Goal: Information Seeking & Learning: Compare options

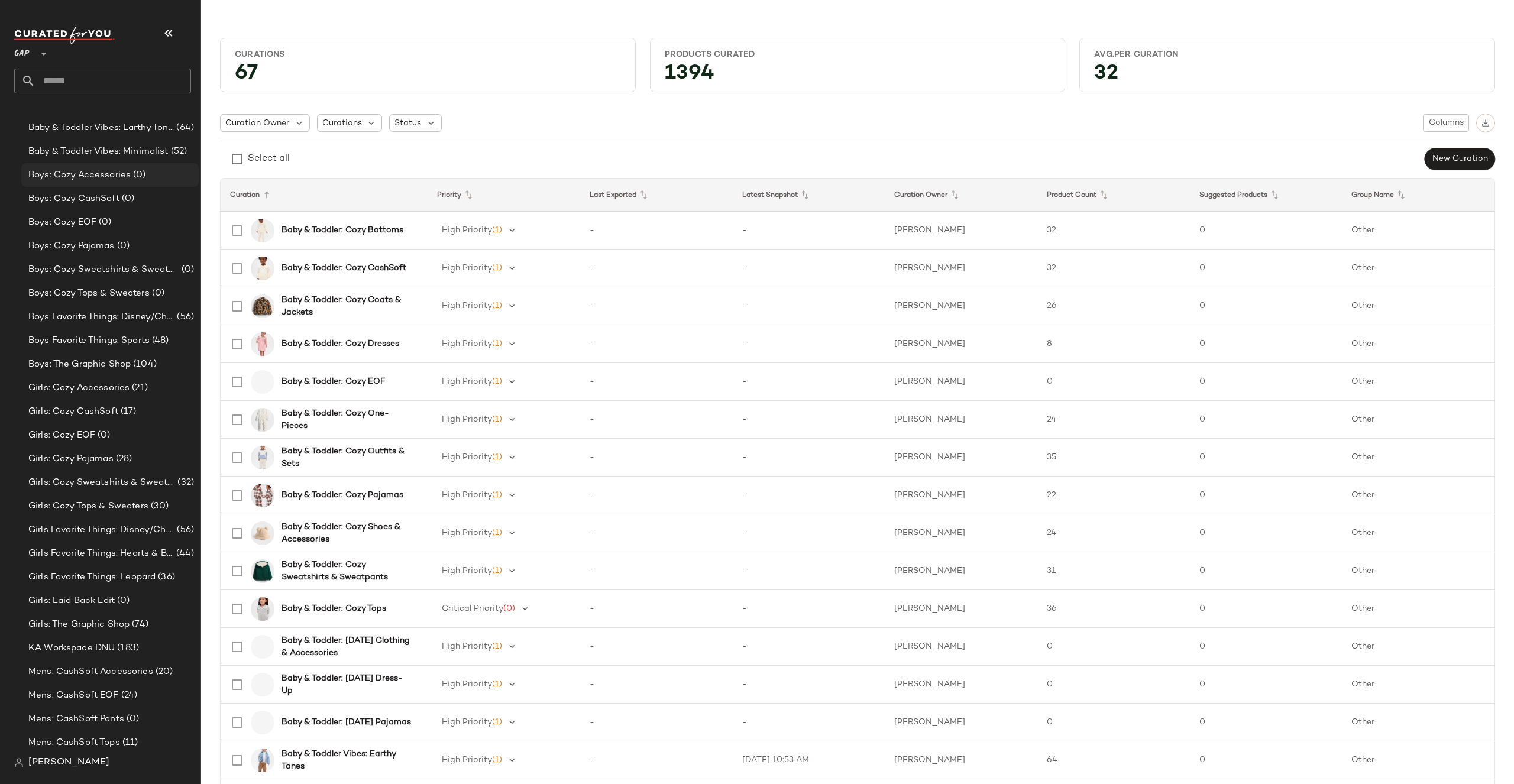
scroll to position [737, 0]
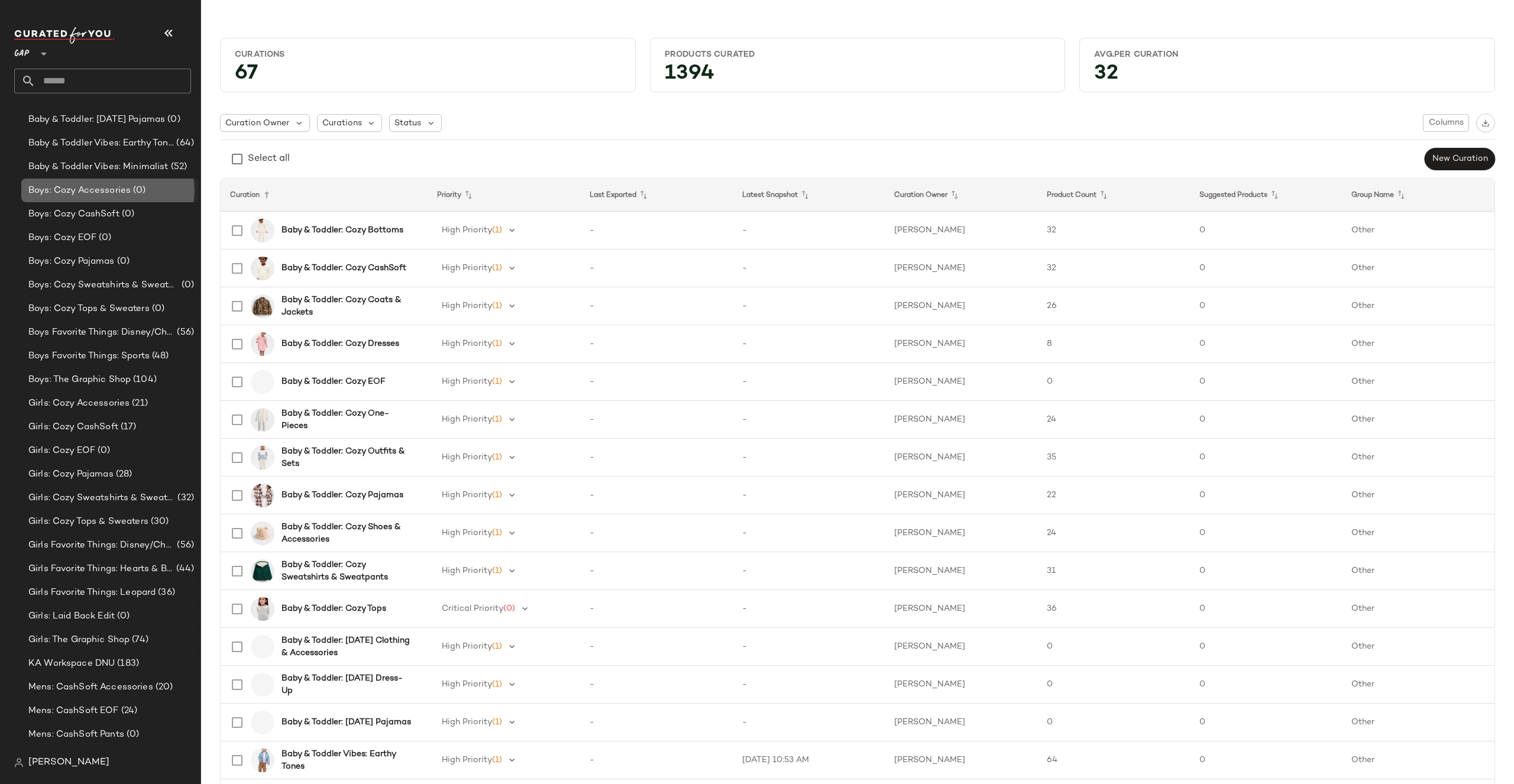
click at [152, 184] on div "Boys: Cozy Accessories (0)" at bounding box center [109, 190] width 169 height 14
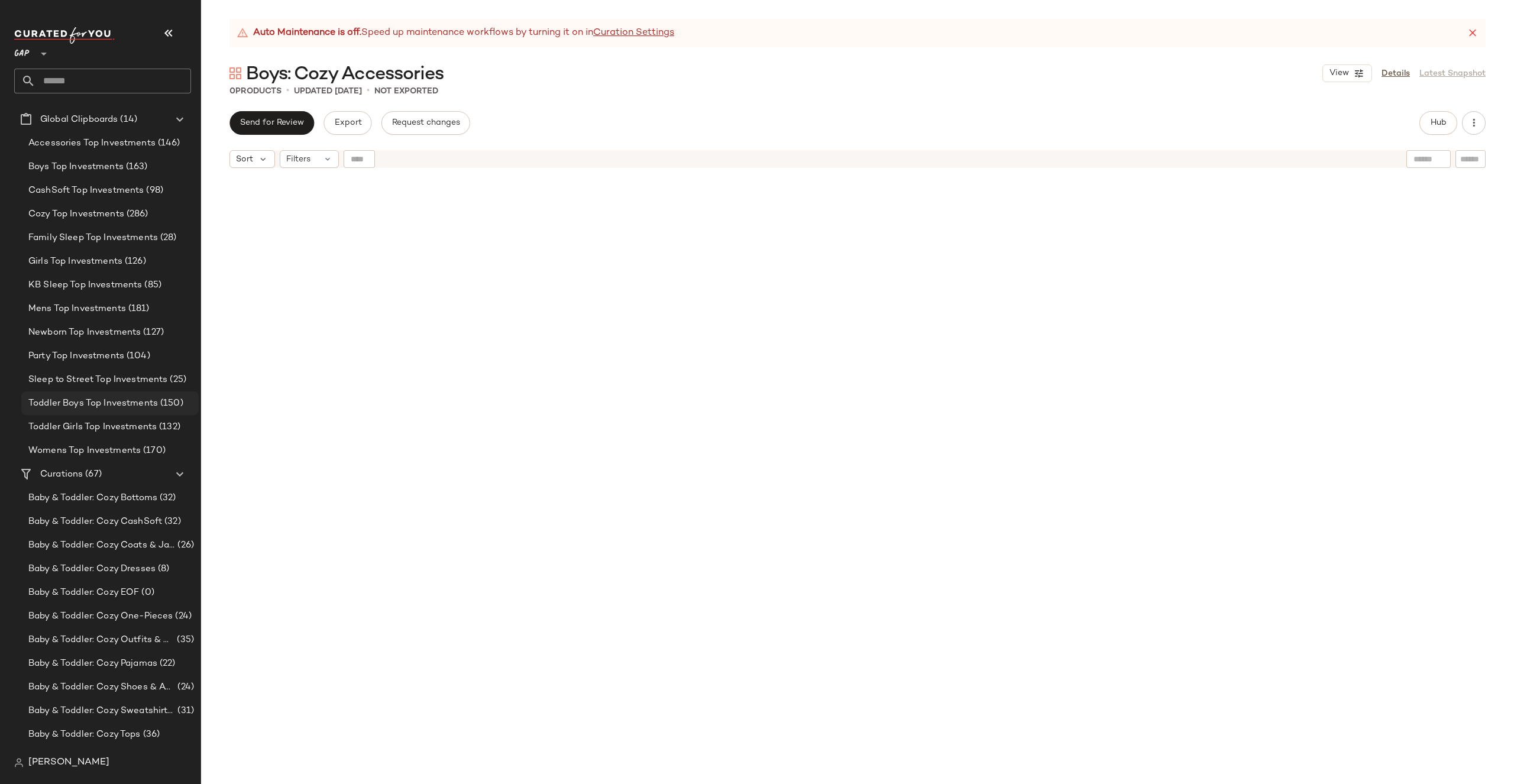
scroll to position [10, 0]
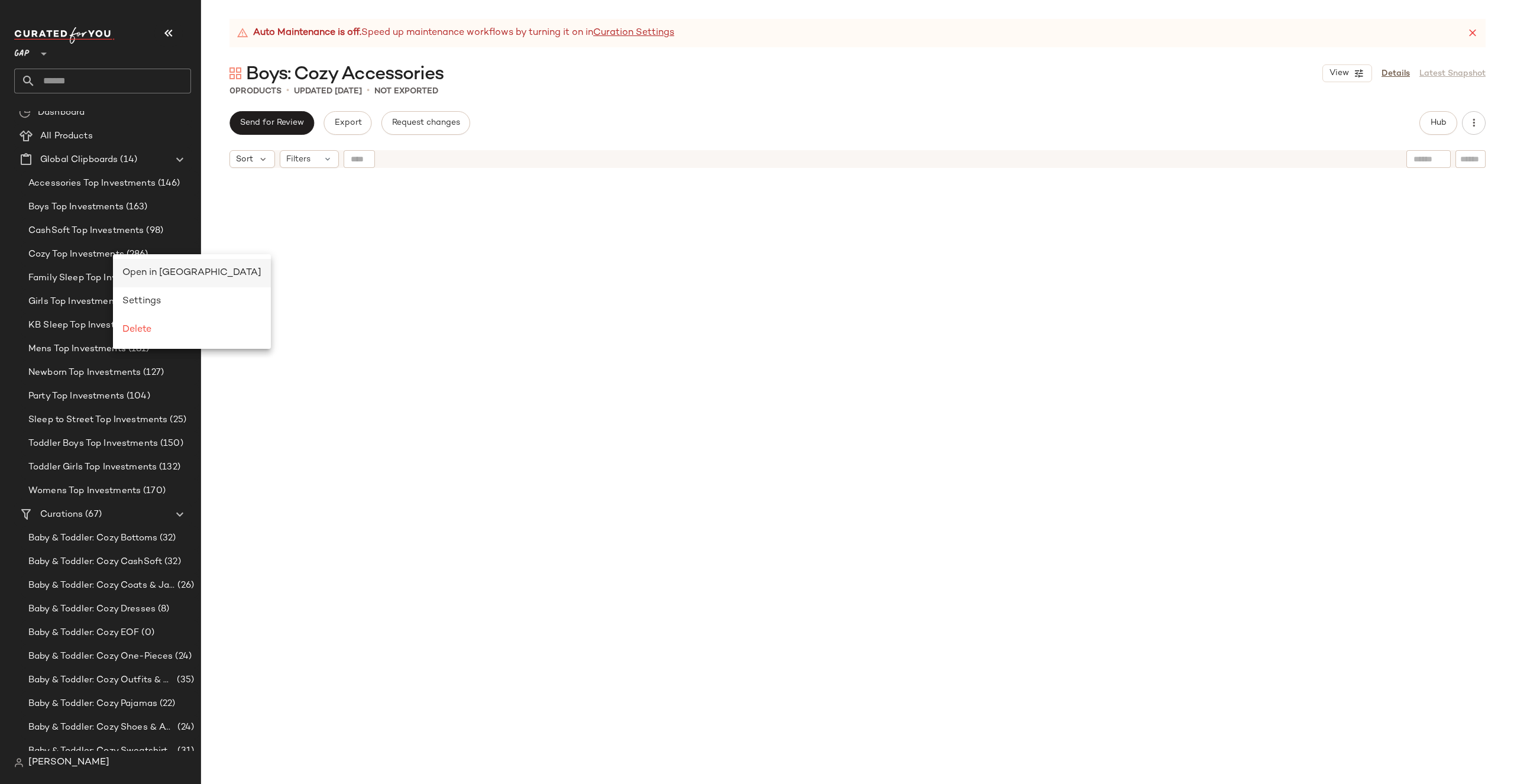
click at [136, 269] on span "Open in Split View" at bounding box center [191, 273] width 139 height 10
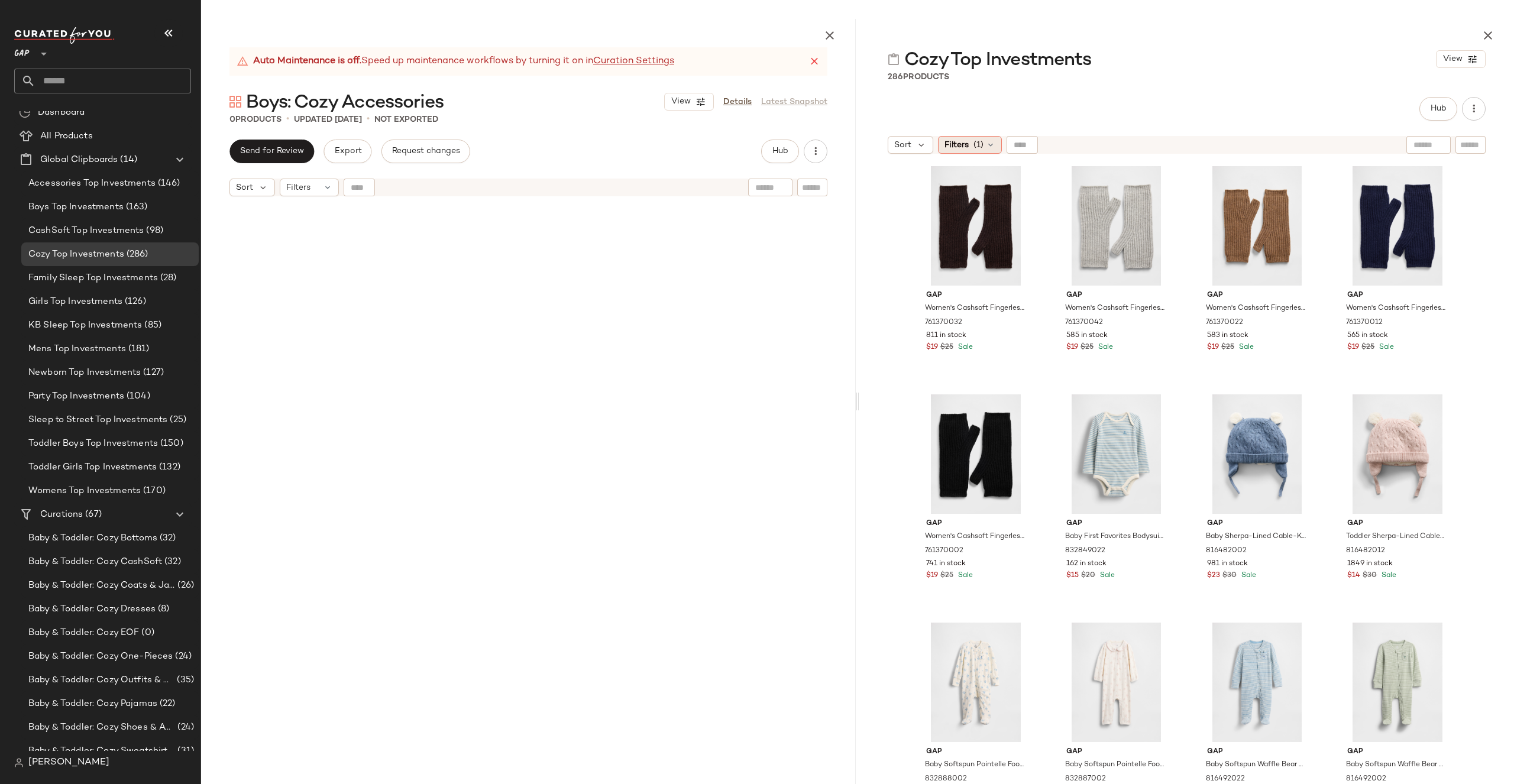
click at [984, 144] on div "Filters (1)" at bounding box center [970, 144] width 64 height 18
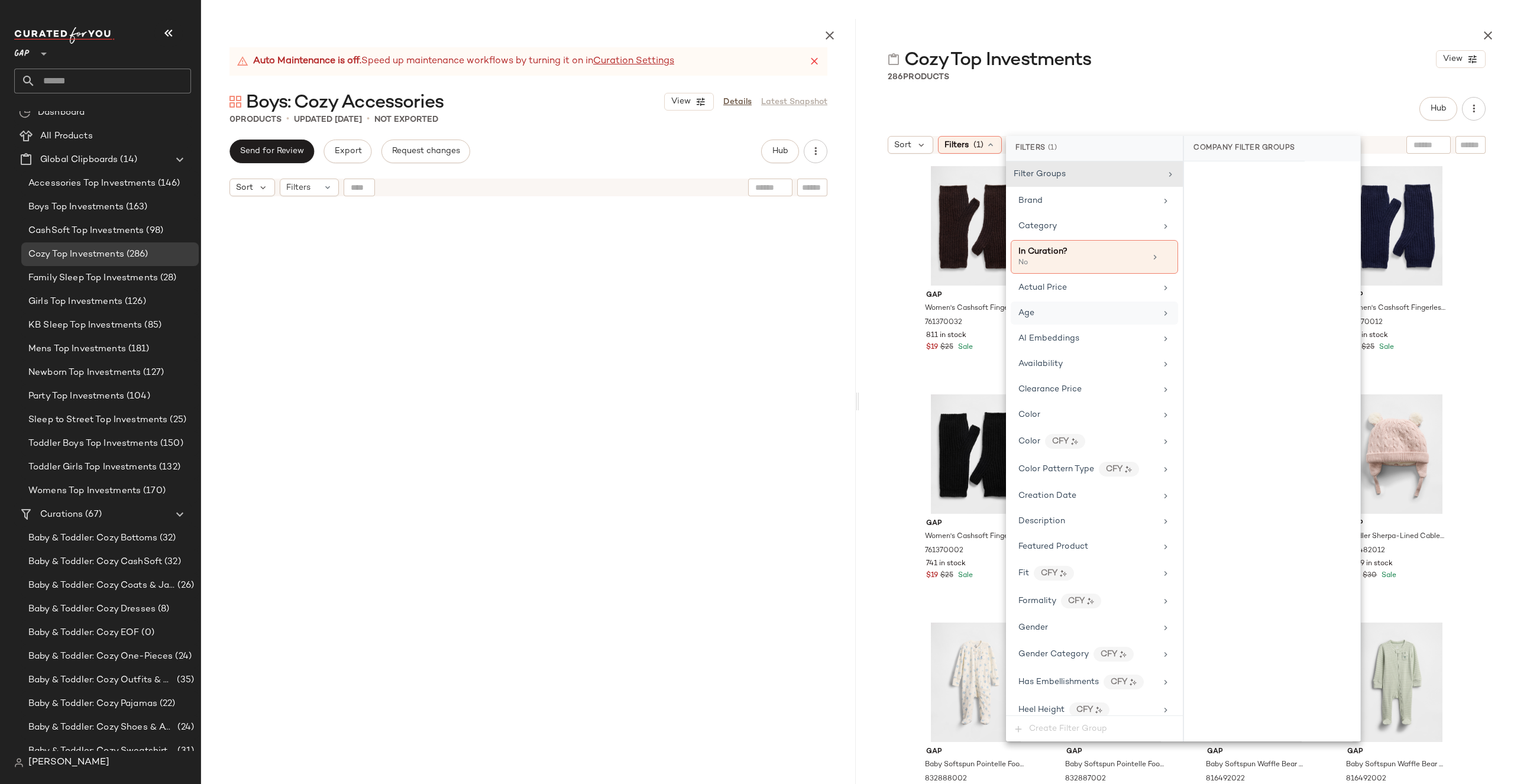
click at [1053, 309] on div "Age" at bounding box center [1088, 312] width 138 height 12
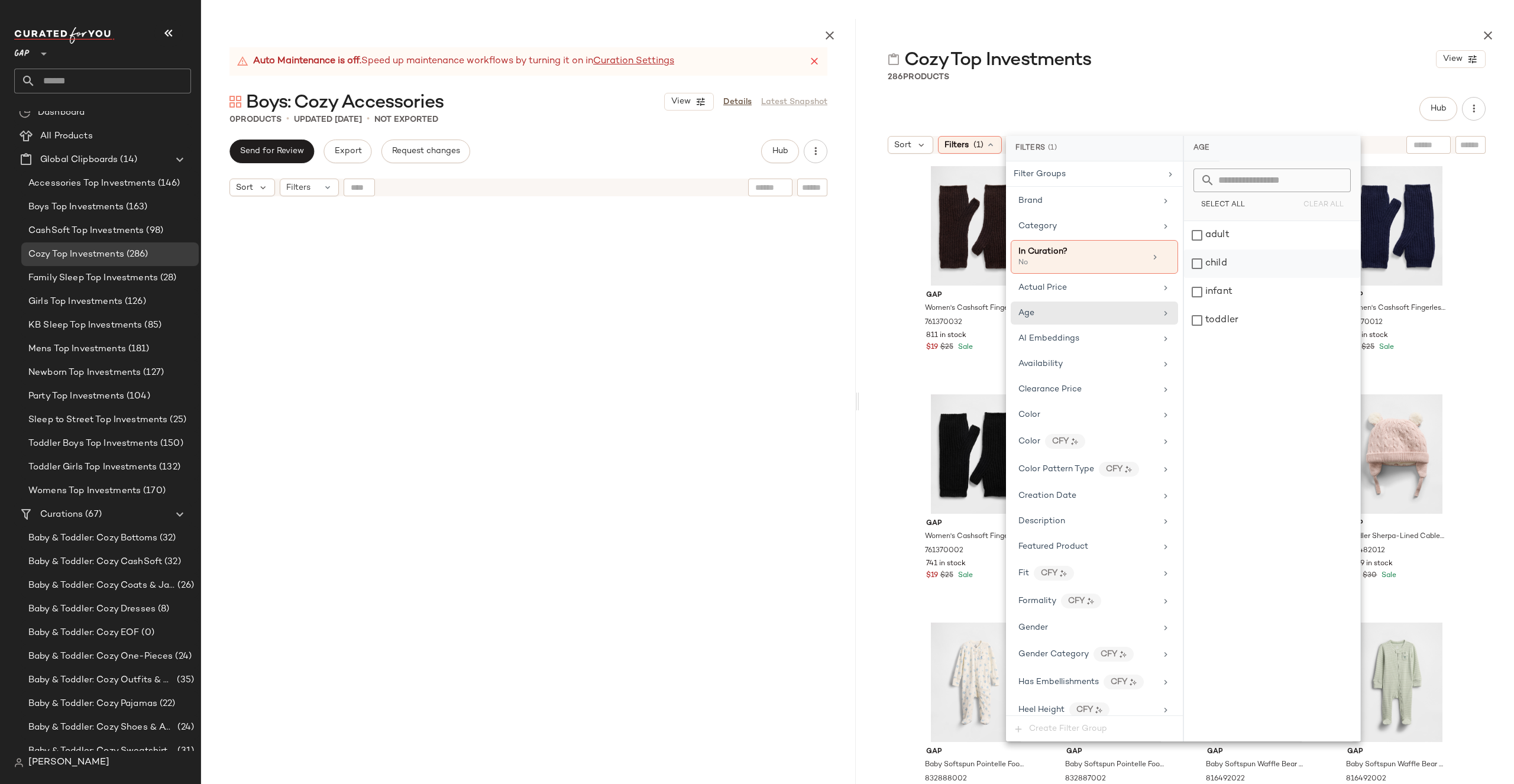
click at [1224, 262] on div "child" at bounding box center [1272, 263] width 177 height 28
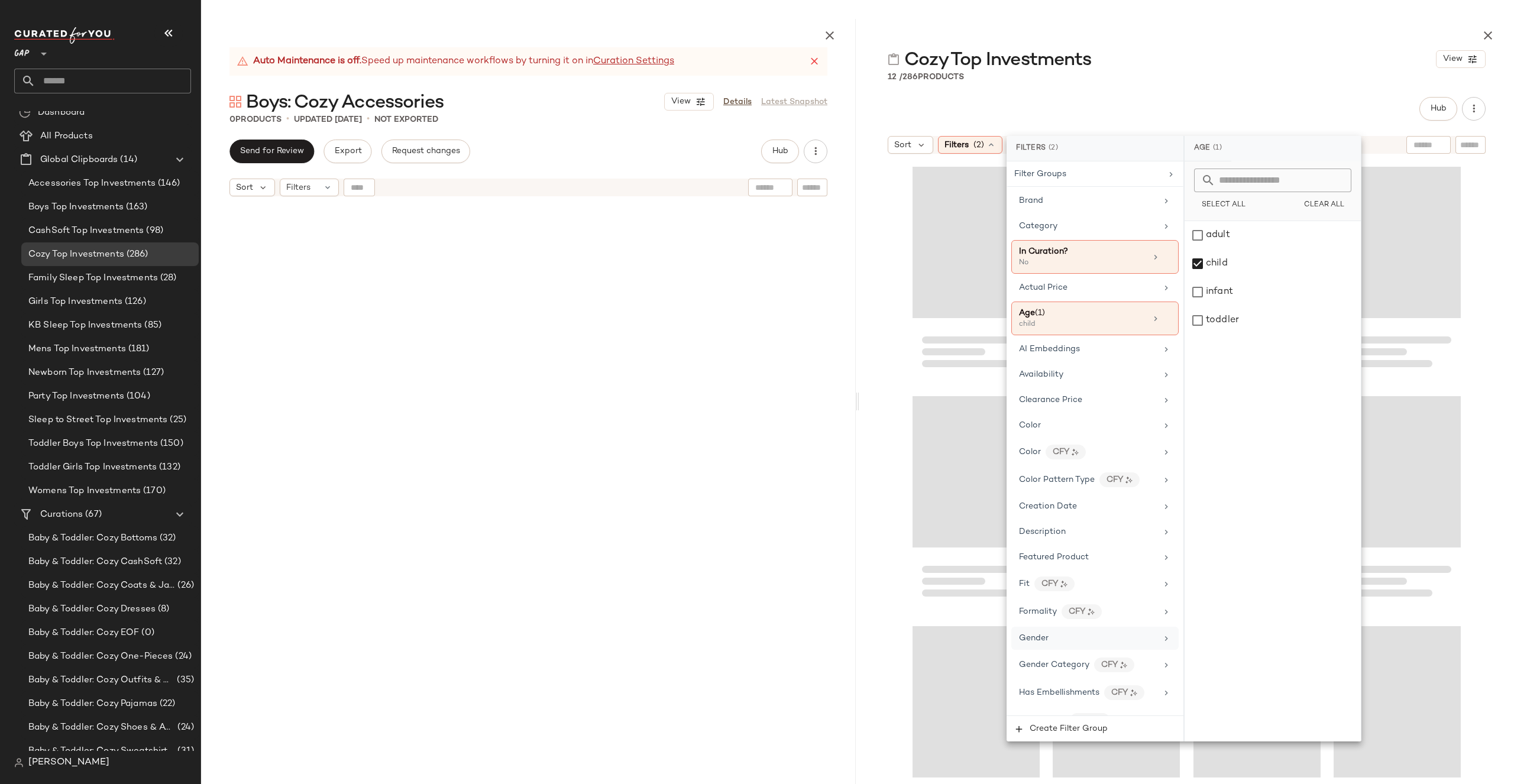
click at [1071, 636] on div "Gender" at bounding box center [1088, 638] width 138 height 12
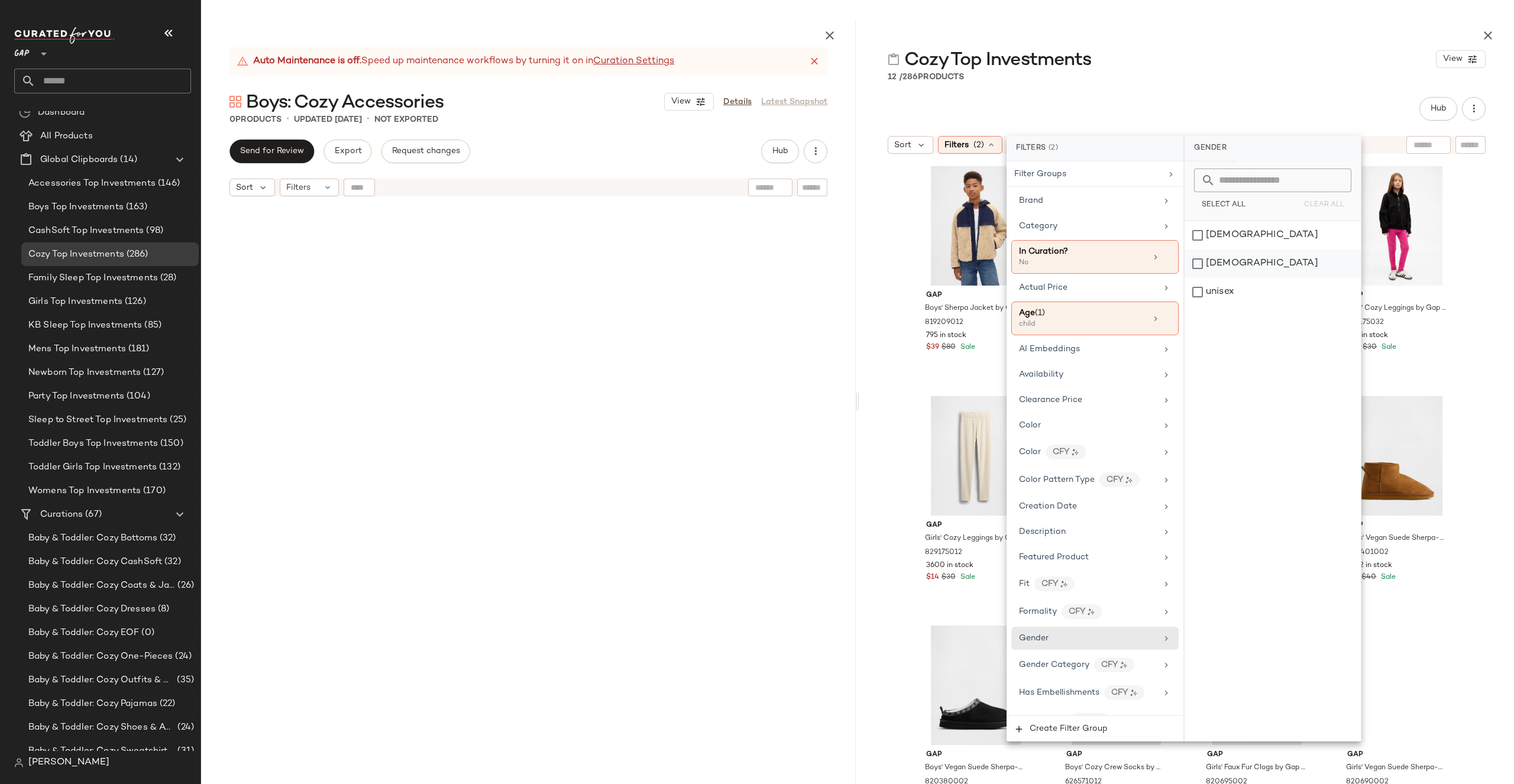
click at [1209, 273] on div "[DEMOGRAPHIC_DATA]" at bounding box center [1273, 263] width 177 height 28
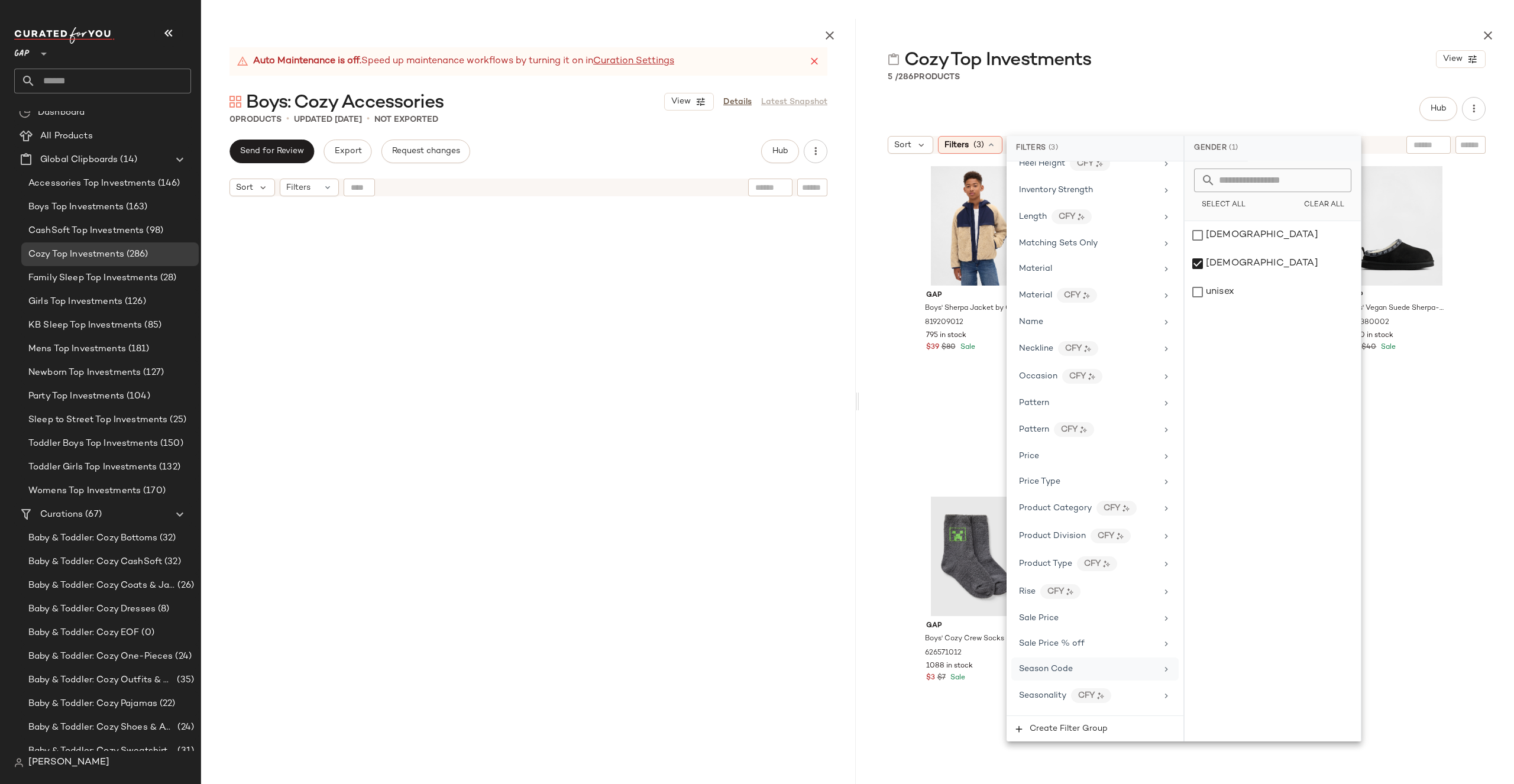
scroll to position [644, 0]
click at [1092, 410] on div "Price Type" at bounding box center [1088, 404] width 138 height 12
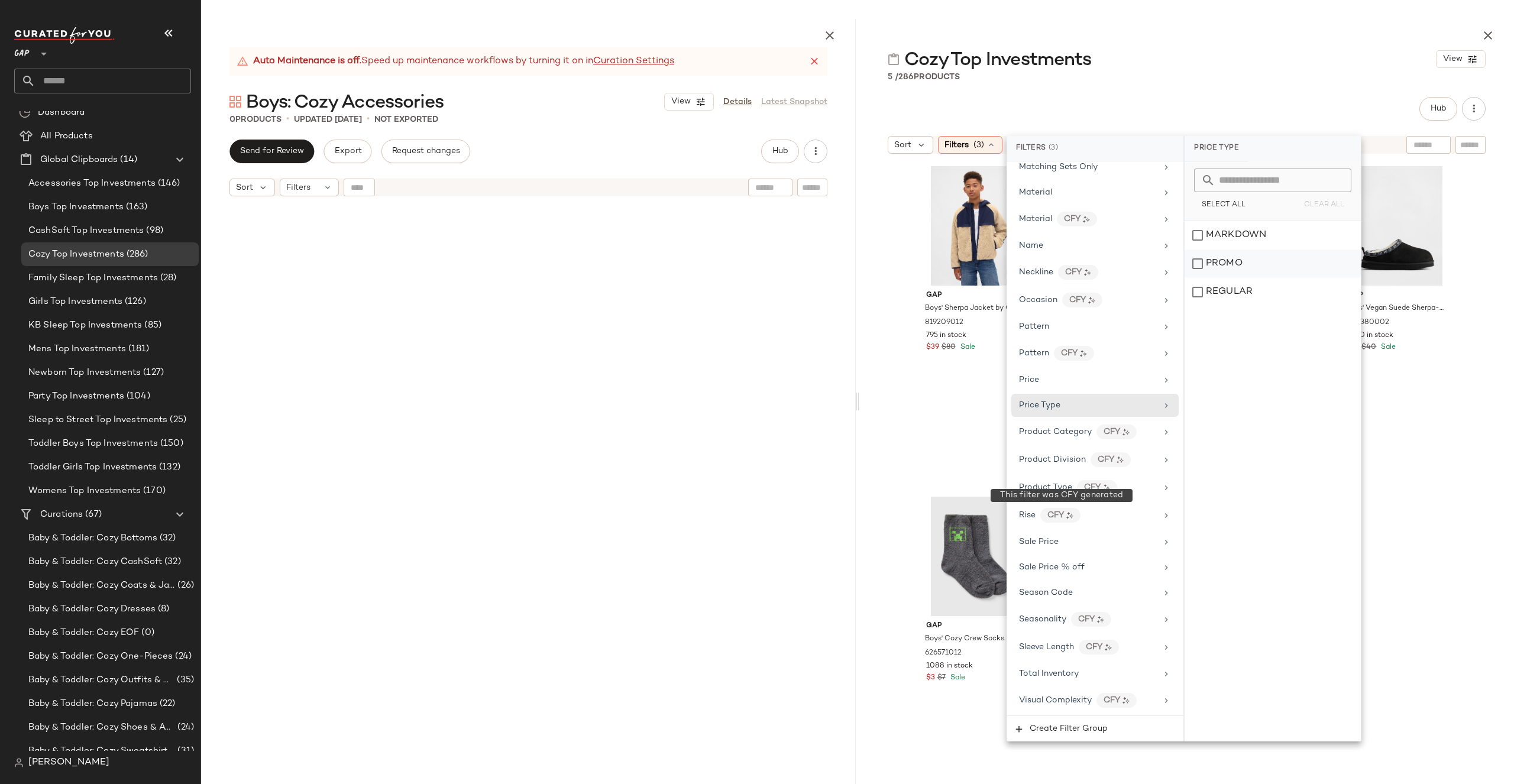
click at [1240, 253] on div "PROMO" at bounding box center [1273, 263] width 177 height 28
click at [1240, 293] on div "REGULAR" at bounding box center [1273, 291] width 177 height 28
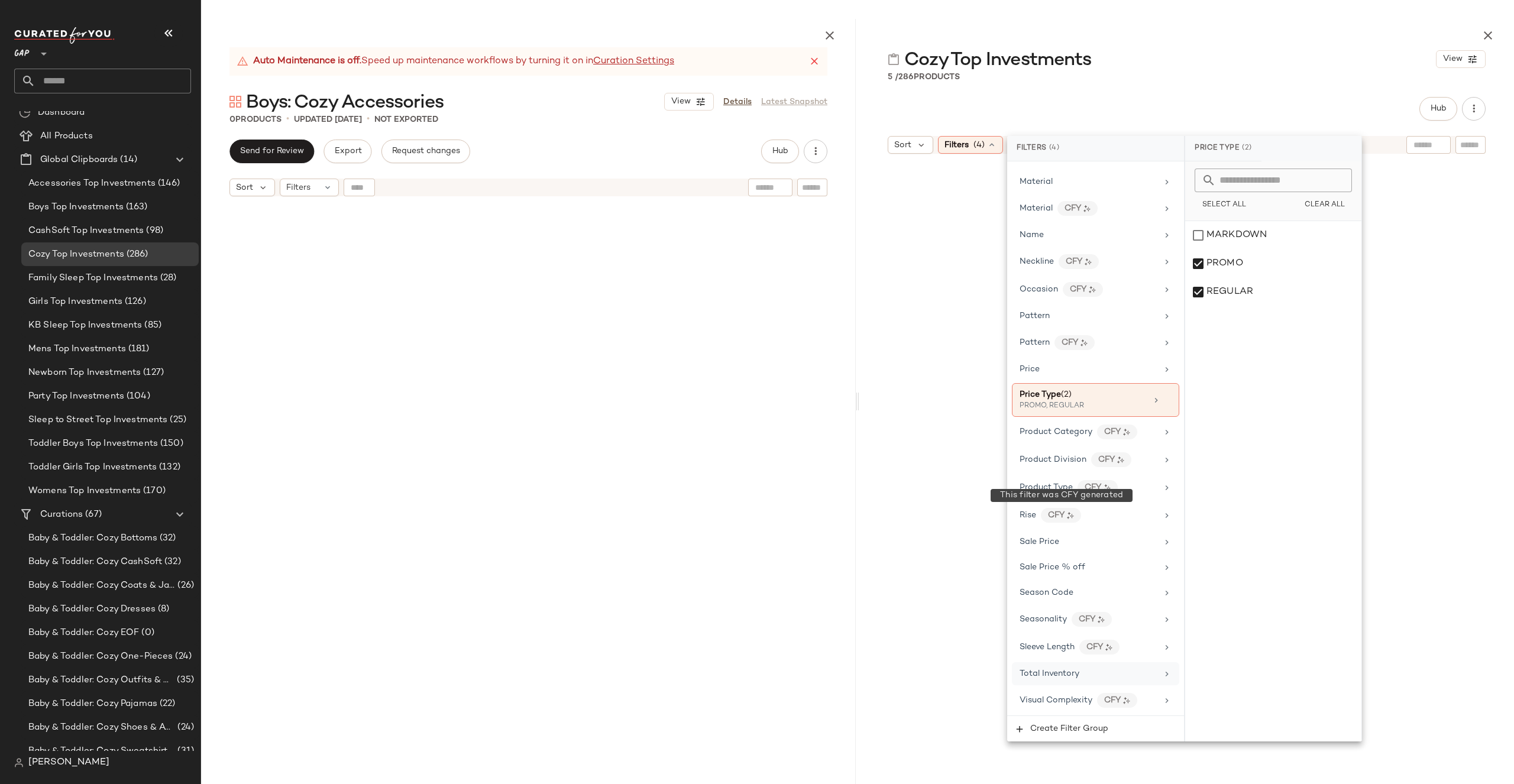
click at [1046, 679] on div "Total Inventory" at bounding box center [1049, 673] width 59 height 12
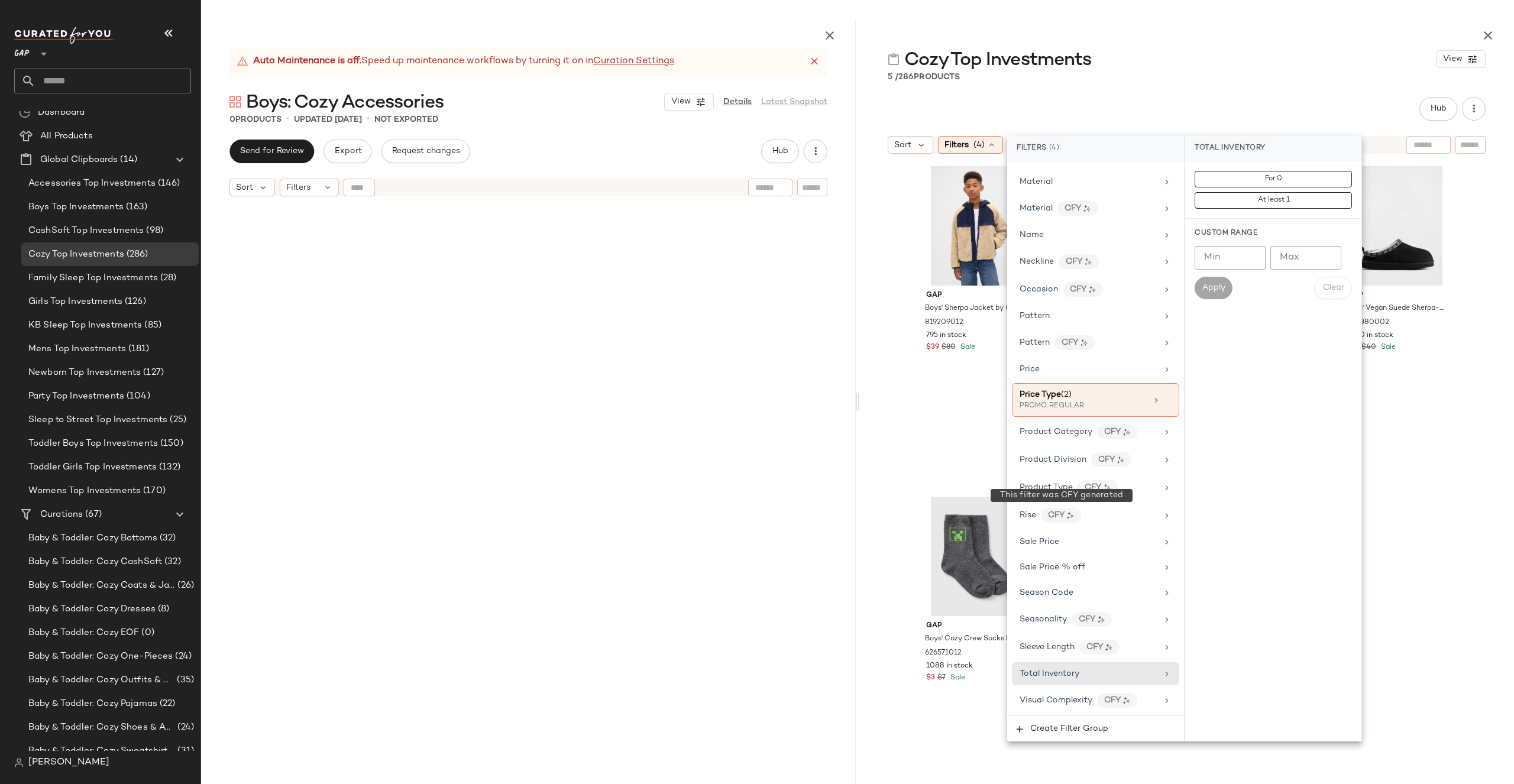
click at [1220, 253] on input "Min" at bounding box center [1230, 257] width 71 height 23
type input "**"
click at [1219, 296] on button "Apply" at bounding box center [1213, 288] width 38 height 22
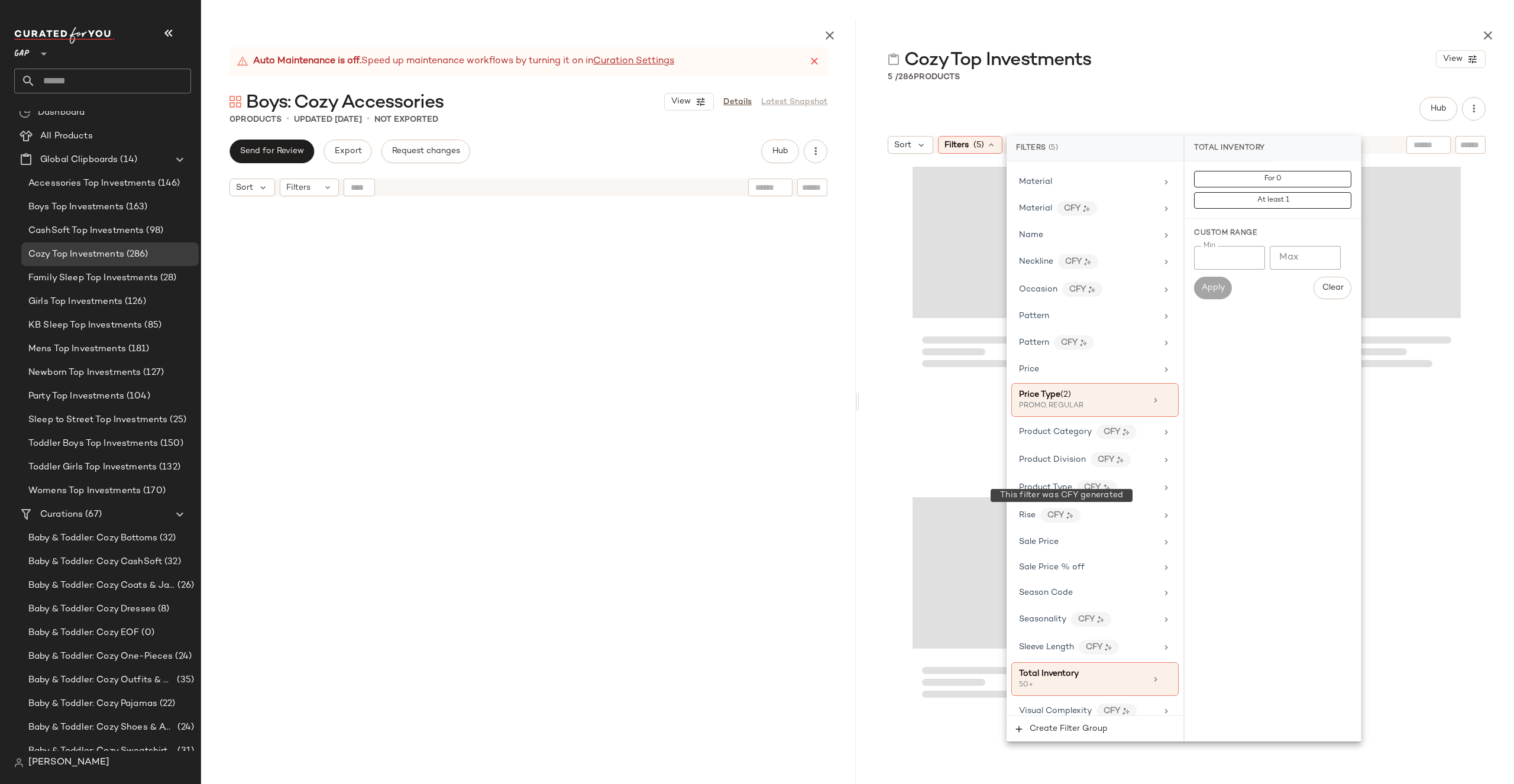
click at [1247, 24] on div at bounding box center [1186, 33] width 655 height 28
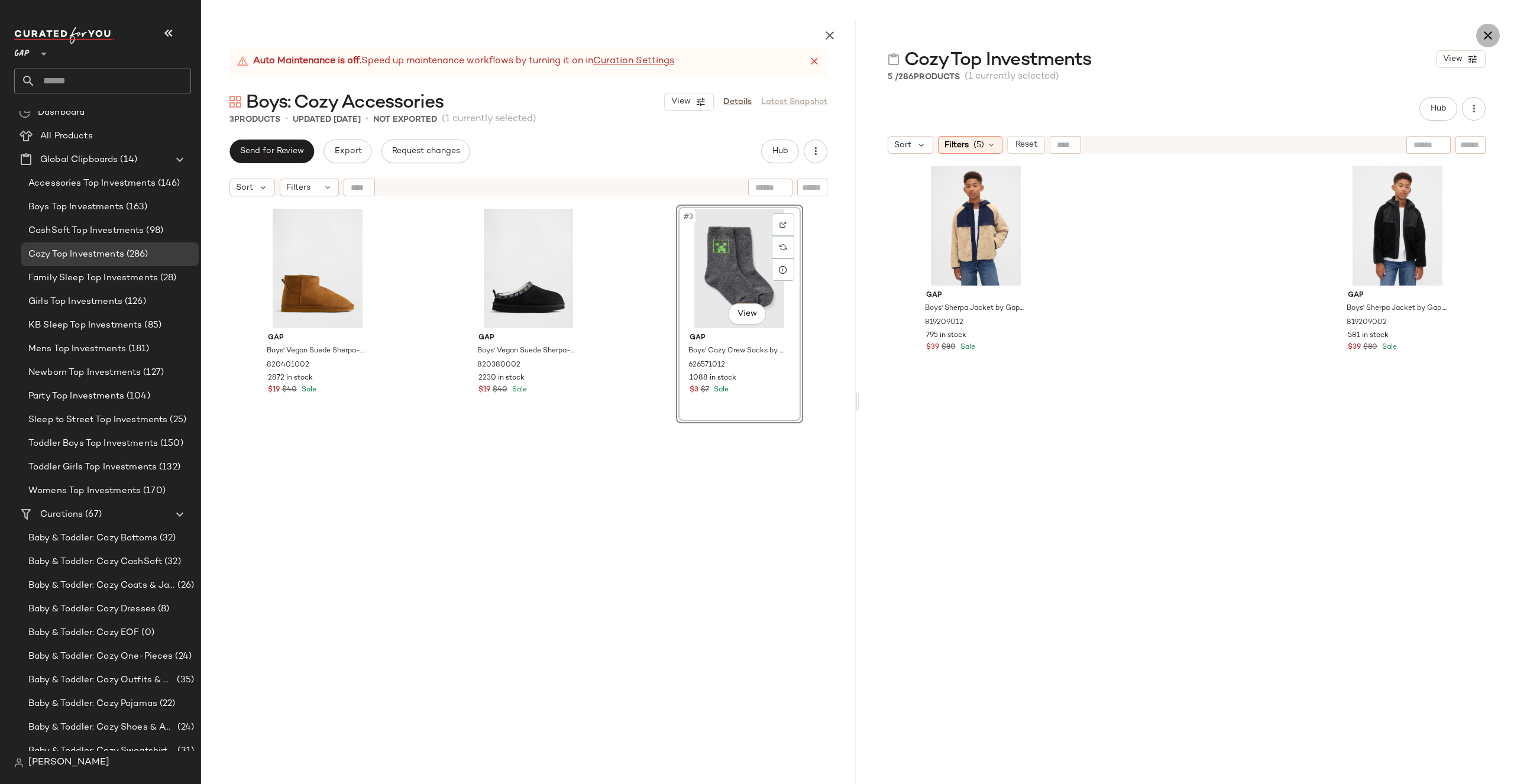
click at [1490, 26] on button "button" at bounding box center [1488, 35] width 23 height 23
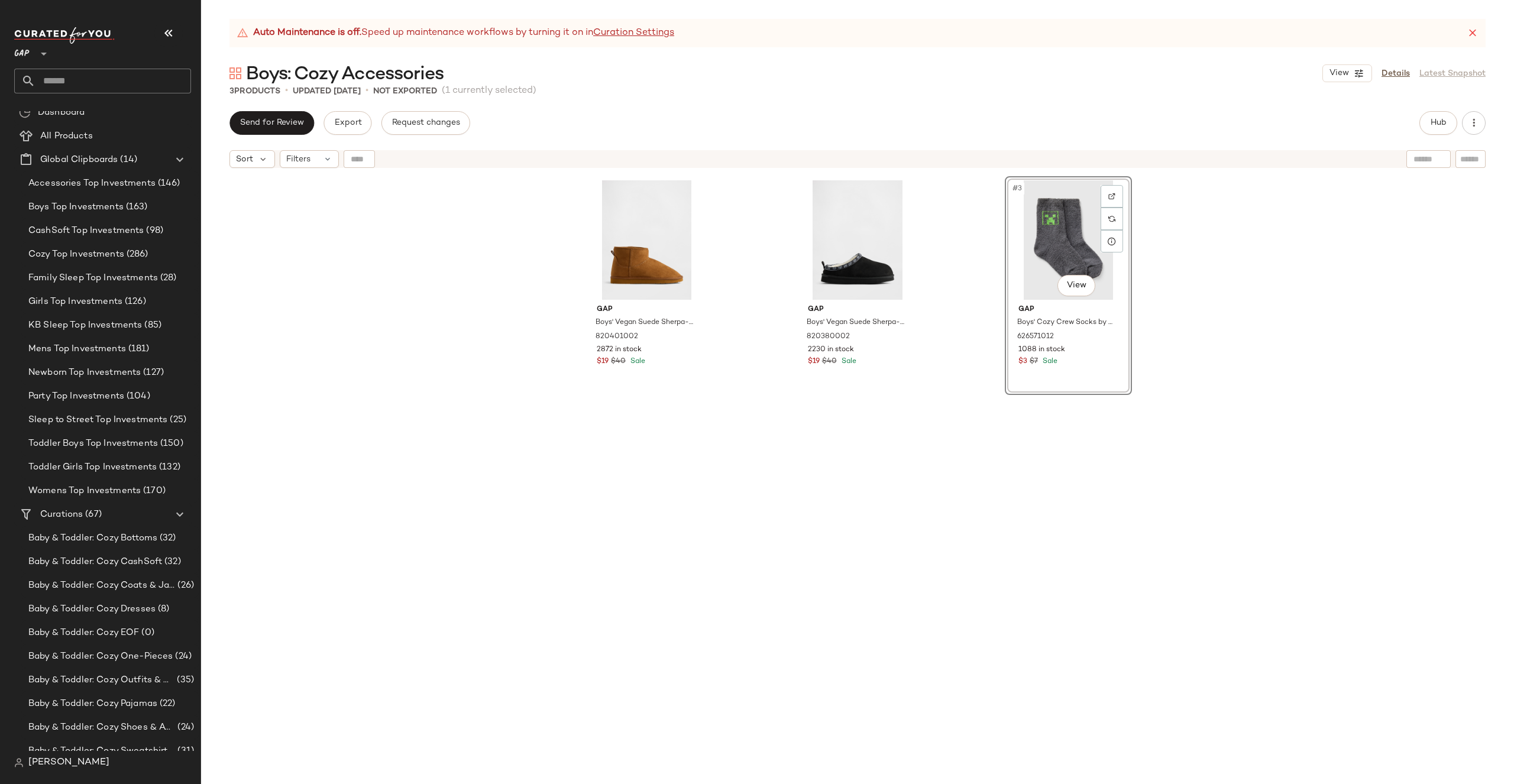
click at [1471, 33] on icon at bounding box center [1472, 33] width 12 height 12
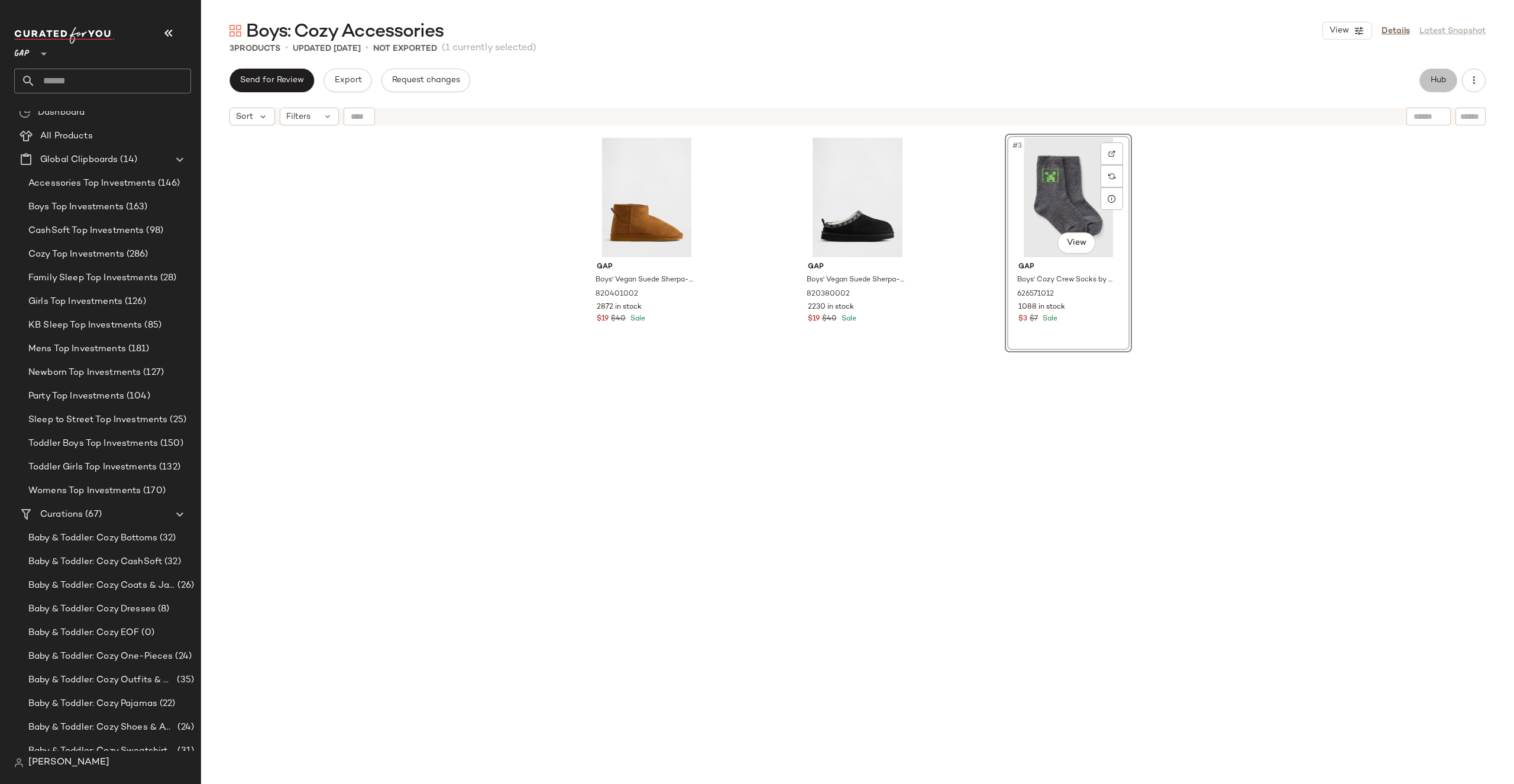
click at [1435, 84] on span "Hub" at bounding box center [1438, 80] width 17 height 10
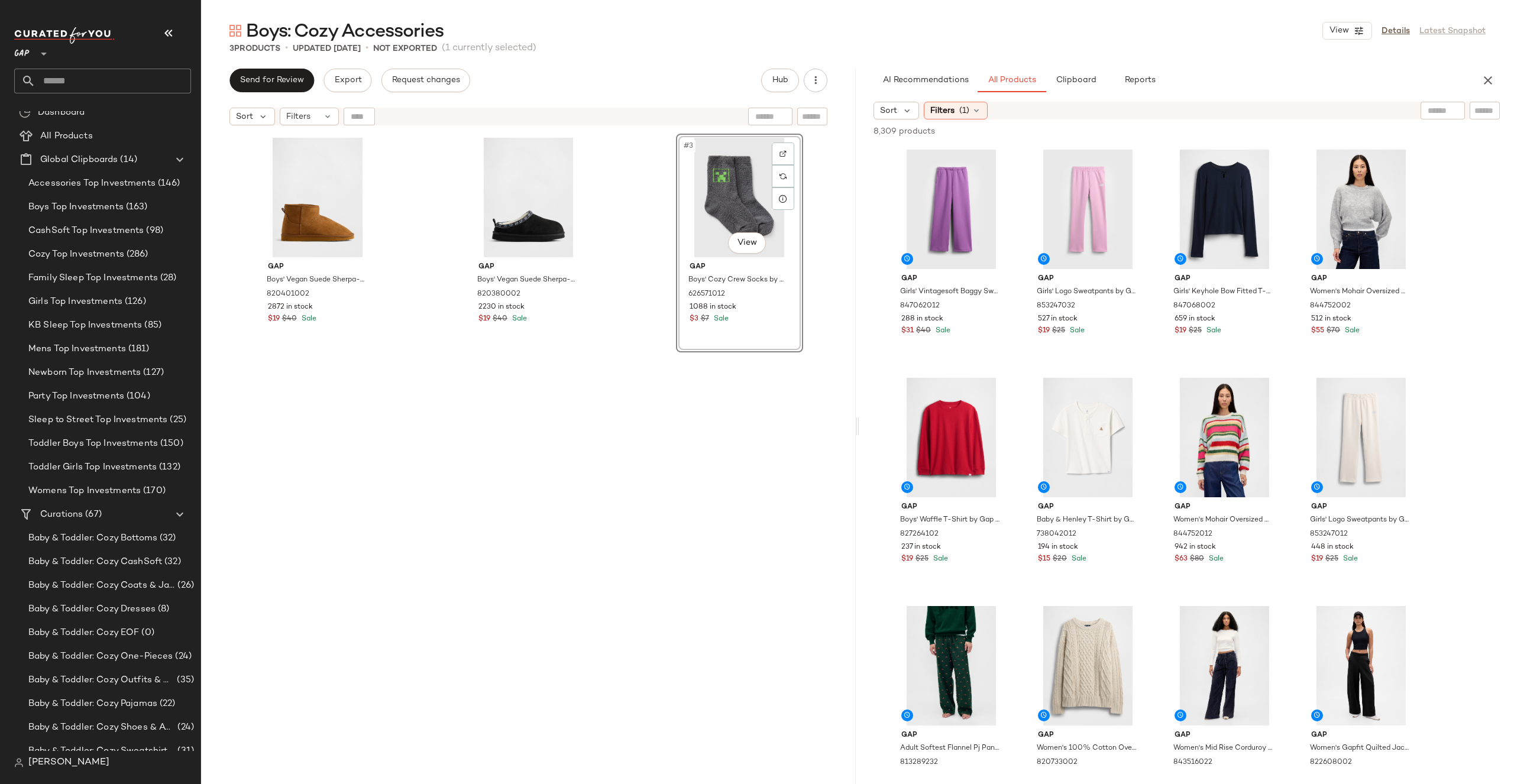
click at [977, 94] on div "AI Recommendations All Products Clipboard Reports Sort Filters (1) 8,309 produc…" at bounding box center [1186, 425] width 655 height 715
click at [977, 107] on icon at bounding box center [976, 111] width 10 height 10
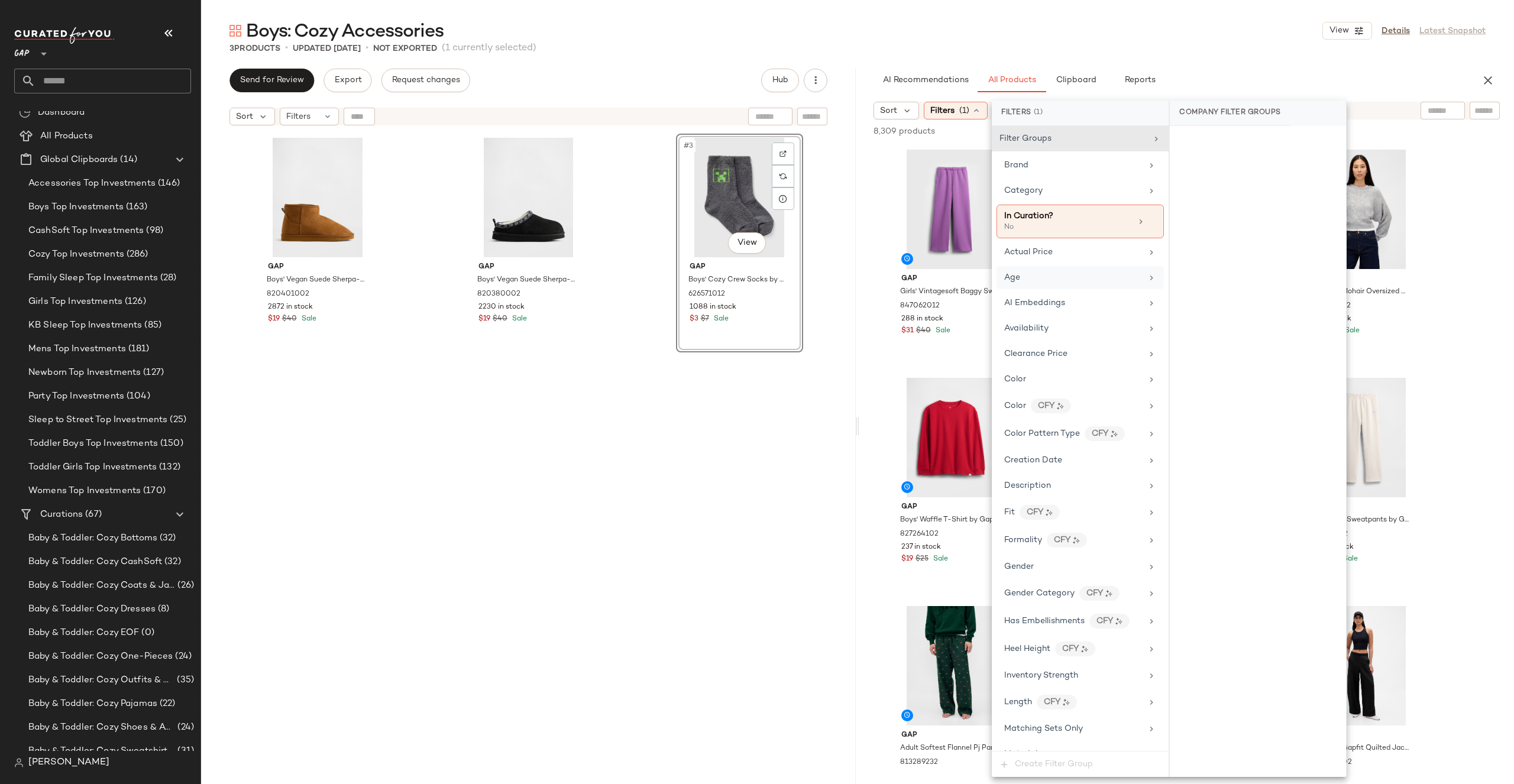
click at [1031, 285] on div "Age" at bounding box center [1080, 278] width 167 height 23
click at [1221, 229] on div "child" at bounding box center [1258, 228] width 177 height 28
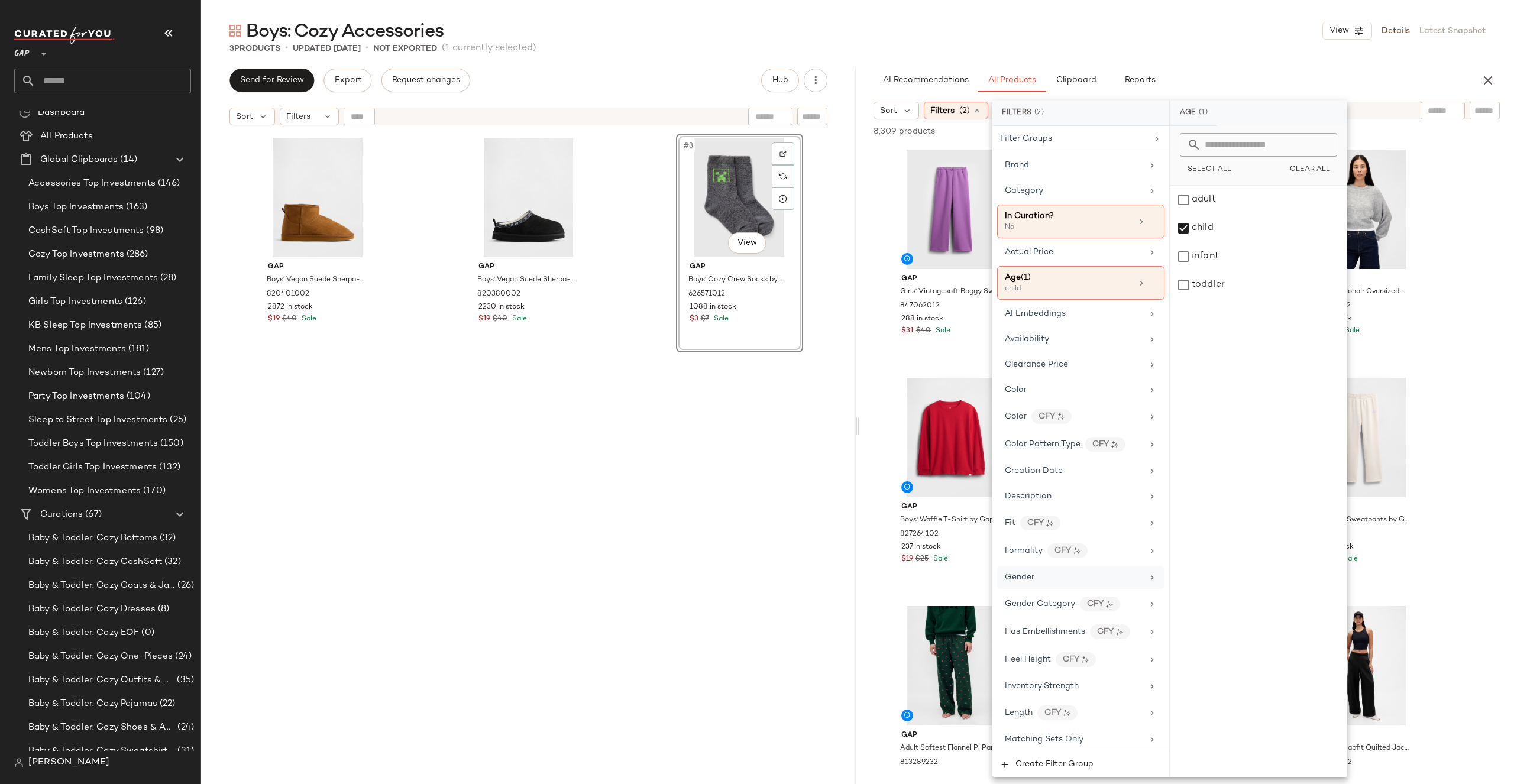
click at [1040, 567] on div "Gender" at bounding box center [1081, 577] width 167 height 23
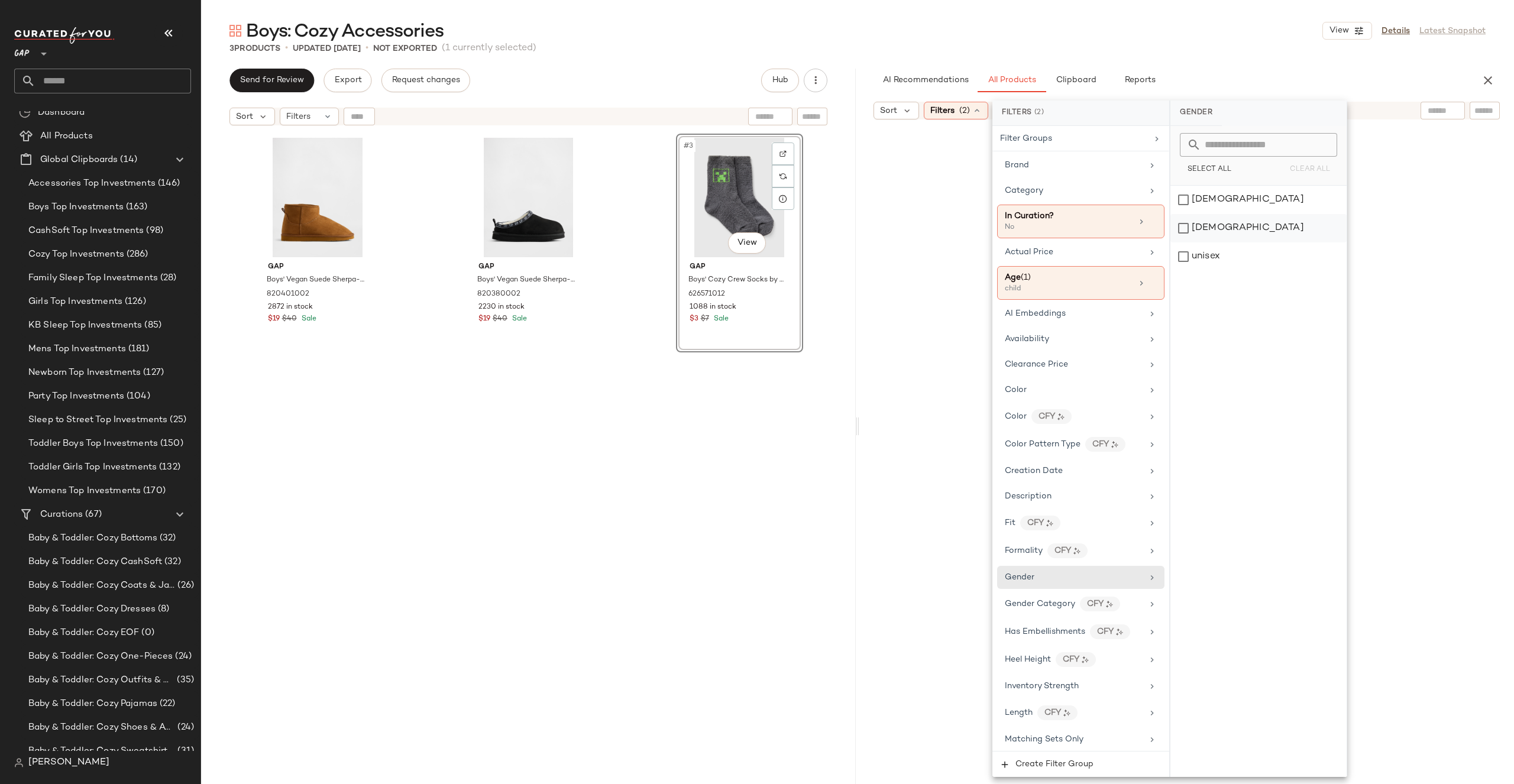
click at [1205, 234] on div "[DEMOGRAPHIC_DATA]" at bounding box center [1259, 228] width 177 height 28
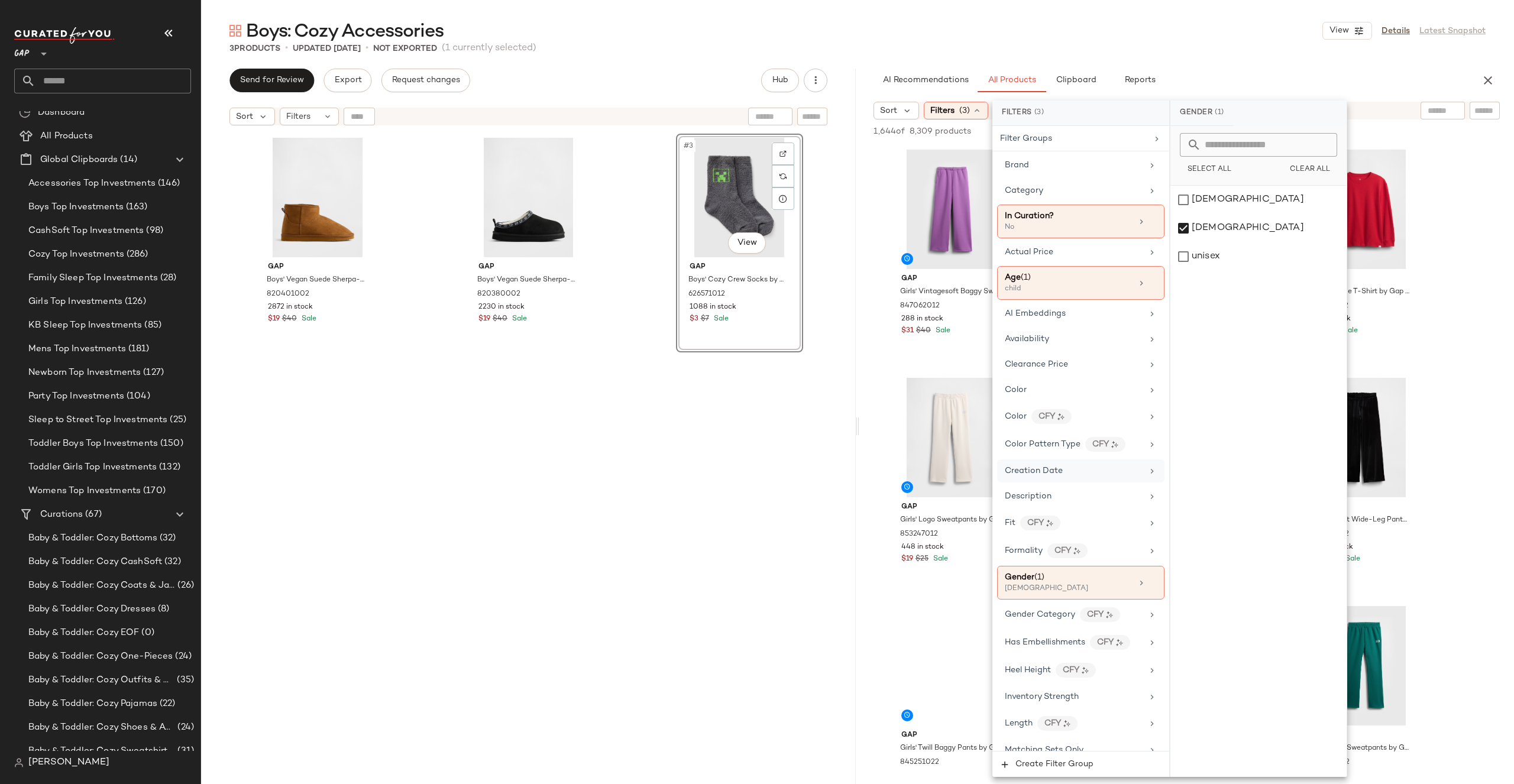
scroll to position [547, 0]
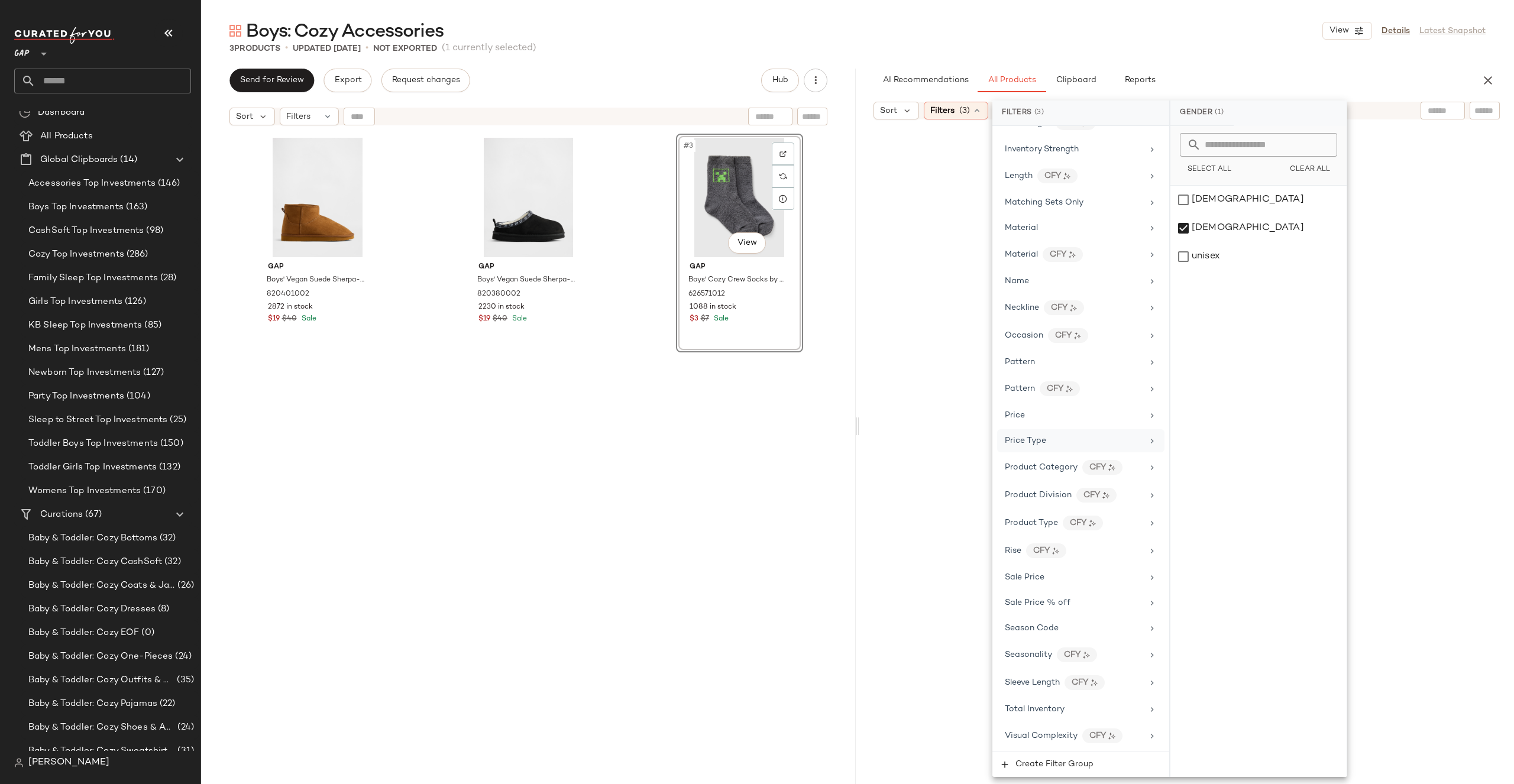
click at [1082, 433] on div "Price Type" at bounding box center [1081, 441] width 167 height 23
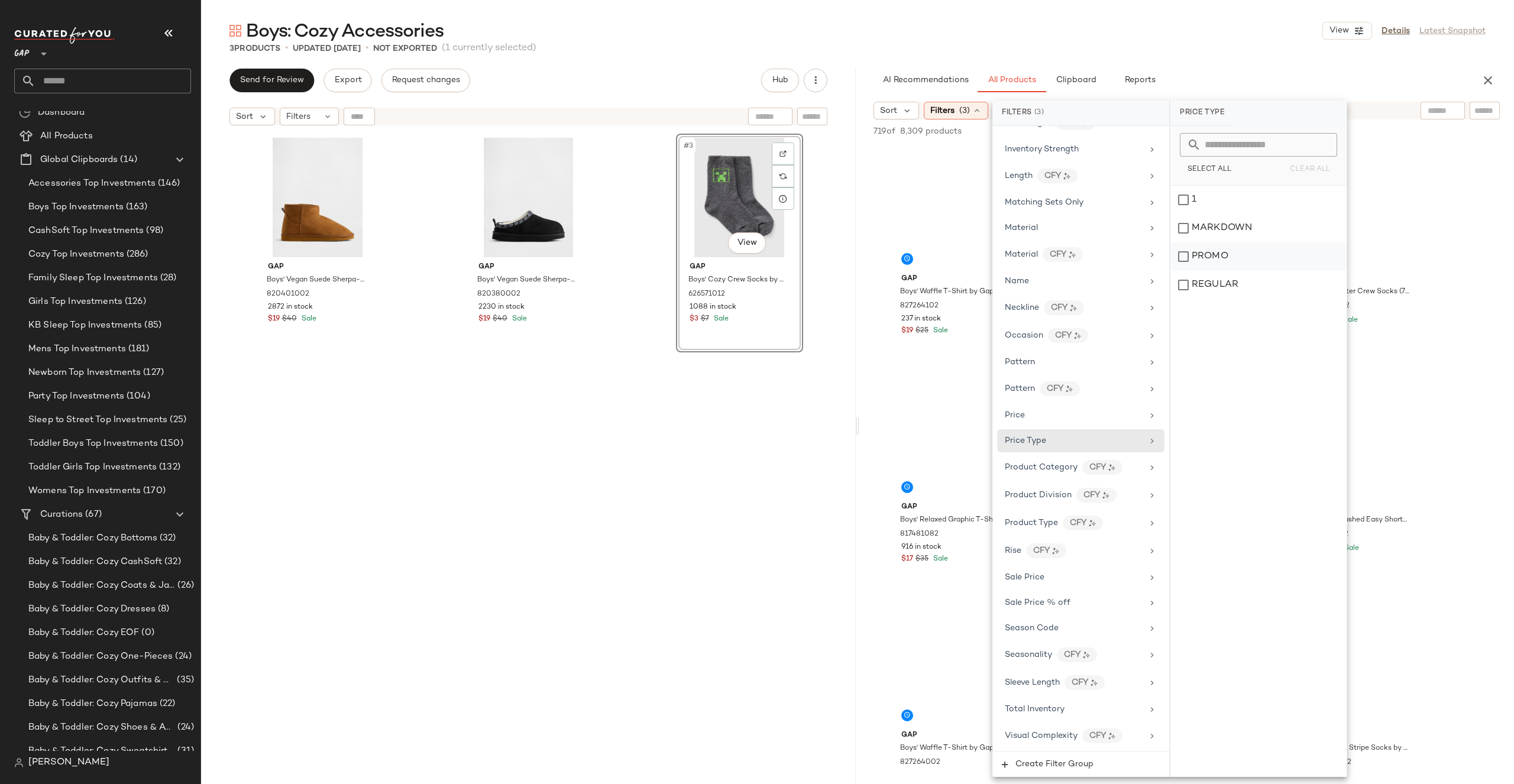
click at [1217, 259] on div "PROMO" at bounding box center [1259, 256] width 177 height 28
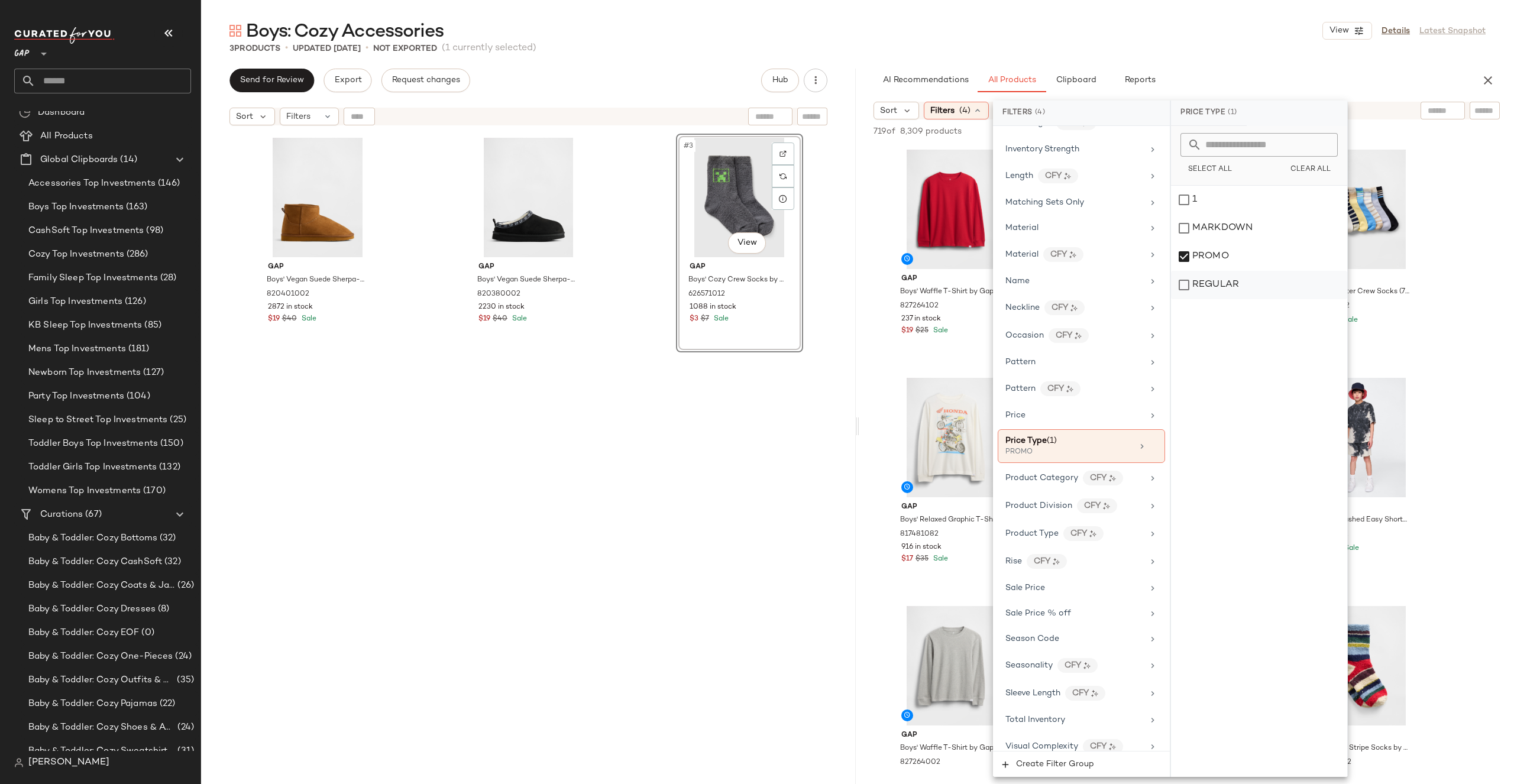
click at [1217, 278] on div "REGULAR" at bounding box center [1260, 284] width 177 height 28
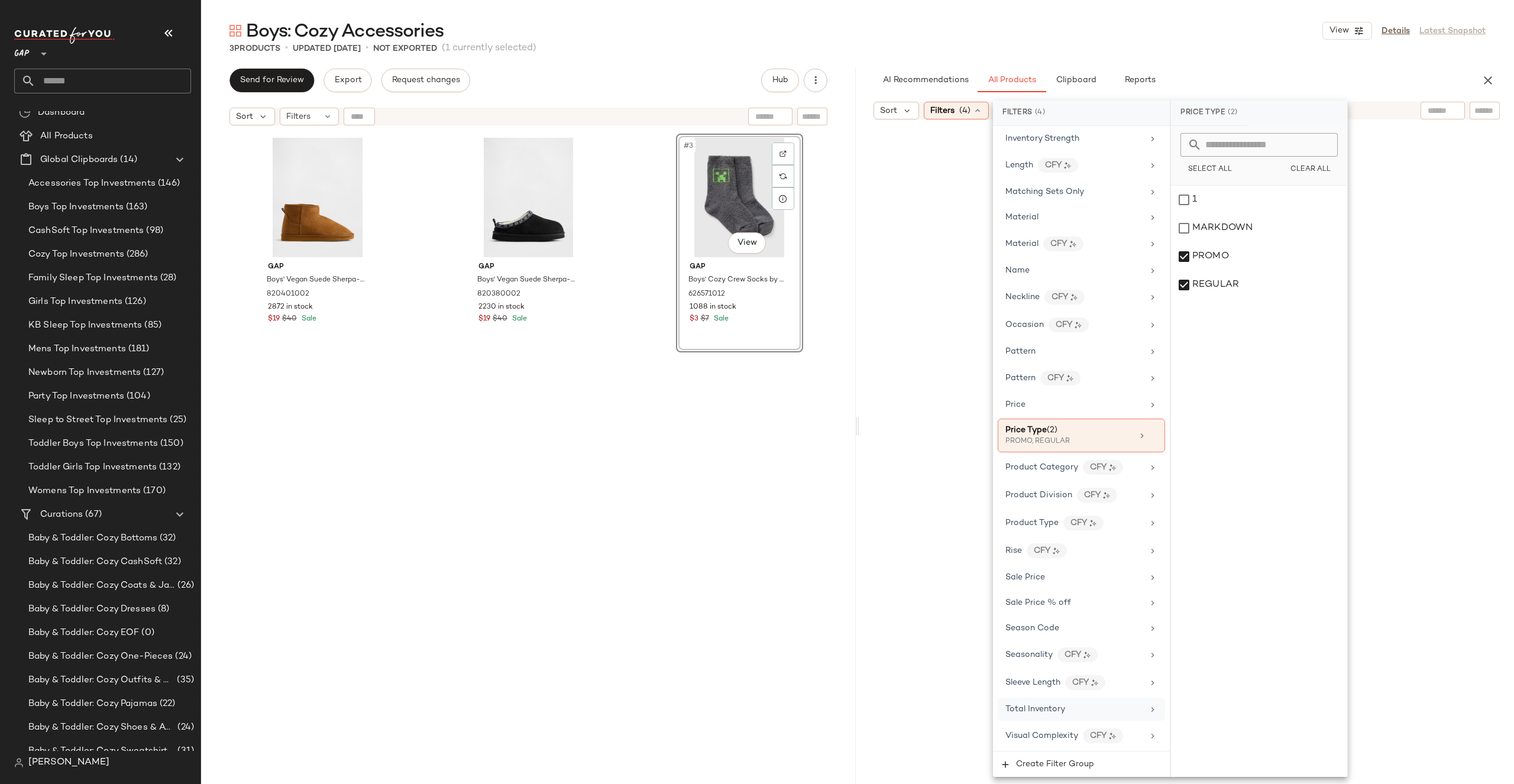
click at [1068, 708] on div "Total Inventory" at bounding box center [1074, 709] width 138 height 12
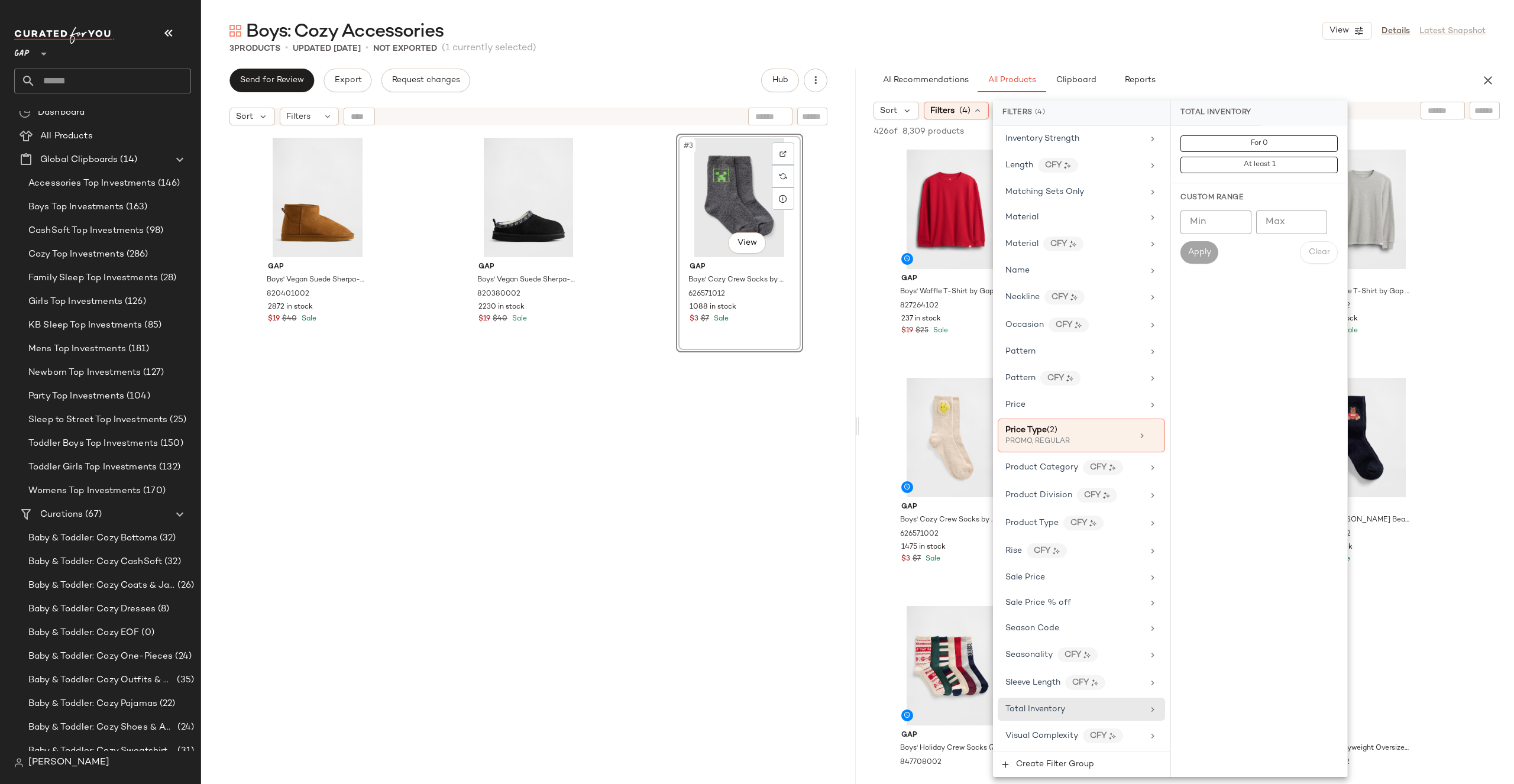
click at [1221, 220] on input "Min" at bounding box center [1215, 221] width 71 height 23
type input "**"
click at [1212, 246] on button "Apply" at bounding box center [1199, 253] width 38 height 22
click at [1165, 30] on div "Boys: Cozy Accessories View Details Latest Snapshot" at bounding box center [857, 30] width 1313 height 23
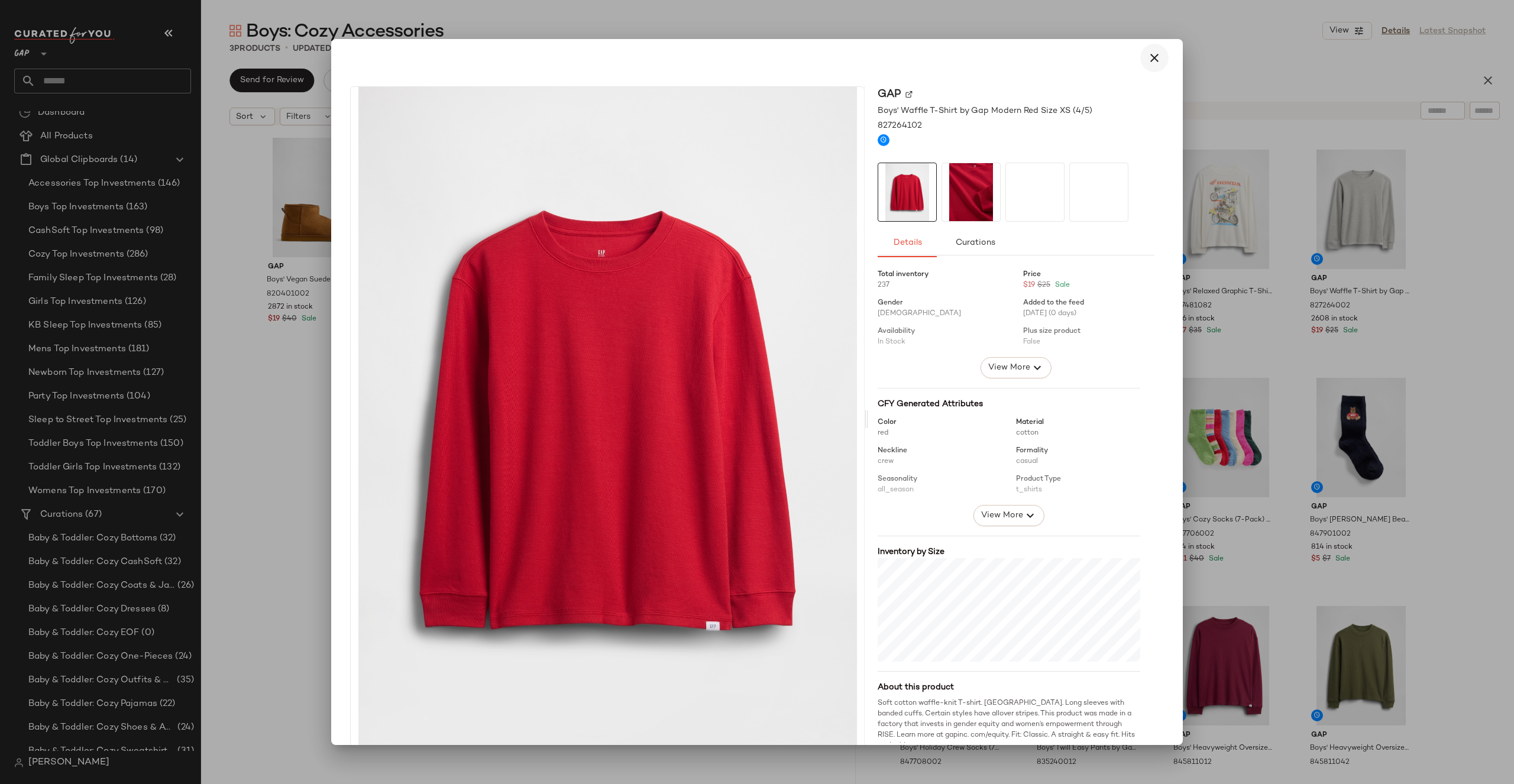
click at [1150, 63] on icon "button" at bounding box center [1154, 58] width 14 height 14
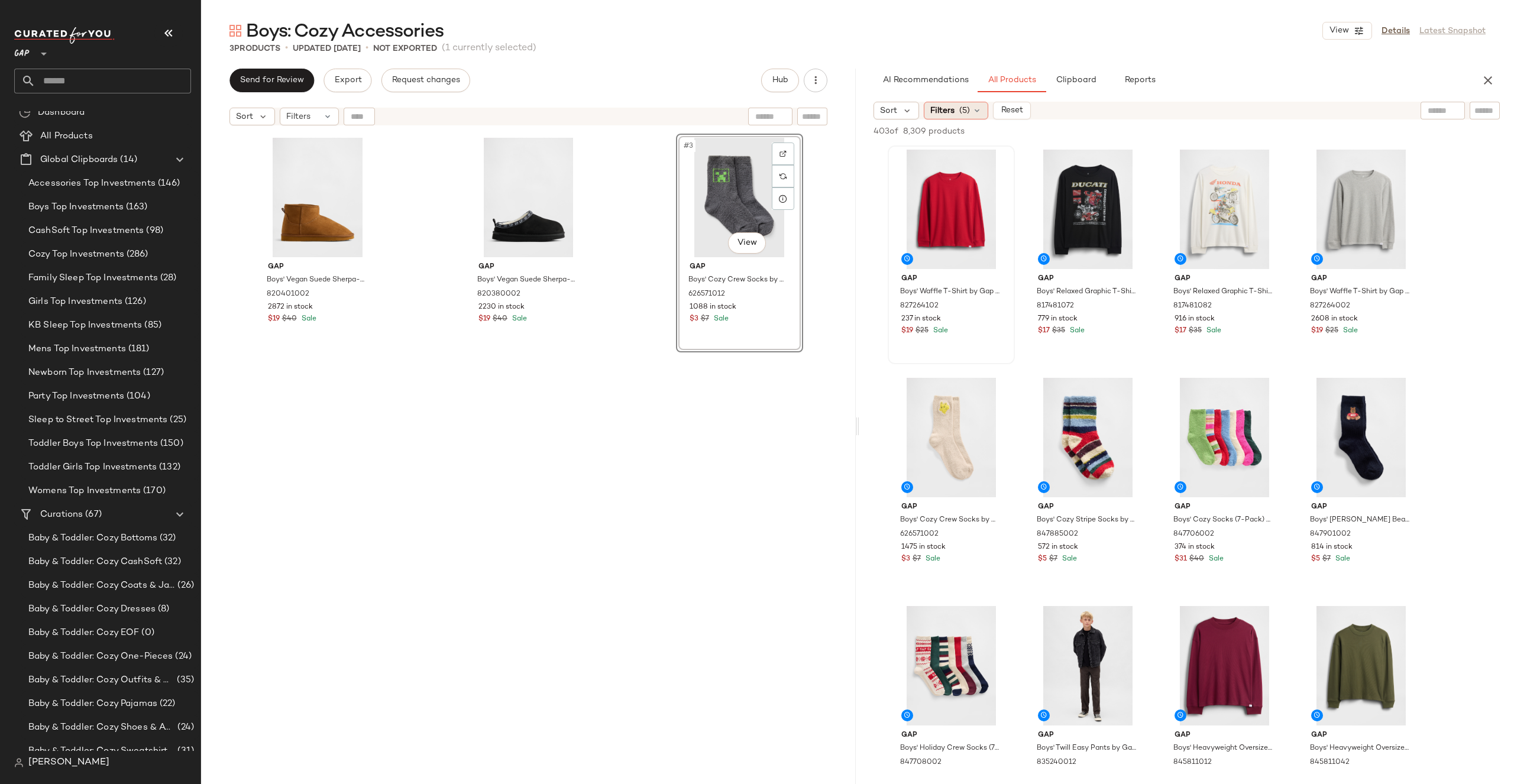
click at [972, 112] on icon at bounding box center [977, 111] width 10 height 10
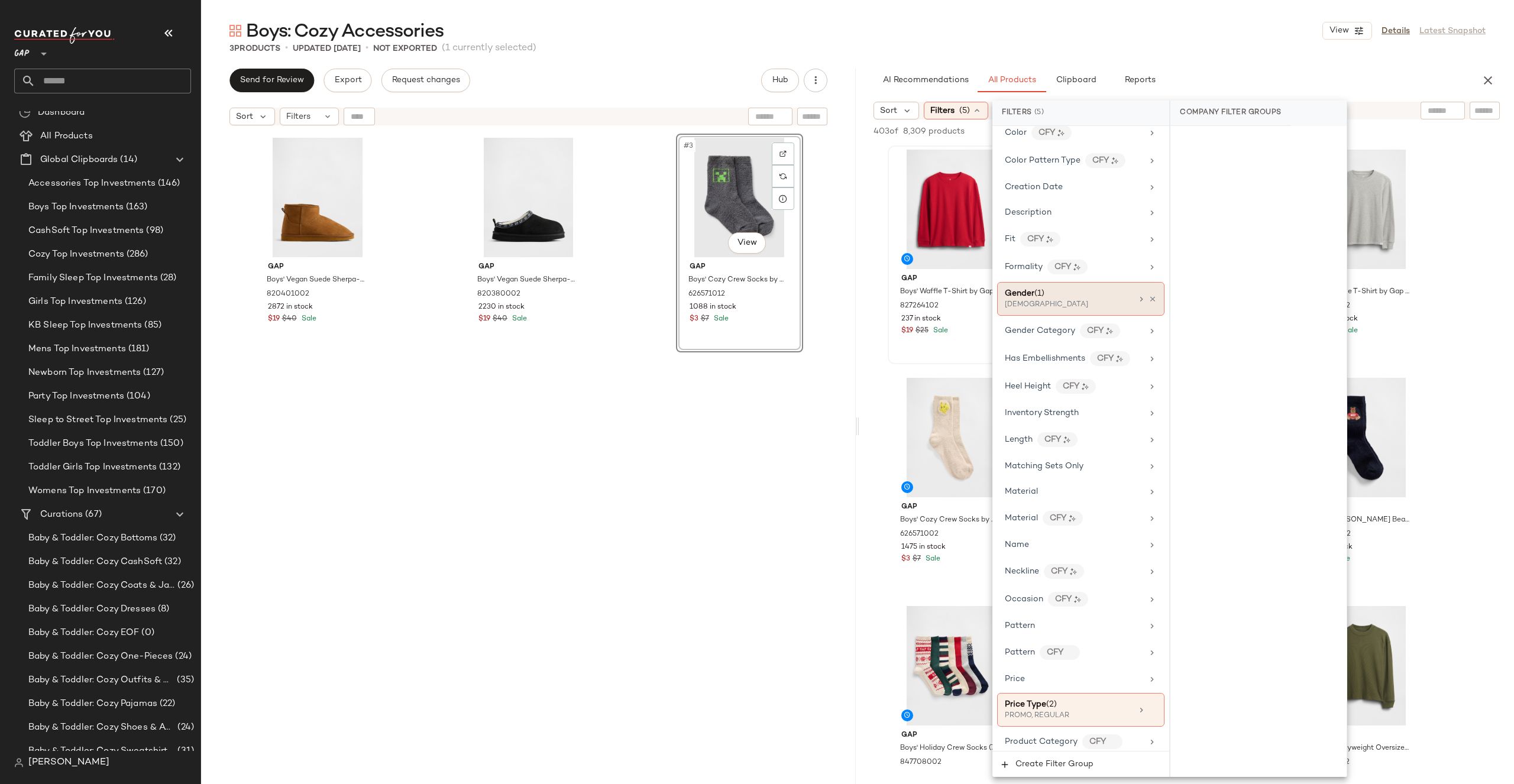
scroll to position [569, 0]
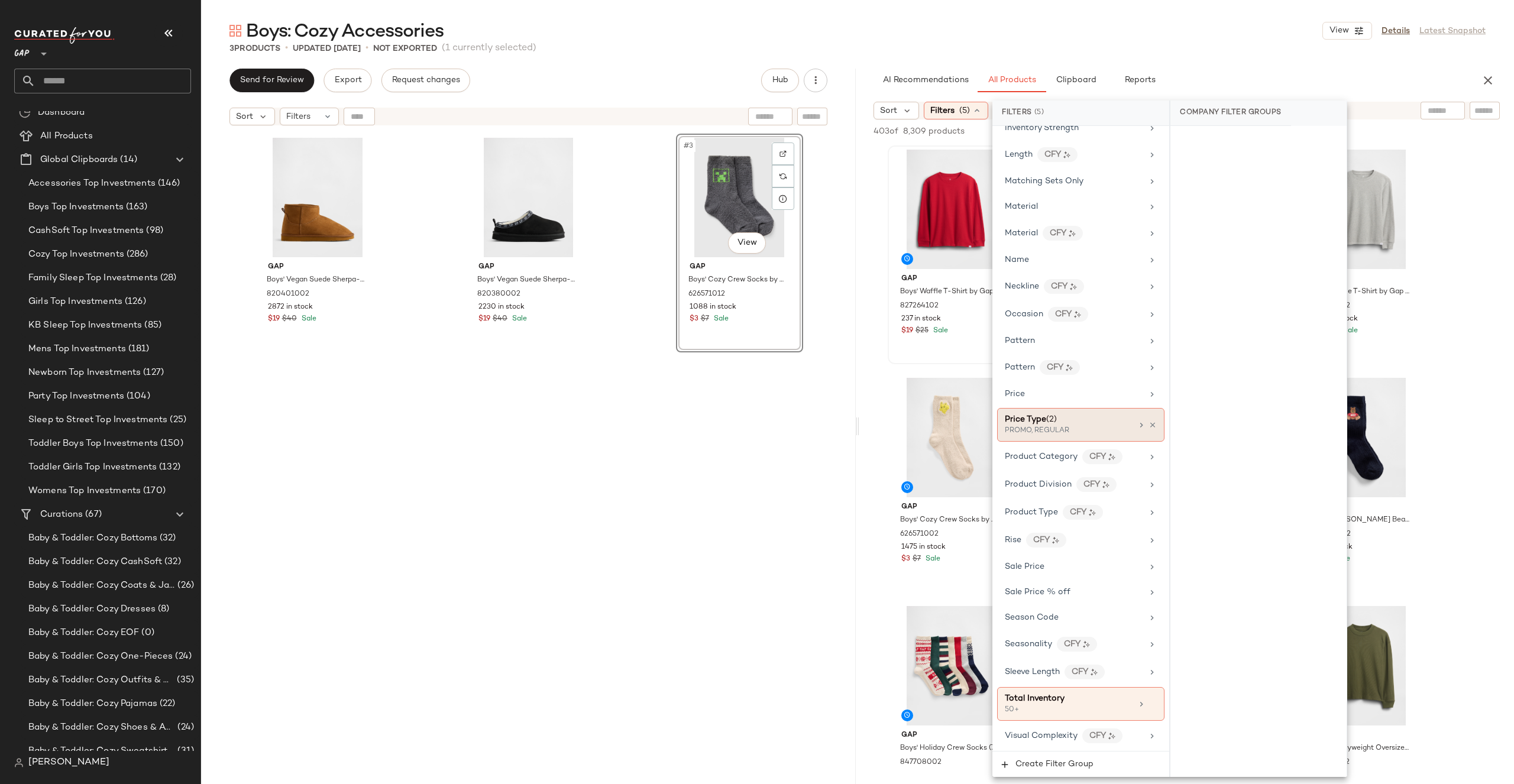
click at [1100, 430] on div "PROMO, REGULAR" at bounding box center [1064, 430] width 118 height 10
click at [1220, 225] on div "MARKDOWN" at bounding box center [1259, 228] width 177 height 28
click at [1220, 259] on div "PROMO" at bounding box center [1259, 256] width 177 height 28
click at [1220, 292] on div "REGULAR" at bounding box center [1259, 284] width 177 height 28
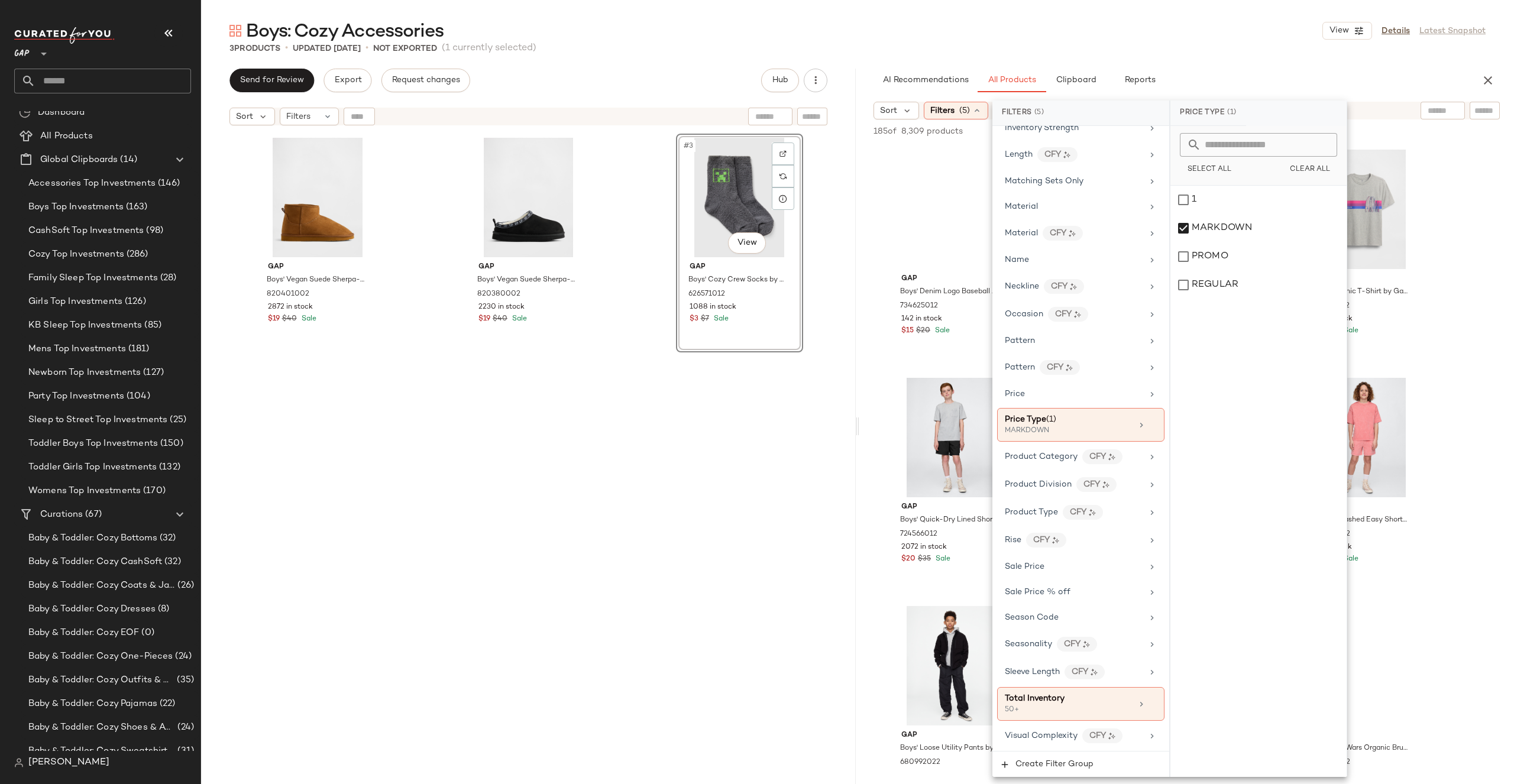
click at [1267, 50] on div "3 Products • updated Sep 26th • Not Exported (1 currently selected)" at bounding box center [857, 48] width 1313 height 12
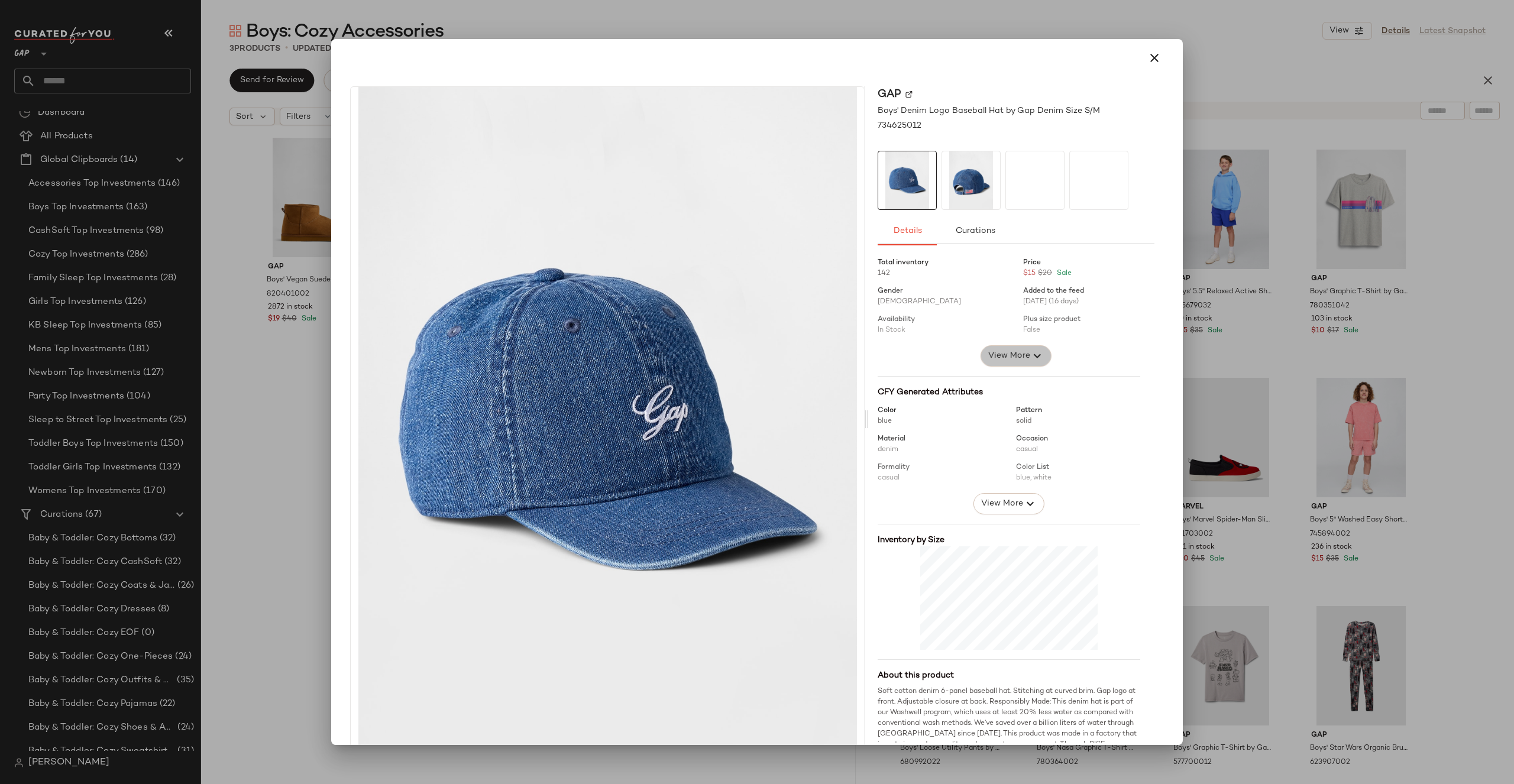
click at [993, 350] on span "View More" at bounding box center [1008, 356] width 43 height 14
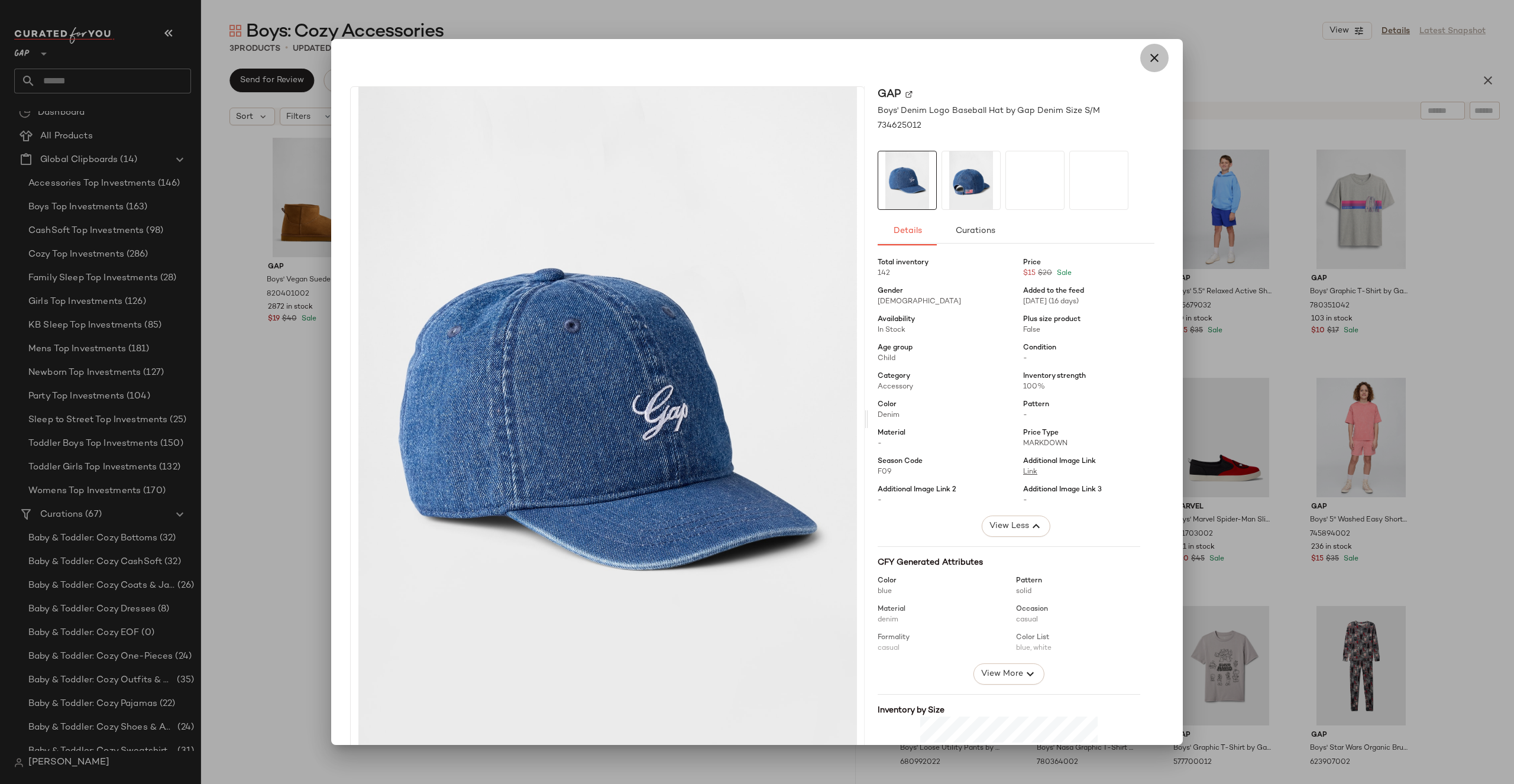
click at [1154, 52] on icon "button" at bounding box center [1154, 58] width 14 height 14
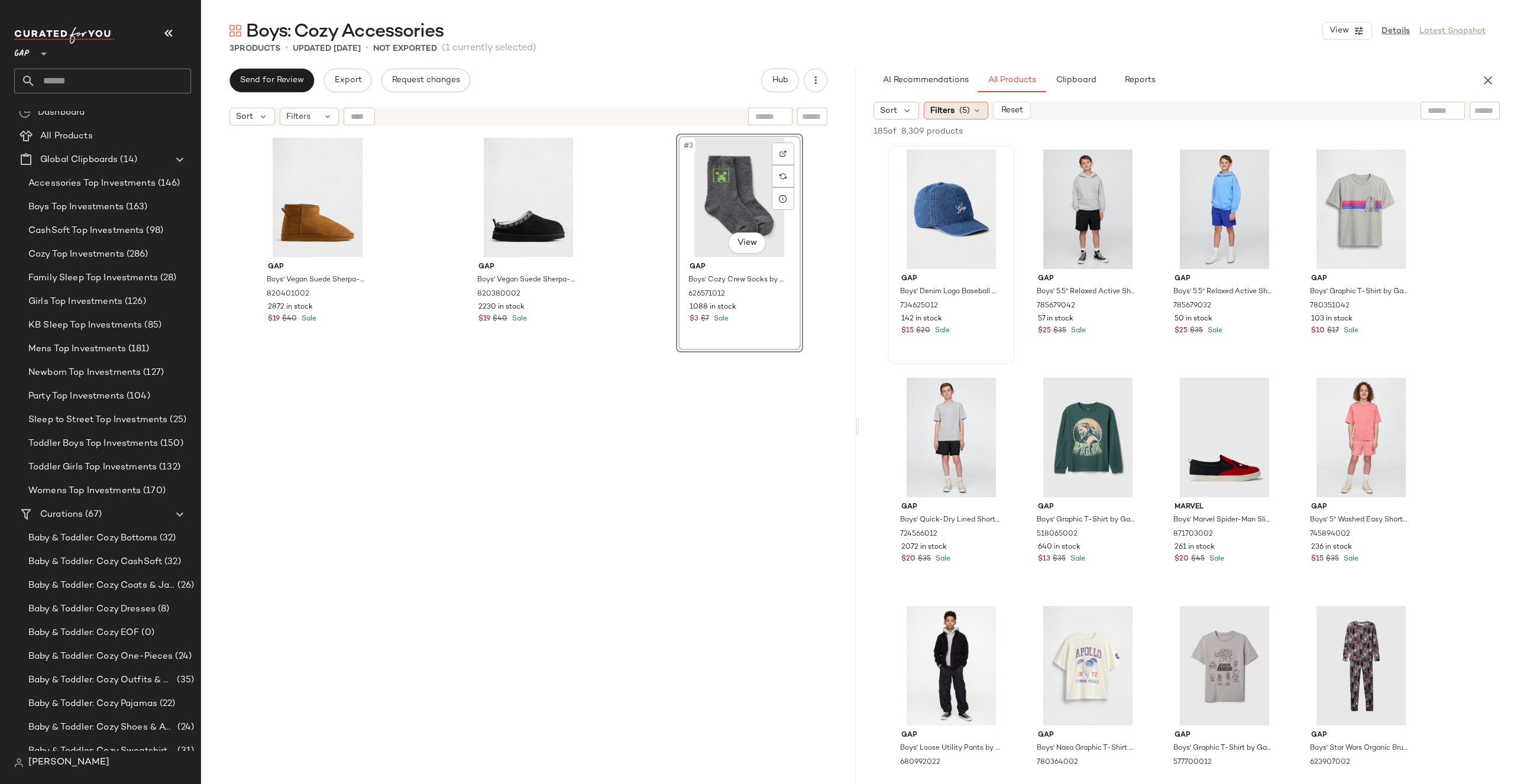
click at [957, 118] on div "Filters (5)" at bounding box center [956, 111] width 64 height 18
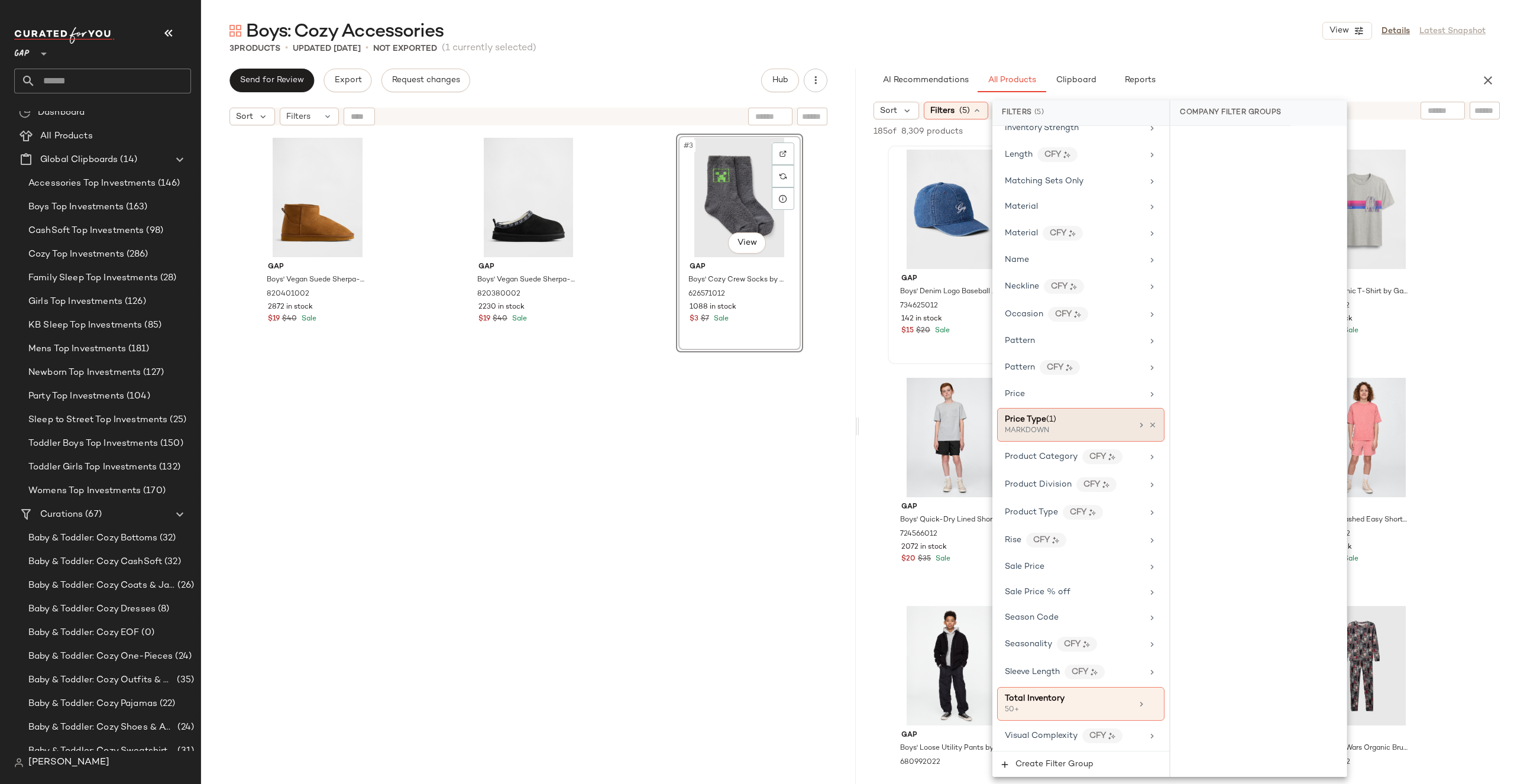
click at [1104, 422] on div "Price Type (1)" at bounding box center [1068, 419] width 127 height 12
click at [1236, 225] on div "MARKDOWN" at bounding box center [1259, 228] width 177 height 28
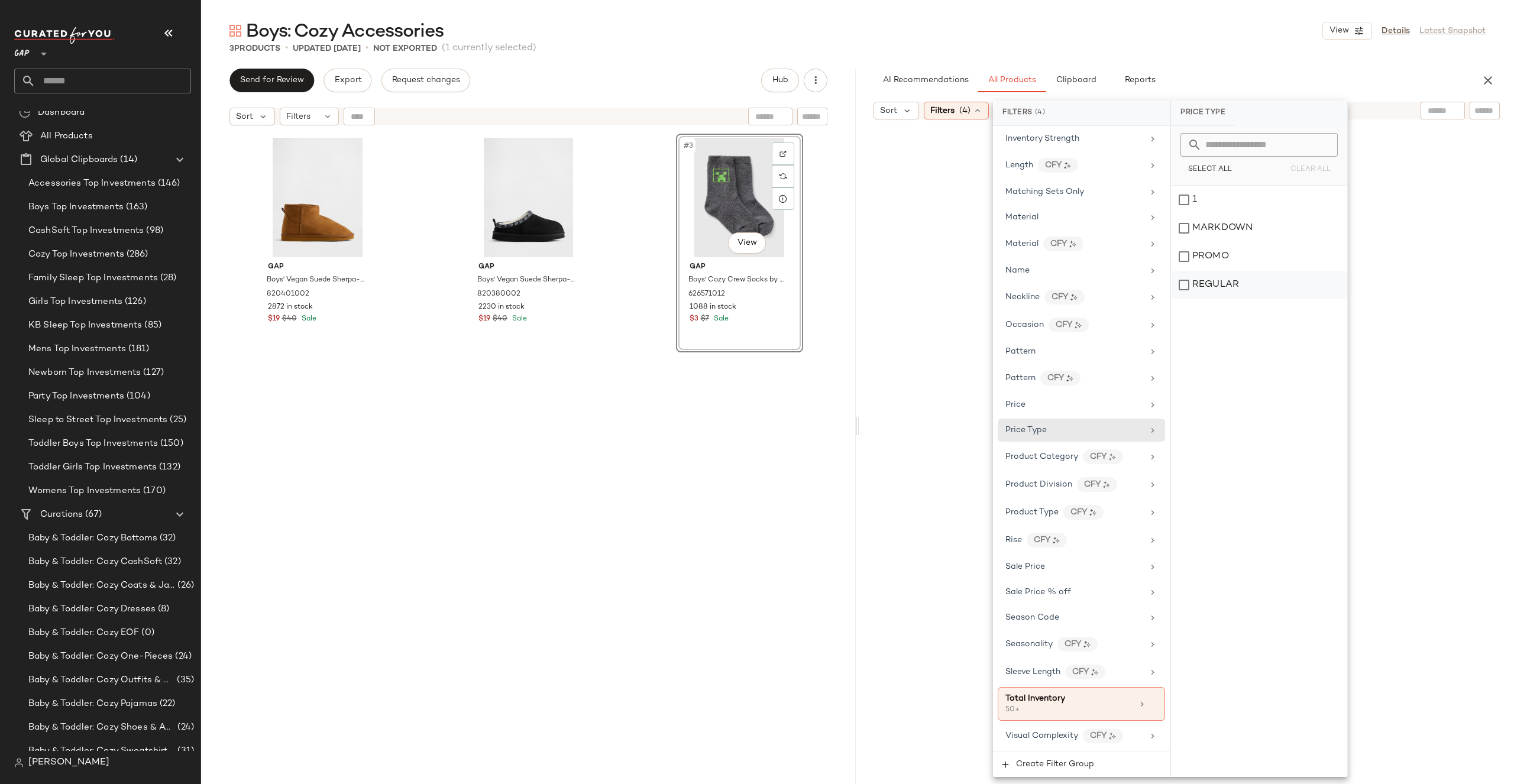
drag, startPoint x: 1236, startPoint y: 245, endPoint x: 1235, endPoint y: 289, distance: 44.0
click at [1236, 246] on div "PROMO" at bounding box center [1260, 256] width 177 height 28
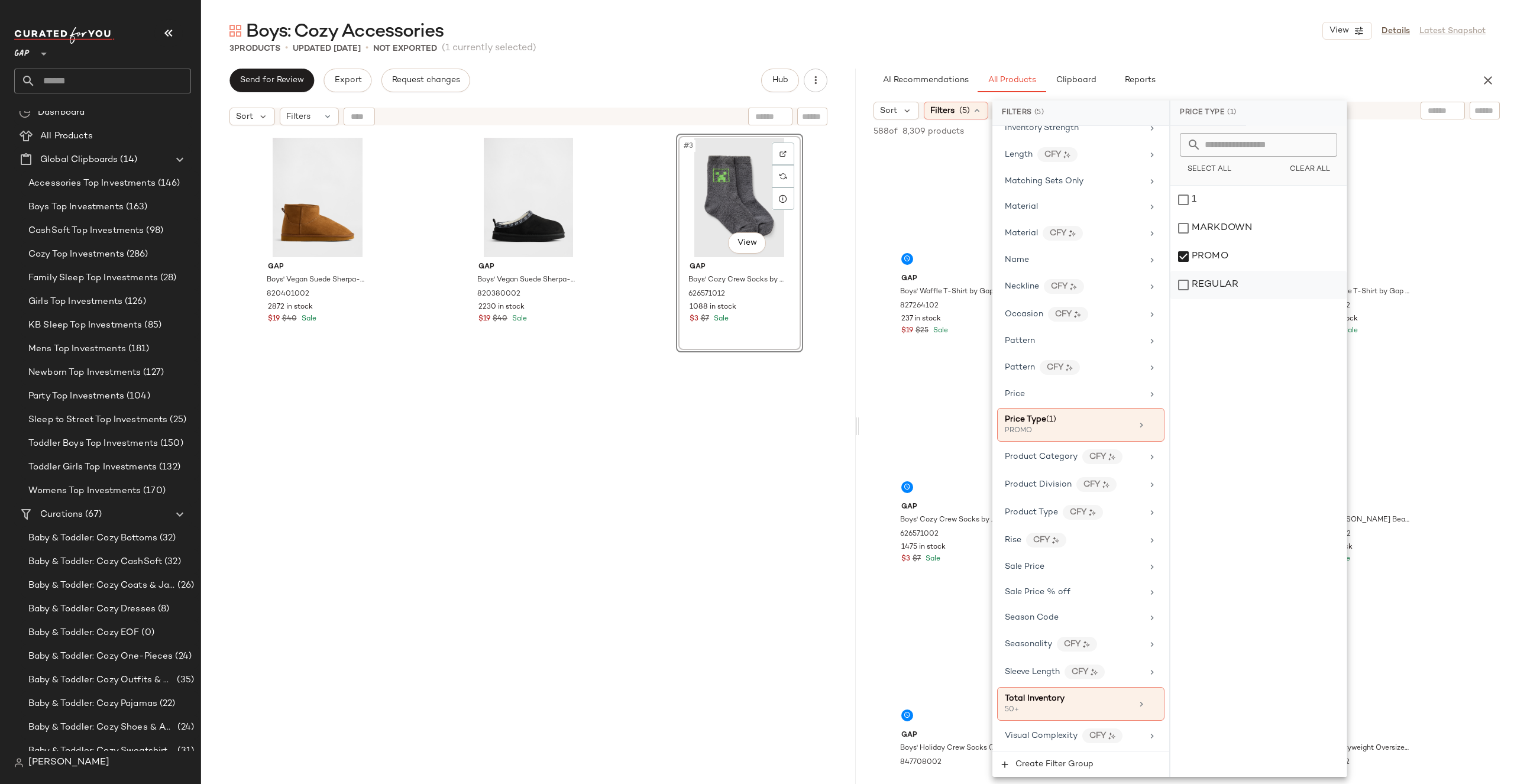
click at [1235, 289] on div "REGULAR" at bounding box center [1259, 284] width 177 height 28
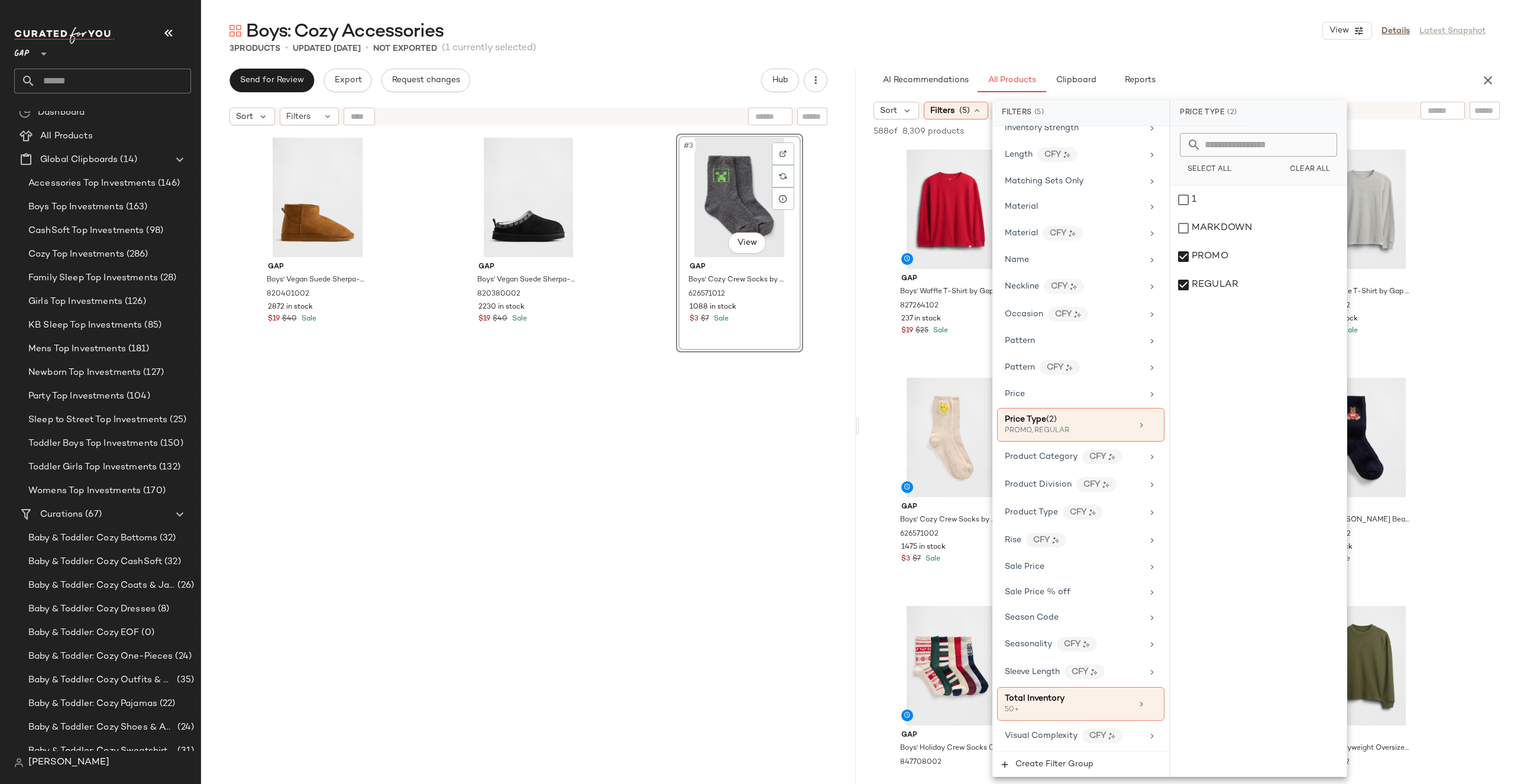
click at [1294, 36] on div "Boys: Cozy Accessories View Details Latest Snapshot" at bounding box center [857, 30] width 1313 height 23
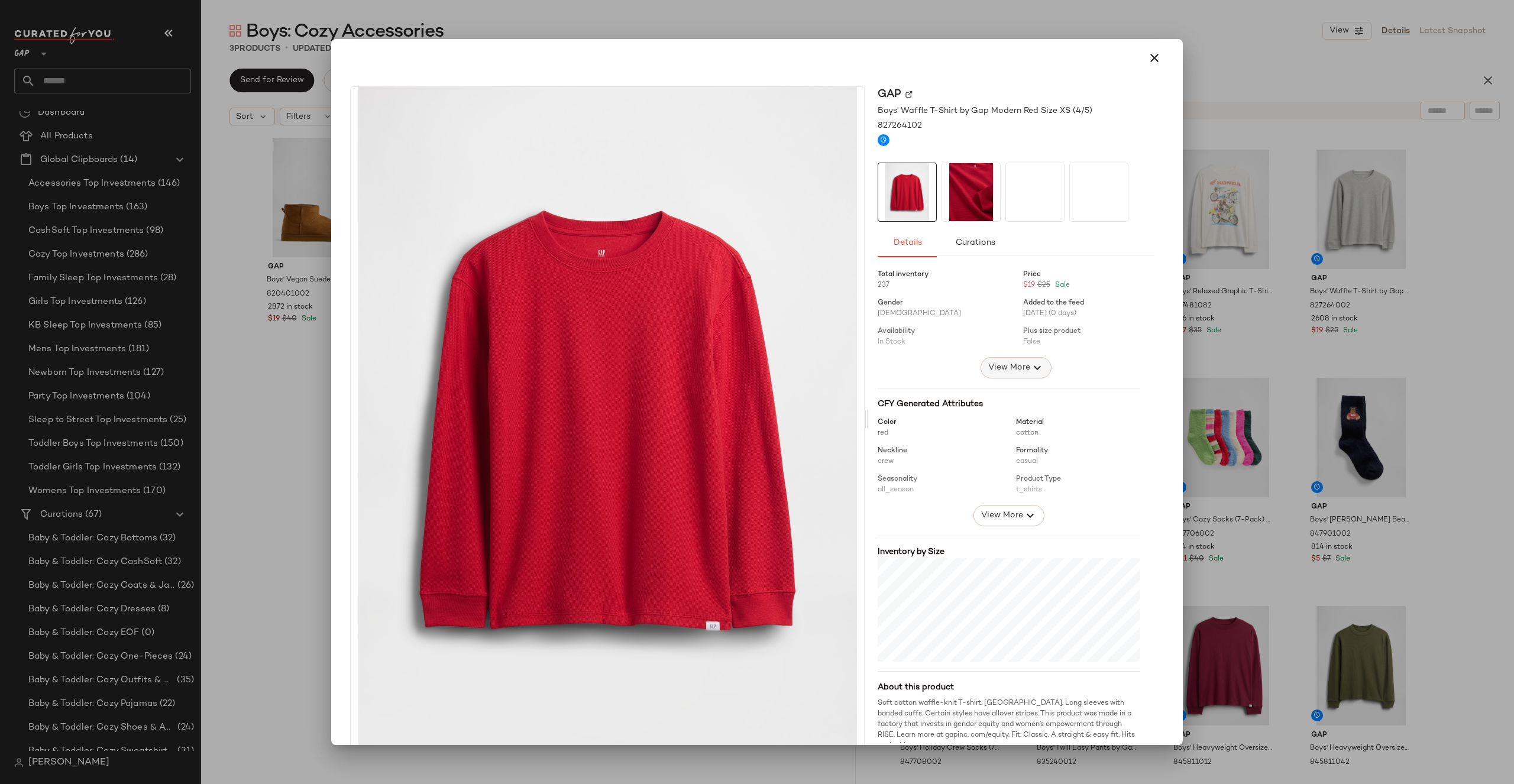
click at [994, 360] on span "View More" at bounding box center [1008, 368] width 43 height 14
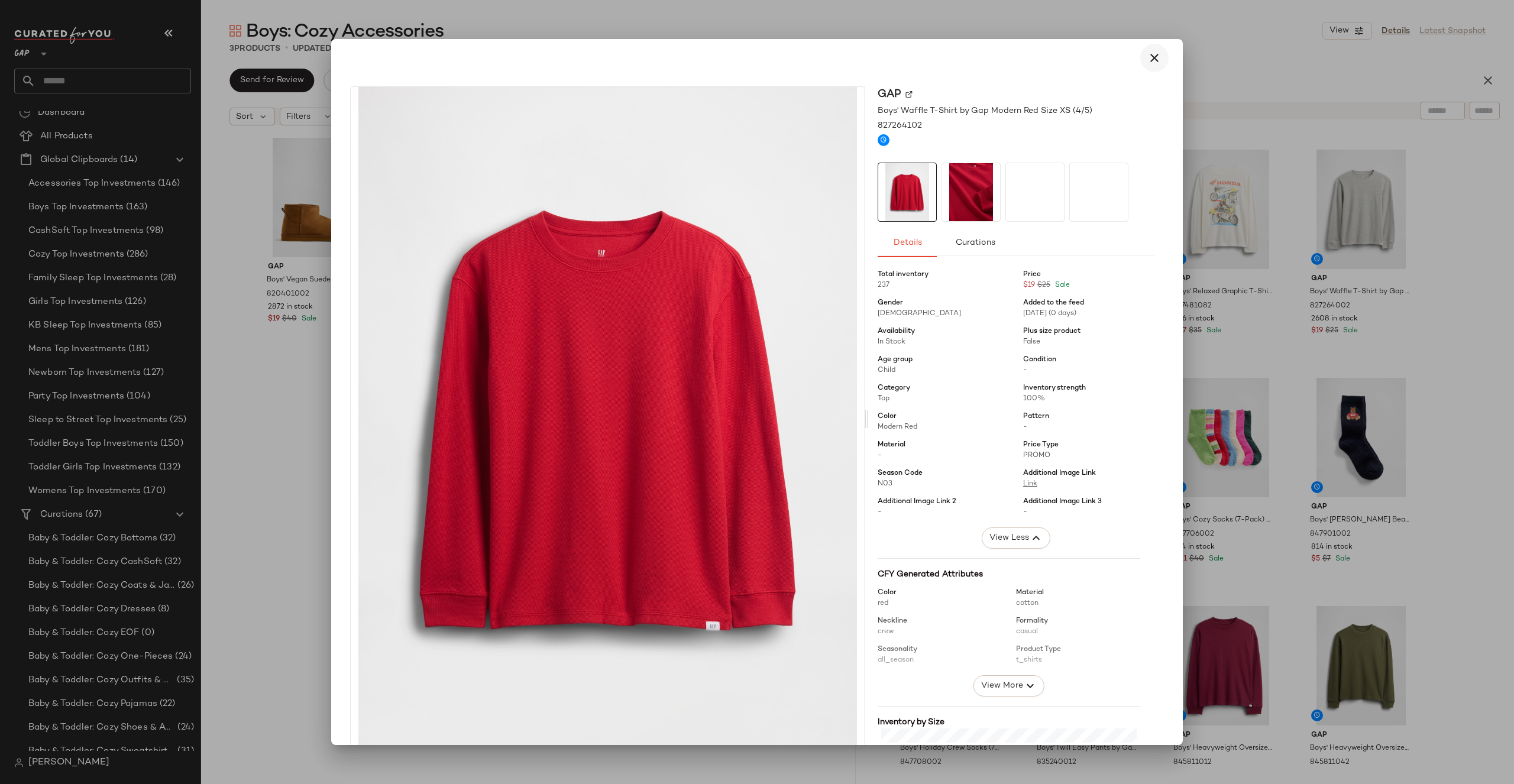
click at [1157, 53] on button "button" at bounding box center [1154, 58] width 28 height 28
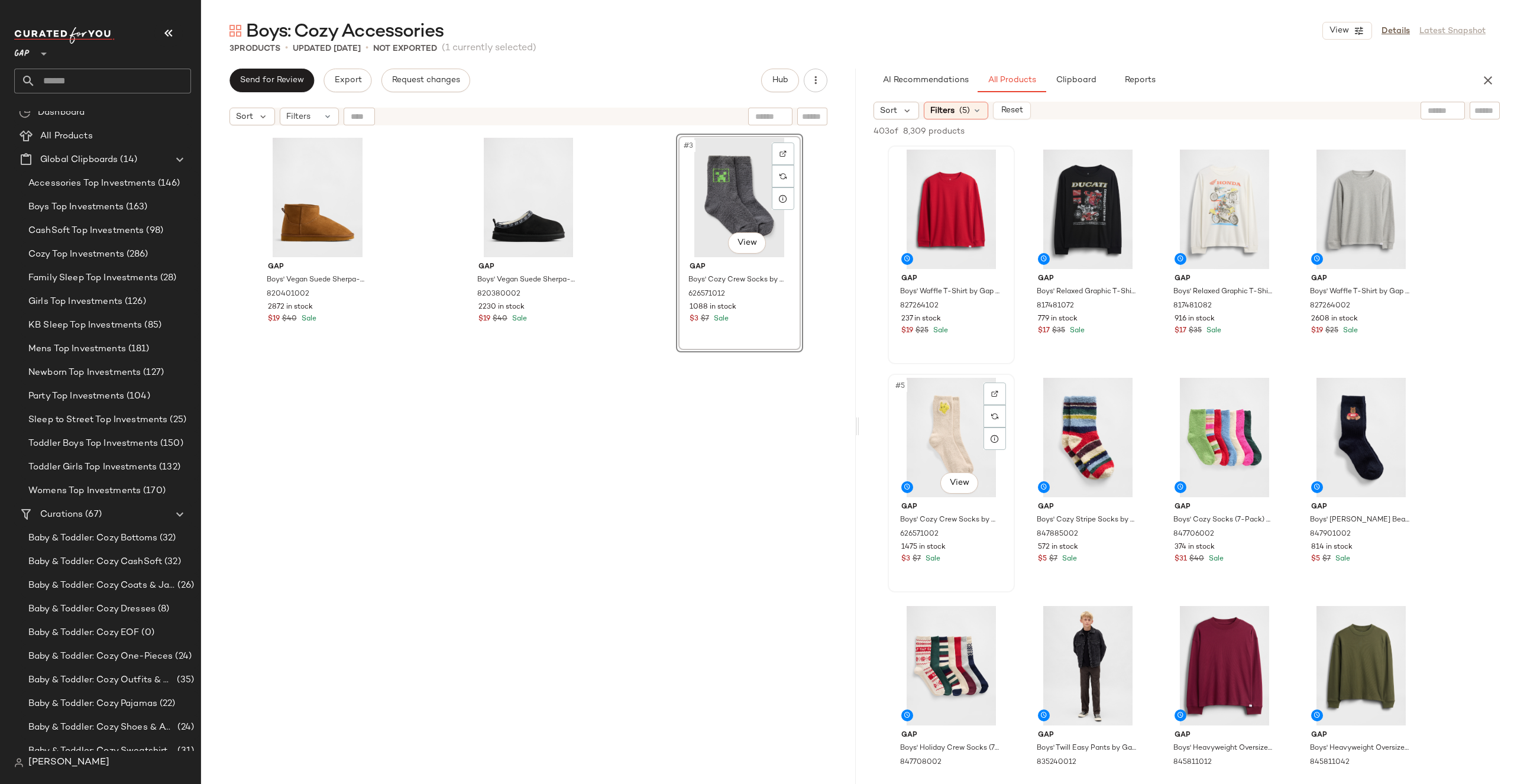
click at [947, 448] on div "#5 View" at bounding box center [951, 437] width 119 height 120
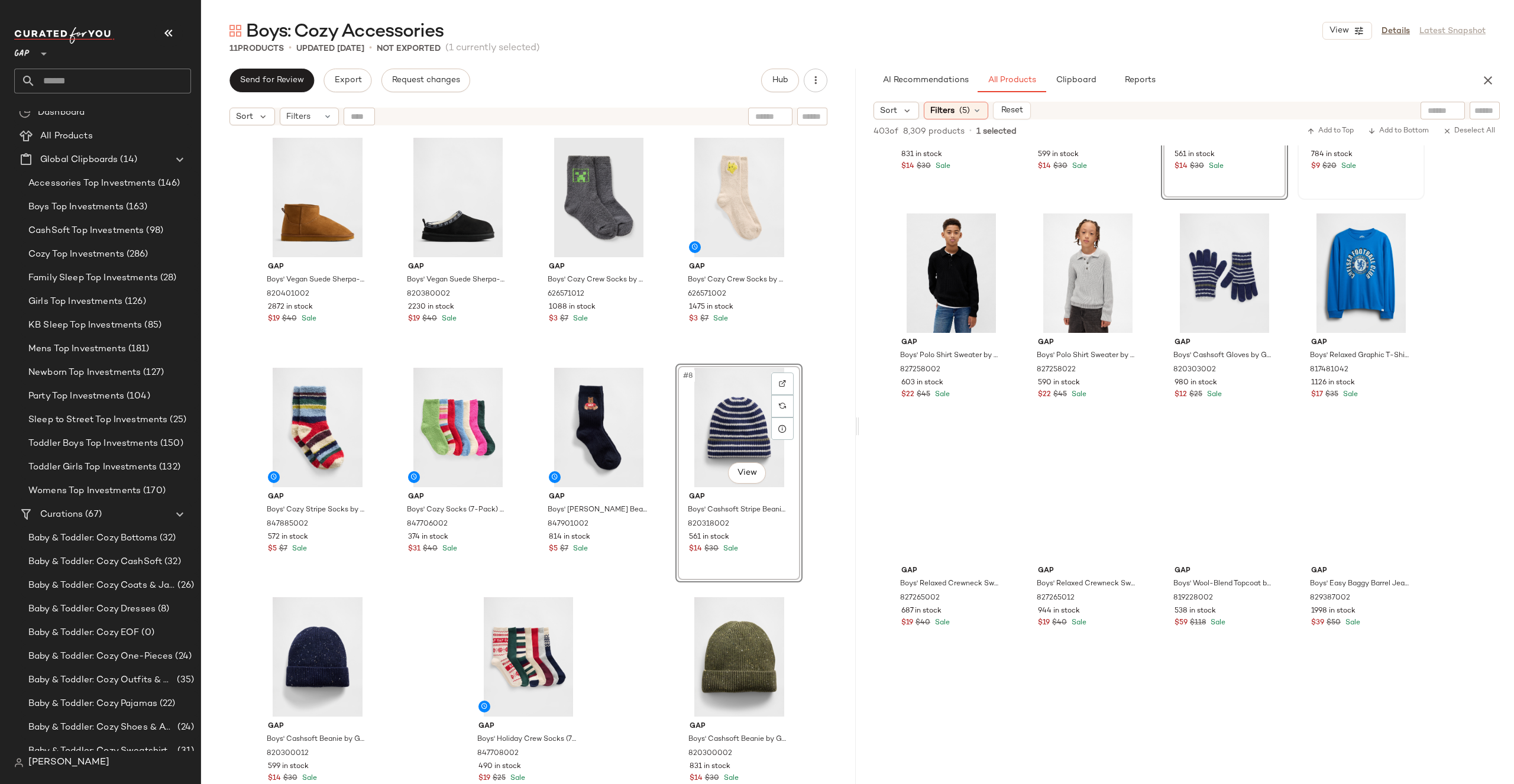
scroll to position [1099, 0]
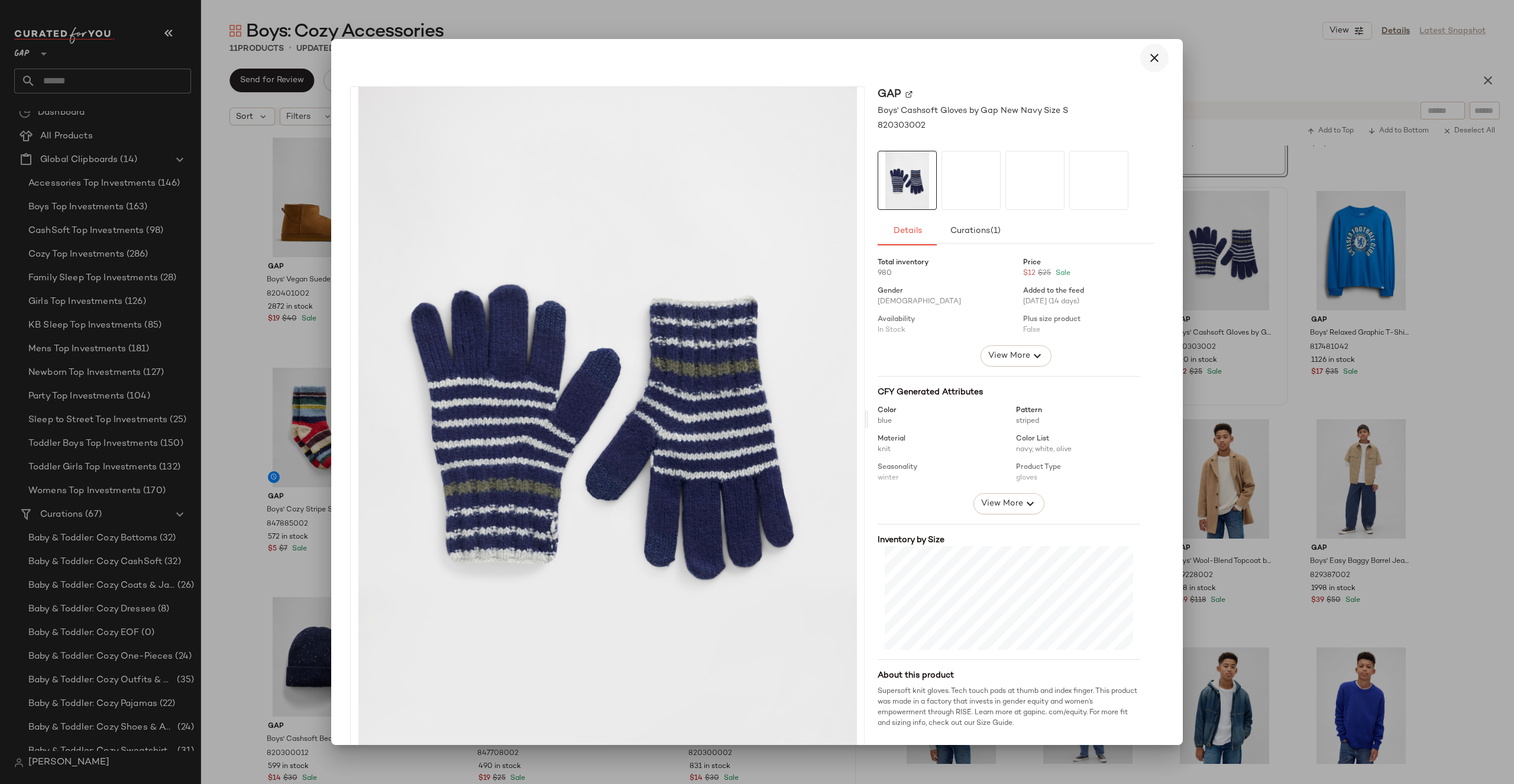
click at [1147, 59] on icon "button" at bounding box center [1154, 58] width 14 height 14
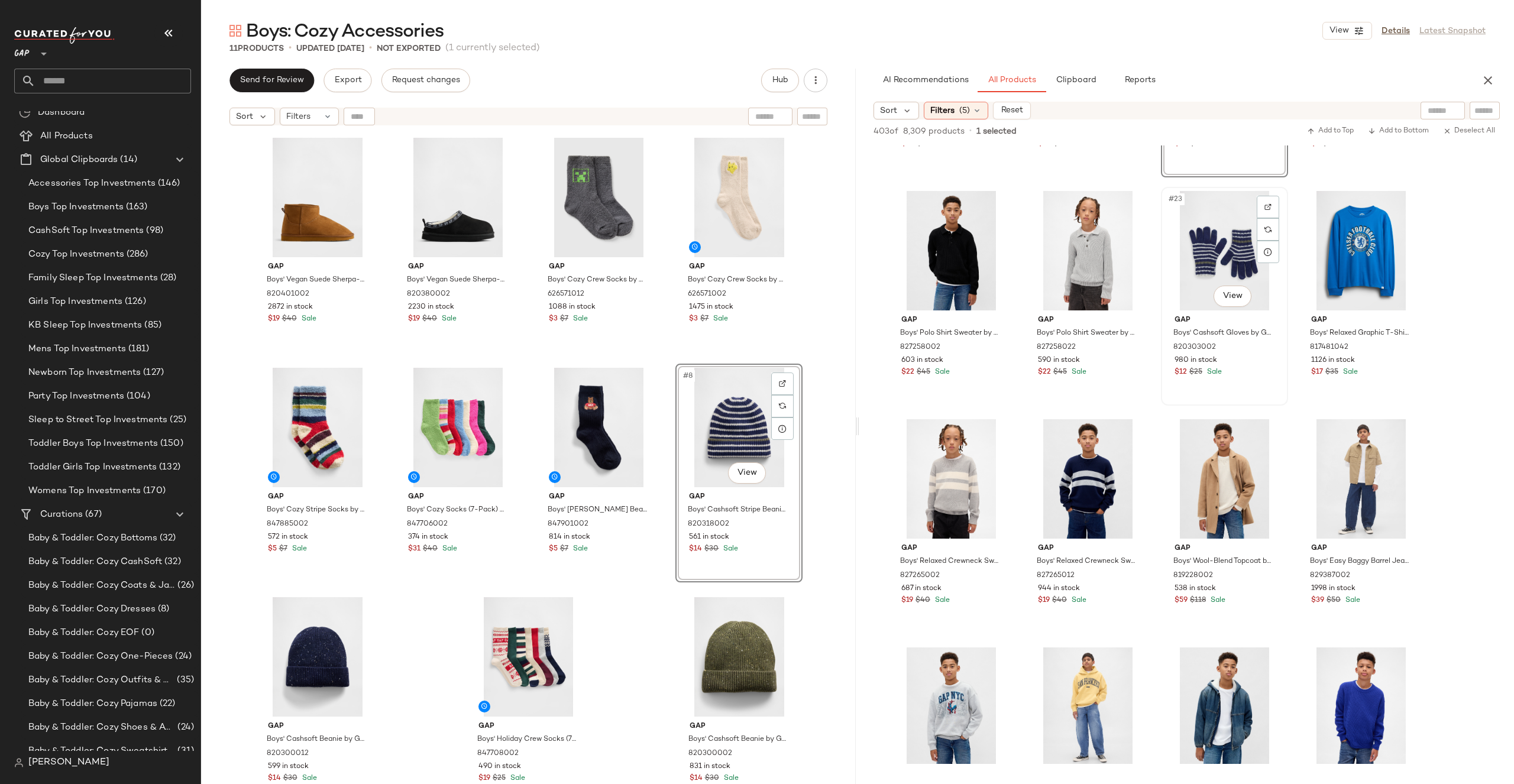
click at [1188, 248] on div "#23 View" at bounding box center [1224, 250] width 119 height 120
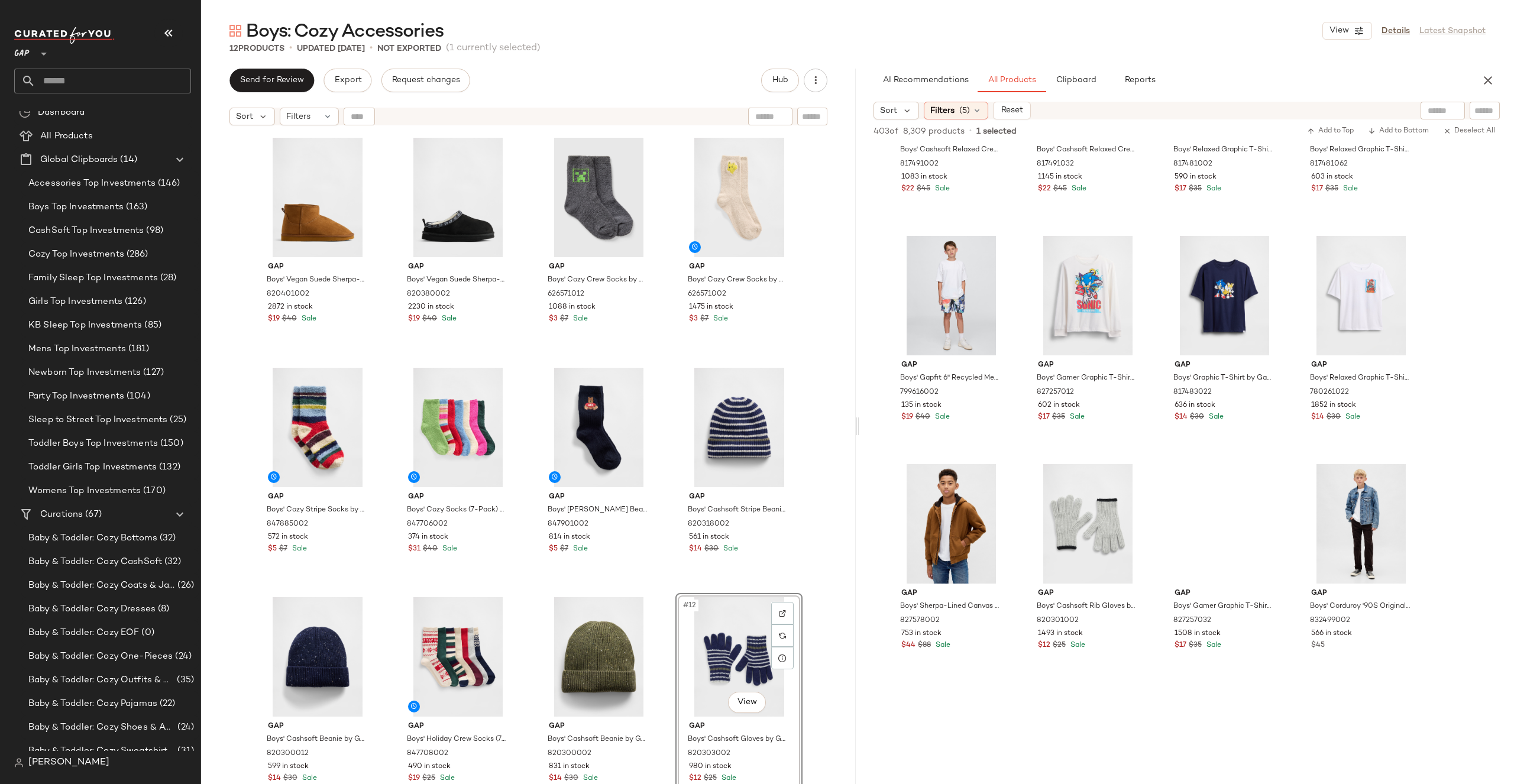
scroll to position [2126, 0]
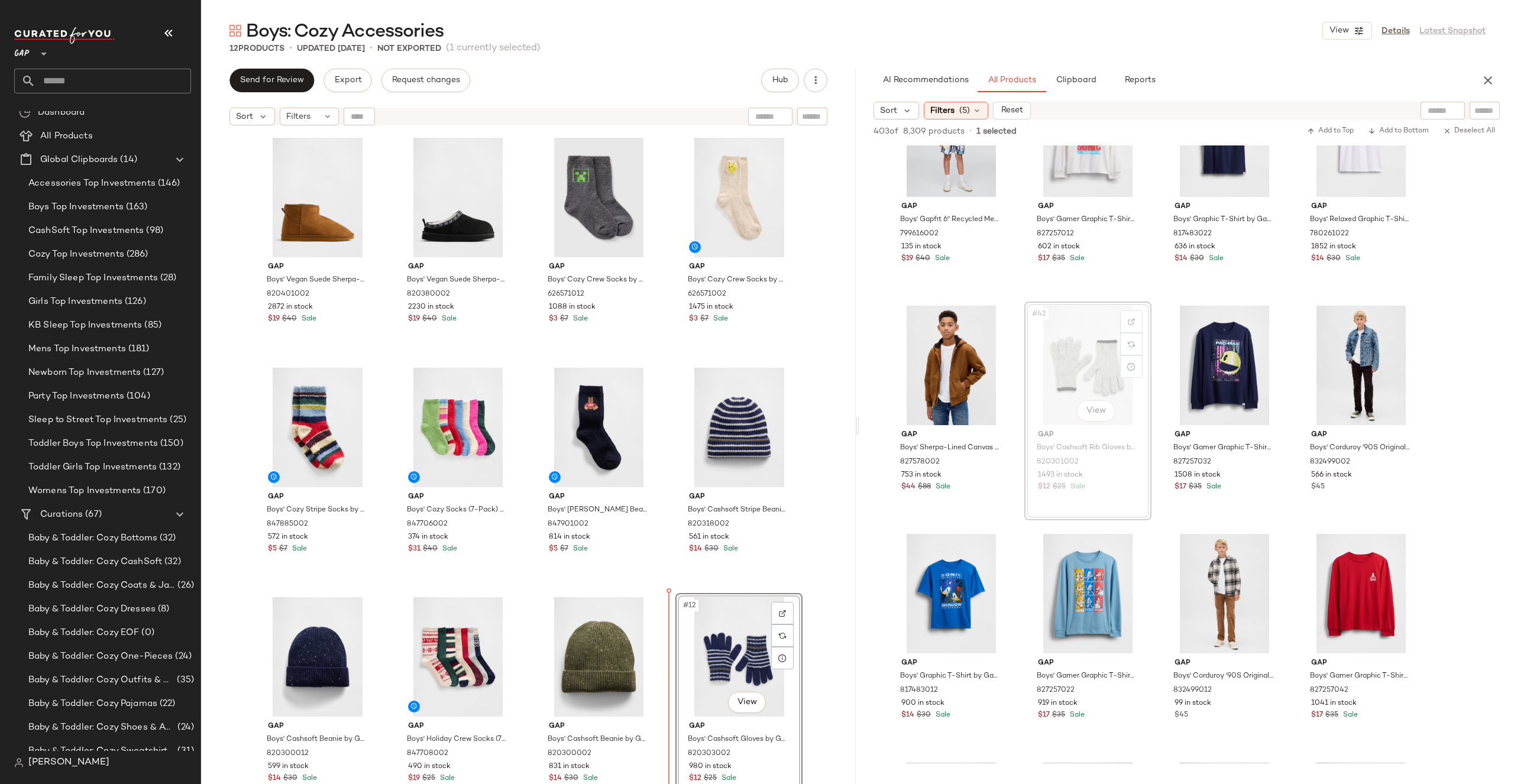
drag, startPoint x: 1095, startPoint y: 339, endPoint x: 726, endPoint y: 628, distance: 468.7
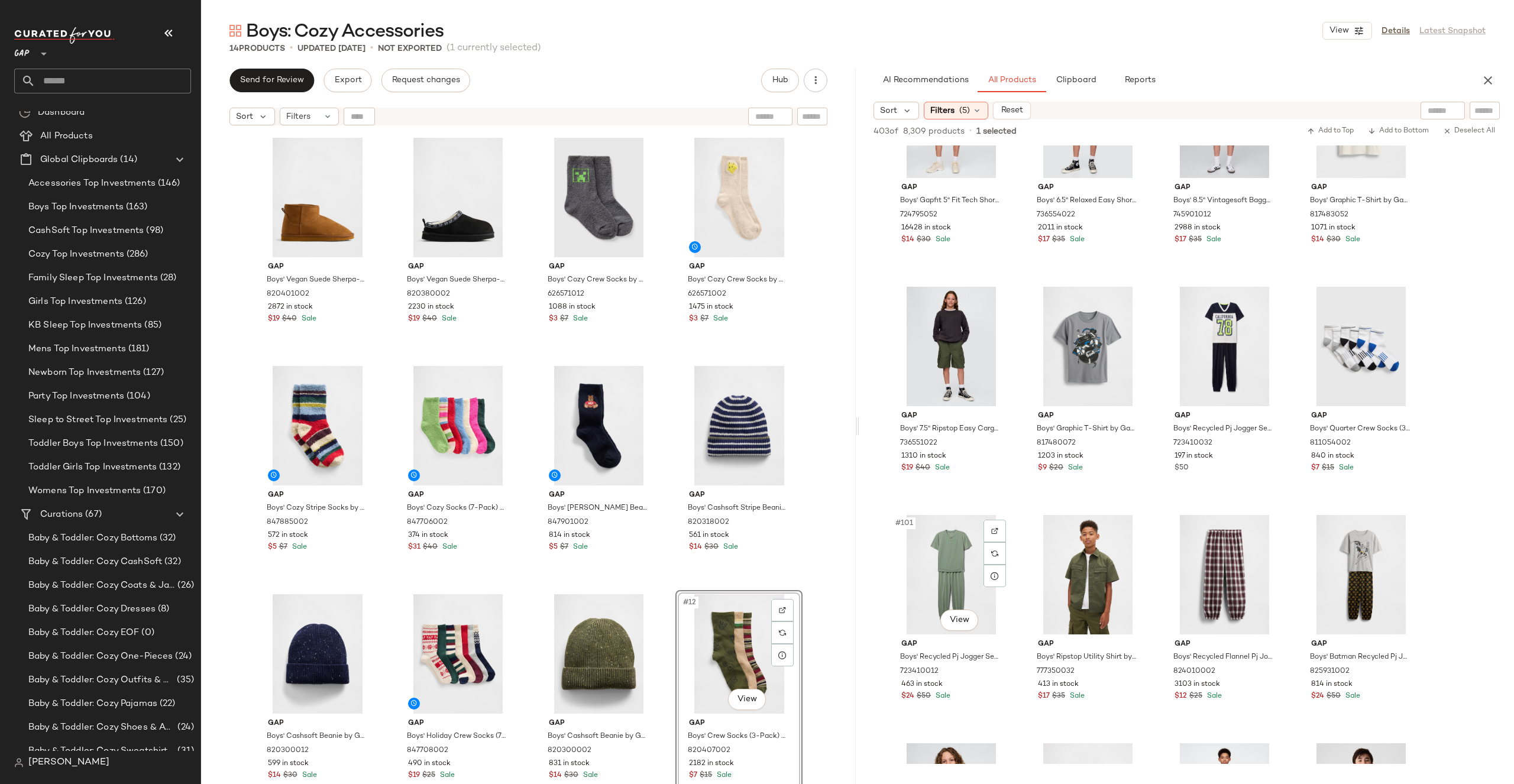
scroll to position [5620, 0]
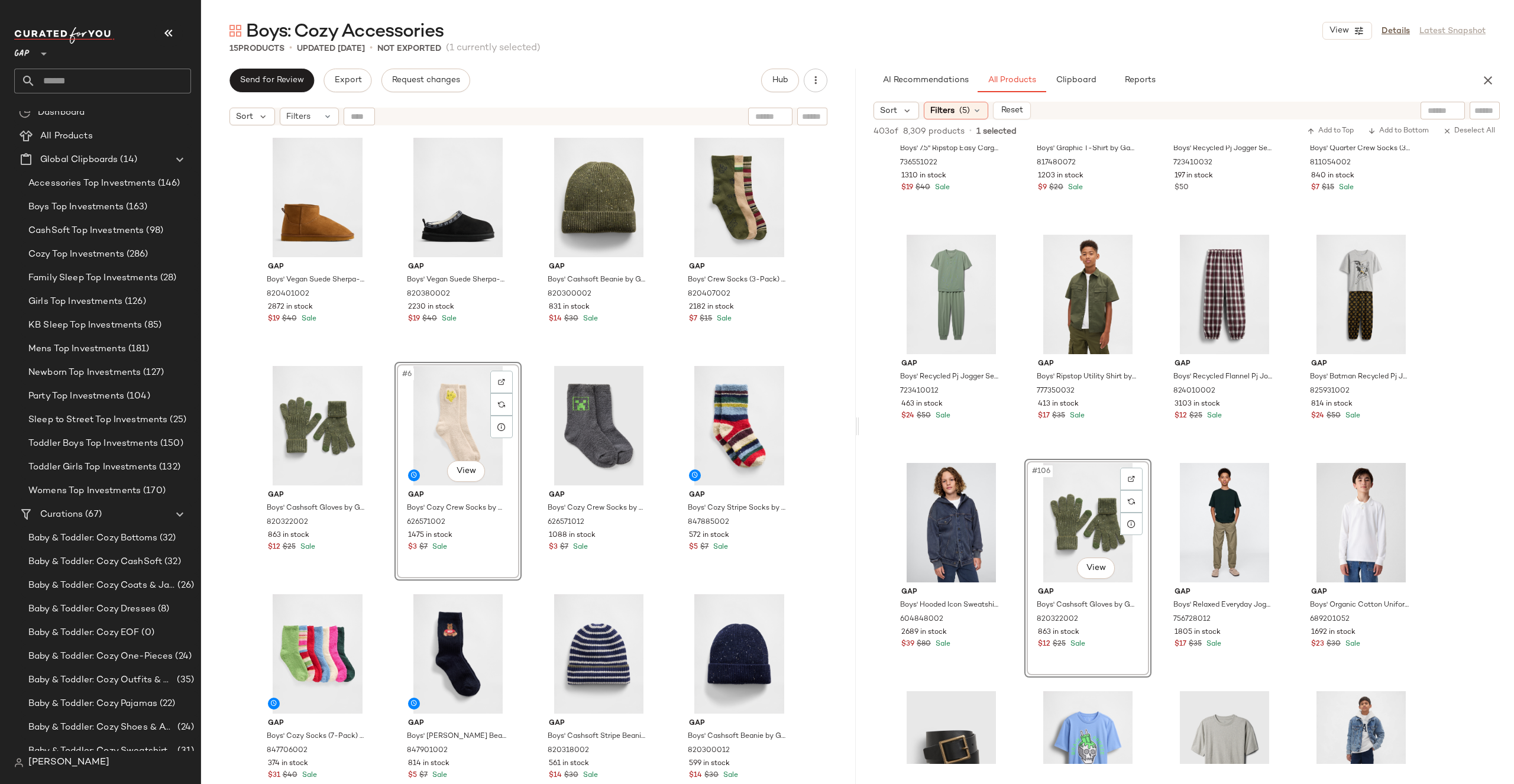
click at [453, 487] on div "#6 View Gap Boys' Cozy Crew Socks by Gap Bedrock Size S/M 626571002 1475 in sto…" at bounding box center [458, 471] width 127 height 219
click at [454, 472] on body "GAP ** Dashboard All Products Global Clipboards (14) Accessories Top Investment…" at bounding box center [757, 392] width 1514 height 784
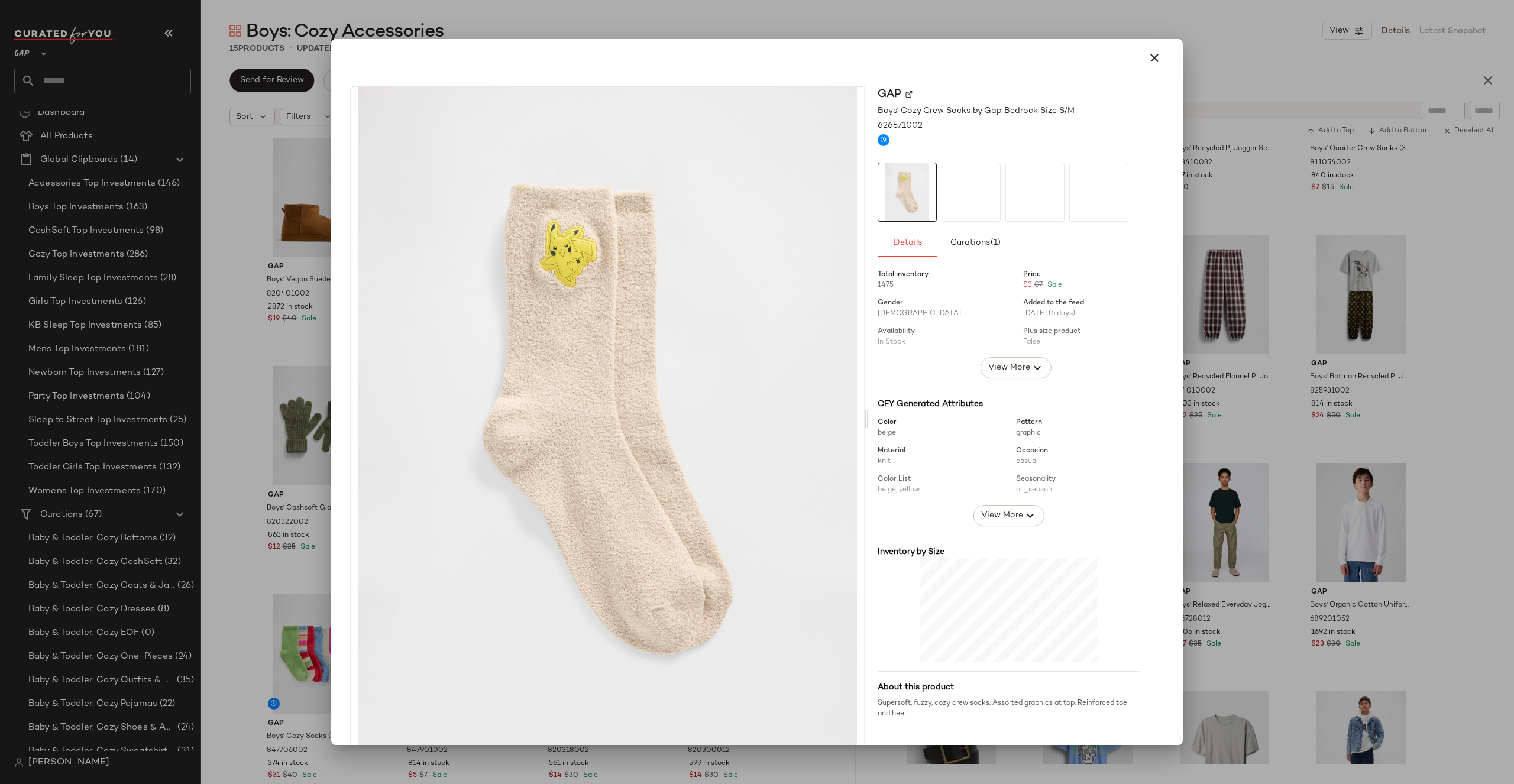
click at [337, 452] on div "Gap Boys' Cozy Crew Socks by Gap Bedrock Size S/M 626571002 Details Curations (…" at bounding box center [756, 421] width 842 height 689
click at [326, 473] on div at bounding box center [757, 392] width 1514 height 784
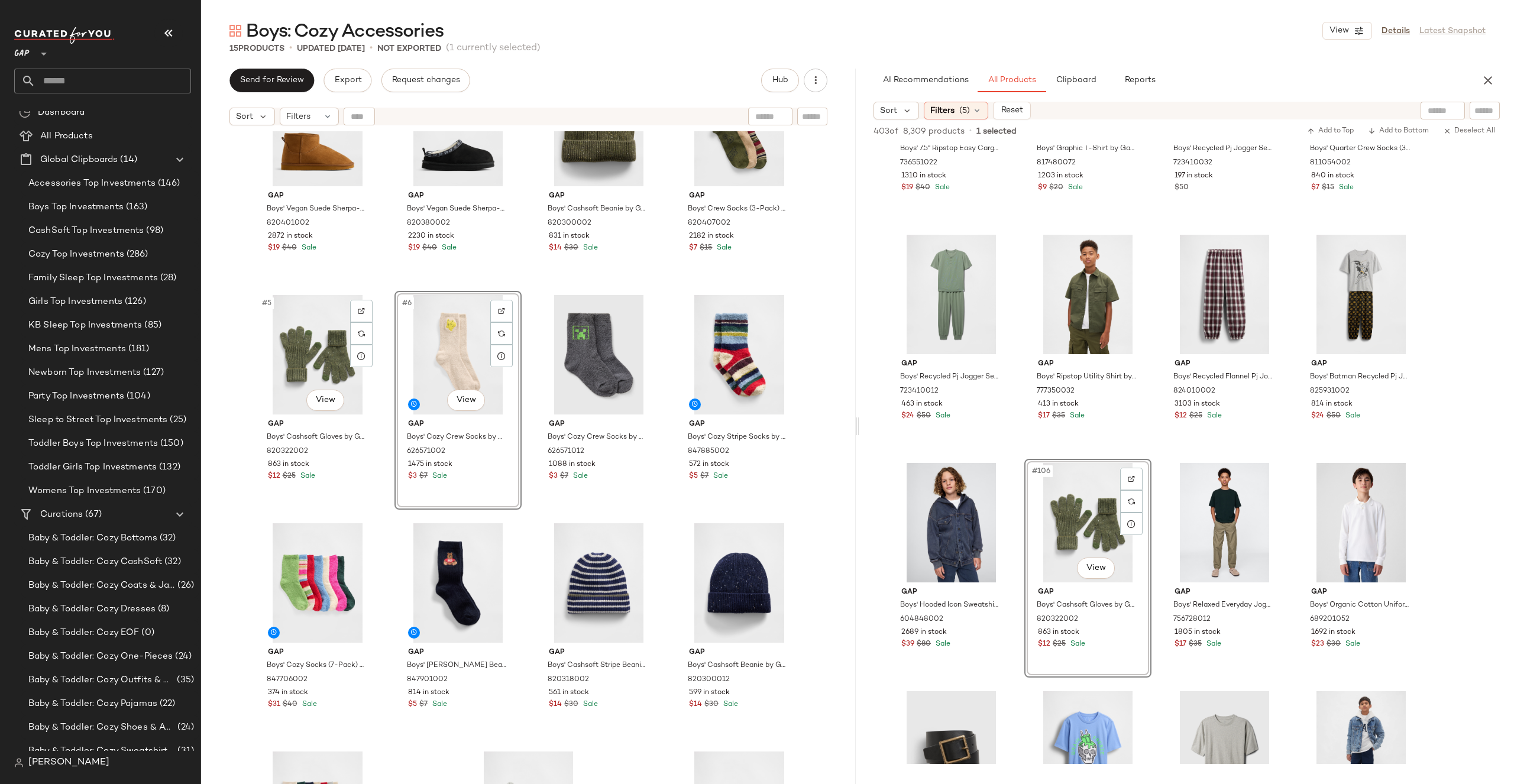
scroll to position [137, 0]
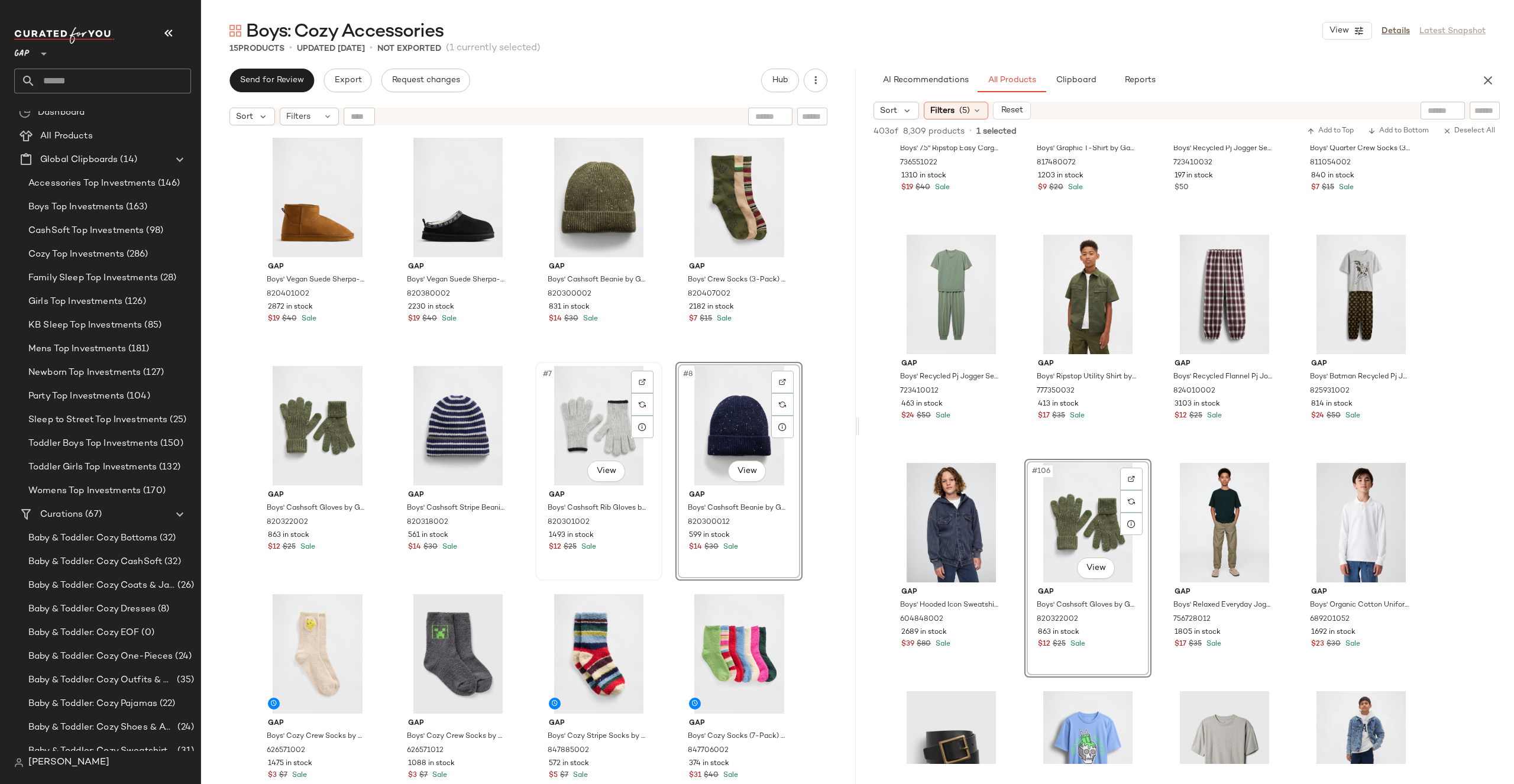
scroll to position [183, 0]
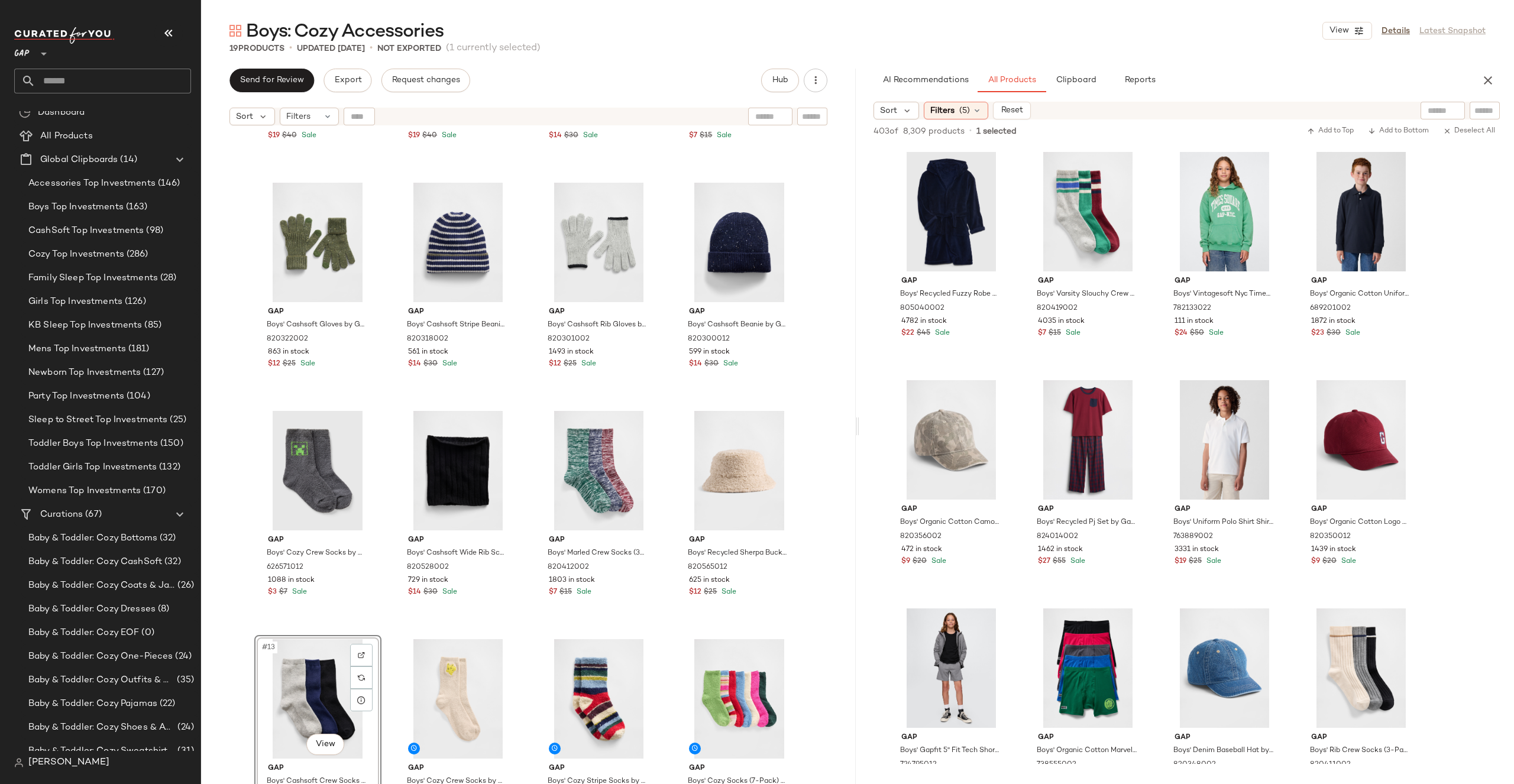
scroll to position [457, 0]
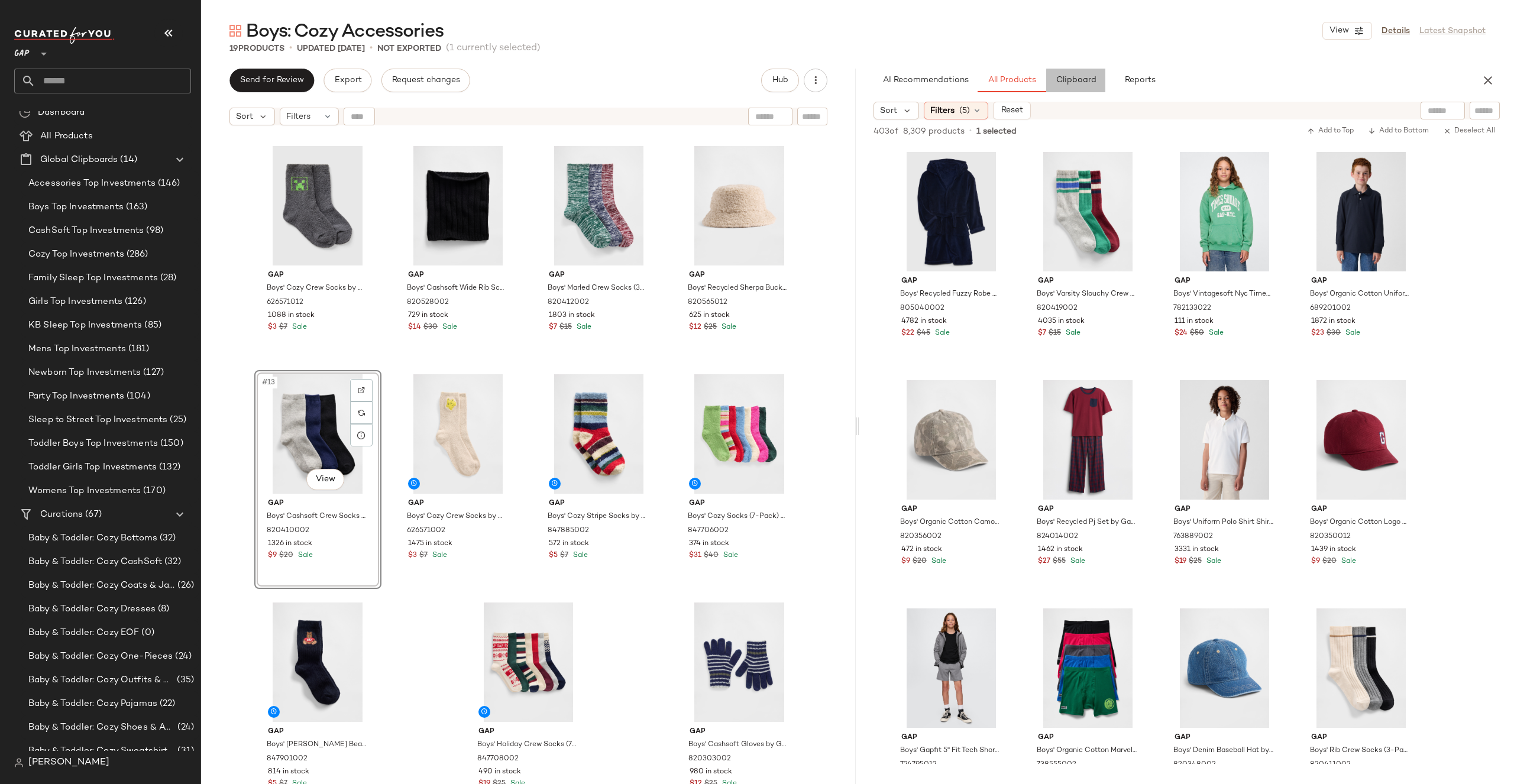
click at [1060, 87] on button "Clipboard" at bounding box center [1076, 79] width 59 height 23
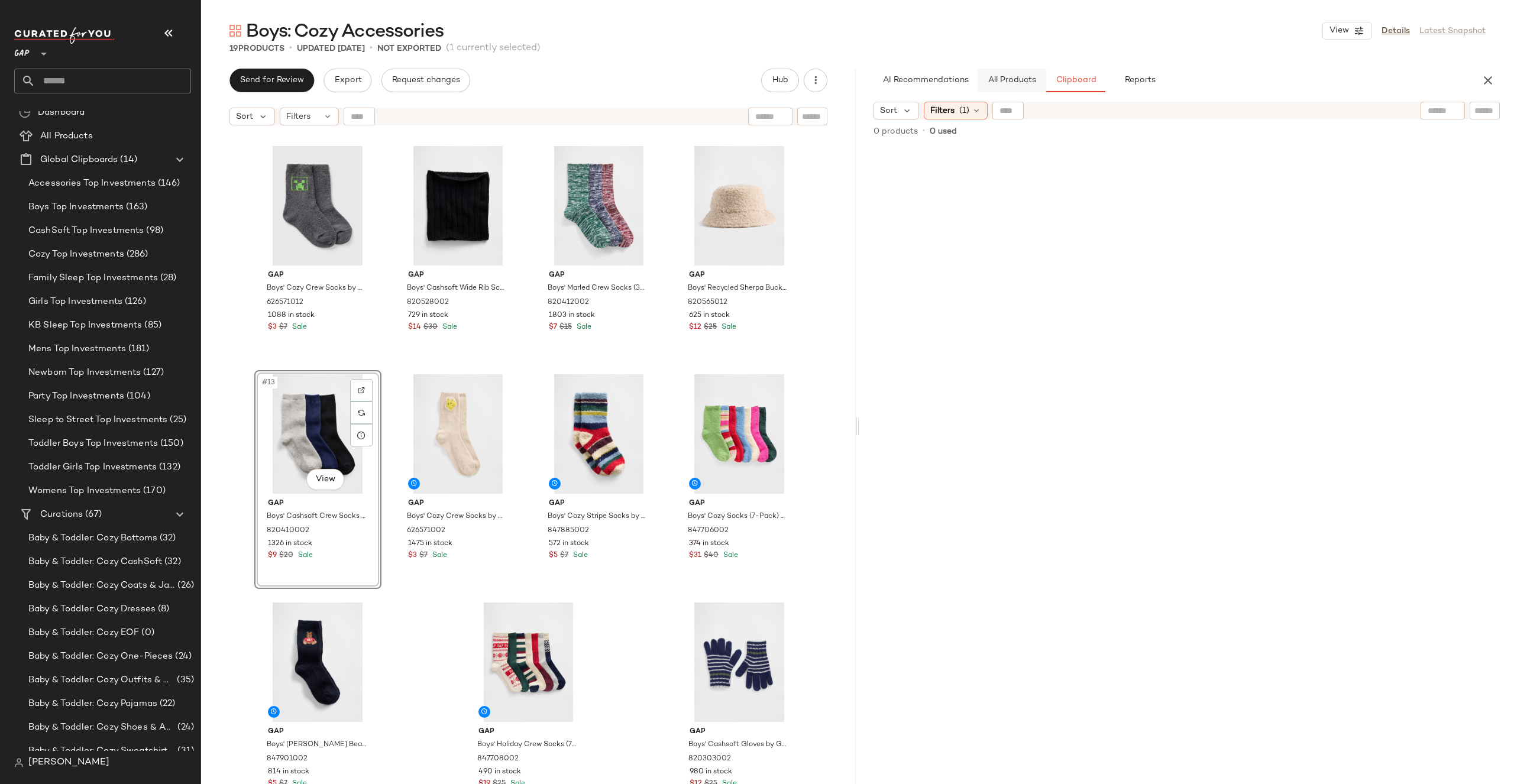
click at [1017, 75] on button "All Products" at bounding box center [1011, 79] width 68 height 23
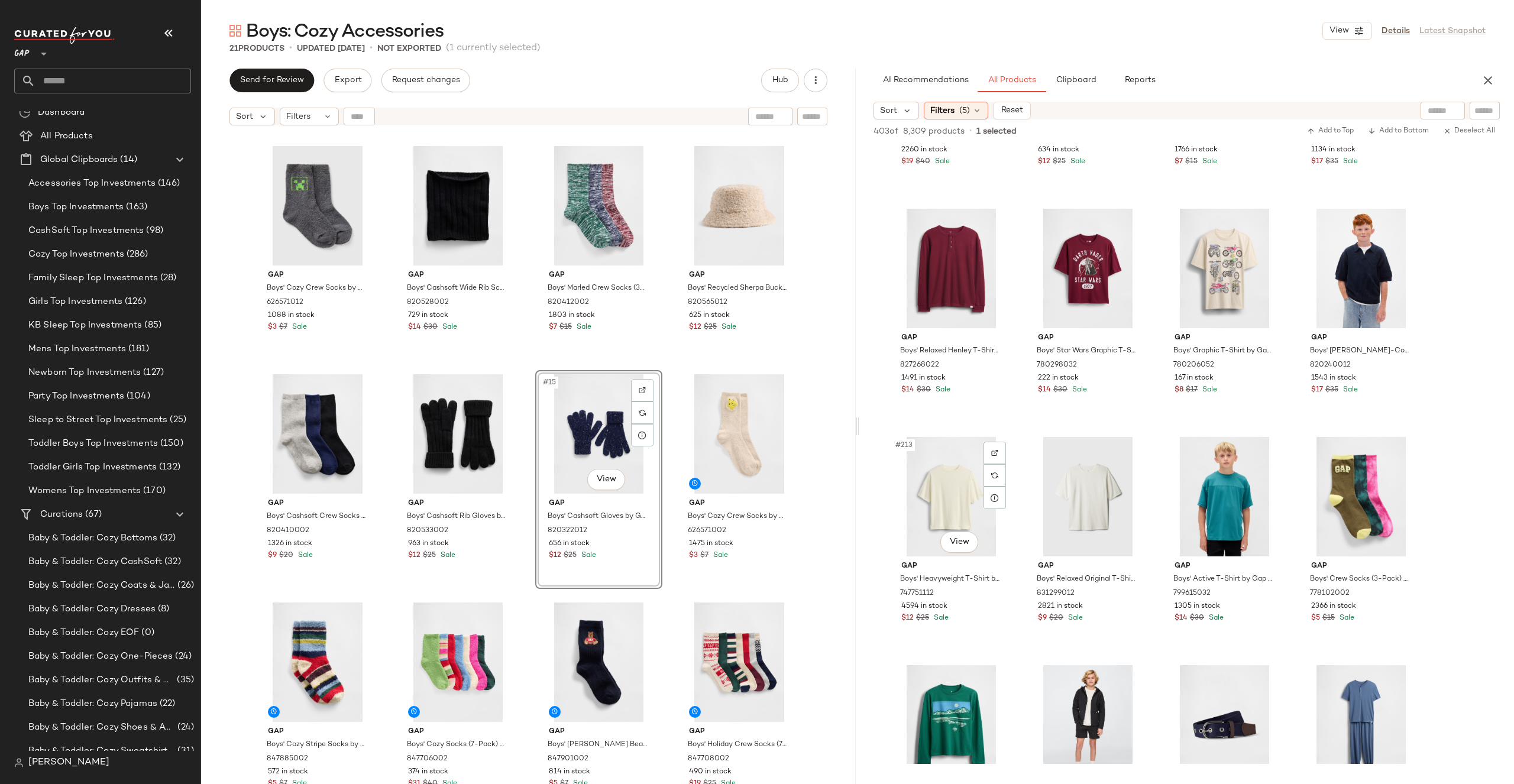
scroll to position [11781, 0]
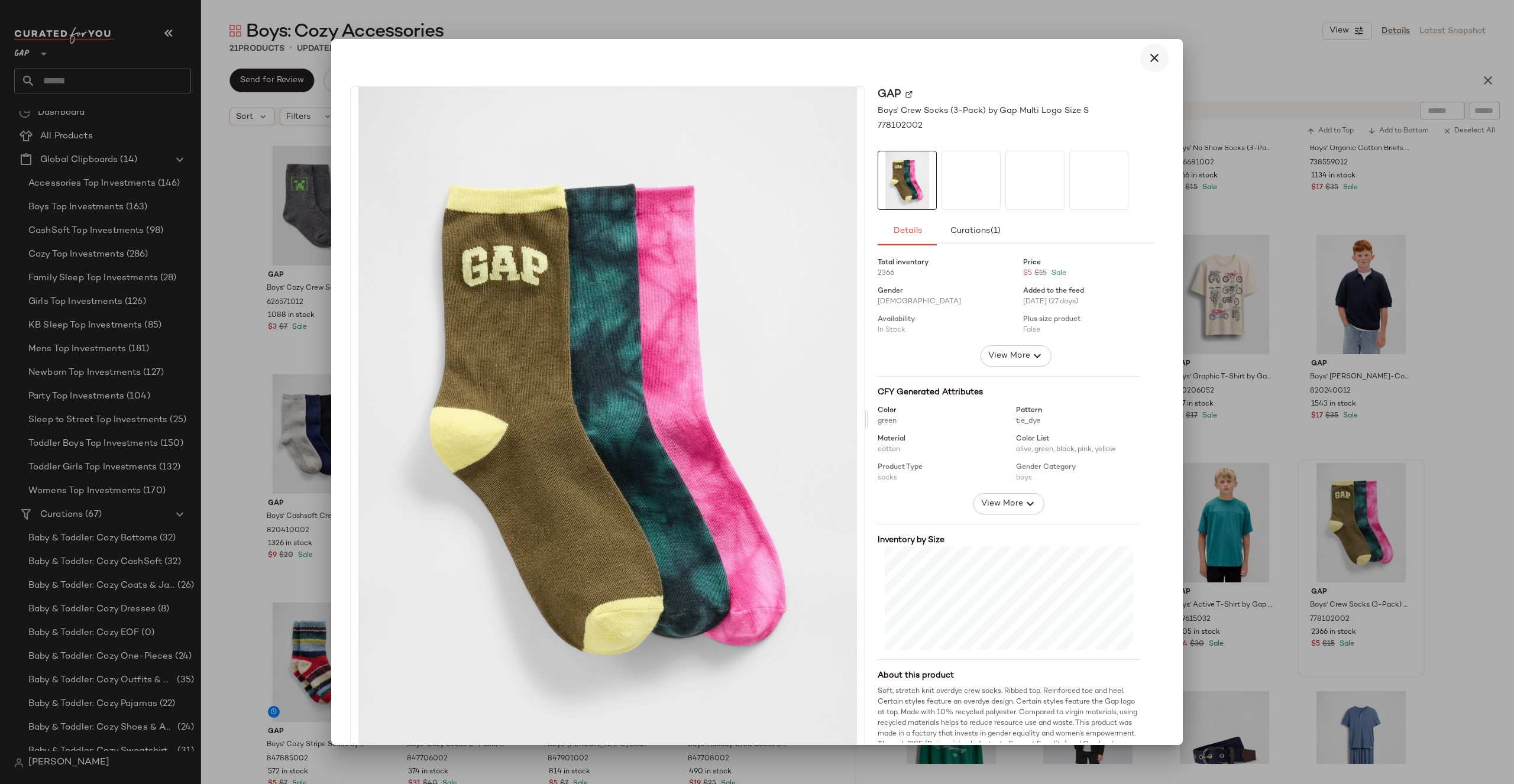
click at [1156, 67] on button "button" at bounding box center [1154, 58] width 28 height 28
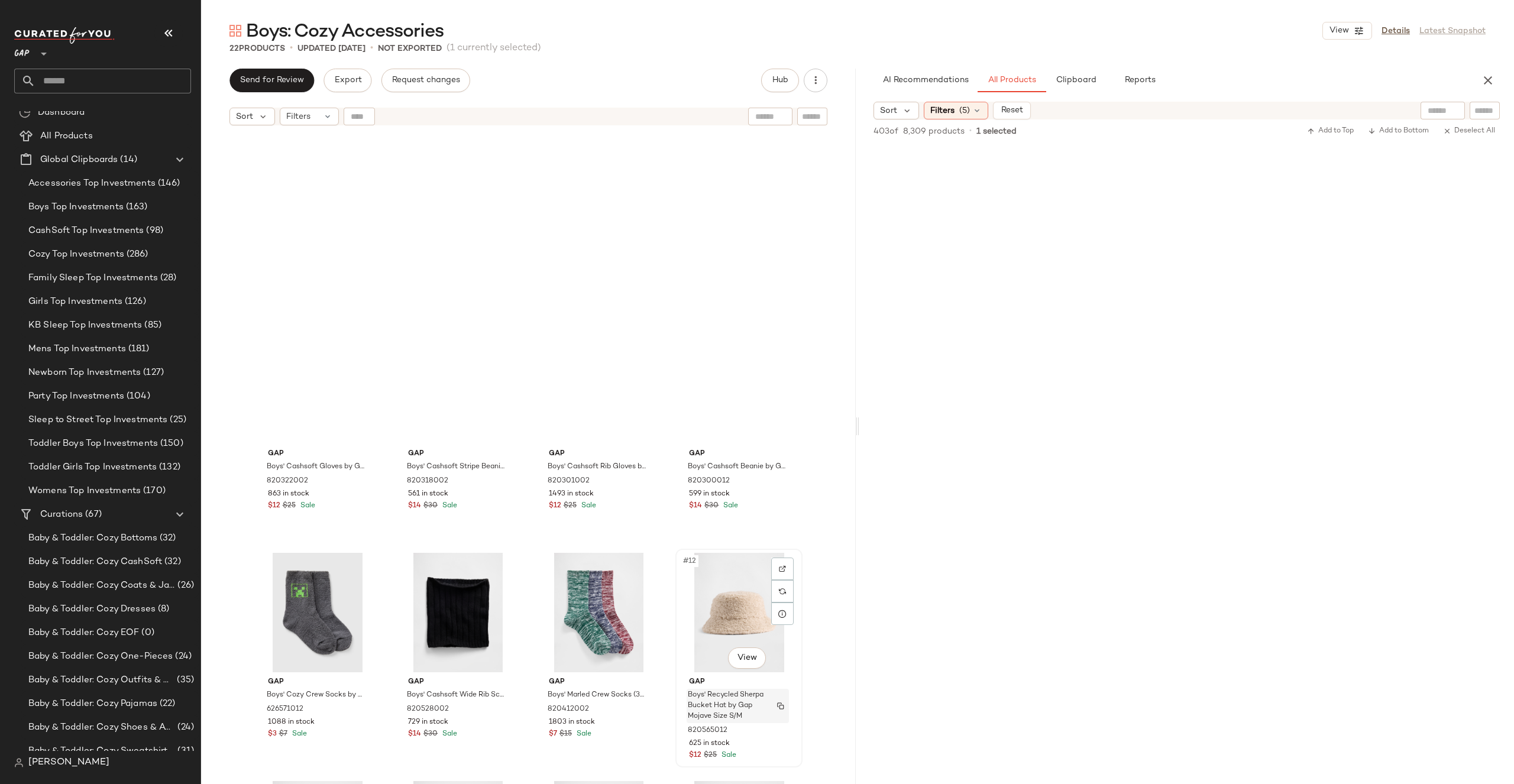
scroll to position [0, 0]
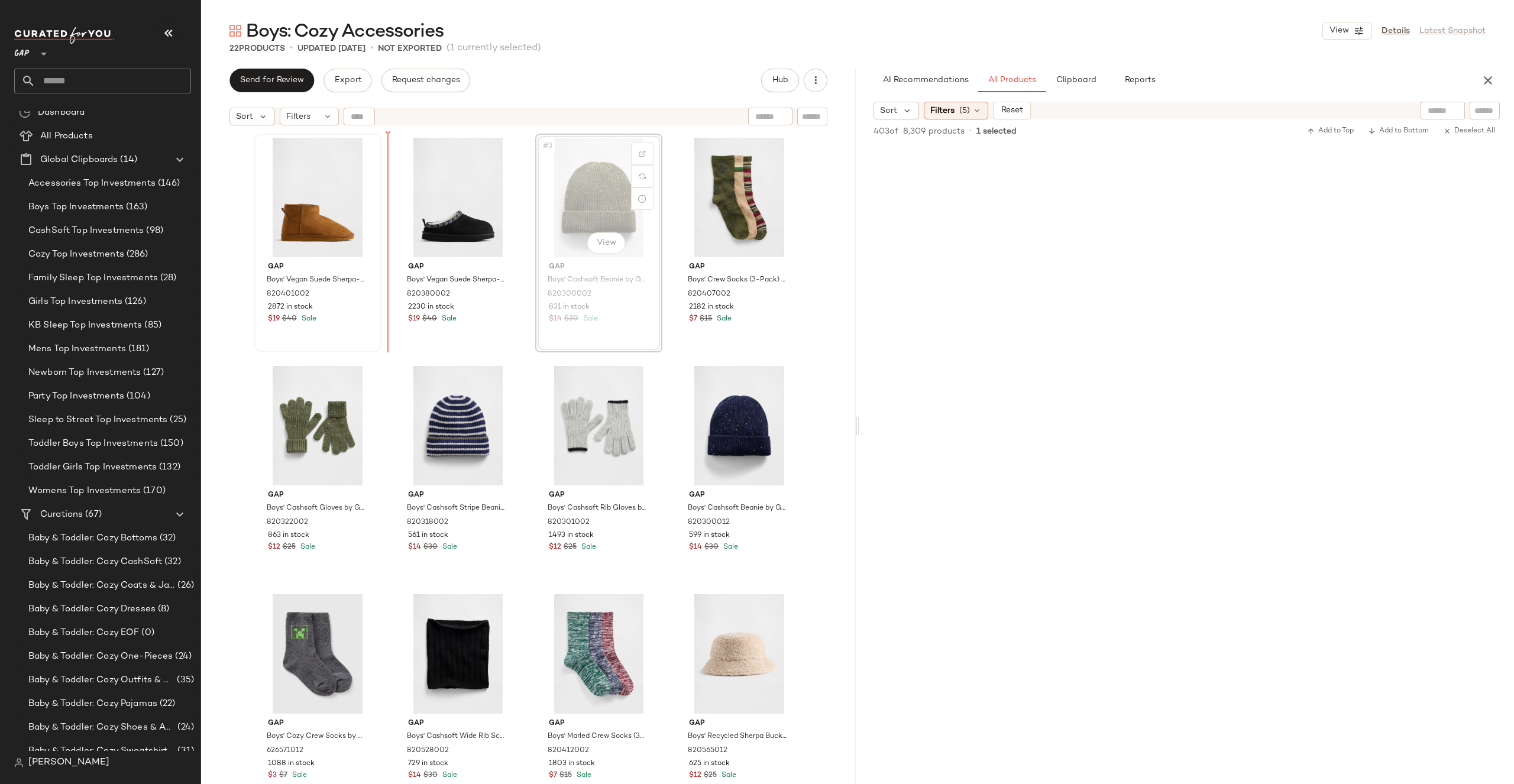
drag, startPoint x: 566, startPoint y: 206, endPoint x: 332, endPoint y: 209, distance: 234.0
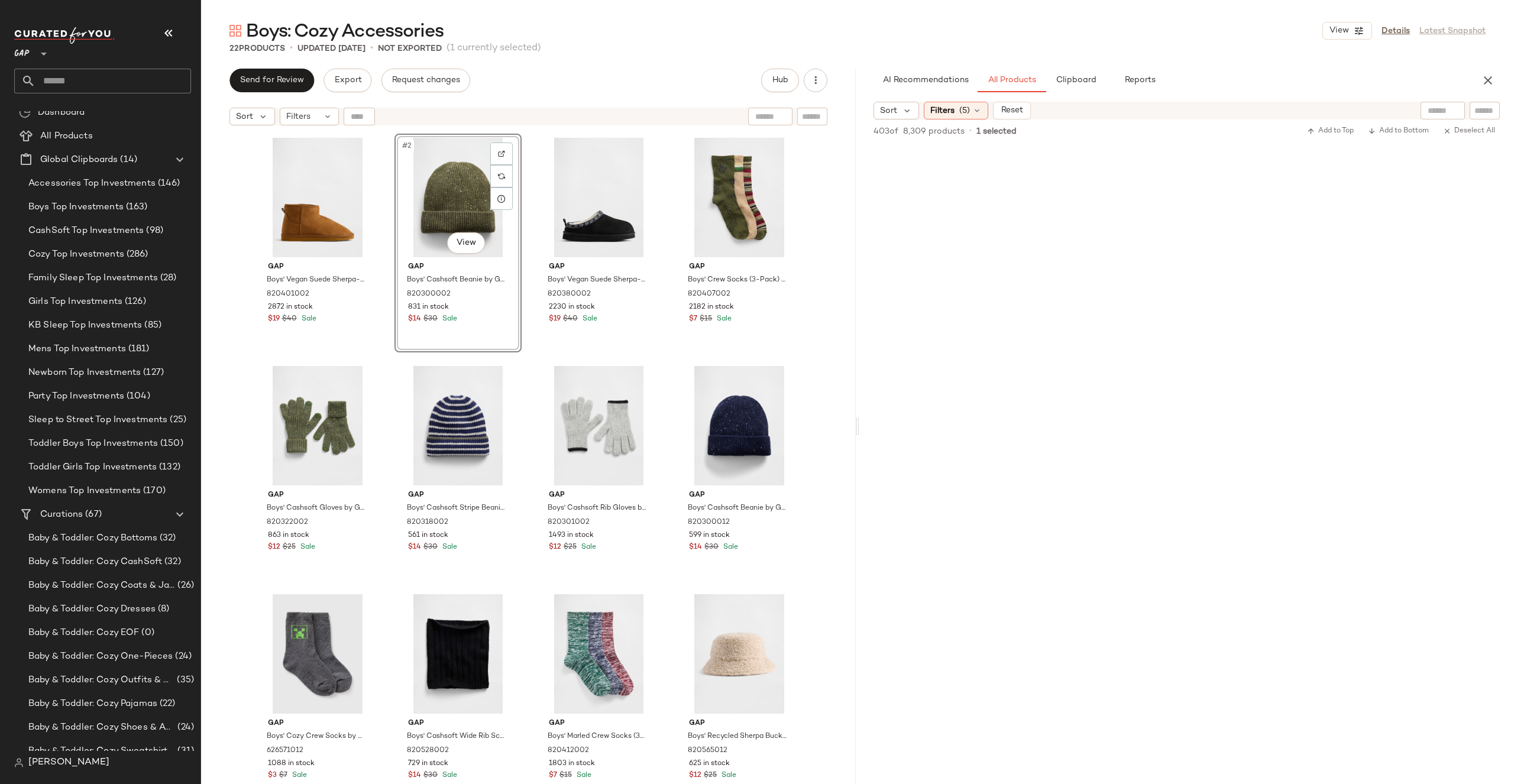
click at [822, 187] on div "Gap Boys' Vegan Suede Sherpa-Lined Boots by Gap Cognac Size 2 820401002 2872 in…" at bounding box center [528, 473] width 655 height 682
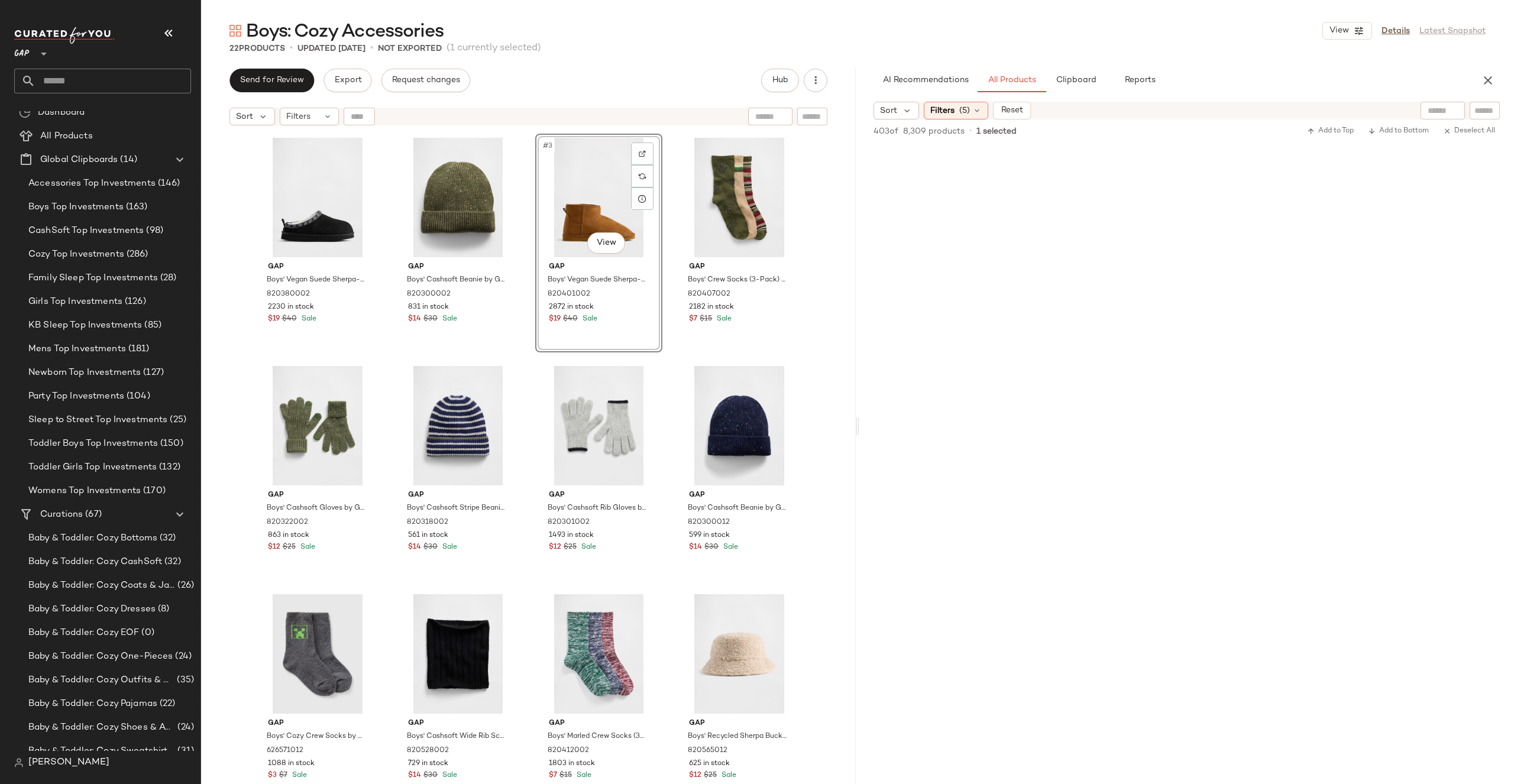
click at [836, 193] on div "Gap Boys' Vegan Suede Sherpa-Lined Logo Slippers by Gap Black Size 1/2 82038000…" at bounding box center [528, 473] width 655 height 682
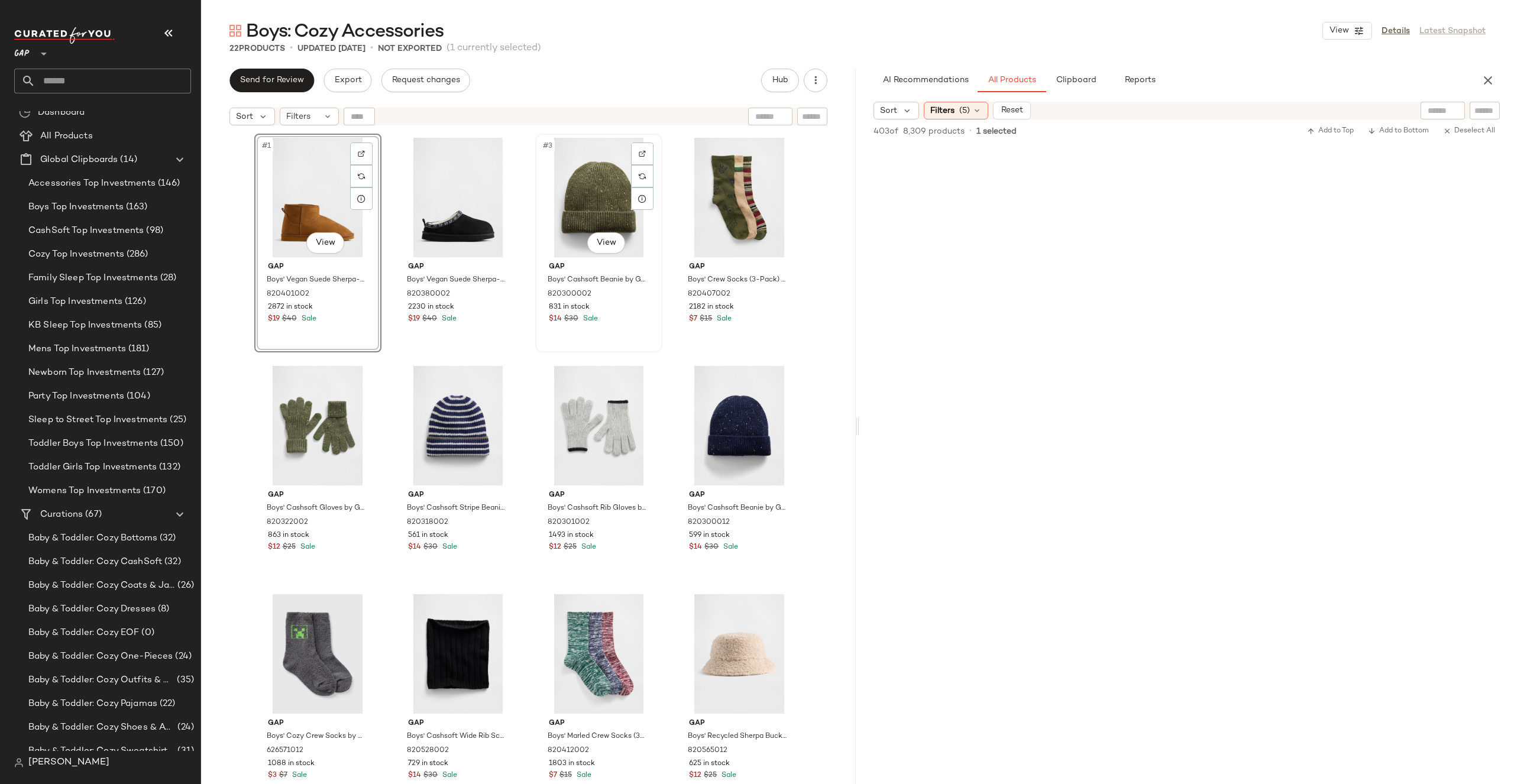
click at [576, 196] on div "#3 View" at bounding box center [599, 197] width 119 height 120
click at [845, 217] on div "Gap Boys' Vegan Suede Sherpa-Lined Boots by Gap Cognac Size 2 820401002 2872 in…" at bounding box center [528, 473] width 655 height 682
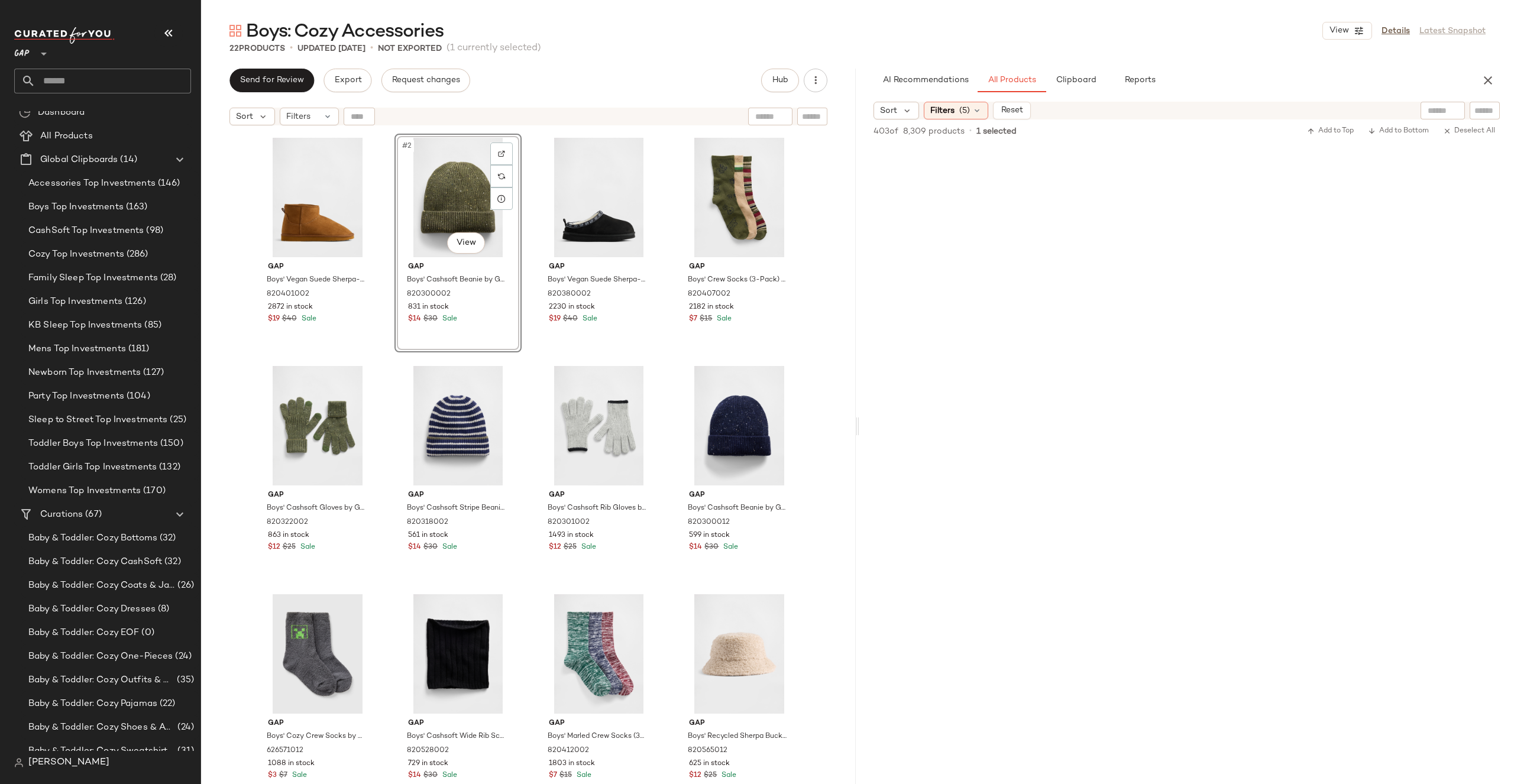
click at [813, 181] on div "Gap Boys' Vegan Suede Sherpa-Lined Boots by Gap Cognac Size 2 820401002 2872 in…" at bounding box center [528, 473] width 655 height 682
click at [711, 644] on div "#12 View" at bounding box center [739, 653] width 119 height 120
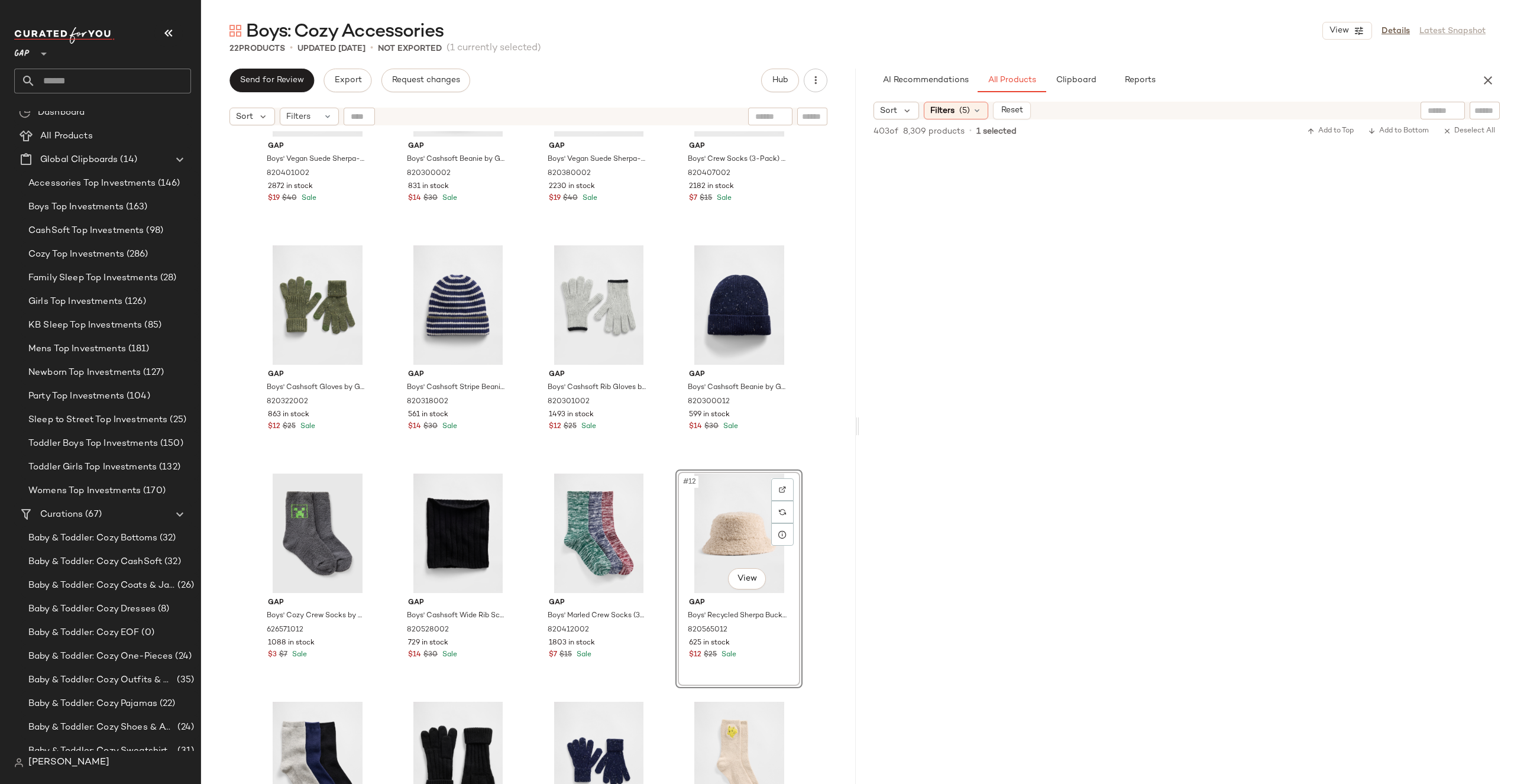
scroll to position [100, 0]
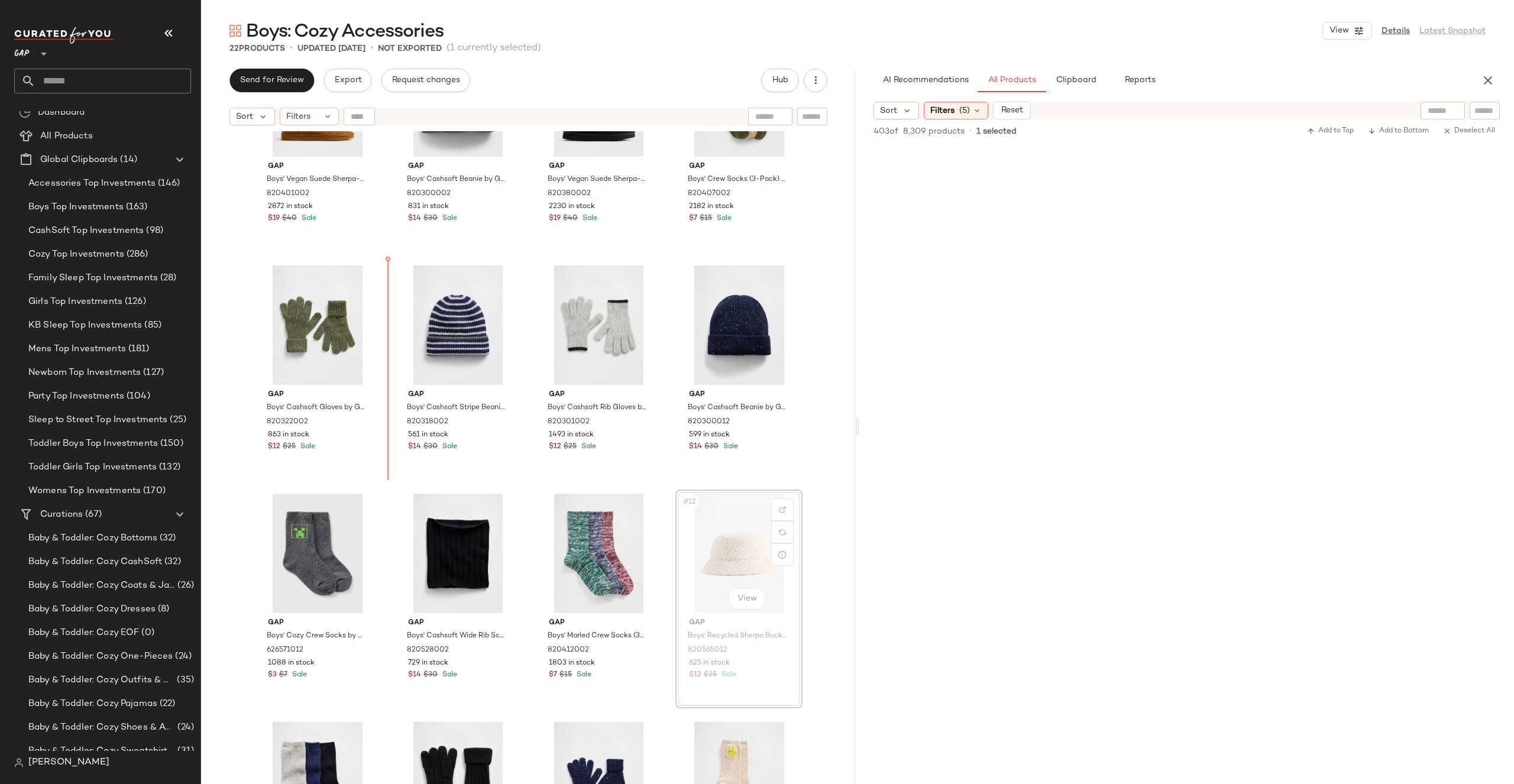
drag, startPoint x: 739, startPoint y: 574, endPoint x: 734, endPoint y: 570, distance: 6.4
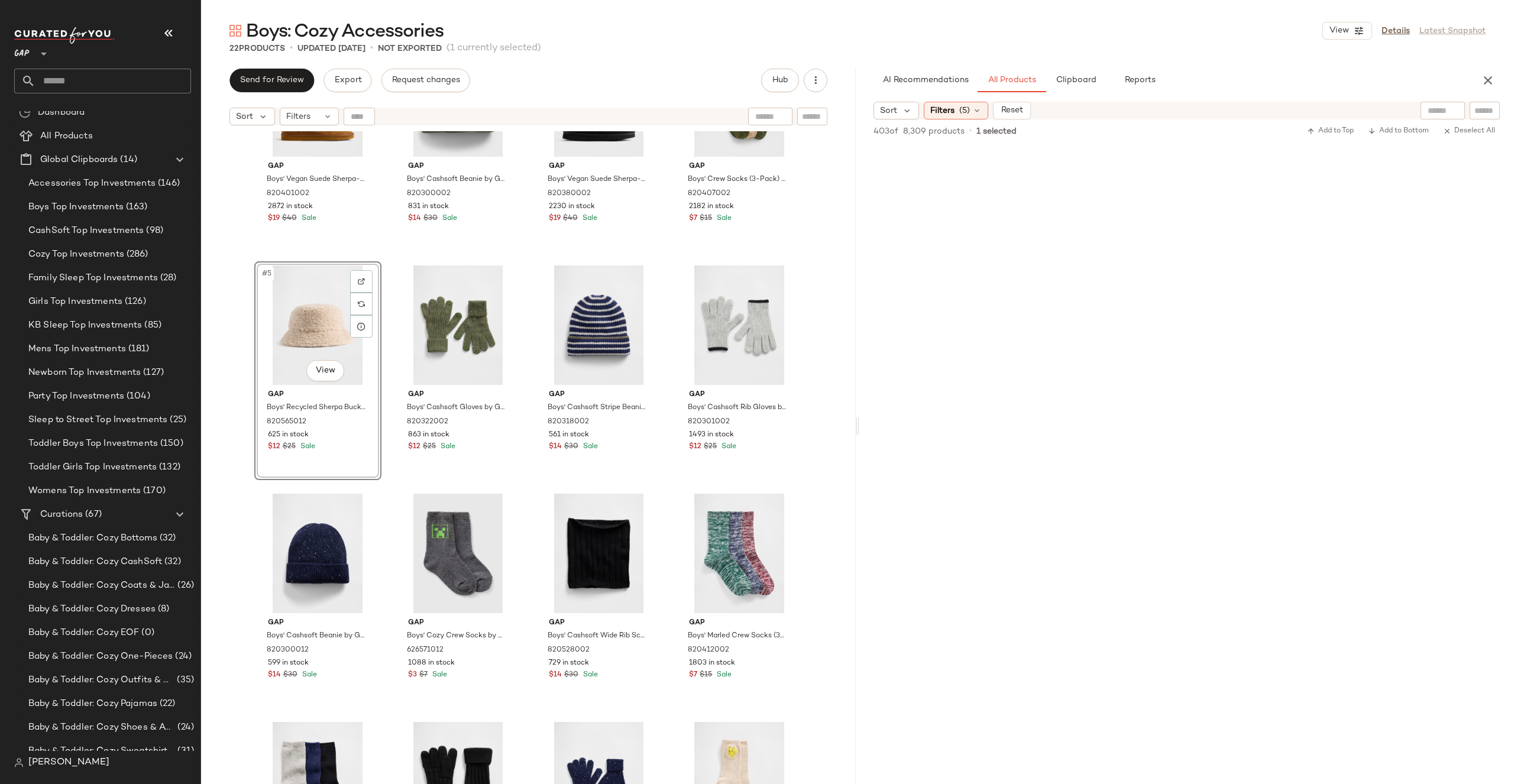
scroll to position [286, 0]
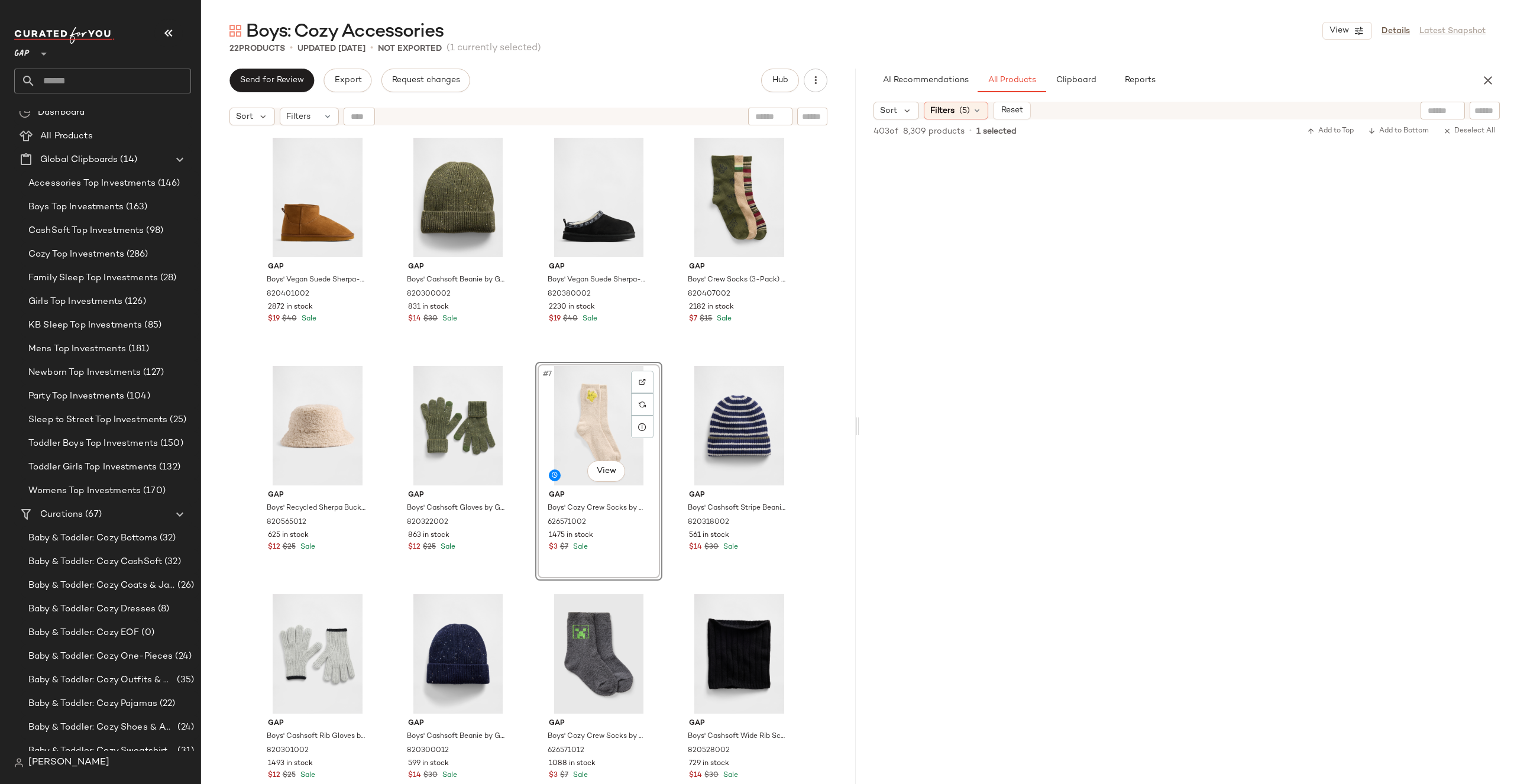
click at [813, 380] on div "Gap Boys' Vegan Suede Sherpa-Lined Boots by Gap Cognac Size 2 820401002 2872 in…" at bounding box center [528, 473] width 655 height 682
click at [332, 652] on div "#9 View" at bounding box center [318, 653] width 119 height 120
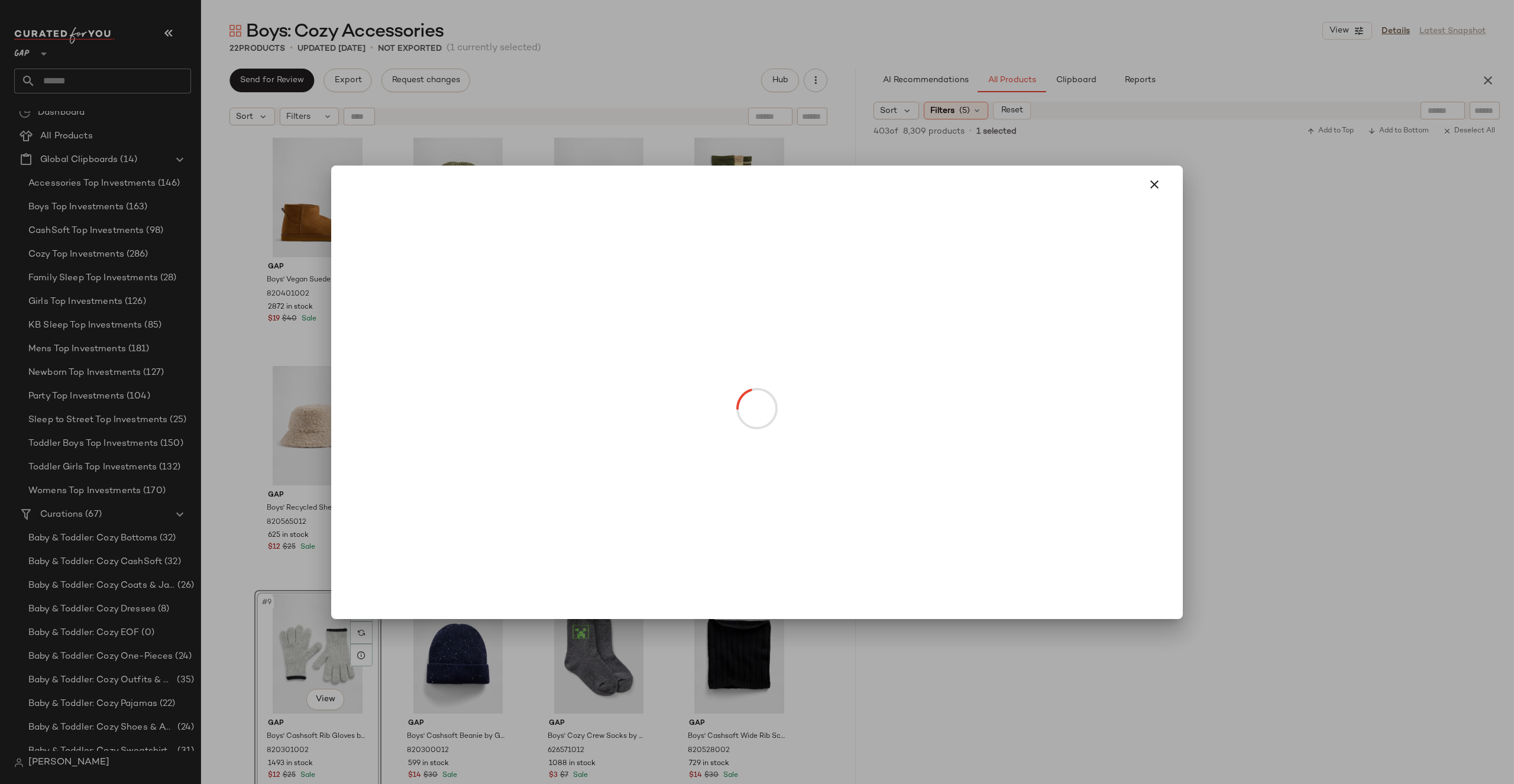
click at [301, 695] on body "GAP ** Dashboard All Products Global Clipboards (14) Accessories Top Investment…" at bounding box center [757, 392] width 1514 height 784
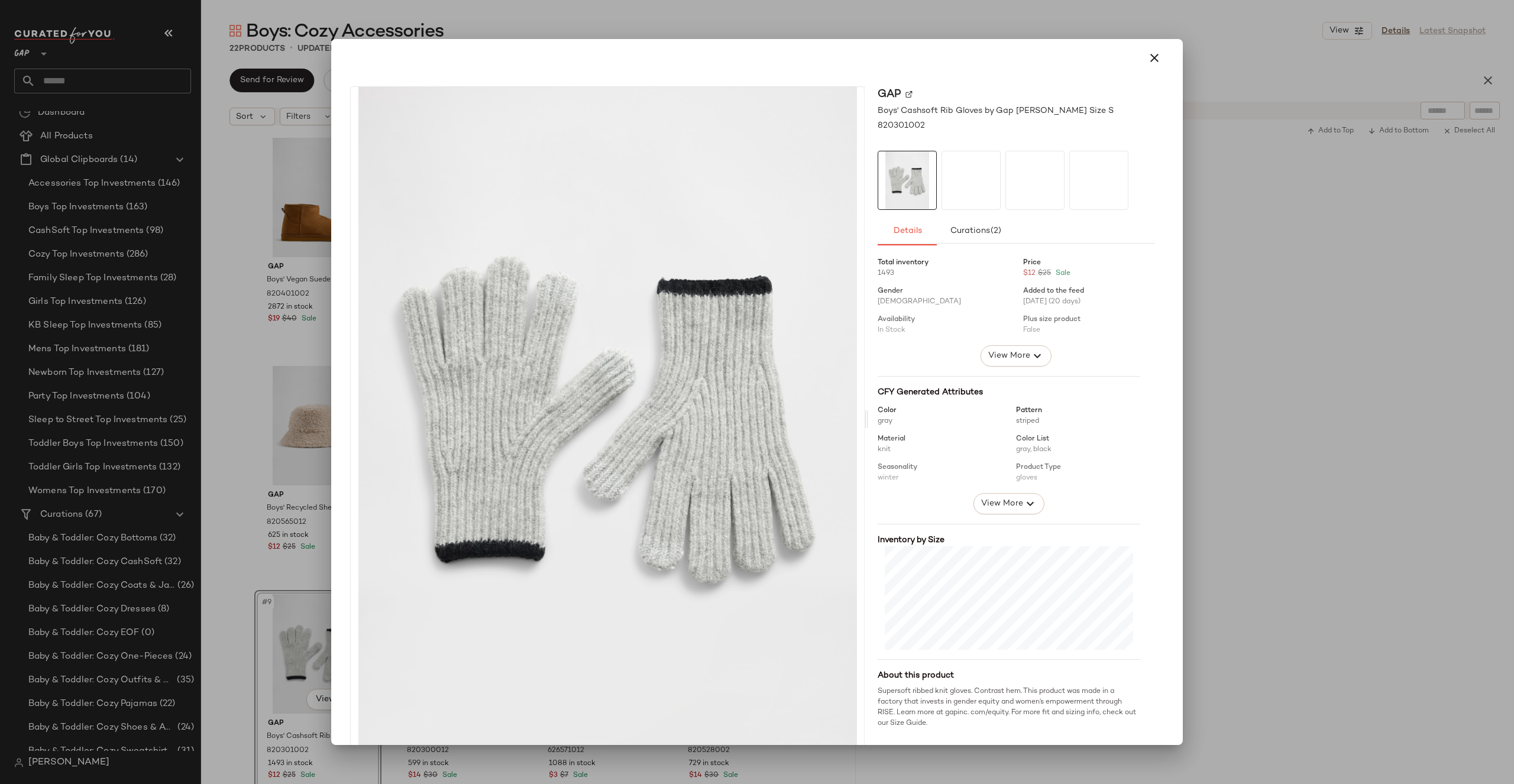
click at [1163, 266] on div "Gap Boys' Cashsoft Rib Gloves by Gap Heather Gray Size S 820301002 Details Cura…" at bounding box center [756, 421] width 842 height 689
click at [1209, 253] on div at bounding box center [757, 392] width 1514 height 784
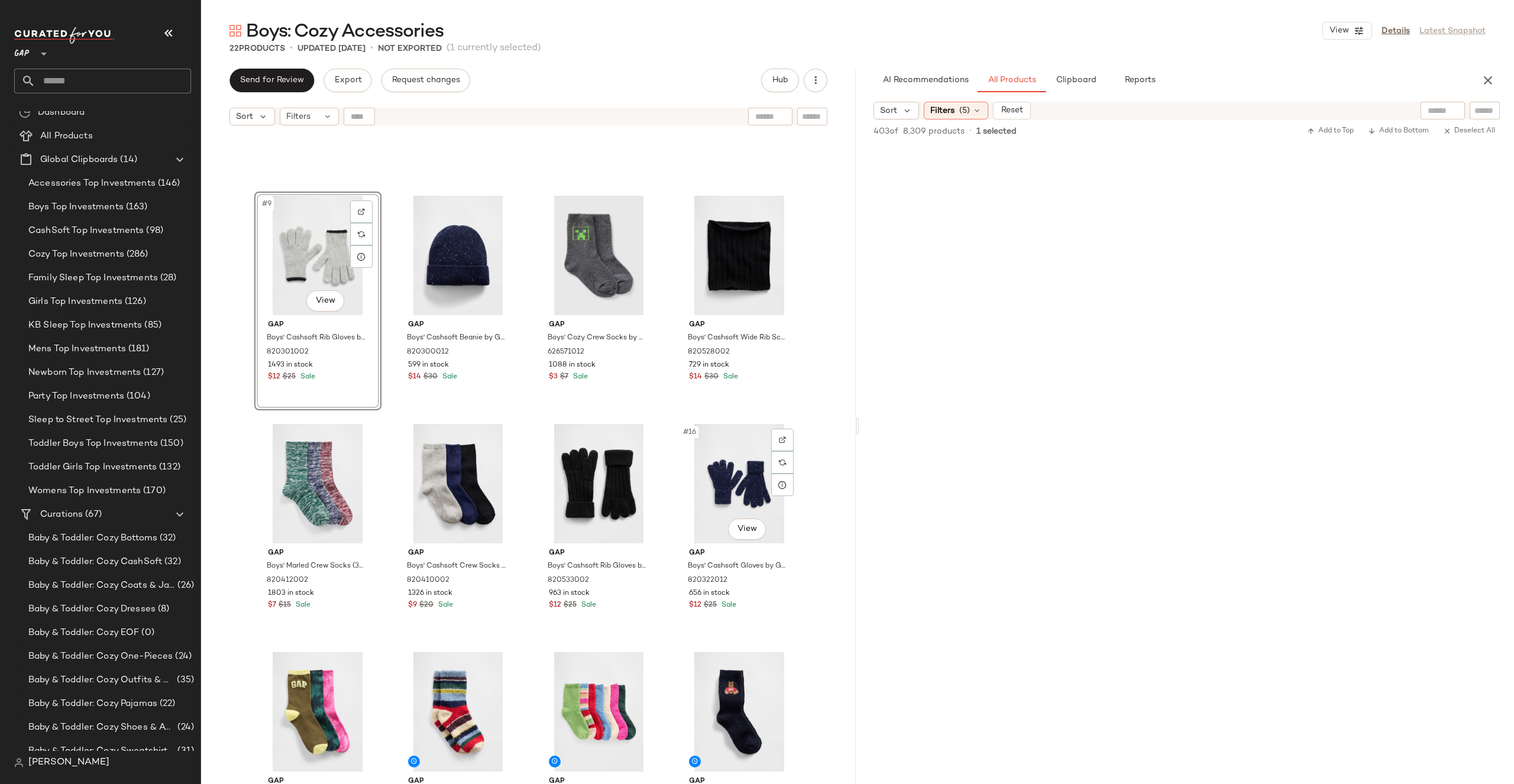
scroll to position [350, 0]
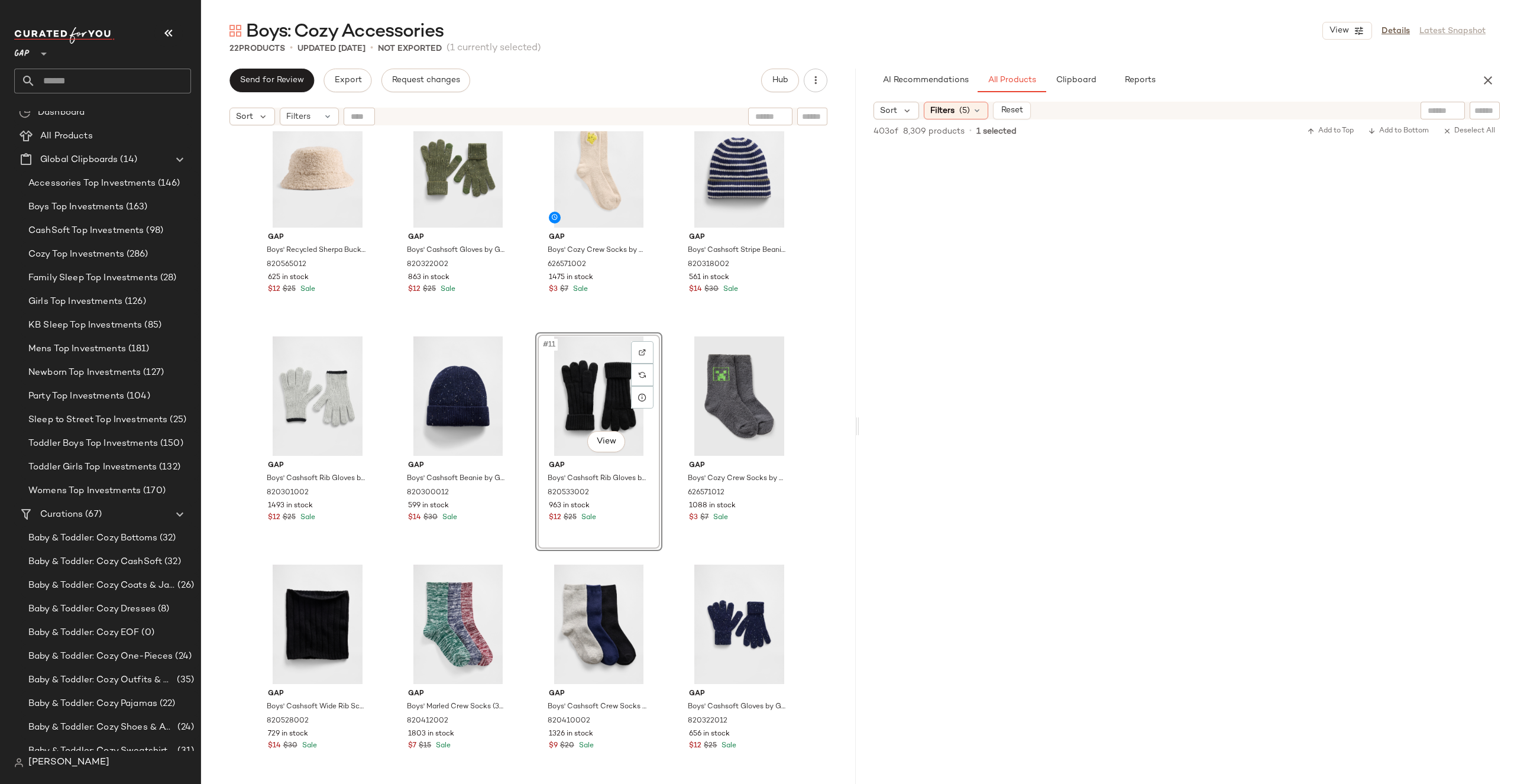
scroll to position [68, 0]
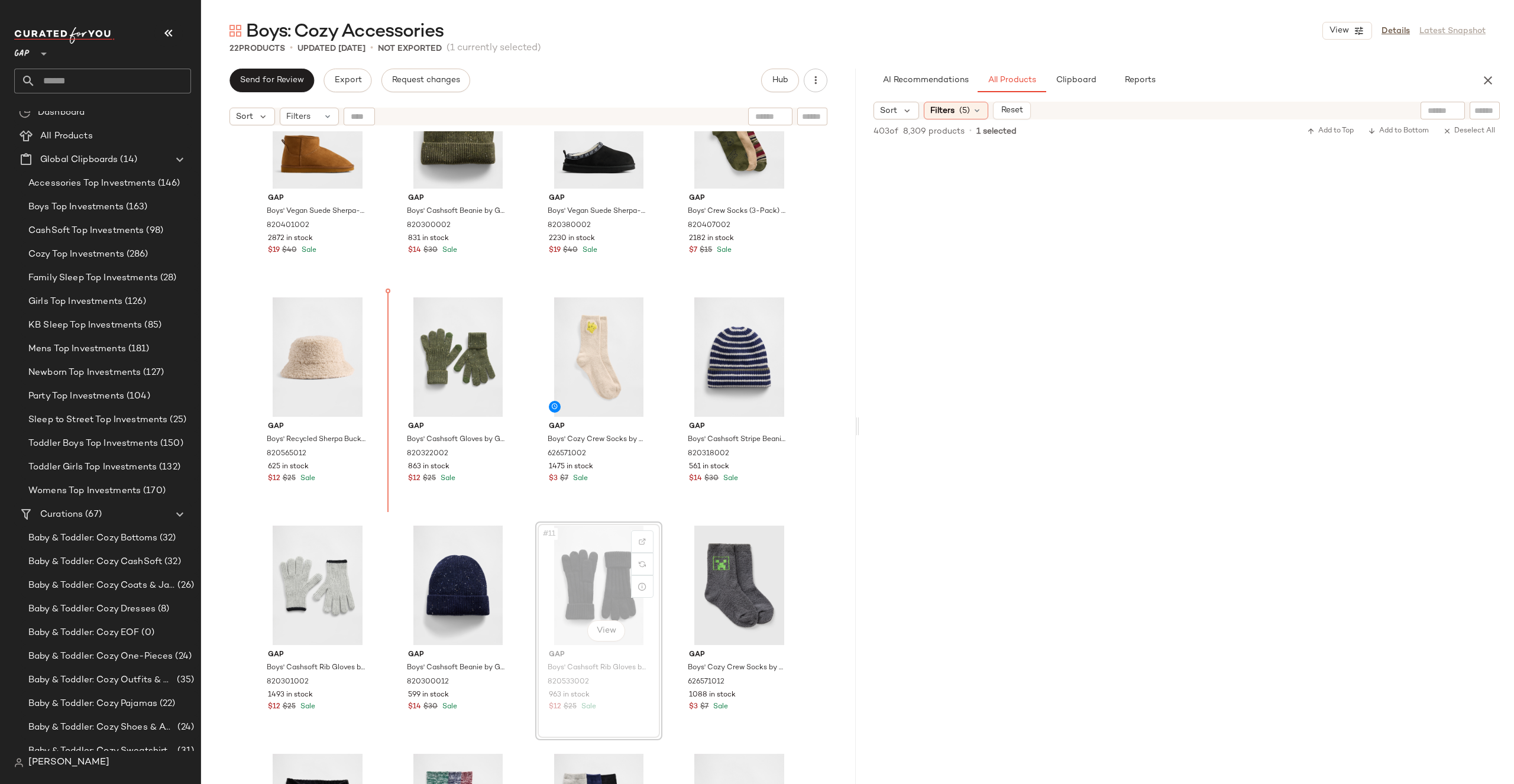
drag, startPoint x: 575, startPoint y: 555, endPoint x: 569, endPoint y: 552, distance: 6.7
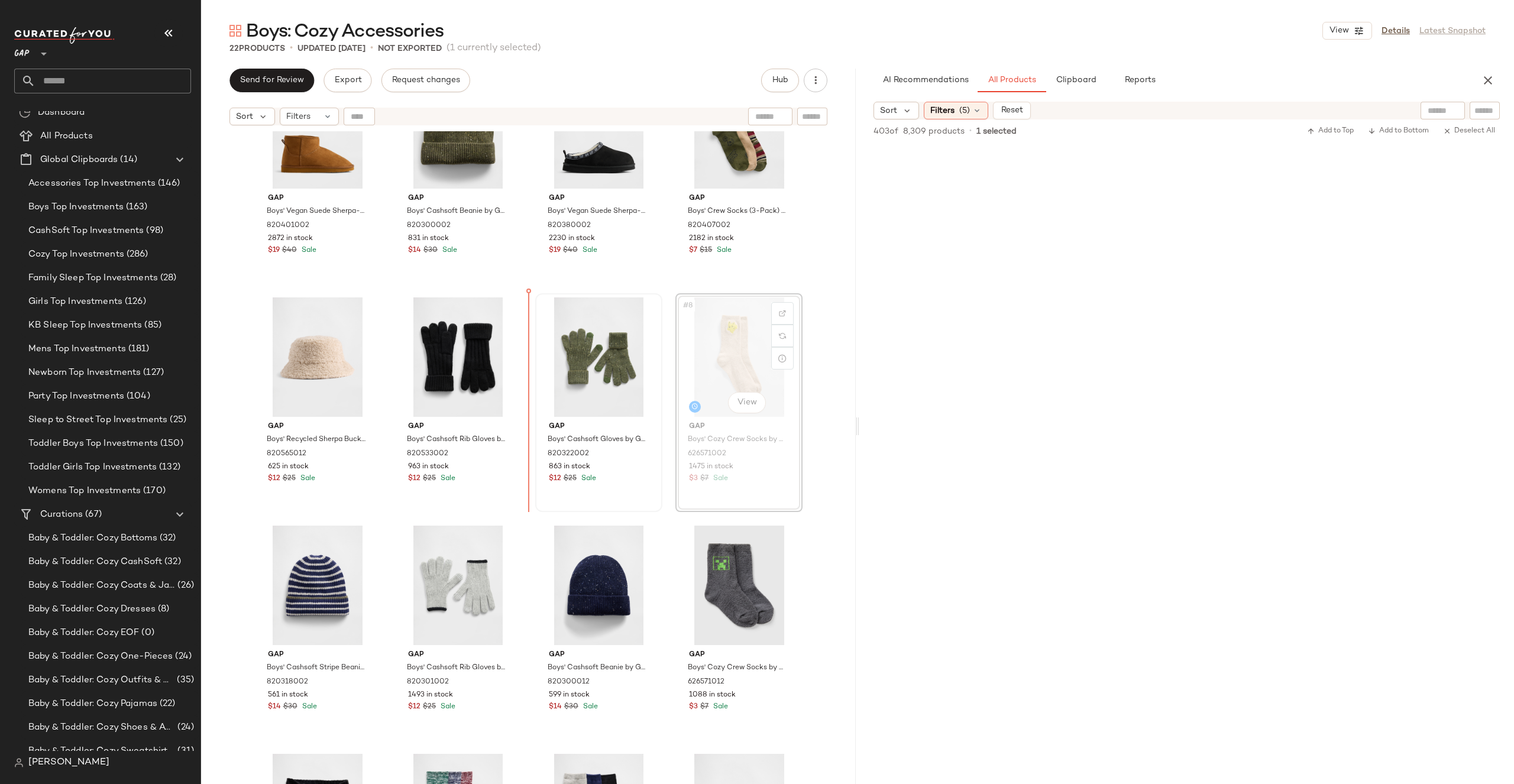
drag, startPoint x: 746, startPoint y: 331, endPoint x: 537, endPoint y: 351, distance: 210.0
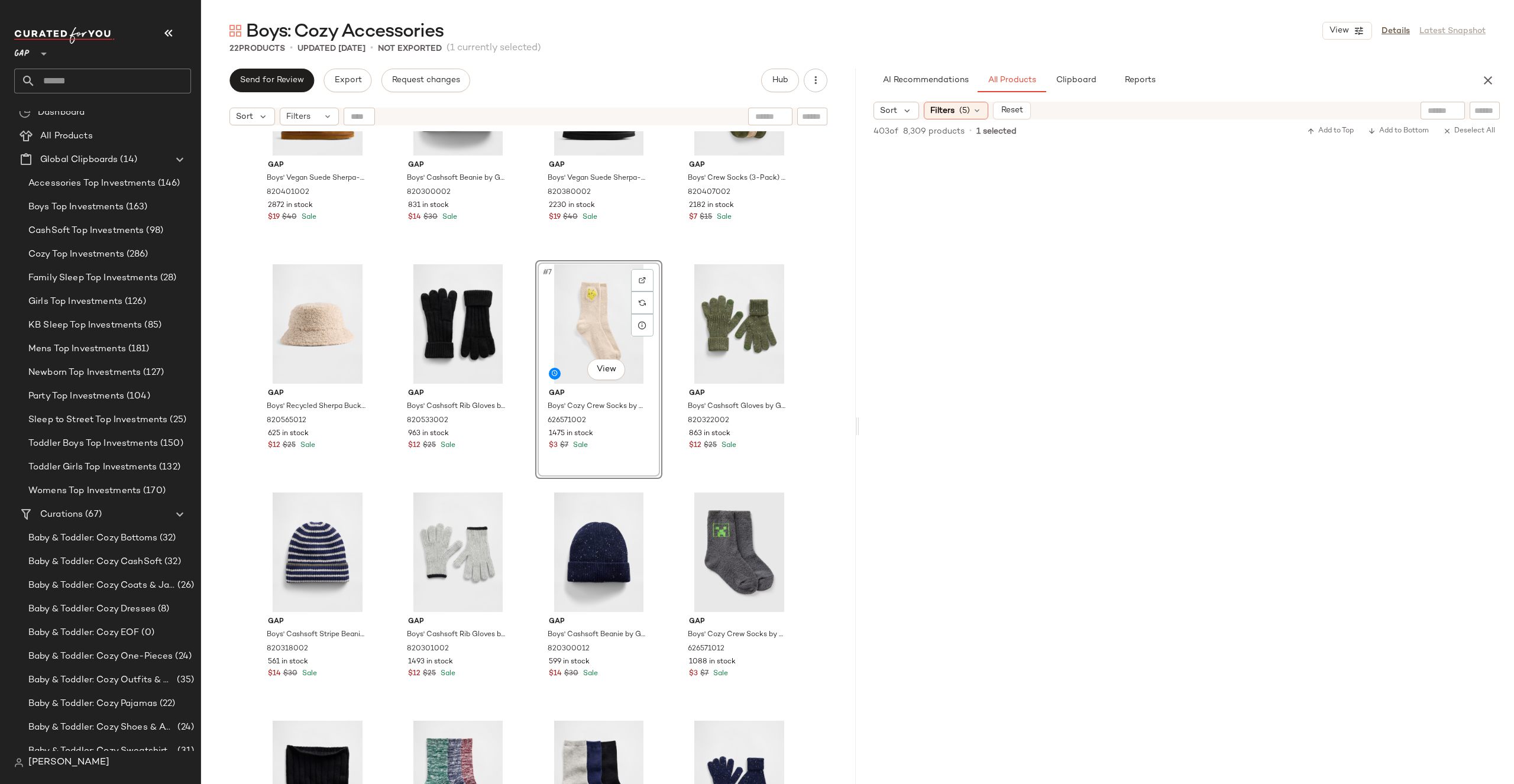
scroll to position [144, 0]
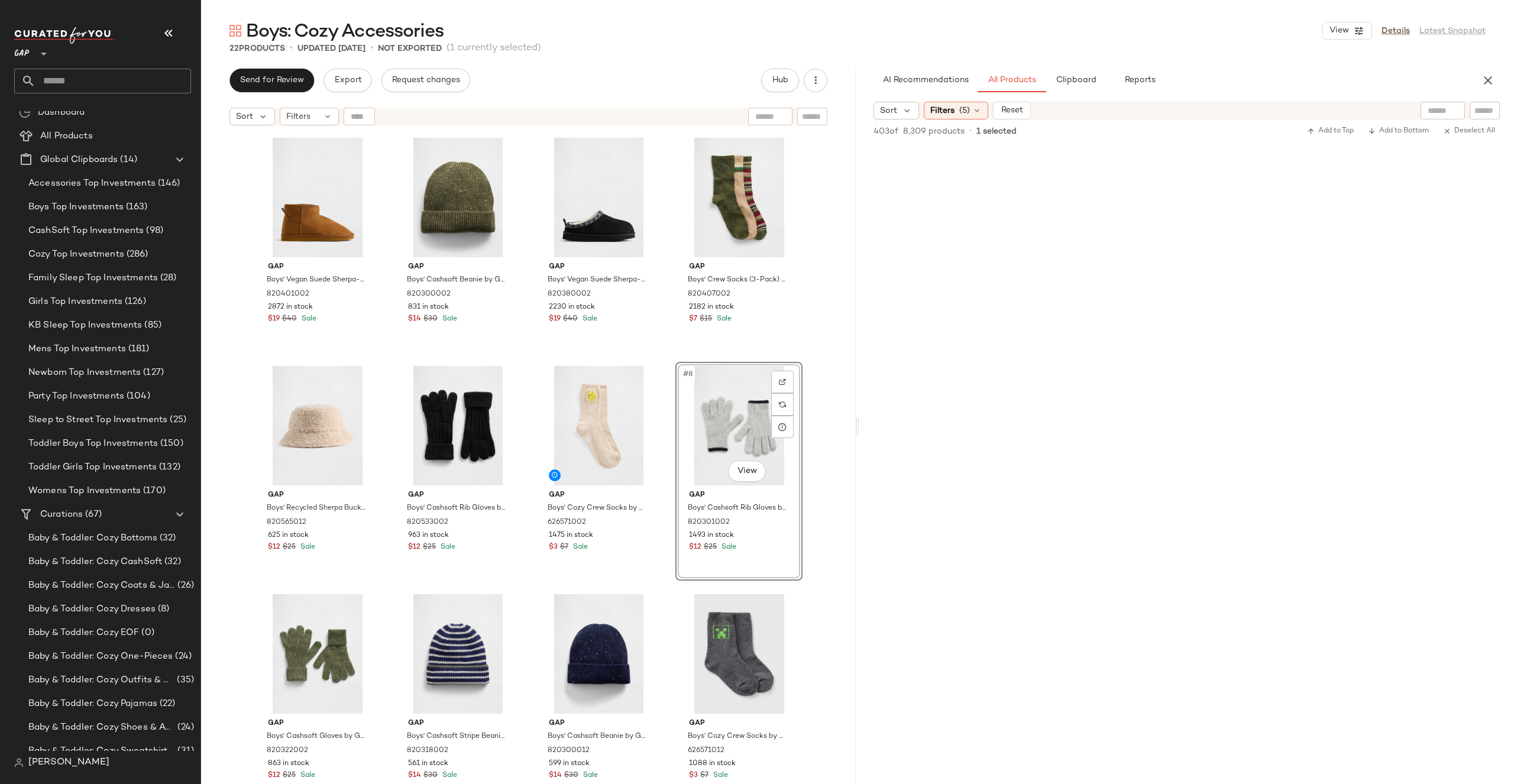
click at [816, 347] on div "Gap Boys' Vegan Suede Sherpa-Lined Boots by Gap Cognac Size 2 820401002 2872 in…" at bounding box center [528, 473] width 655 height 682
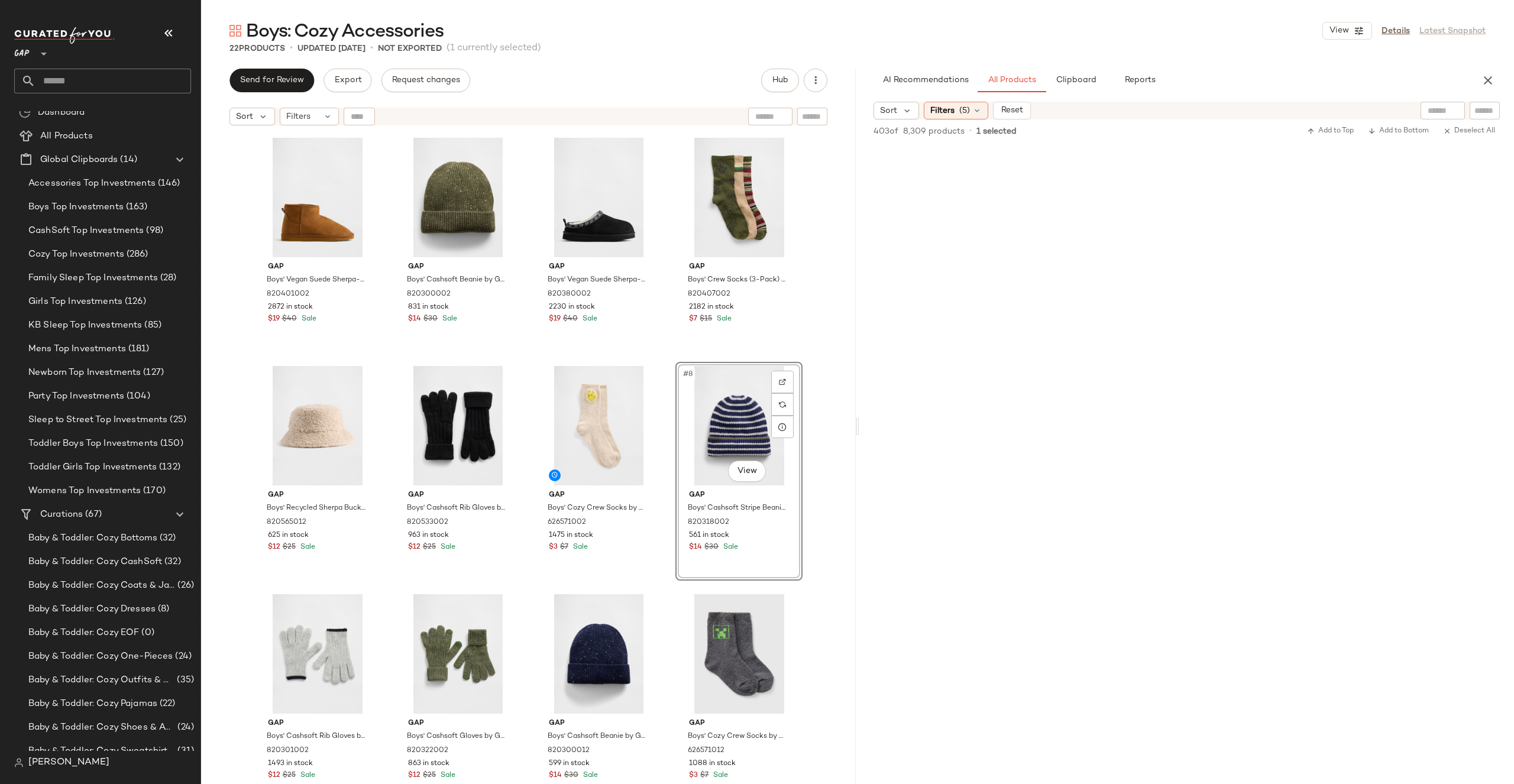
click at [833, 396] on div "Gap Boys' Vegan Suede Sherpa-Lined Boots by Gap Cognac Size 2 820401002 2872 in…" at bounding box center [528, 473] width 655 height 682
click at [577, 624] on div "#11 View" at bounding box center [599, 653] width 119 height 120
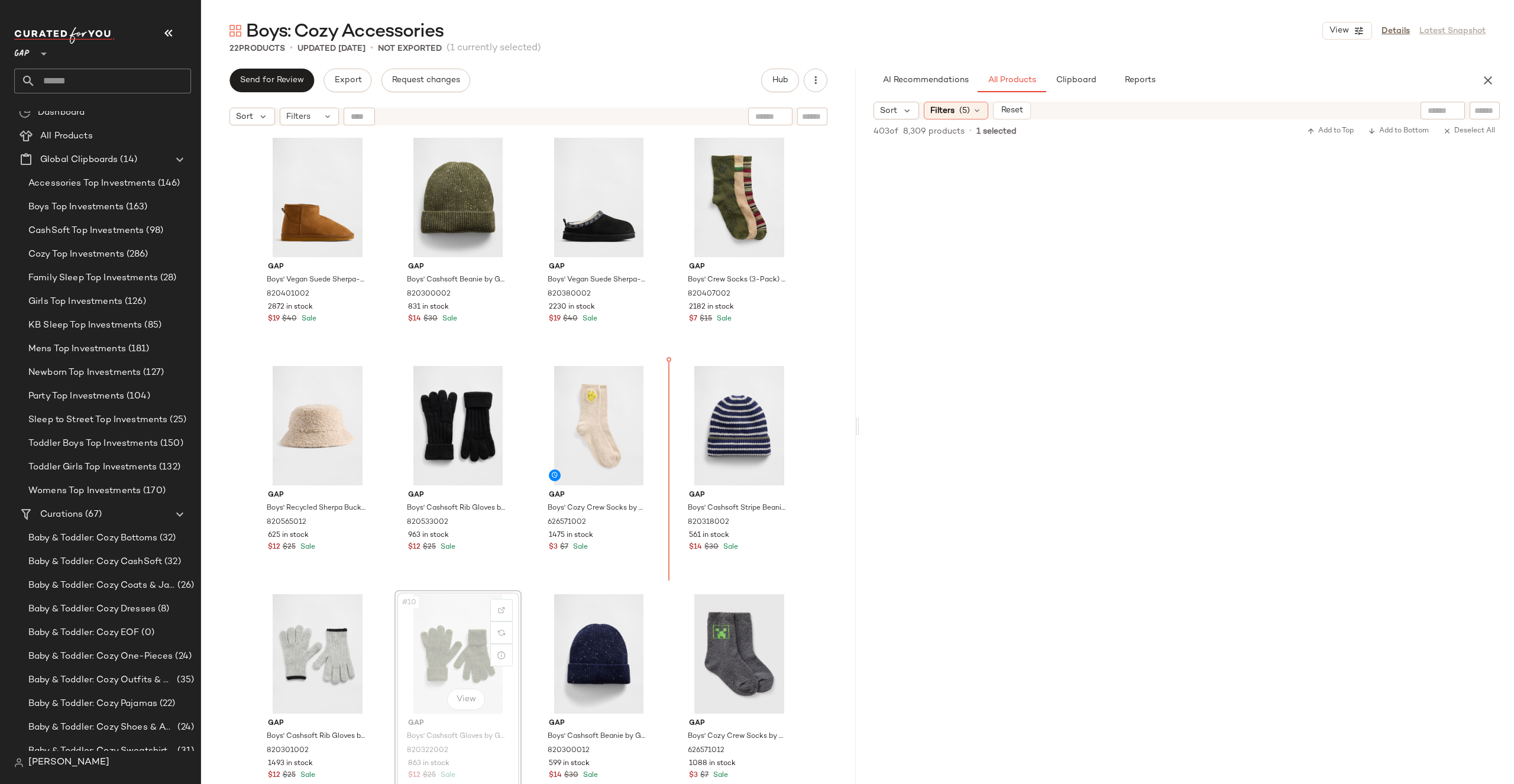
drag, startPoint x: 462, startPoint y: 670, endPoint x: 468, endPoint y: 666, distance: 7.2
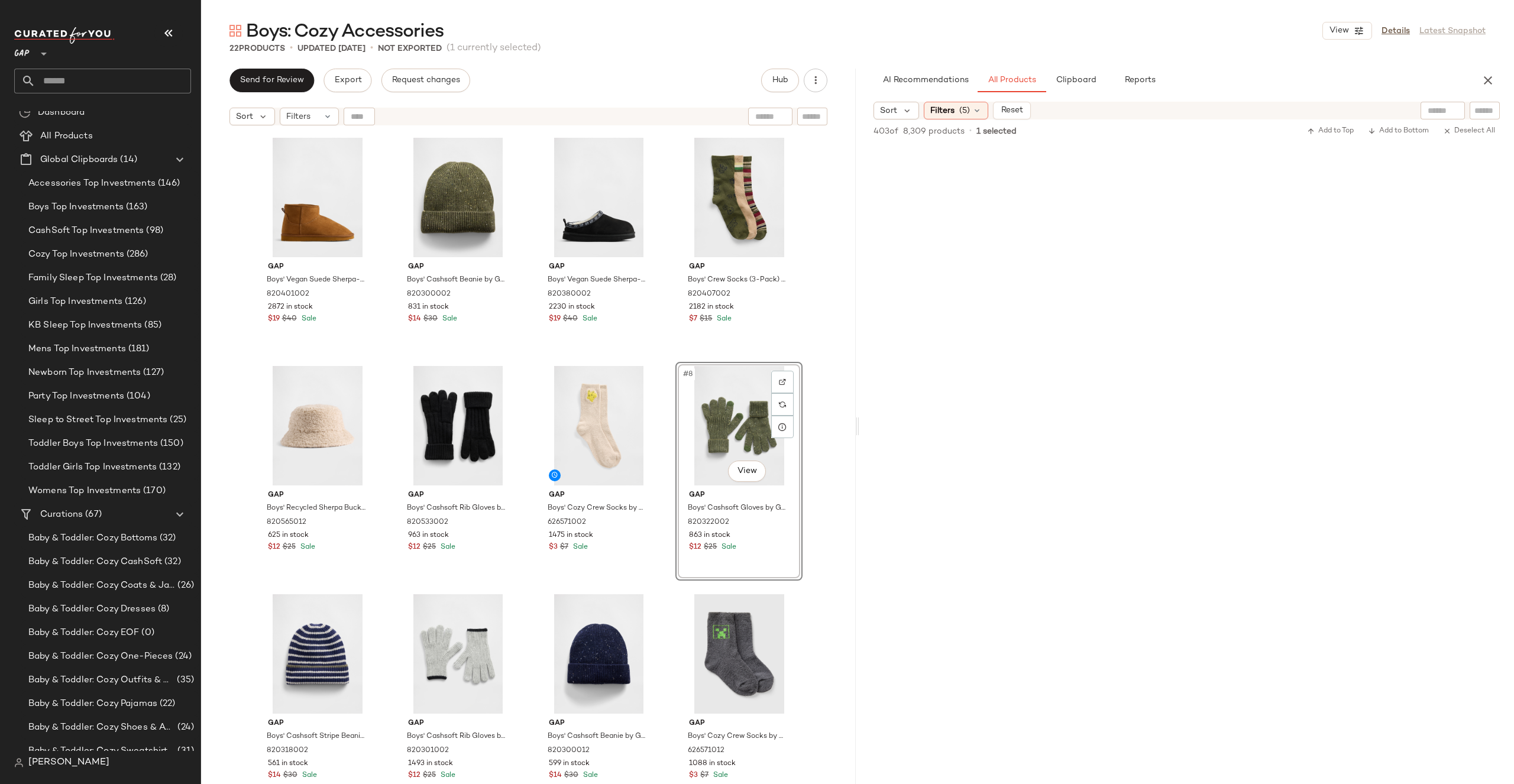
click at [833, 440] on div "Gap Boys' Vegan Suede Sherpa-Lined Boots by Gap Cognac Size 2 820401002 2872 in…" at bounding box center [528, 473] width 655 height 682
click at [825, 420] on div "Gap Boys' Vegan Suede Sherpa-Lined Boots by Gap Cognac Size 2 820401002 2872 in…" at bounding box center [528, 473] width 655 height 682
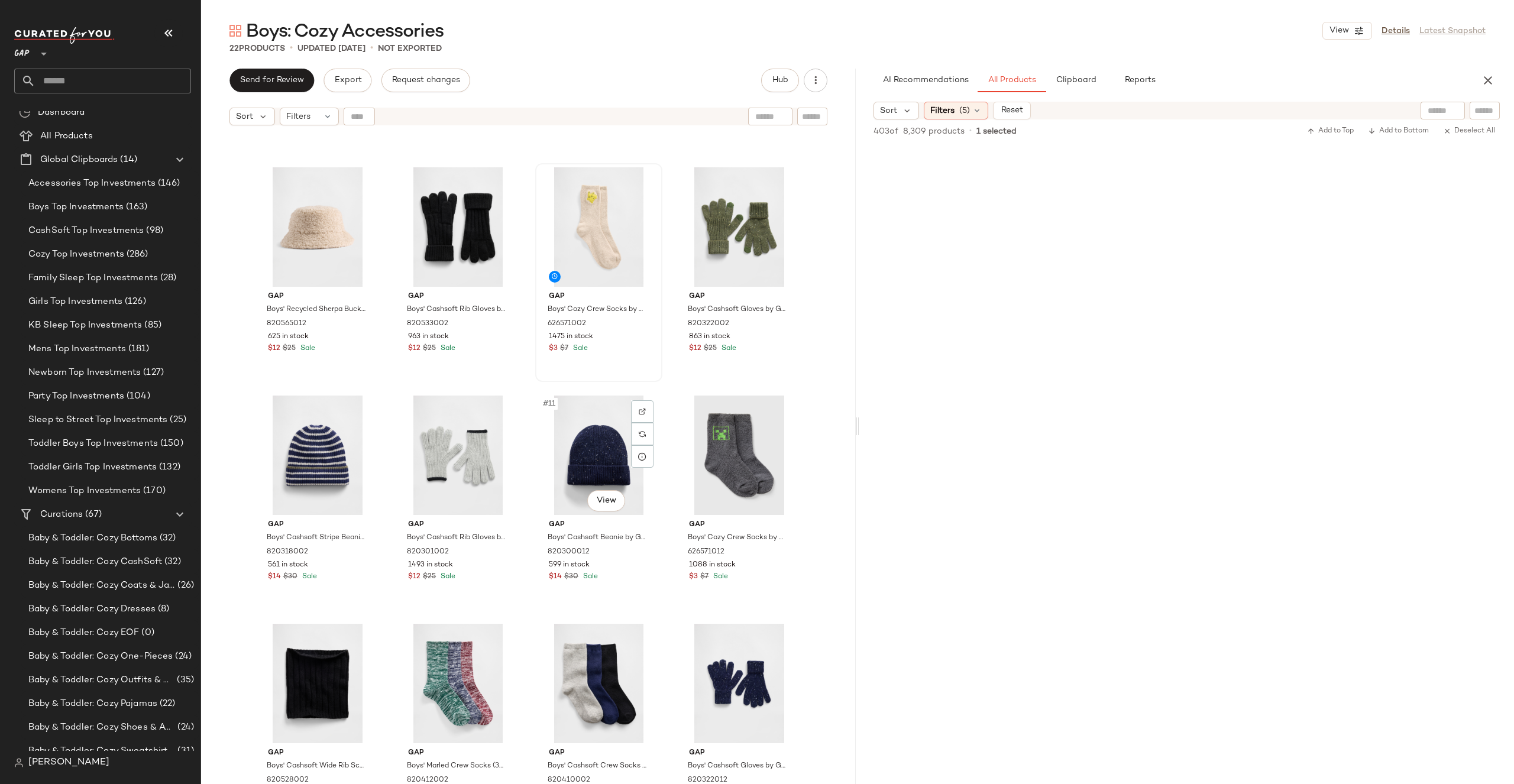
scroll to position [200, 0]
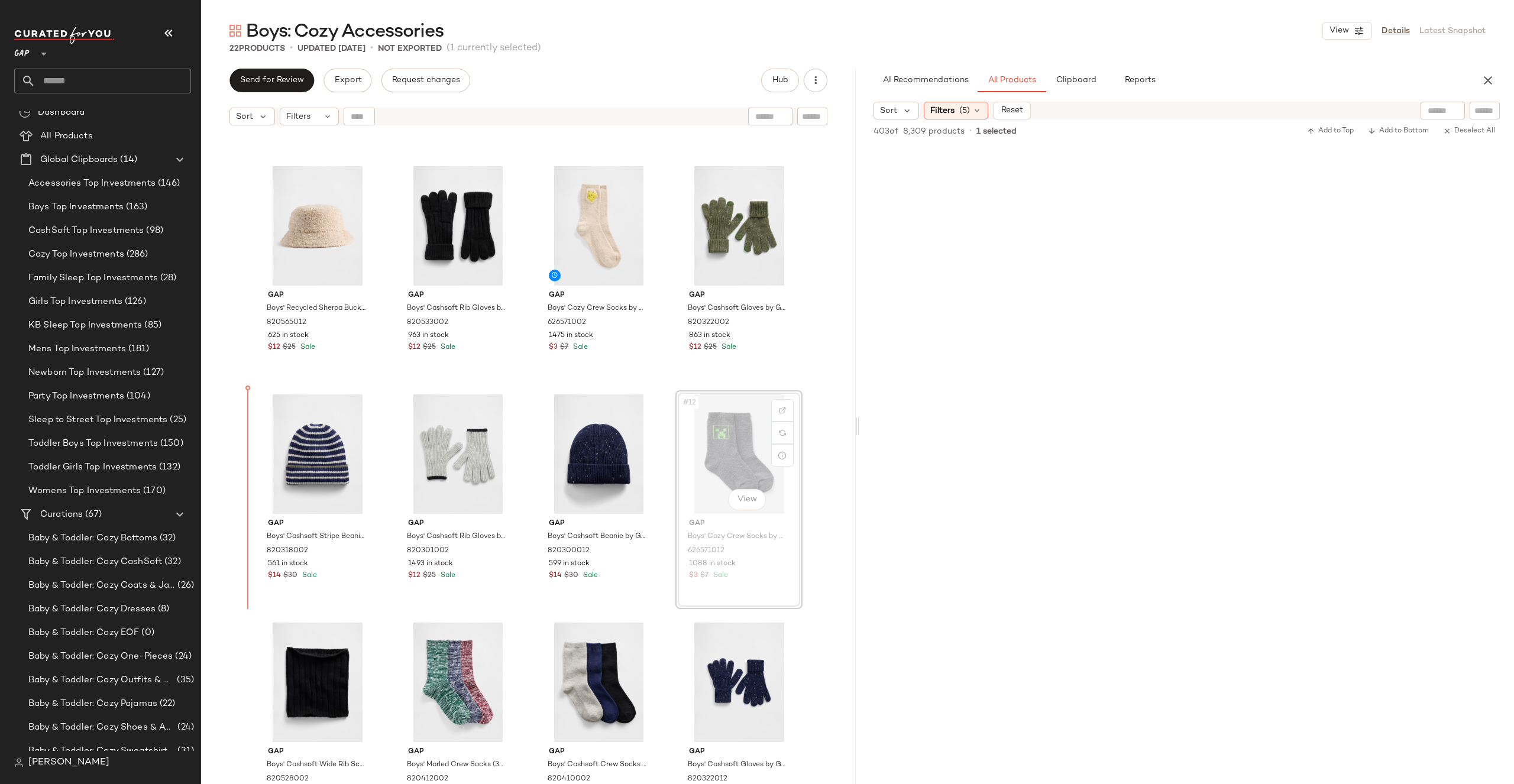
drag, startPoint x: 697, startPoint y: 475, endPoint x: 305, endPoint y: 485, distance: 392.1
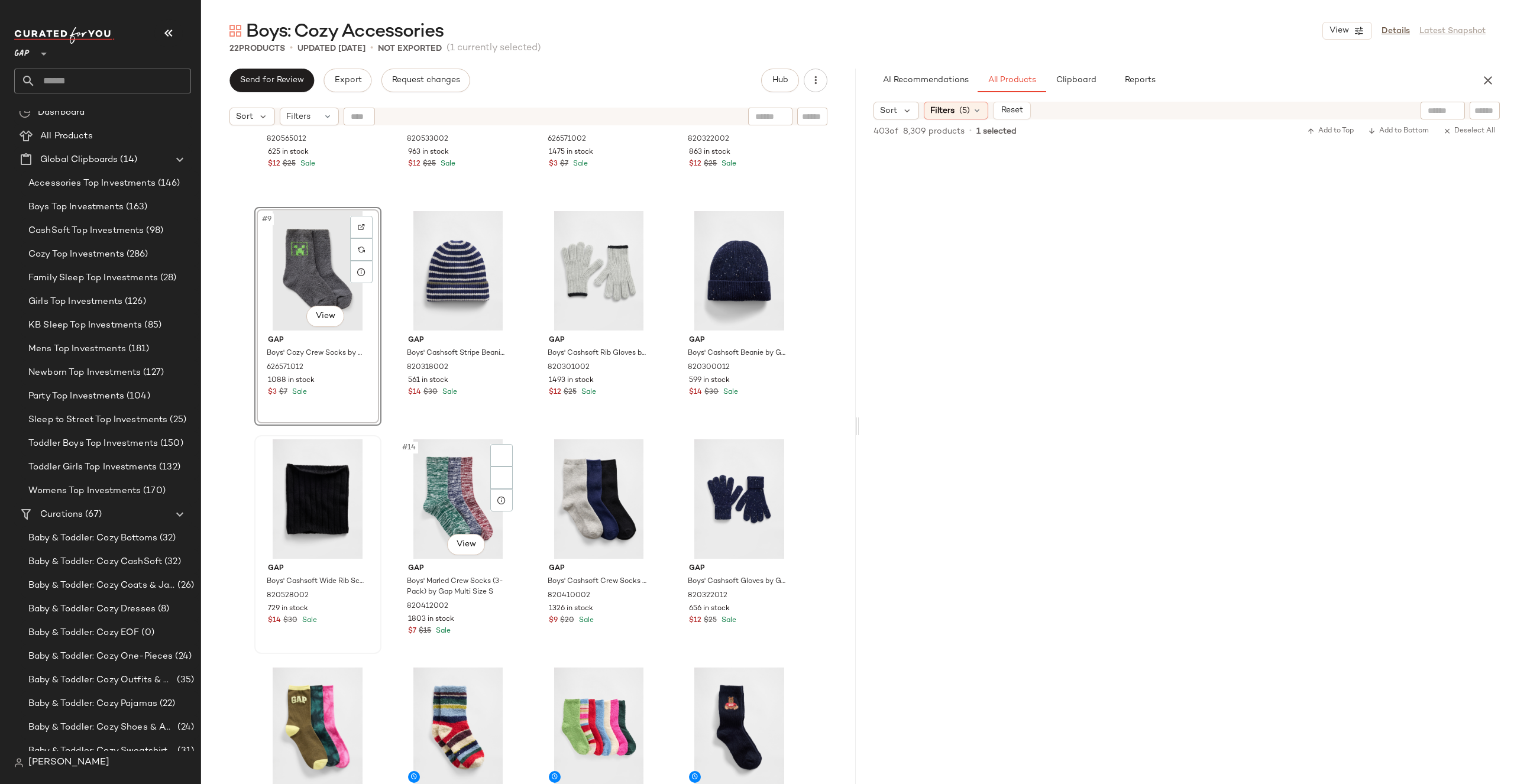
scroll to position [378, 0]
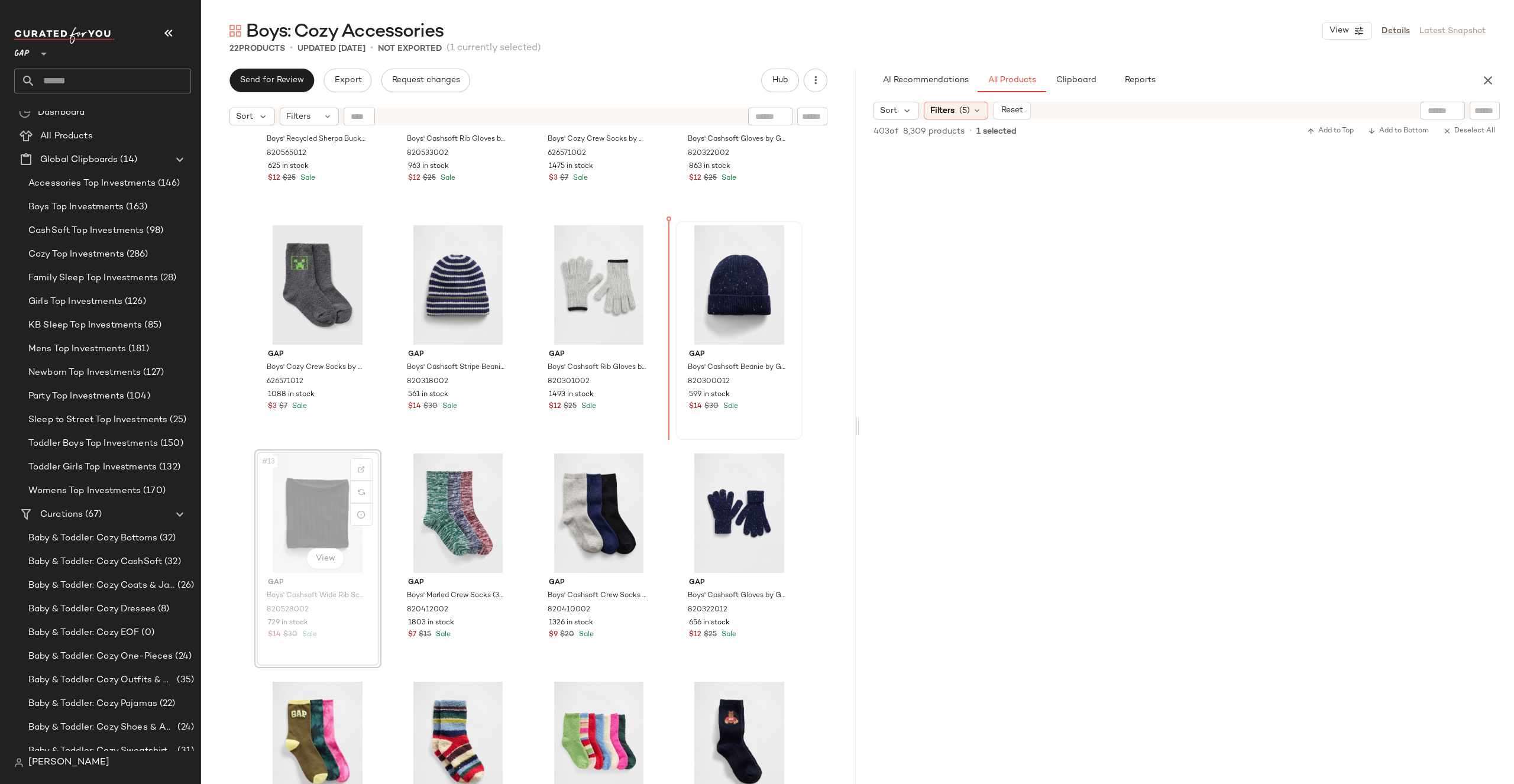
drag, startPoint x: 318, startPoint y: 518, endPoint x: 696, endPoint y: 328, distance: 423.1
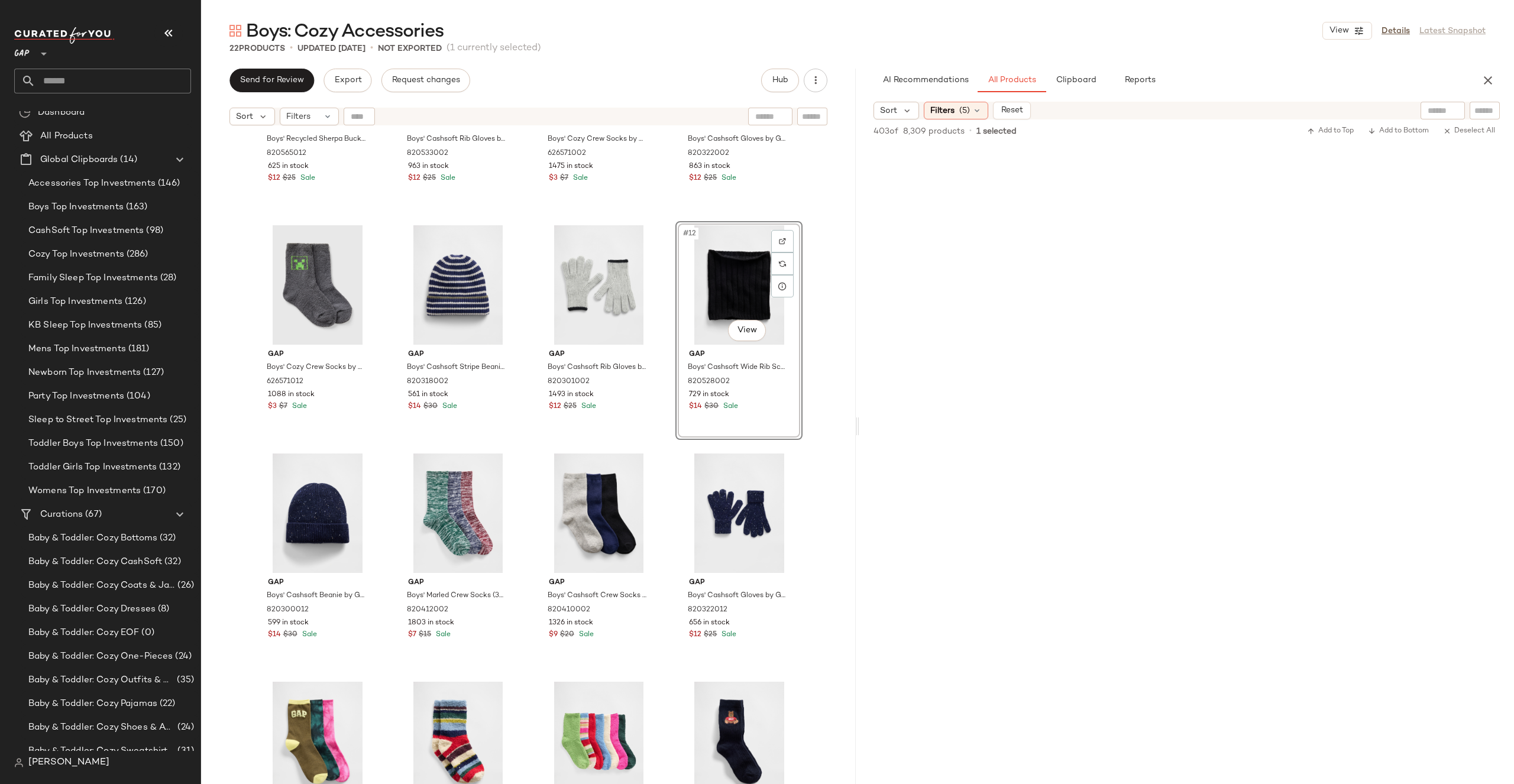
click at [828, 282] on div "Gap Boys' Recycled Sherpa Bucket Hat by Gap Mojave Size S/M 820565012 625 in st…" at bounding box center [528, 473] width 655 height 682
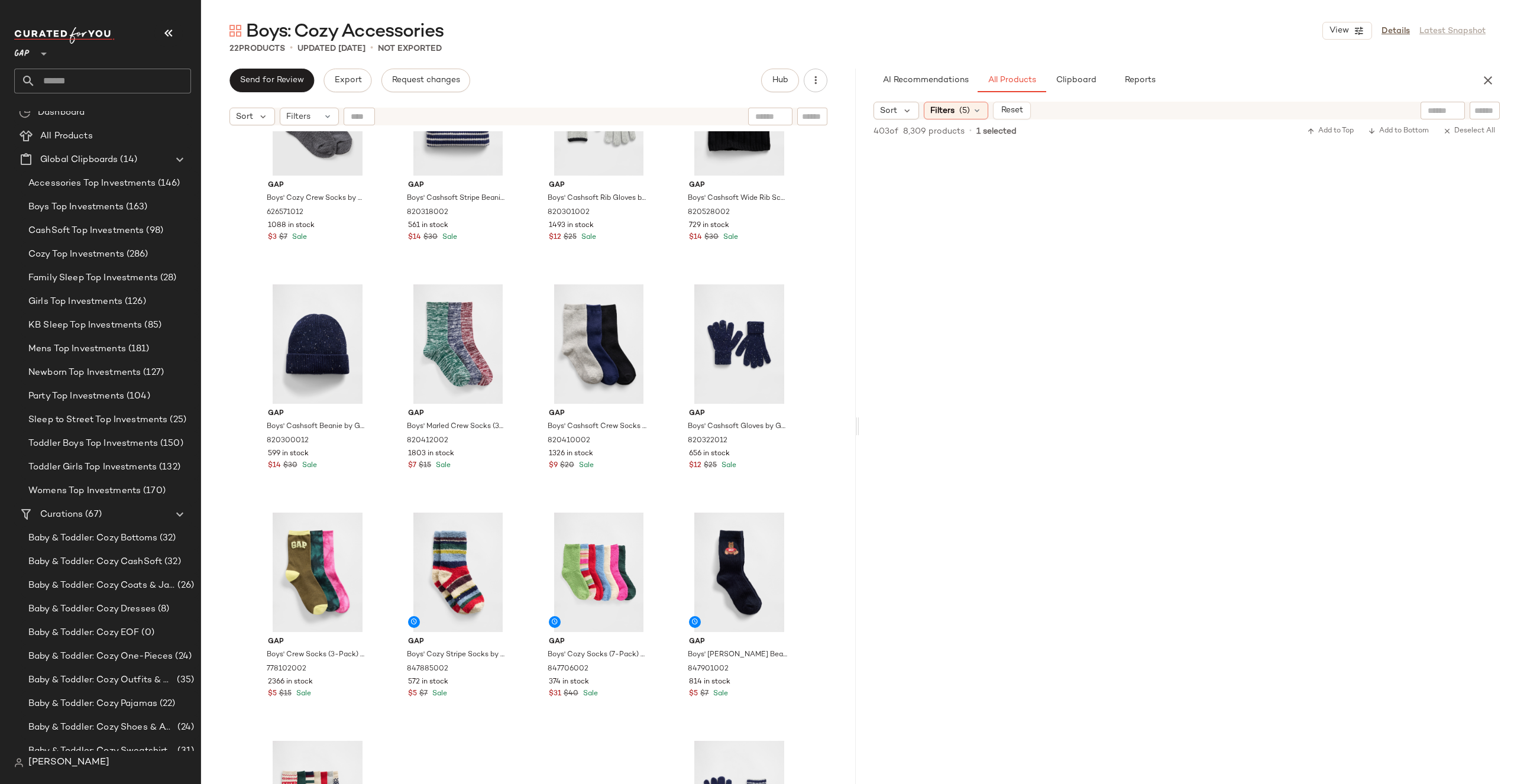
scroll to position [464, 0]
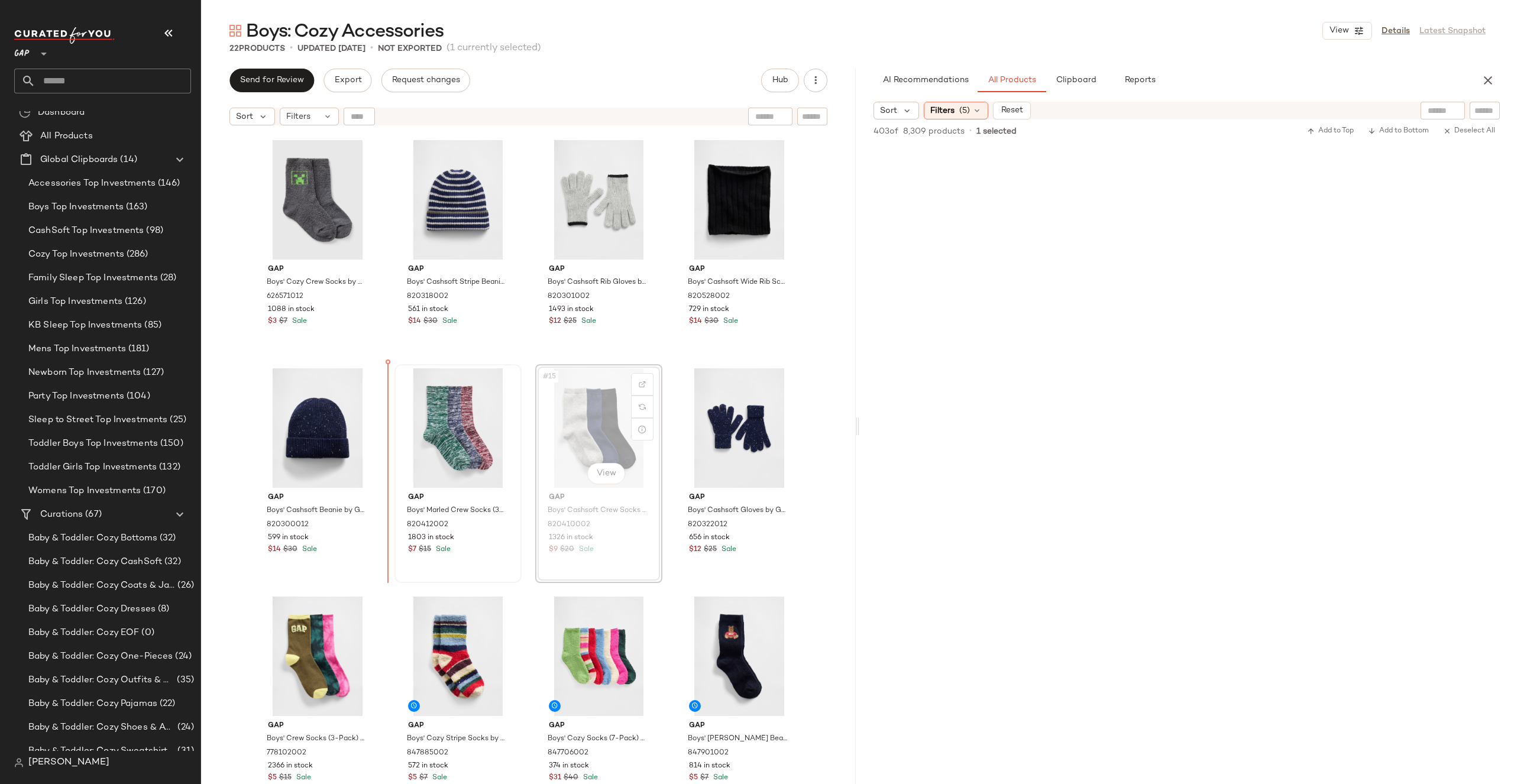
drag, startPoint x: 582, startPoint y: 408, endPoint x: 400, endPoint y: 411, distance: 182.0
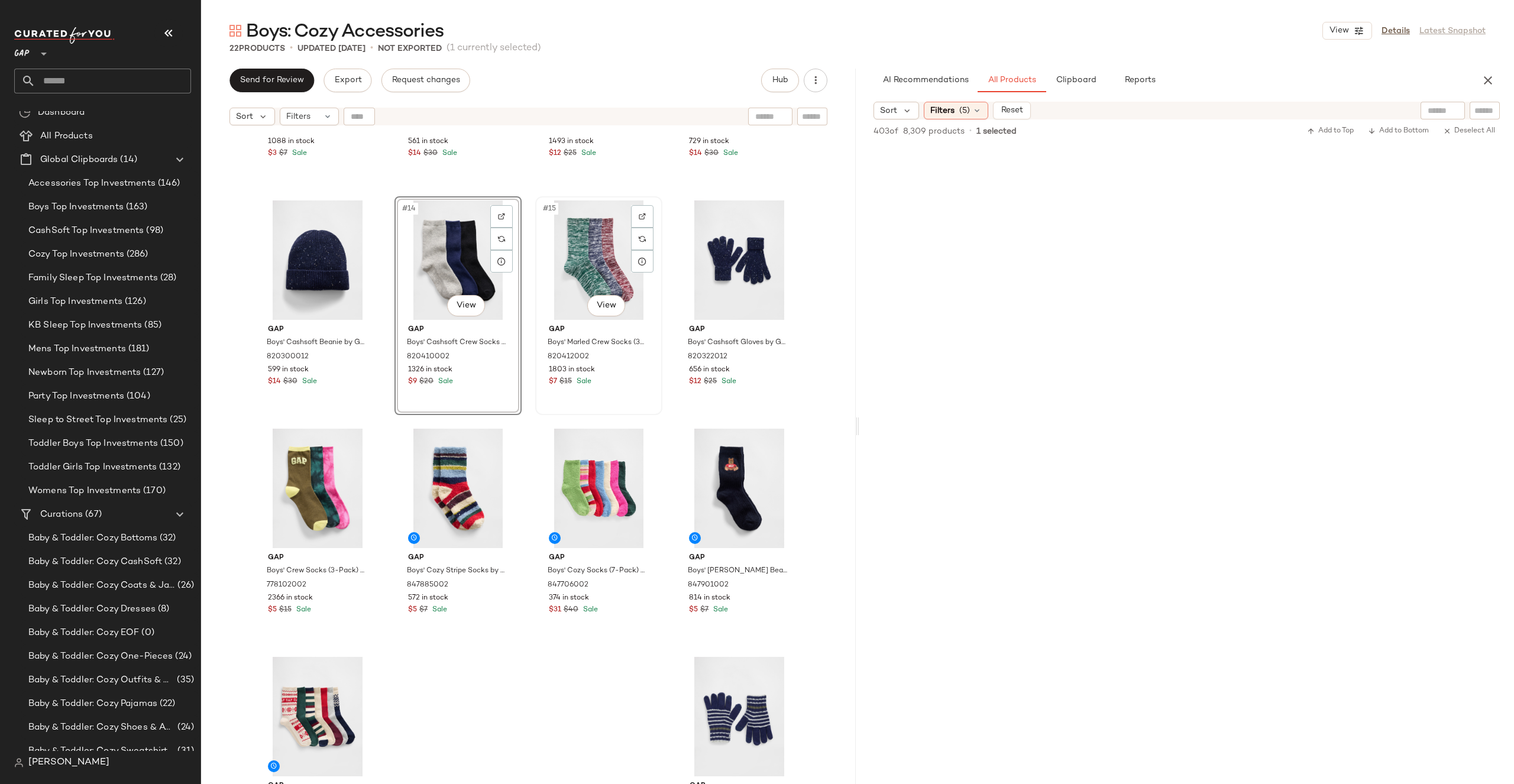
scroll to position [689, 0]
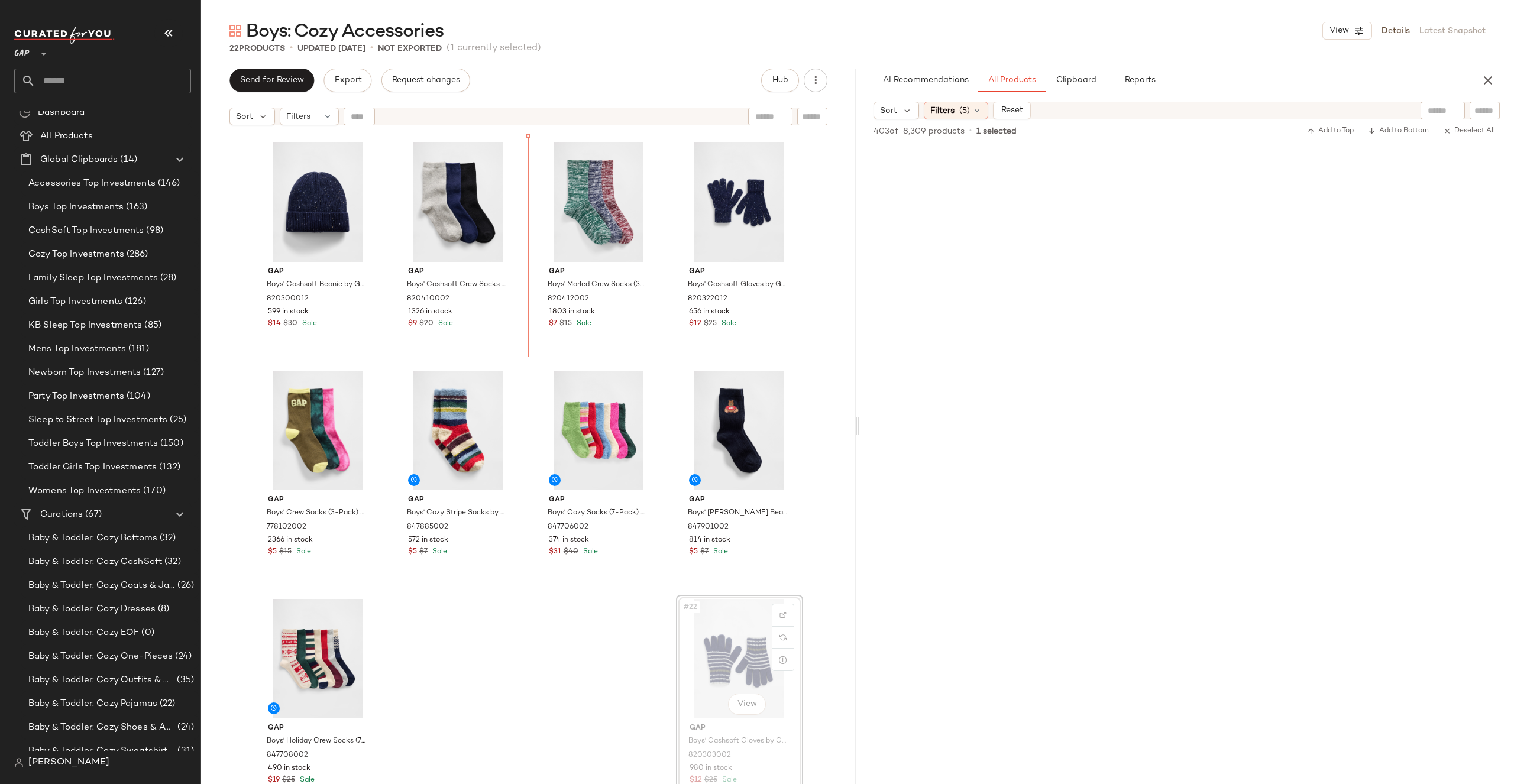
drag, startPoint x: 726, startPoint y: 650, endPoint x: 722, endPoint y: 643, distance: 8.1
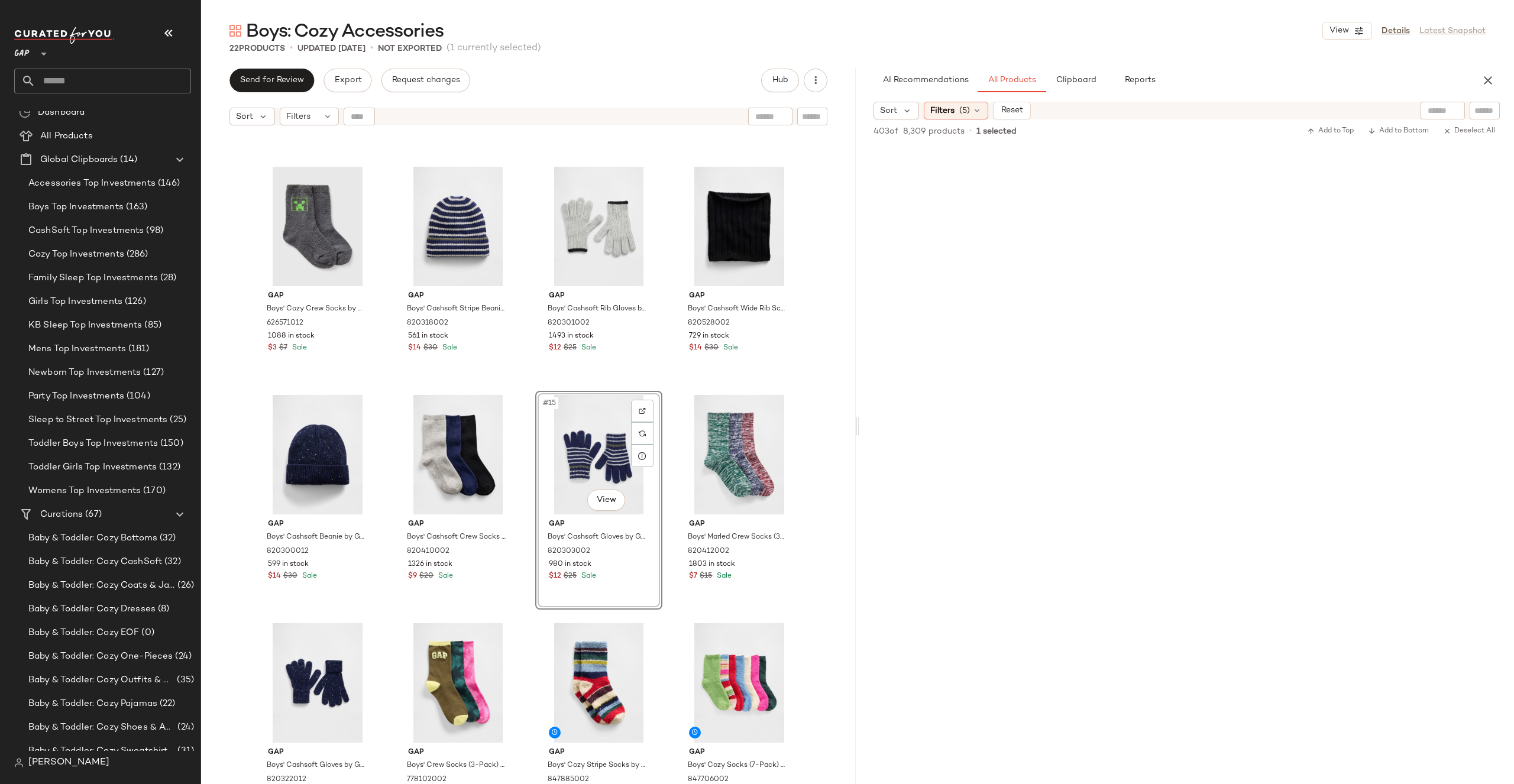
scroll to position [660, 0]
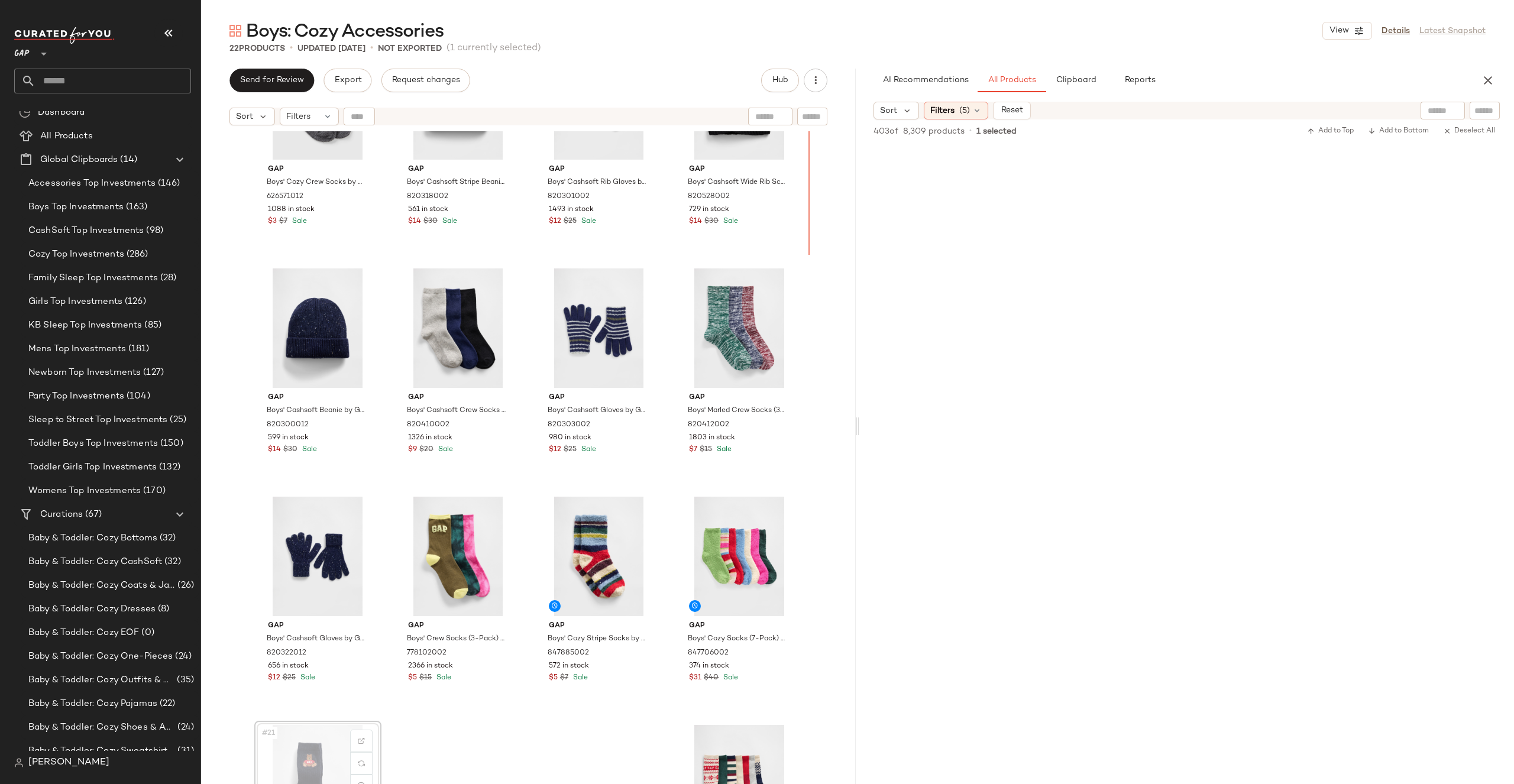
scroll to position [554, 0]
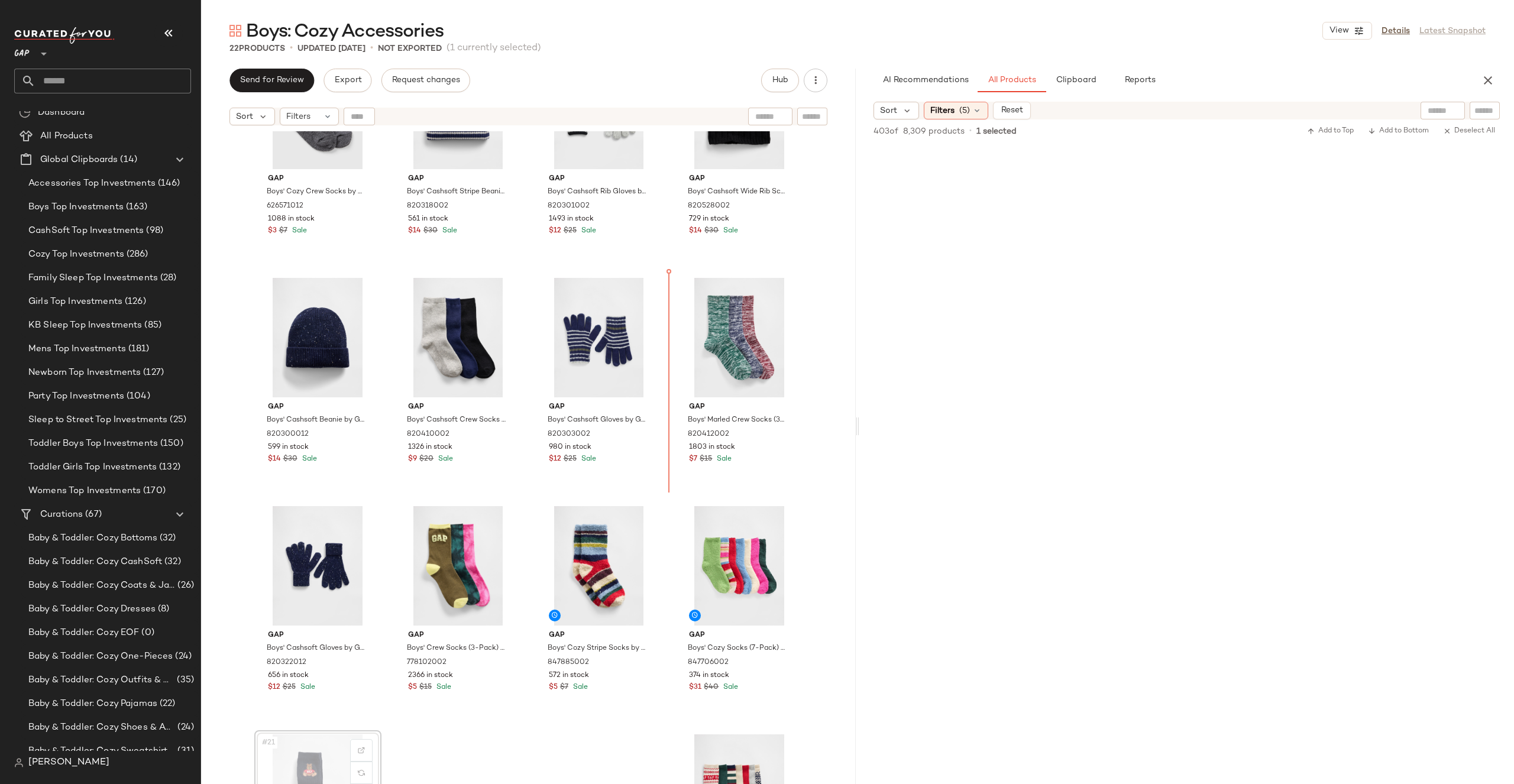
drag, startPoint x: 296, startPoint y: 672, endPoint x: 305, endPoint y: 661, distance: 14.2
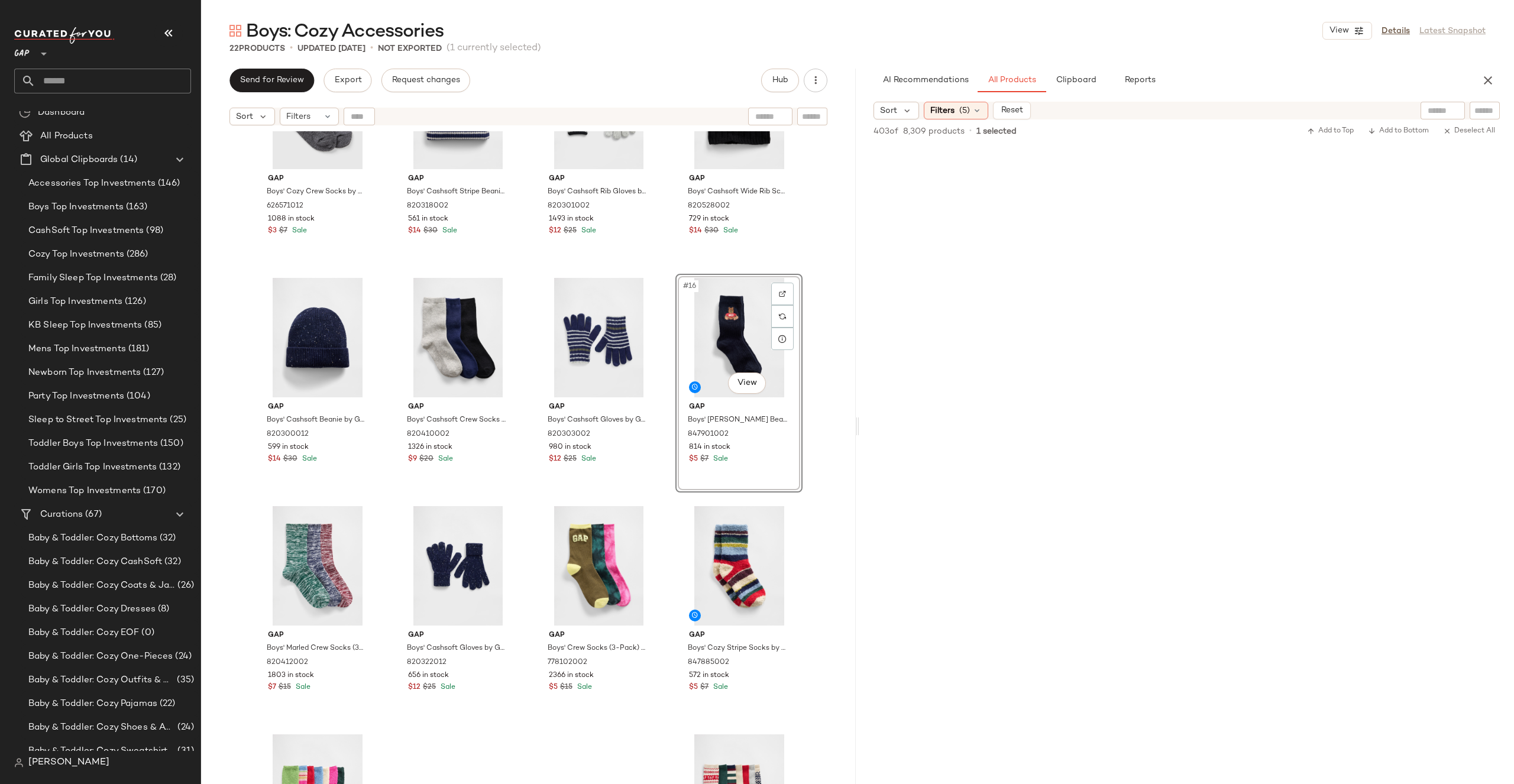
click at [819, 328] on div "Gap Boys' Cozy Crew Socks by Gap Cast Iron Size L/XL 626571012 1088 in stock $3…" at bounding box center [528, 473] width 655 height 682
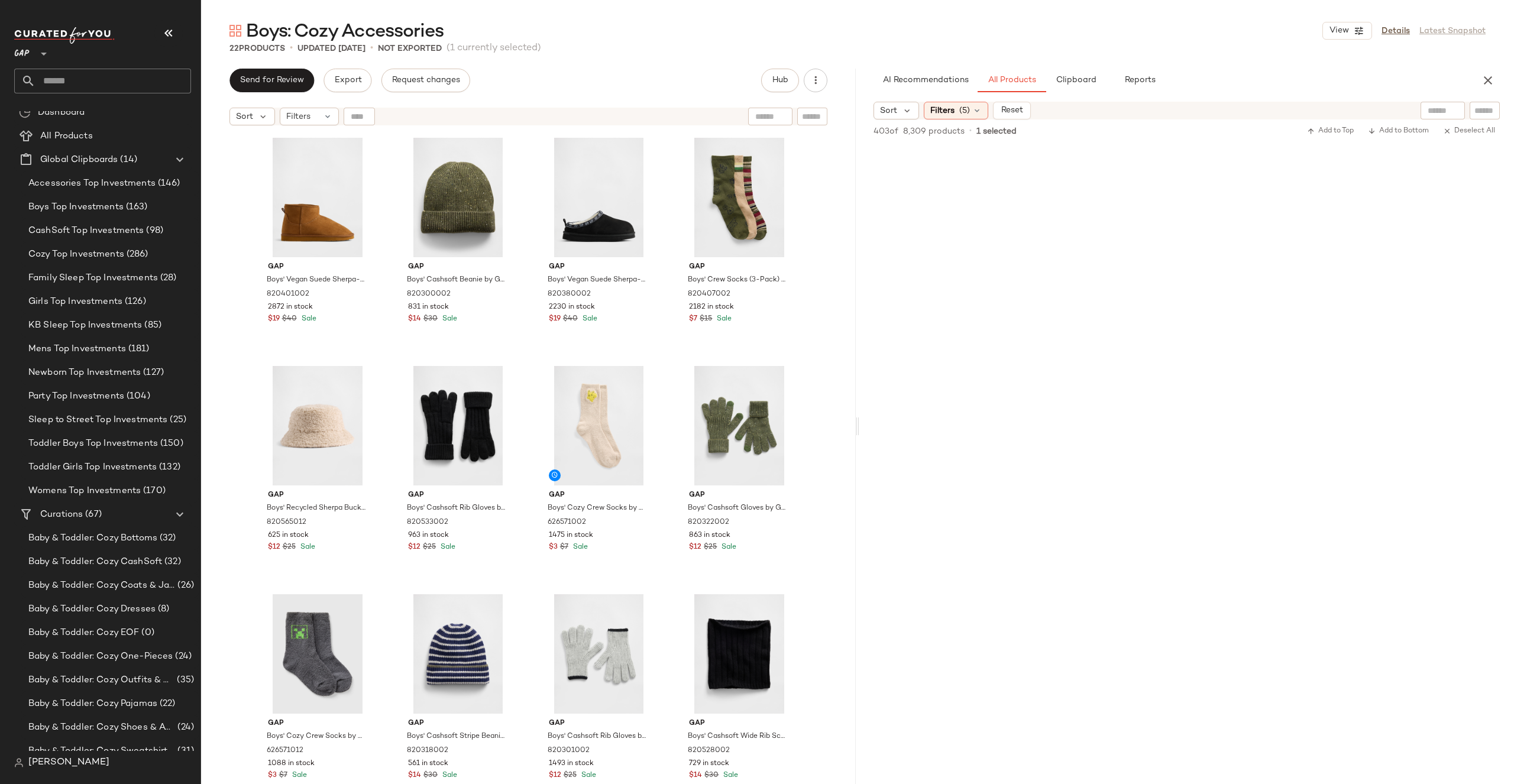
drag, startPoint x: 465, startPoint y: 551, endPoint x: 866, endPoint y: 3, distance: 679.0
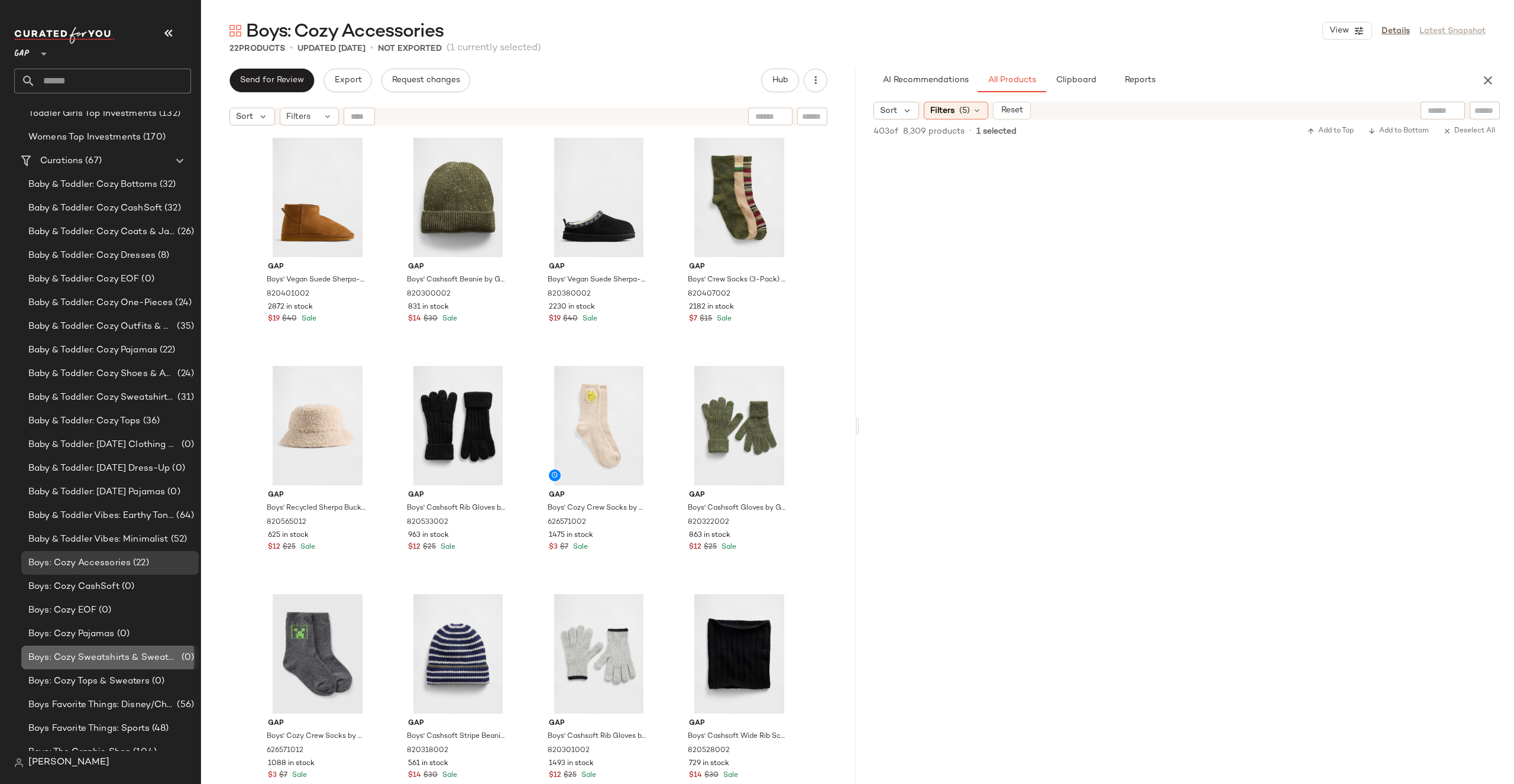
click at [140, 650] on div "Boys: Cozy Sweatshirts & Sweatpants (0)" at bounding box center [110, 656] width 177 height 23
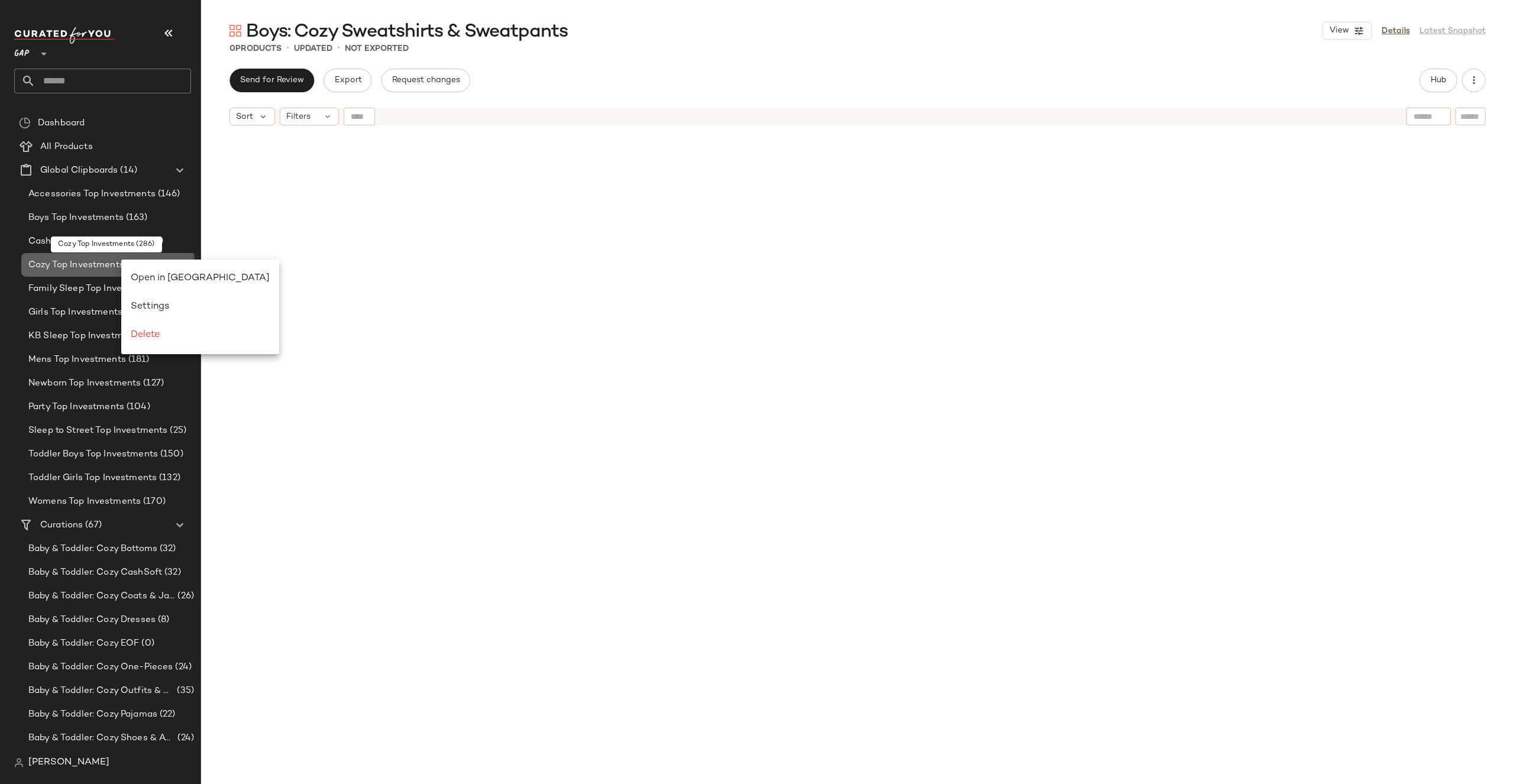
click at [121, 259] on span "Cozy Top Investments" at bounding box center [75, 265] width 96 height 14
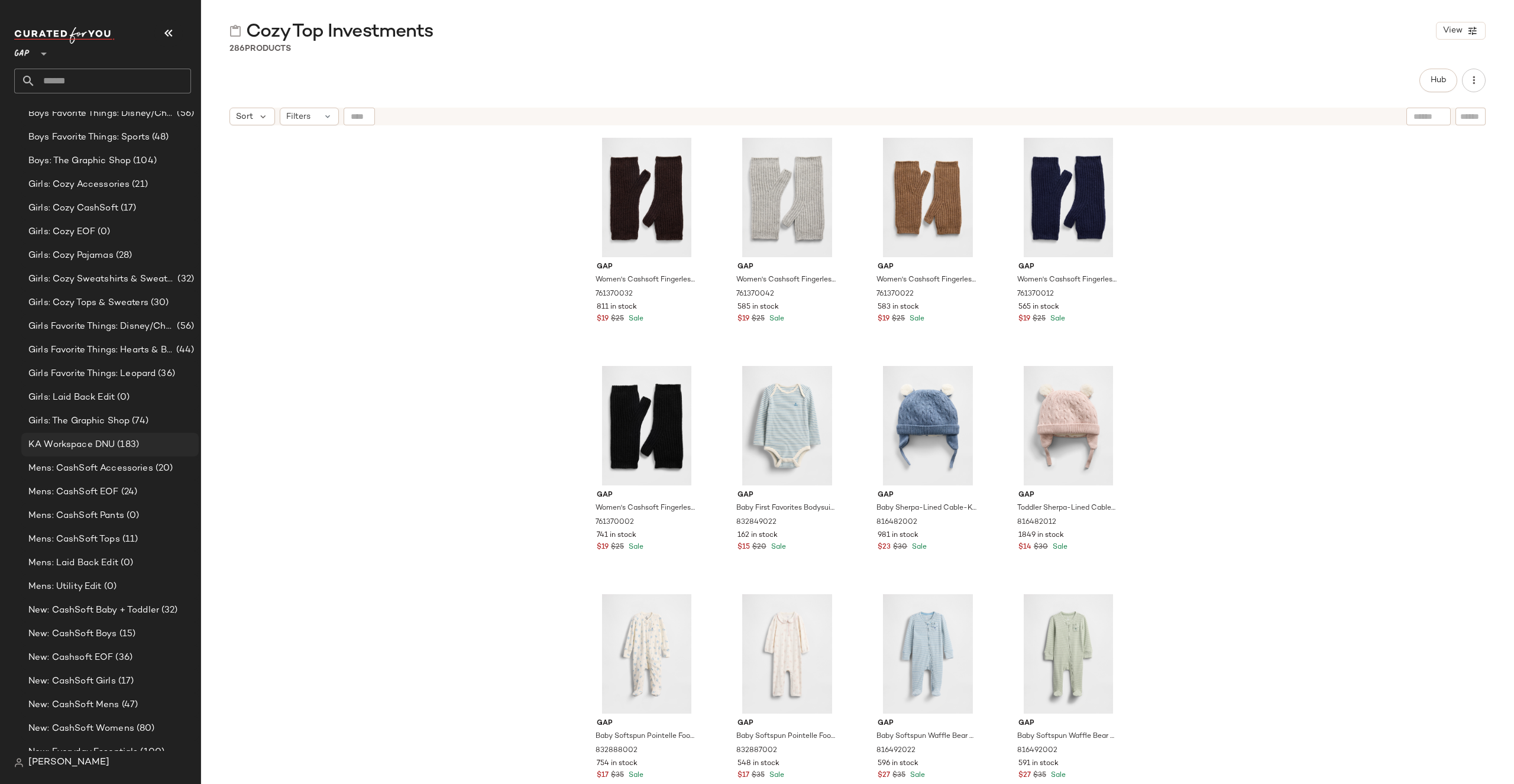
scroll to position [681, 0]
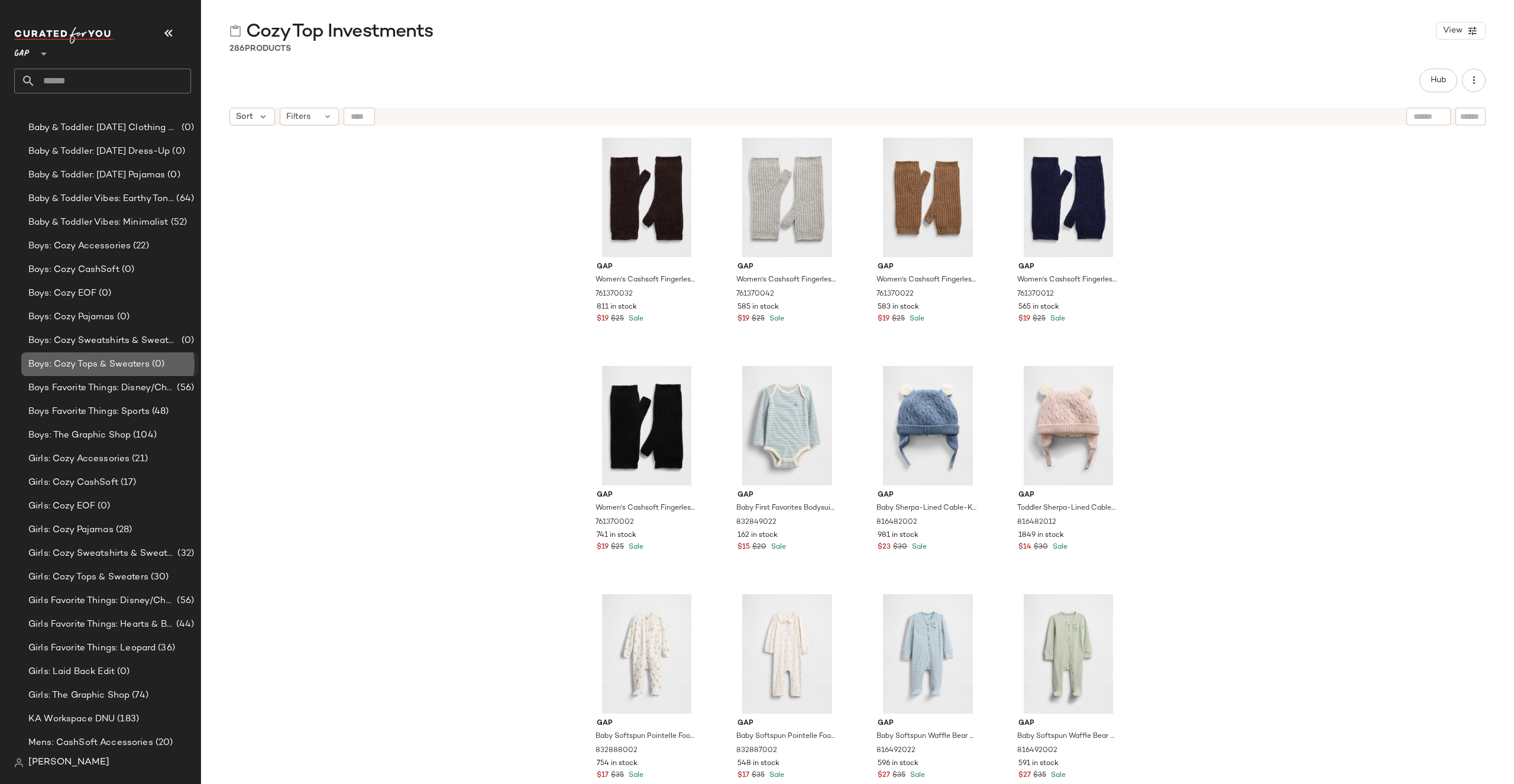
click at [143, 358] on span "Boys: Cozy Tops & Sweaters" at bounding box center [88, 364] width 121 height 14
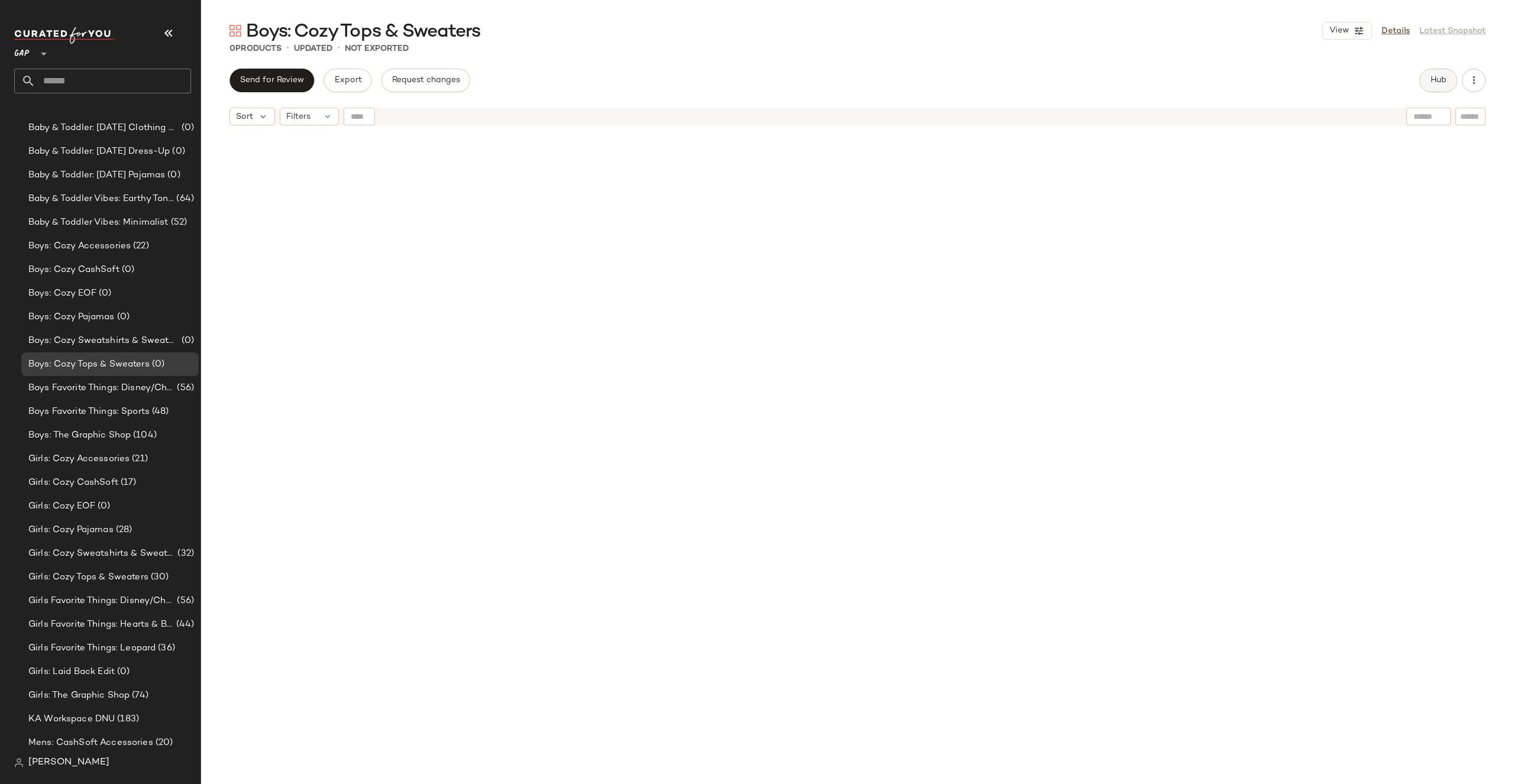
click at [1440, 76] on span "Hub" at bounding box center [1438, 80] width 17 height 10
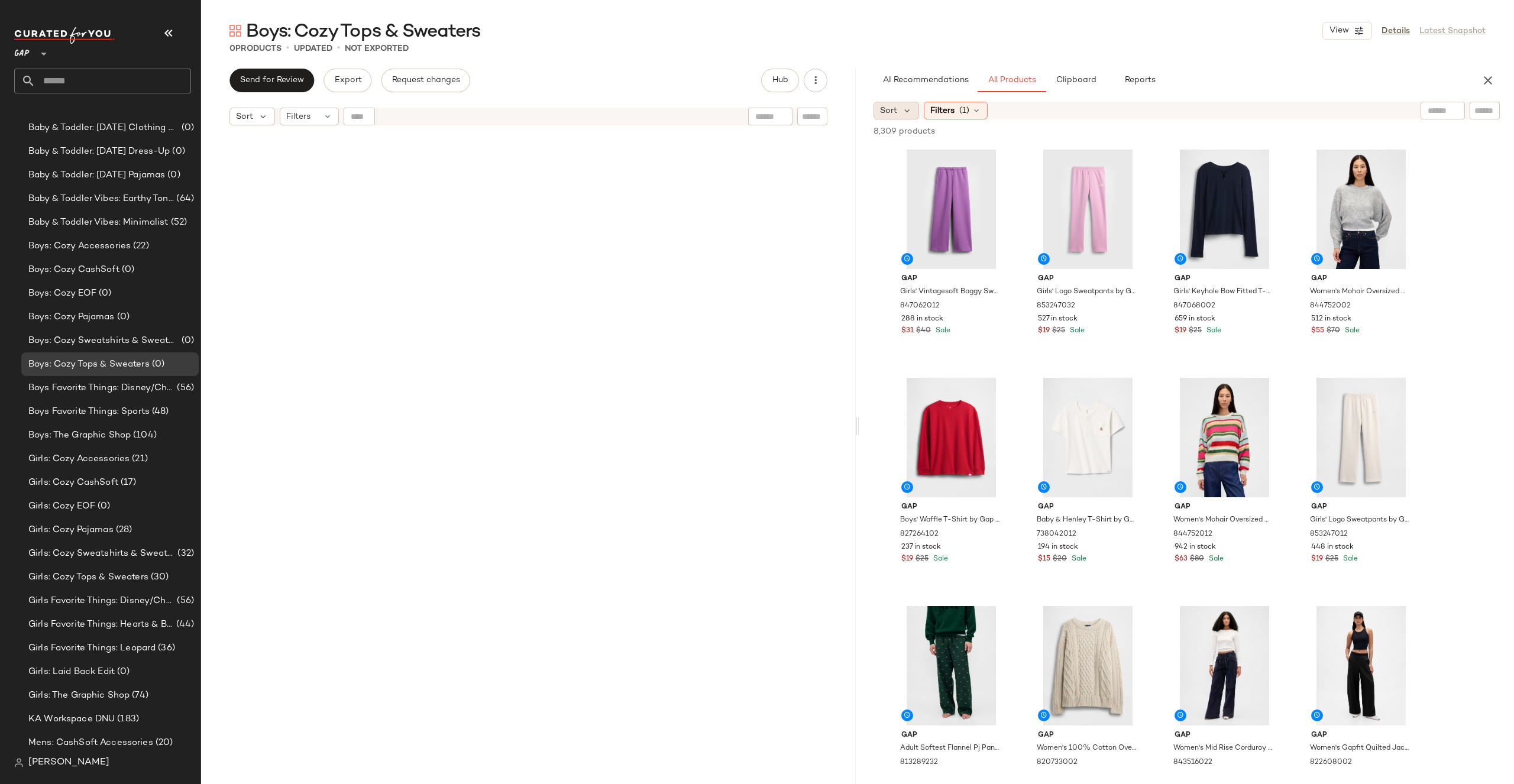
click at [886, 115] on span "Sort" at bounding box center [888, 110] width 17 height 12
click at [916, 137] on span "Newest" at bounding box center [917, 141] width 31 height 12
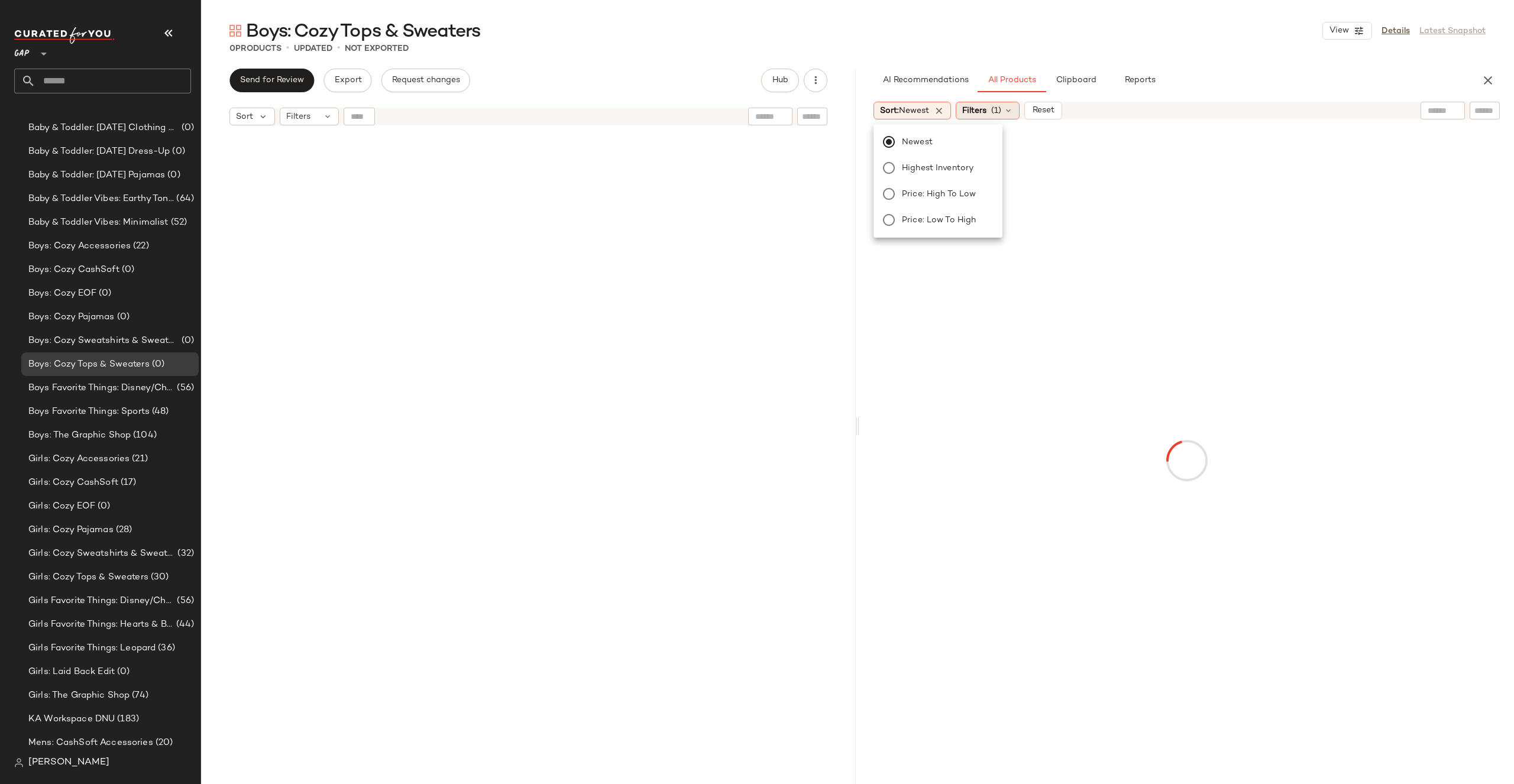
click at [987, 107] on span "Filters" at bounding box center [975, 110] width 24 height 12
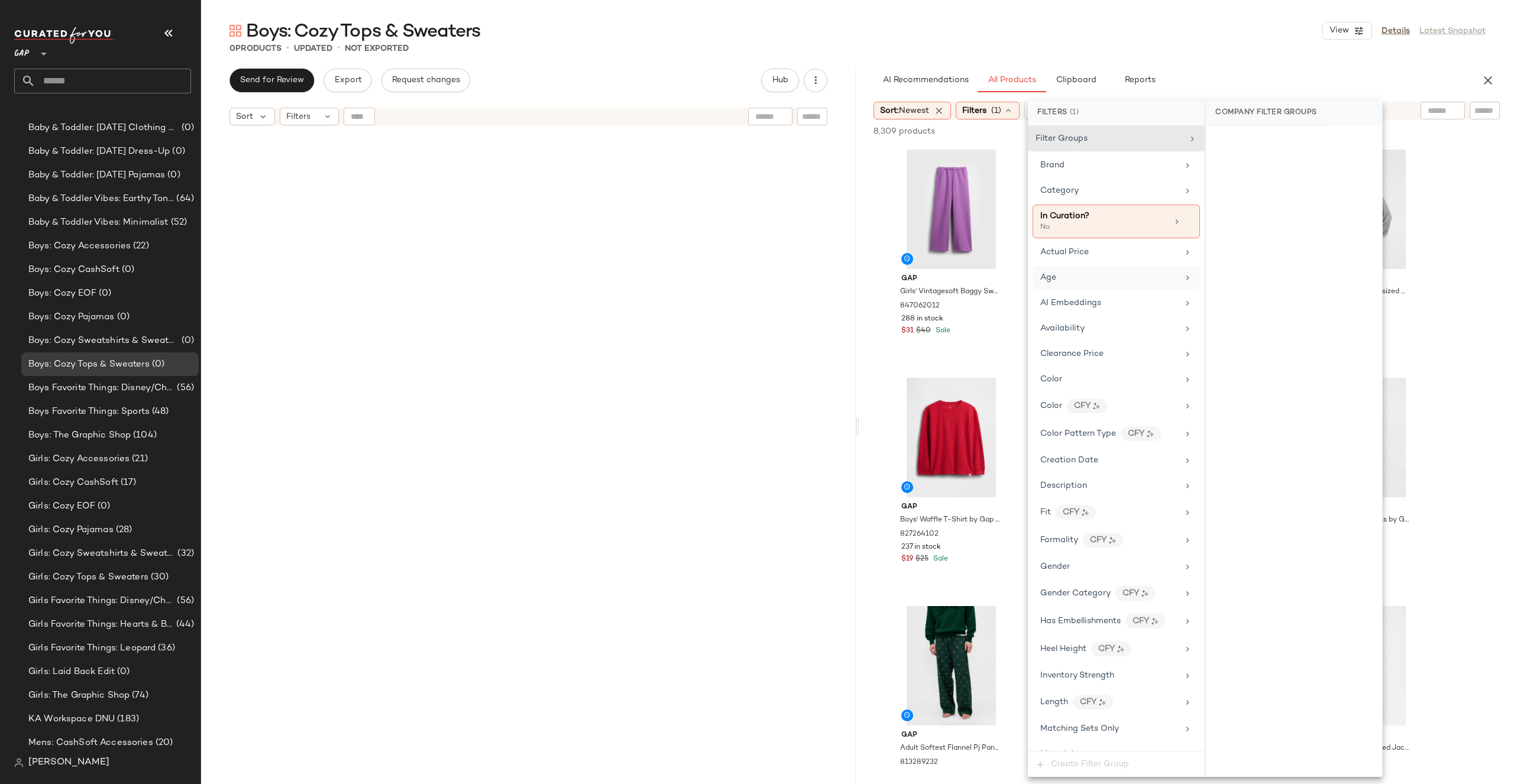
click at [1074, 277] on div "Age" at bounding box center [1109, 277] width 138 height 12
click at [1229, 222] on div "child" at bounding box center [1294, 228] width 177 height 28
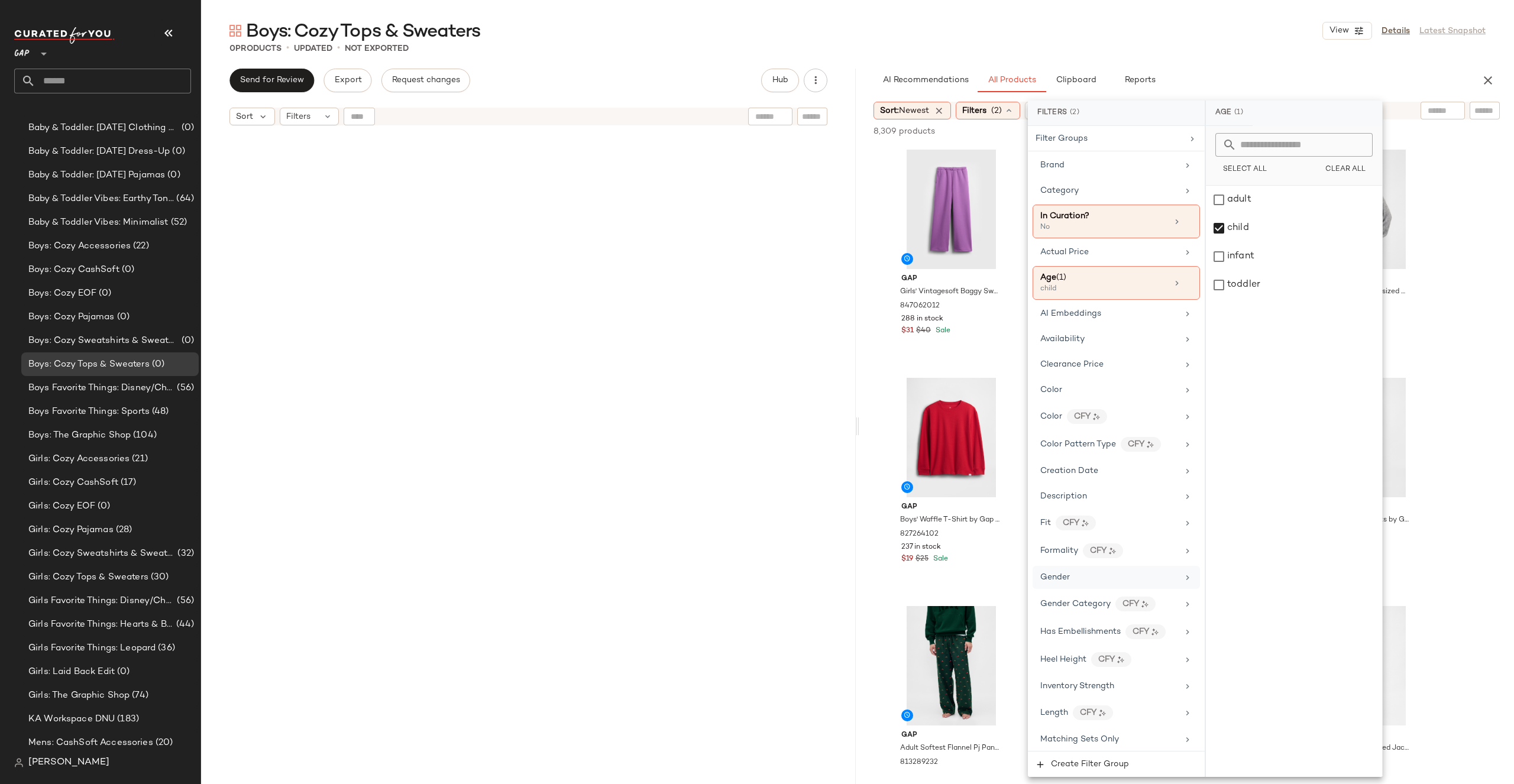
click at [1079, 576] on div "Gender" at bounding box center [1109, 577] width 138 height 12
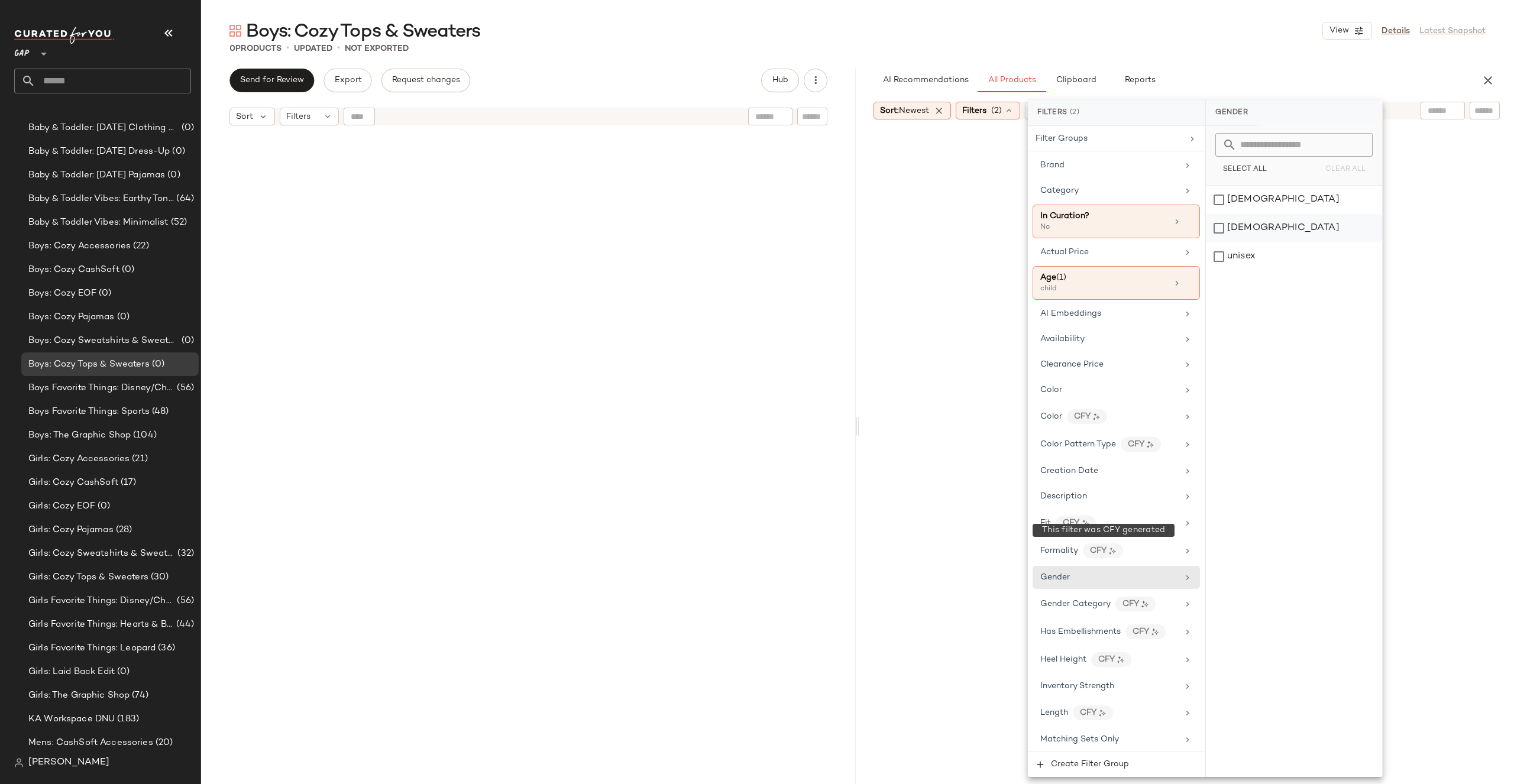
click at [1283, 231] on div "[DEMOGRAPHIC_DATA]" at bounding box center [1294, 228] width 177 height 28
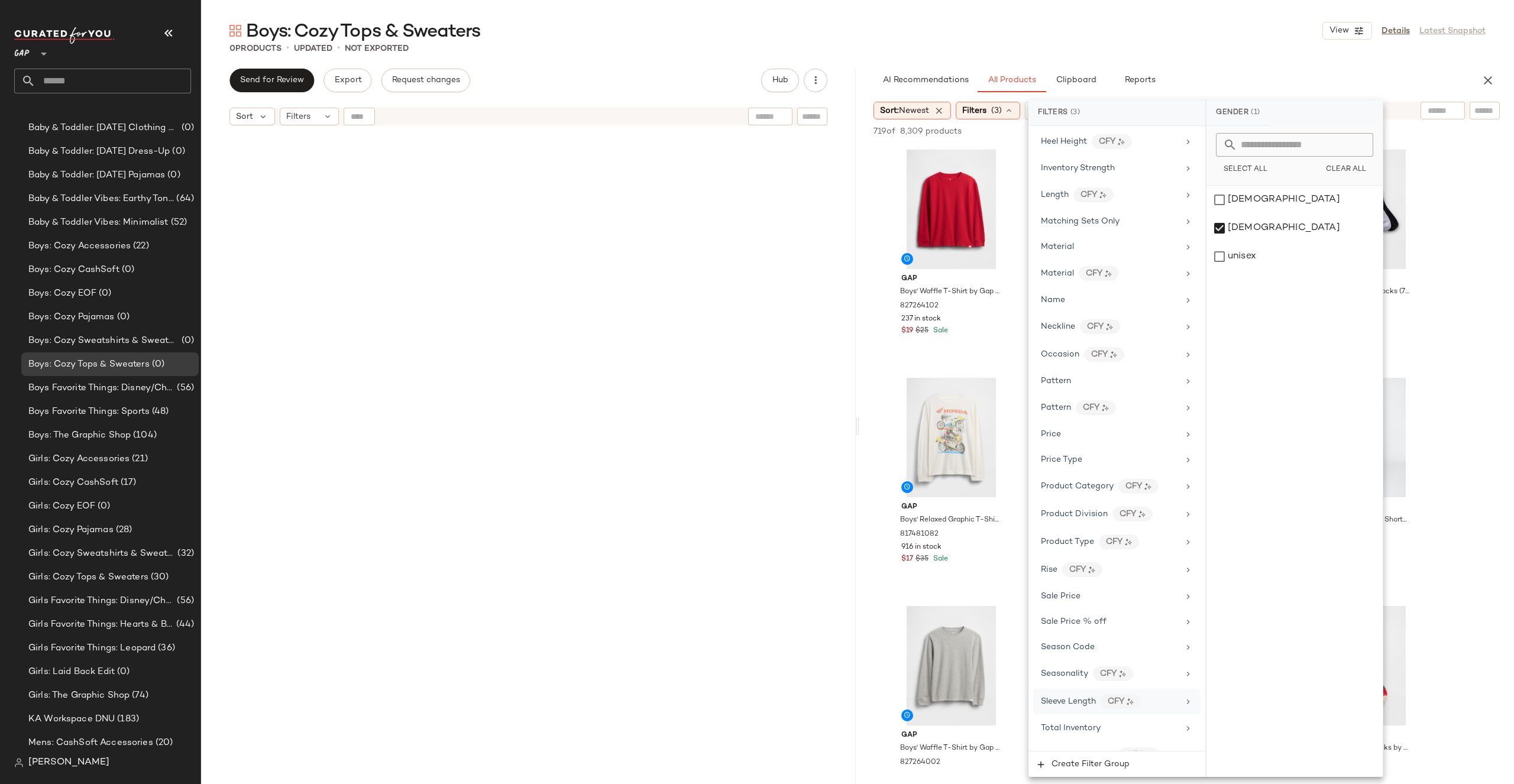
scroll to position [547, 0]
click at [1109, 437] on div "Price Type" at bounding box center [1110, 440] width 138 height 12
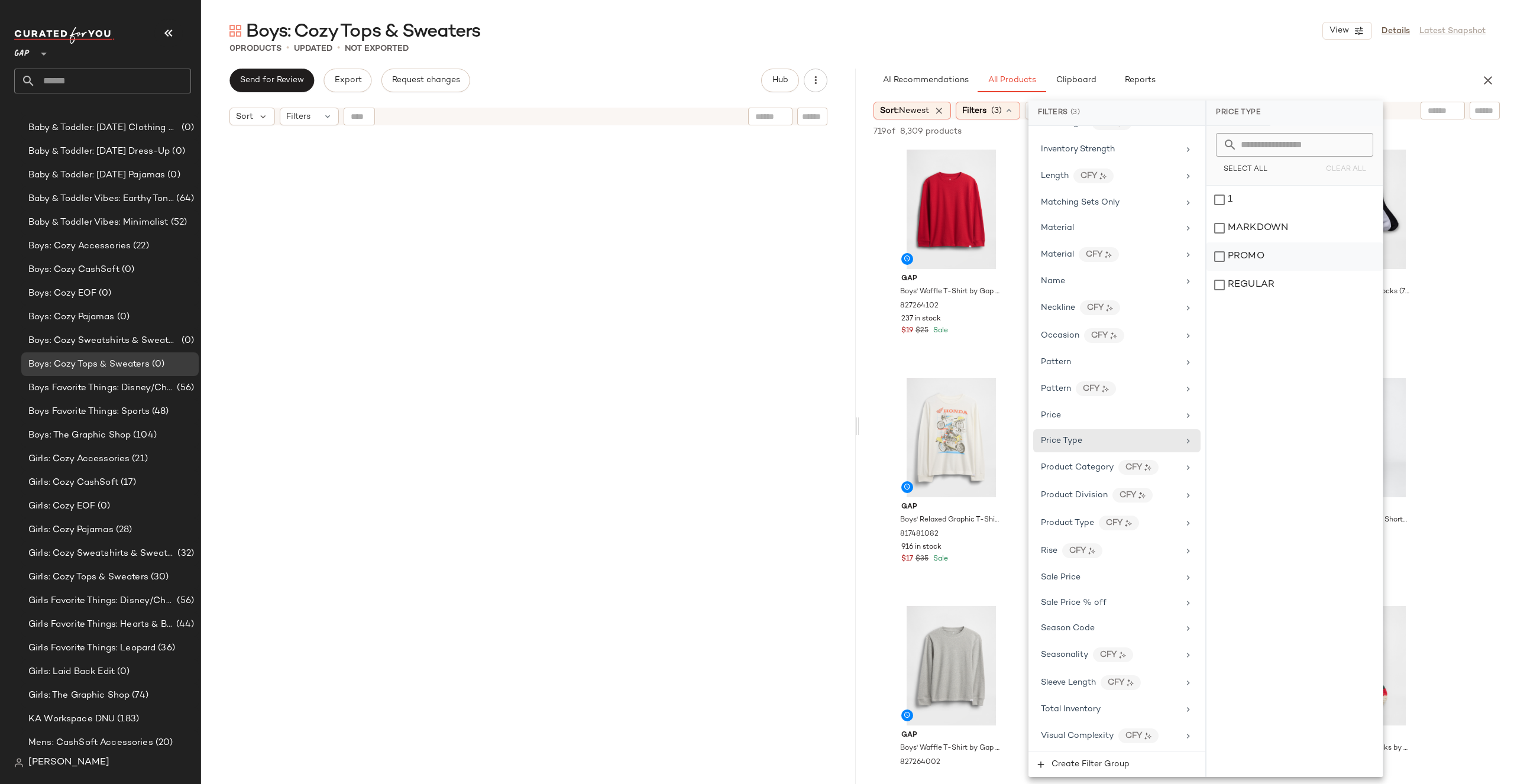
click at [1248, 250] on div "PROMO" at bounding box center [1295, 256] width 177 height 28
click at [1247, 286] on div "REGULAR" at bounding box center [1295, 284] width 177 height 28
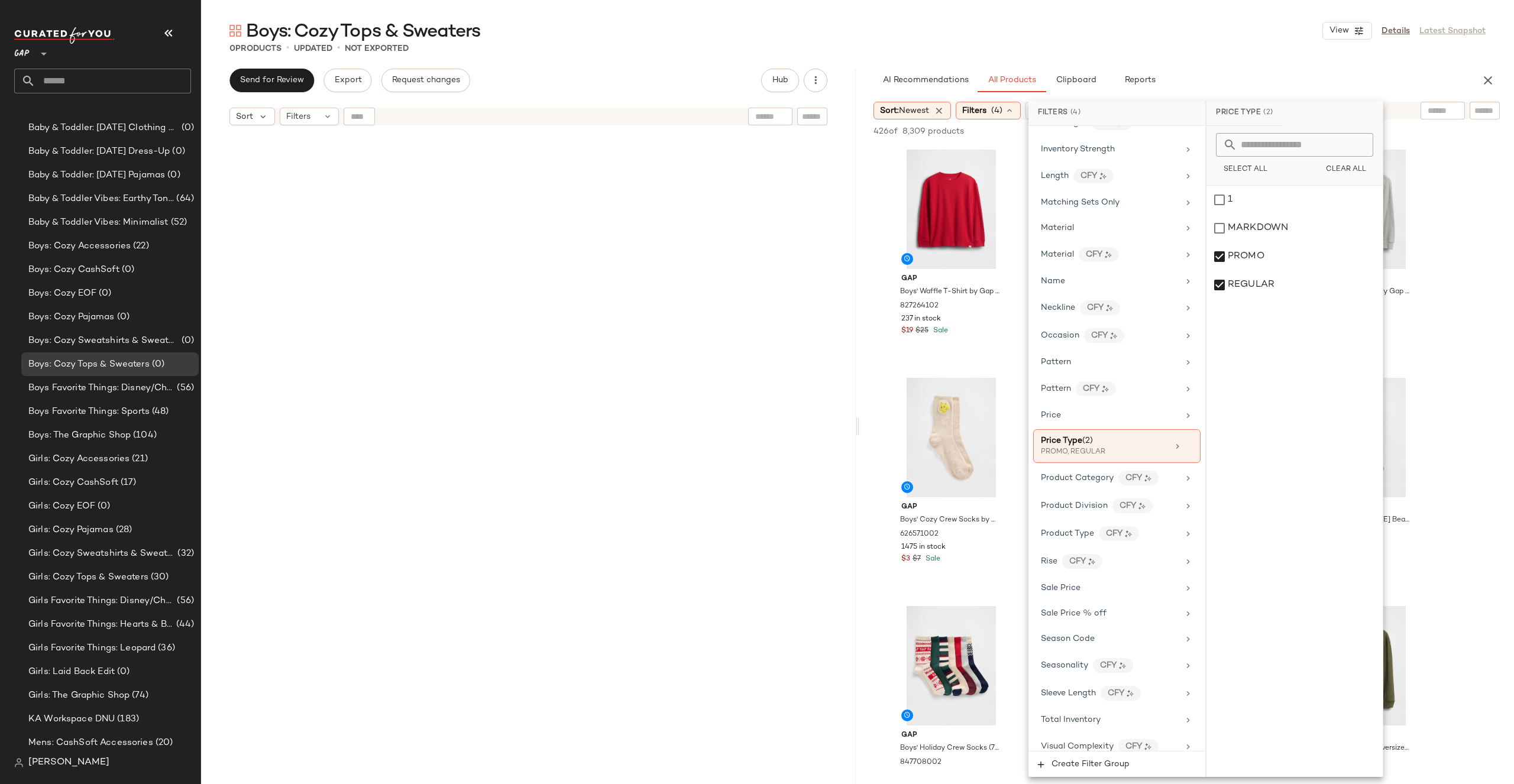
click at [1267, 53] on div "0 Products • updated • Not Exported" at bounding box center [857, 48] width 1313 height 12
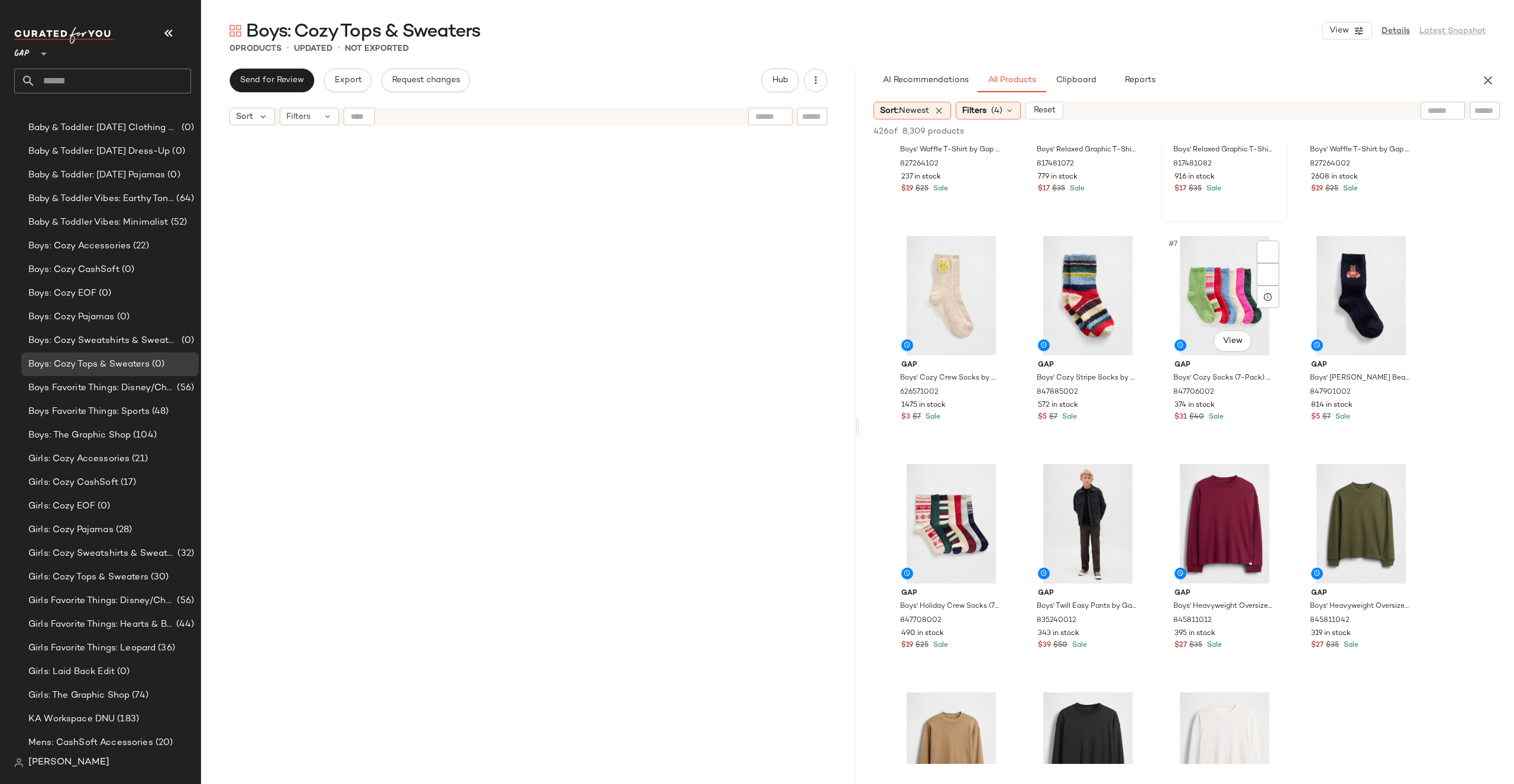
scroll to position [282, 0]
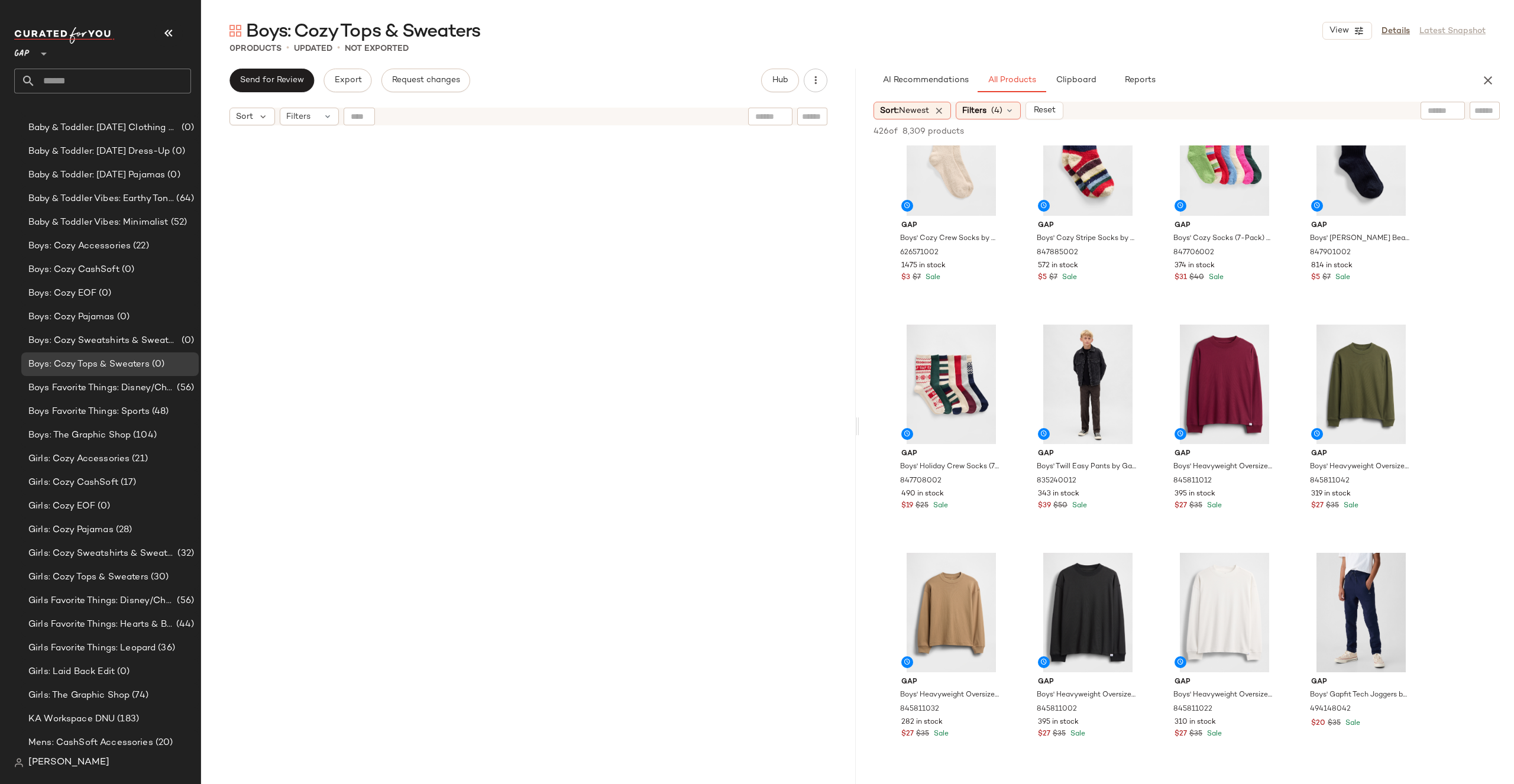
click at [1483, 109] on input "text" at bounding box center [1485, 110] width 21 height 12
type input "*******"
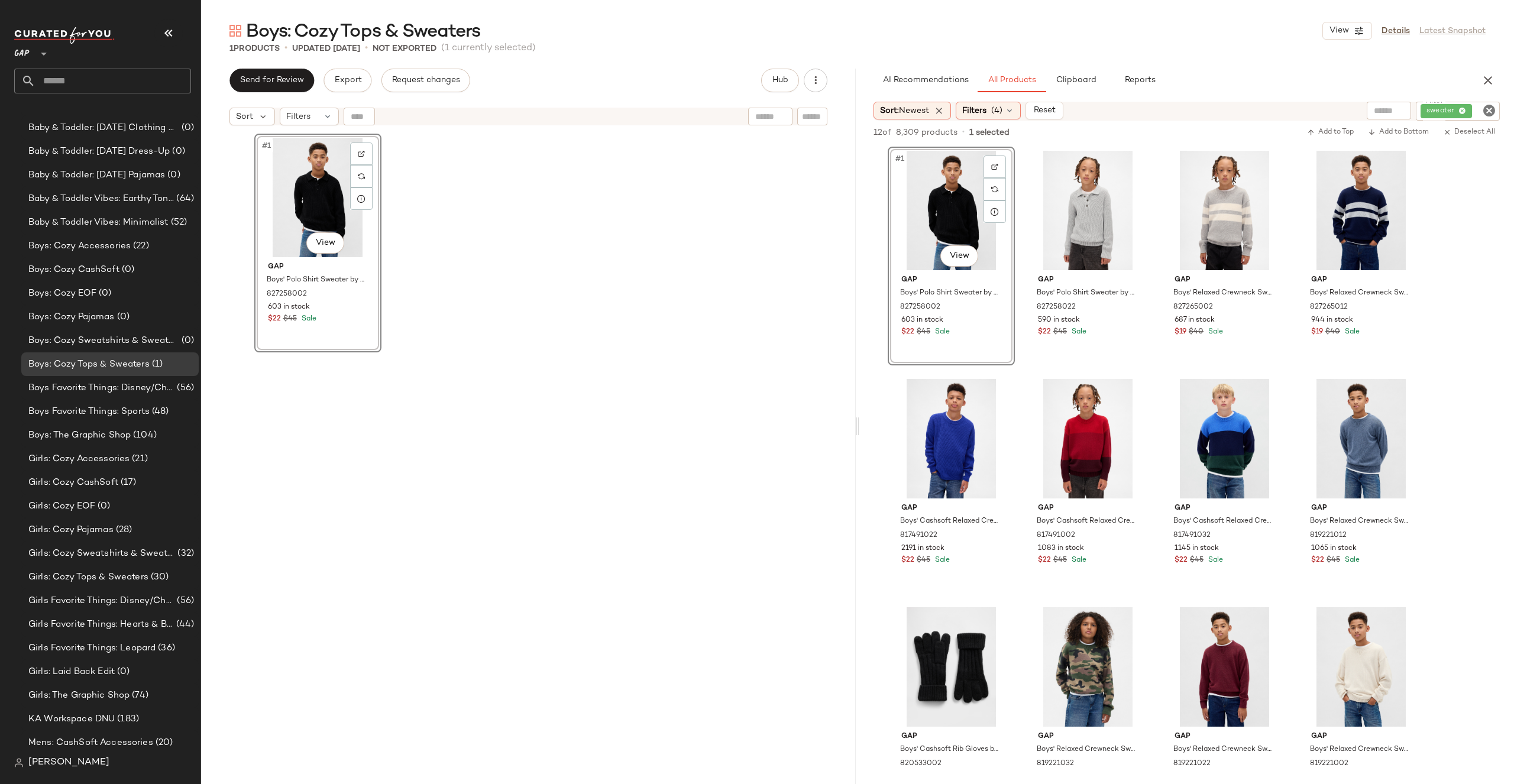
scroll to position [681, 0]
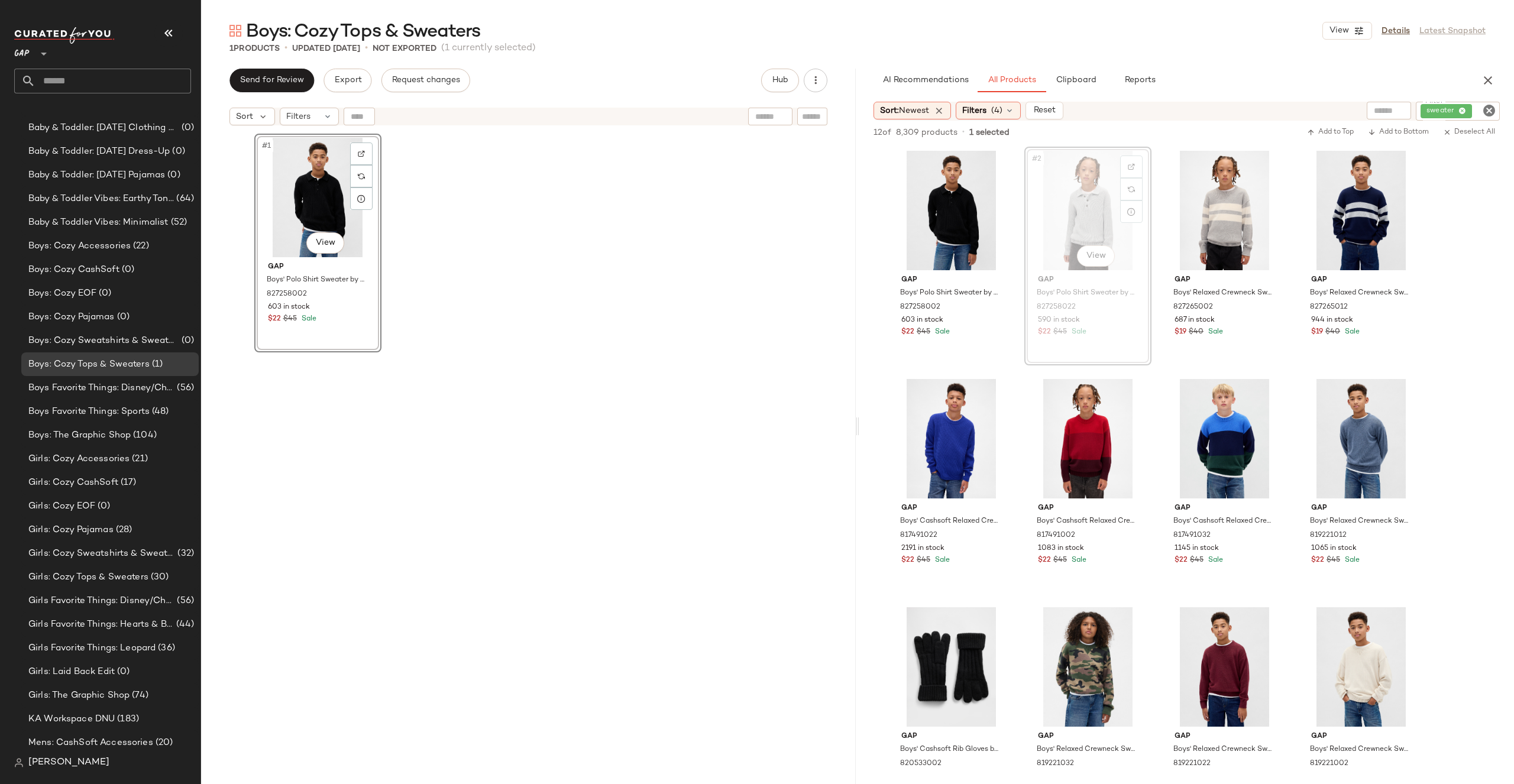
drag, startPoint x: 1078, startPoint y: 223, endPoint x: 750, endPoint y: 221, distance: 328.0
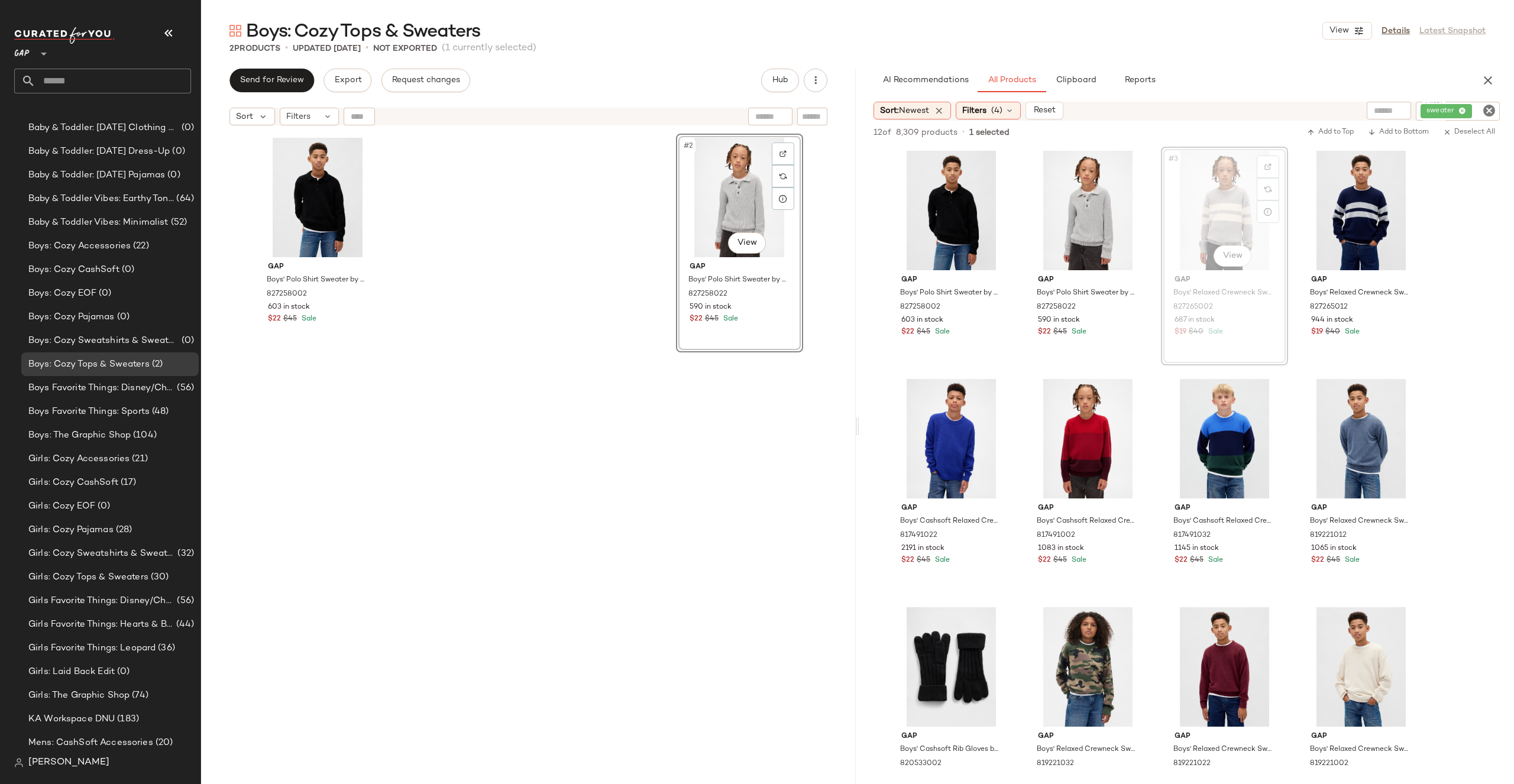
drag, startPoint x: 1199, startPoint y: 187, endPoint x: 1192, endPoint y: 187, distance: 7.0
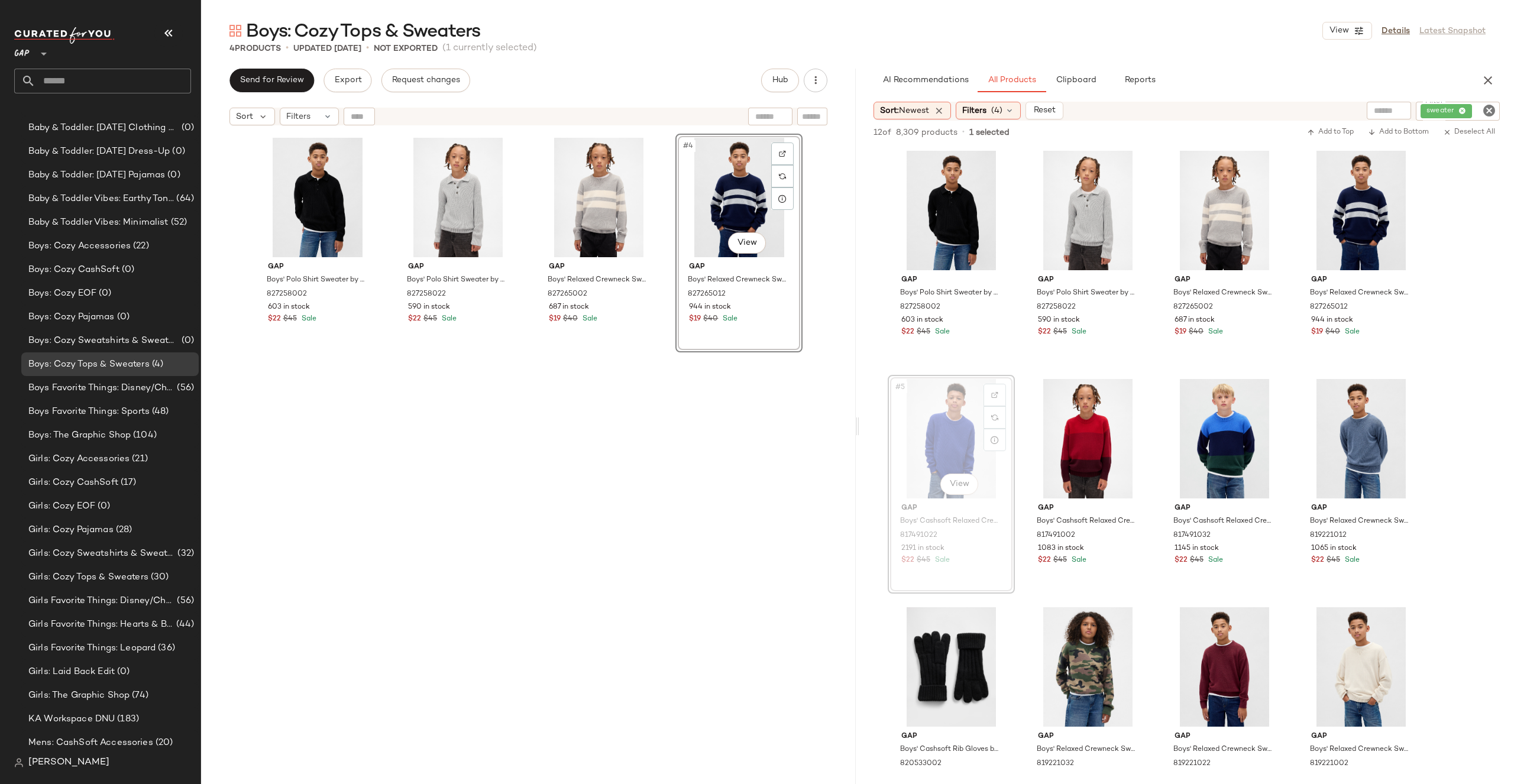
drag, startPoint x: 937, startPoint y: 423, endPoint x: 929, endPoint y: 423, distance: 8.0
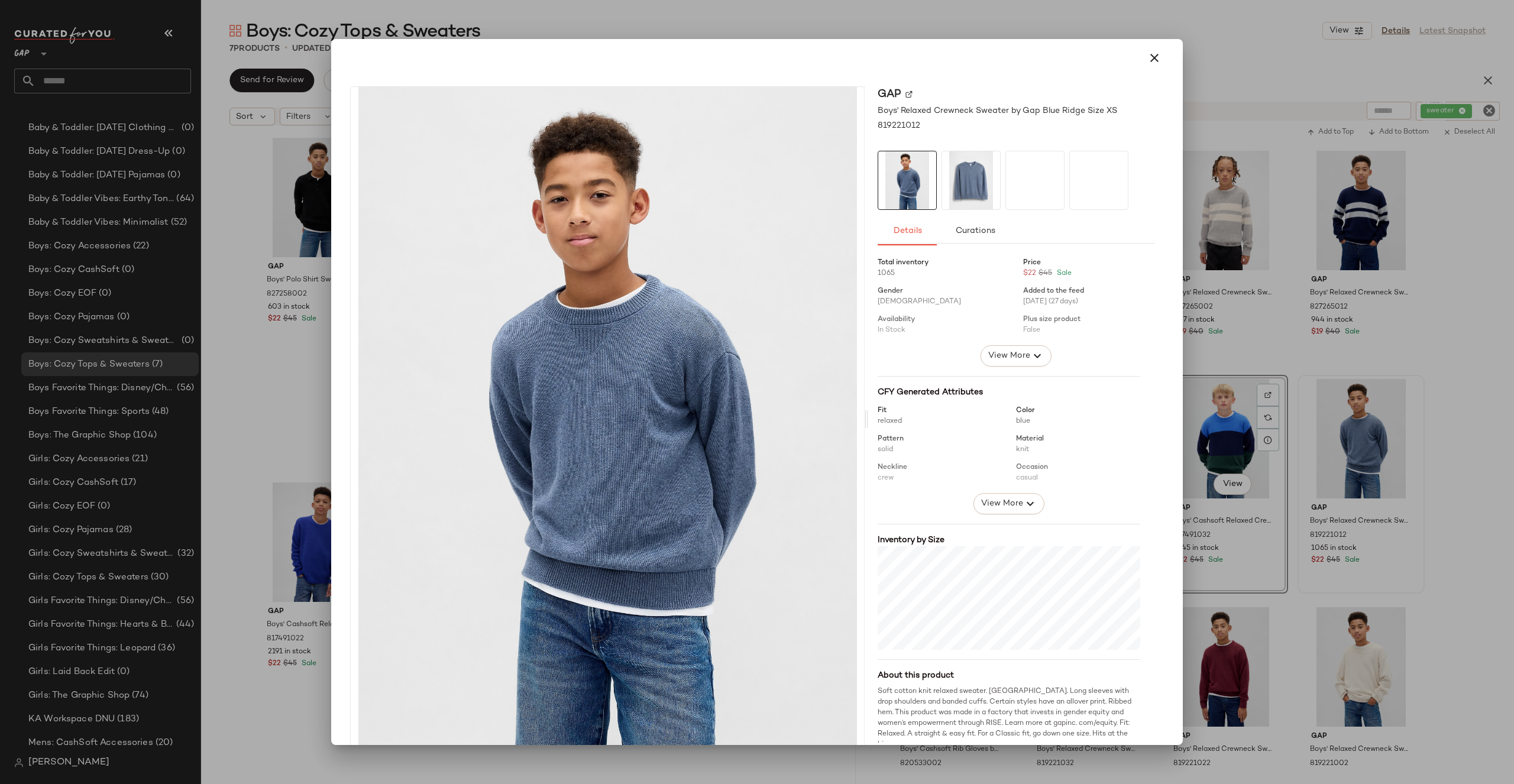
click at [1363, 482] on div at bounding box center [757, 392] width 1514 height 784
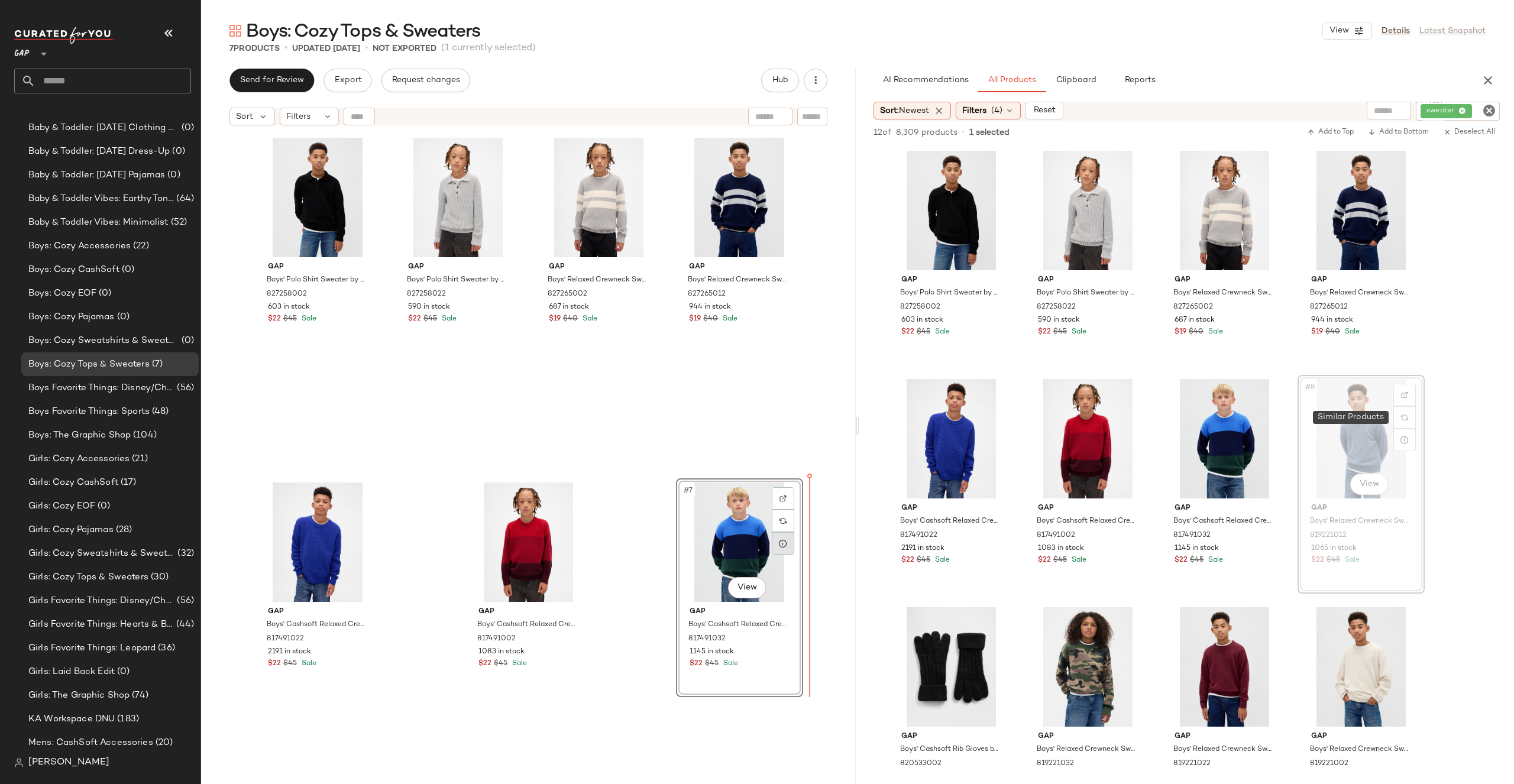
drag, startPoint x: 1378, startPoint y: 417, endPoint x: 788, endPoint y: 546, distance: 603.9
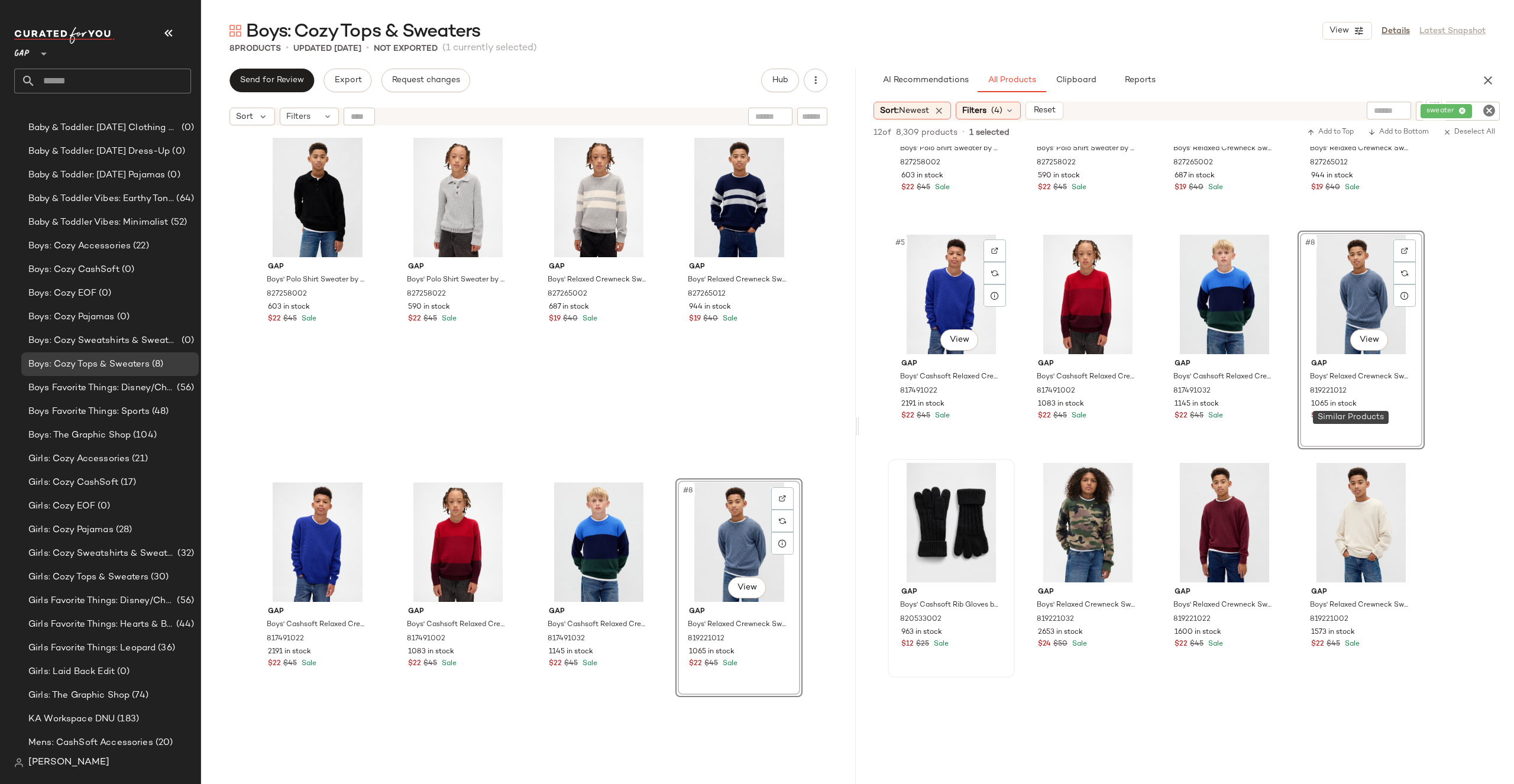
scroll to position [227, 0]
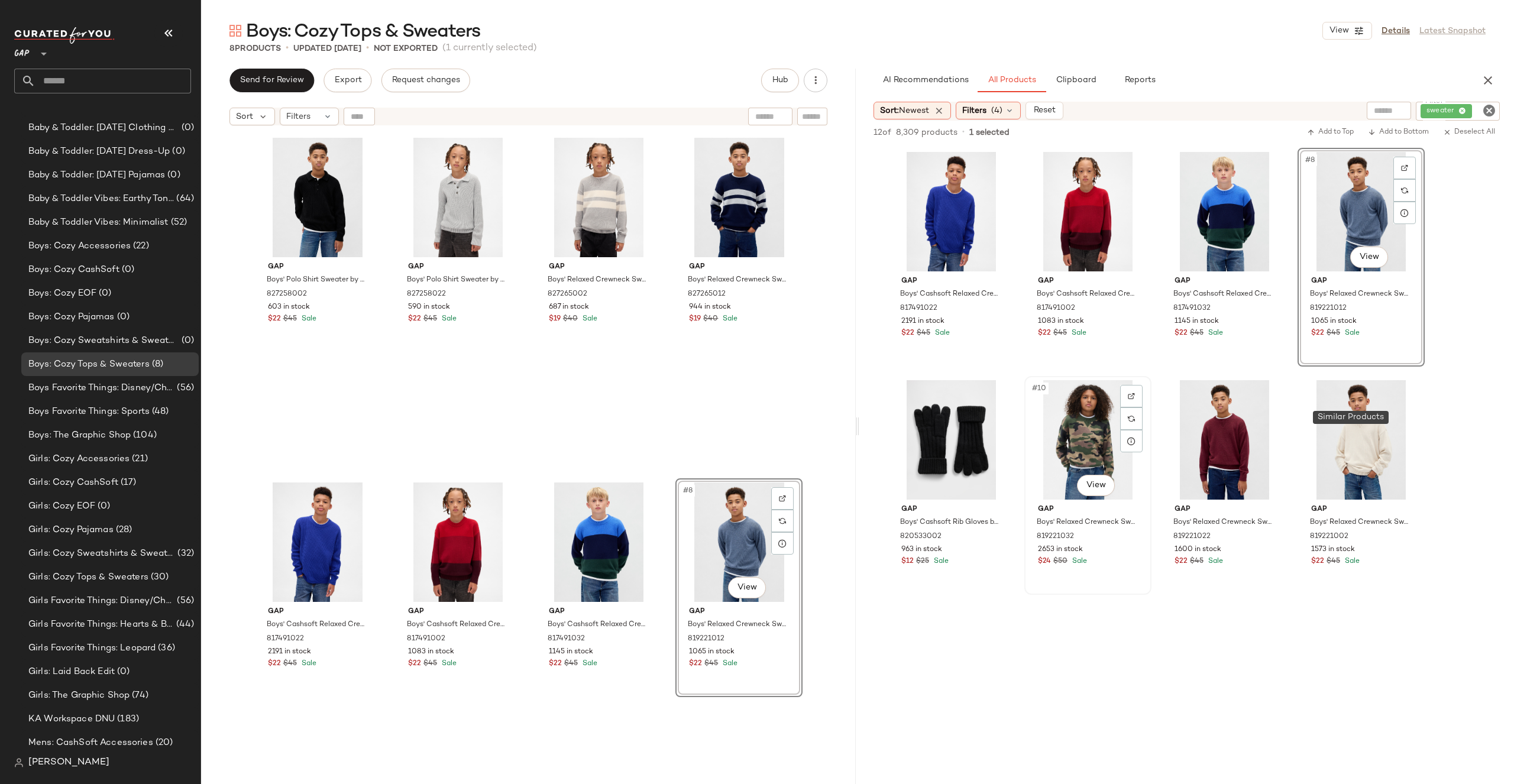
click at [1087, 462] on div "#10 View" at bounding box center [1088, 440] width 119 height 120
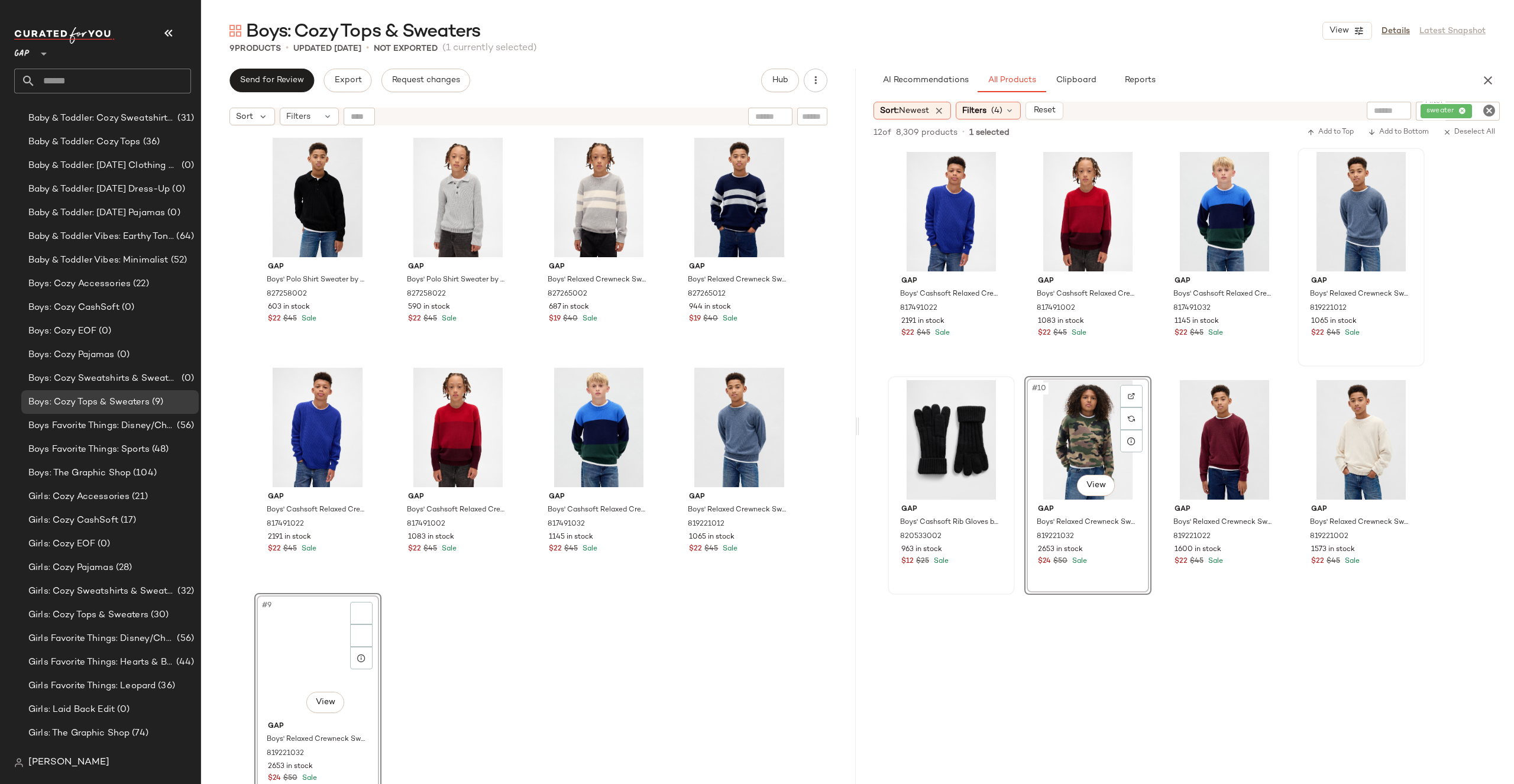
scroll to position [681, 0]
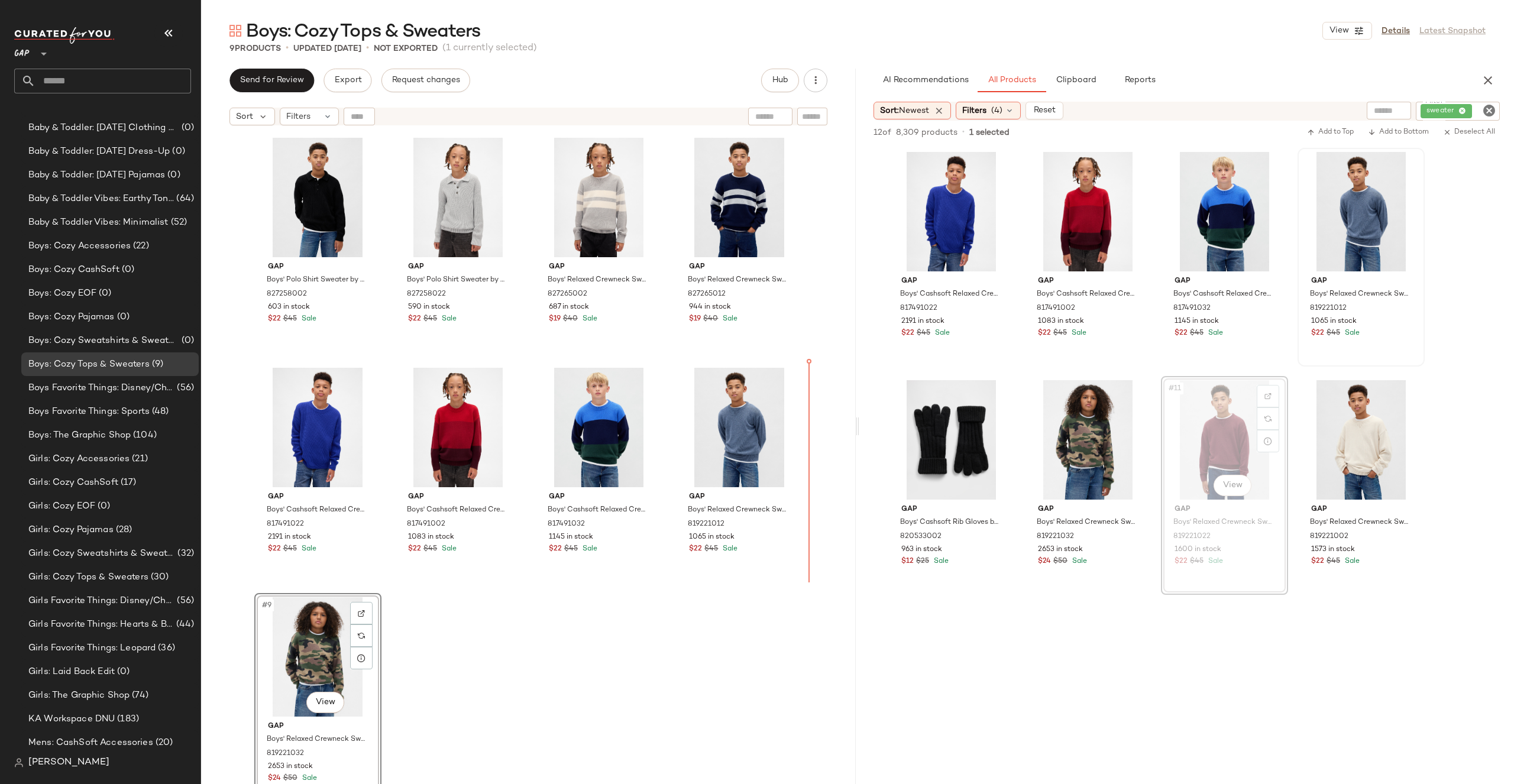
drag, startPoint x: 1222, startPoint y: 420, endPoint x: 1212, endPoint y: 420, distance: 10.0
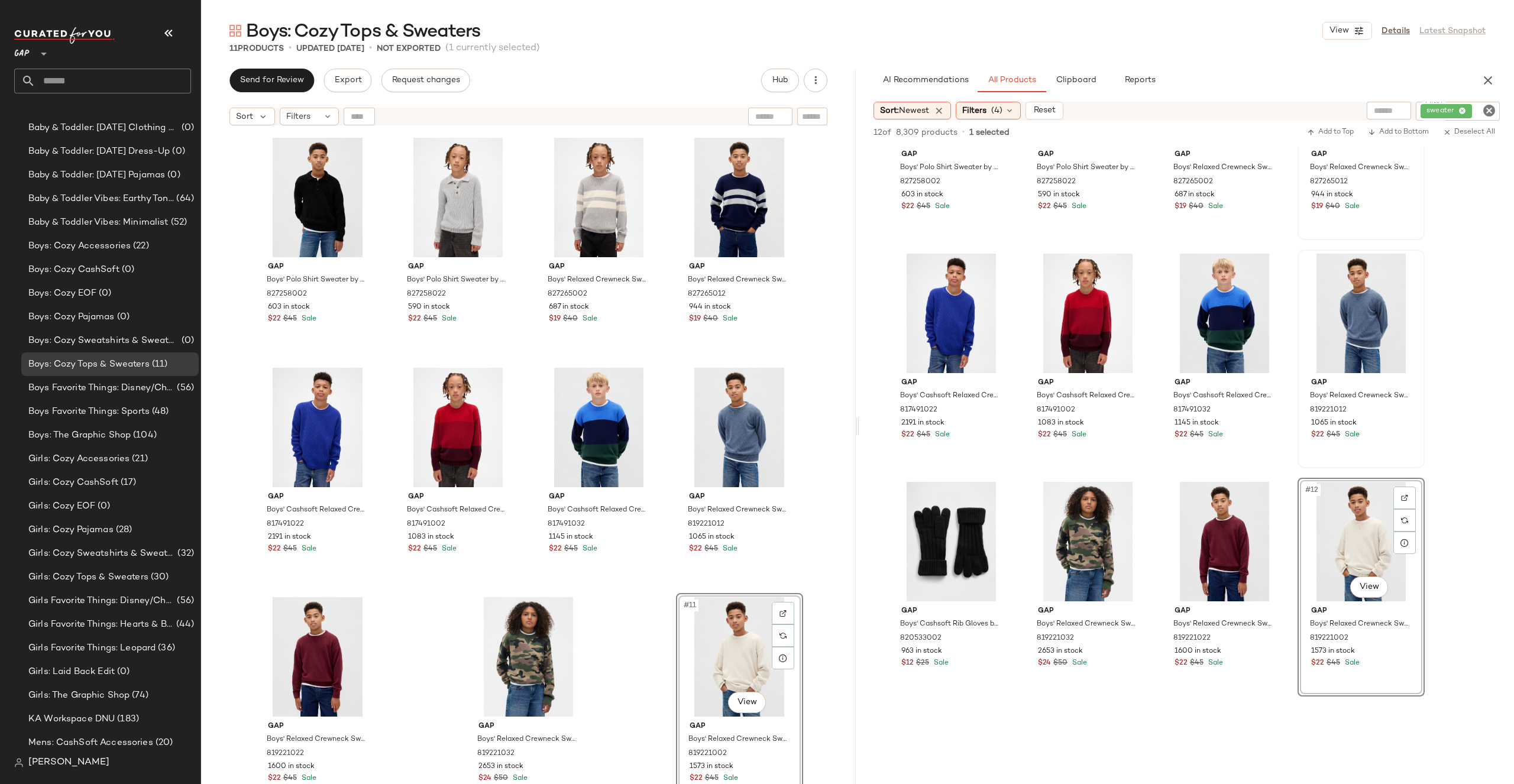
scroll to position [0, 0]
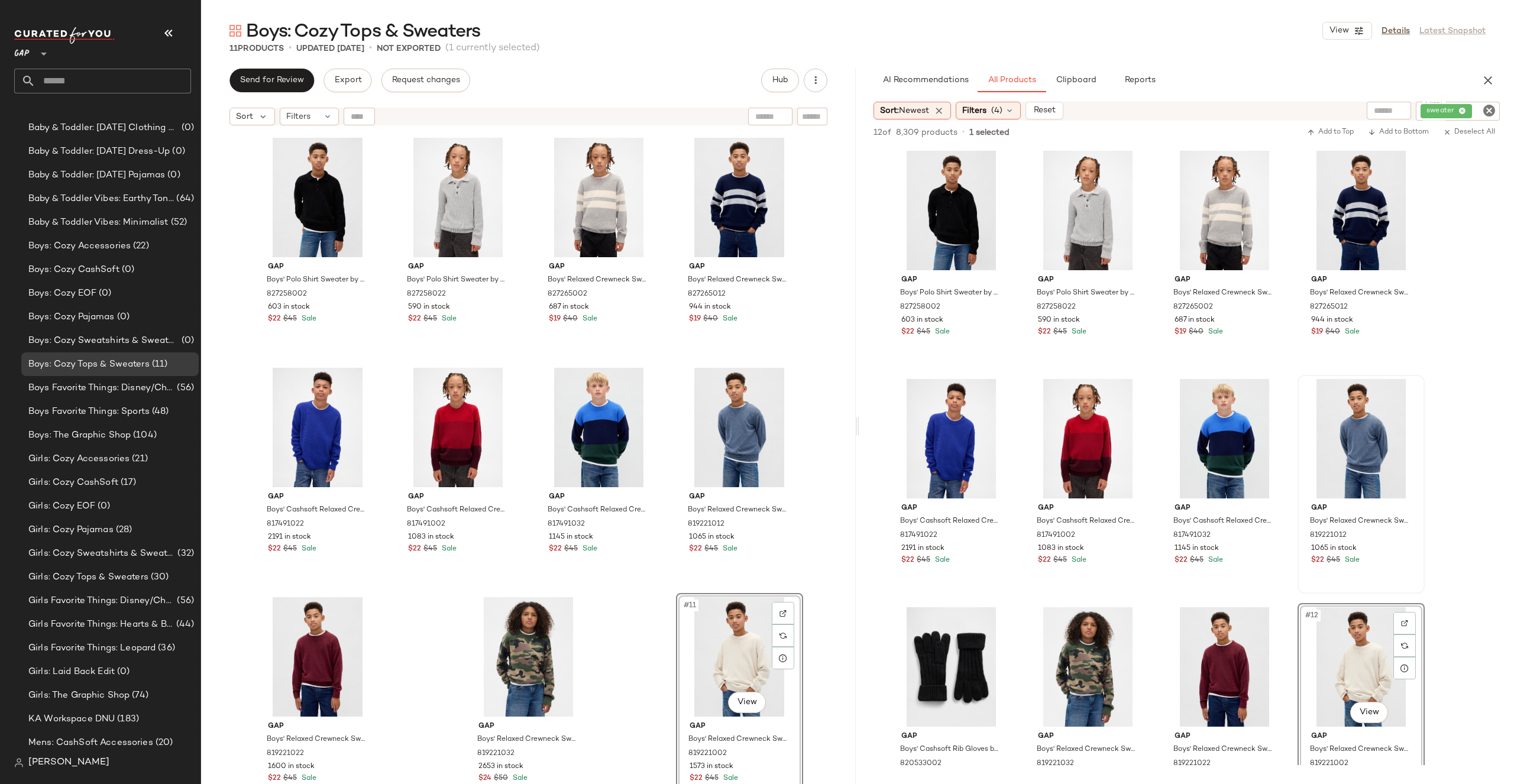
click at [1492, 112] on icon "Clear Filter" at bounding box center [1489, 111] width 14 height 14
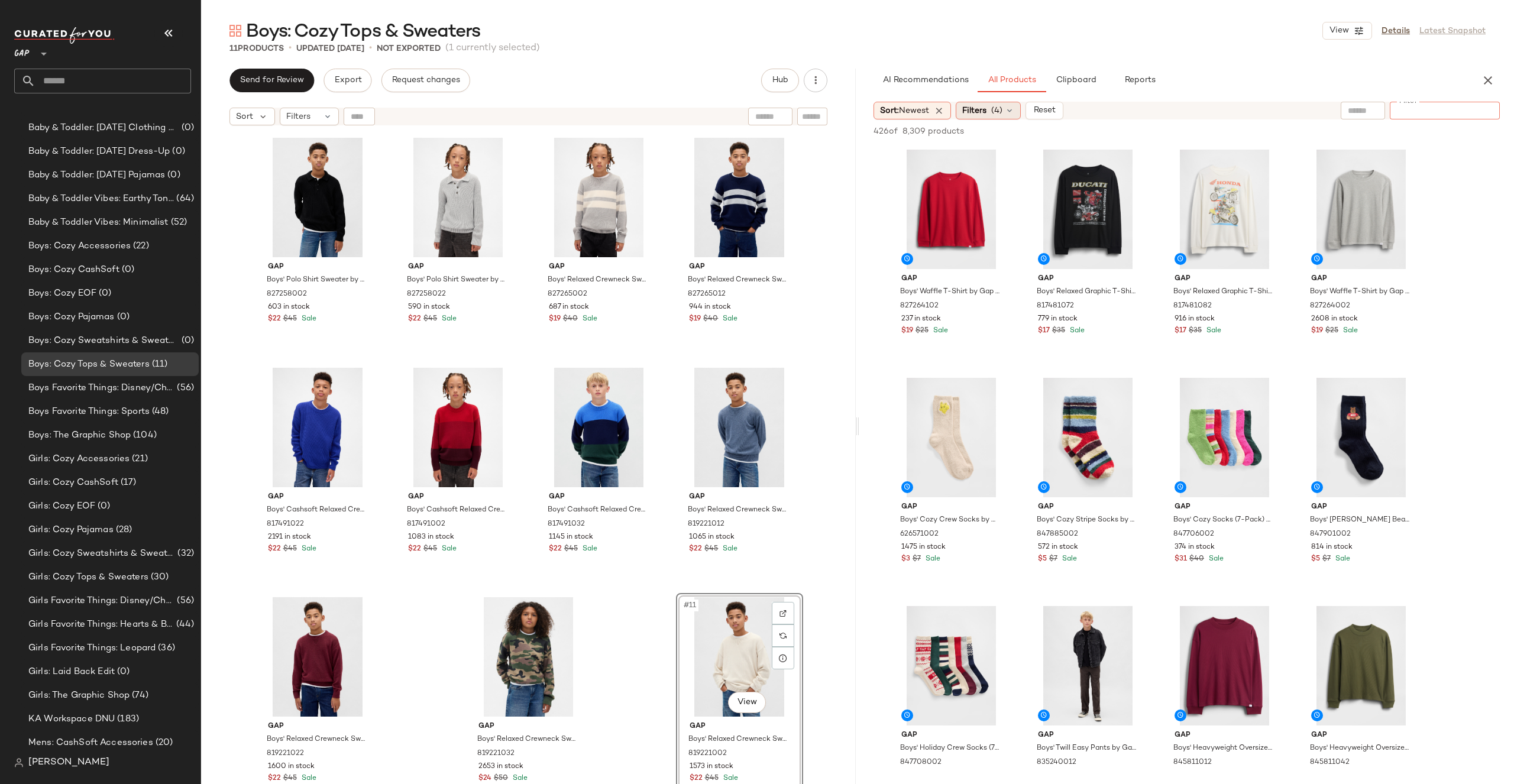
click at [1014, 107] on icon at bounding box center [1010, 111] width 10 height 10
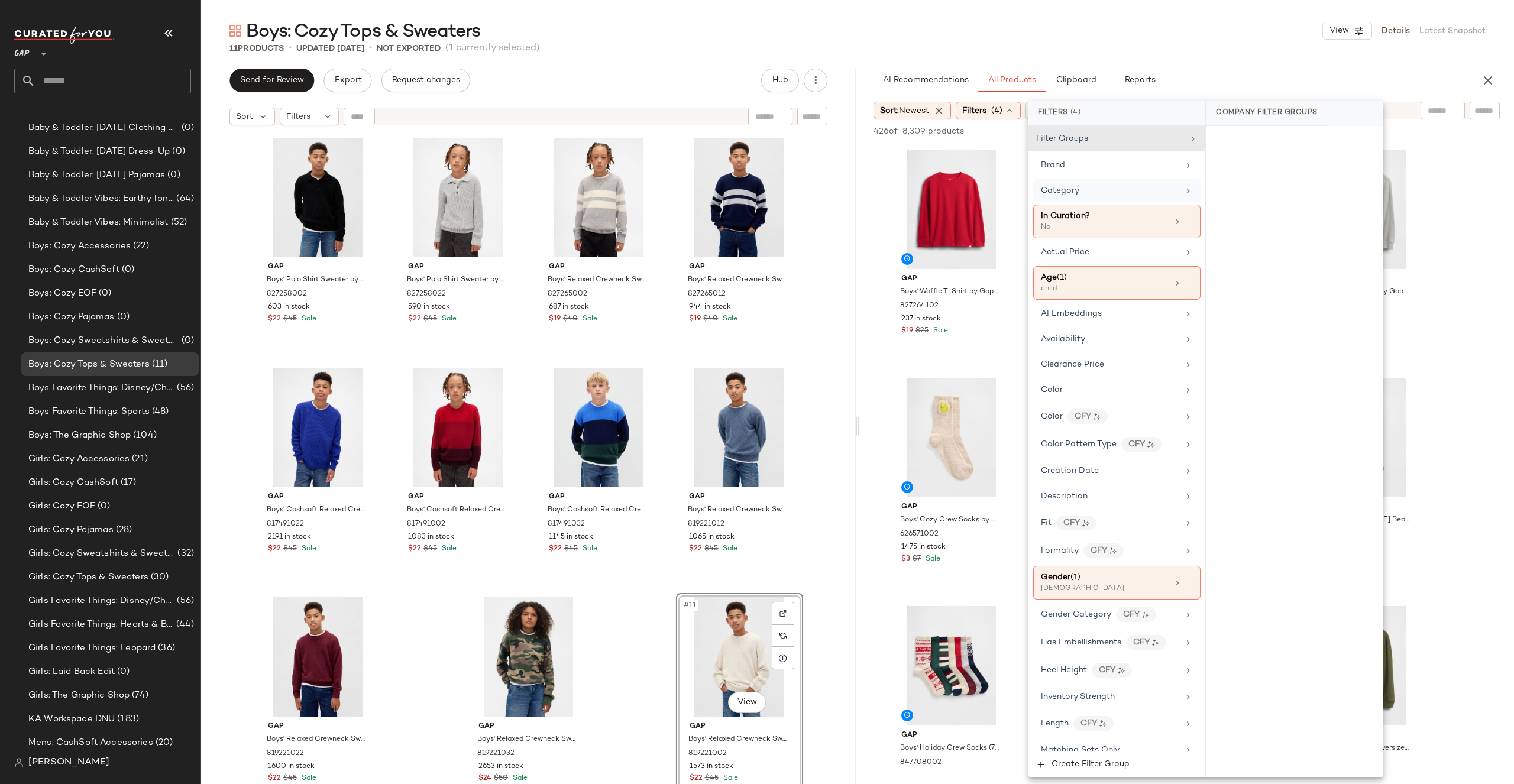
click at [1106, 197] on div "Category" at bounding box center [1110, 190] width 138 height 12
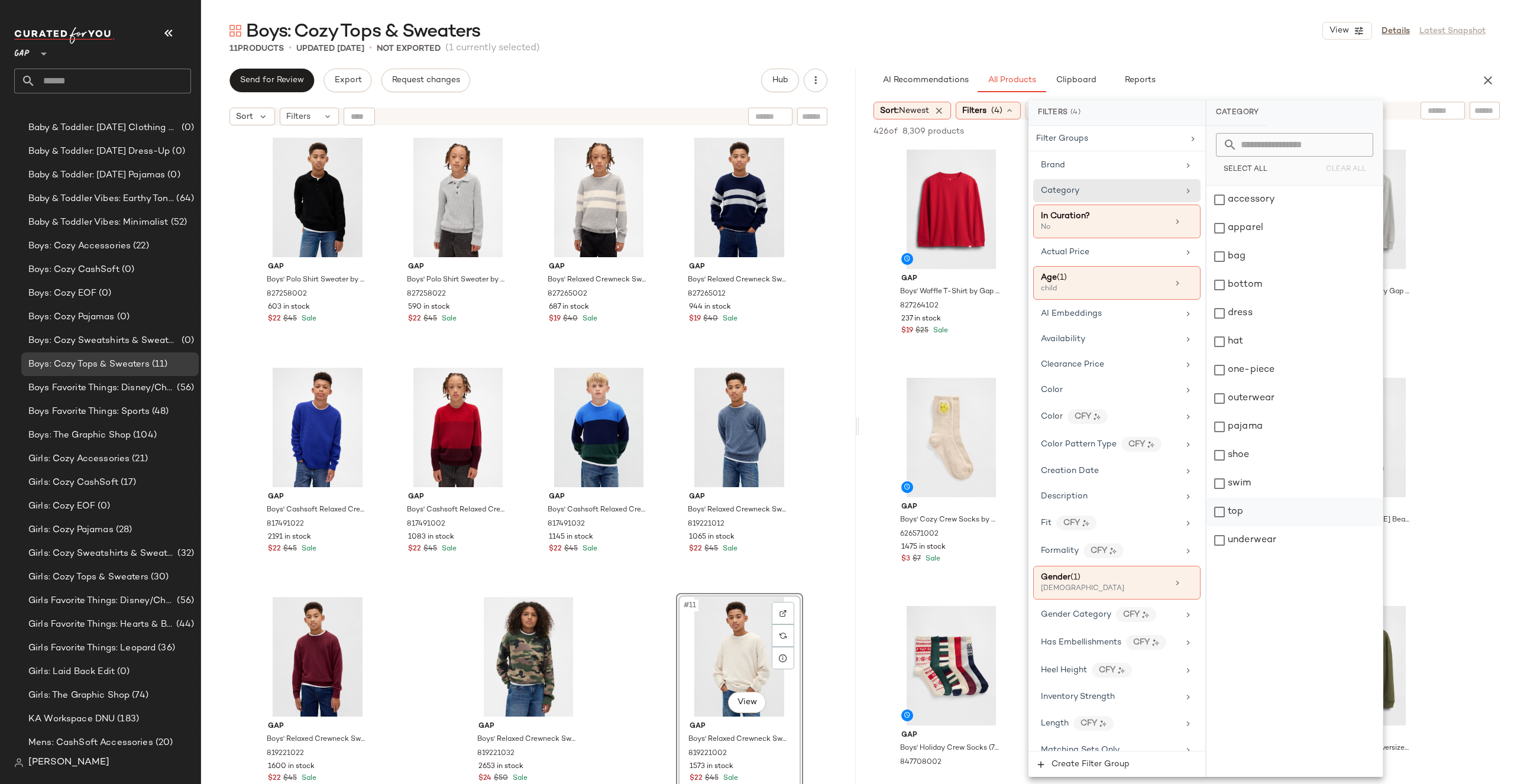
click at [1235, 502] on div "top" at bounding box center [1295, 511] width 177 height 28
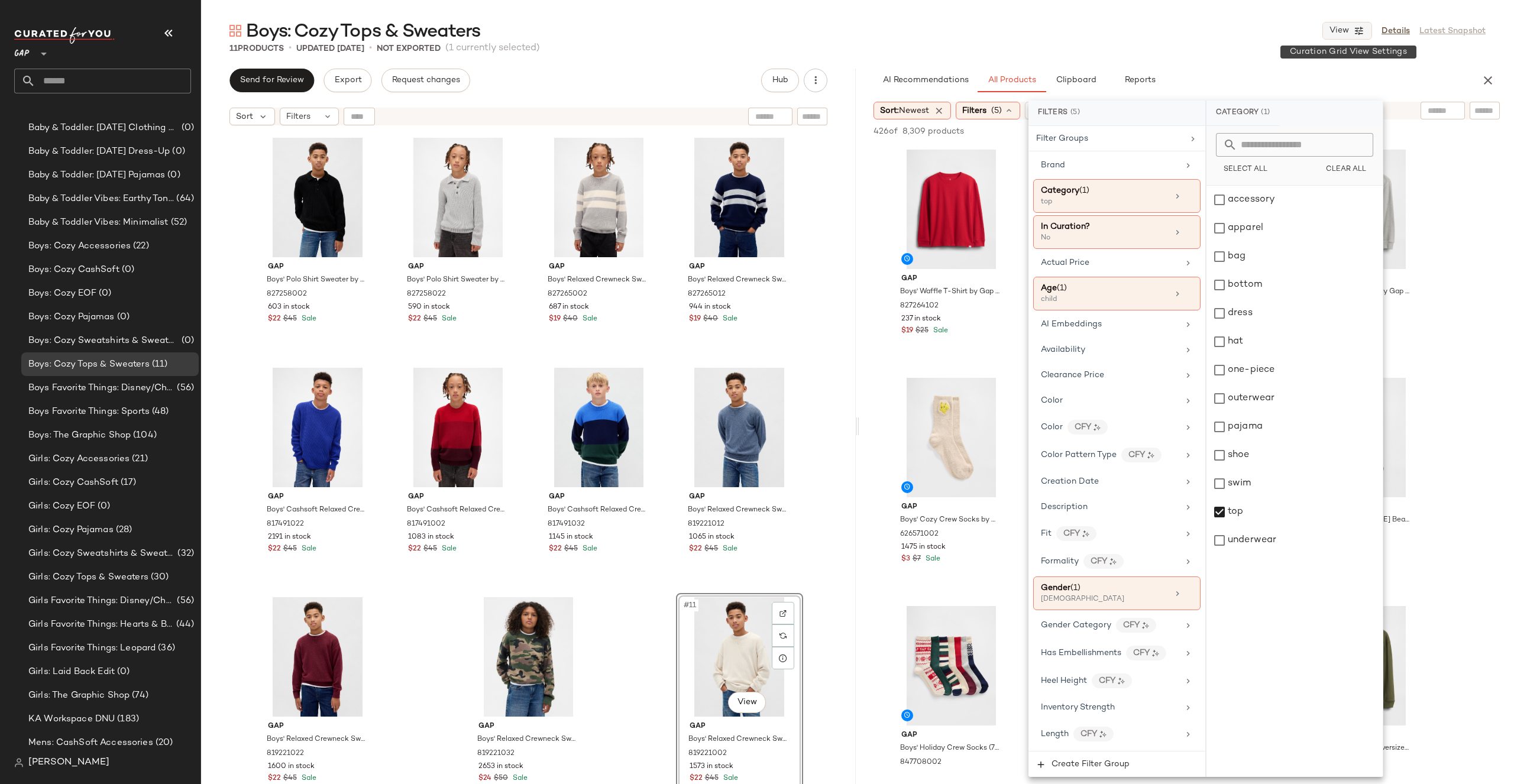
click at [1326, 39] on button "View" at bounding box center [1347, 30] width 50 height 18
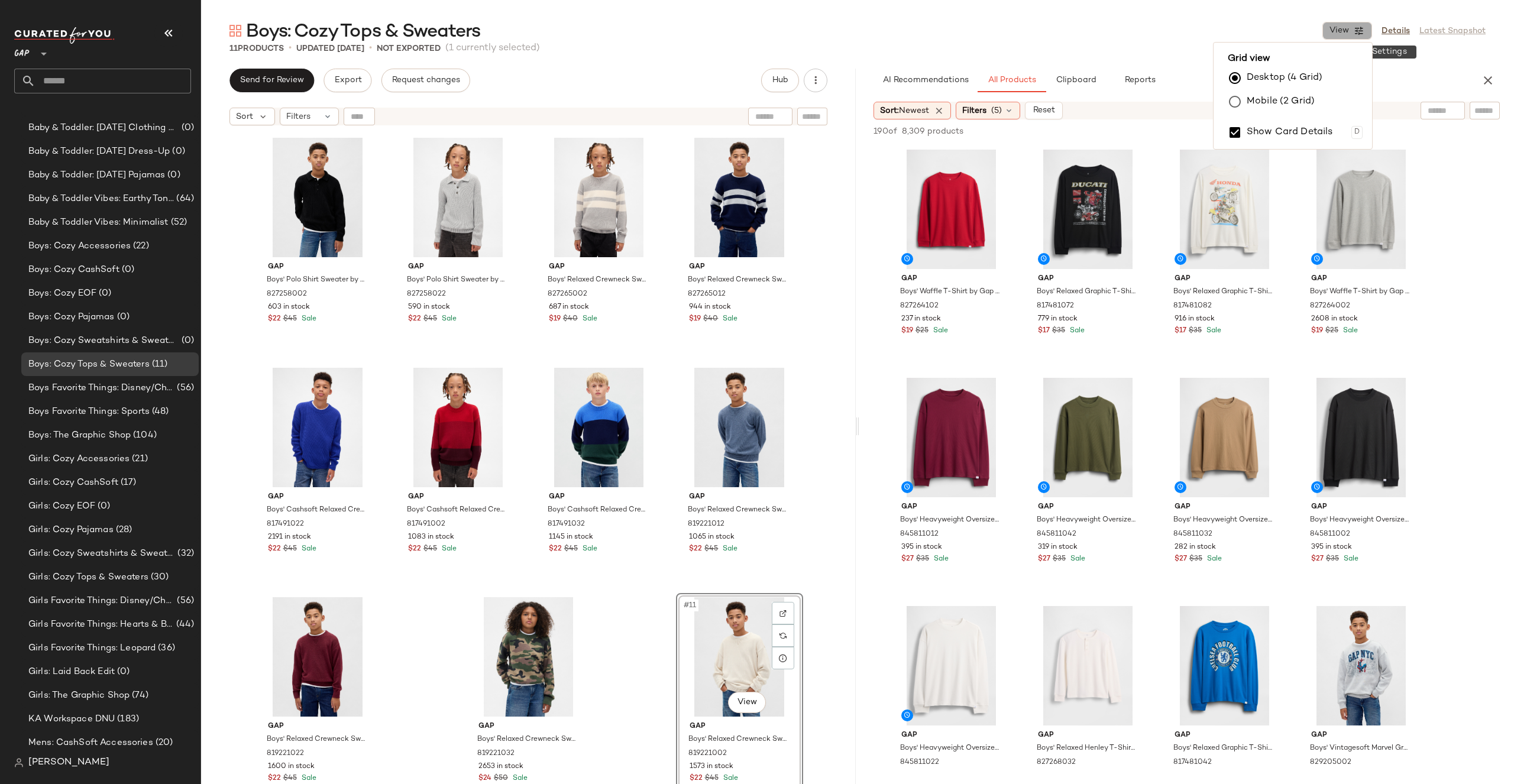
click at [1331, 38] on button "View" at bounding box center [1347, 30] width 50 height 18
click at [1240, 53] on div "11 Products • updated Sep 26th • Not Exported (1 currently selected)" at bounding box center [857, 48] width 1313 height 12
click at [950, 396] on div "#5 View" at bounding box center [951, 437] width 119 height 120
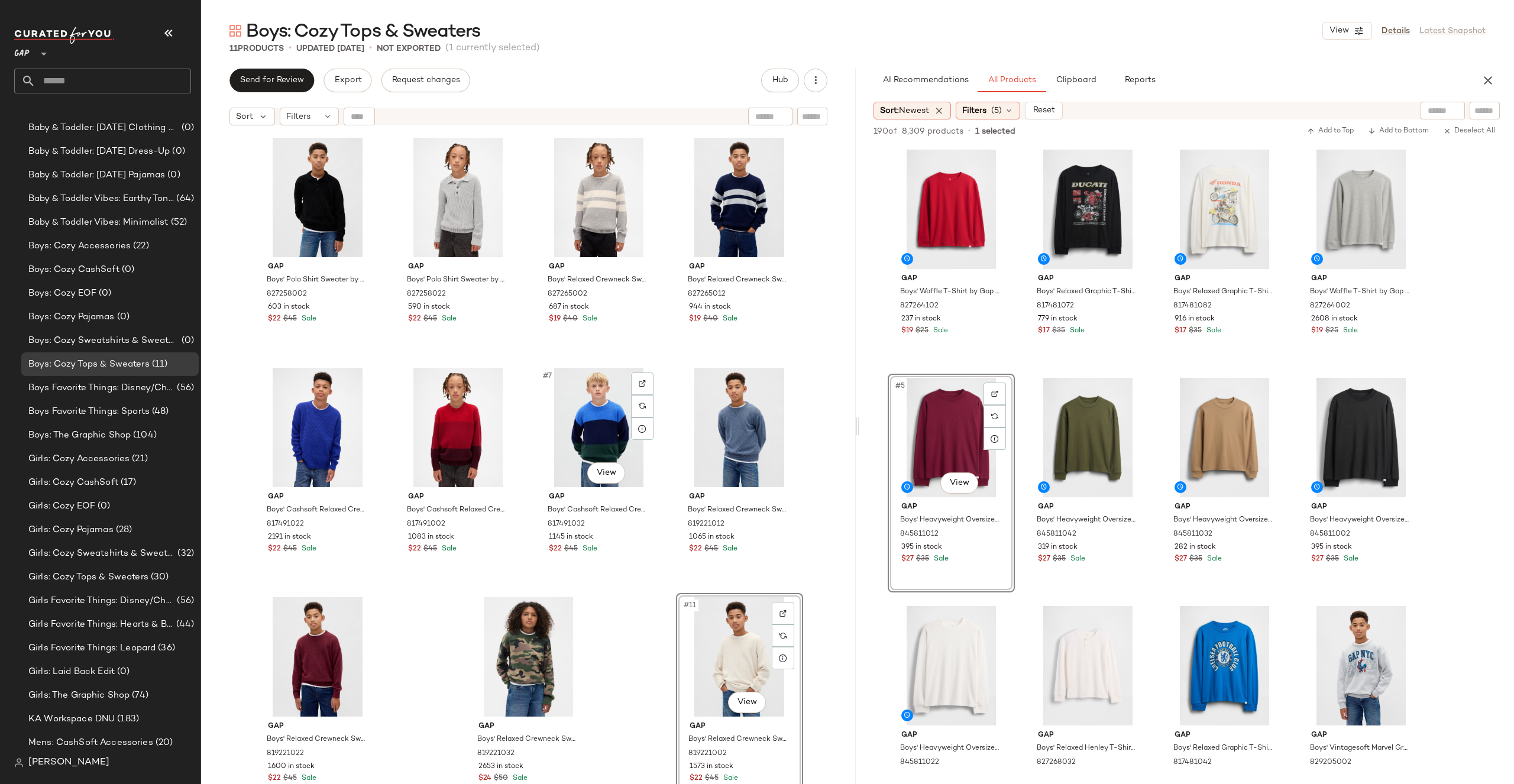
scroll to position [681, 0]
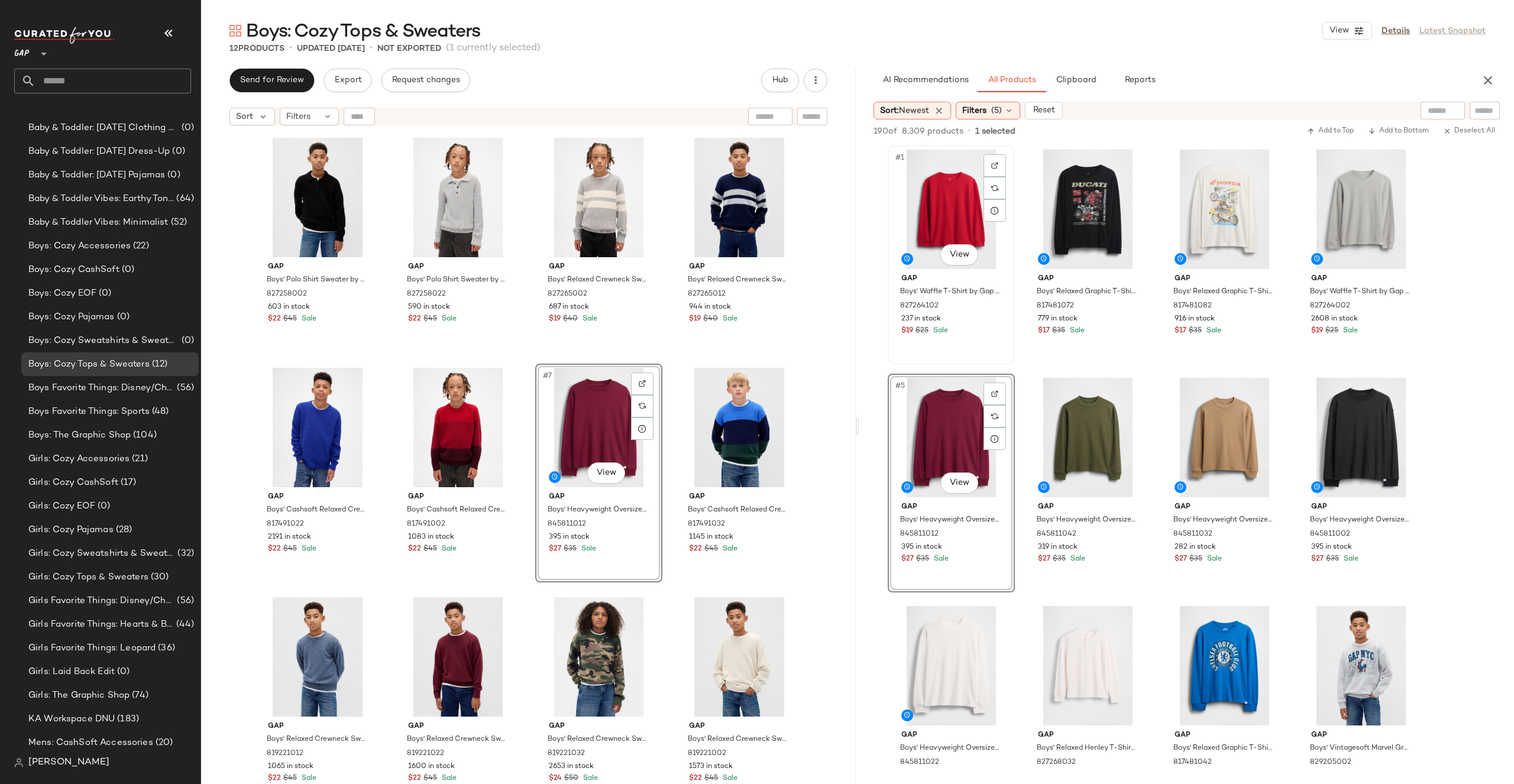
click at [950, 221] on div "#1 View" at bounding box center [951, 209] width 119 height 120
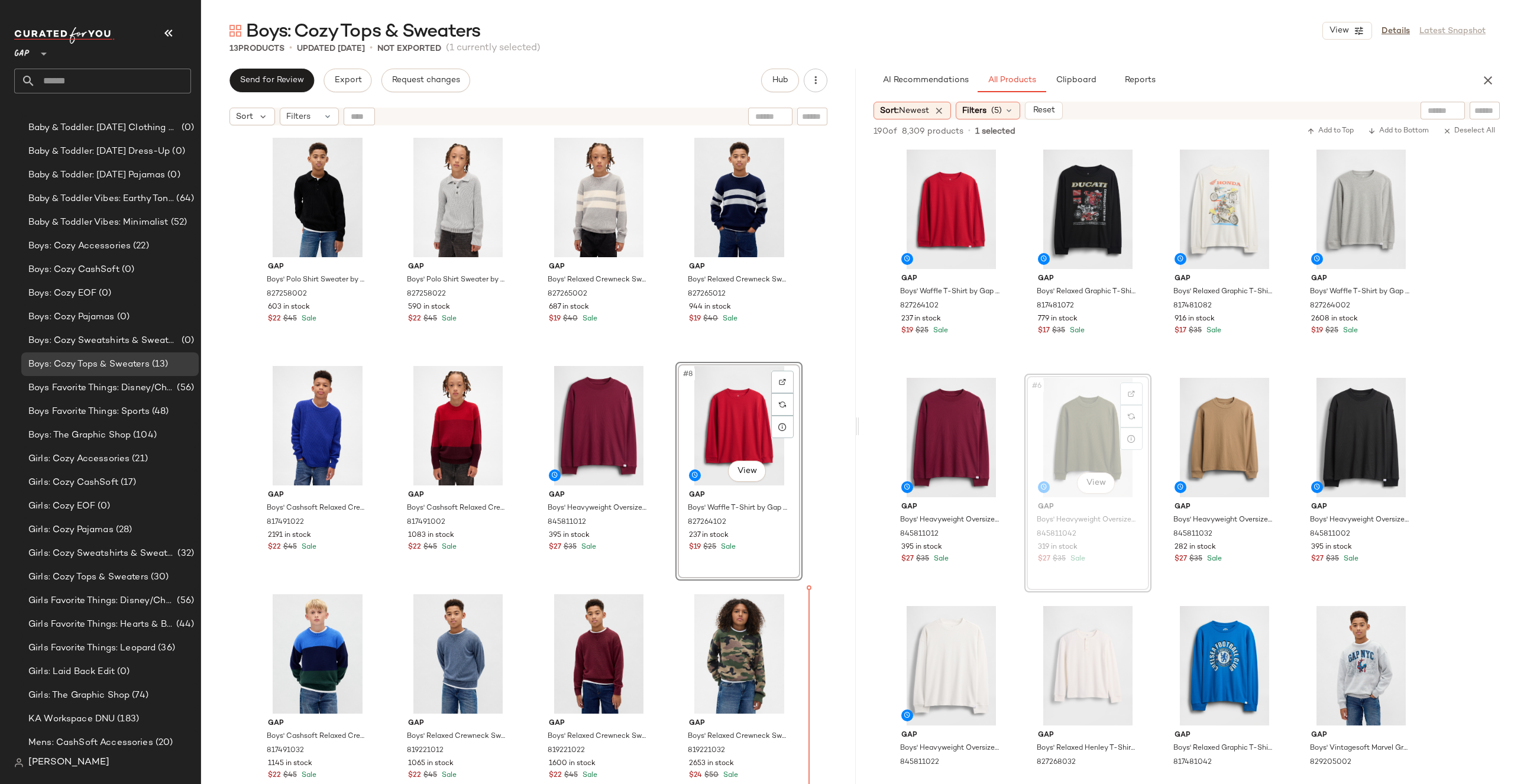
drag, startPoint x: 1084, startPoint y: 441, endPoint x: 1075, endPoint y: 441, distance: 9.0
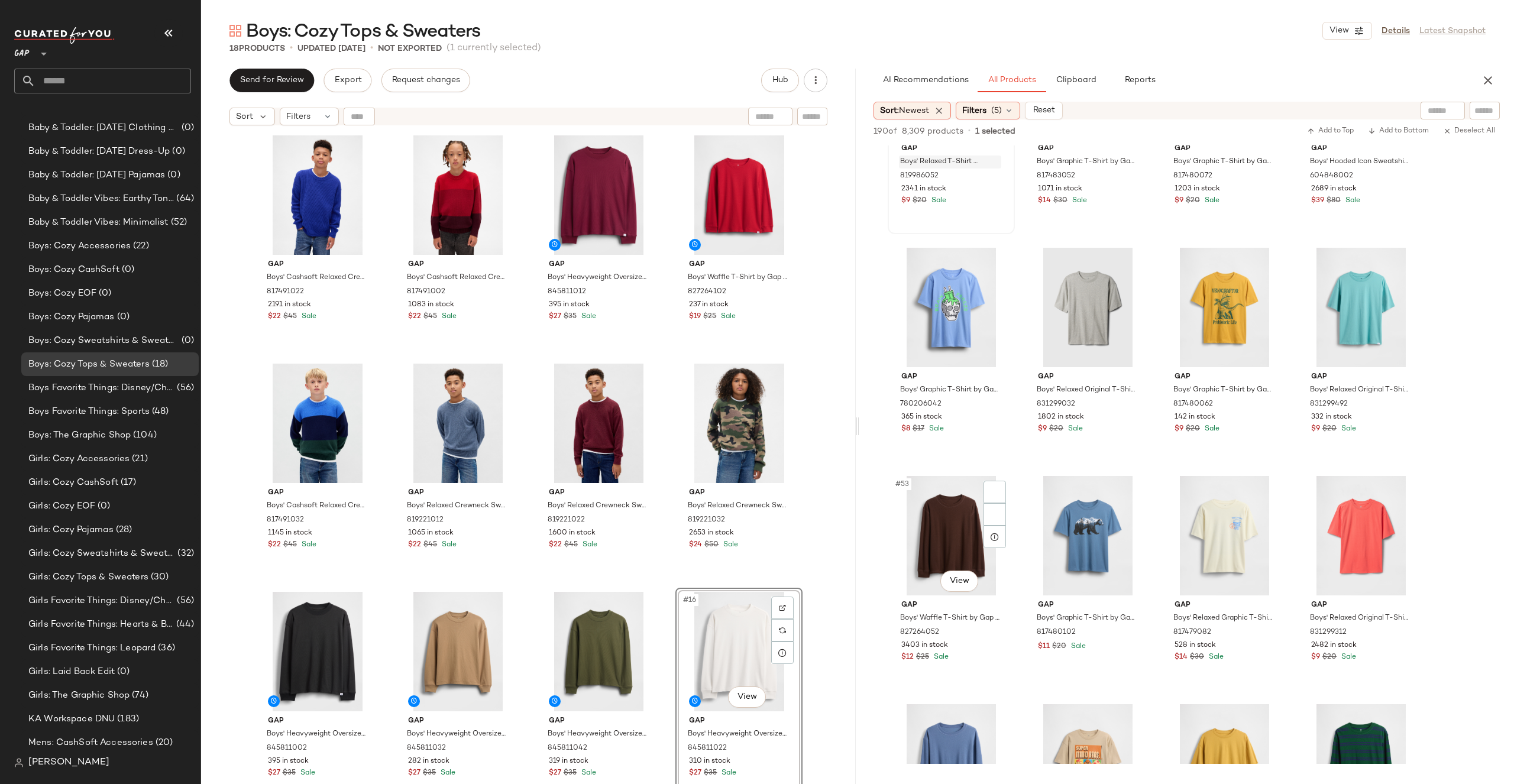
scroll to position [2923, 0]
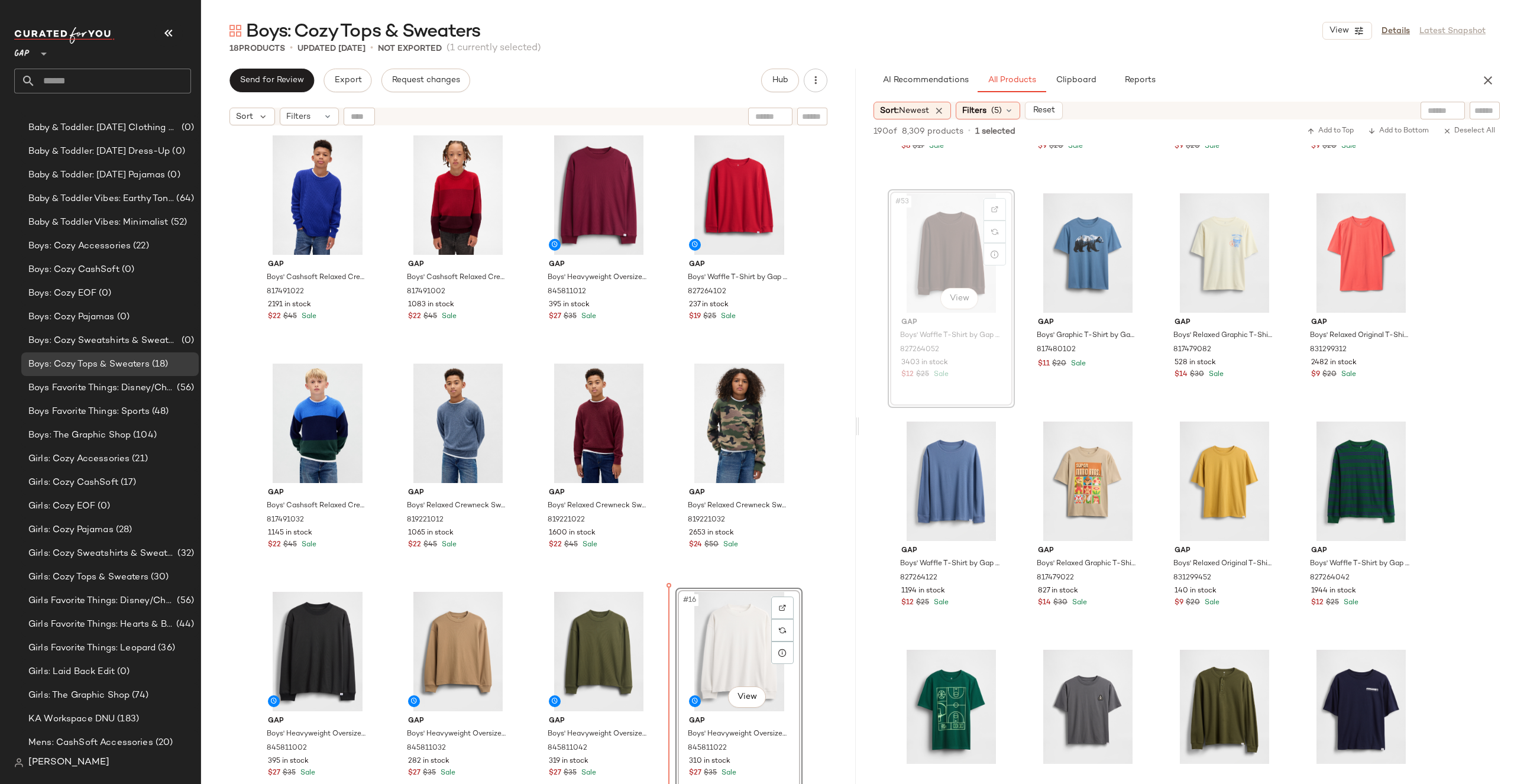
drag, startPoint x: 957, startPoint y: 234, endPoint x: 946, endPoint y: 240, distance: 12.5
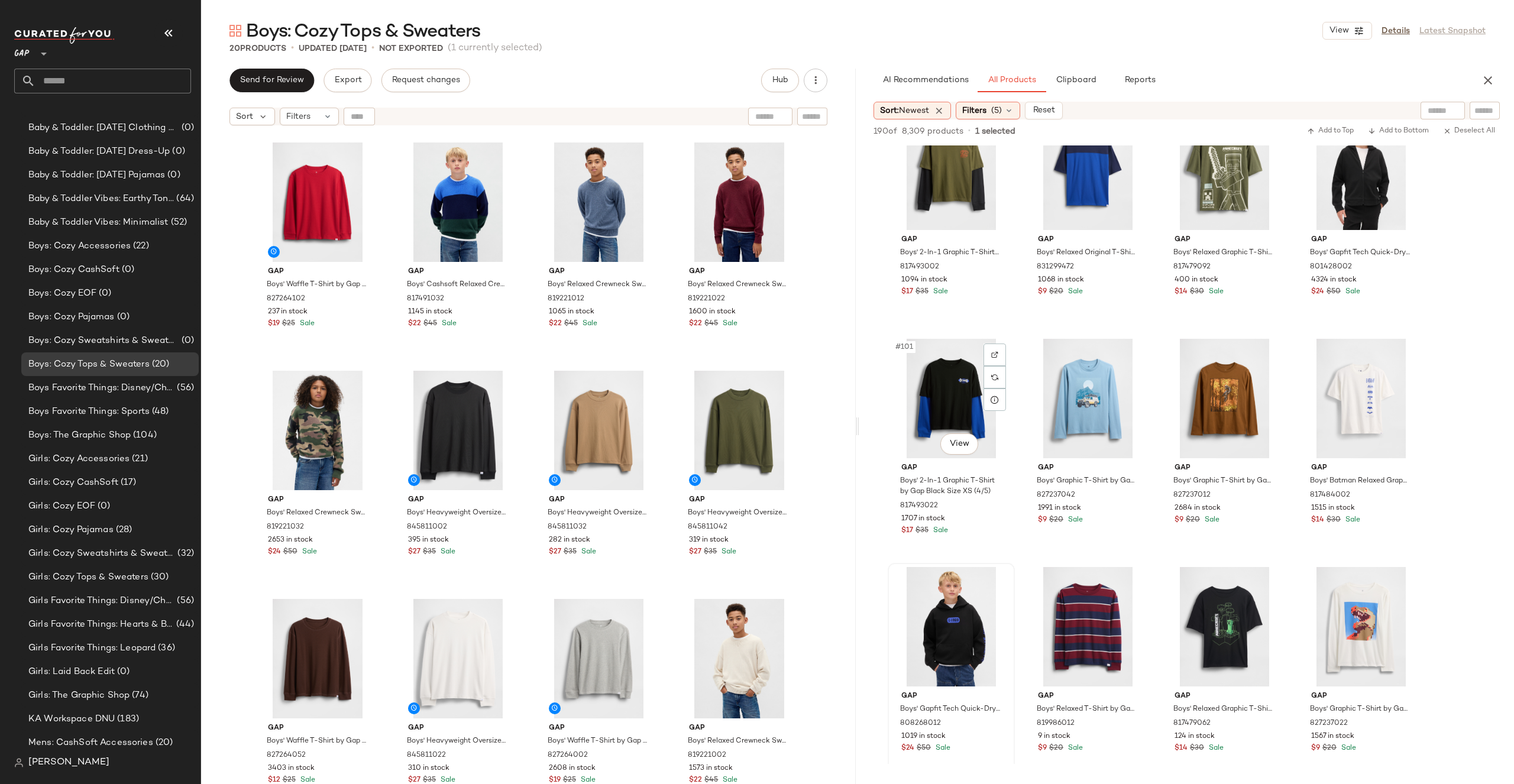
scroll to position [5576, 0]
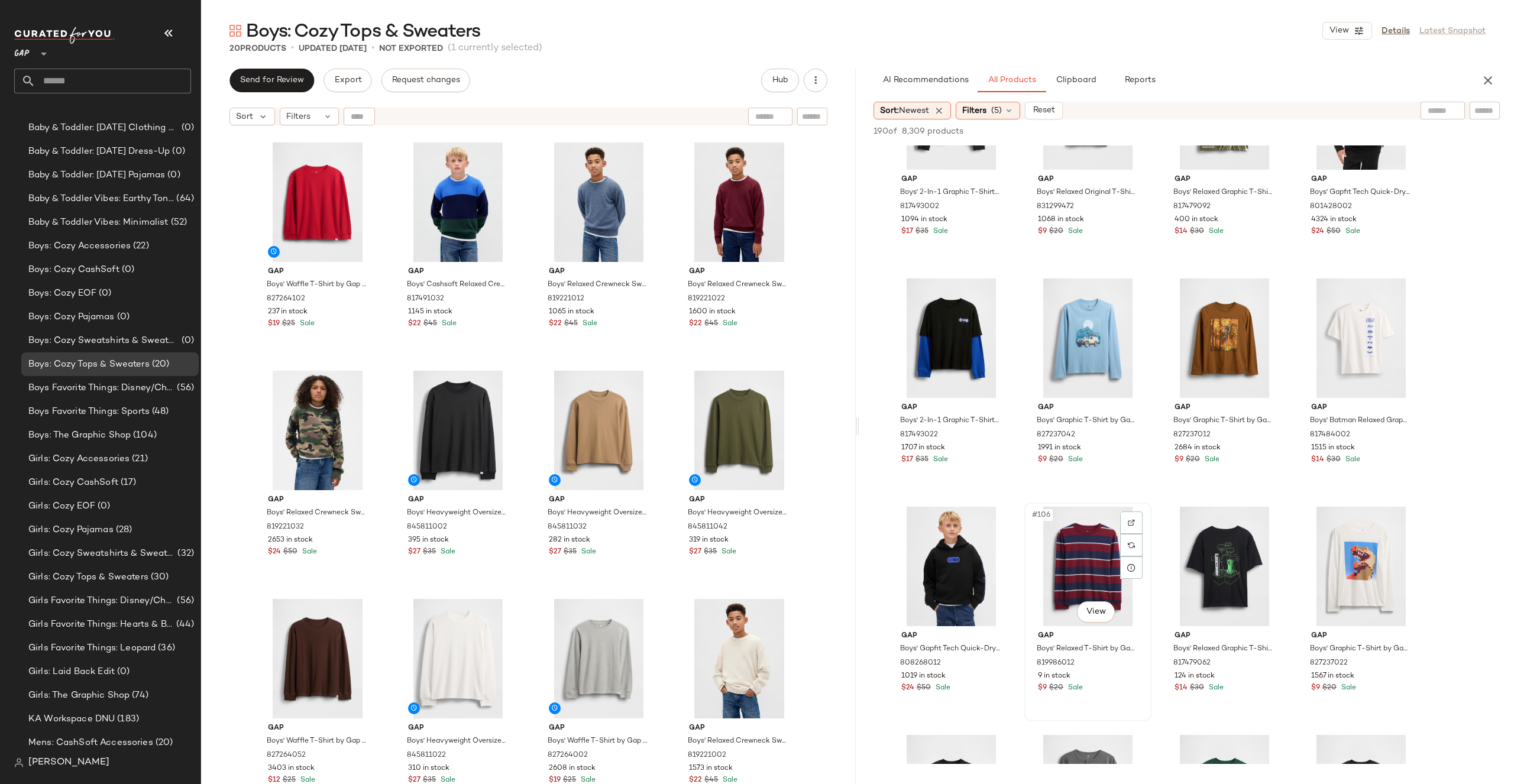
click at [1090, 624] on div "#106 View" at bounding box center [1088, 566] width 119 height 120
click at [1090, 617] on body "GAP ** Dashboard All Products Global Clipboards (14) Accessories Top Investment…" at bounding box center [757, 392] width 1514 height 784
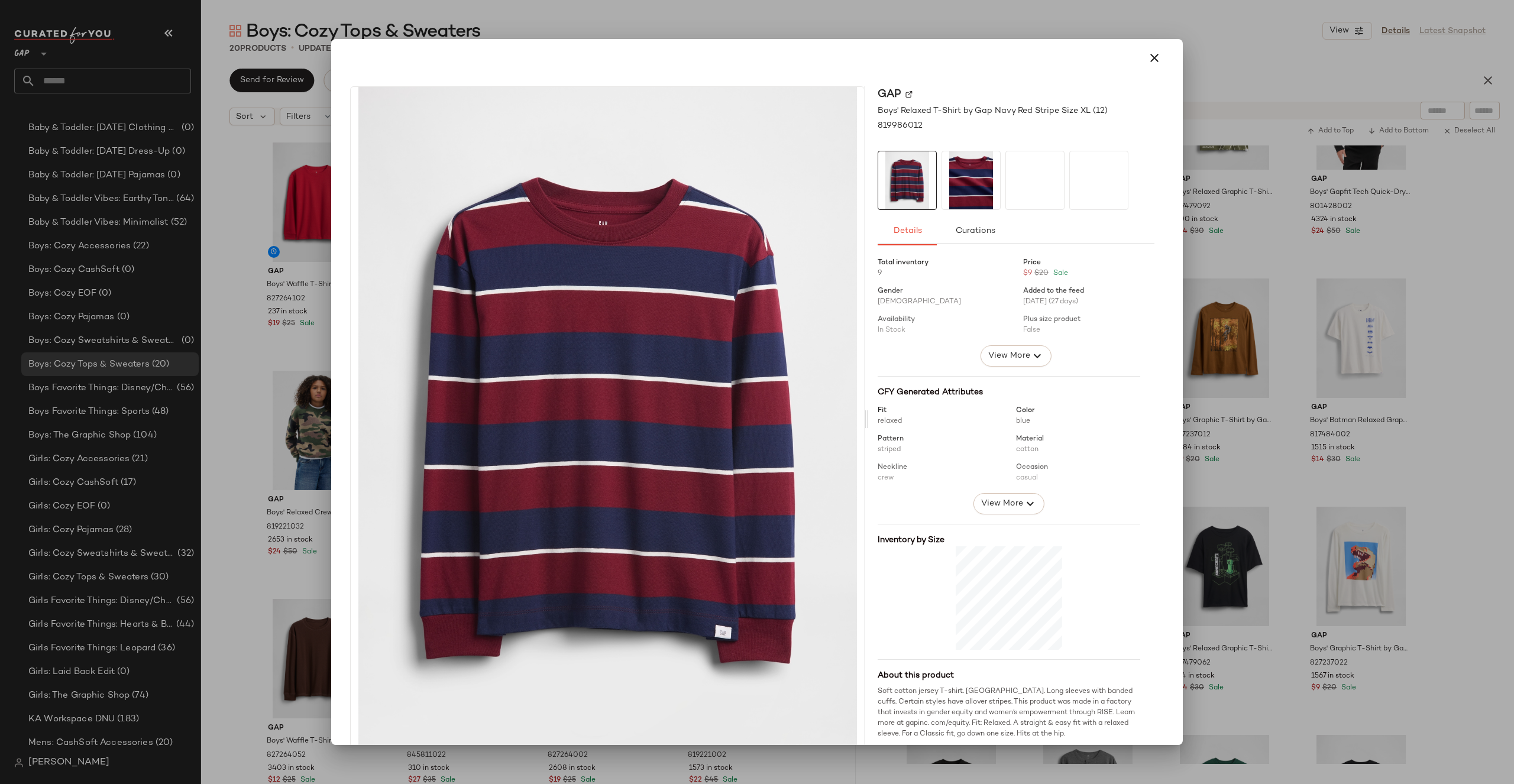
click at [1234, 494] on div at bounding box center [757, 392] width 1514 height 784
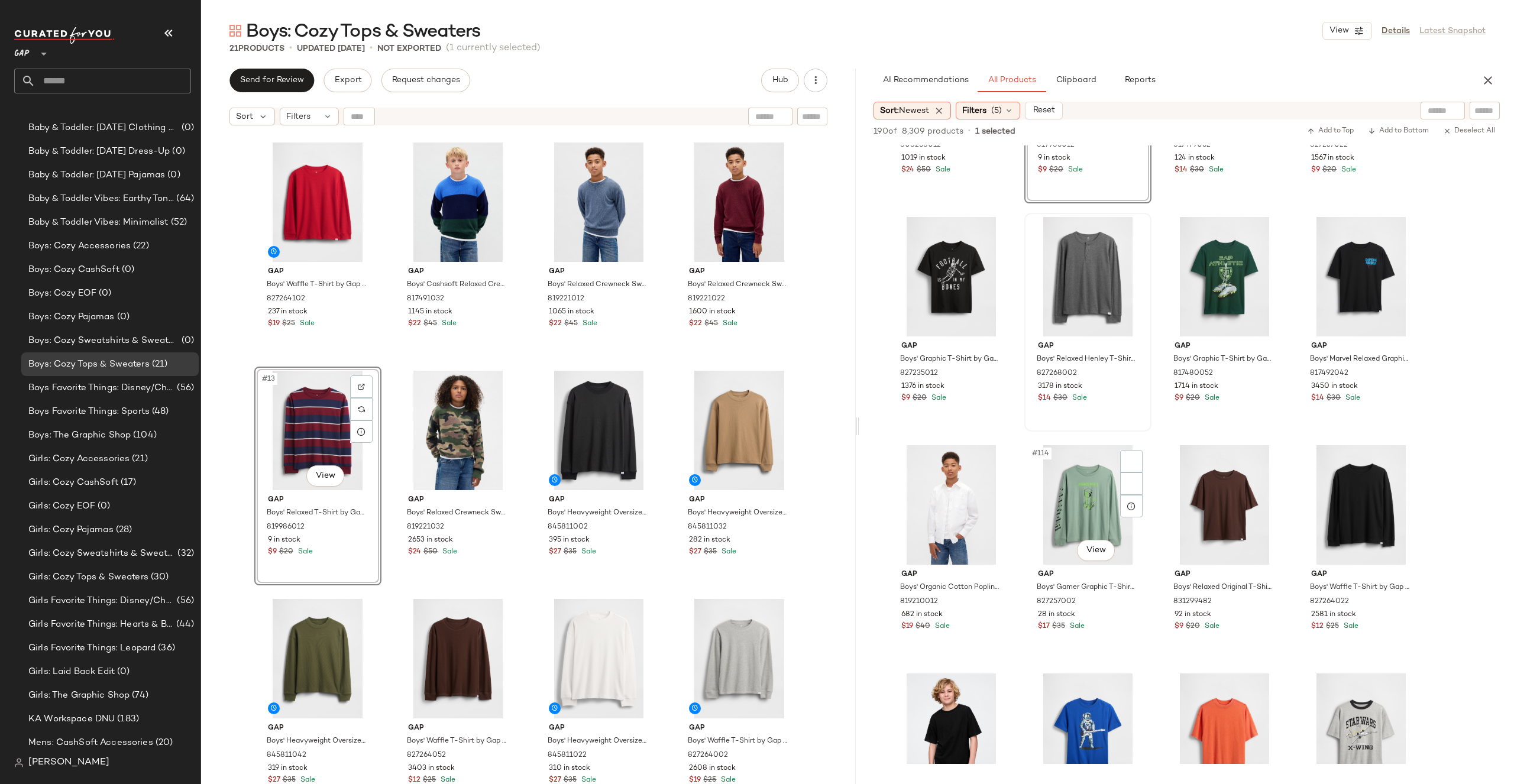
scroll to position [6316, 0]
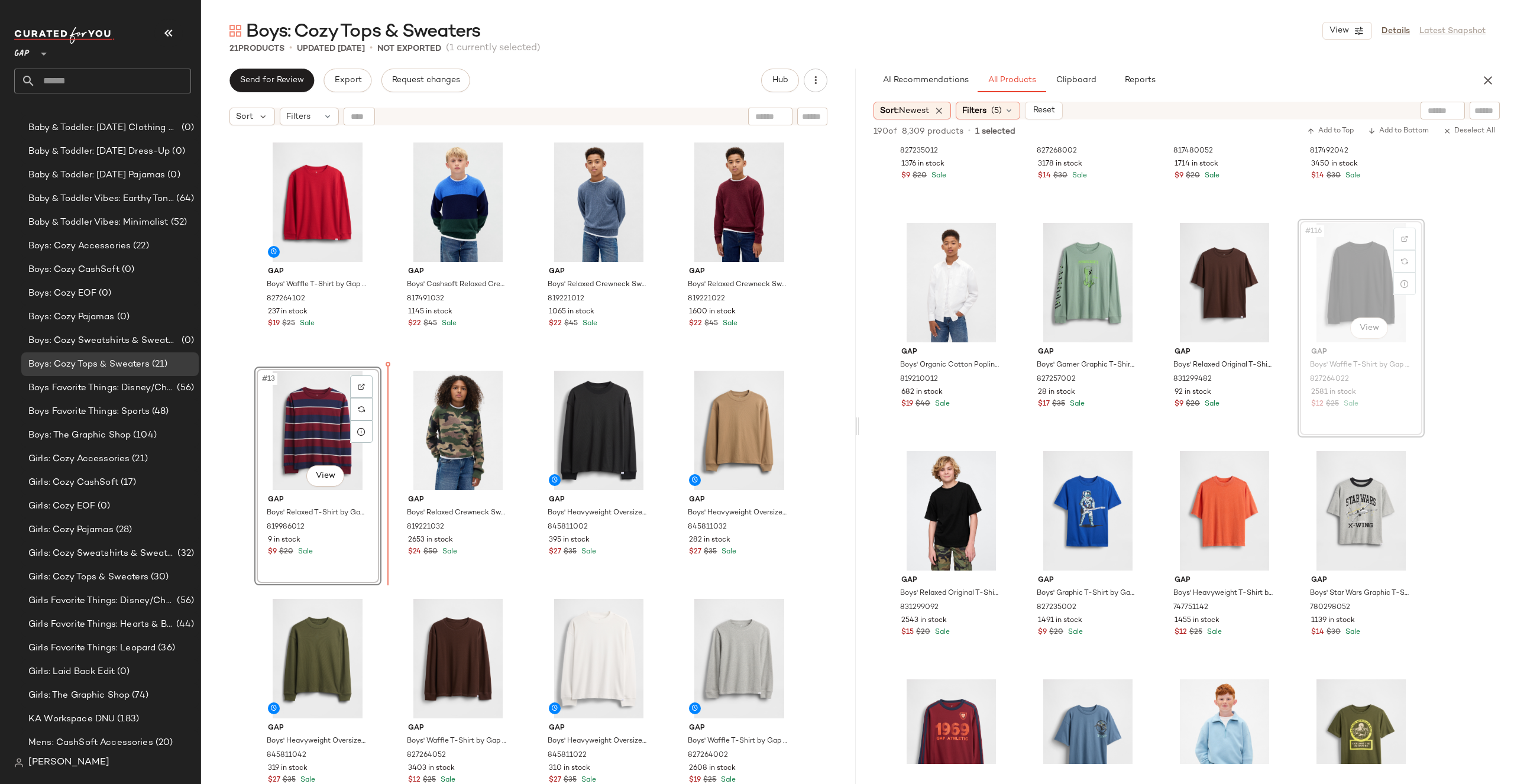
drag, startPoint x: 1354, startPoint y: 292, endPoint x: 1347, endPoint y: 292, distance: 7.0
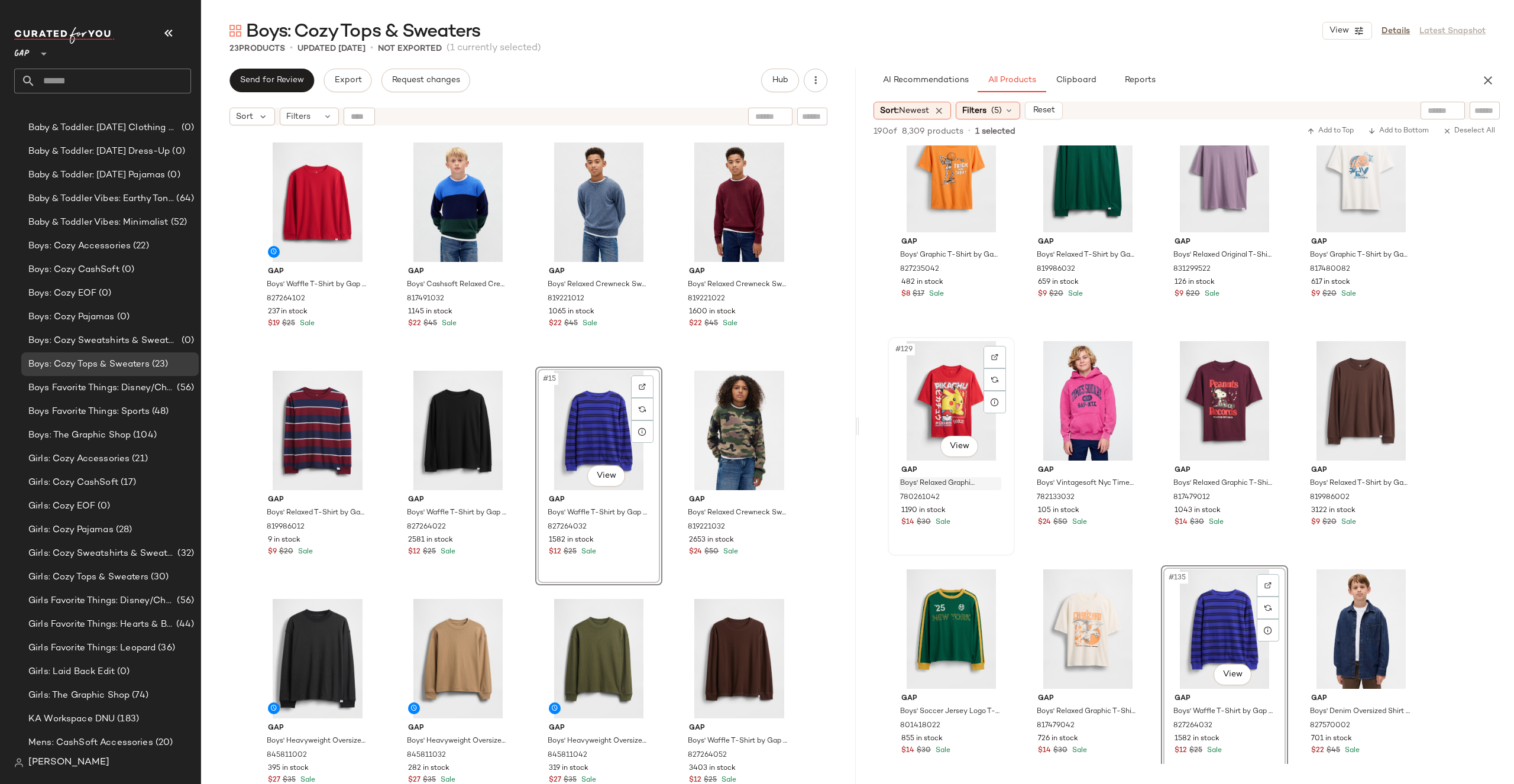
scroll to position [7398, 0]
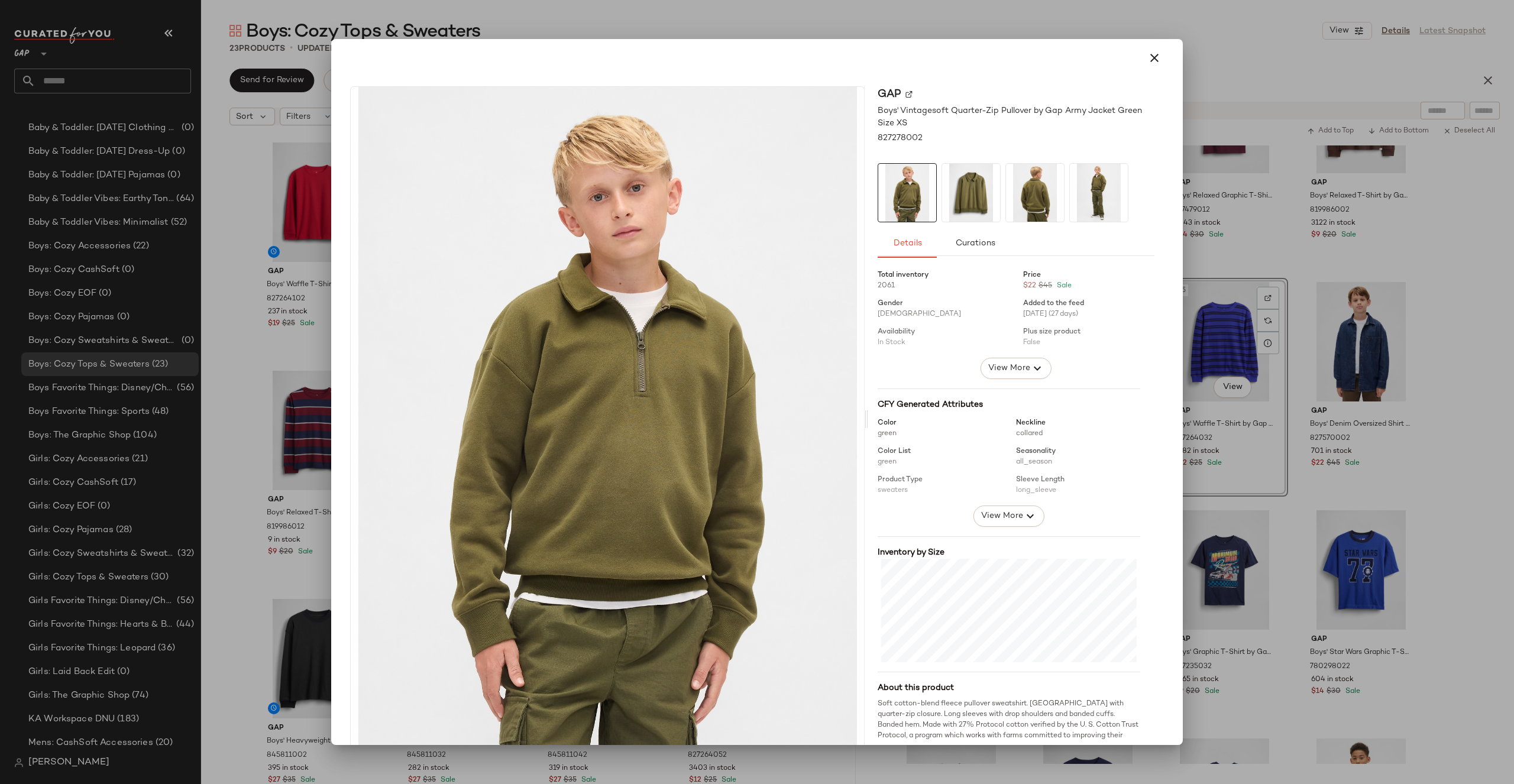
click at [1195, 203] on div at bounding box center [757, 392] width 1514 height 784
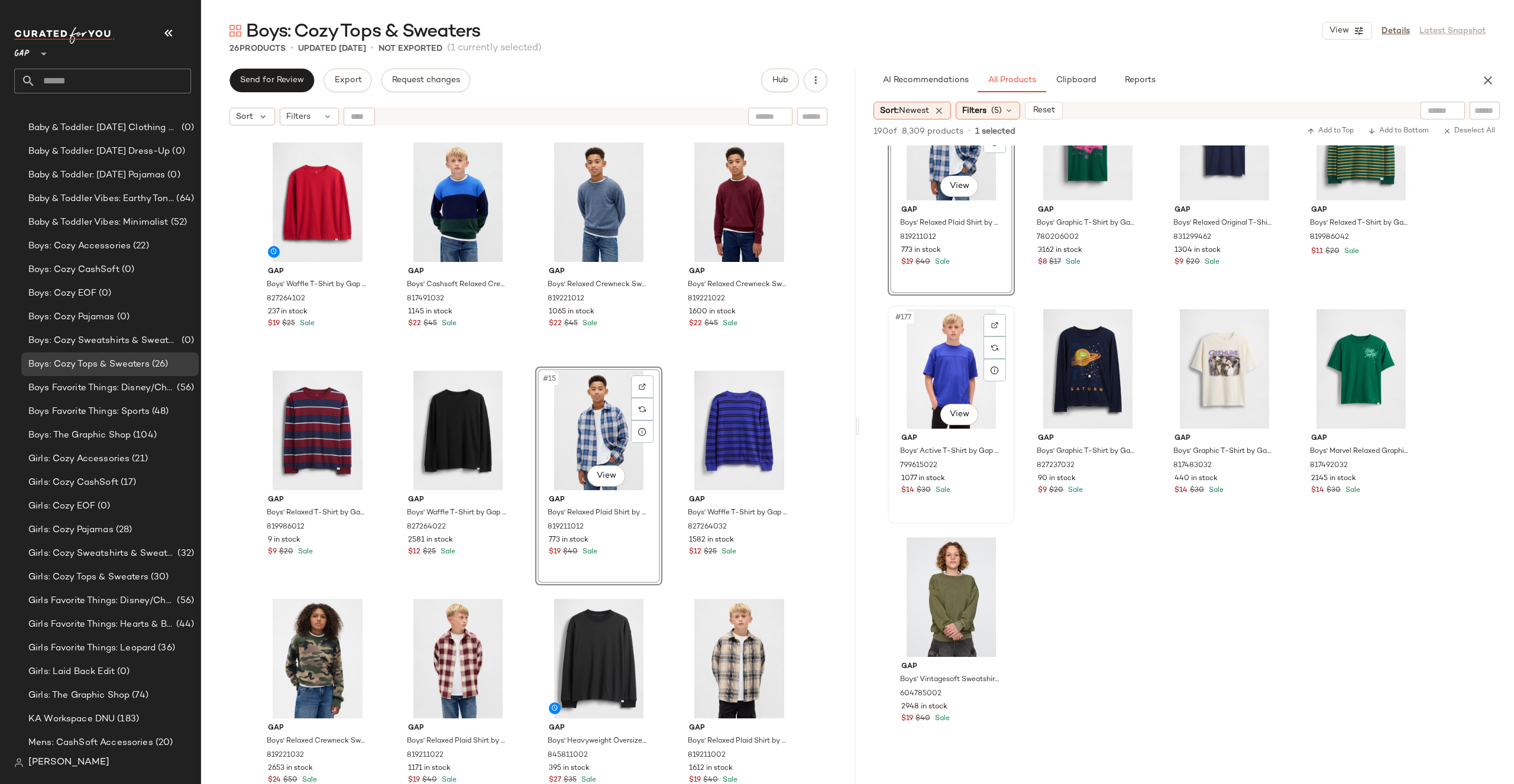
scroll to position [9508, 0]
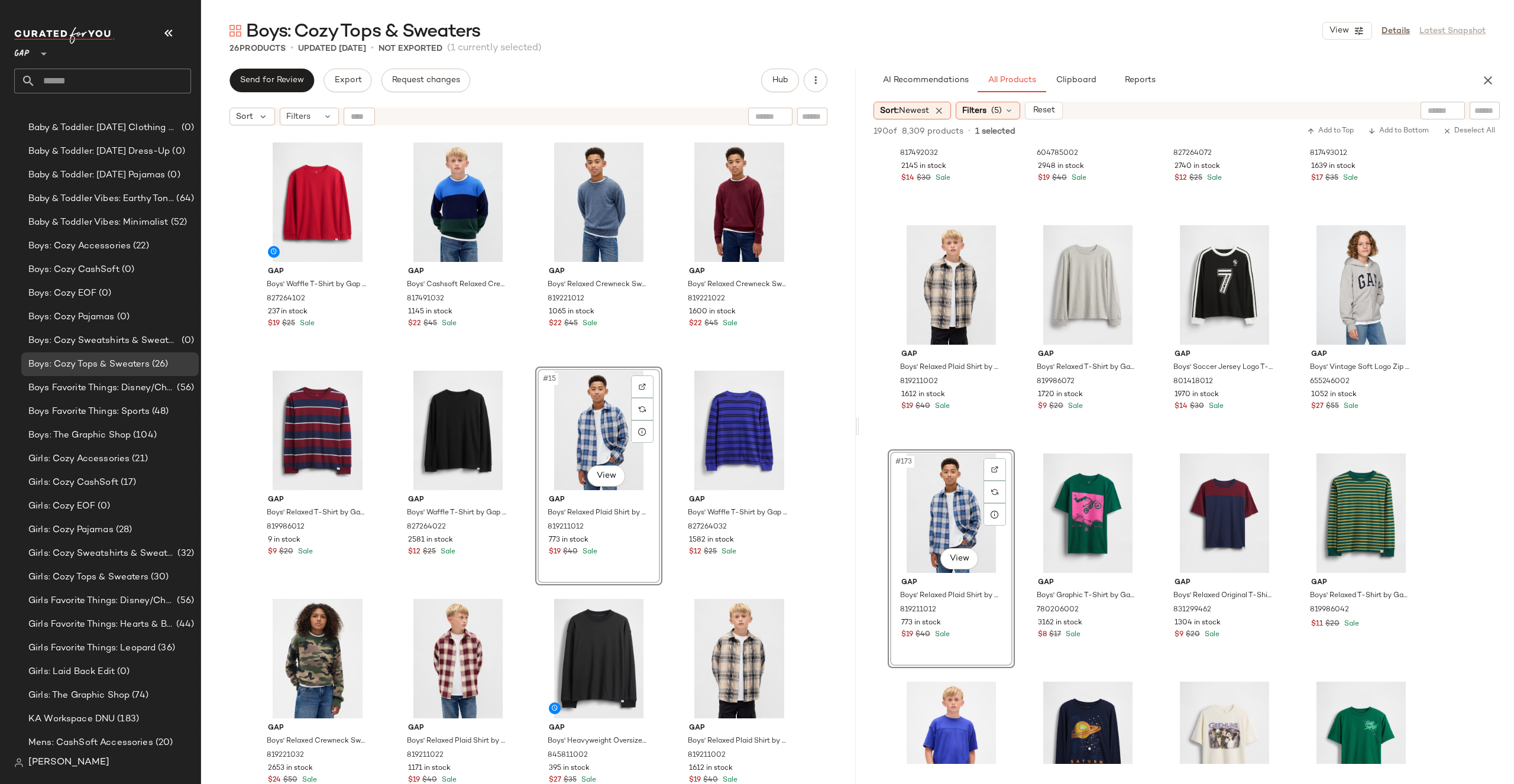
drag, startPoint x: 975, startPoint y: 176, endPoint x: 1132, endPoint y: 23, distance: 219.2
click at [1484, 112] on input "text" at bounding box center [1485, 110] width 21 height 12
type input "******"
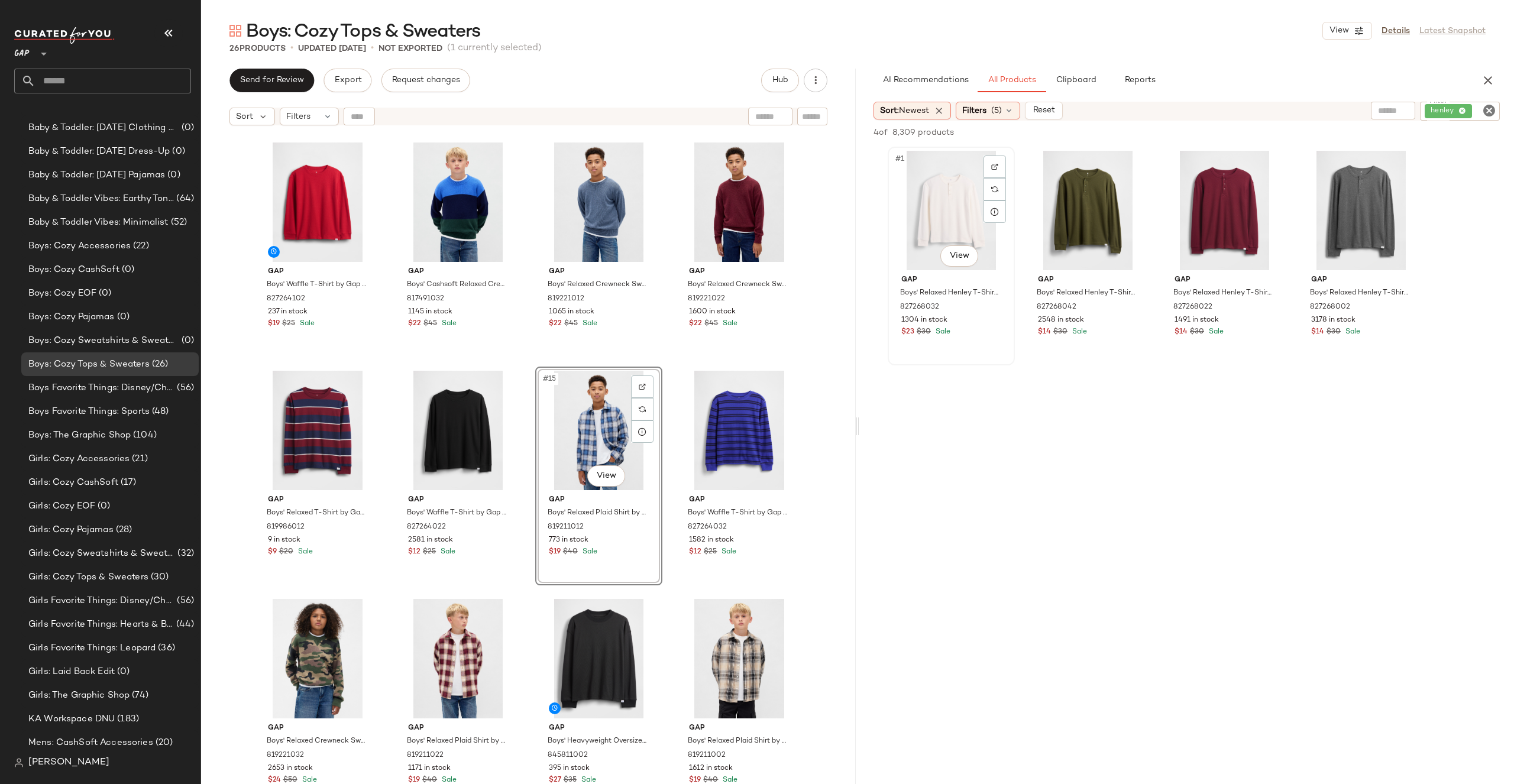
click at [924, 219] on div "#1 View" at bounding box center [951, 210] width 119 height 120
click at [1349, 217] on div "#4 View" at bounding box center [1361, 210] width 119 height 120
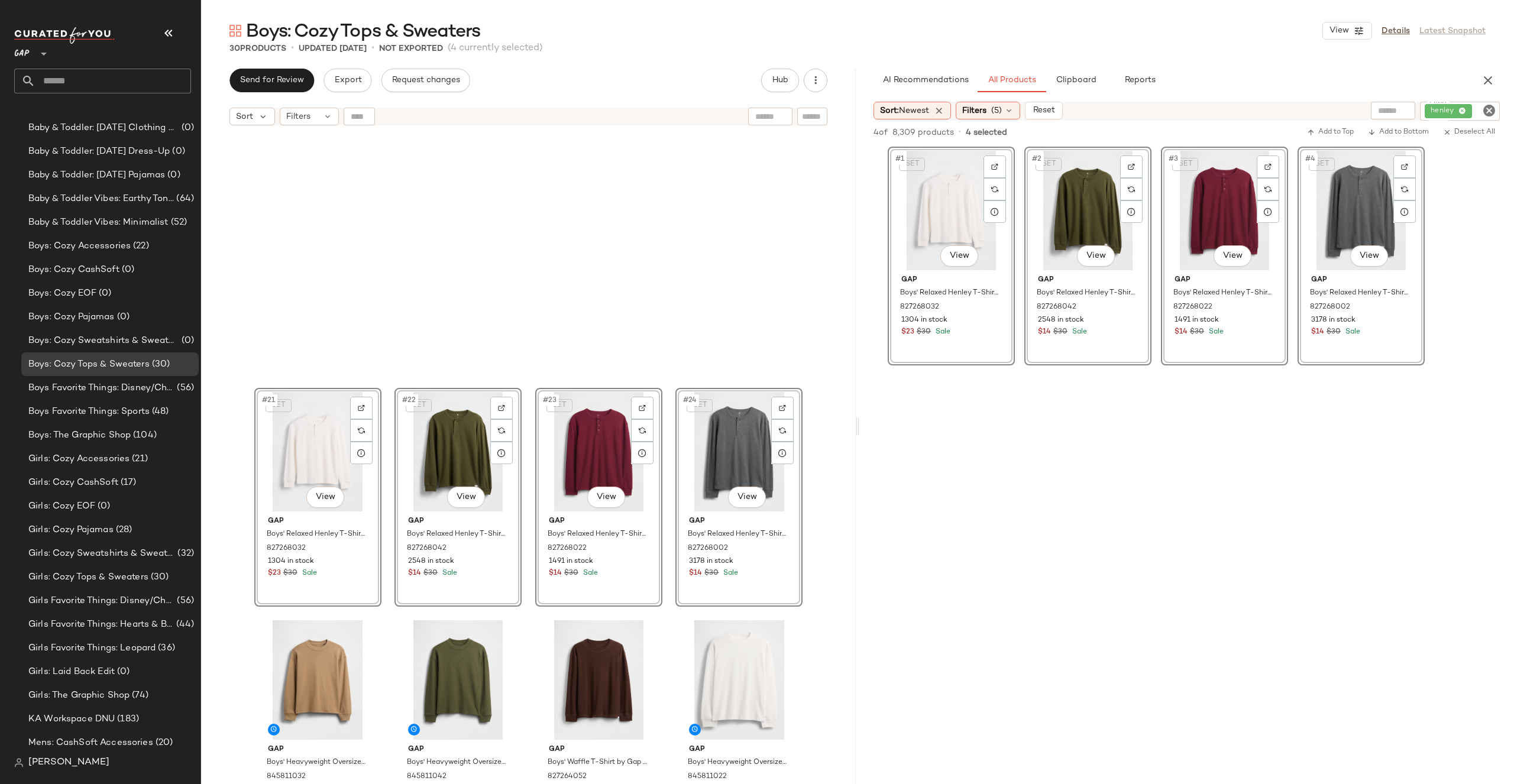
scroll to position [1146, 0]
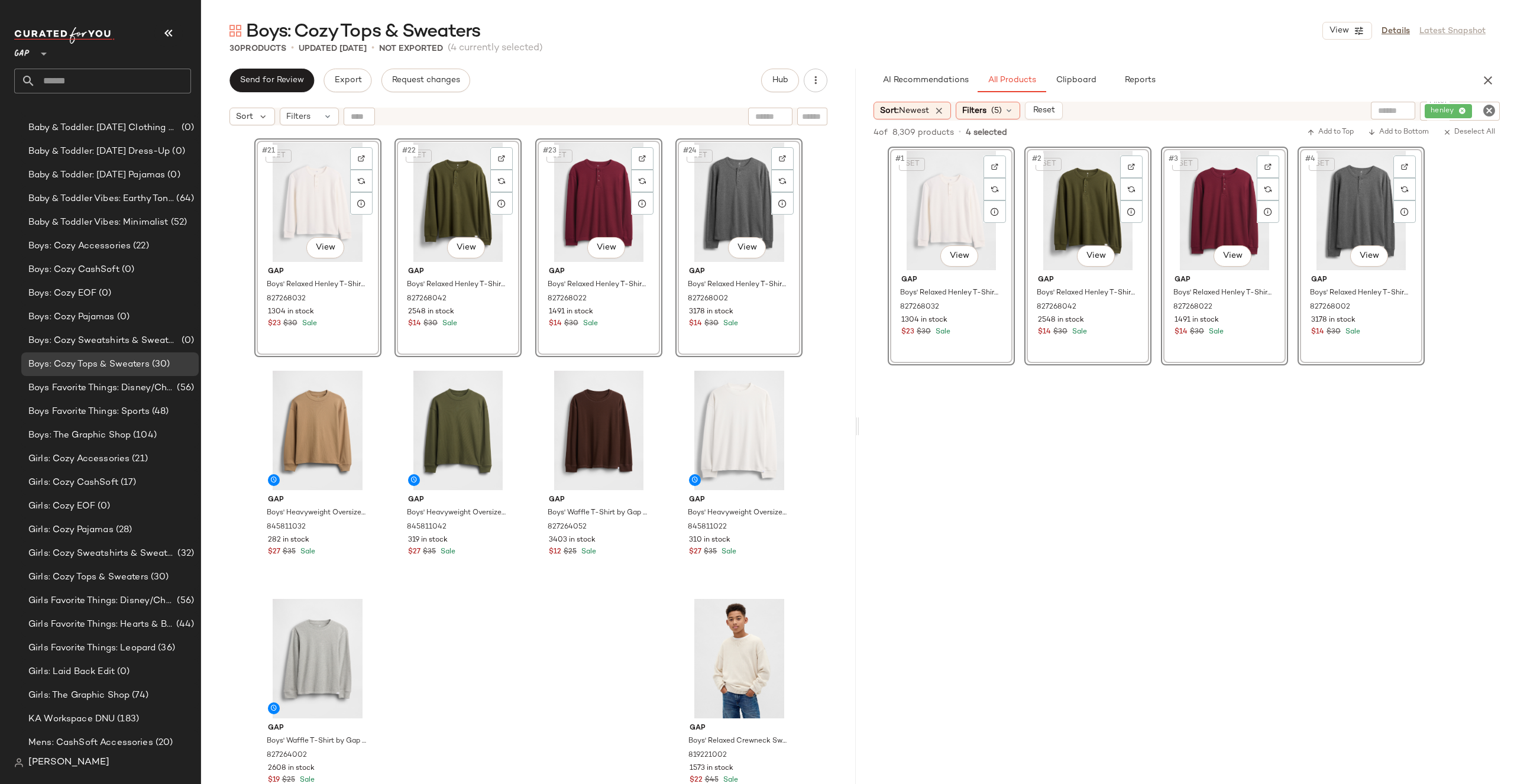
drag, startPoint x: 945, startPoint y: 181, endPoint x: 818, endPoint y: 12, distance: 211.4
click at [1489, 108] on icon "Clear Filter" at bounding box center [1489, 111] width 14 height 14
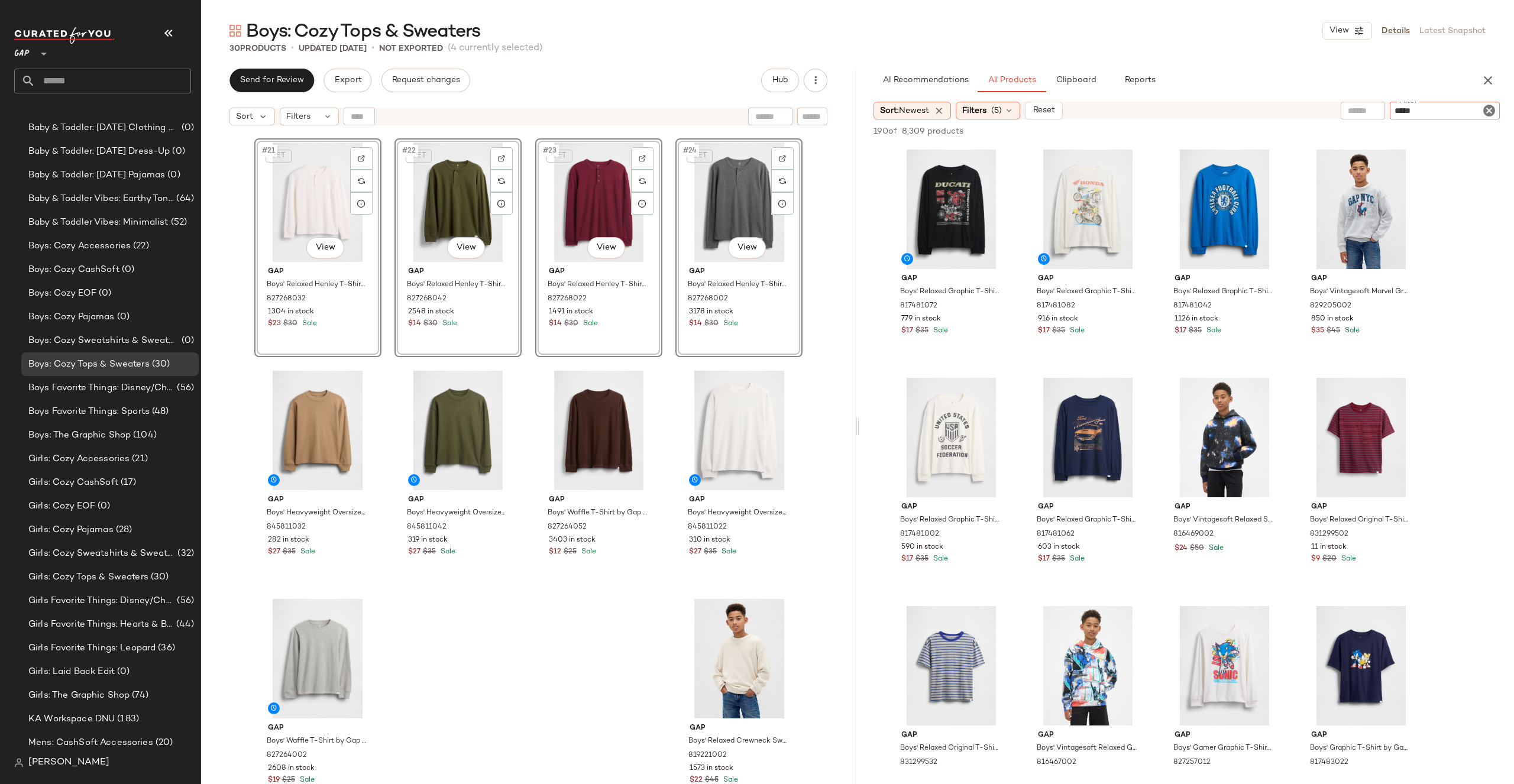
type input "******"
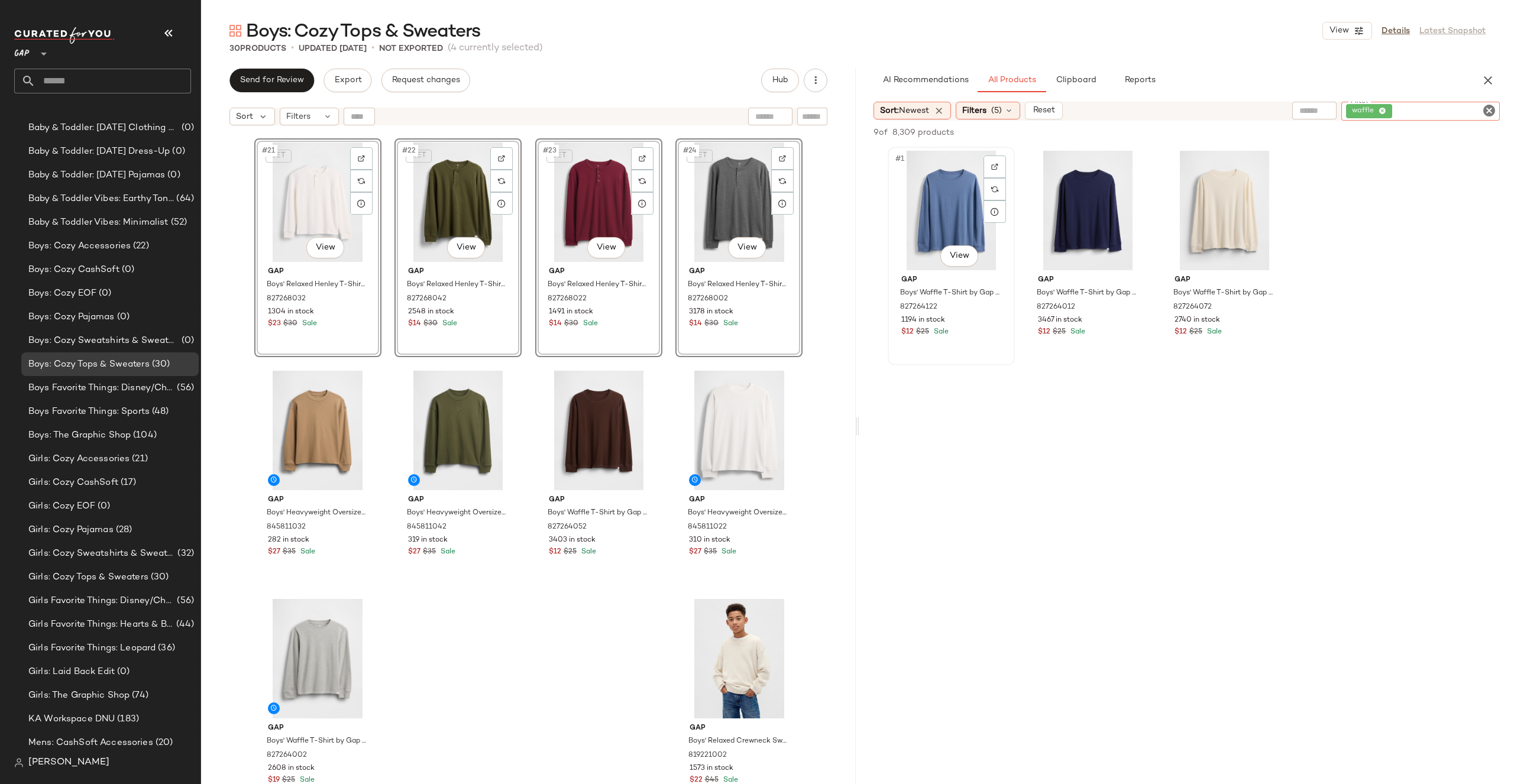
click at [951, 234] on div "#1 View" at bounding box center [951, 210] width 119 height 120
click at [1208, 223] on div "#3 View" at bounding box center [1224, 210] width 119 height 120
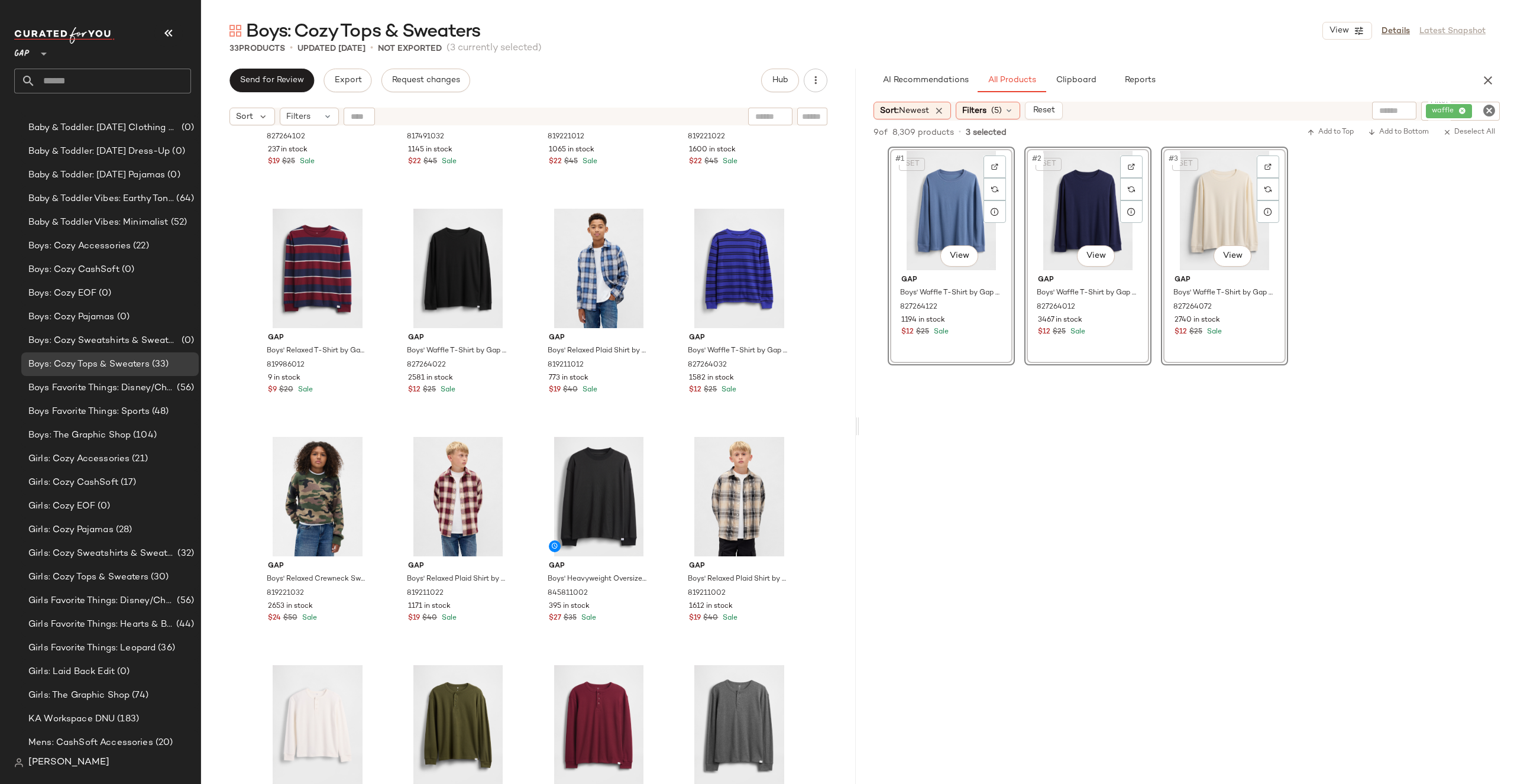
scroll to position [0, 0]
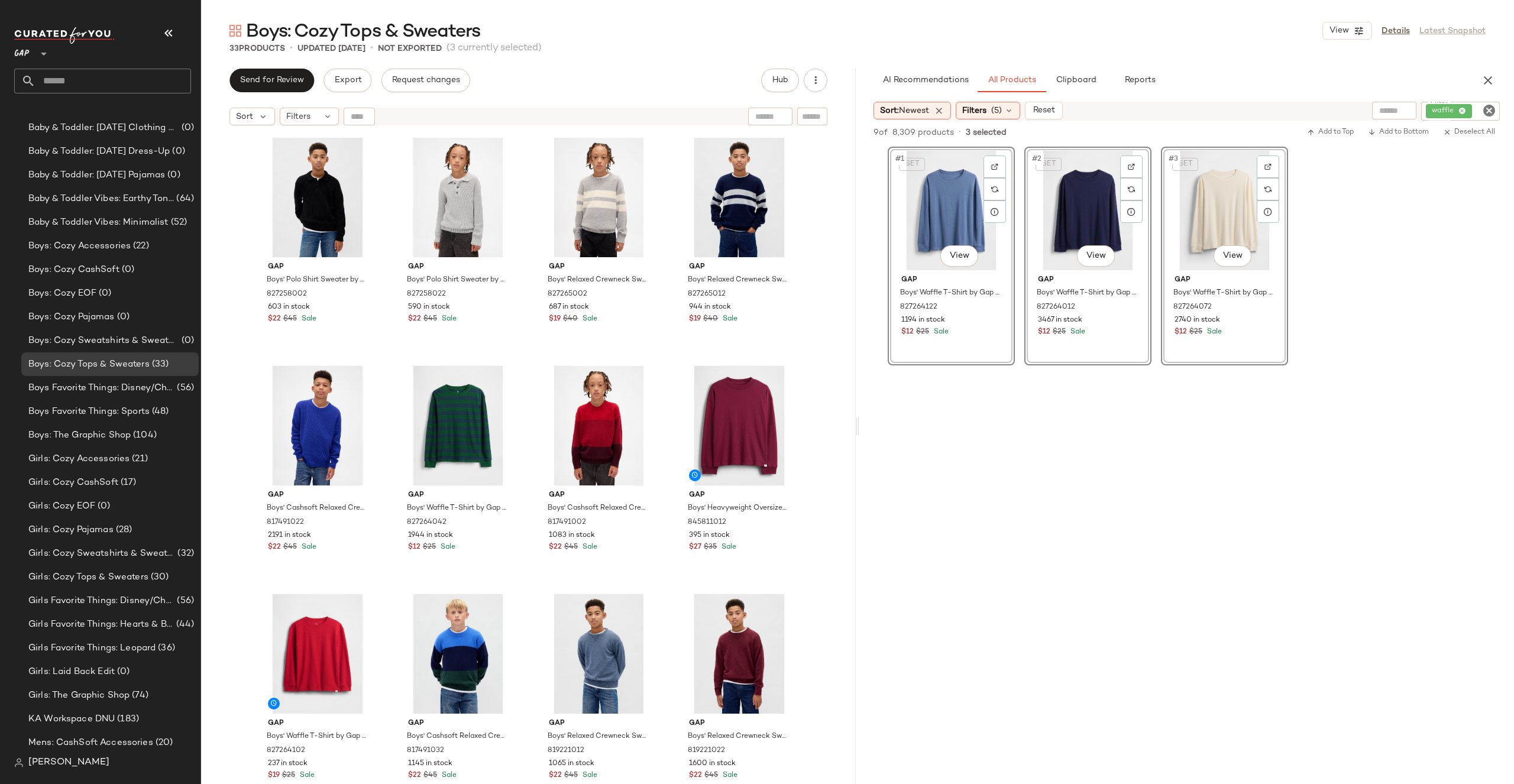
click at [1492, 109] on icon "Clear Filter" at bounding box center [1489, 111] width 14 height 14
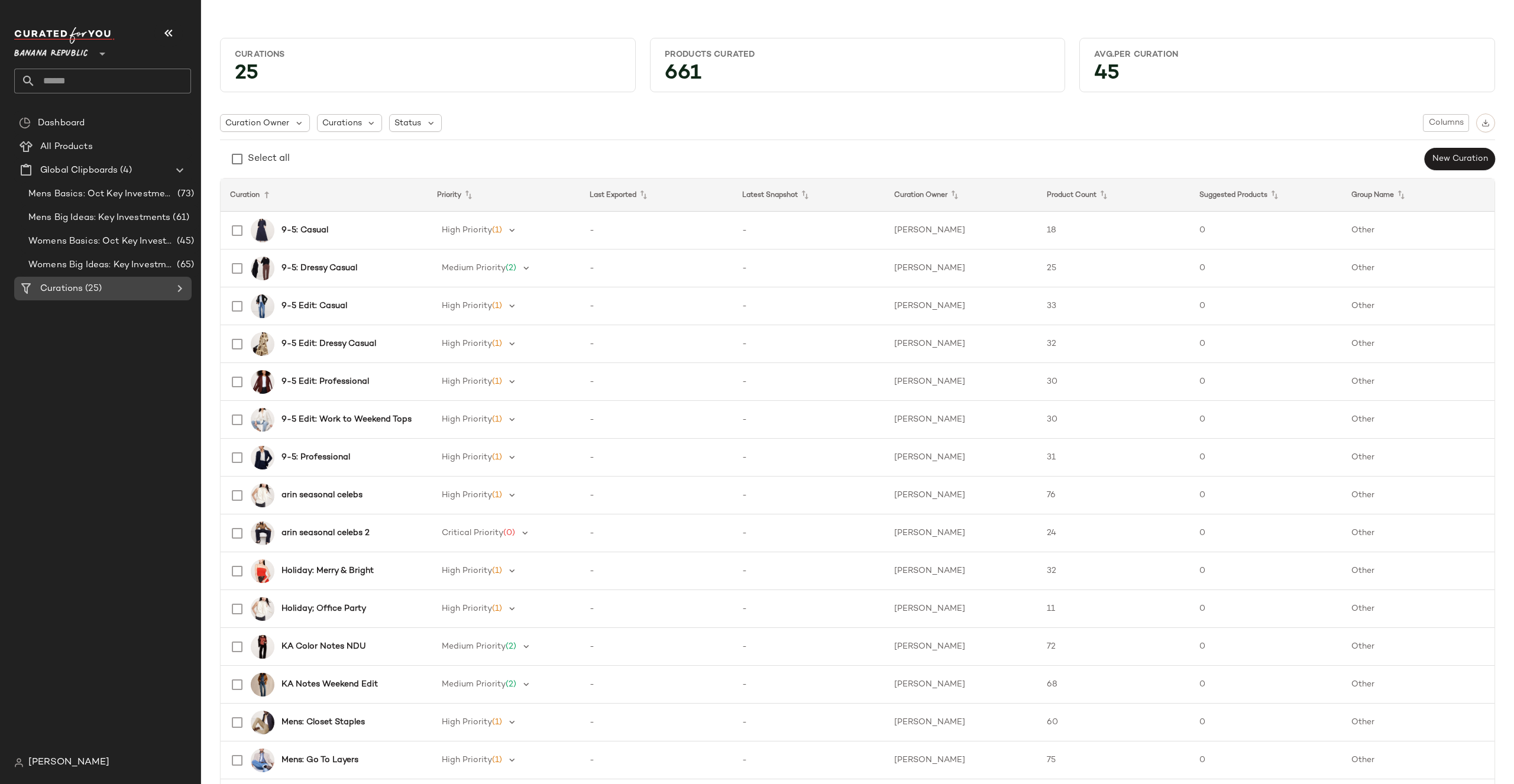
click at [181, 290] on icon at bounding box center [180, 289] width 14 height 14
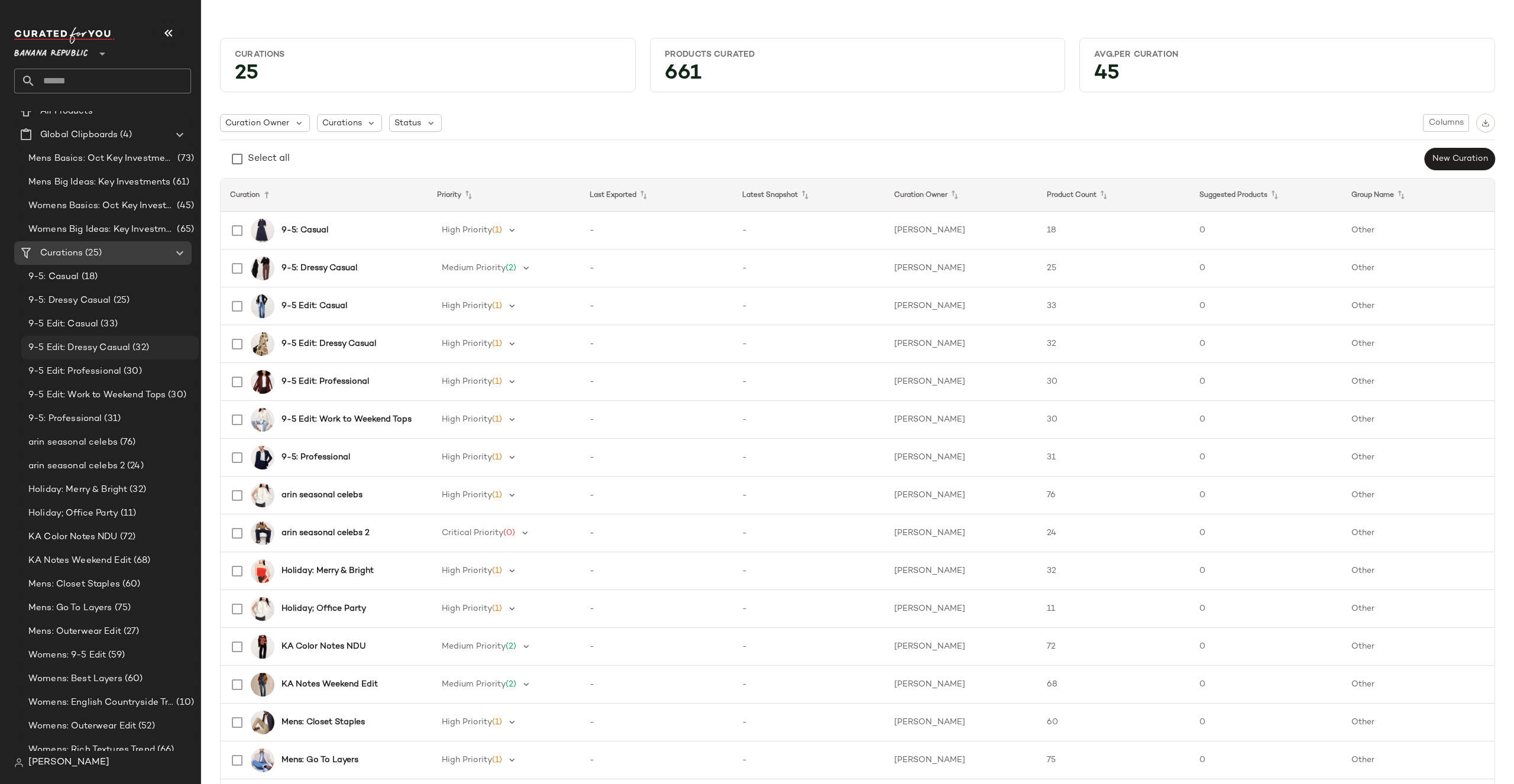
scroll to position [140, 0]
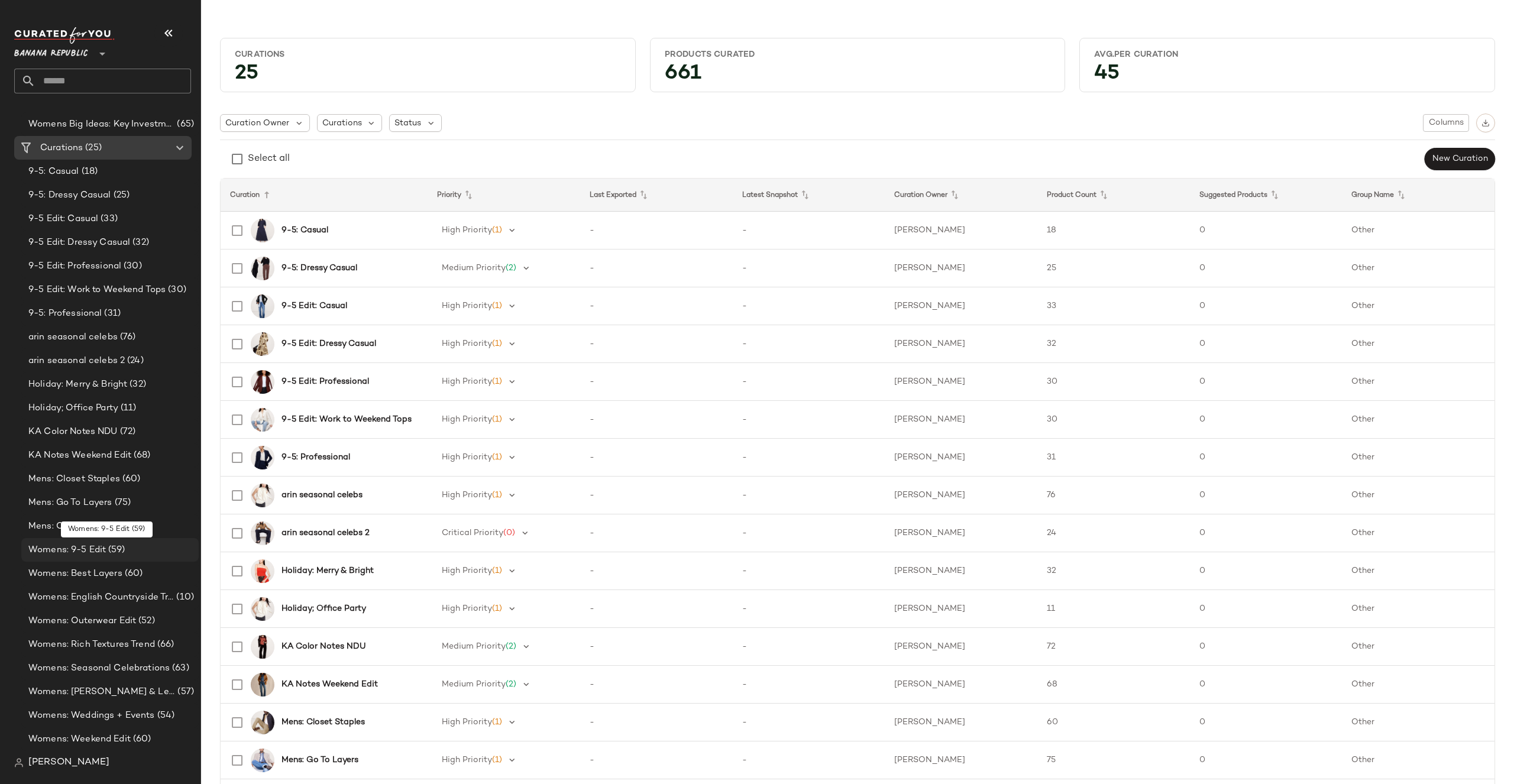
click at [59, 553] on span "Womens: 9-5 Edit" at bounding box center [67, 550] width 78 height 14
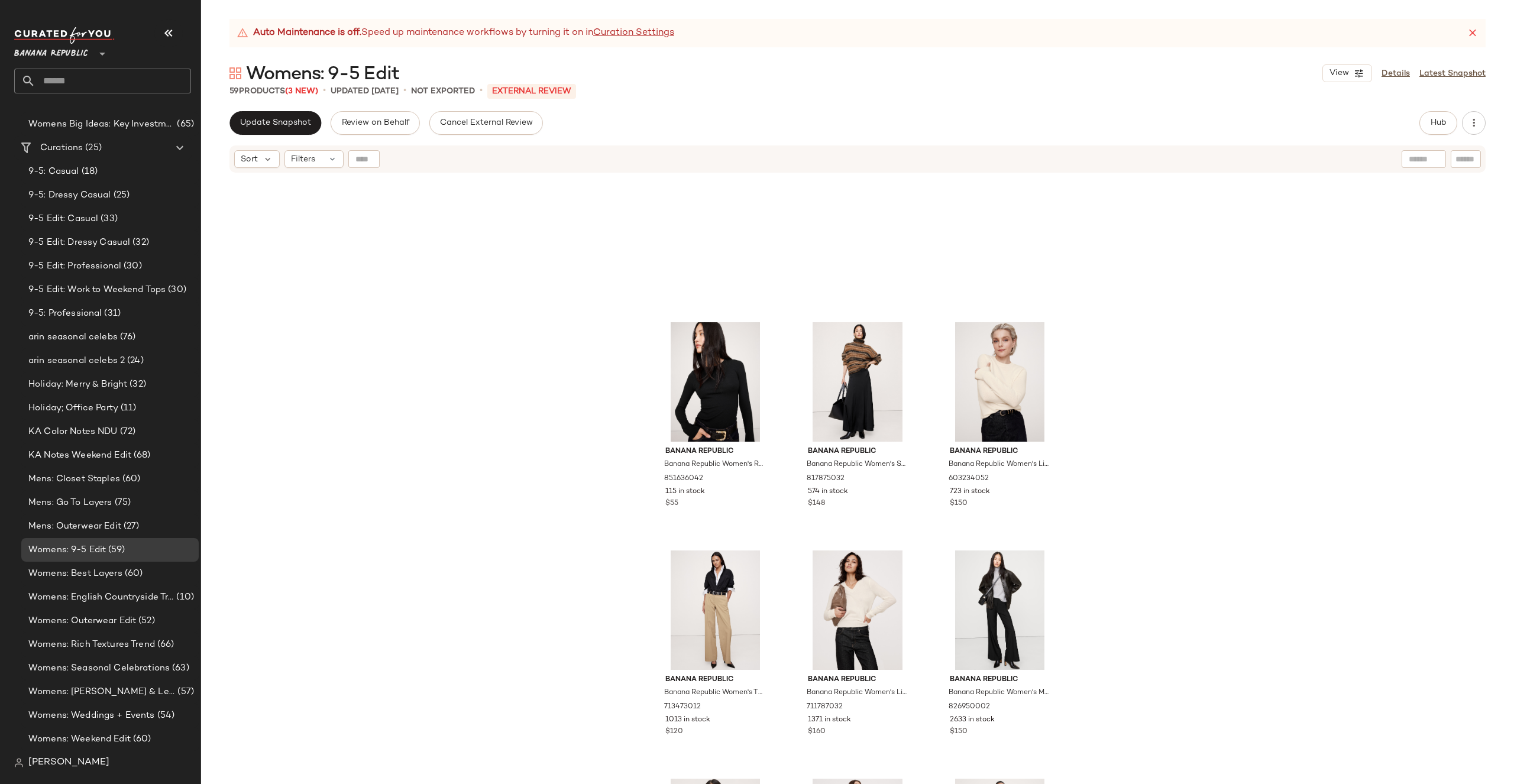
scroll to position [3926, 0]
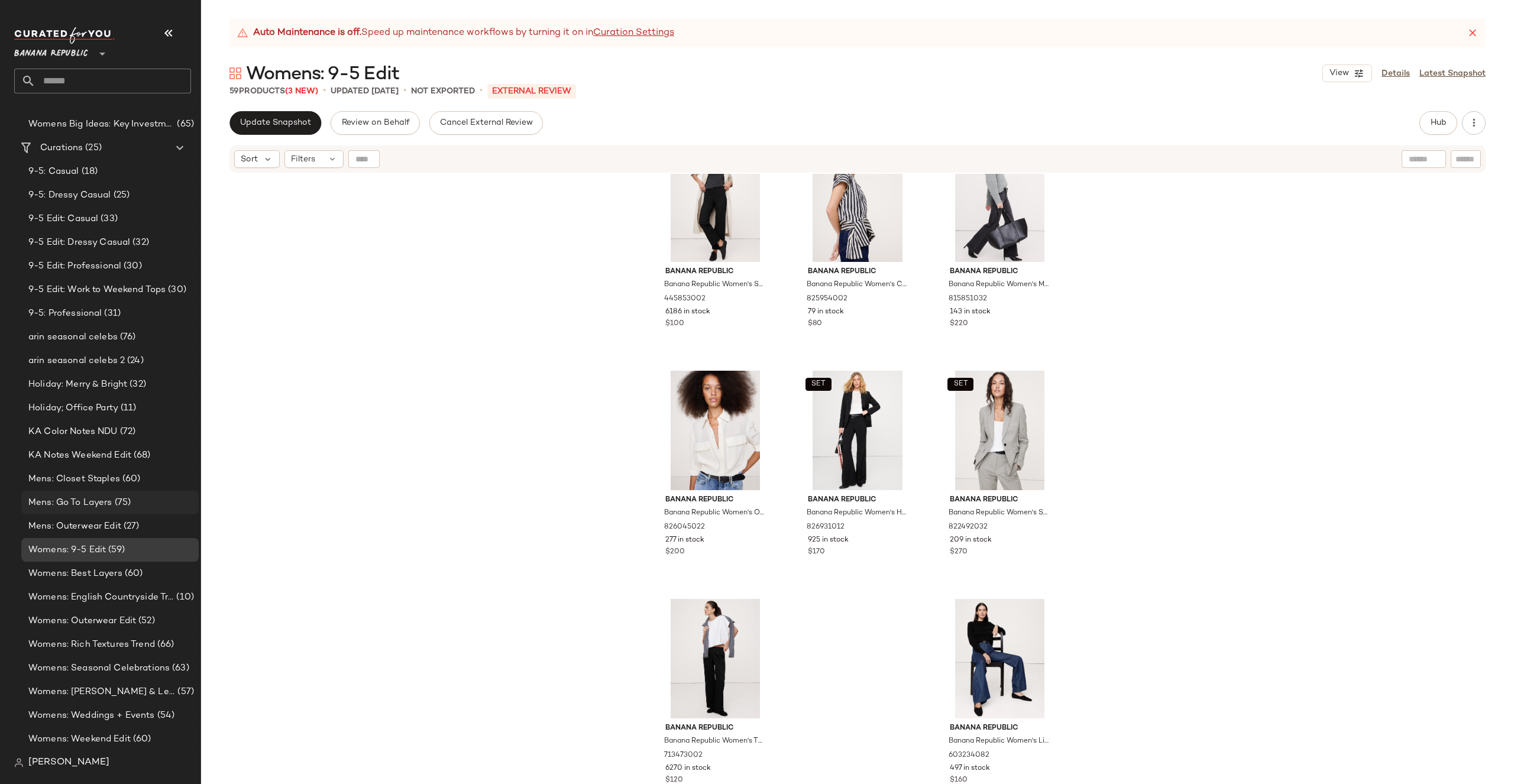
click at [116, 508] on span "(75)" at bounding box center [122, 502] width 19 height 14
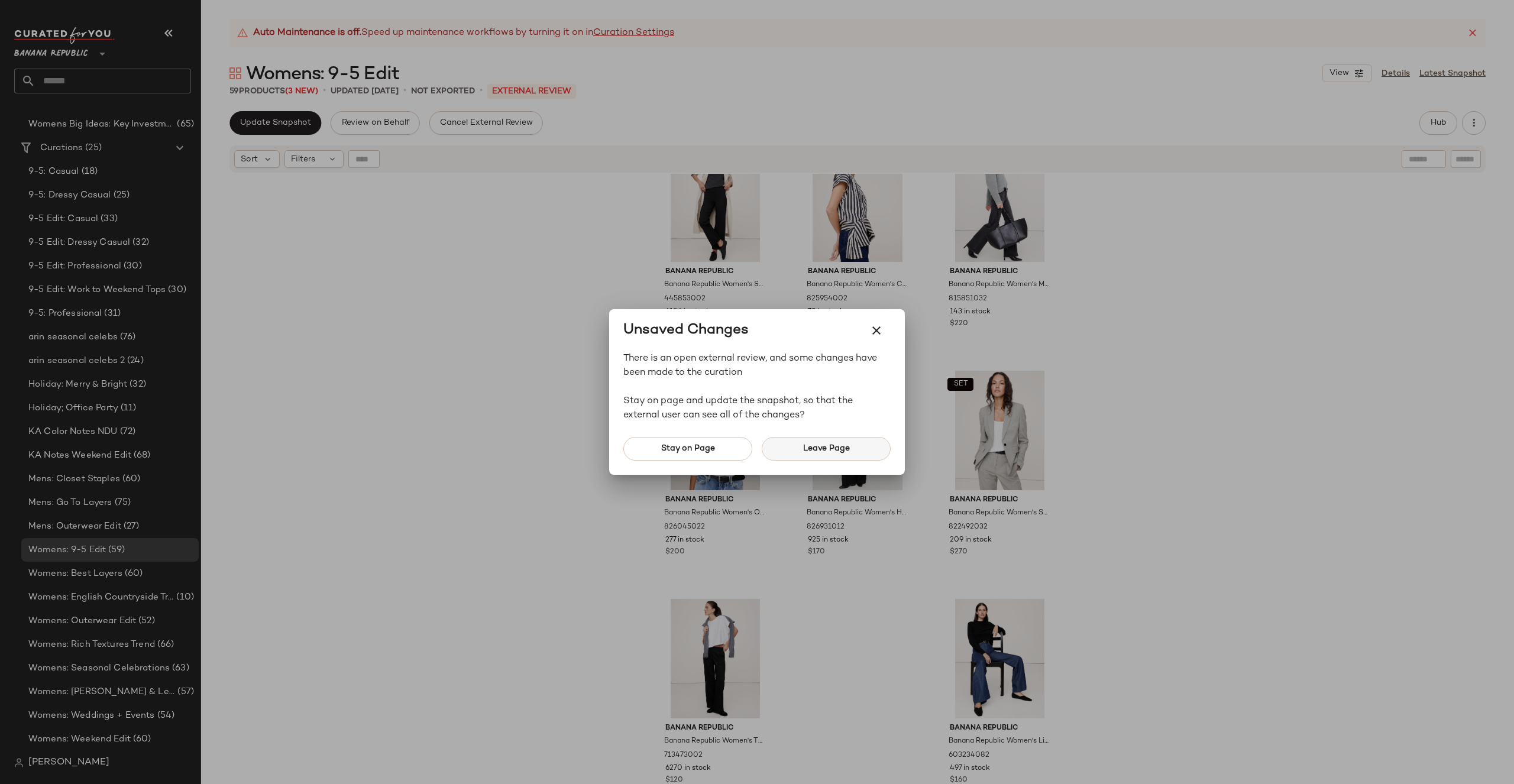
click at [805, 441] on button "Leave Page" at bounding box center [826, 448] width 129 height 23
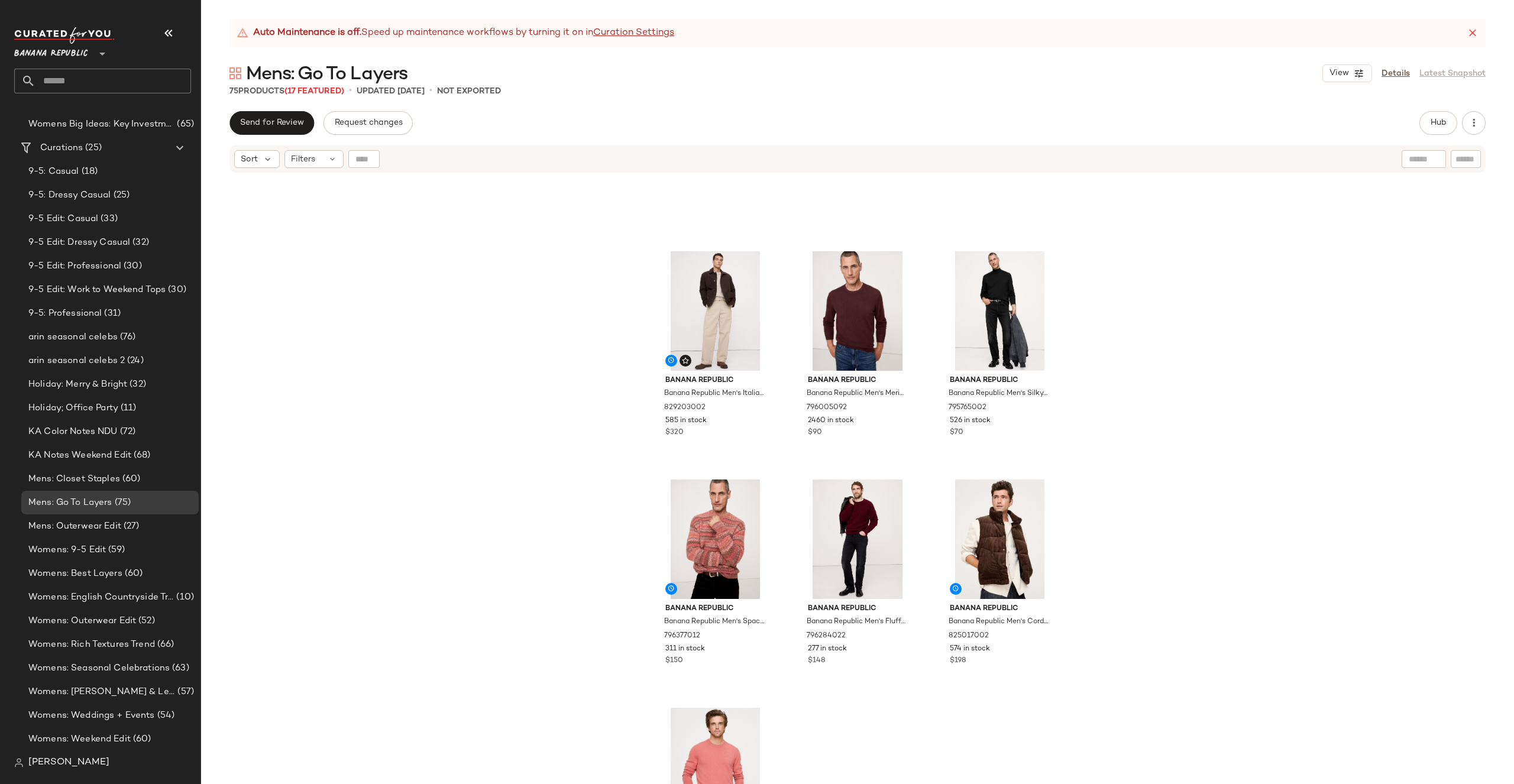
scroll to position [5068, 0]
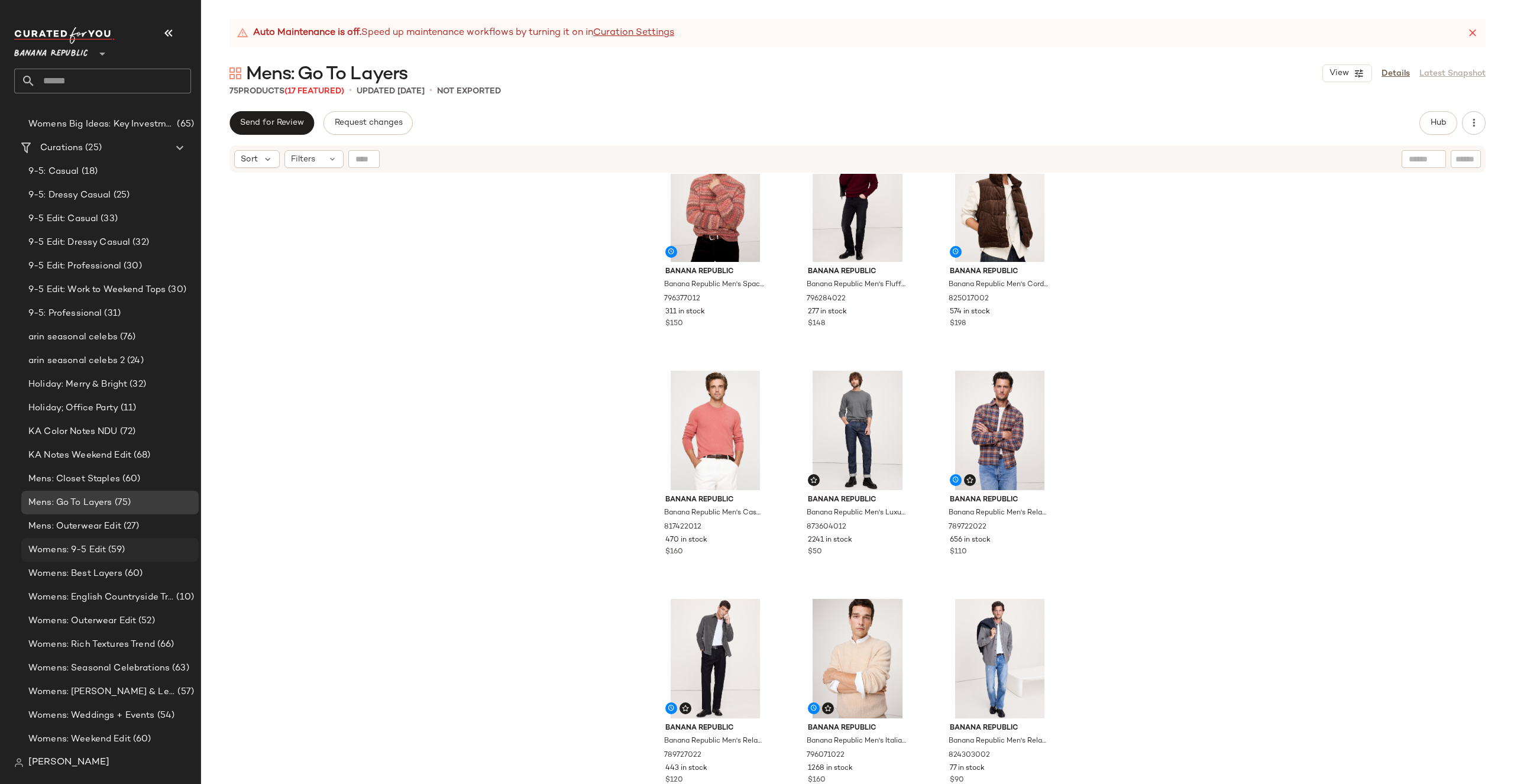
click at [134, 554] on div "Womens: 9-5 Edit (59)" at bounding box center [109, 550] width 169 height 14
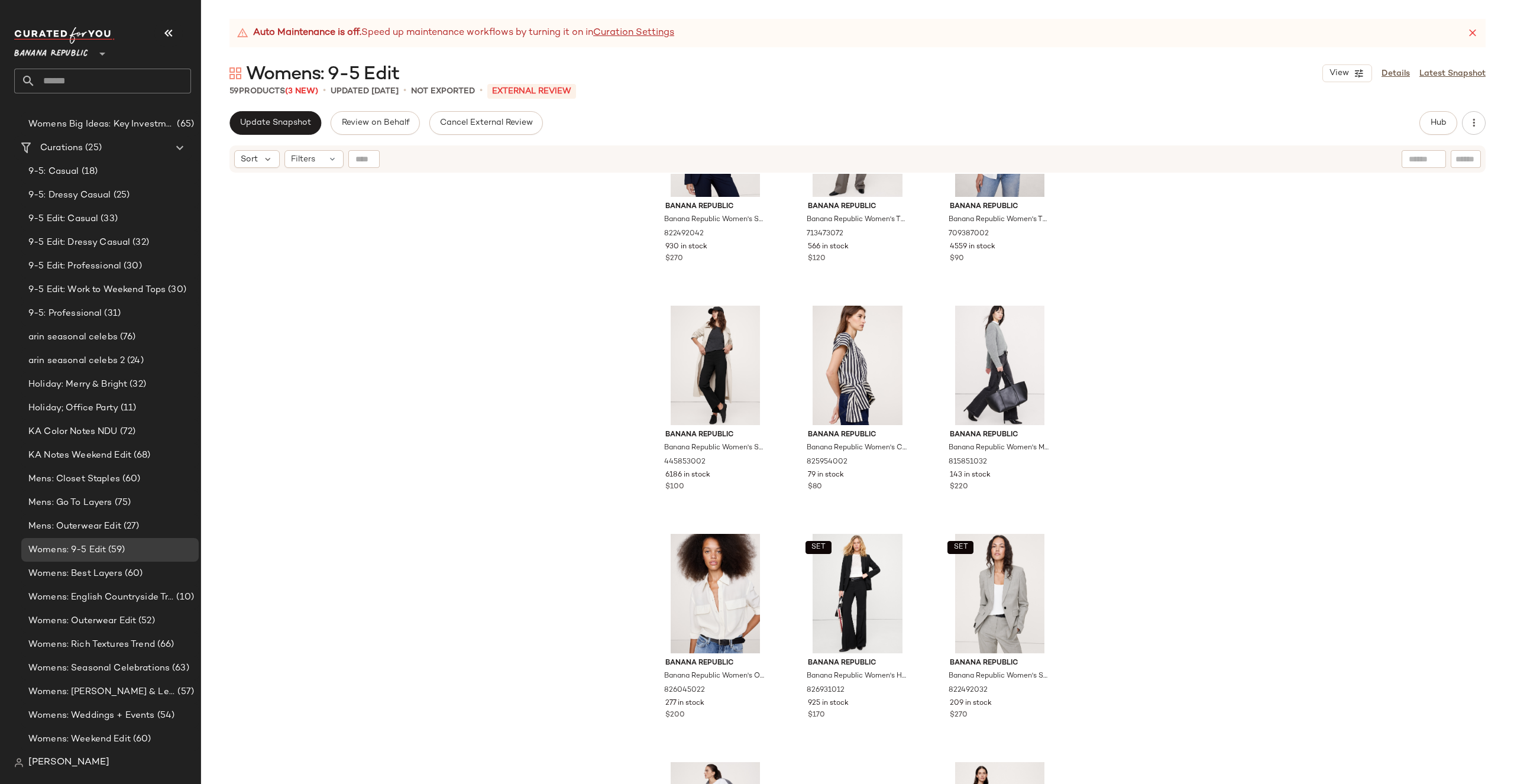
scroll to position [3926, 0]
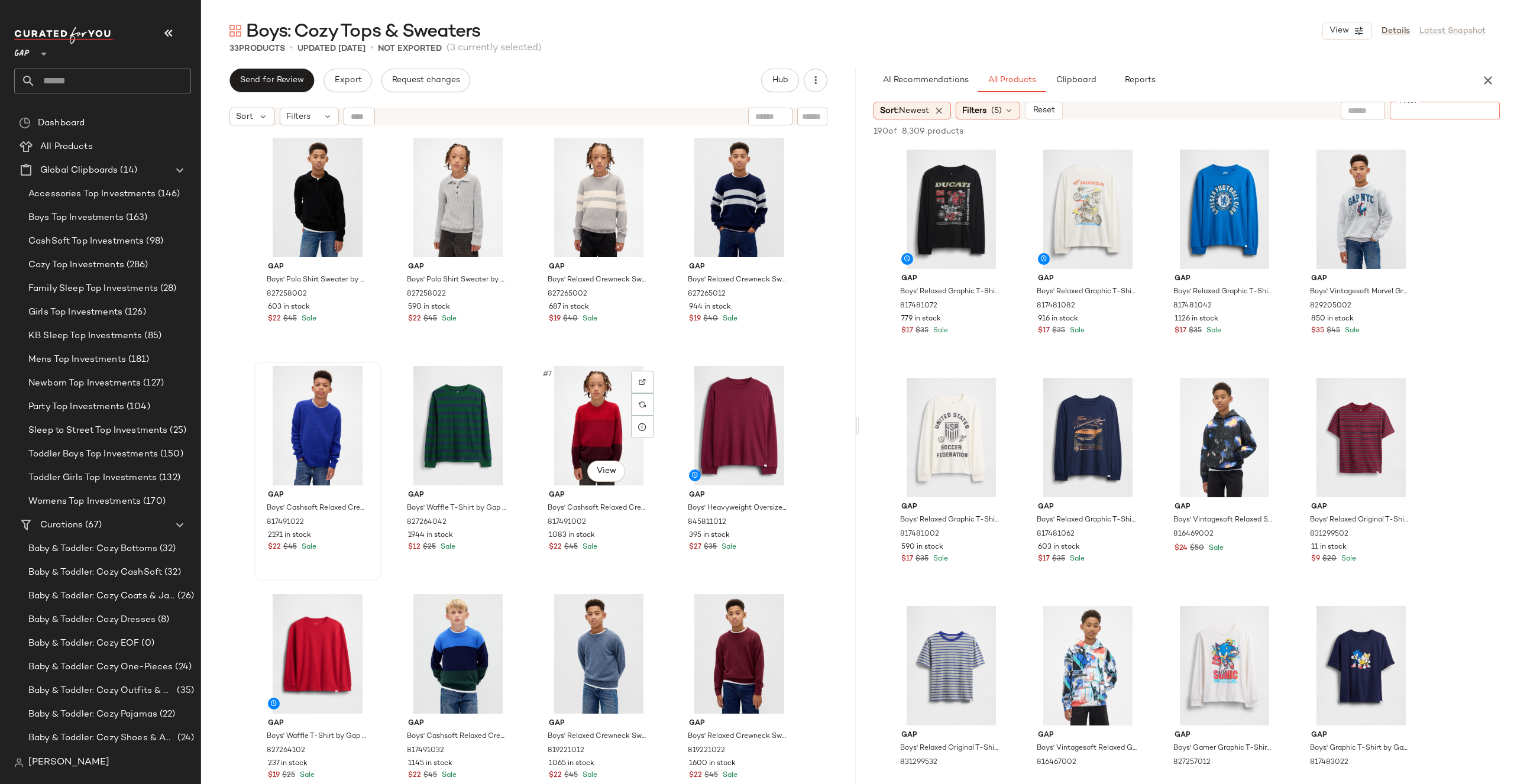
scroll to position [681, 0]
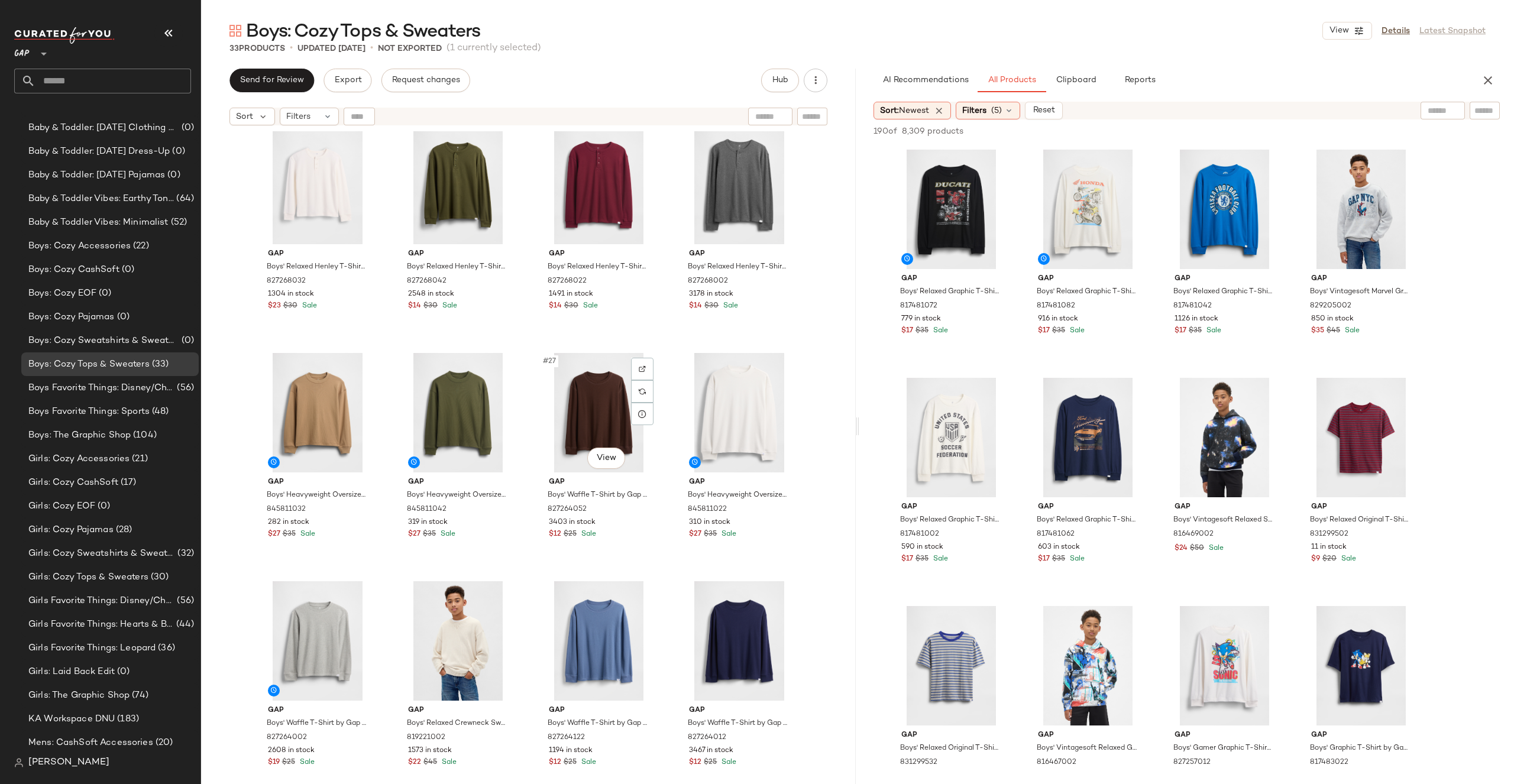
scroll to position [1374, 0]
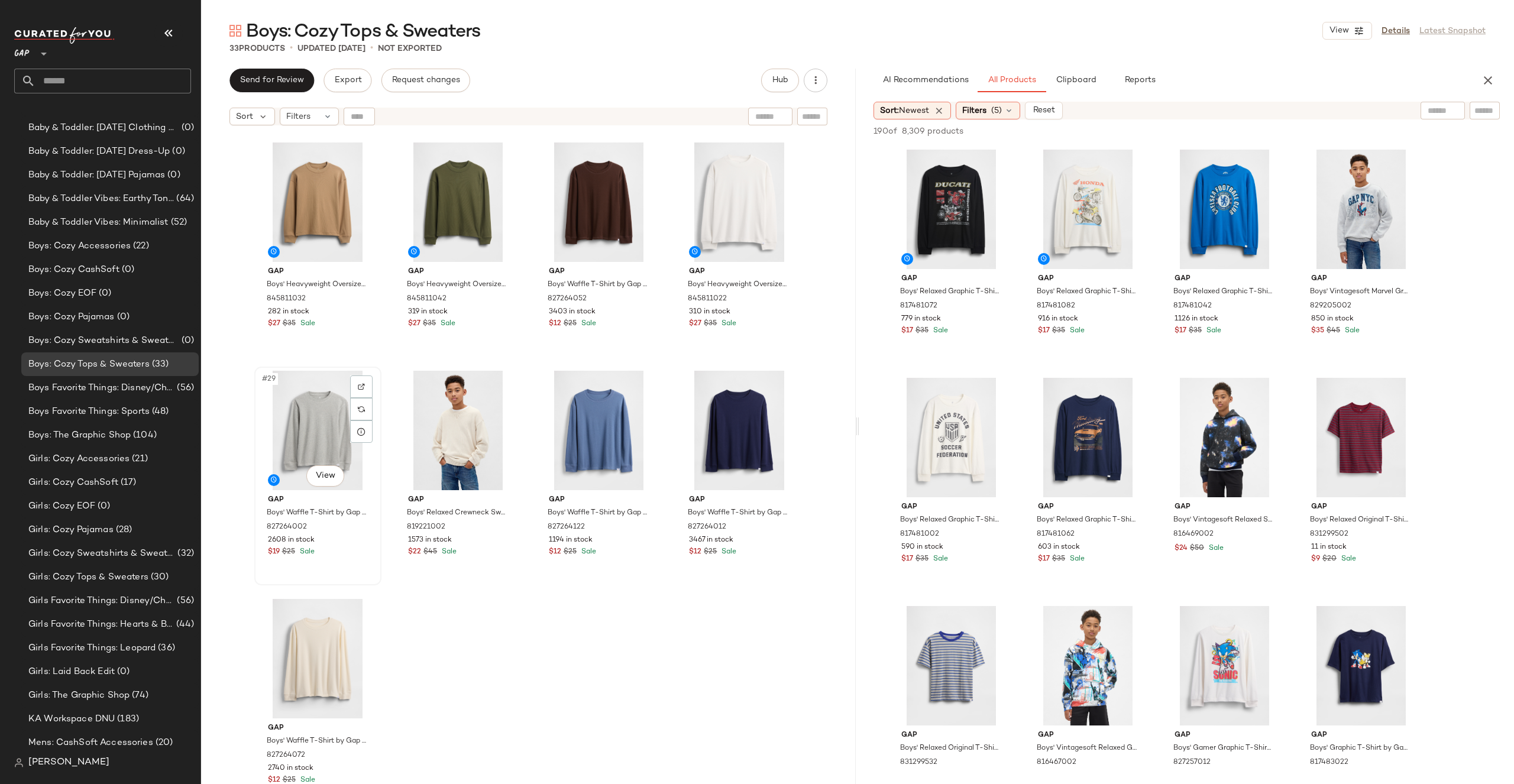
click at [307, 433] on div "#29 View" at bounding box center [318, 430] width 119 height 120
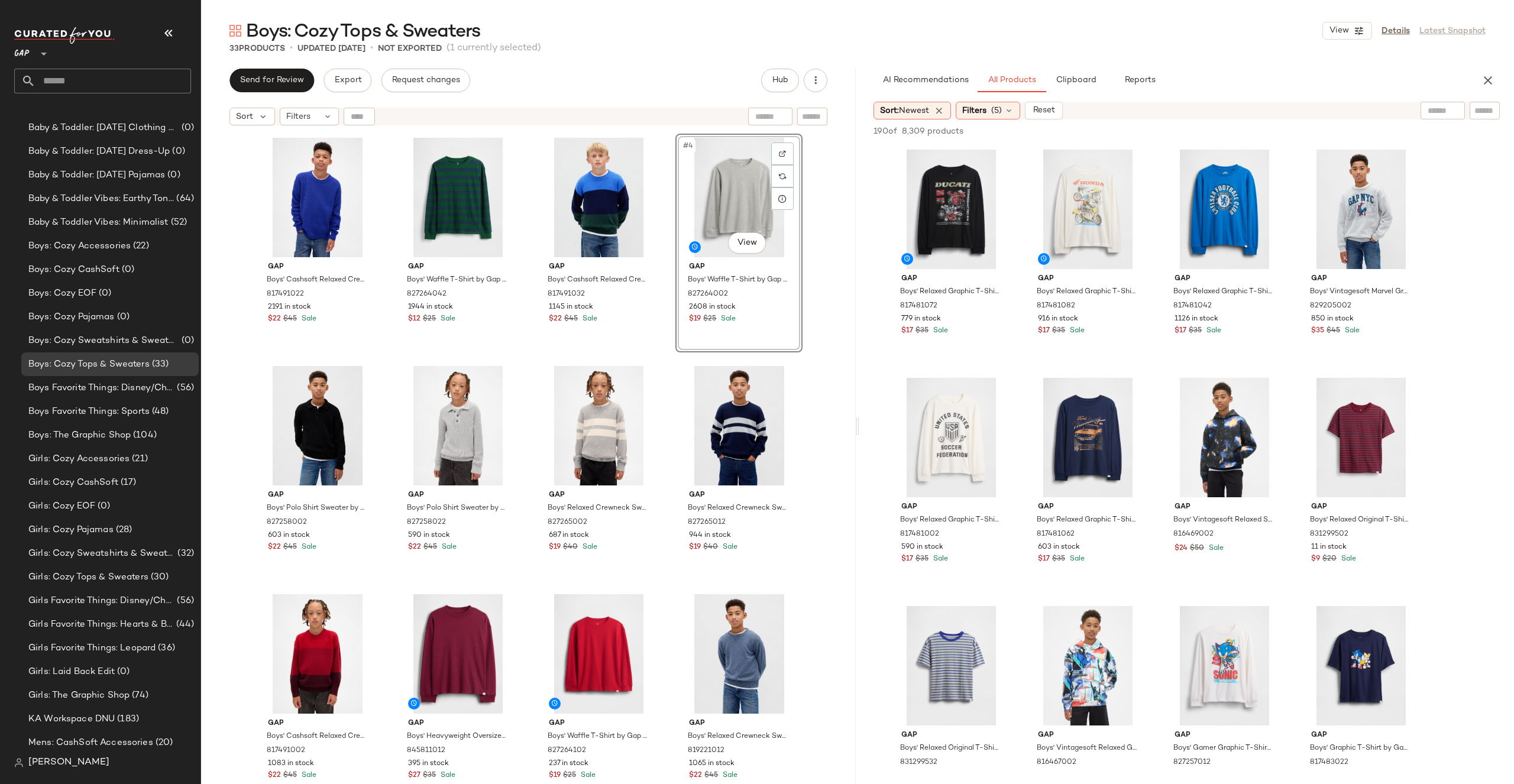
click at [833, 237] on div "Gap Boys' Cashsoft Relaxed Crewneck Sweater by Gap Royal Gem Size L 817491022 2…" at bounding box center [528, 473] width 655 height 682
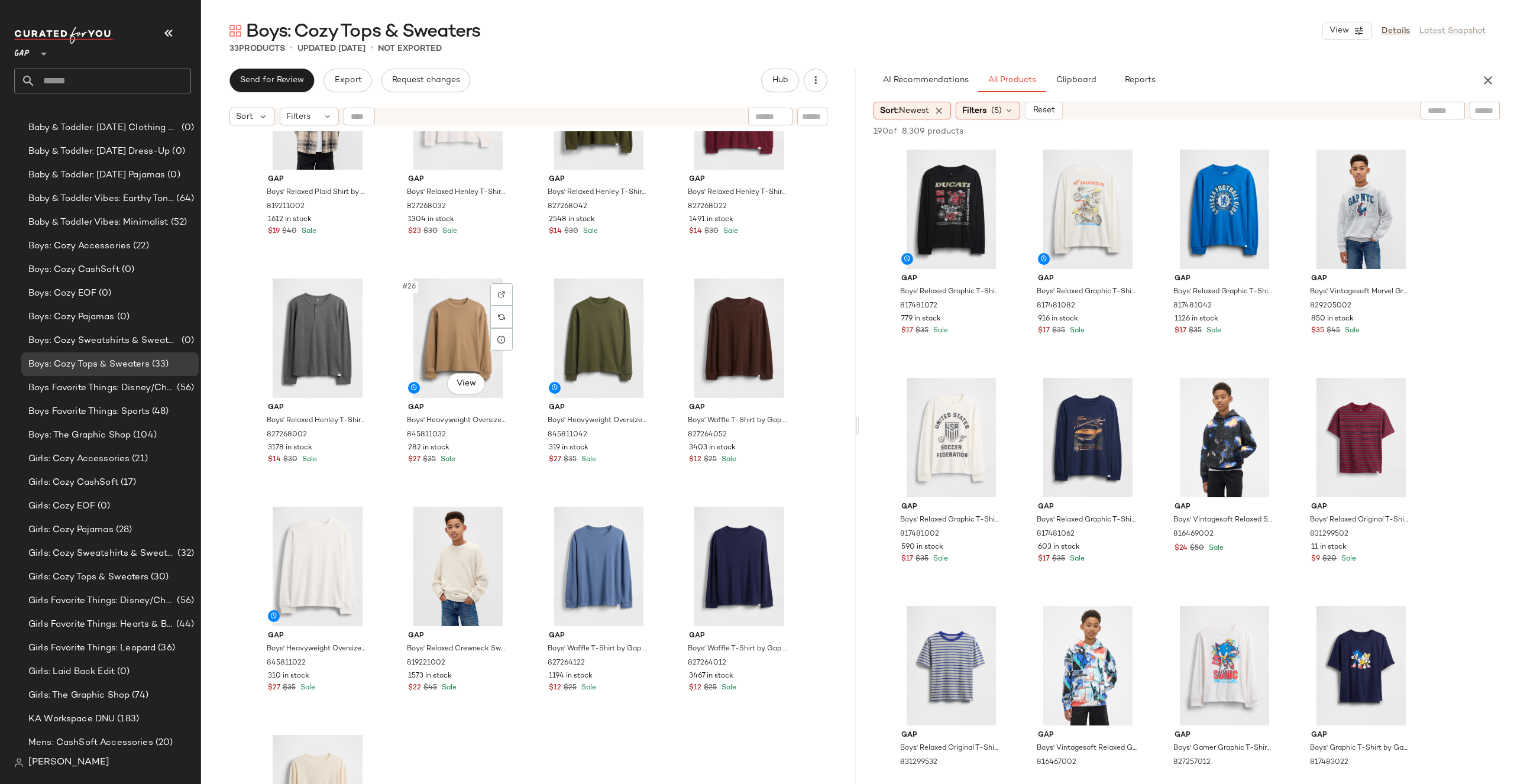
scroll to position [1241, 0]
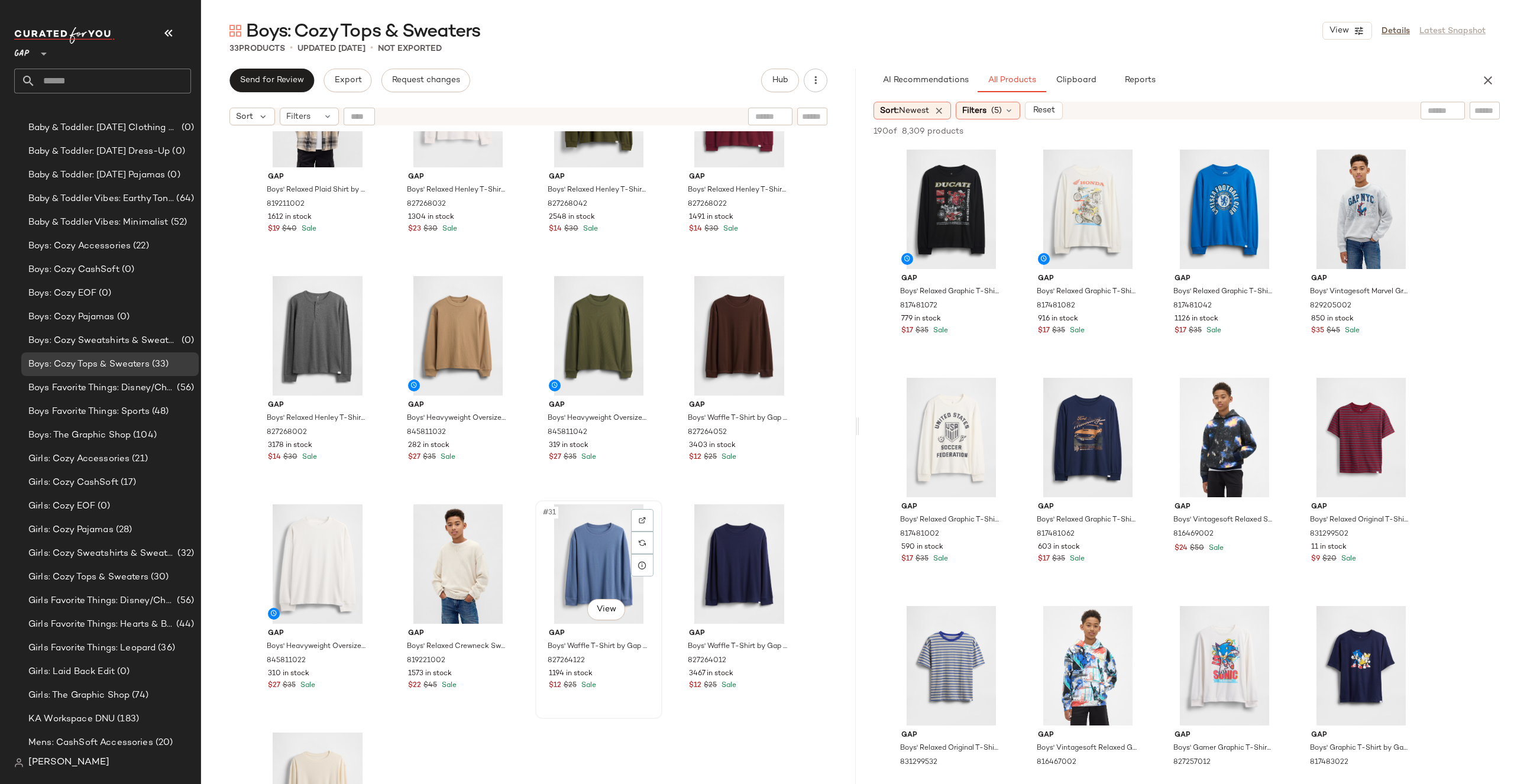
click at [596, 560] on div "#31 View" at bounding box center [599, 563] width 119 height 120
click at [713, 548] on div "#32 View" at bounding box center [739, 563] width 119 height 120
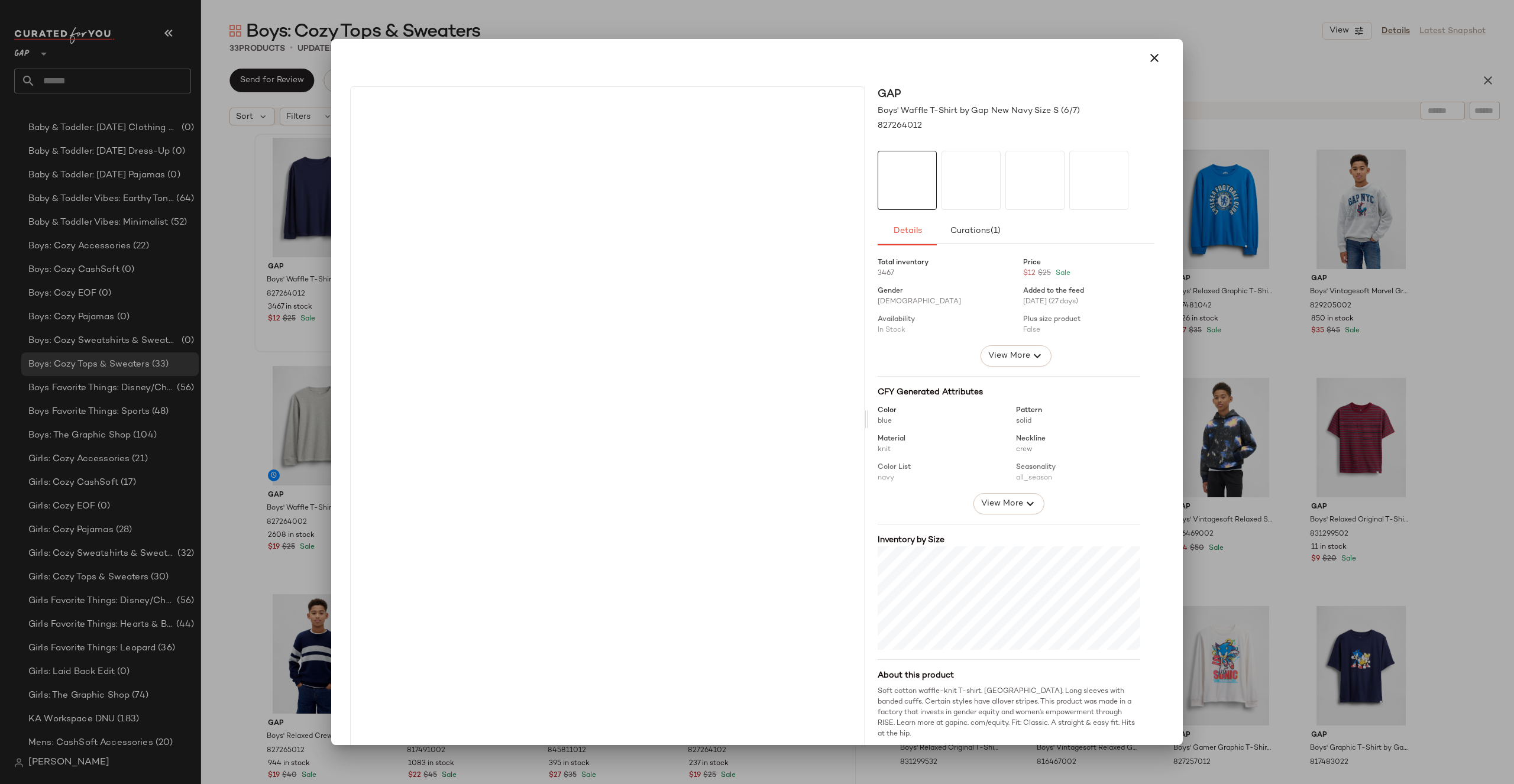
drag, startPoint x: 331, startPoint y: 228, endPoint x: 796, endPoint y: 217, distance: 465.1
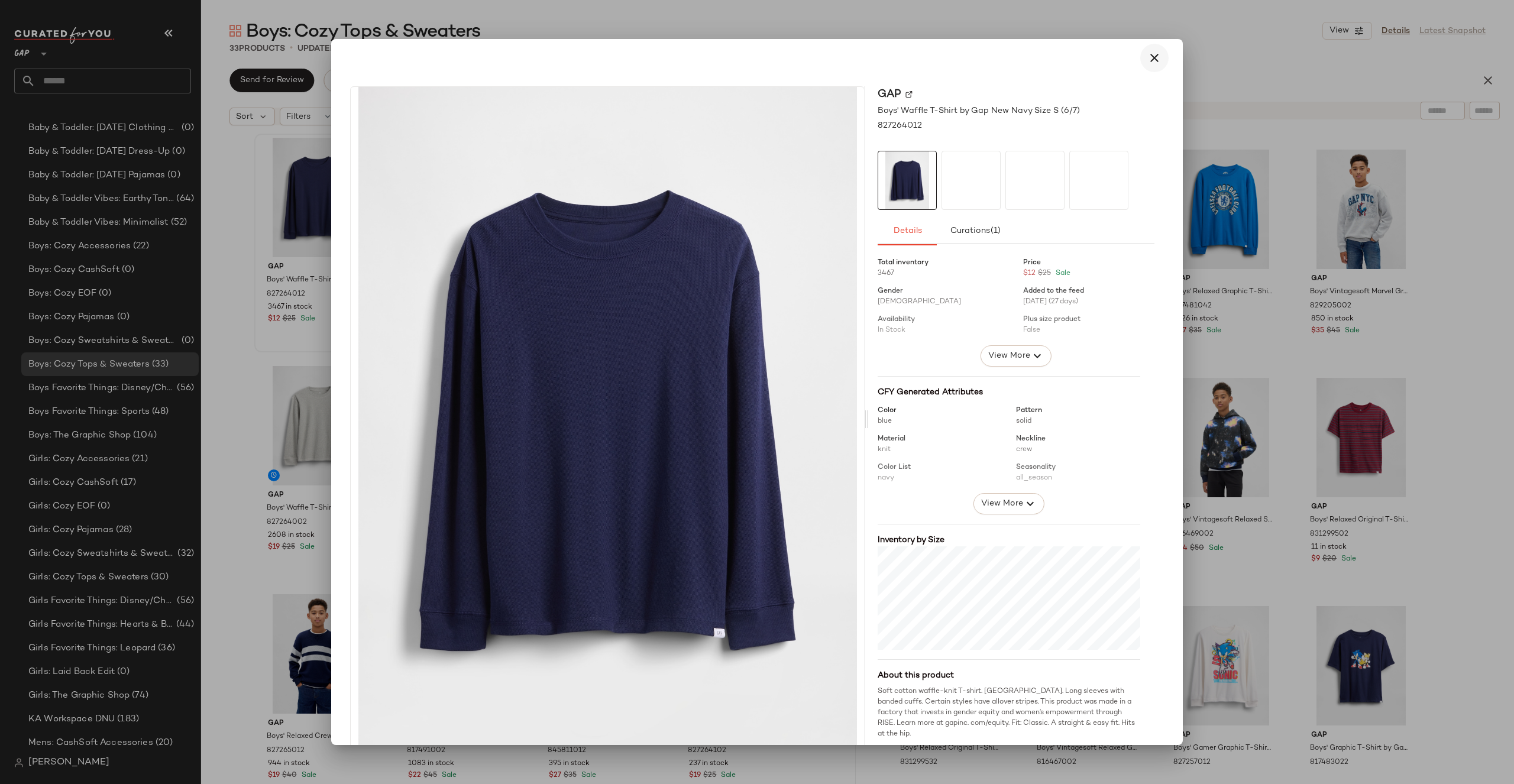
click at [1147, 62] on icon "button" at bounding box center [1154, 58] width 14 height 14
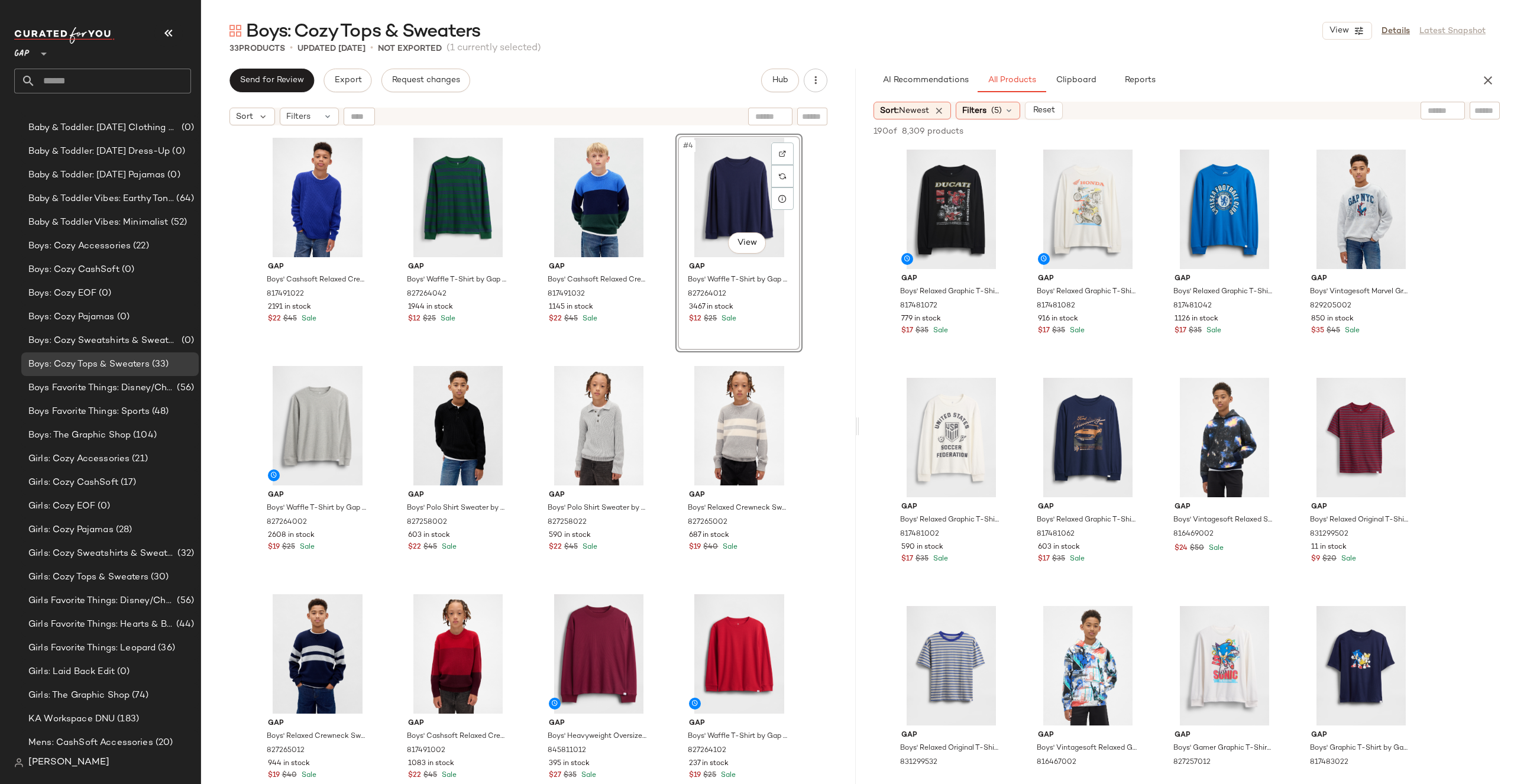
click at [816, 273] on div "Gap Boys' Cashsoft Relaxed Crewneck Sweater by Gap Royal Gem Size L 817491022 2…" at bounding box center [528, 473] width 655 height 682
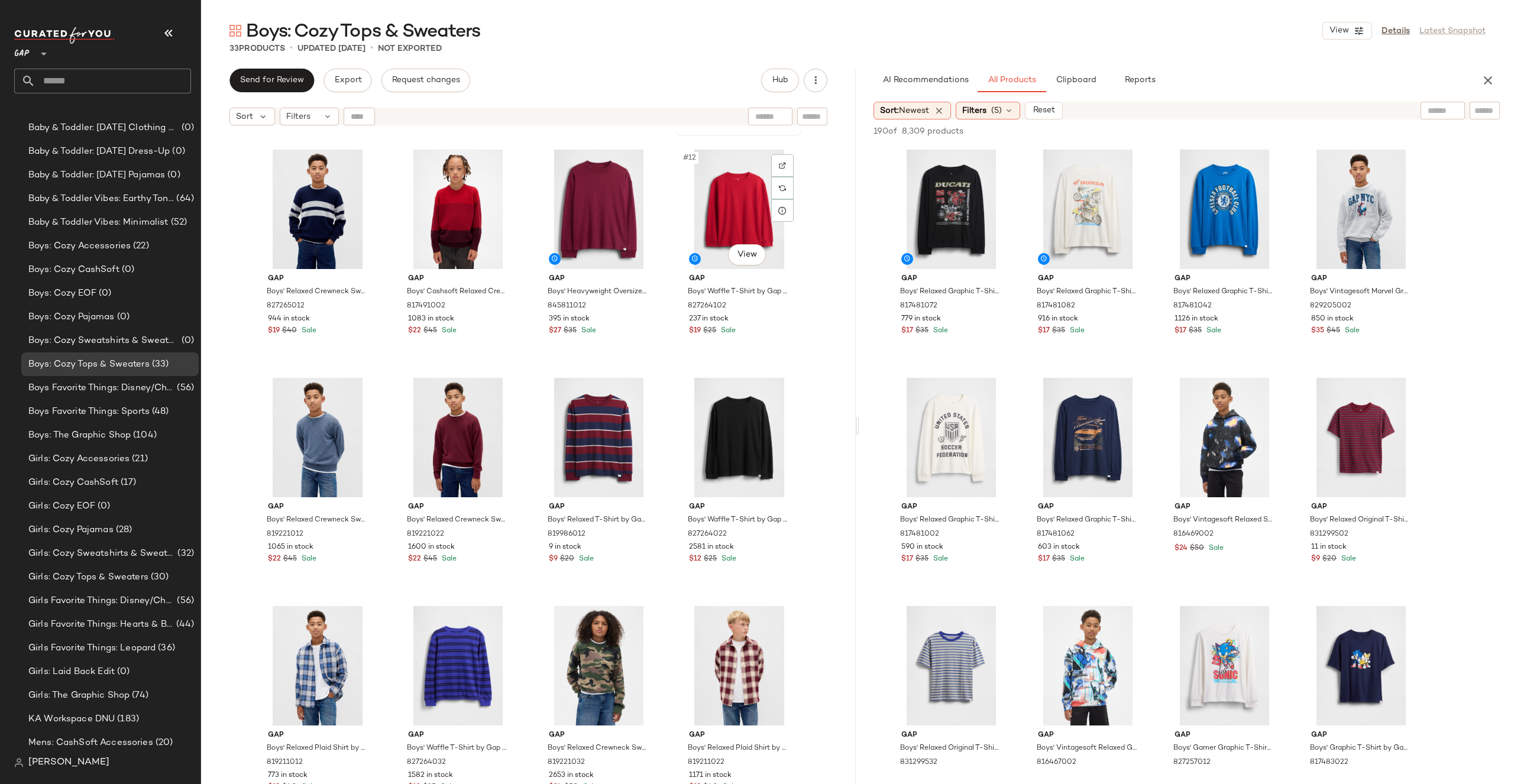
scroll to position [652, 0]
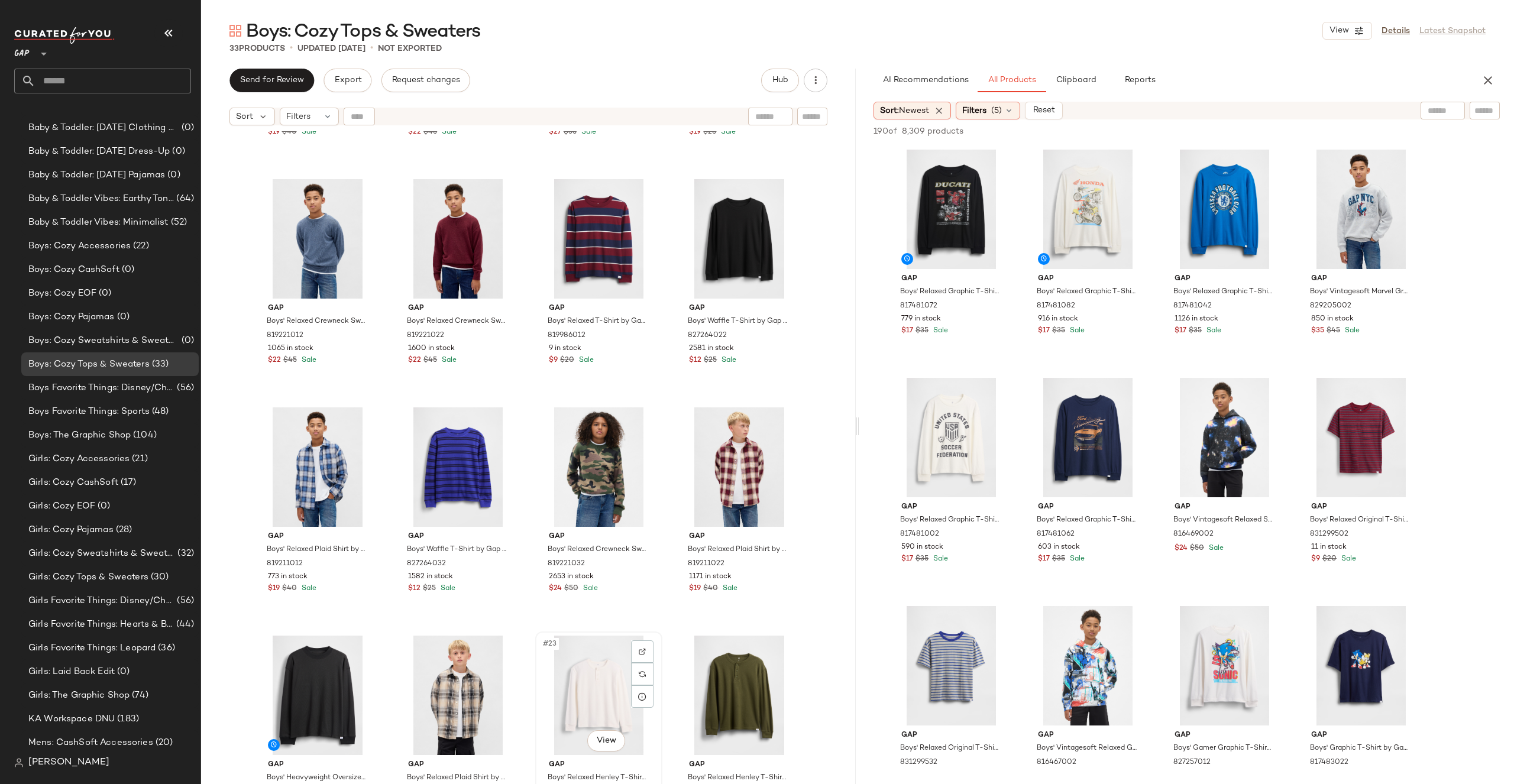
click at [567, 677] on div "#23 View" at bounding box center [599, 695] width 119 height 120
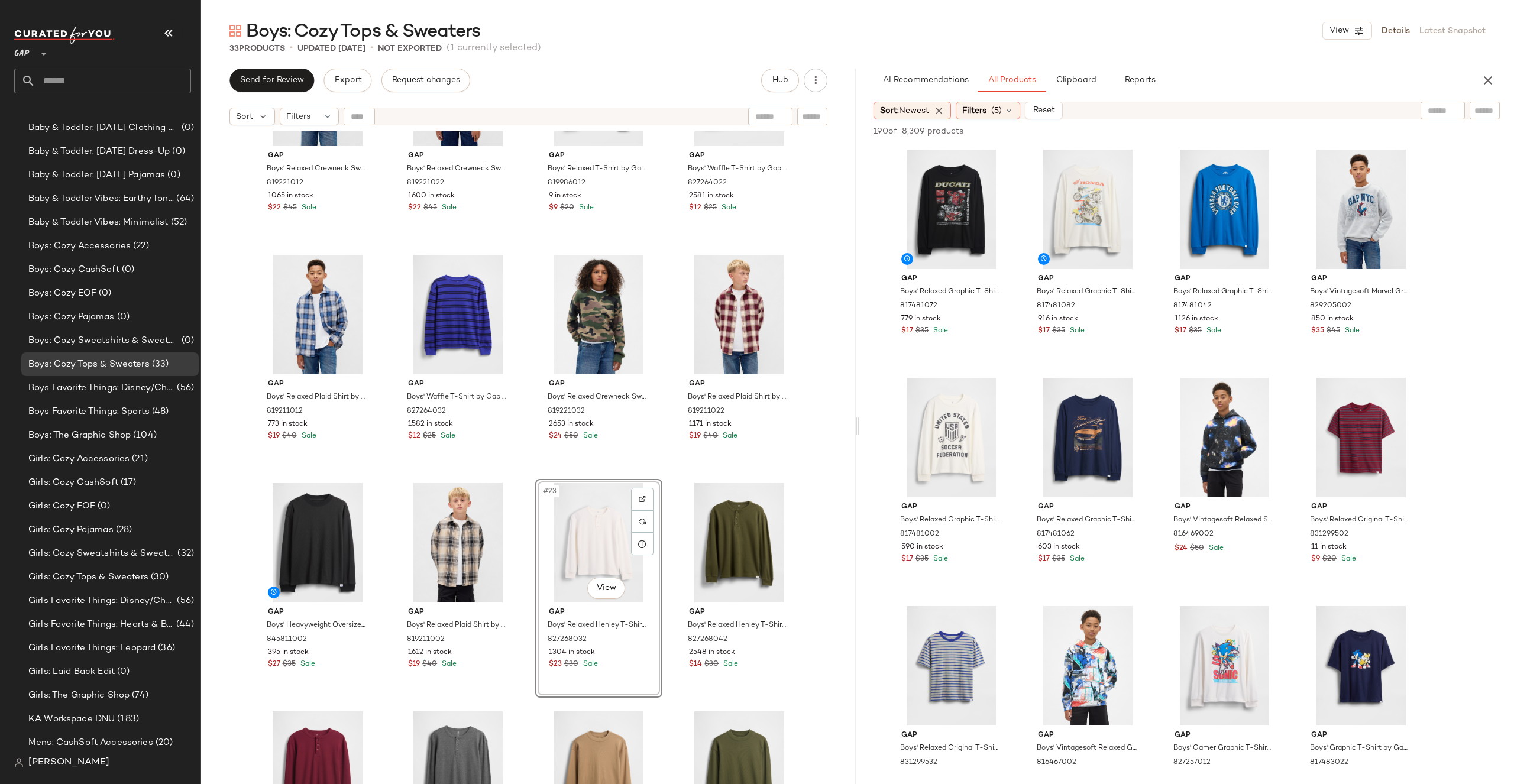
scroll to position [872, 0]
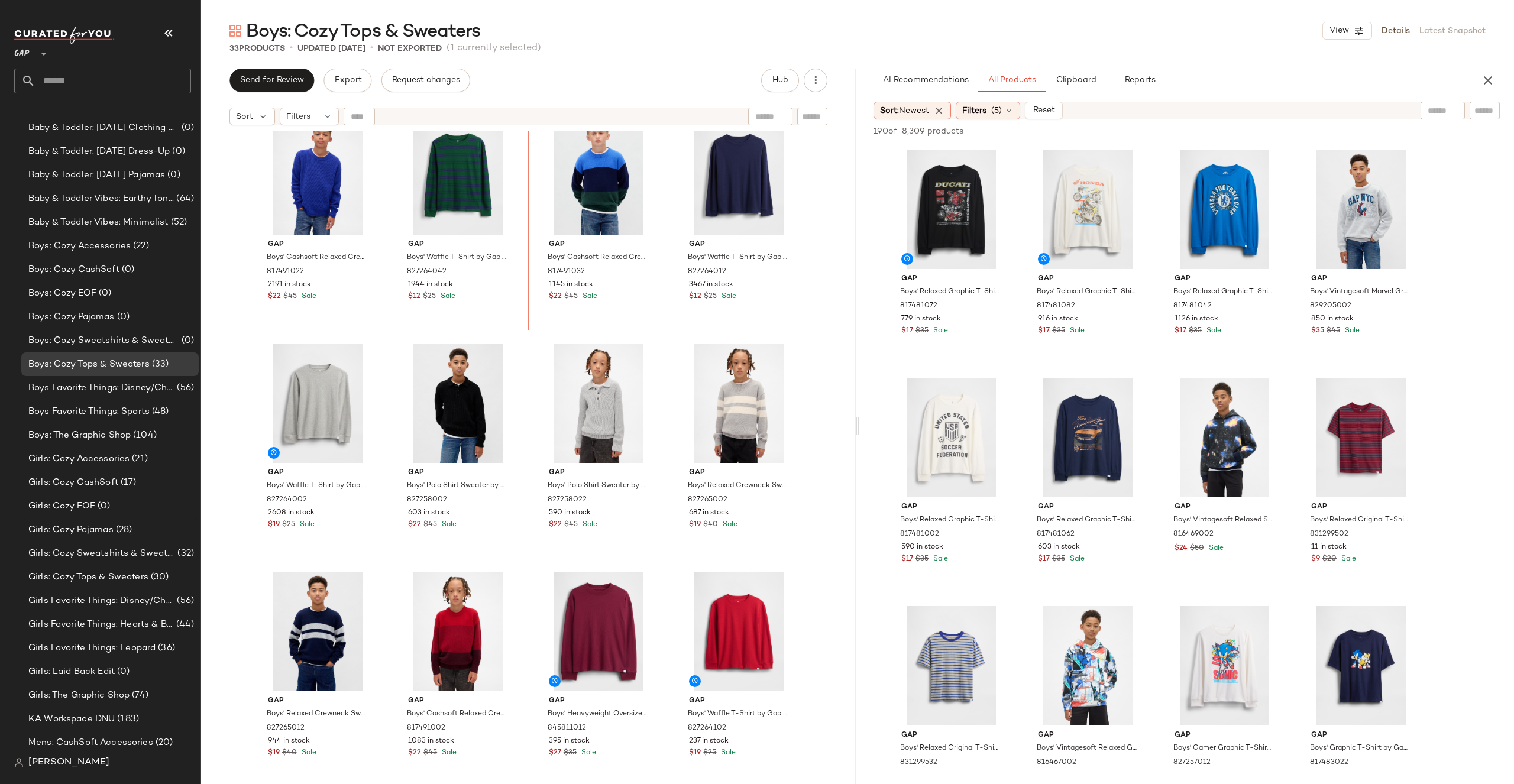
drag, startPoint x: 572, startPoint y: 452, endPoint x: 572, endPoint y: 438, distance: 14.0
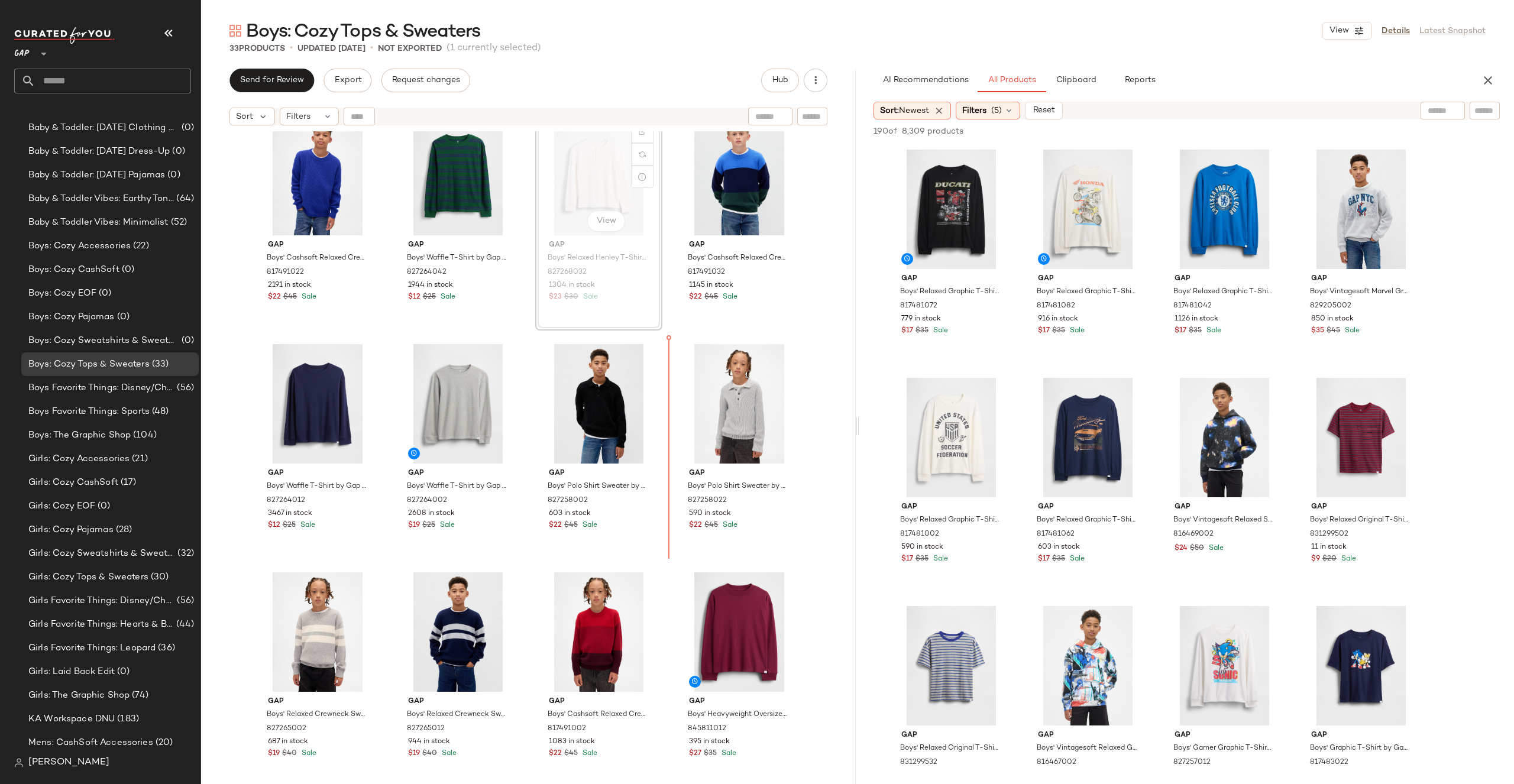
scroll to position [21, 0]
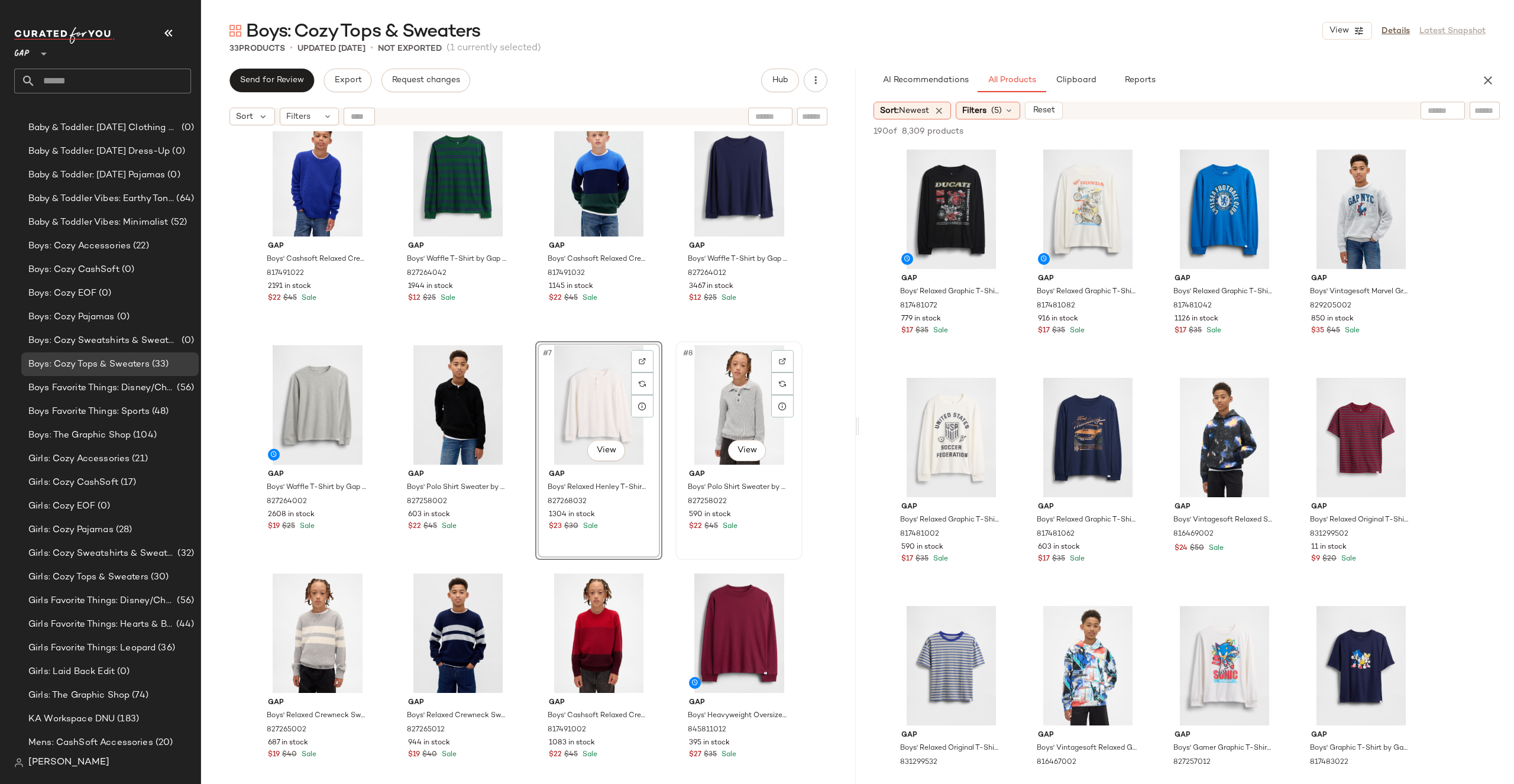
click at [796, 384] on div "#8 View Gap Boys' Polo Shirt Sweater by Gap Light [PERSON_NAME] Size XS 8272580…" at bounding box center [739, 451] width 124 height 217
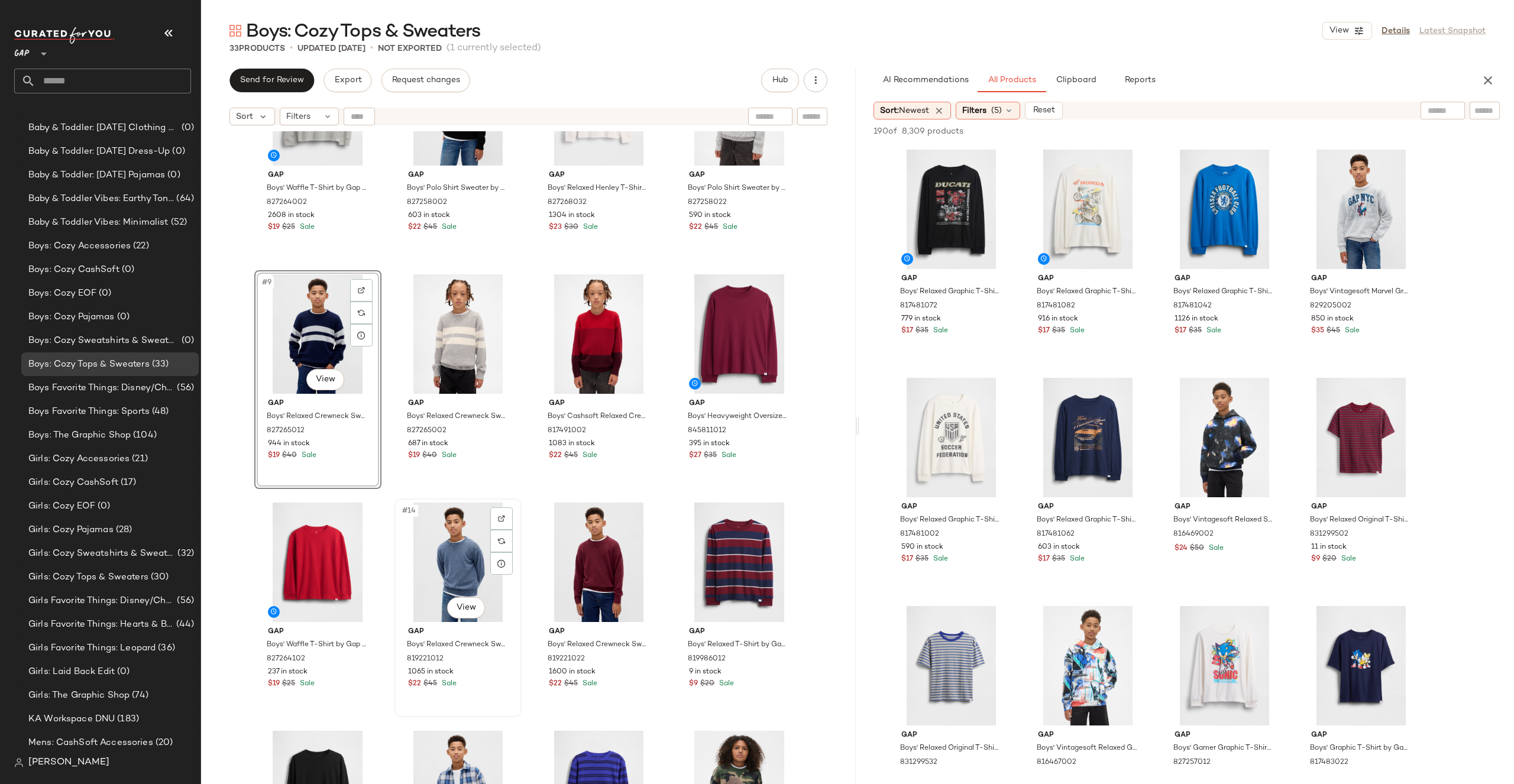
scroll to position [315, 0]
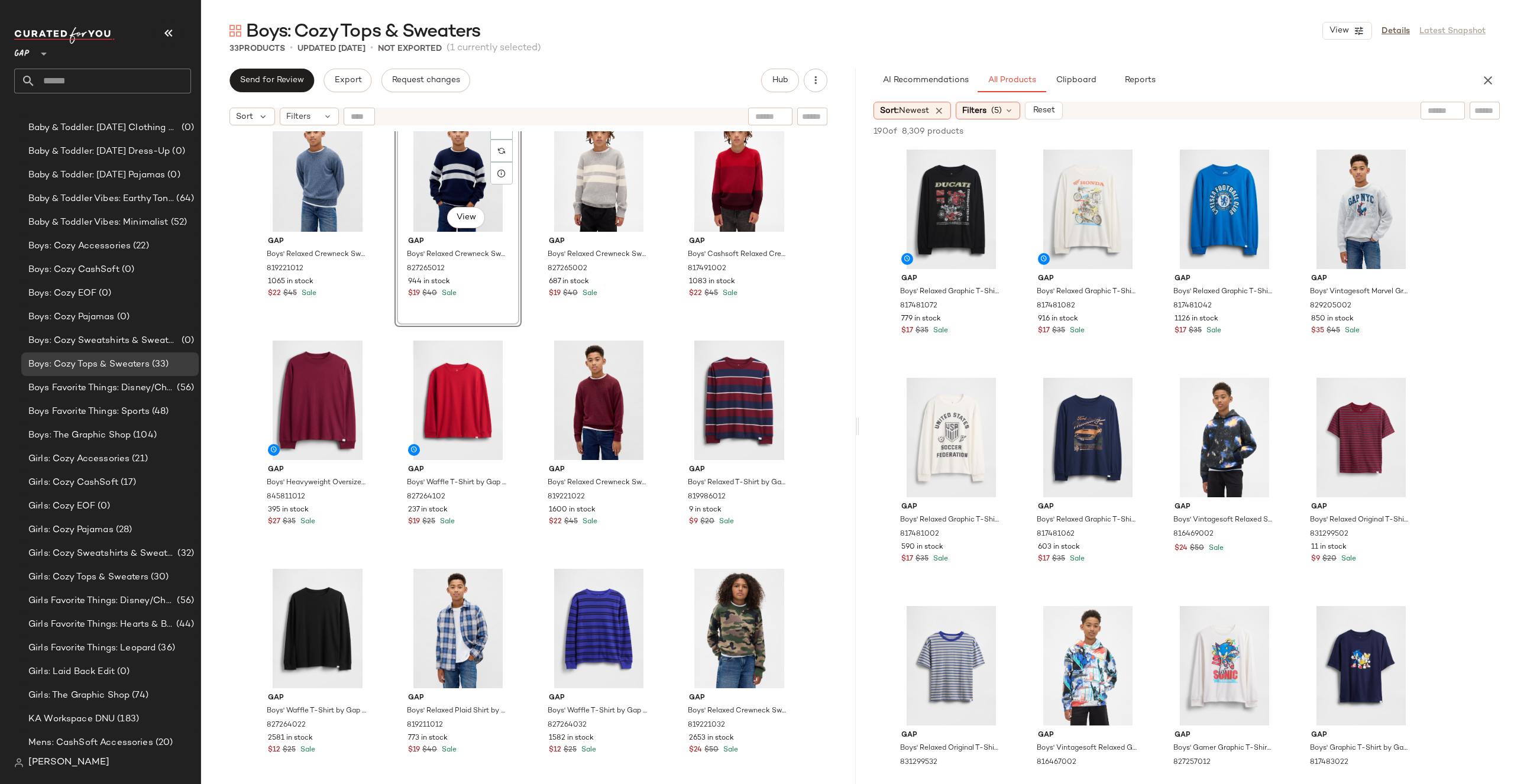
scroll to position [502, 0]
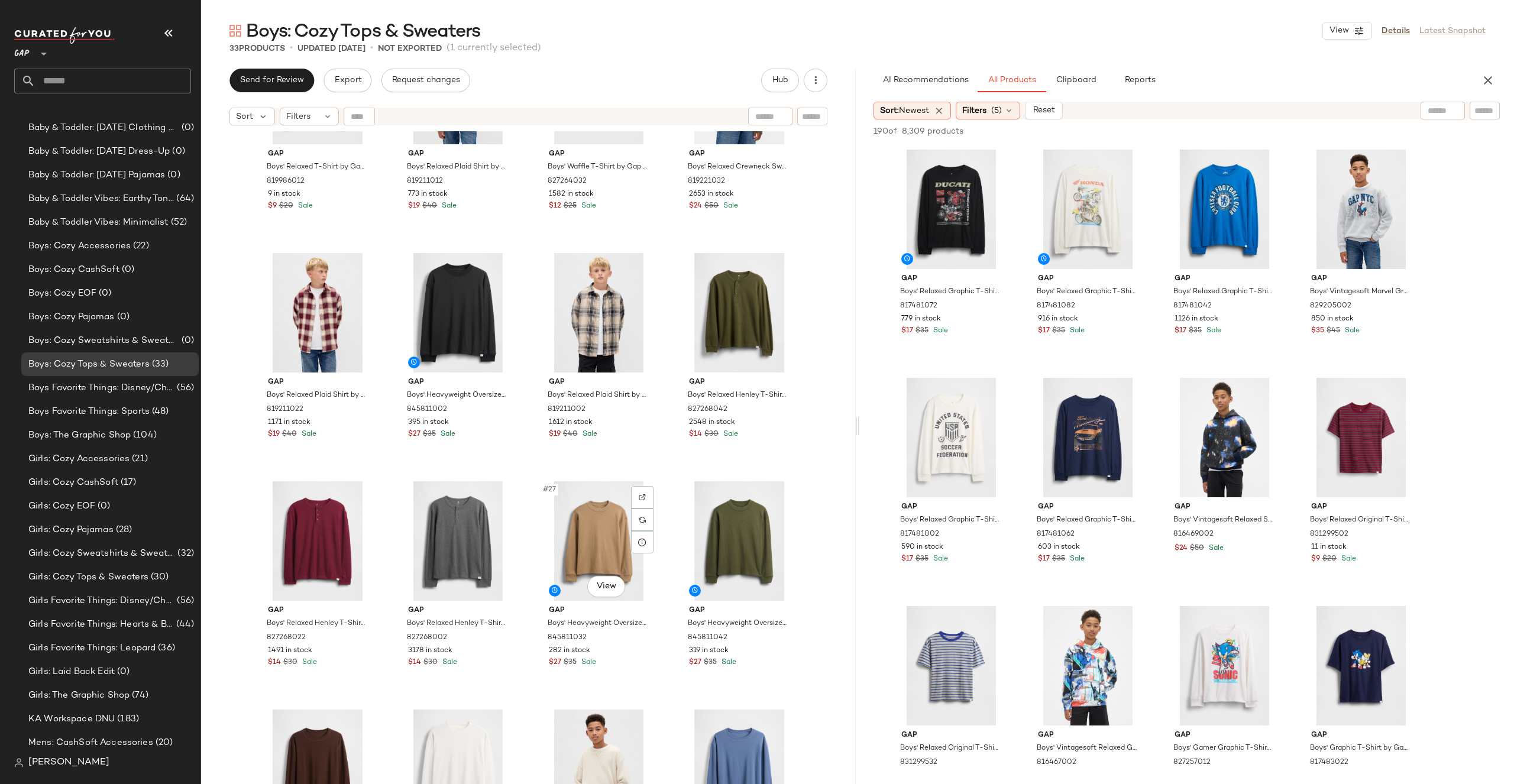
scroll to position [1323, 0]
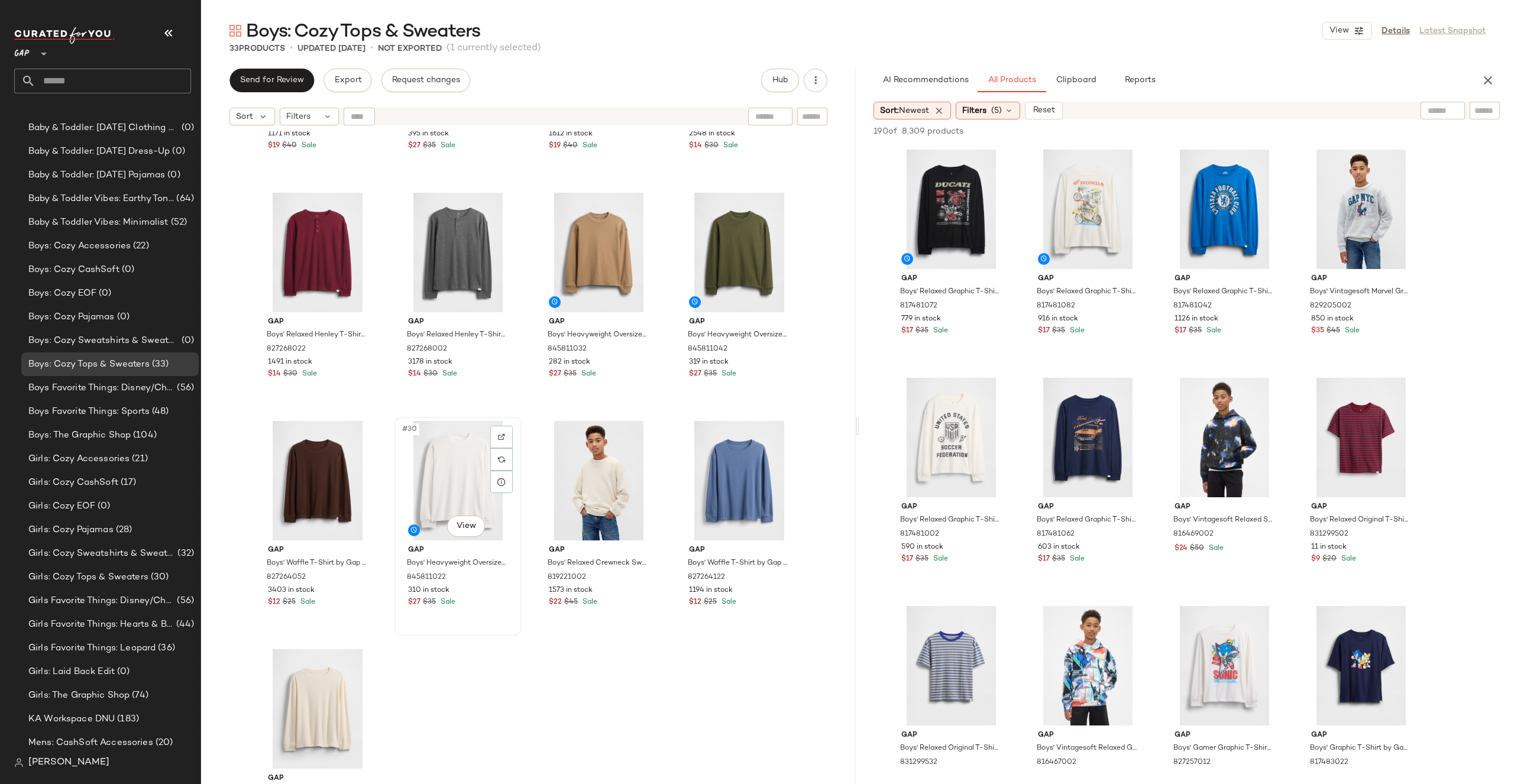
click at [442, 478] on div "#30 View" at bounding box center [458, 481] width 119 height 120
click at [429, 242] on div "#26 View" at bounding box center [458, 252] width 119 height 120
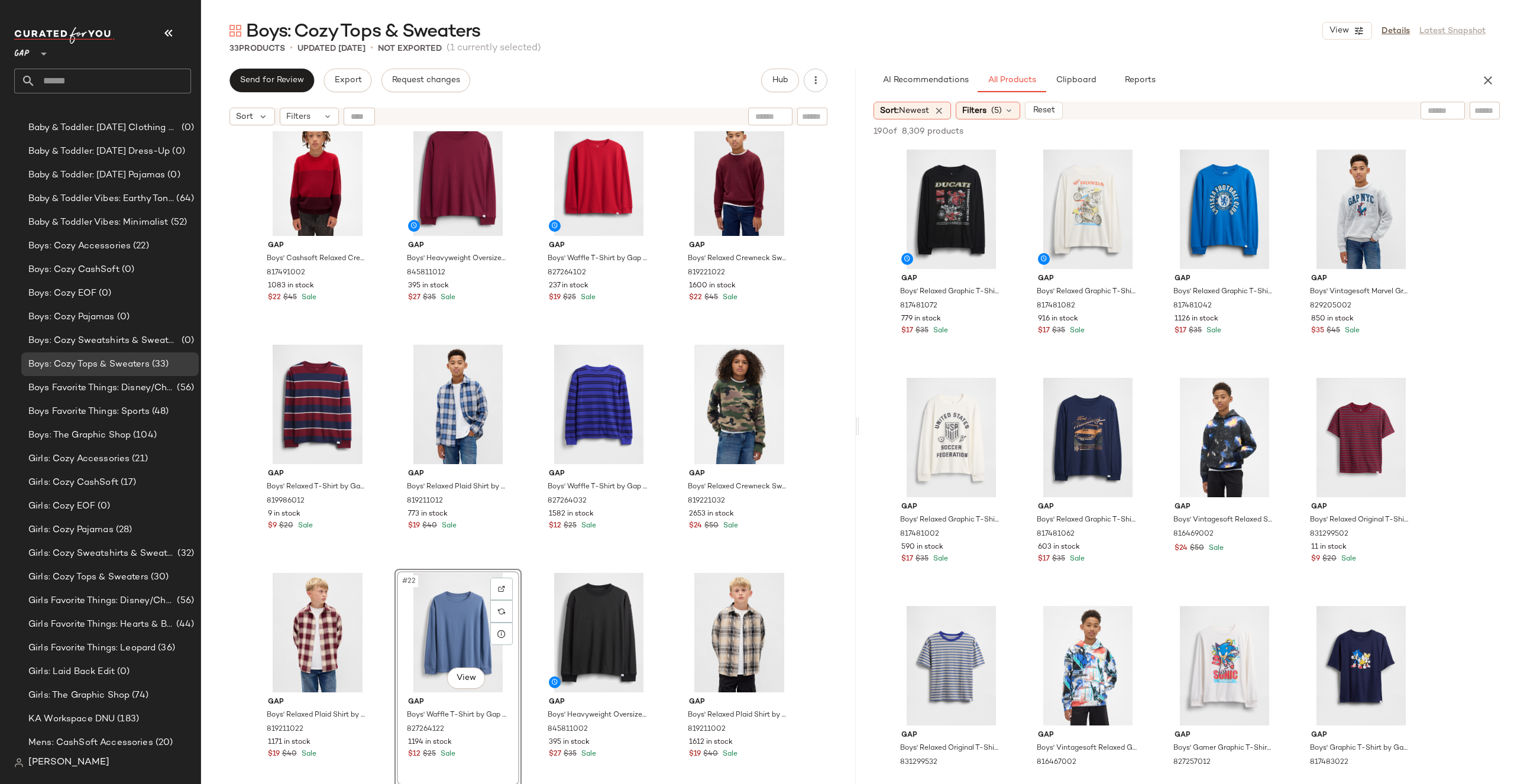
scroll to position [661, 0]
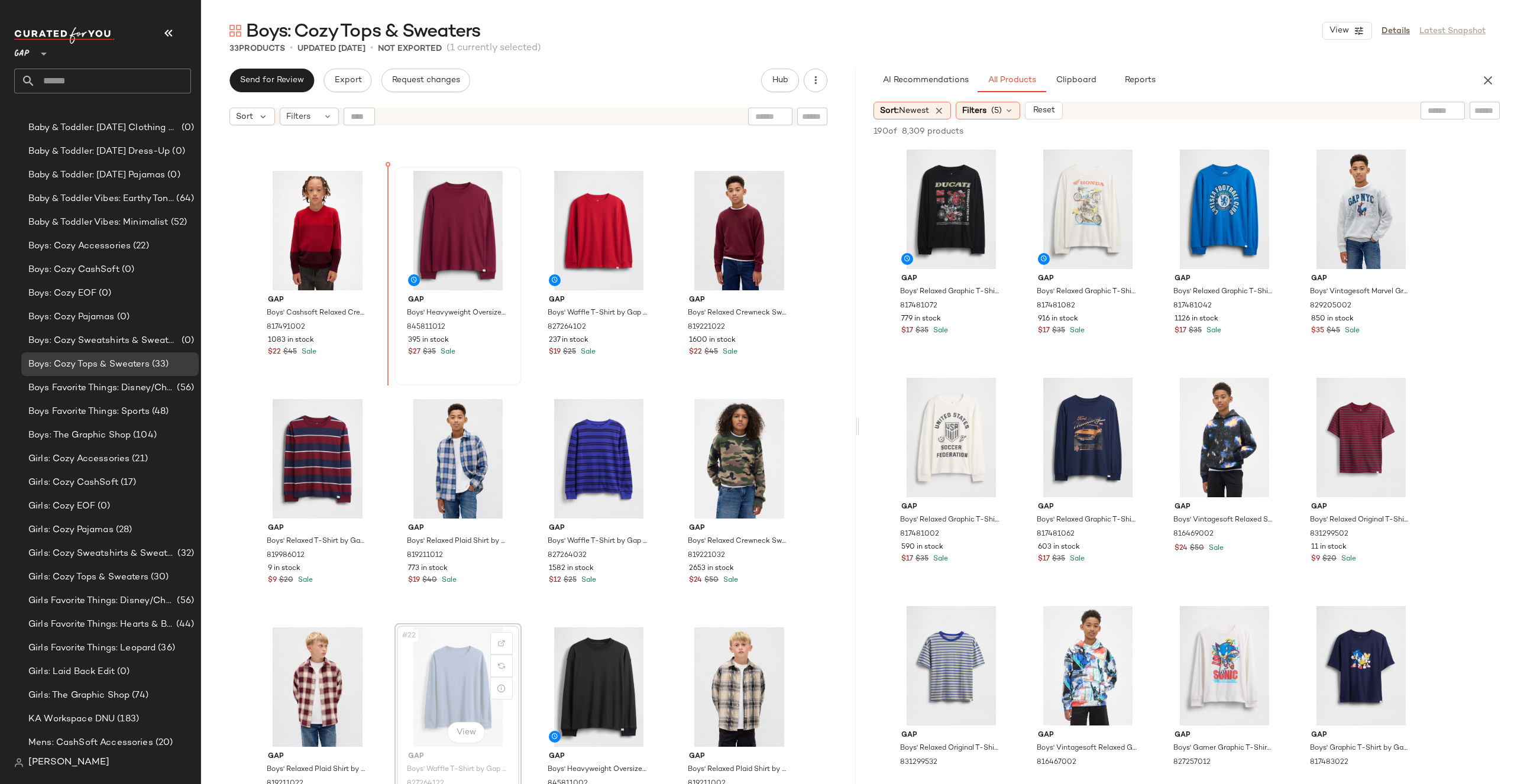
drag, startPoint x: 452, startPoint y: 688, endPoint x: 428, endPoint y: 306, distance: 382.8
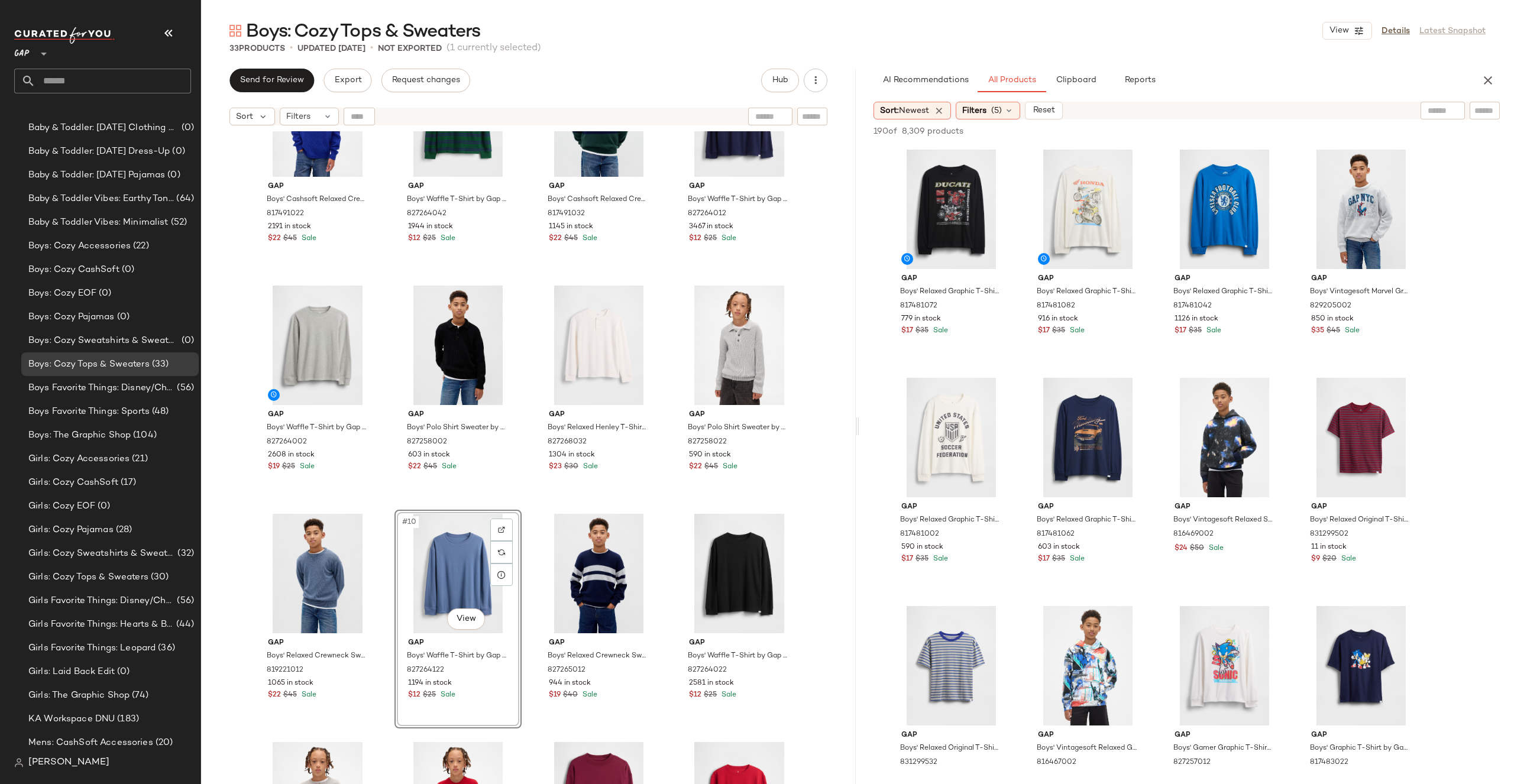
scroll to position [0, 0]
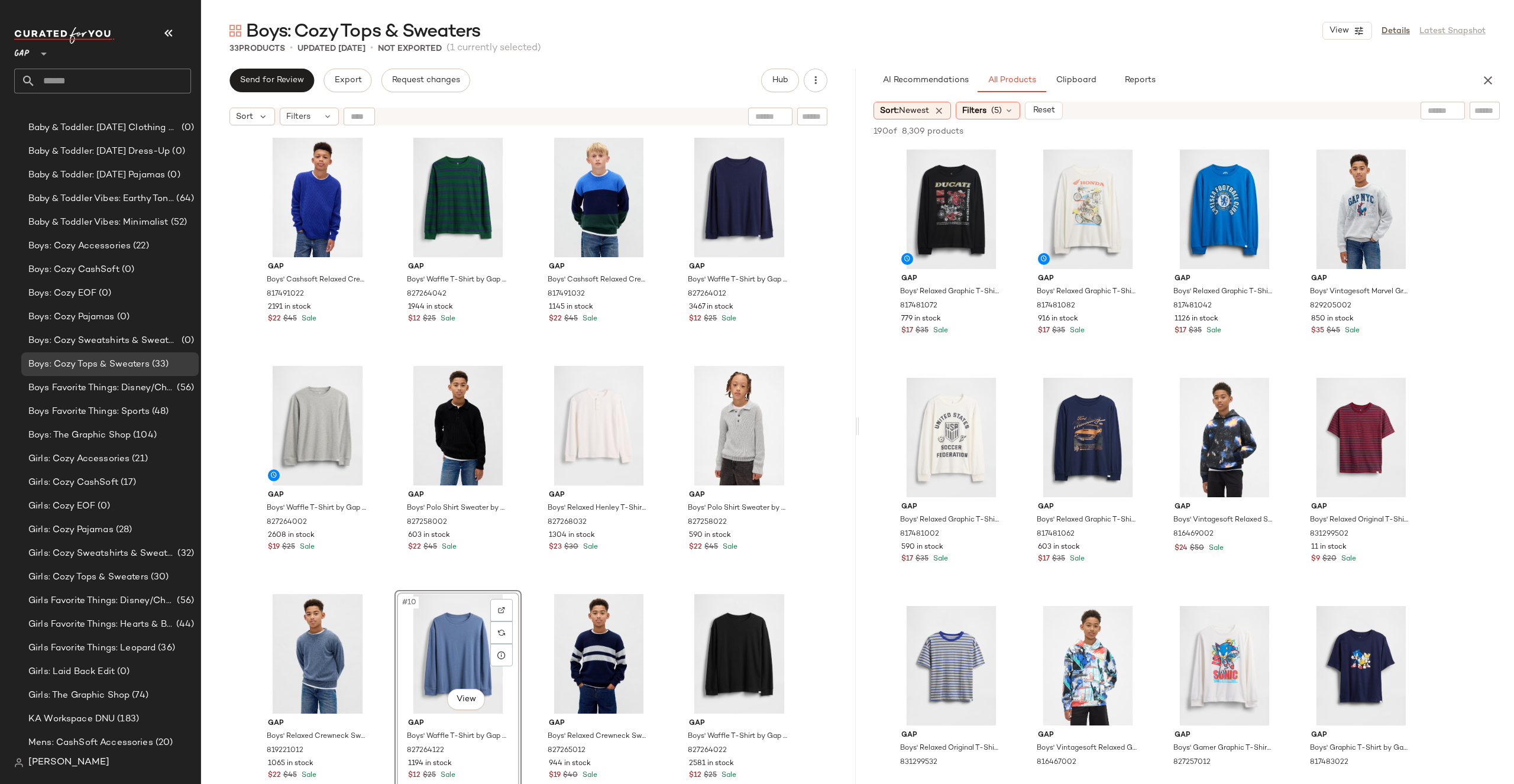
click at [835, 435] on div "Gap Boys' Cashsoft Relaxed Crewneck Sweater by Gap Royal Gem Size L 817491022 2…" at bounding box center [528, 473] width 655 height 682
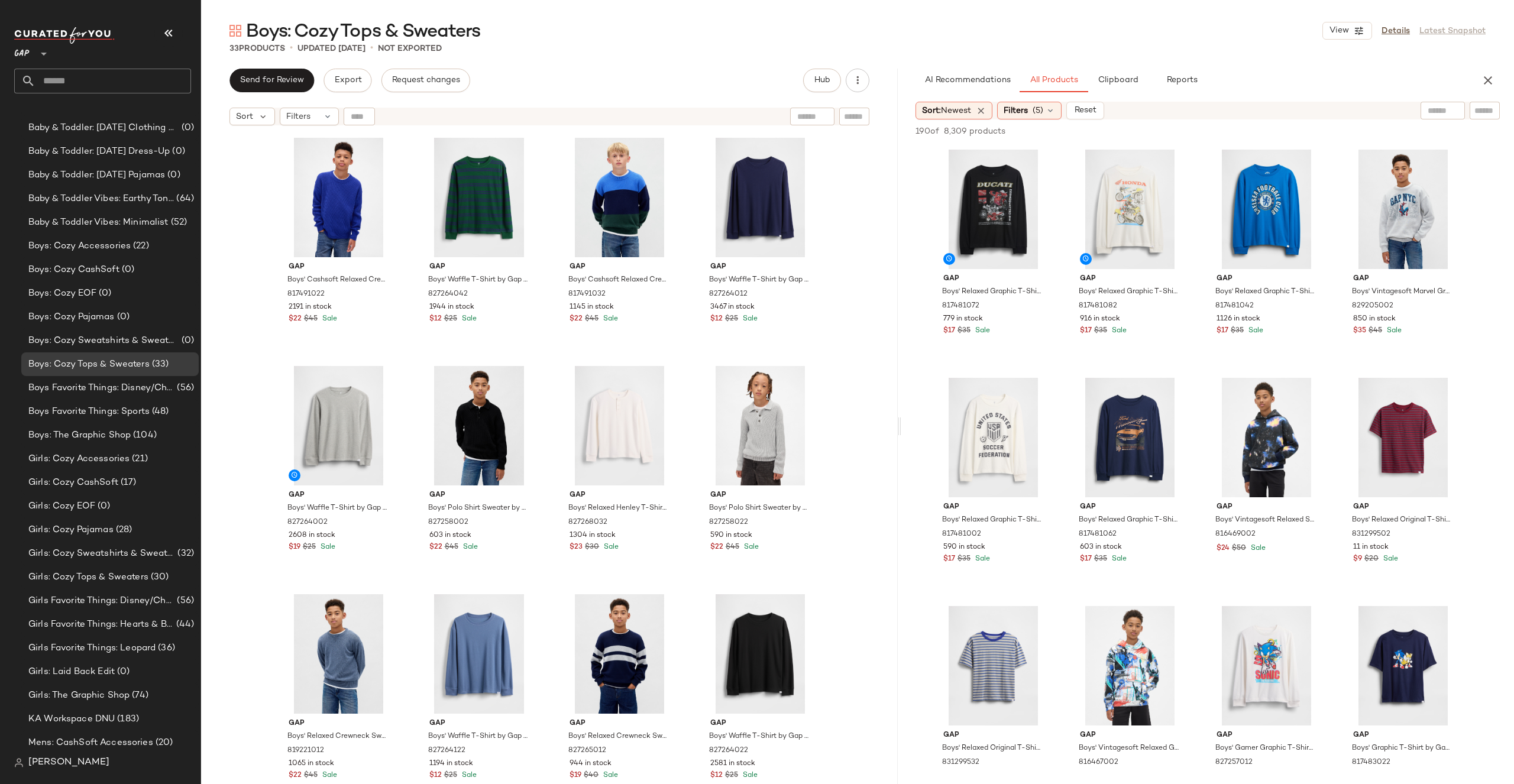
drag, startPoint x: 857, startPoint y: 429, endPoint x: 901, endPoint y: 408, distance: 48.8
click at [901, 408] on div "Boys: Cozy Tops & Sweaters View Details Latest Snapshot 33 Products • updated […" at bounding box center [857, 401] width 1313 height 765
click at [836, 467] on div "Gap Boys' Cashsoft Relaxed Crewneck Sweater by Gap Royal Gem Size L 817491022 2…" at bounding box center [549, 473] width 697 height 682
click at [1341, 25] on button "View" at bounding box center [1347, 30] width 50 height 18
click at [1291, 128] on label "Show Card Details" at bounding box center [1290, 132] width 87 height 33
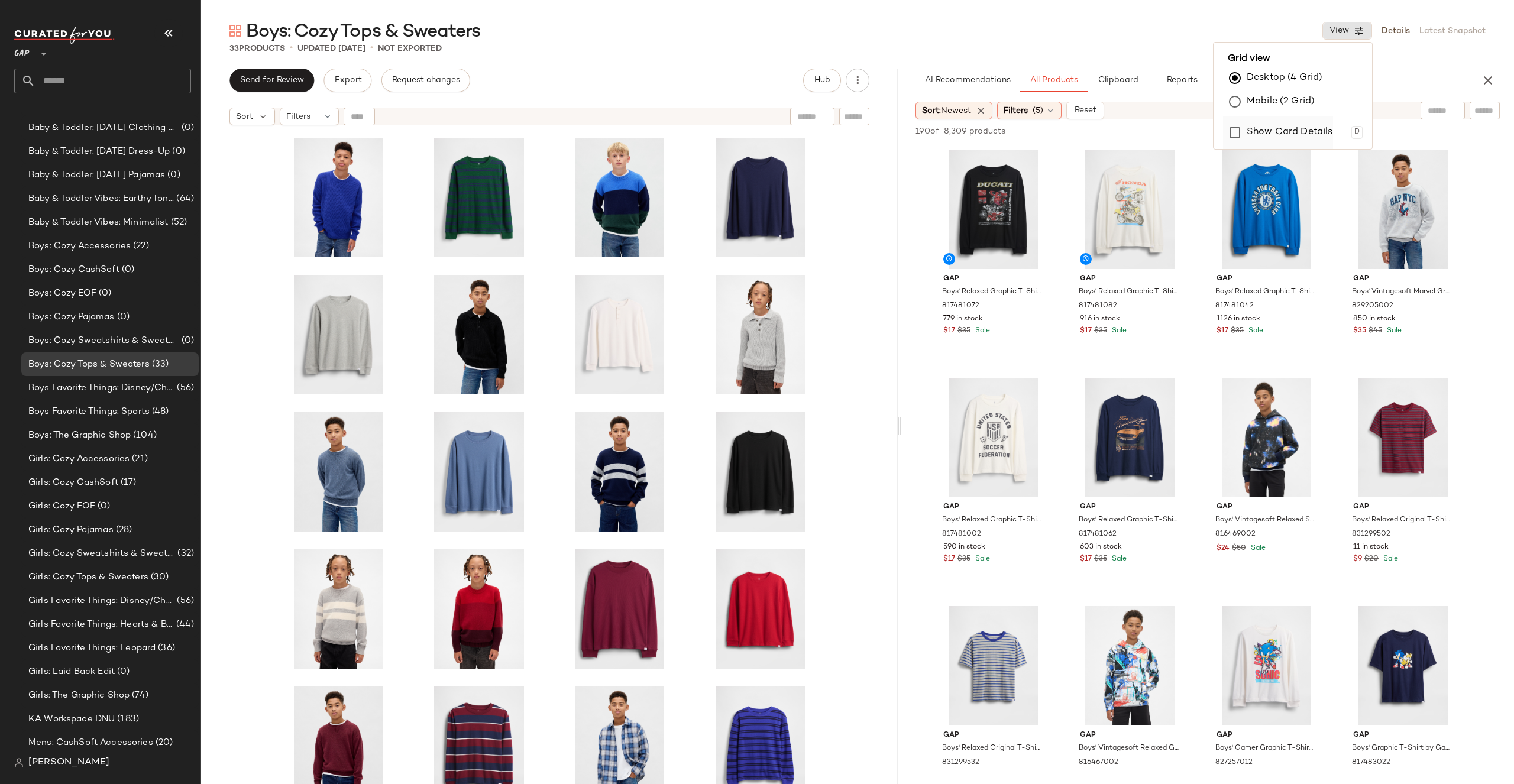
click at [1291, 128] on label "Show Card Details" at bounding box center [1290, 132] width 87 height 33
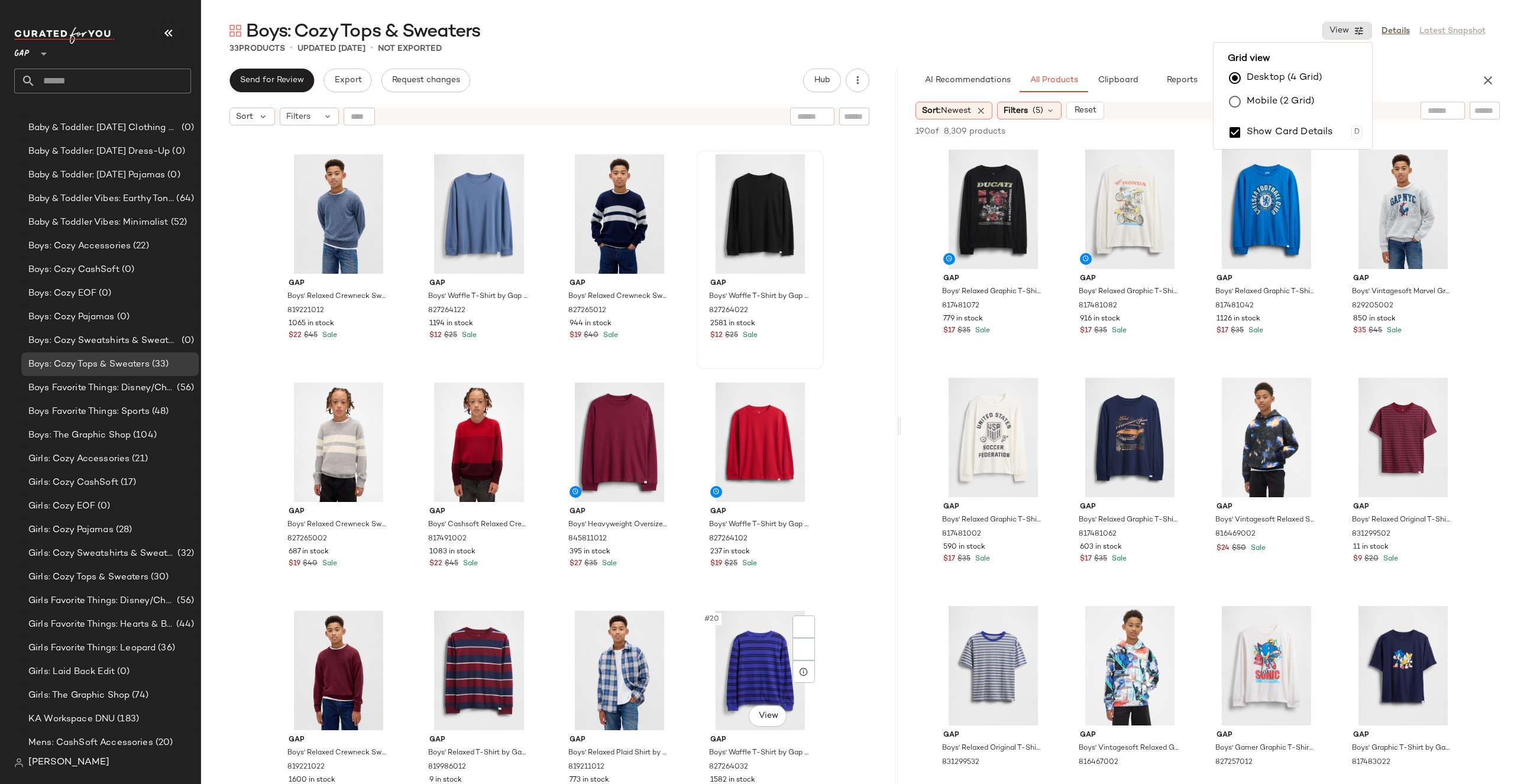
scroll to position [560, 0]
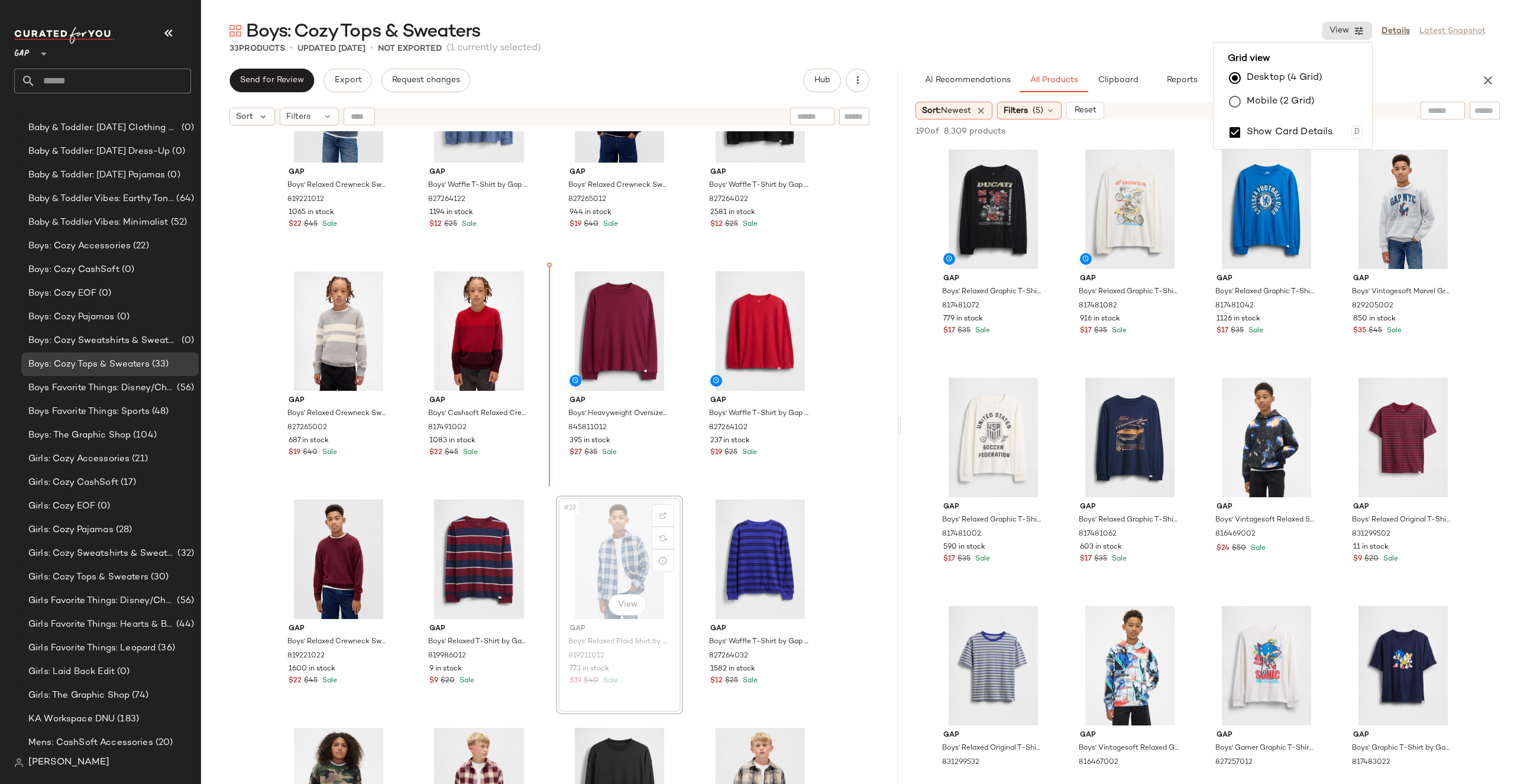
drag, startPoint x: 637, startPoint y: 550, endPoint x: 628, endPoint y: 542, distance: 12.0
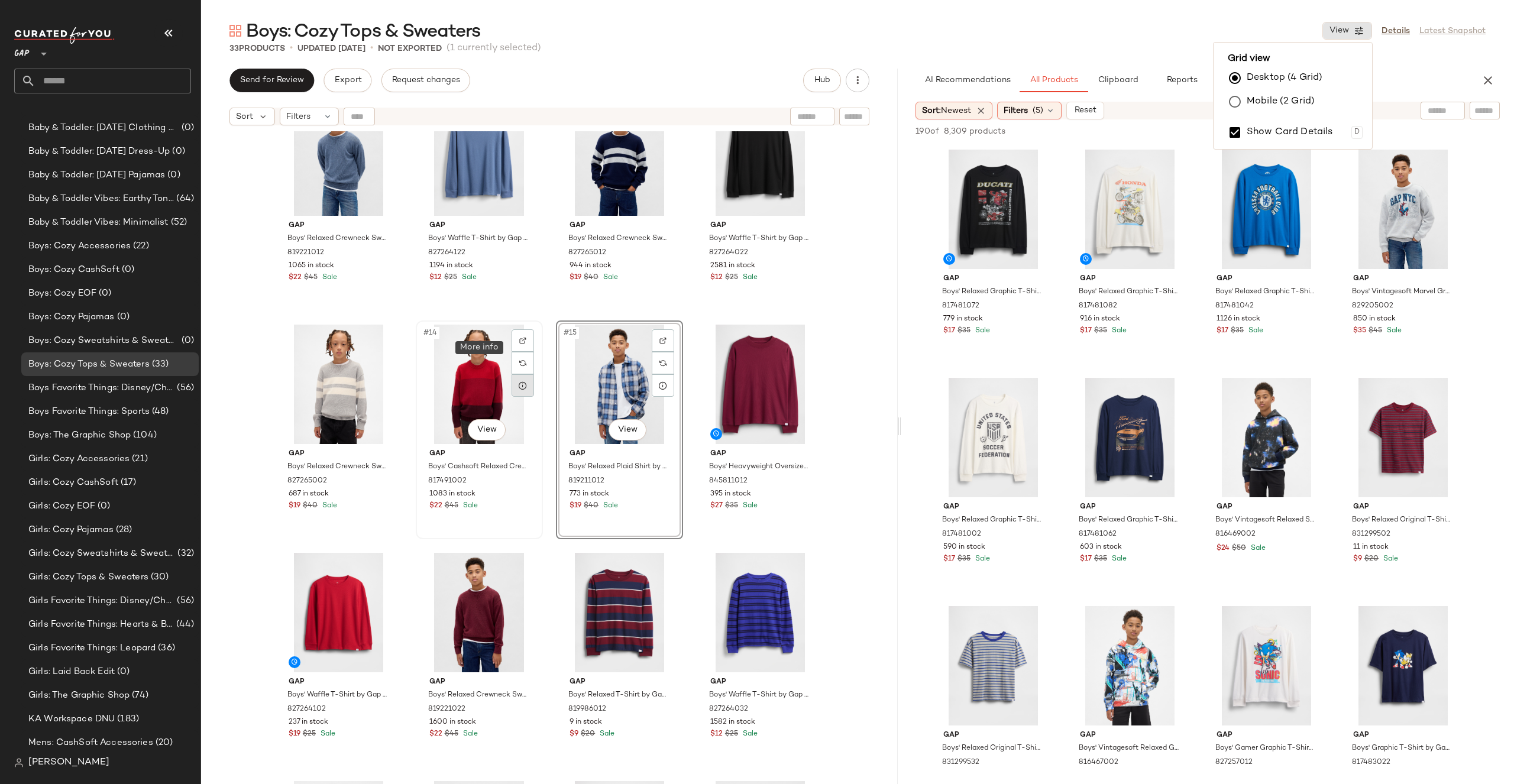
scroll to position [415, 0]
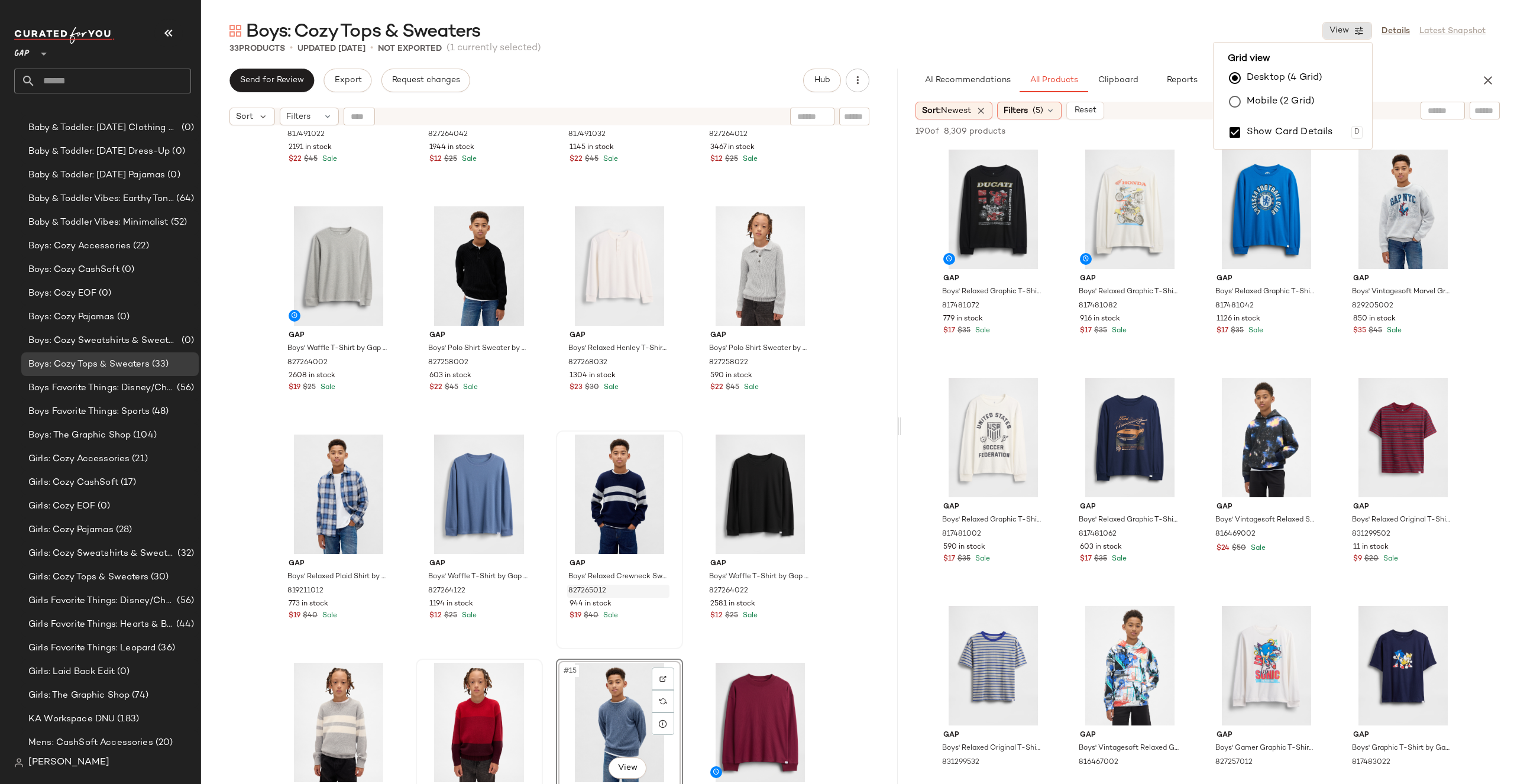
scroll to position [205, 0]
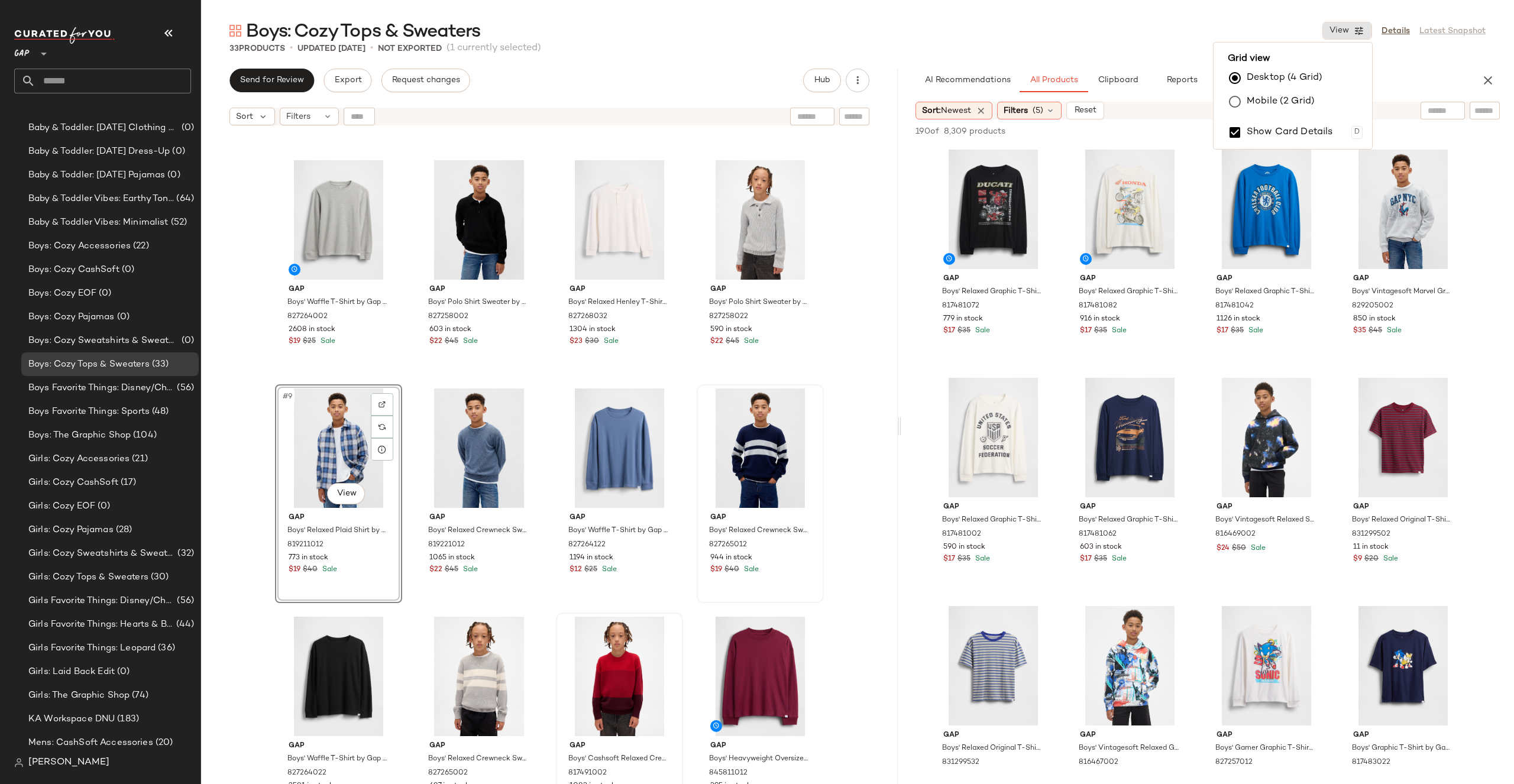
drag, startPoint x: 330, startPoint y: 450, endPoint x: 698, endPoint y: 485, distance: 369.7
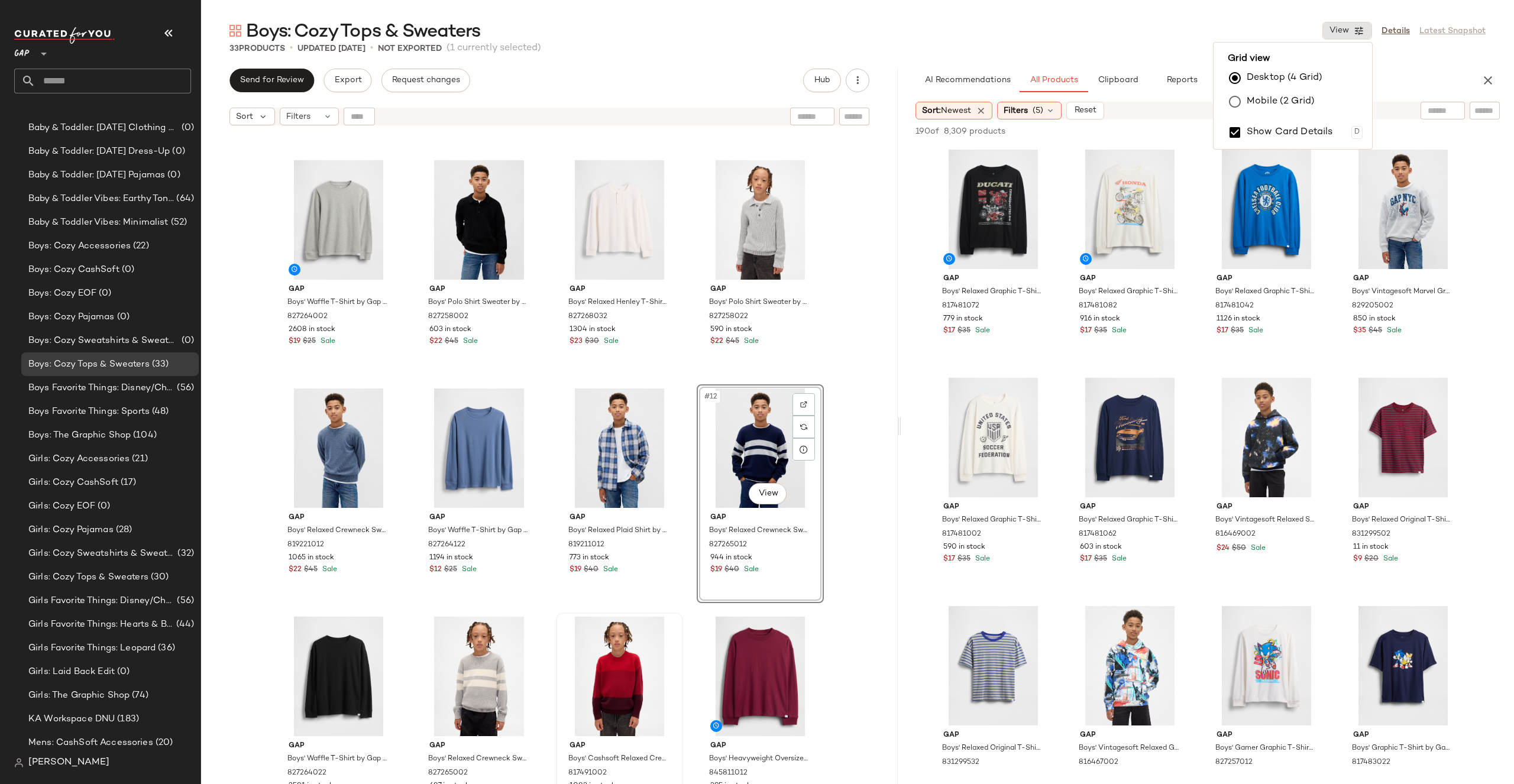
drag, startPoint x: 767, startPoint y: 432, endPoint x: 762, endPoint y: 441, distance: 10.3
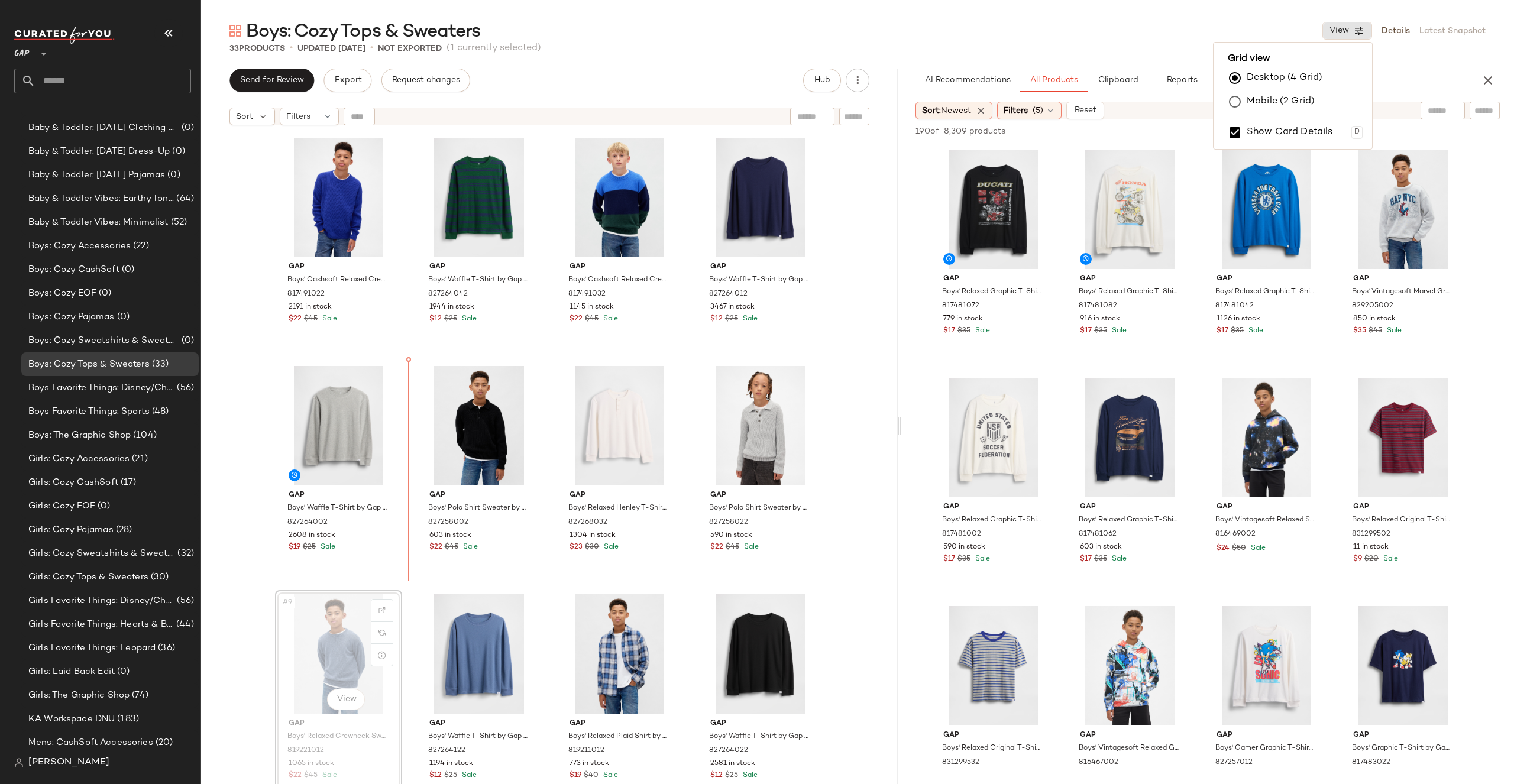
drag, startPoint x: 338, startPoint y: 639, endPoint x: 340, endPoint y: 632, distance: 7.3
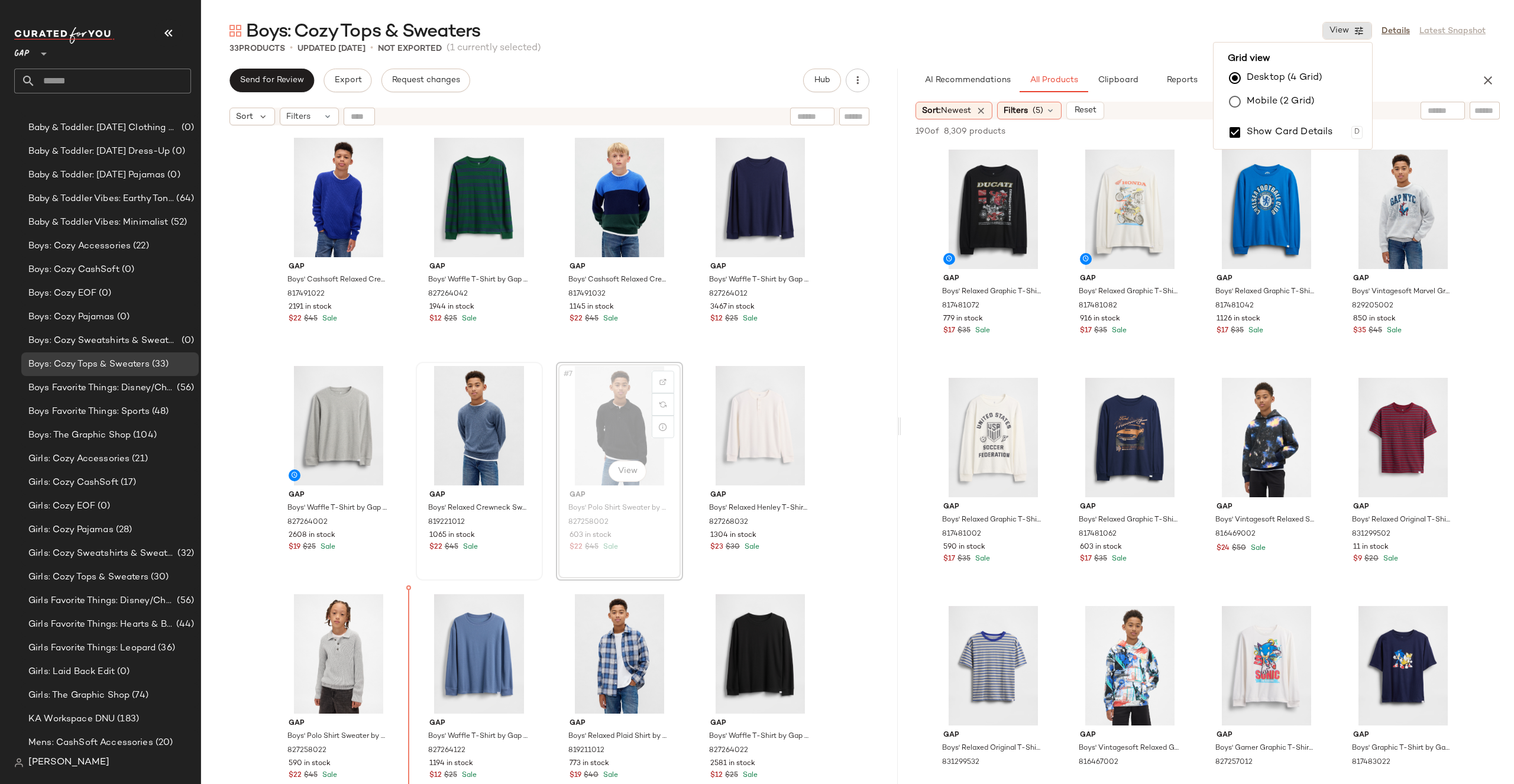
drag, startPoint x: 613, startPoint y: 397, endPoint x: 605, endPoint y: 403, distance: 10.0
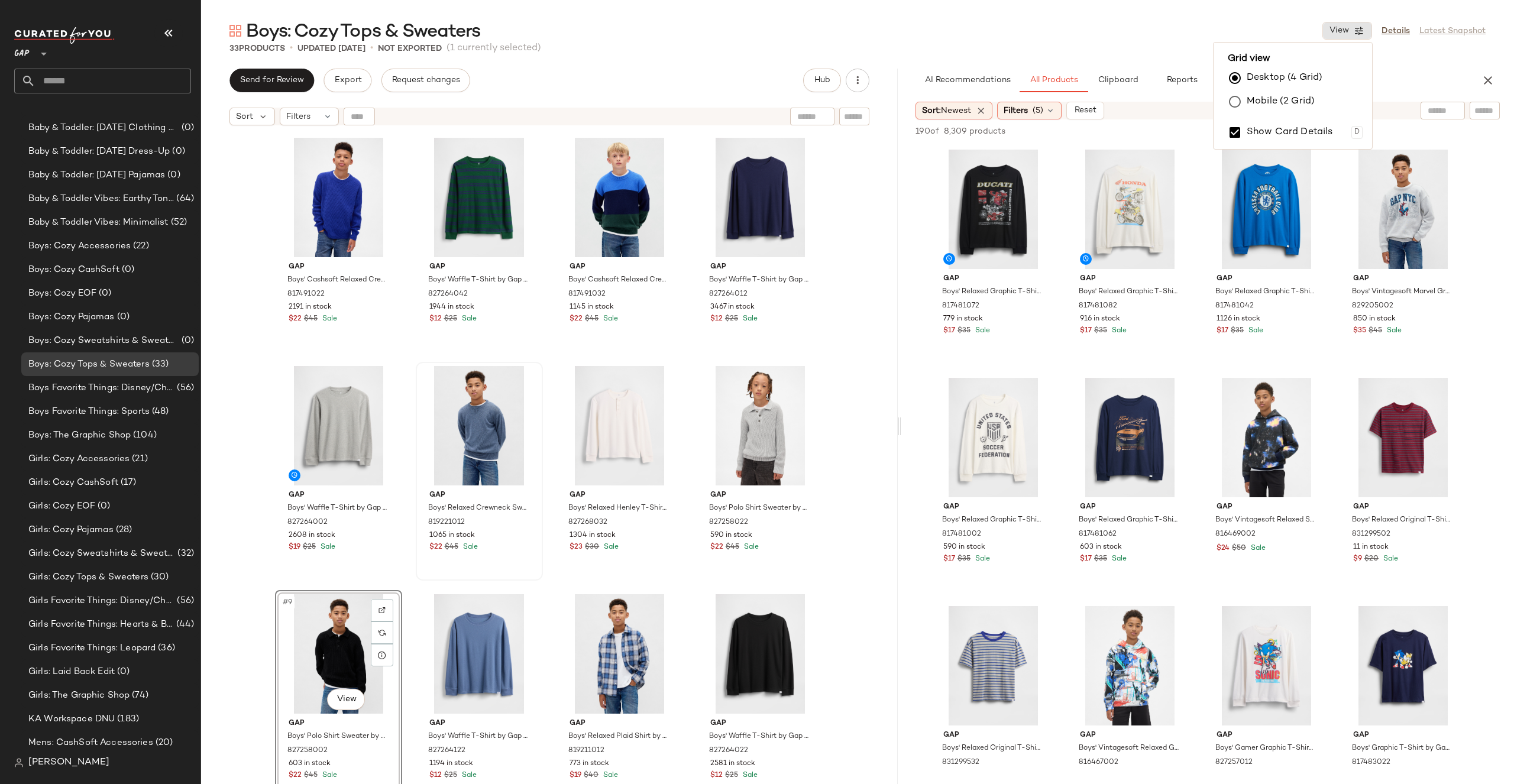
click at [855, 396] on div "Gap Boys' Cashsoft Relaxed Crewneck Sweater by Gap Royal Gem Size L 817491022 2…" at bounding box center [549, 473] width 697 height 682
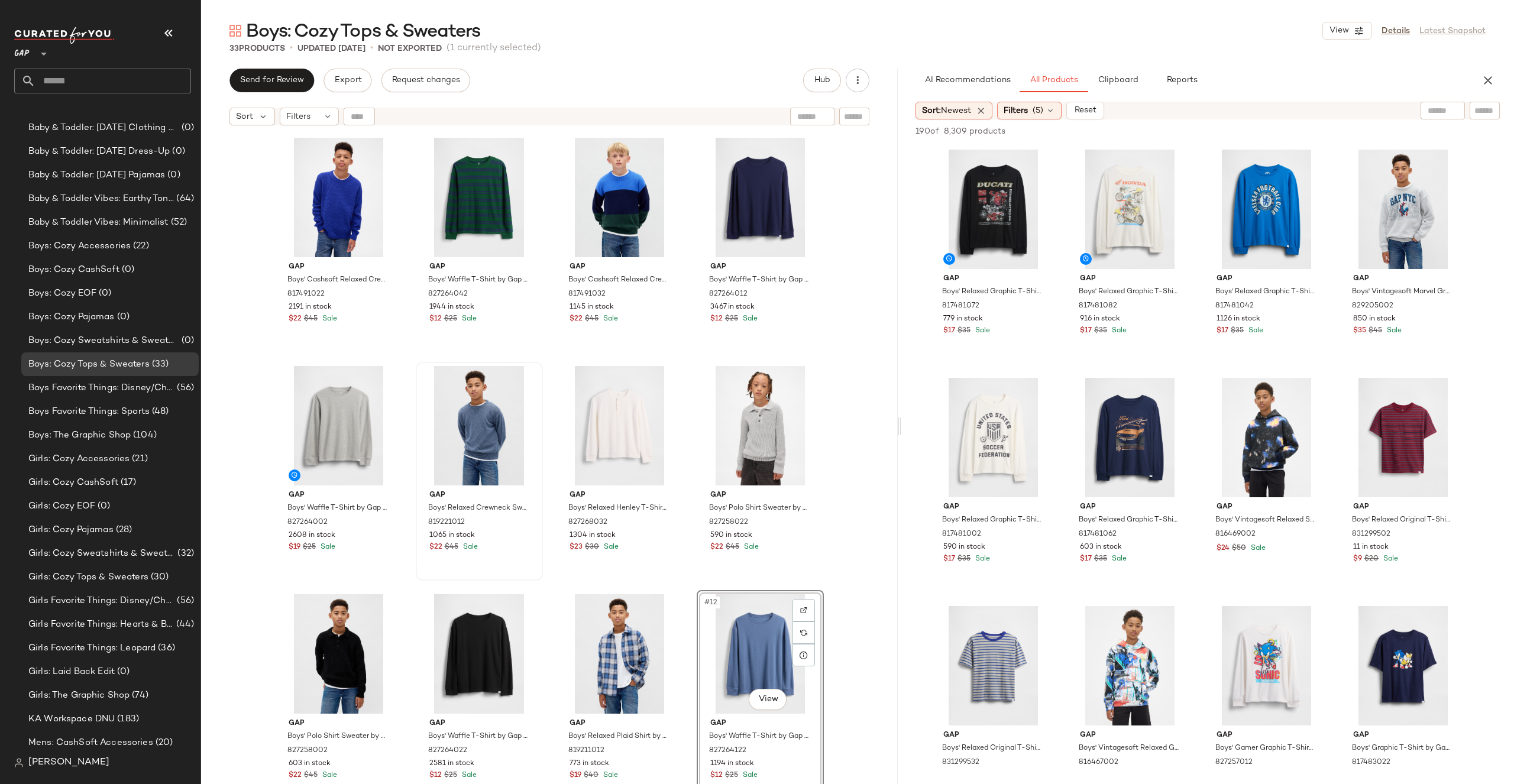
click at [840, 580] on div "Gap Boys' Cashsoft Relaxed Crewneck Sweater by Gap Royal Gem Size L 817491022 2…" at bounding box center [549, 473] width 697 height 682
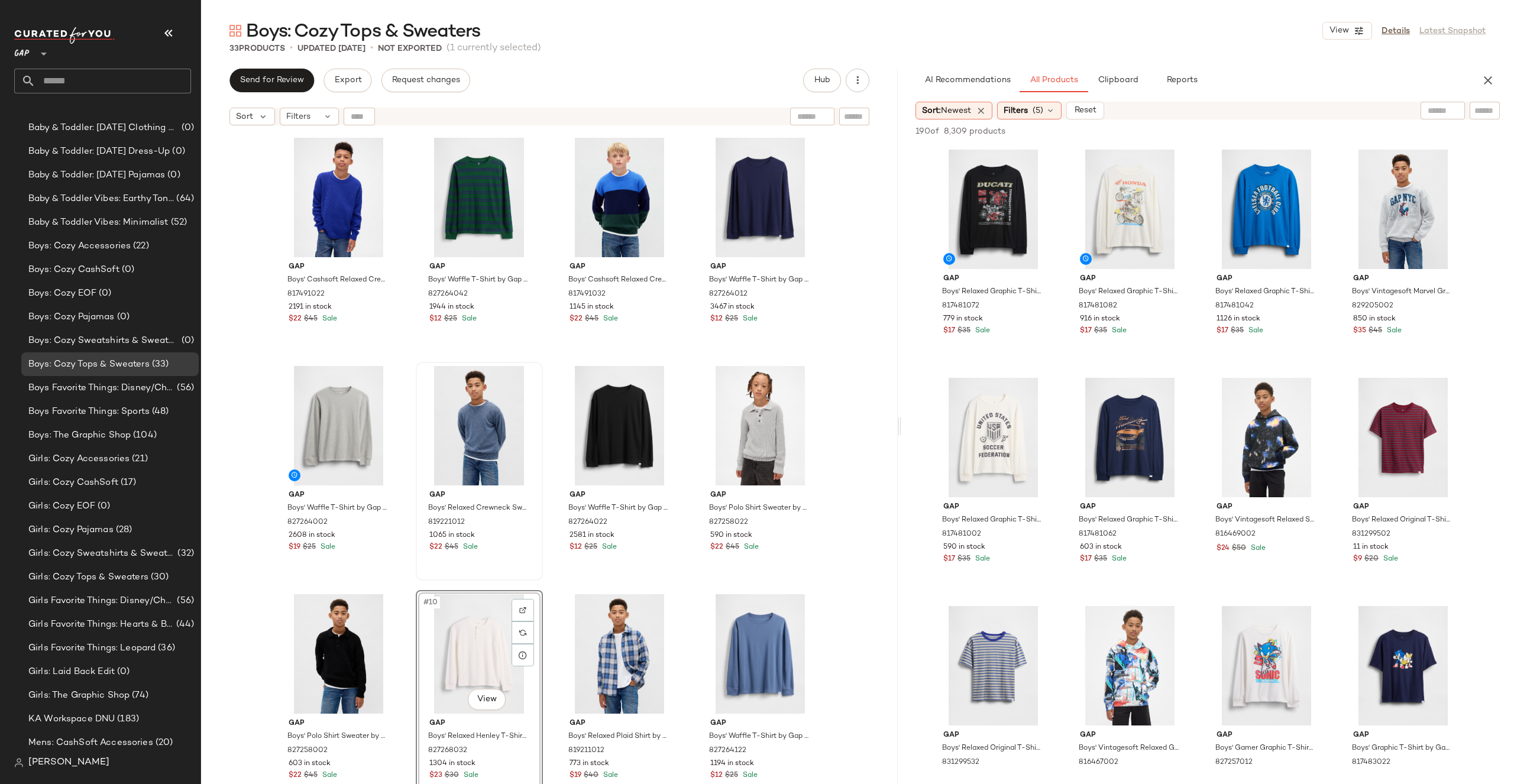
click at [825, 423] on div "Gap Boys' Cashsoft Relaxed Crewneck Sweater by Gap Royal Gem Size L 817491022 2…" at bounding box center [549, 473] width 697 height 682
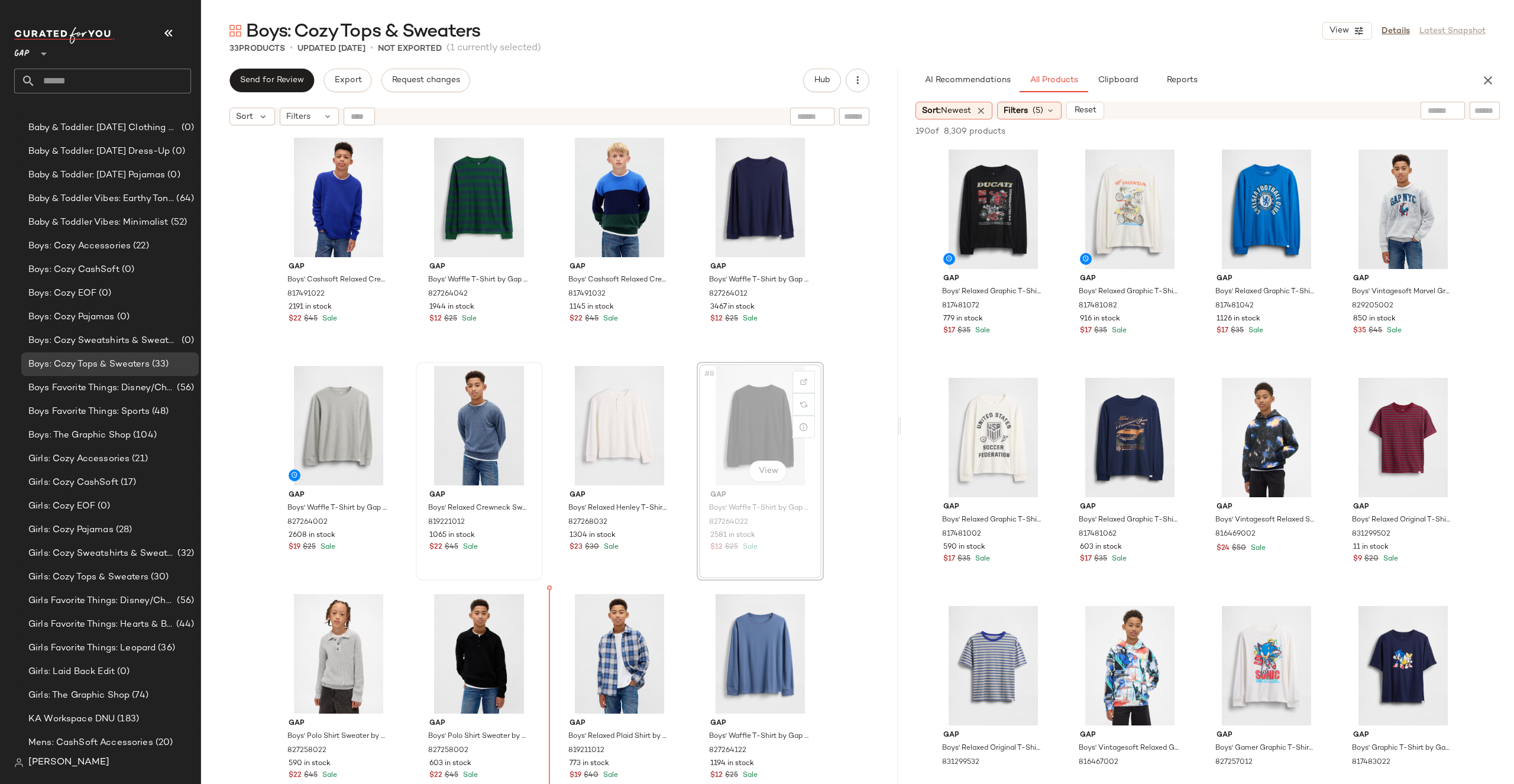
drag, startPoint x: 719, startPoint y: 418, endPoint x: 713, endPoint y: 424, distance: 8.5
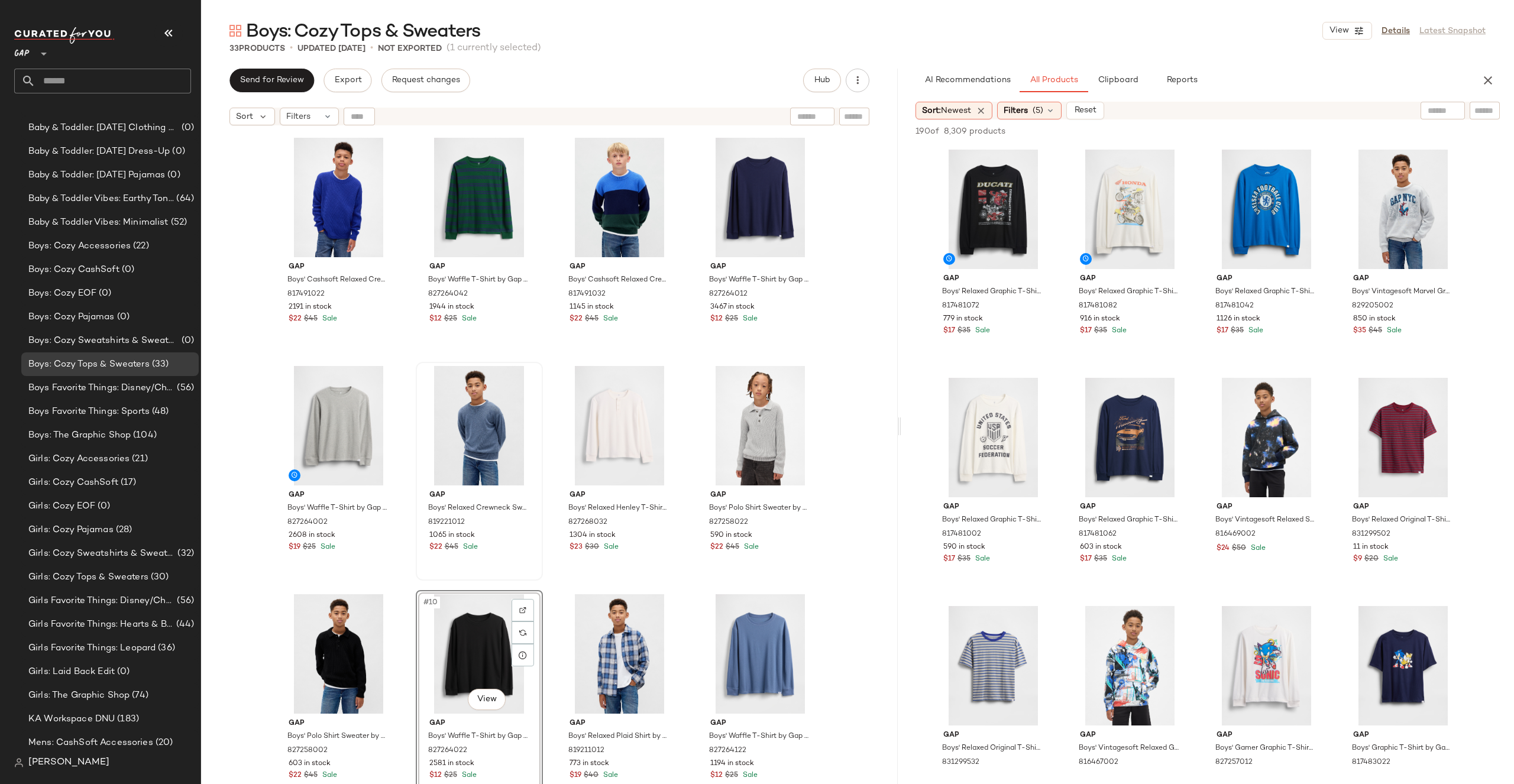
click at [855, 409] on div "Gap Boys' Cashsoft Relaxed Crewneck Sweater by Gap Royal Gem Size L 817491022 2…" at bounding box center [549, 473] width 697 height 682
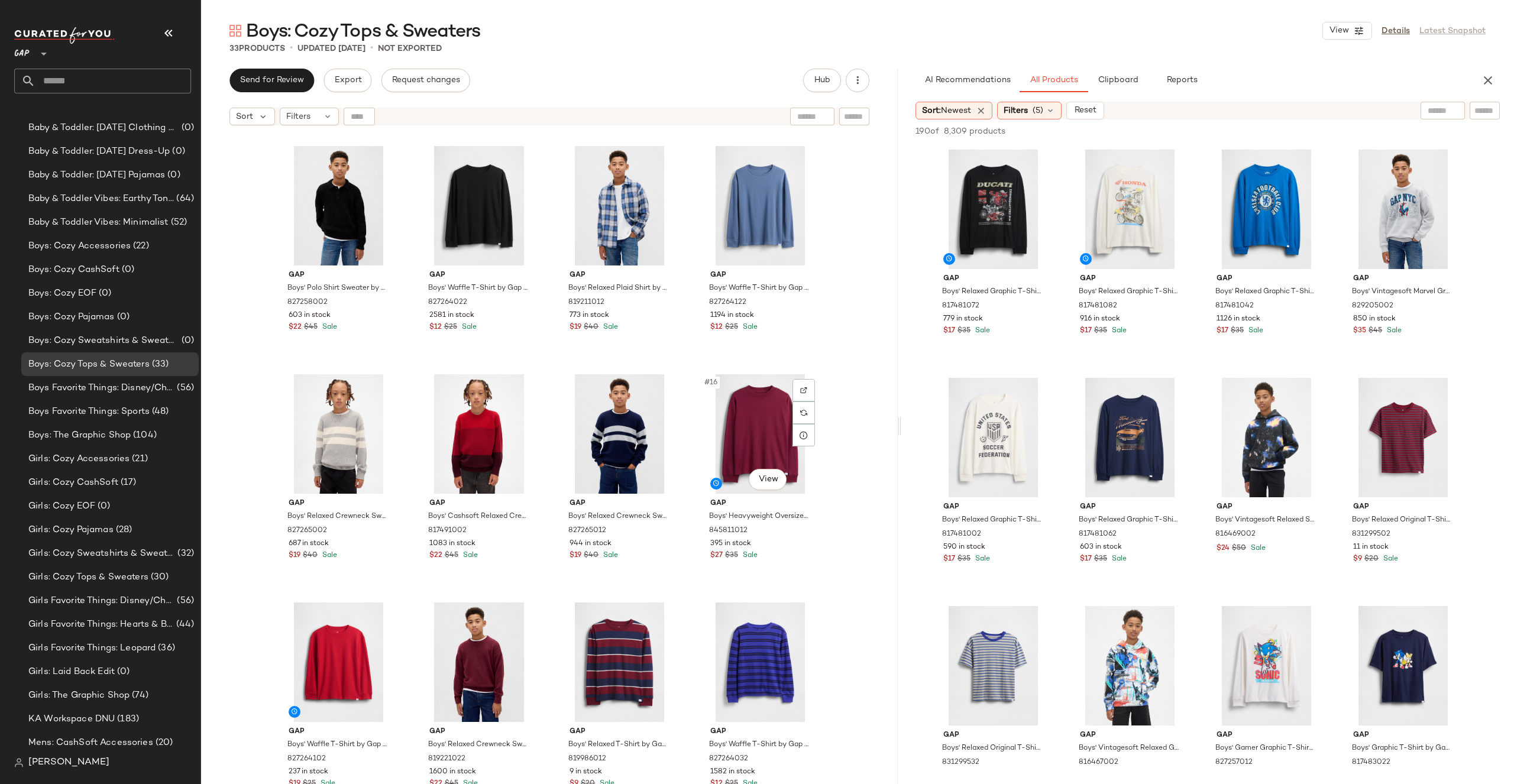
scroll to position [464, 0]
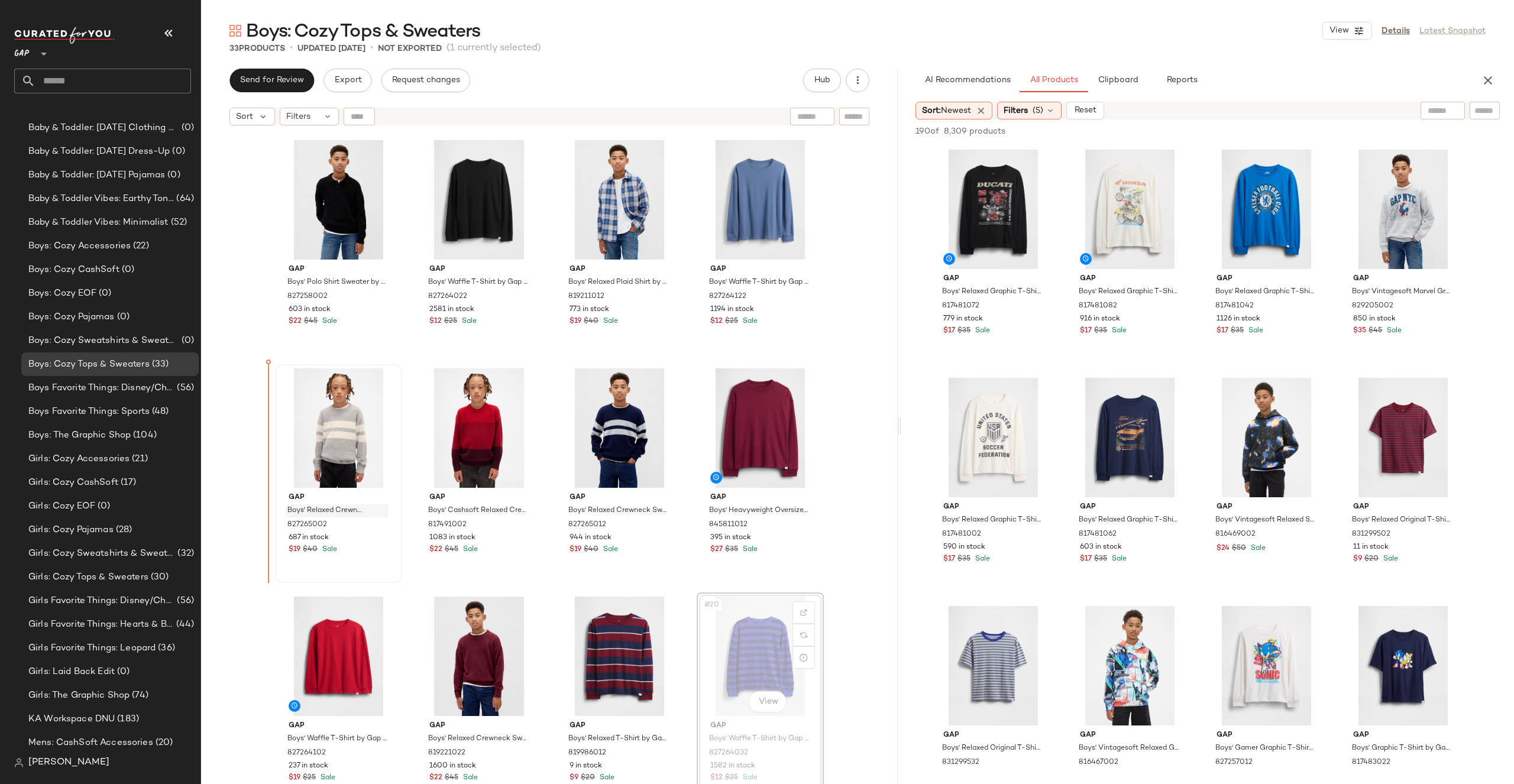
drag, startPoint x: 769, startPoint y: 657, endPoint x: 307, endPoint y: 506, distance: 486.1
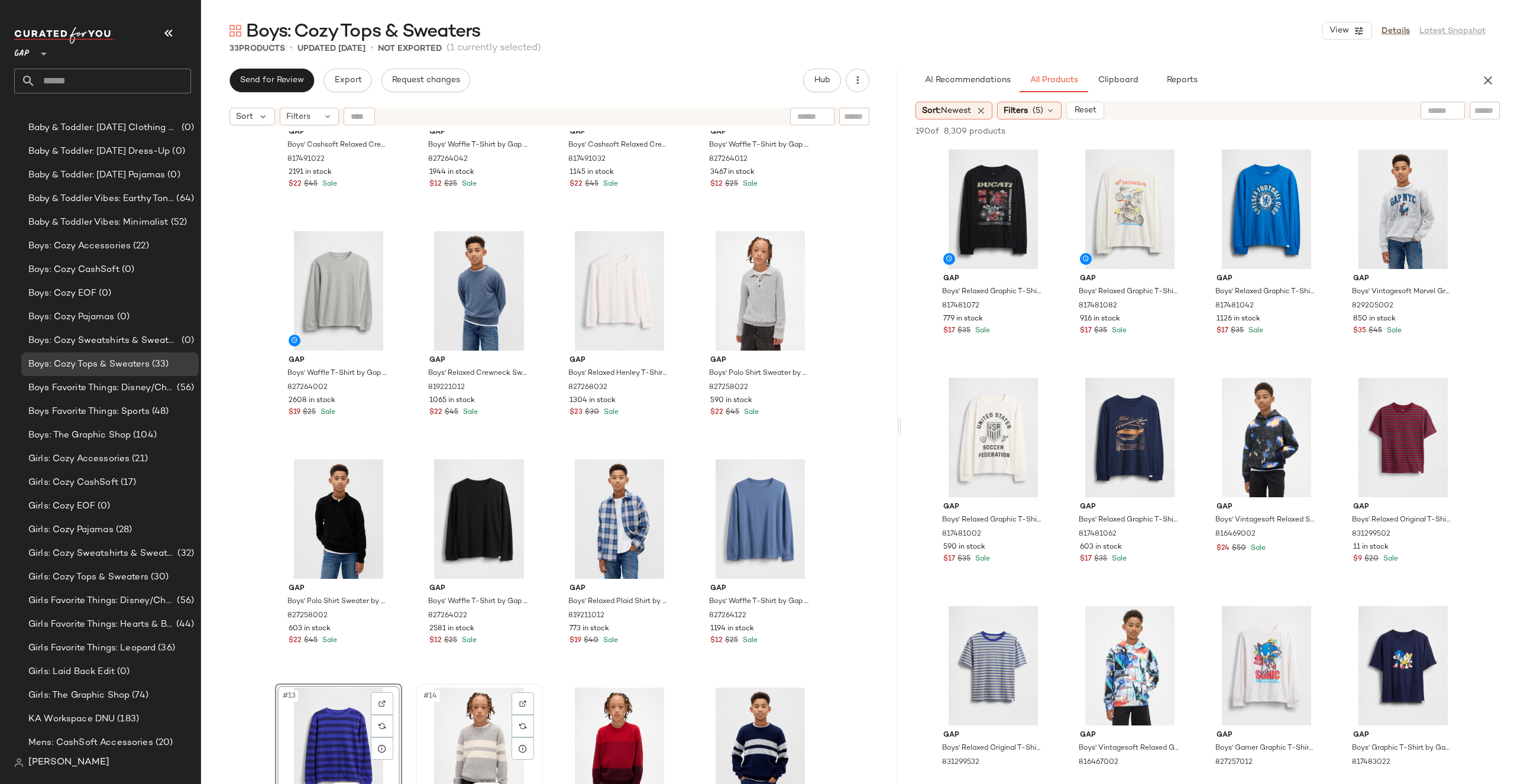
scroll to position [197, 0]
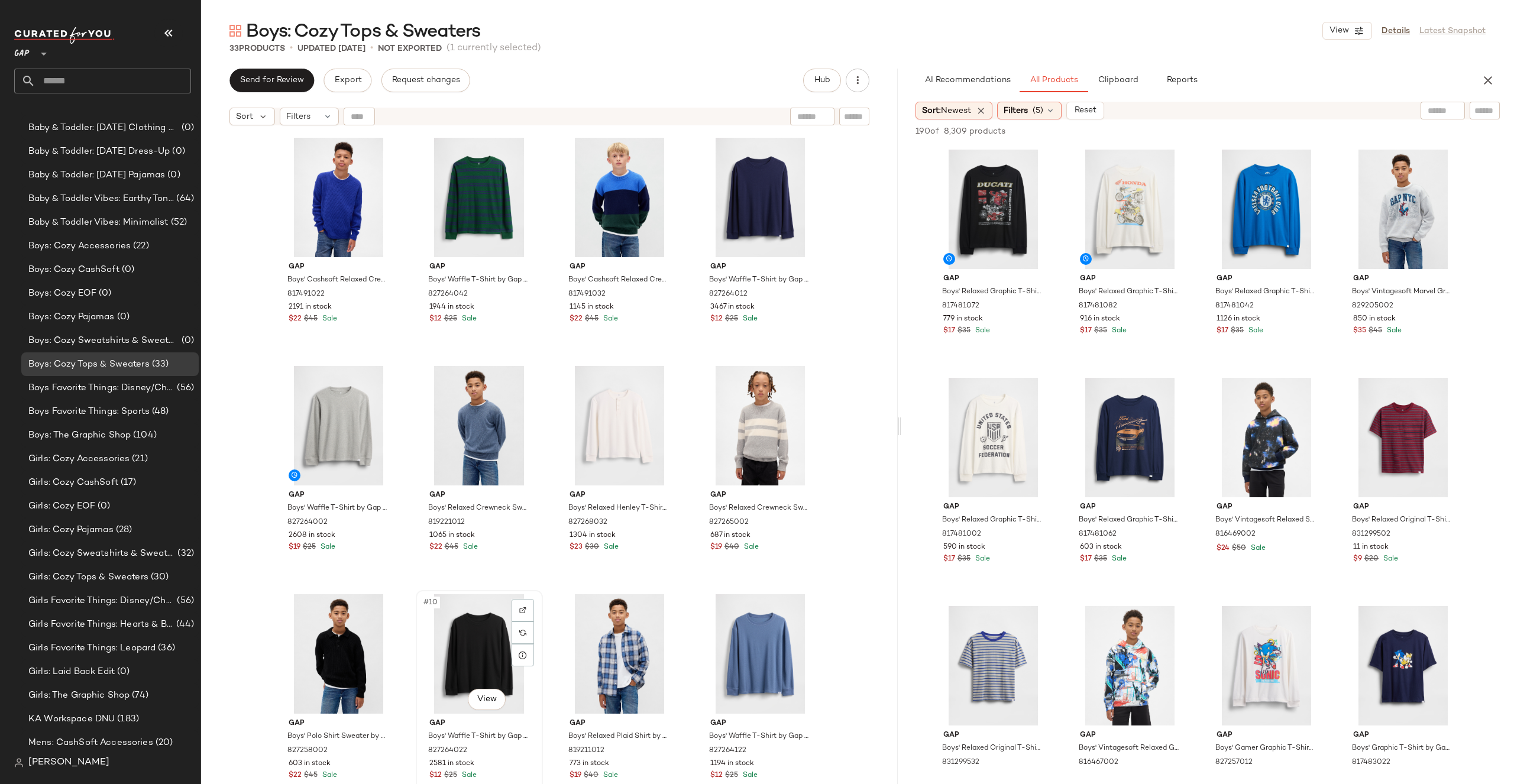
click at [433, 652] on div "#10 View" at bounding box center [479, 653] width 119 height 120
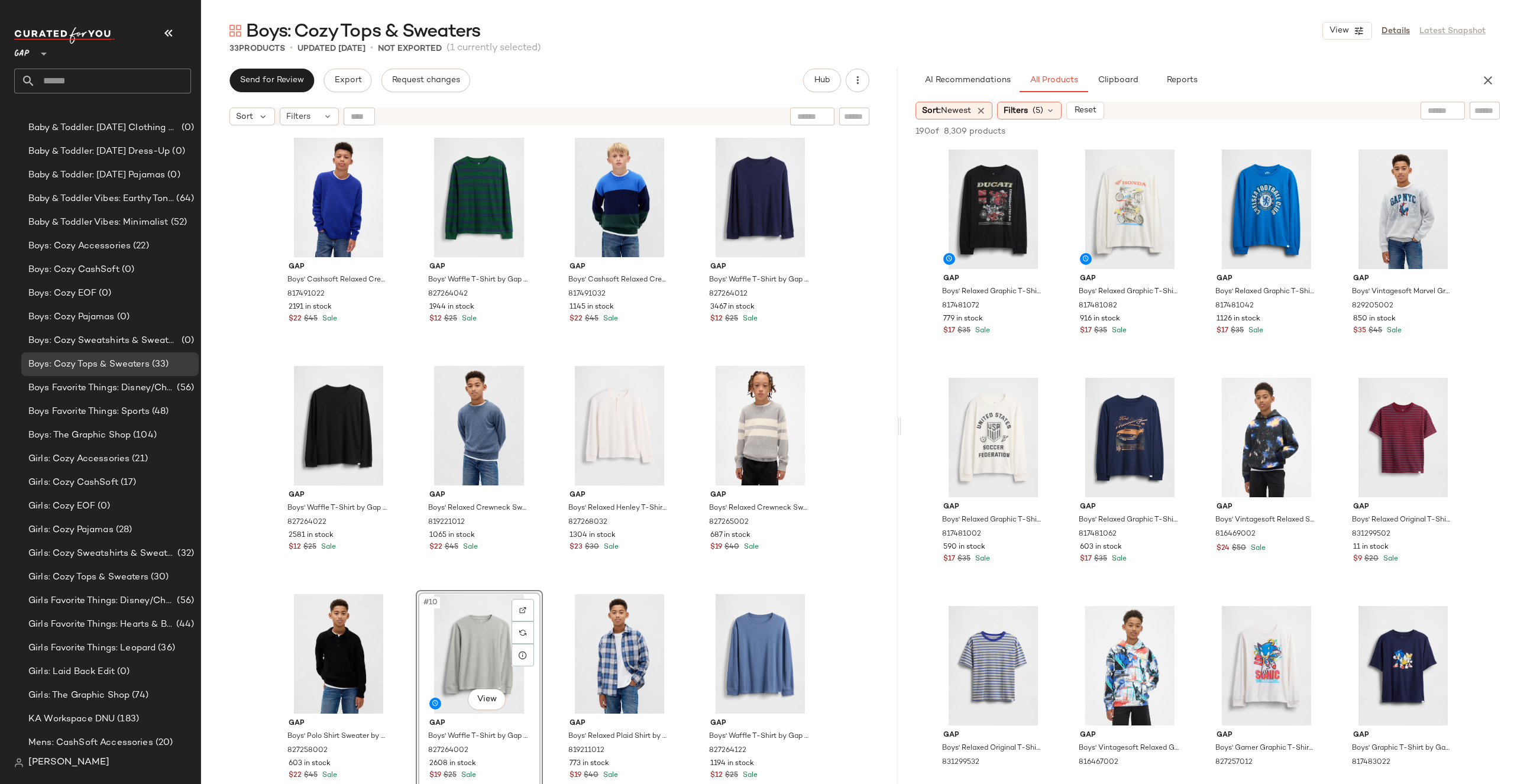
click at [849, 460] on div "Gap Boys' Cashsoft Relaxed Crewneck Sweater by Gap Royal Gem Size L 817491022 2…" at bounding box center [549, 473] width 697 height 682
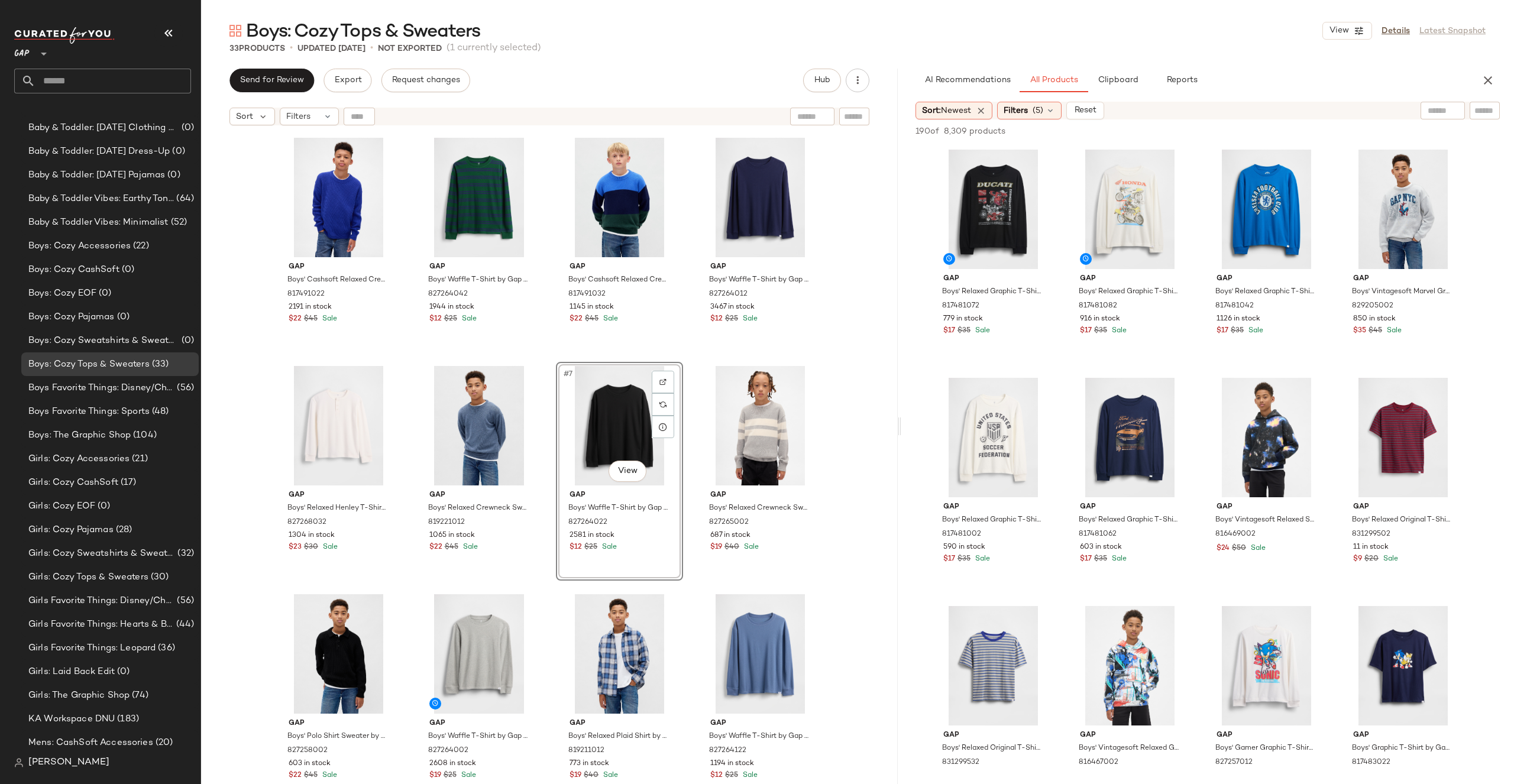
click at [857, 376] on div "Gap Boys' Cashsoft Relaxed Crewneck Sweater by Gap Royal Gem Size L 817491022 2…" at bounding box center [549, 473] width 697 height 682
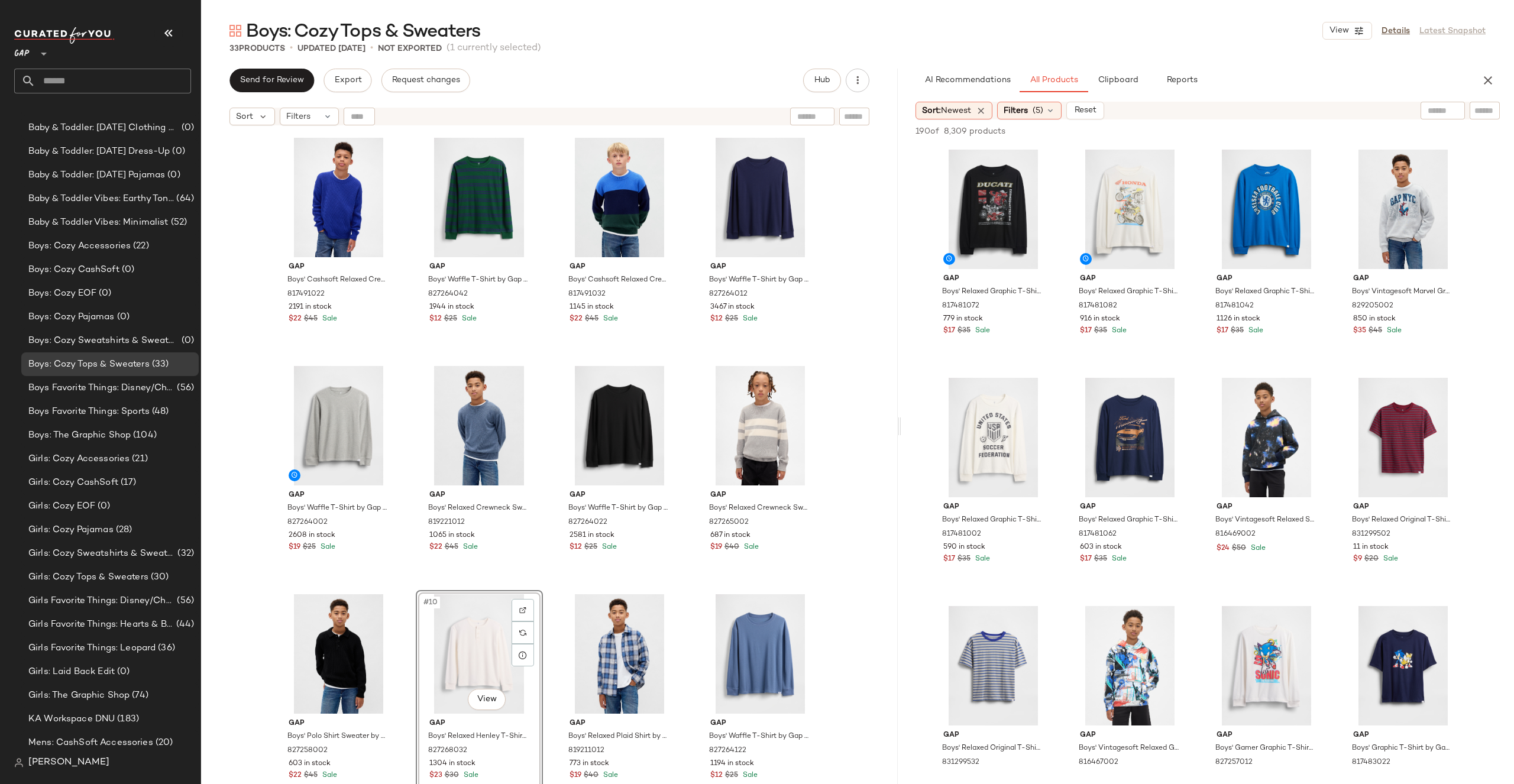
click at [859, 437] on div "Gap Boys' Cashsoft Relaxed Crewneck Sweater by Gap Royal Gem Size L 817491022 2…" at bounding box center [549, 473] width 697 height 682
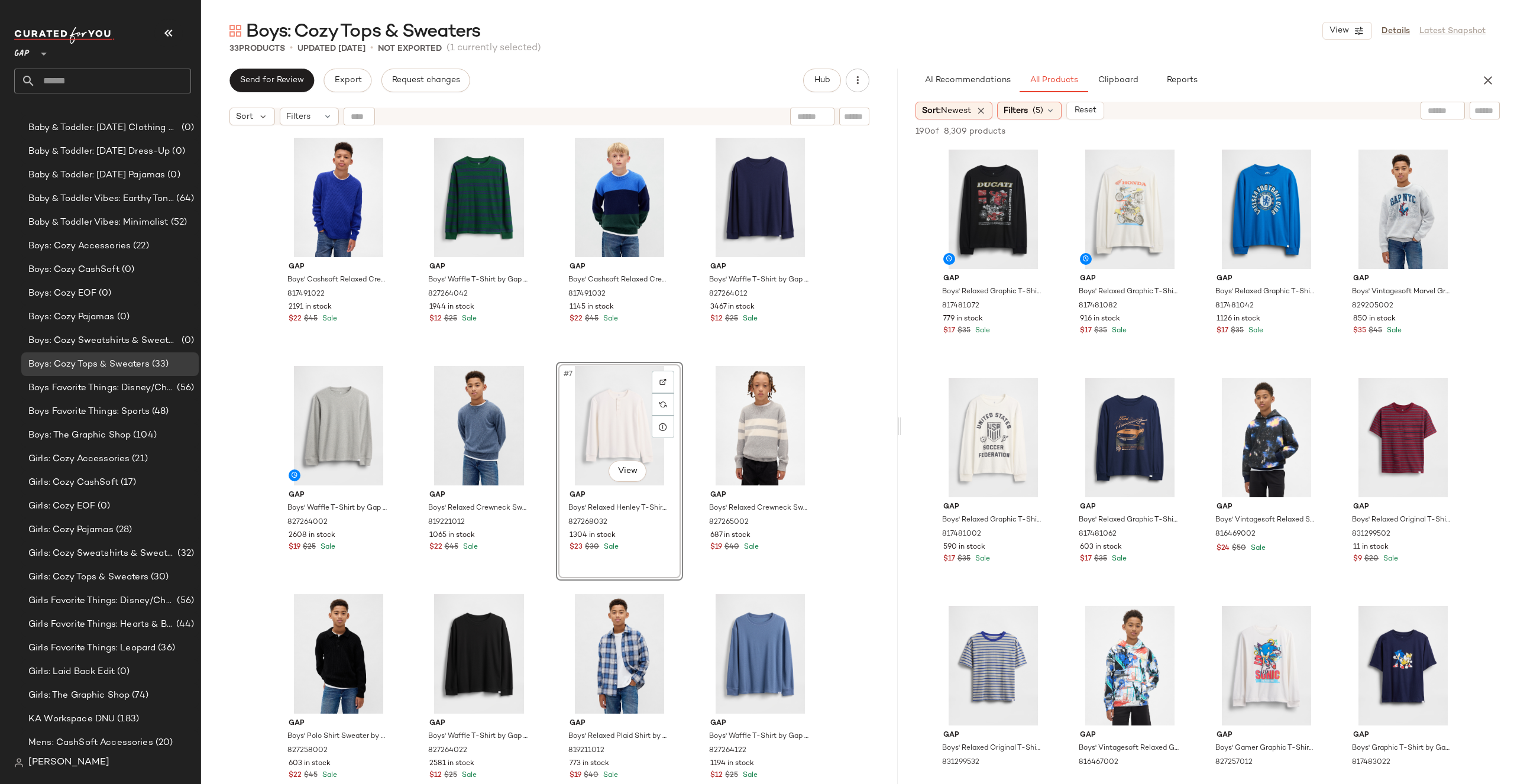
click at [845, 421] on div "Gap Boys' Cashsoft Relaxed Crewneck Sweater by Gap Royal Gem Size L 817491022 2…" at bounding box center [549, 473] width 697 height 682
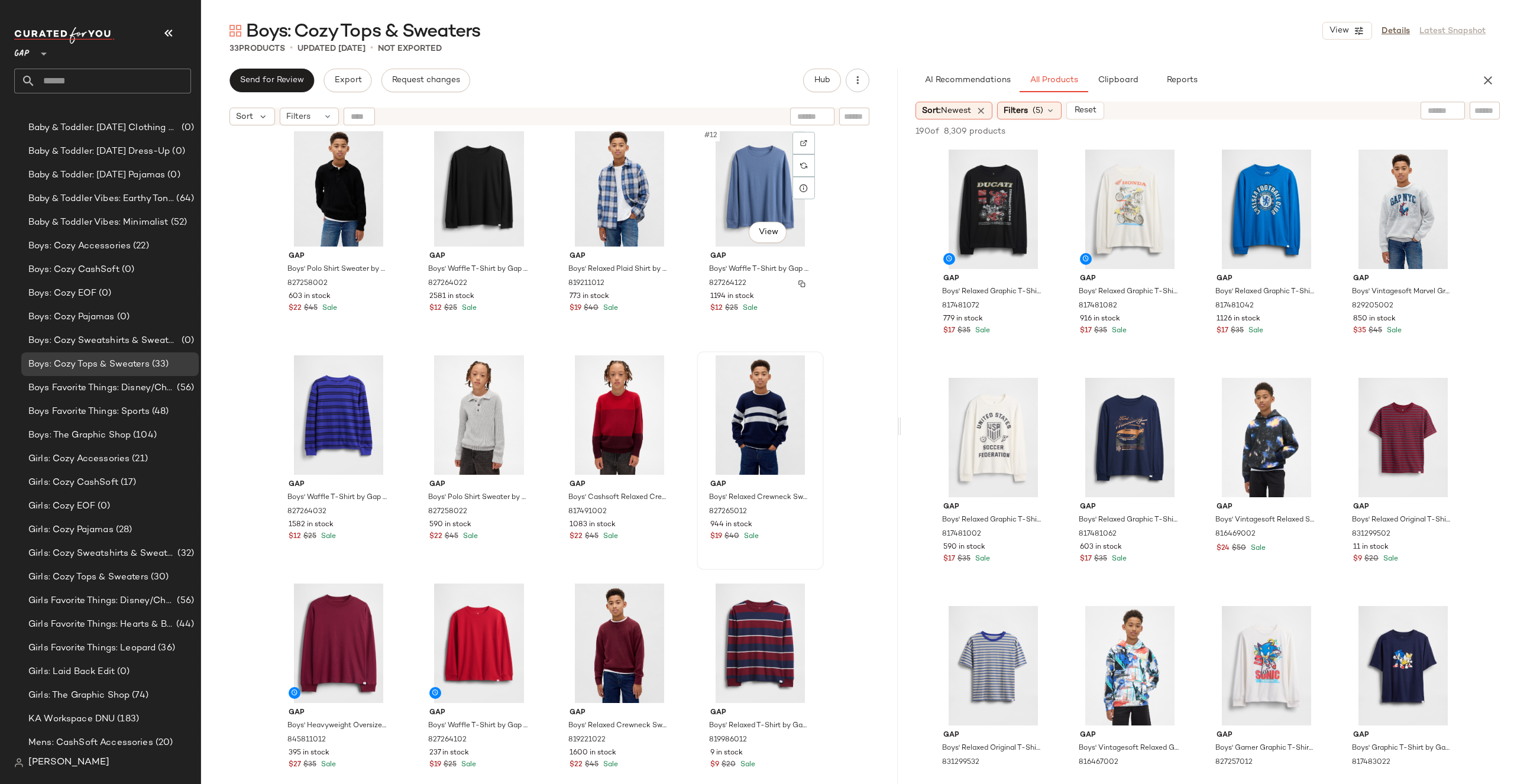
scroll to position [417, 0]
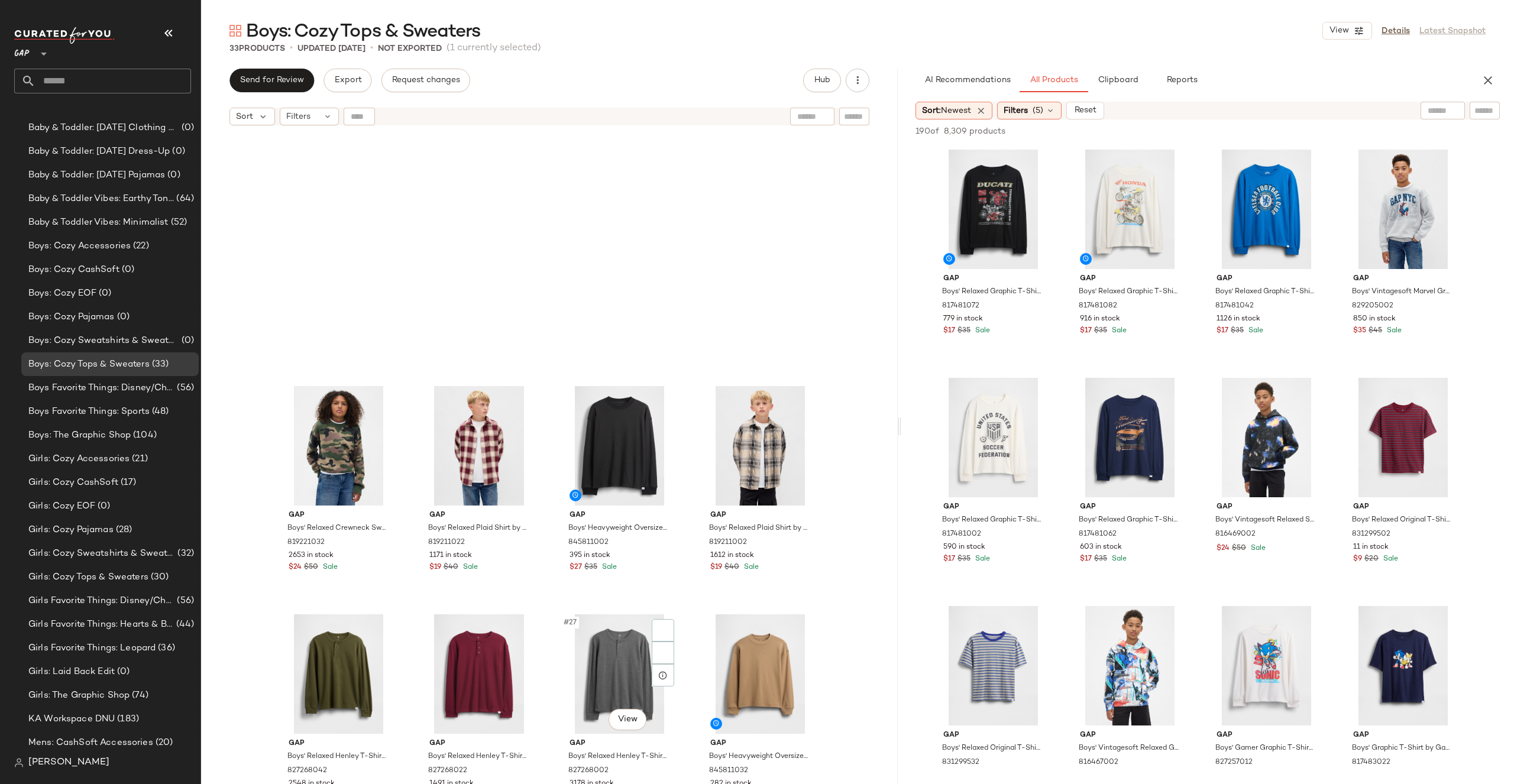
scroll to position [1374, 0]
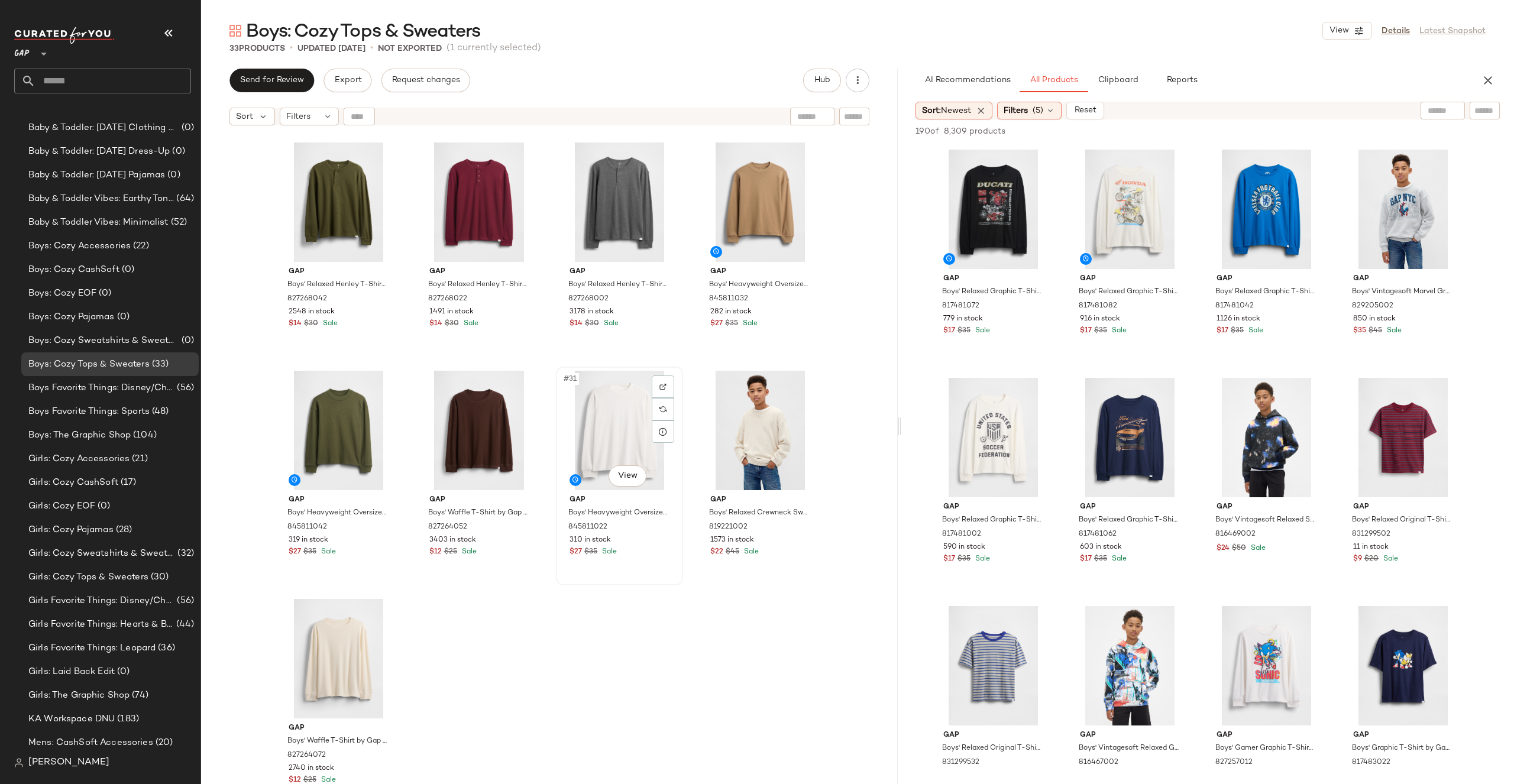
click at [623, 413] on div "#31 View" at bounding box center [620, 430] width 119 height 120
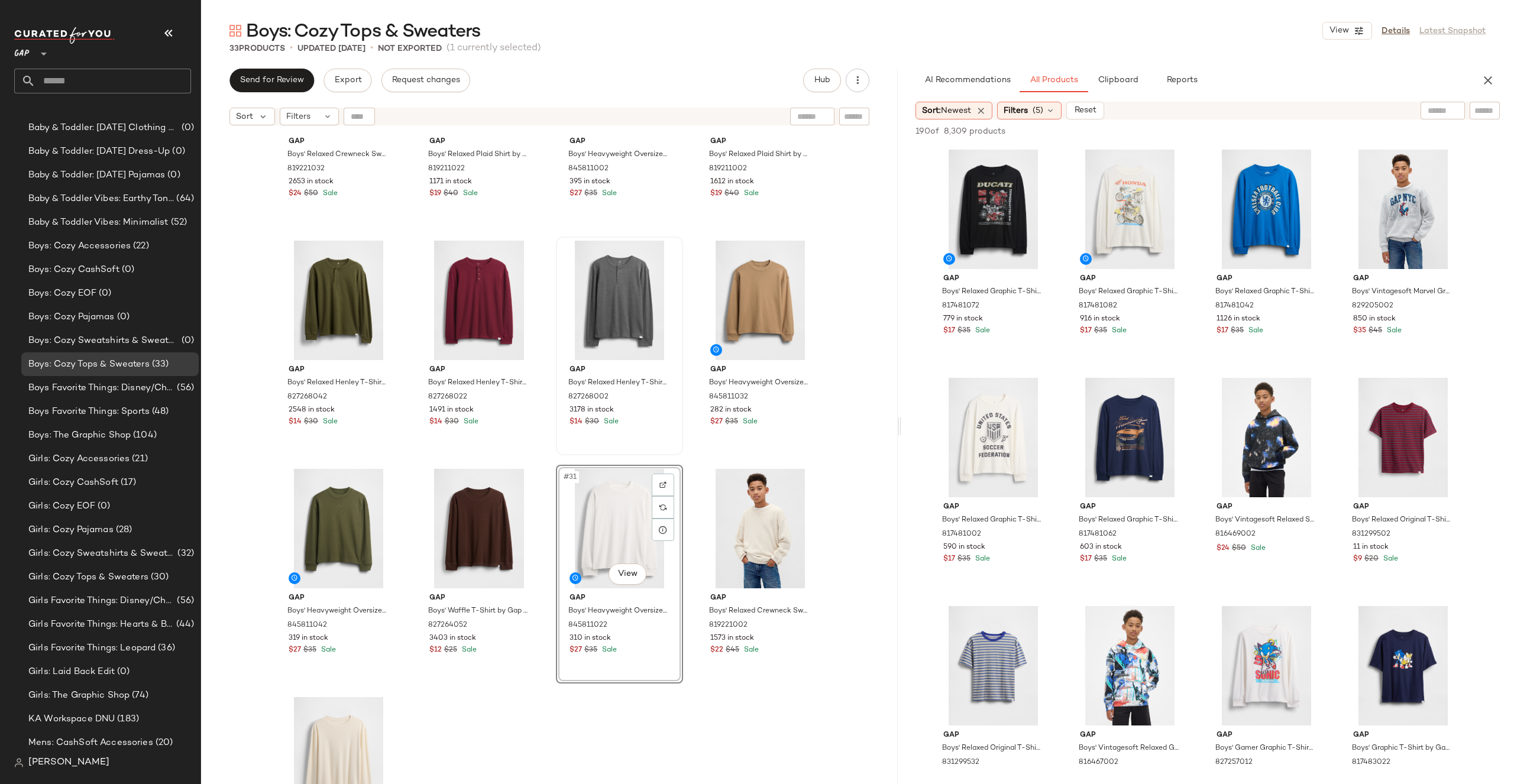
scroll to position [1076, 0]
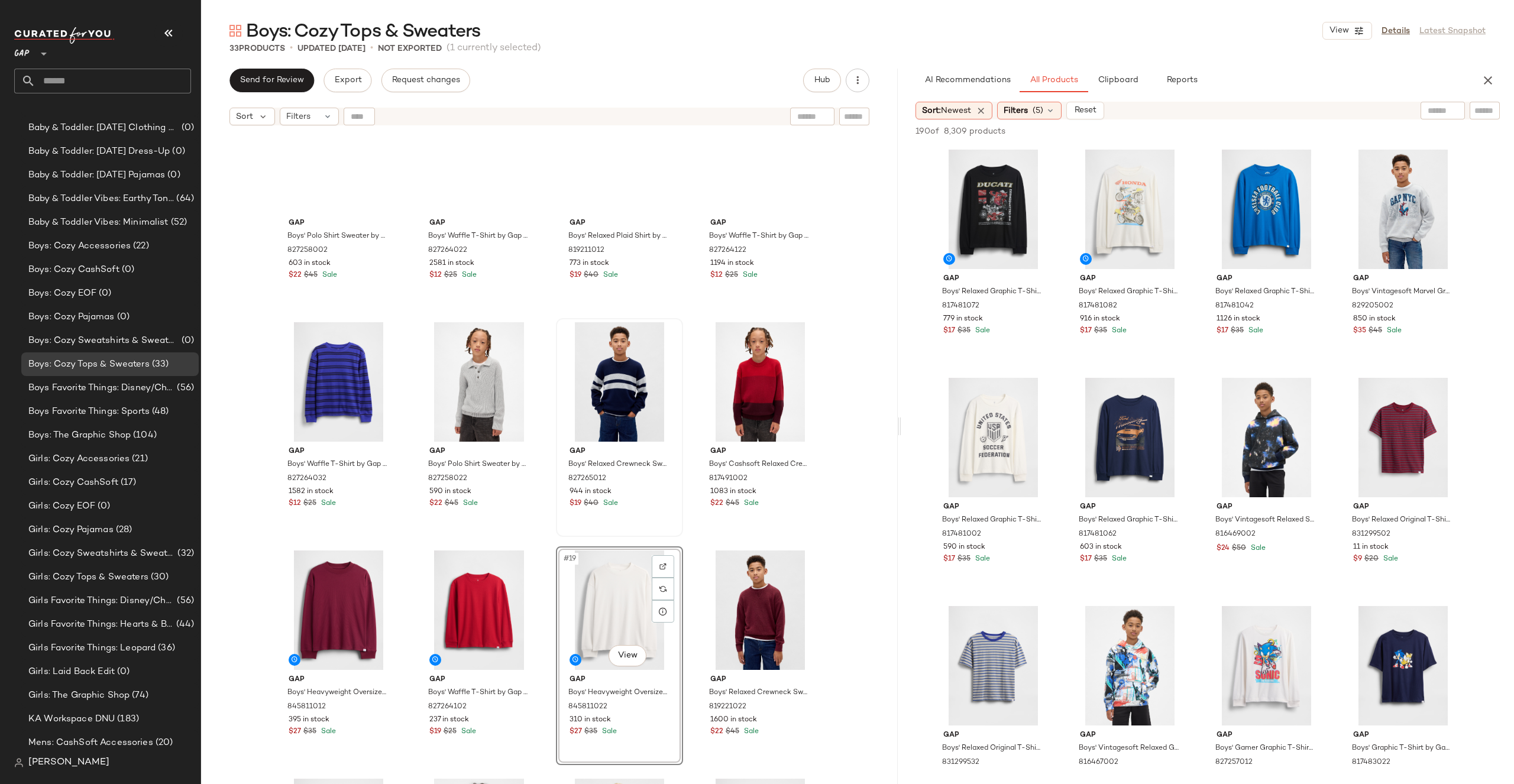
scroll to position [432, 0]
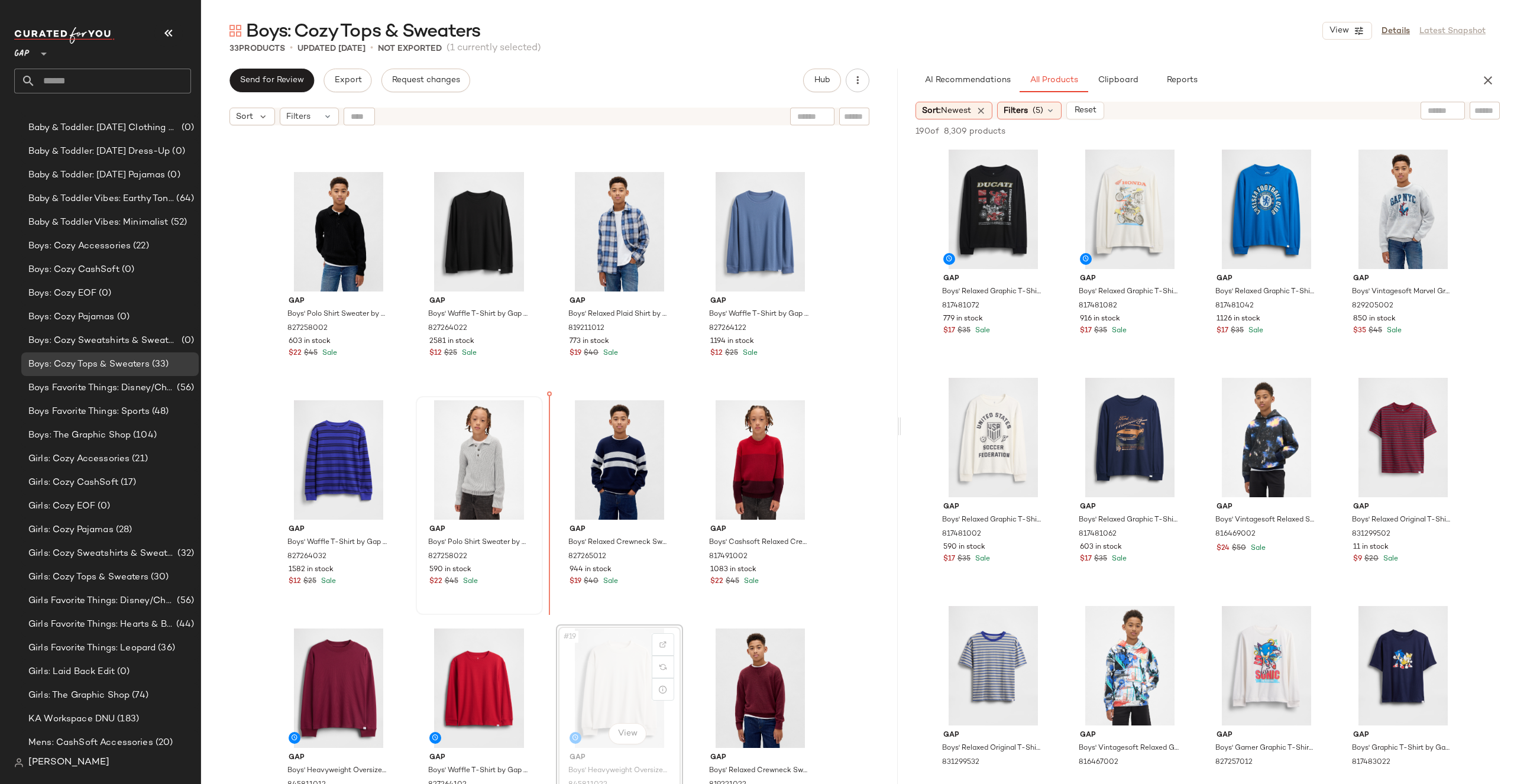
drag, startPoint x: 604, startPoint y: 691, endPoint x: 537, endPoint y: 492, distance: 210.0
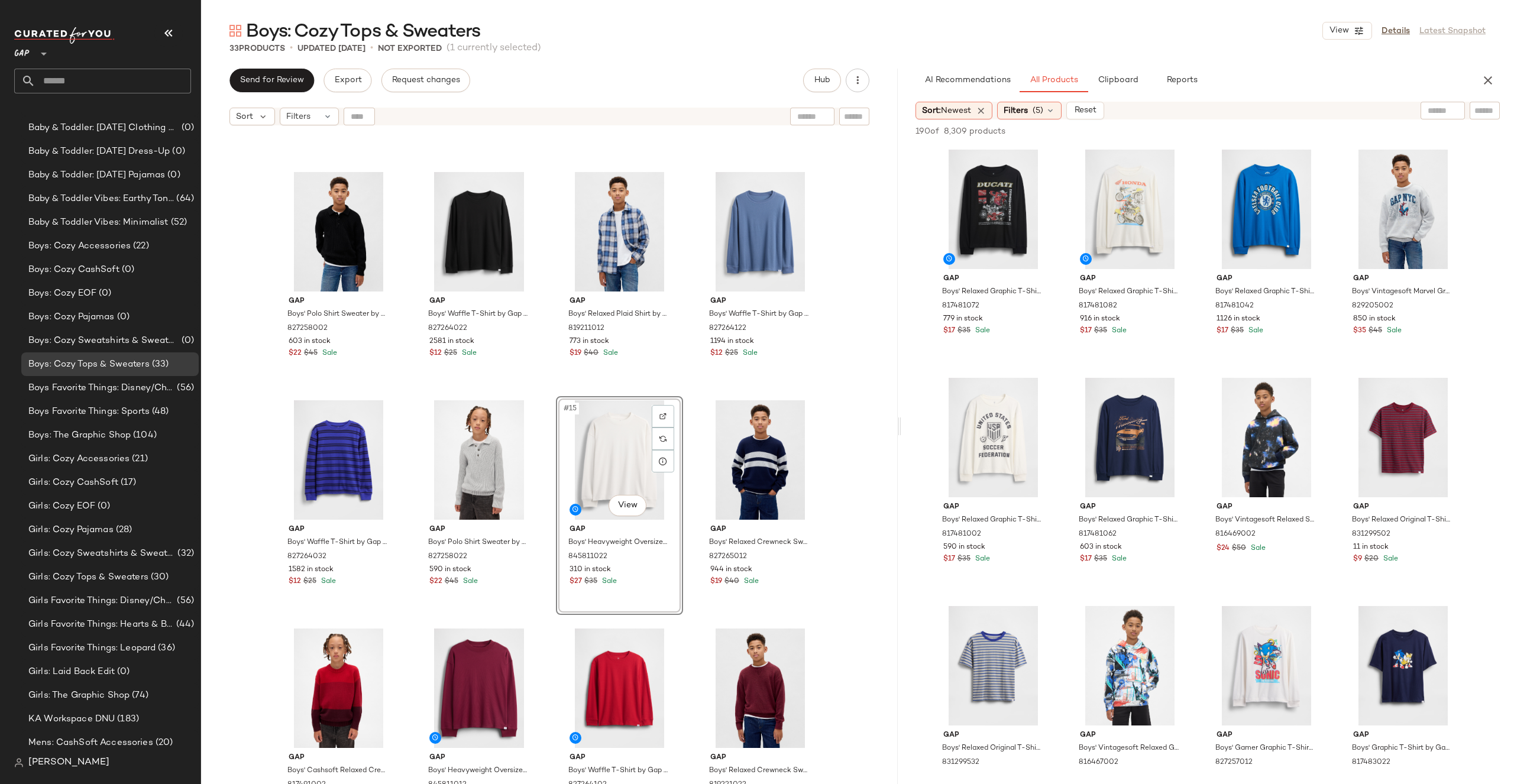
click at [832, 404] on div "Gap Boys' Waffle T-Shirt by Gap [PERSON_NAME] Size XS (4/5) 827264002 2608 in s…" at bounding box center [549, 473] width 697 height 682
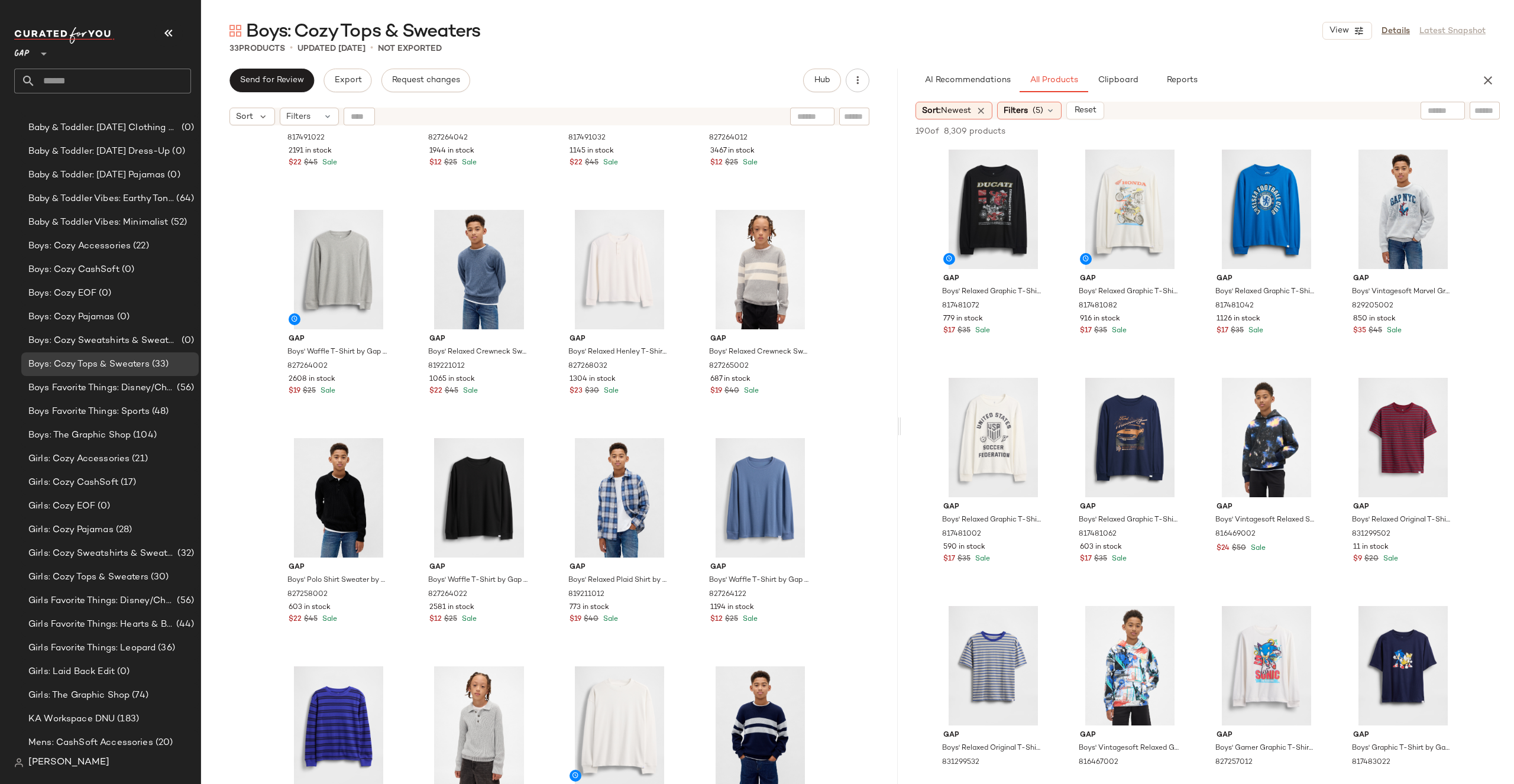
scroll to position [240, 0]
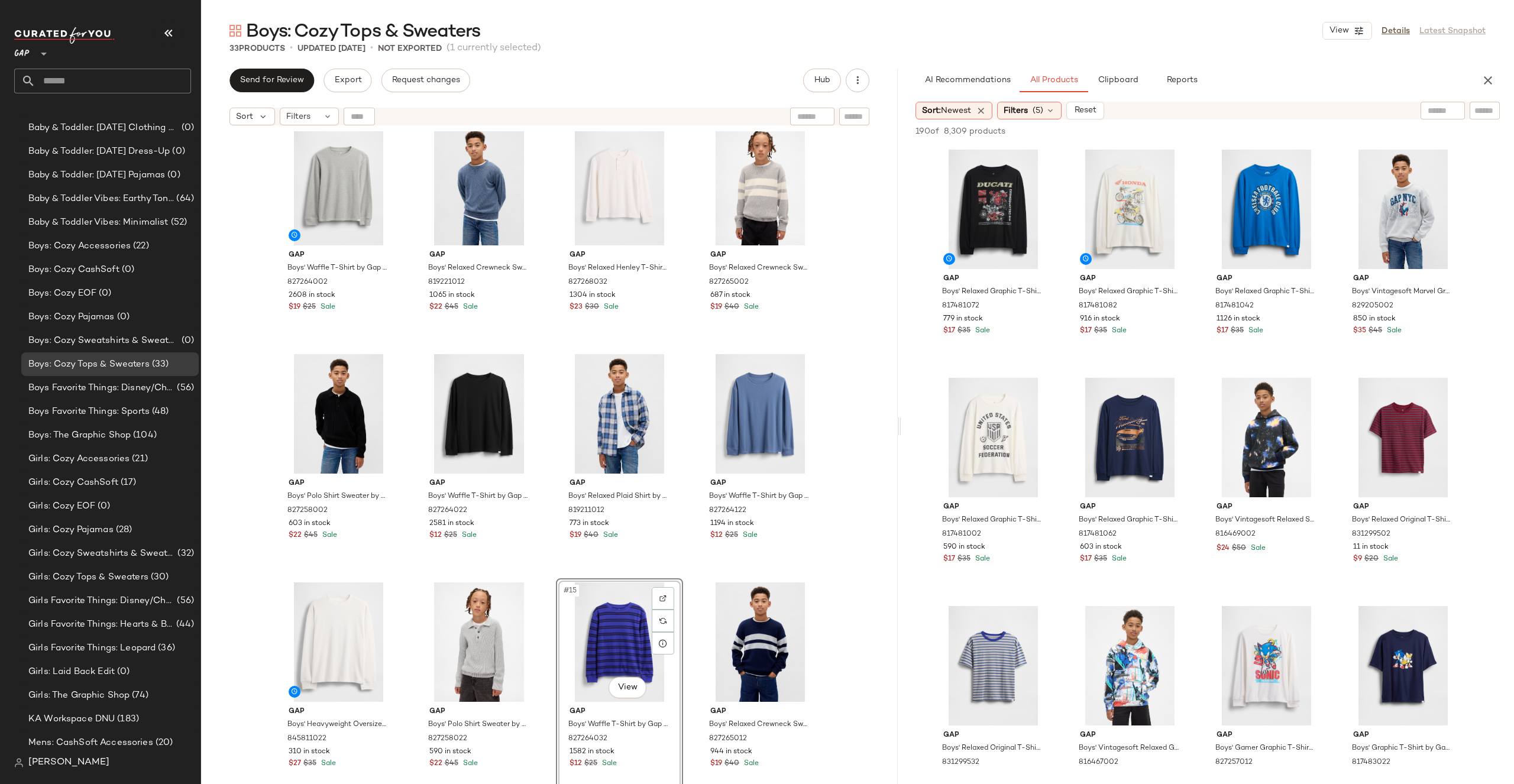
click at [826, 525] on div "Gap Boys' Cashsoft Relaxed Crewneck Sweater by Gap Royal Gem Size L 817491022 2…" at bounding box center [549, 473] width 697 height 682
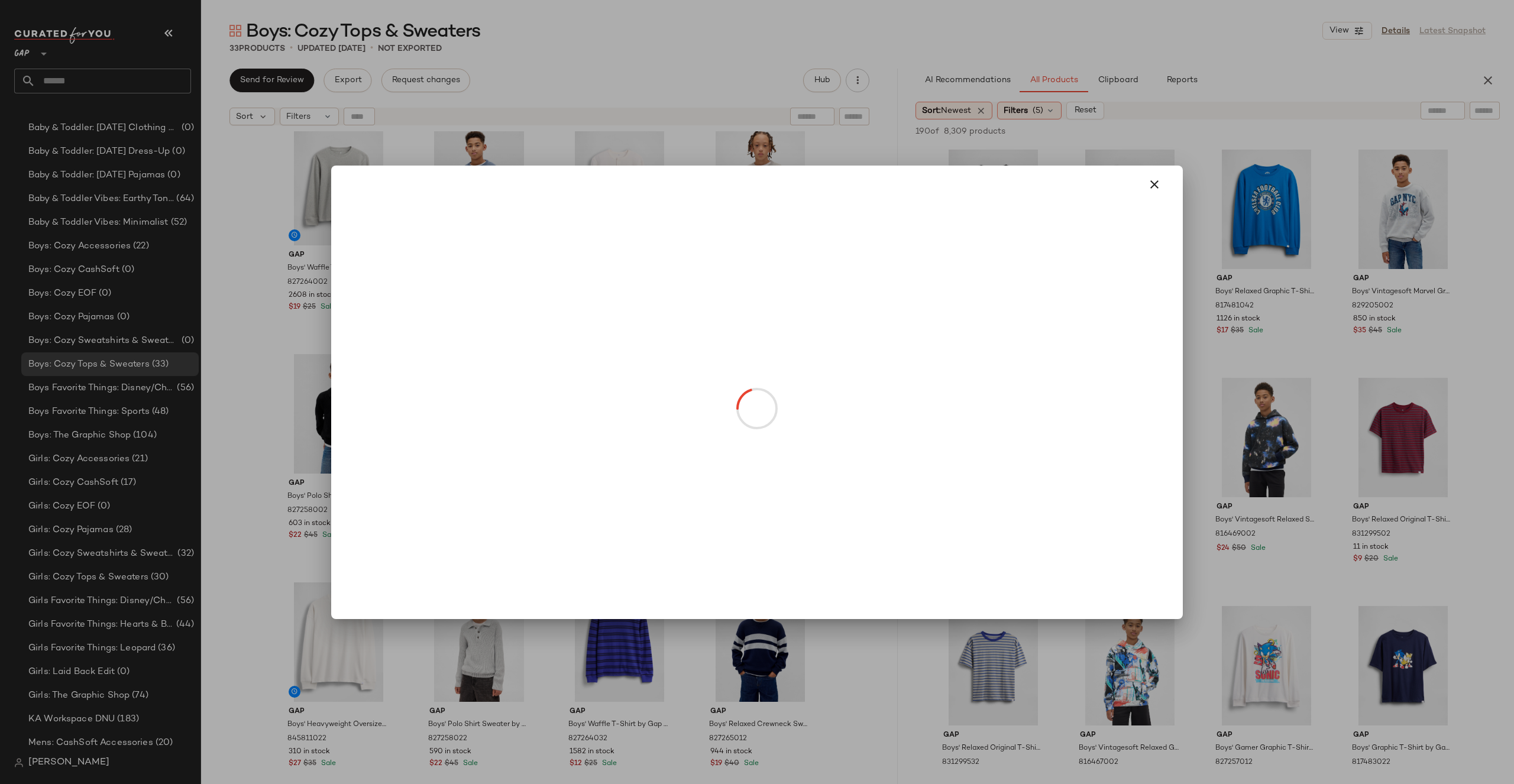
drag, startPoint x: 630, startPoint y: 447, endPoint x: 449, endPoint y: 441, distance: 181.1
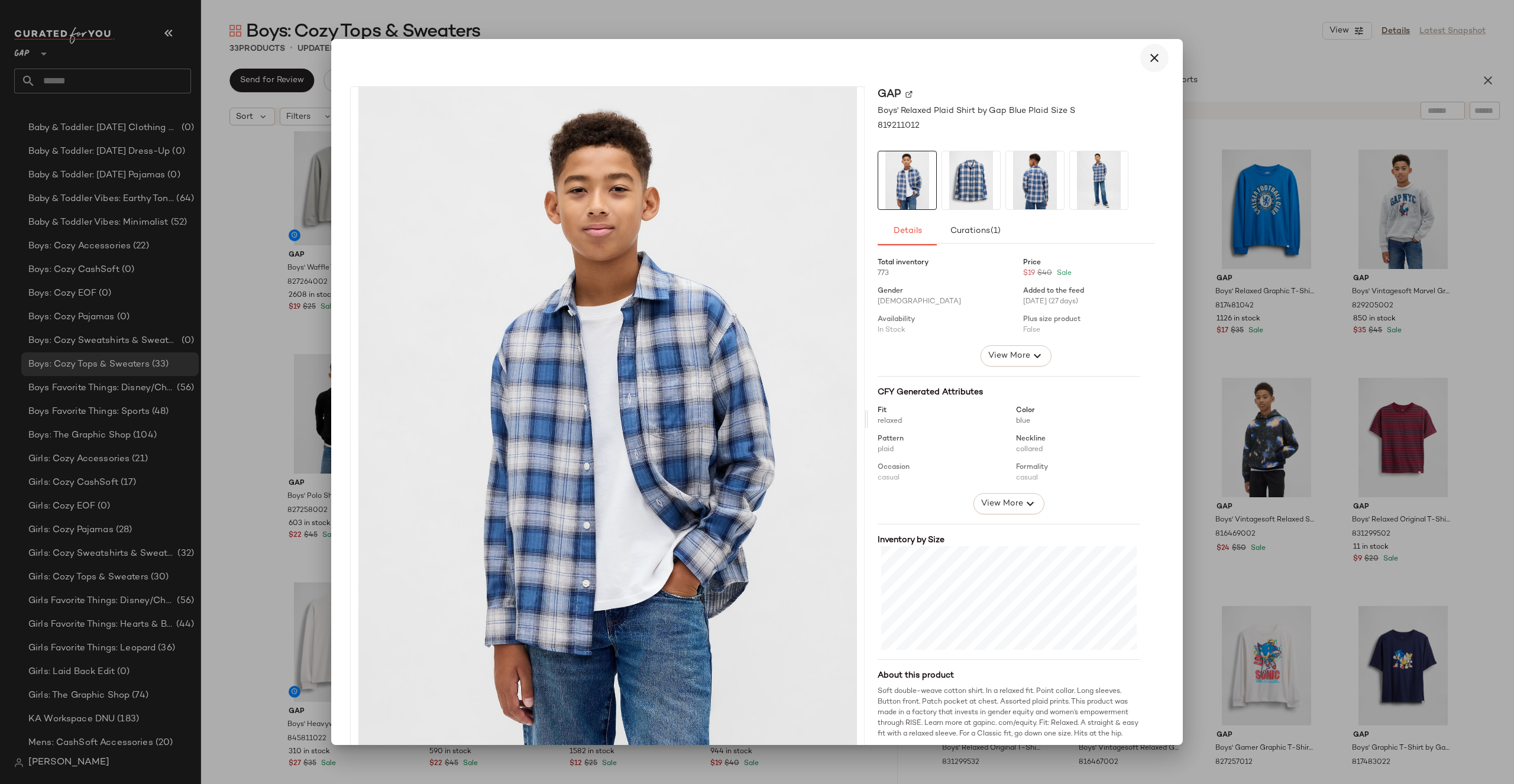
click at [1147, 57] on icon "button" at bounding box center [1154, 58] width 14 height 14
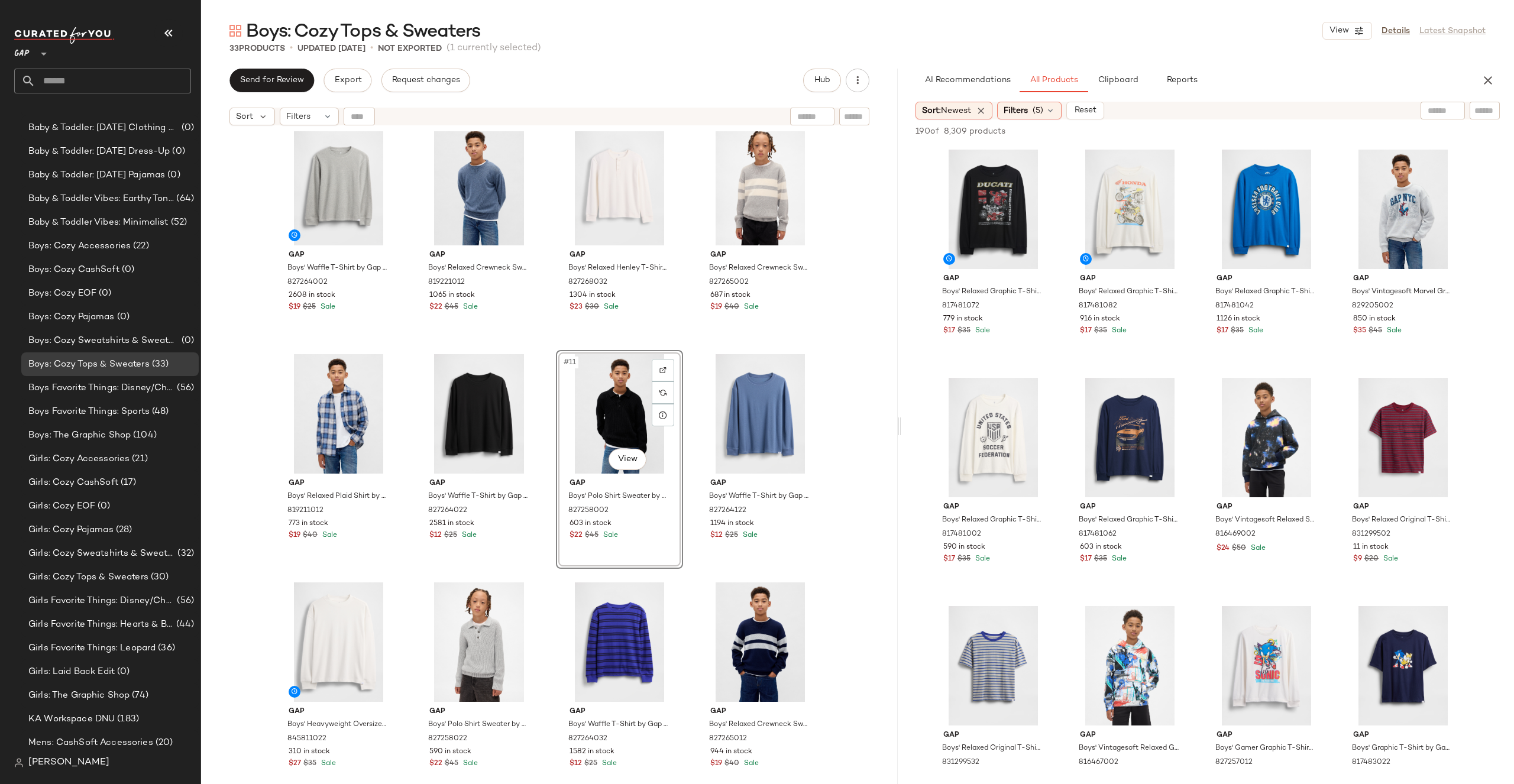
click at [859, 353] on div "Gap Boys' Cashsoft Relaxed Crewneck Sweater by Gap Royal Gem Size L 817491022 2…" at bounding box center [549, 473] width 697 height 682
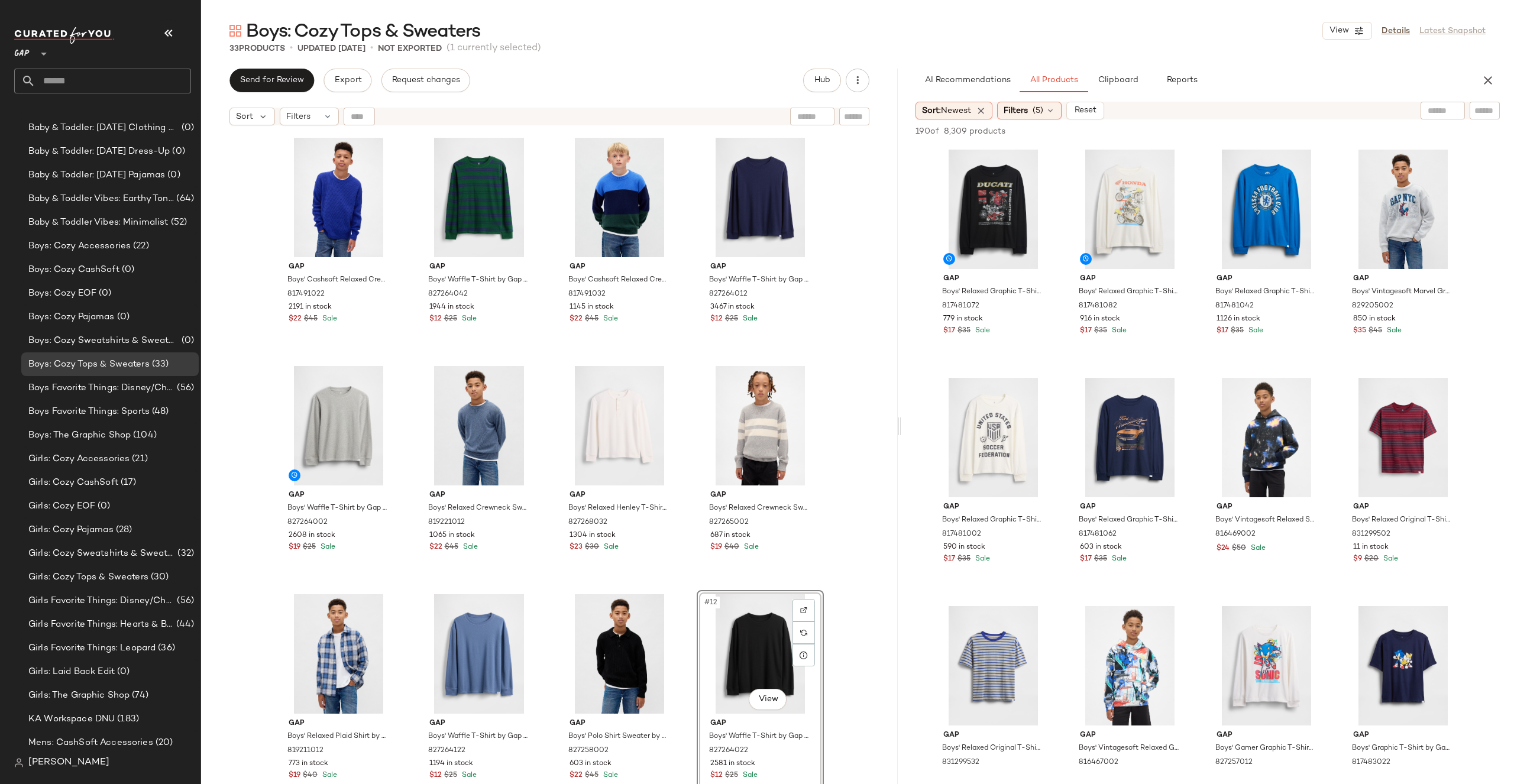
click at [832, 603] on div "Gap Boys' Cashsoft Relaxed Crewneck Sweater by Gap Royal Gem Size L 817491022 2…" at bounding box center [549, 473] width 697 height 682
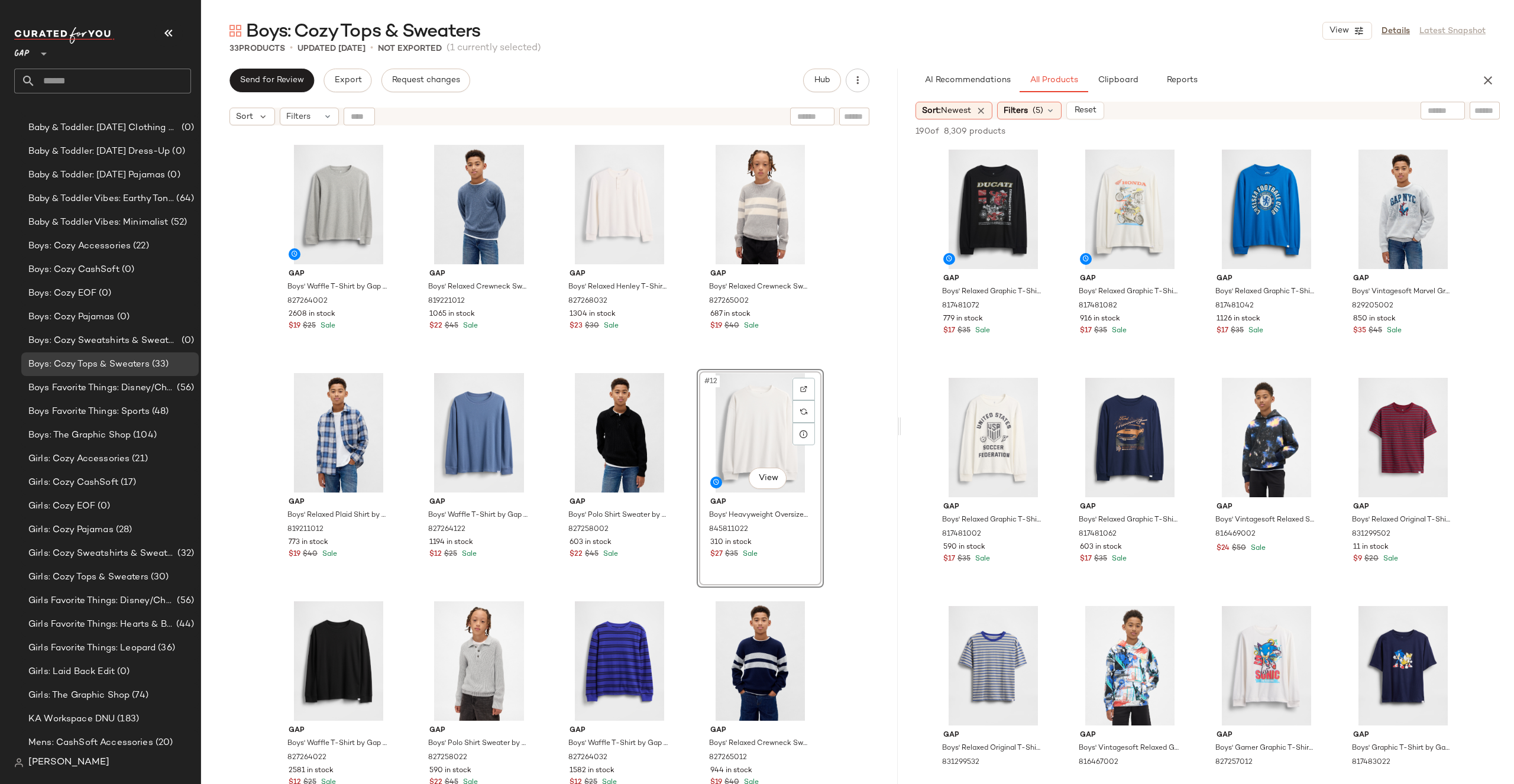
click at [845, 421] on div "Gap Boys' Cashsoft Relaxed Crewneck Sweater by Gap Royal Gem Size L 817491022 2…" at bounding box center [549, 473] width 697 height 682
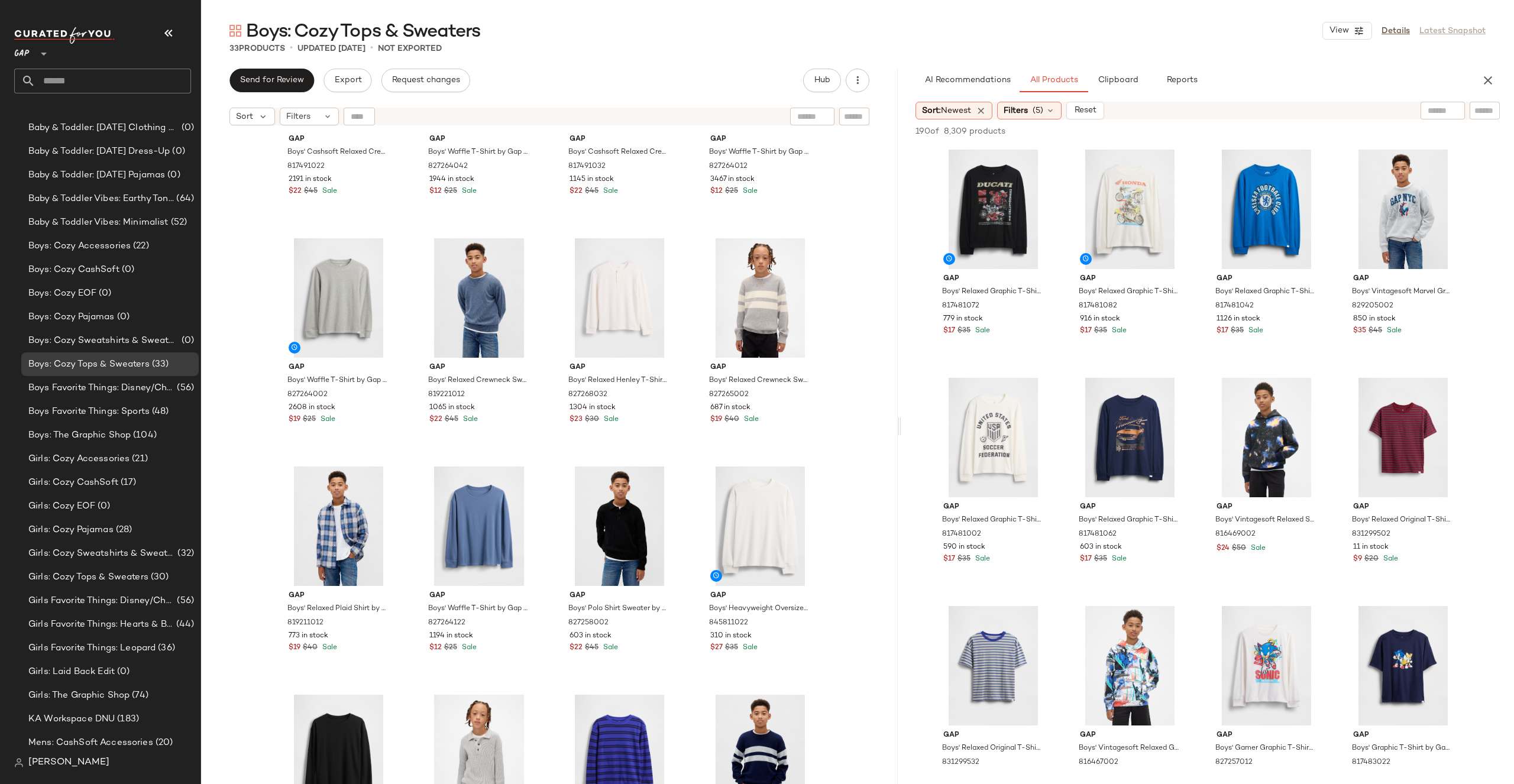
scroll to position [242, 0]
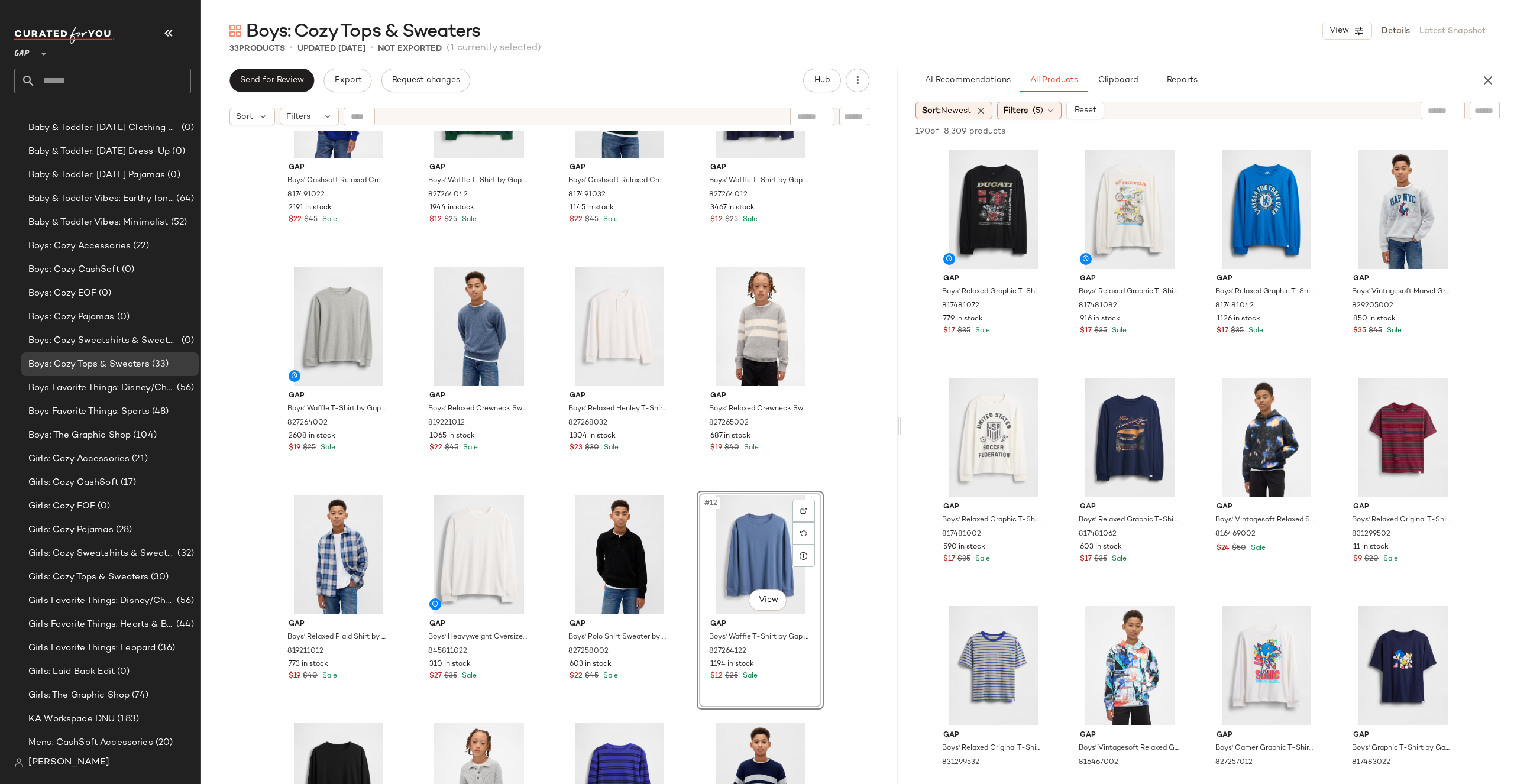
scroll to position [225, 0]
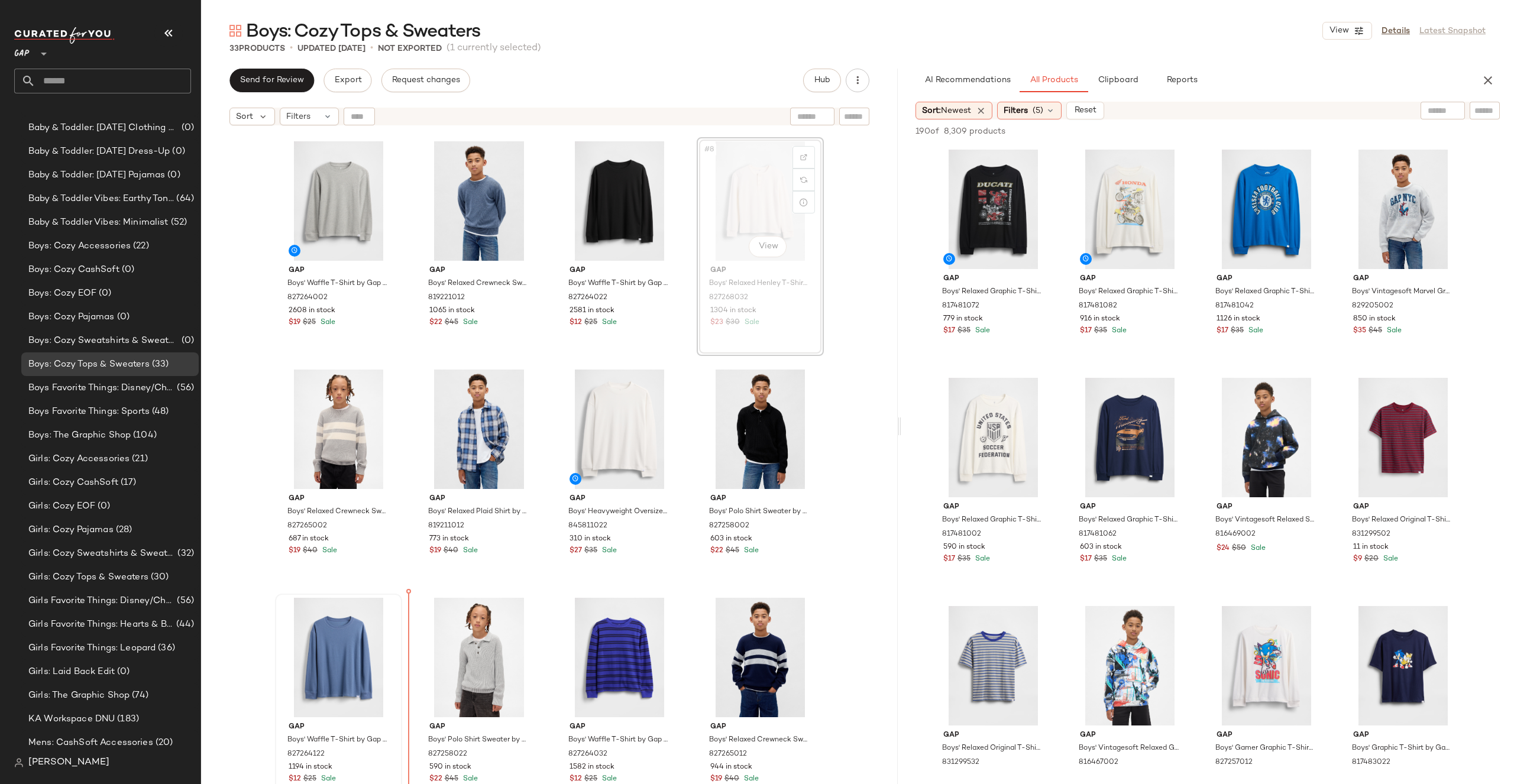
drag, startPoint x: 741, startPoint y: 205, endPoint x: 352, endPoint y: 660, distance: 598.6
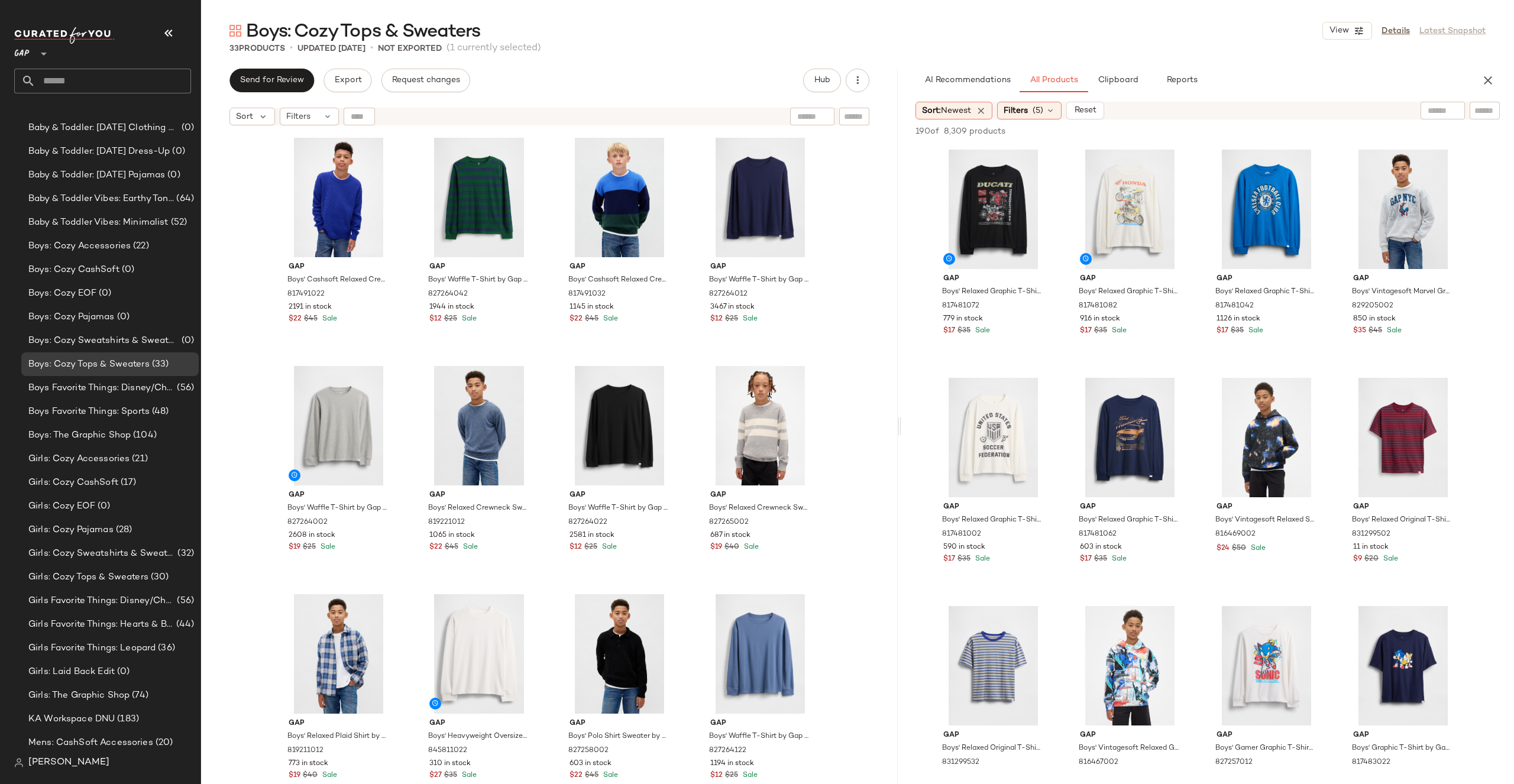
click at [868, 441] on div "Gap Boys' Cashsoft Relaxed Crewneck Sweater by Gap Royal Gem Size L 817491022 2…" at bounding box center [549, 473] width 697 height 682
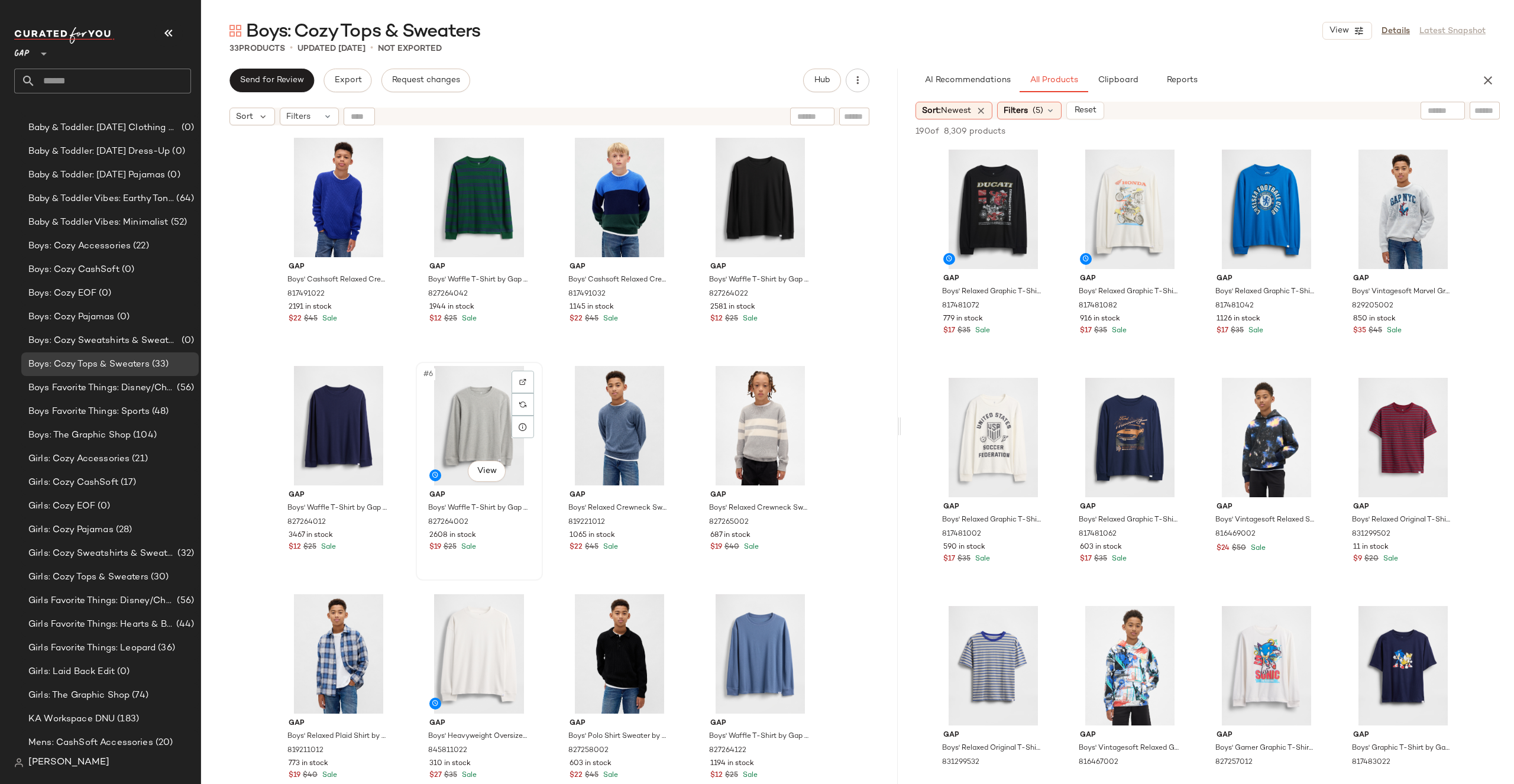
click at [460, 400] on div "#6 View" at bounding box center [479, 425] width 119 height 120
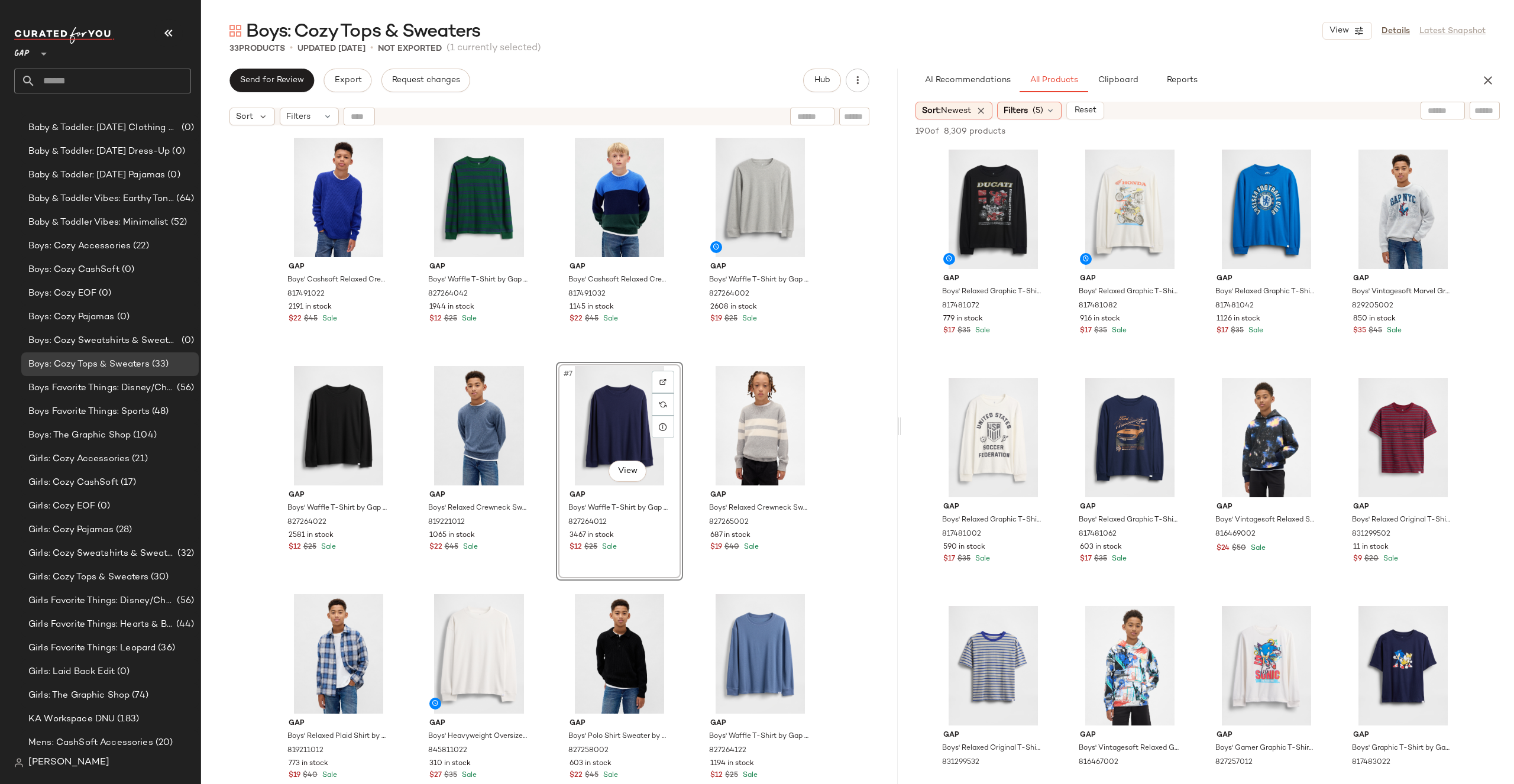
click at [843, 399] on div "Gap Boys' Cashsoft Relaxed Crewneck Sweater by Gap Royal Gem Size L 817491022 2…" at bounding box center [549, 473] width 697 height 682
click at [624, 392] on div "#7 View" at bounding box center [620, 425] width 119 height 120
drag, startPoint x: 633, startPoint y: 419, endPoint x: 443, endPoint y: 234, distance: 265.2
click at [848, 364] on div "Gap Boys' Cashsoft Relaxed Crewneck Sweater by Gap Royal Gem Size L 817491022 2…" at bounding box center [549, 473] width 697 height 682
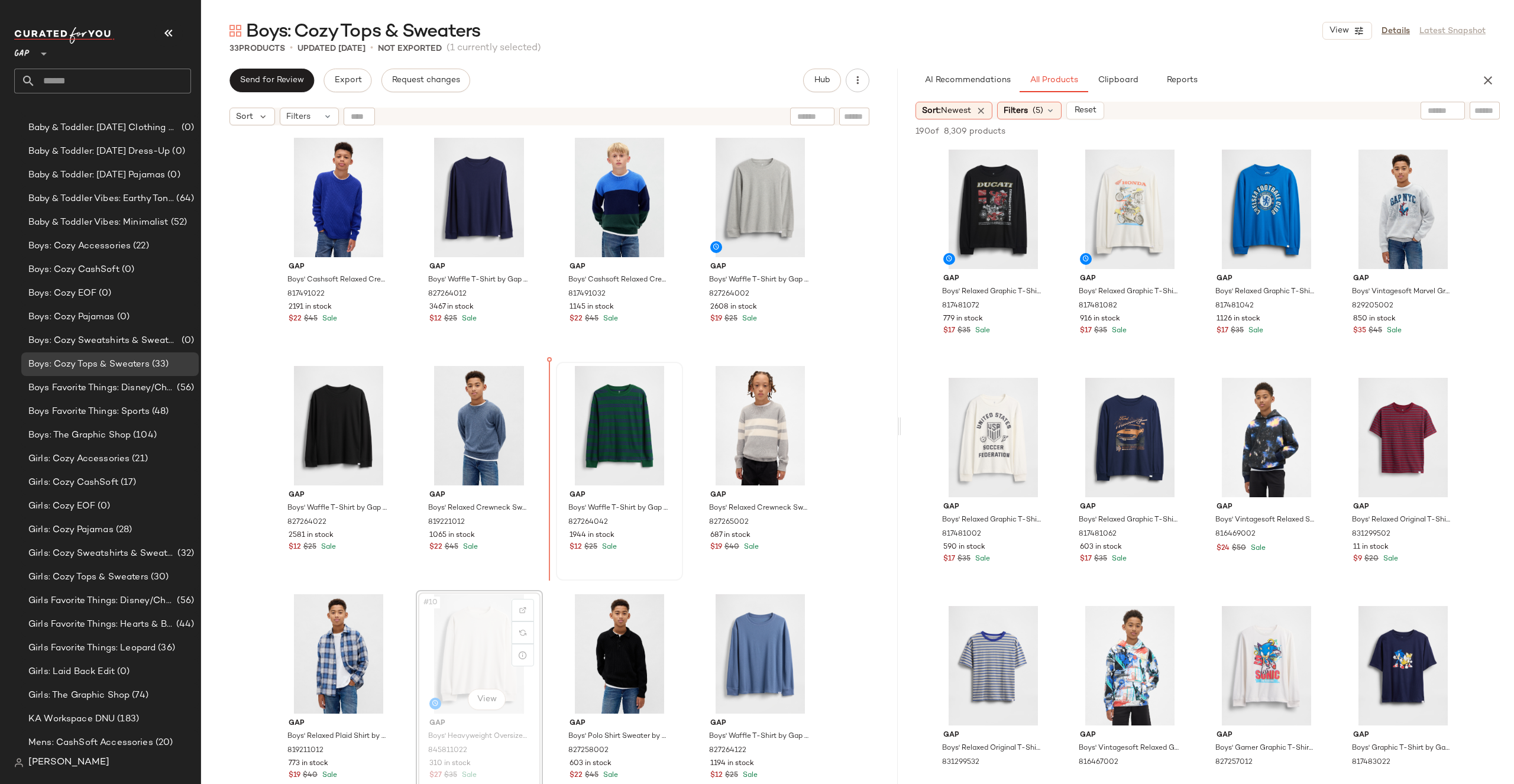
drag, startPoint x: 463, startPoint y: 629, endPoint x: 573, endPoint y: 475, distance: 189.3
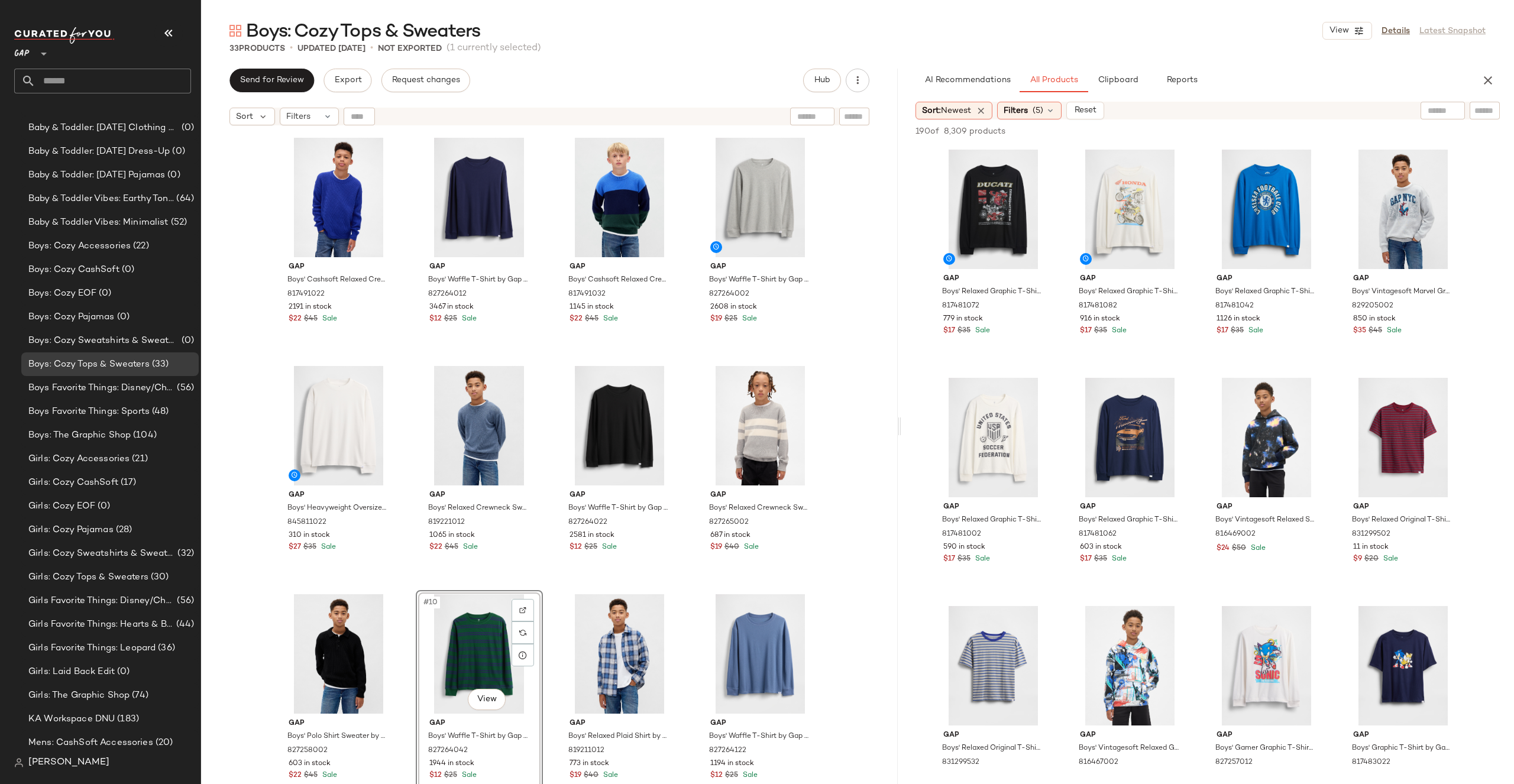
click at [850, 585] on div "Gap Boys' Cashsoft Relaxed Crewneck Sweater by Gap Royal Gem Size L 817491022 2…" at bounding box center [549, 473] width 697 height 682
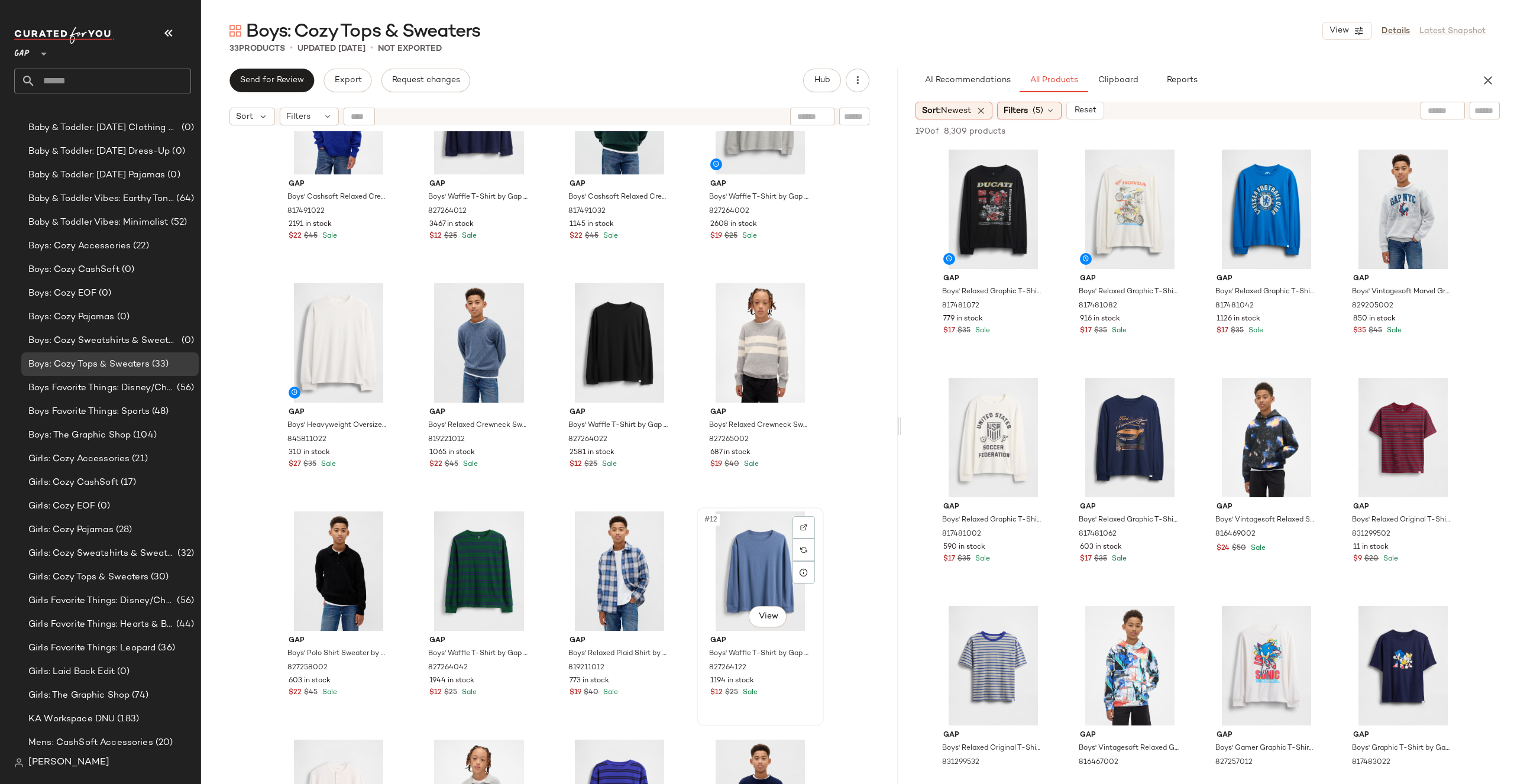
scroll to position [157, 0]
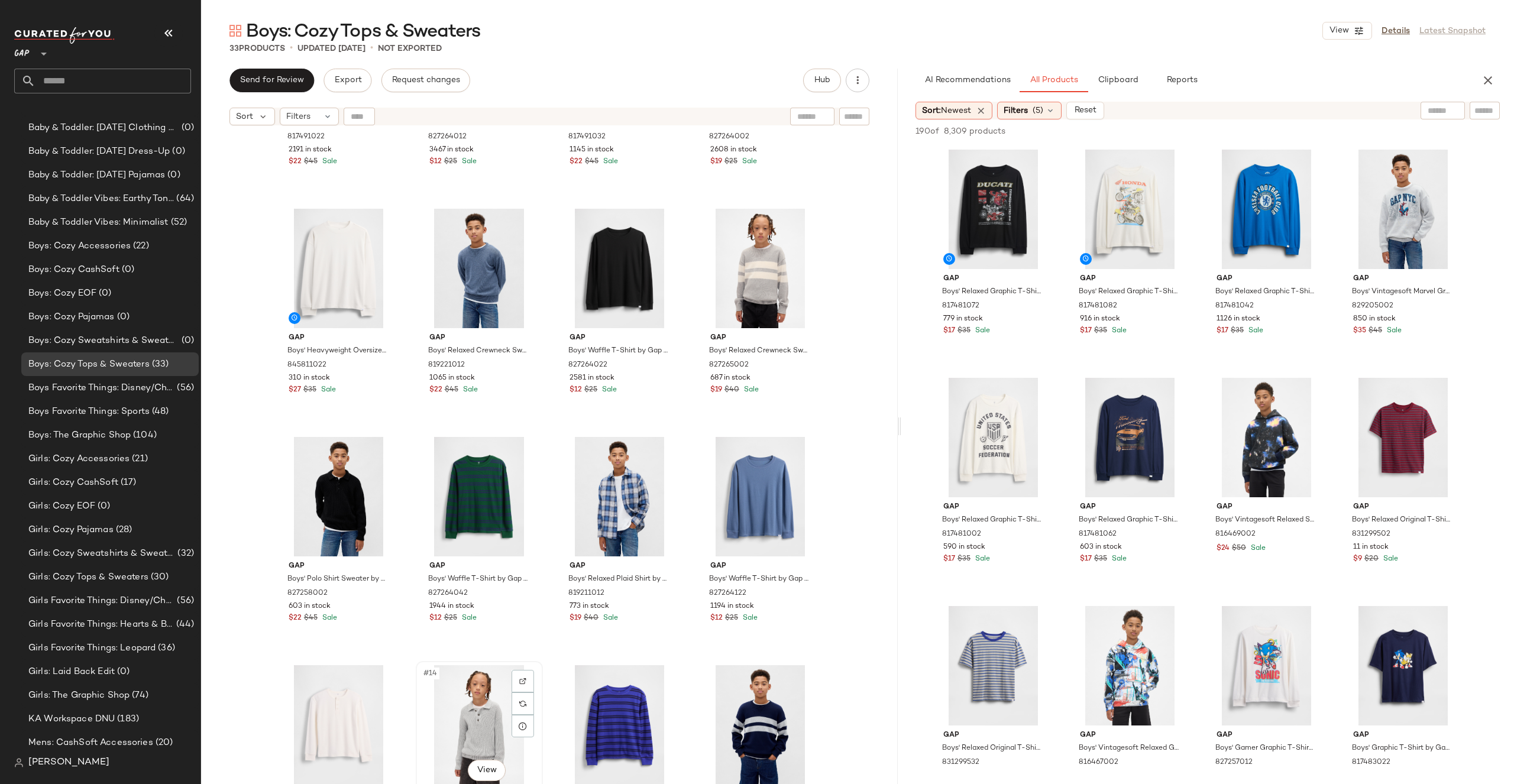
click at [480, 717] on div "#14 View" at bounding box center [479, 725] width 119 height 120
drag, startPoint x: 478, startPoint y: 717, endPoint x: 409, endPoint y: 550, distance: 180.7
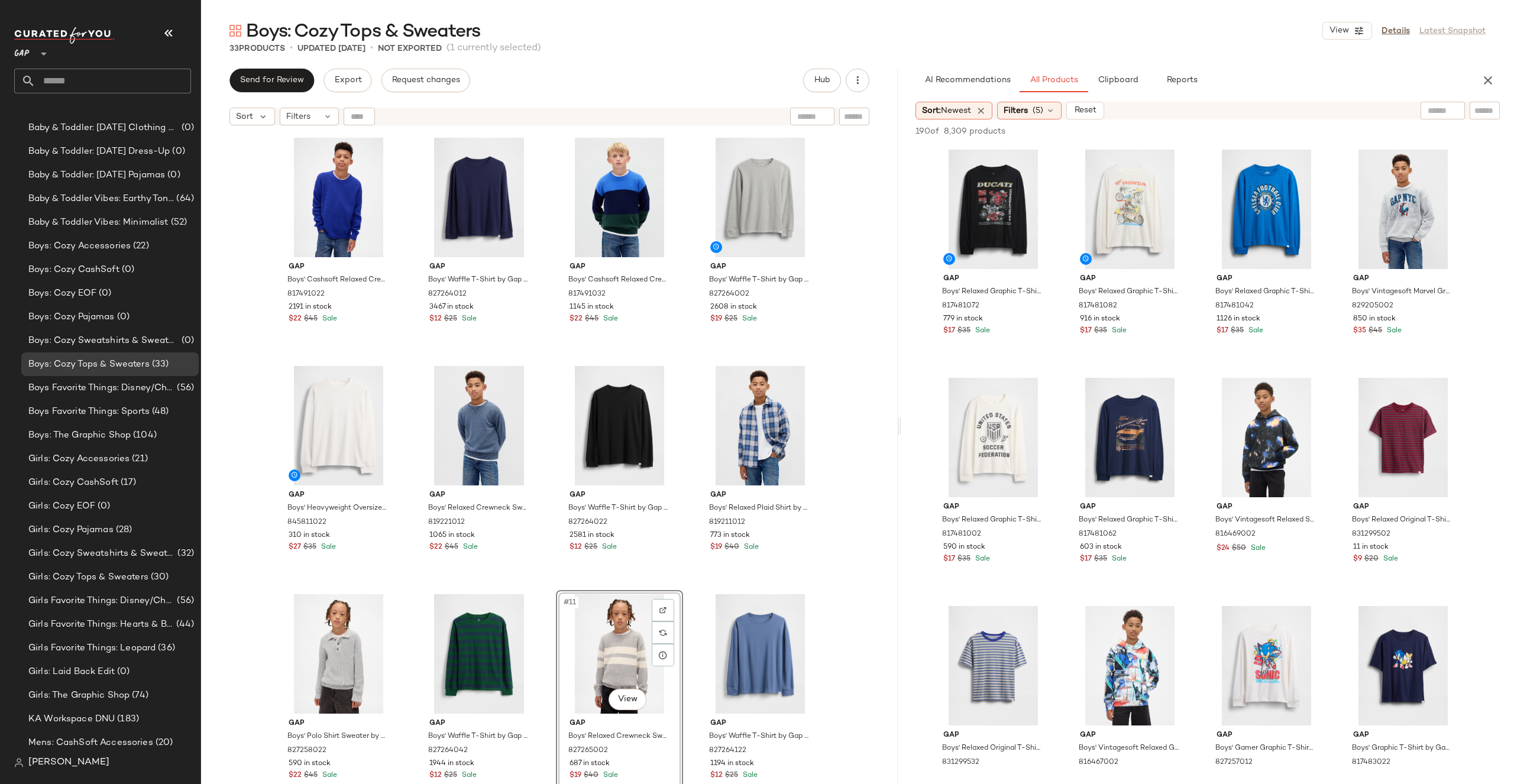
click at [824, 542] on div "Gap Boys' Cashsoft Relaxed Crewneck Sweater by Gap Royal Gem Size L 817491022 2…" at bounding box center [549, 473] width 697 height 682
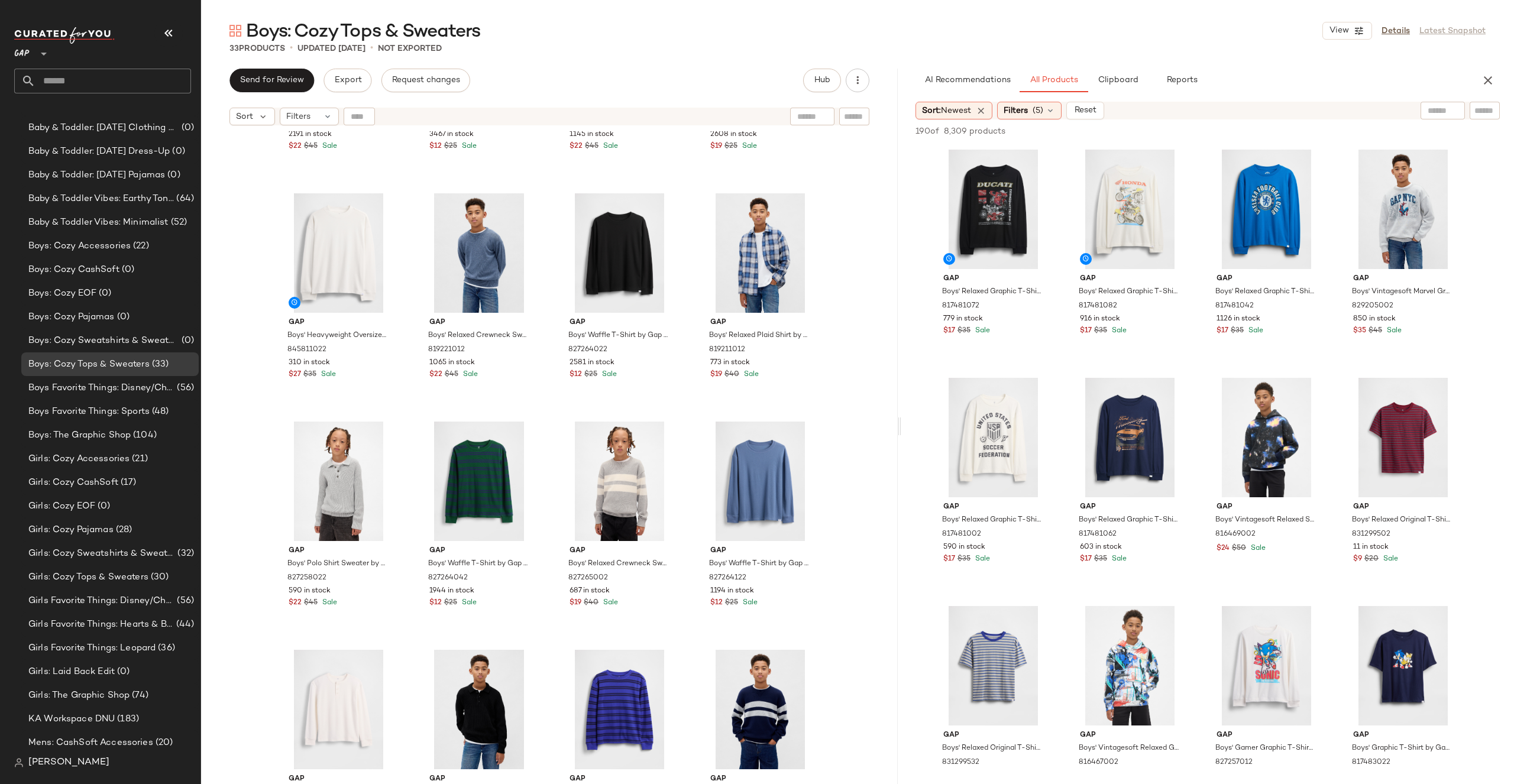
scroll to position [183, 0]
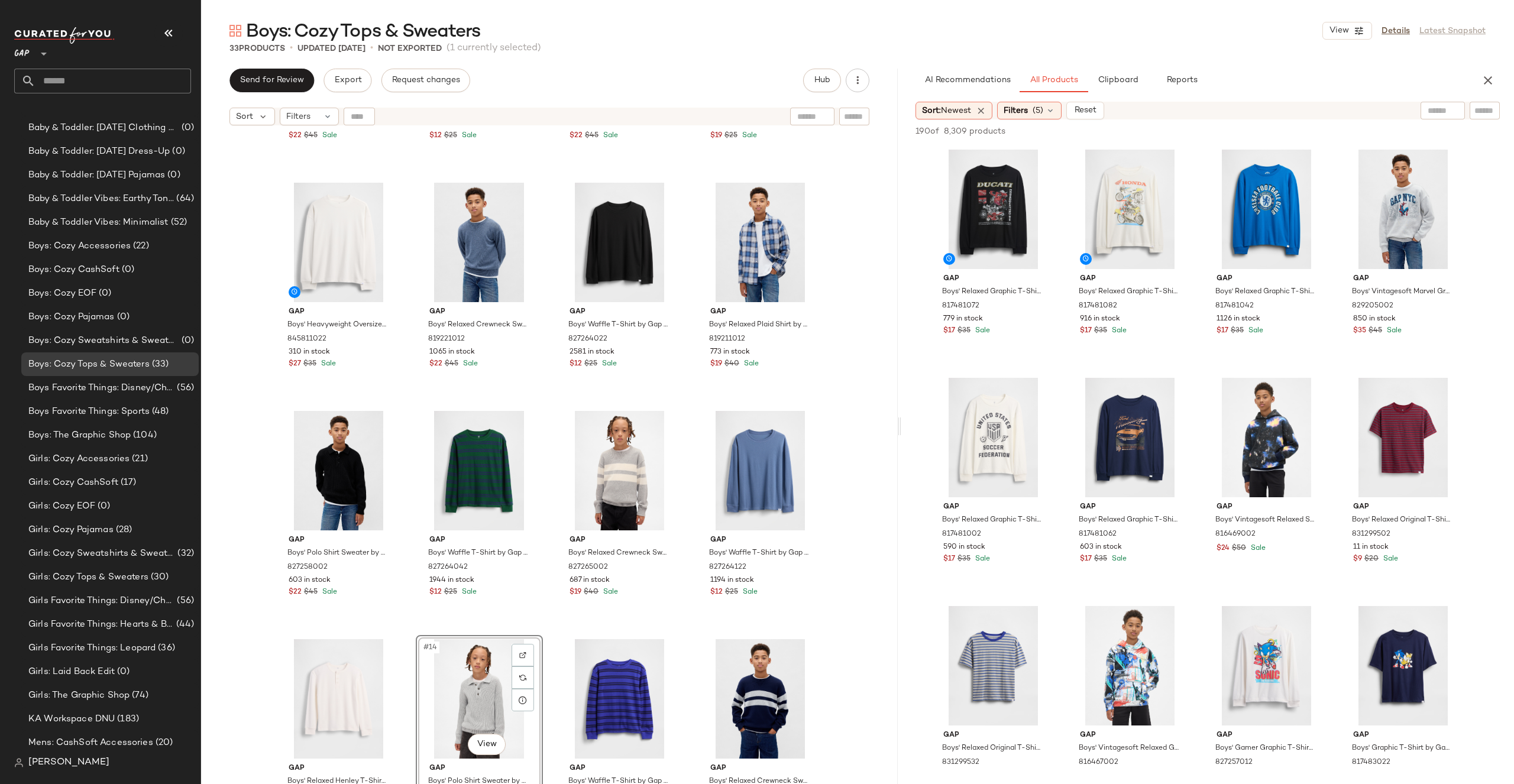
click at [845, 486] on div "Gap Boys' Cashsoft Relaxed Crewneck Sweater by Gap Royal Gem Size L 817491022 2…" at bounding box center [549, 473] width 697 height 682
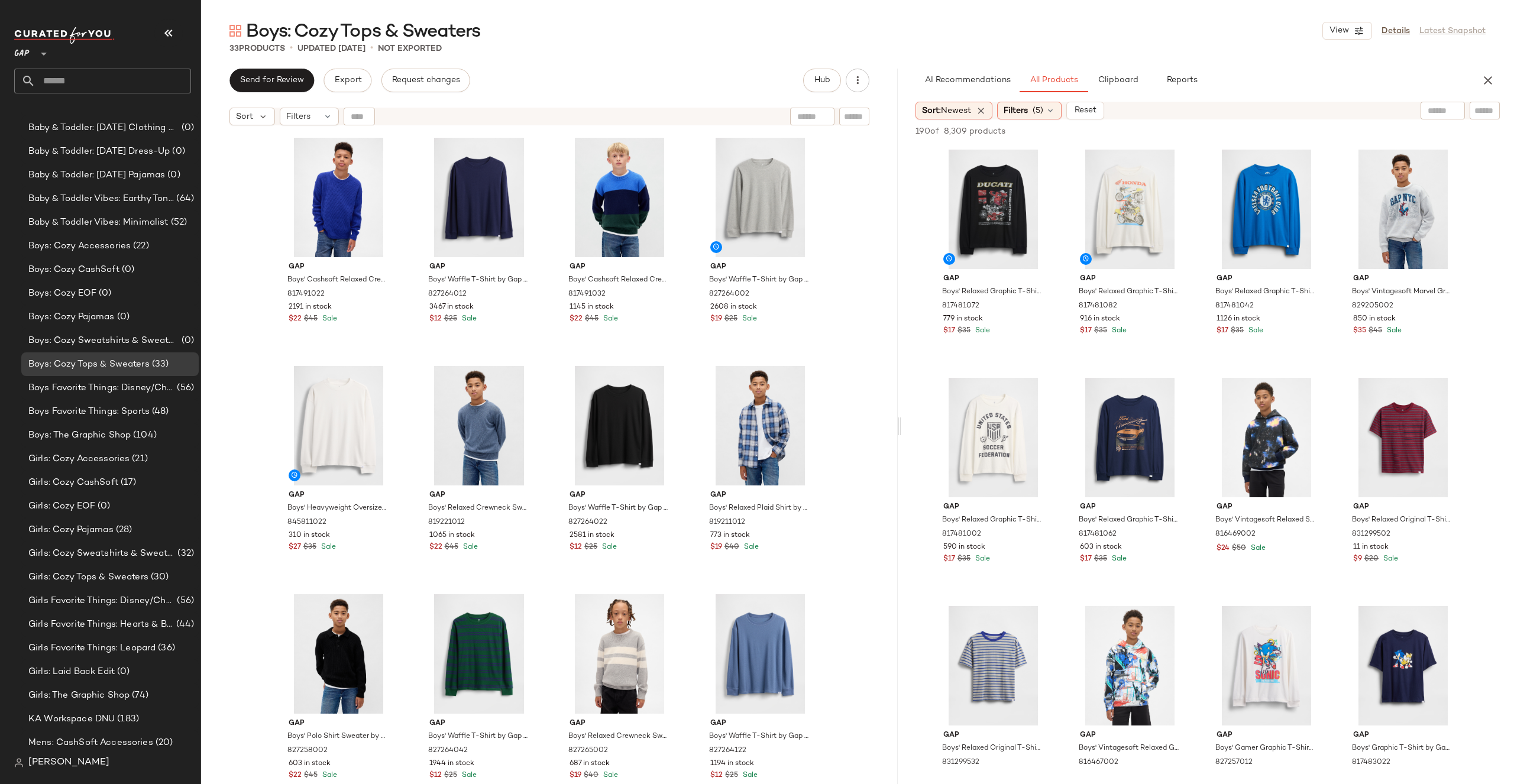
click at [861, 597] on div "Gap Boys' Cashsoft Relaxed Crewneck Sweater by Gap Royal Gem Size L 817491022 2…" at bounding box center [549, 473] width 697 height 682
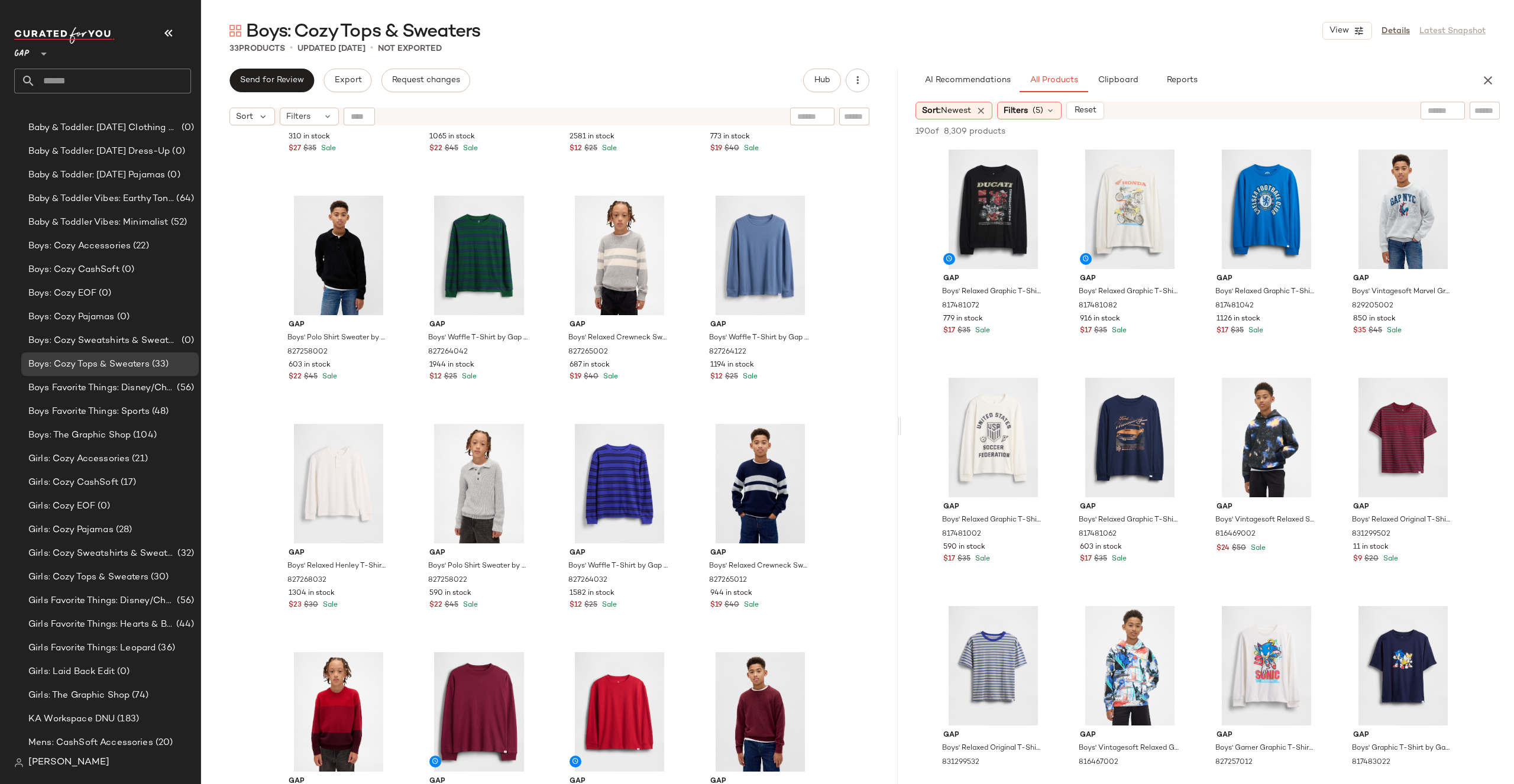
scroll to position [424, 0]
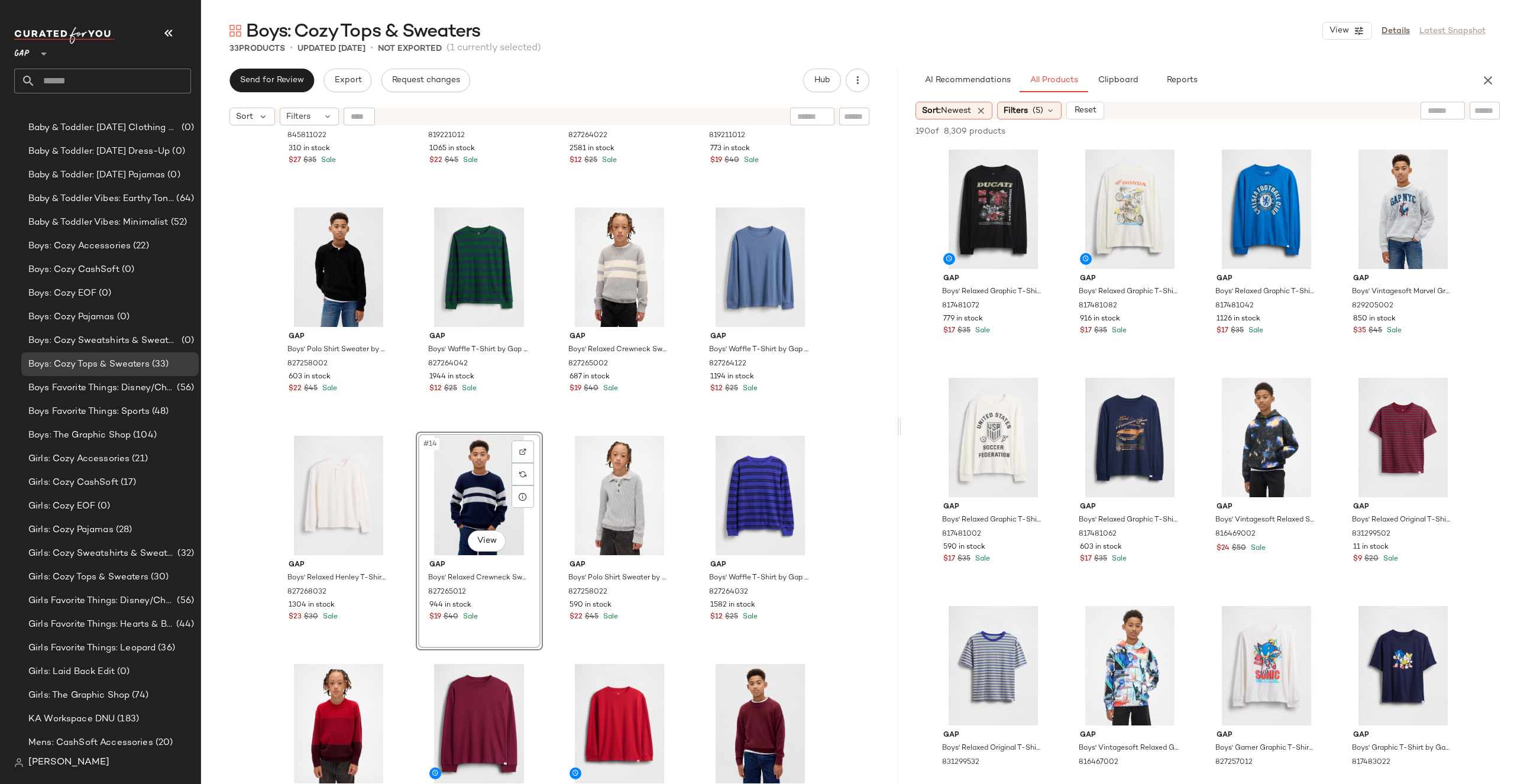
scroll to position [367, 0]
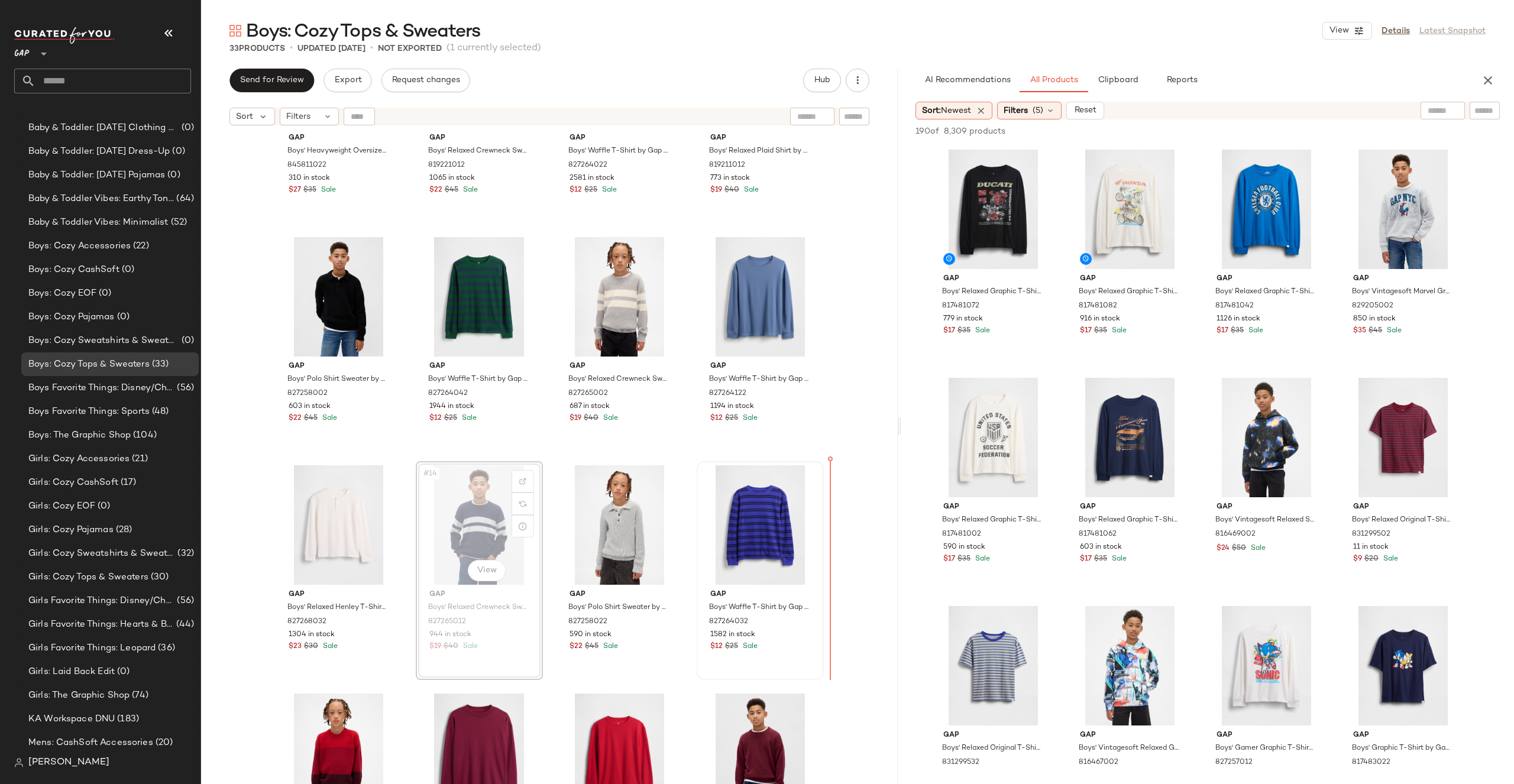
drag, startPoint x: 486, startPoint y: 499, endPoint x: 816, endPoint y: 517, distance: 330.5
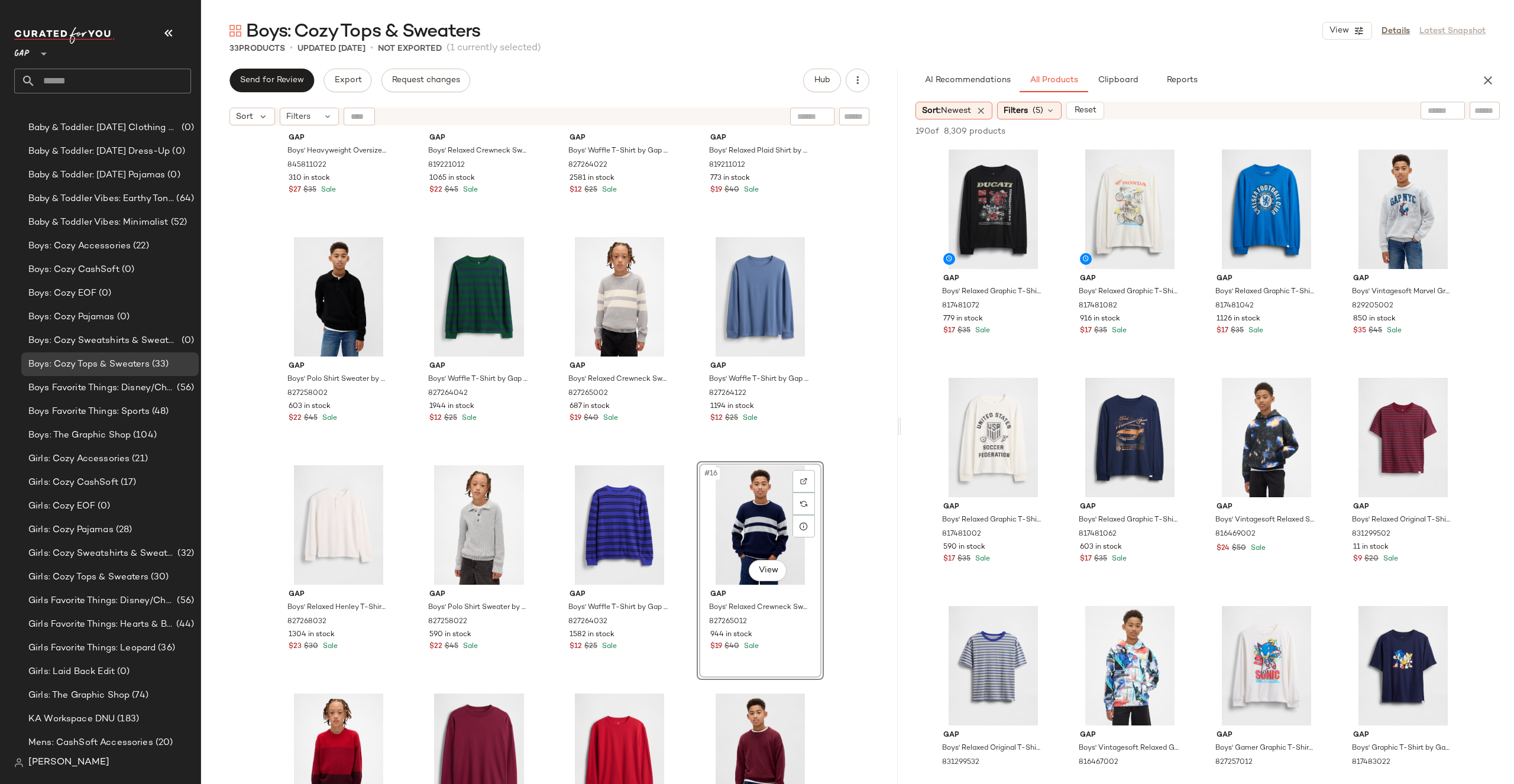
click at [834, 511] on div "Gap Boys' Heavyweight Oversized T-Shirt by Gap New Off White Size XS 845811022 …" at bounding box center [549, 473] width 697 height 682
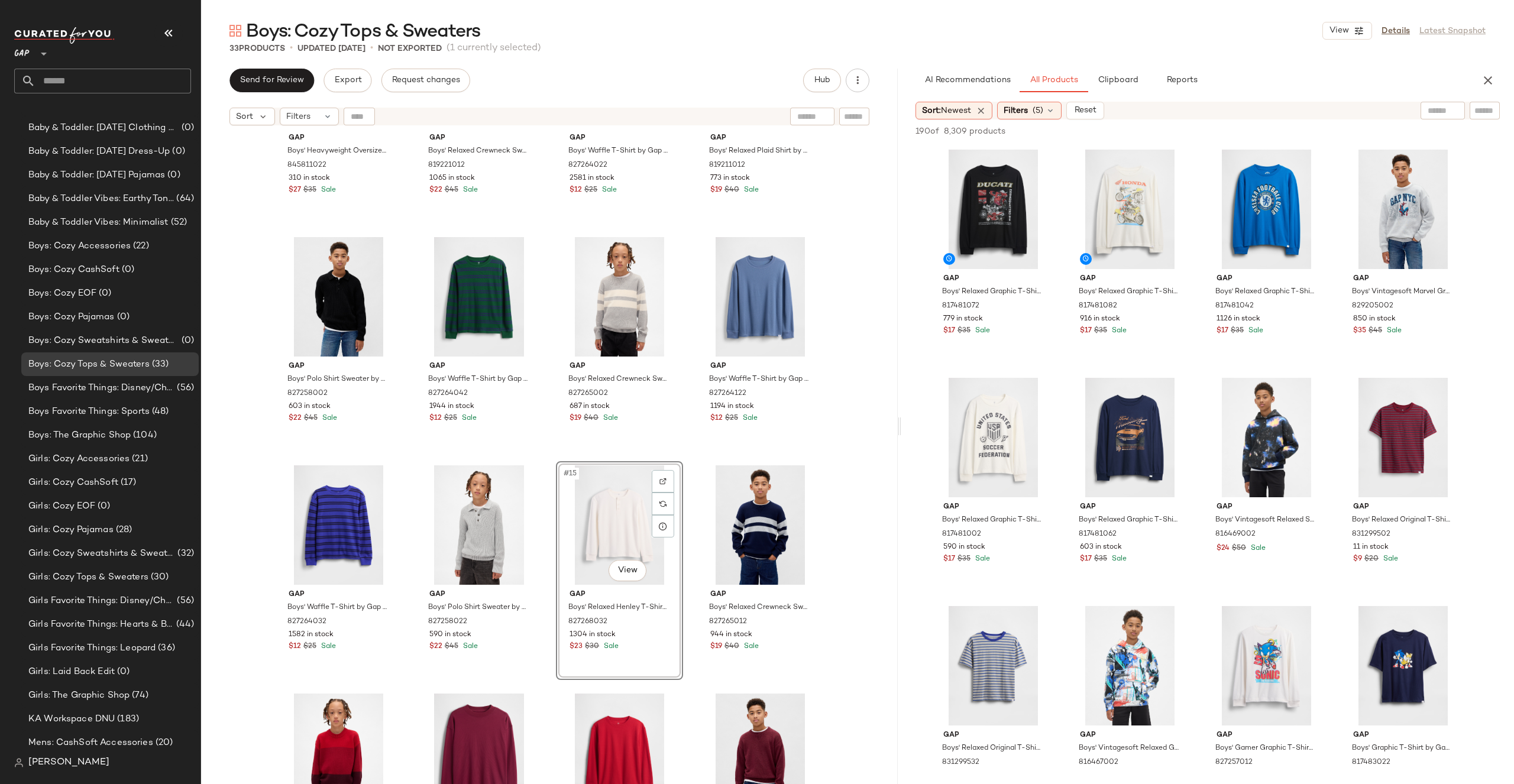
click at [854, 470] on div "Gap Boys' Heavyweight Oversized T-Shirt by Gap New Off White Size XS 845811022 …" at bounding box center [549, 473] width 697 height 682
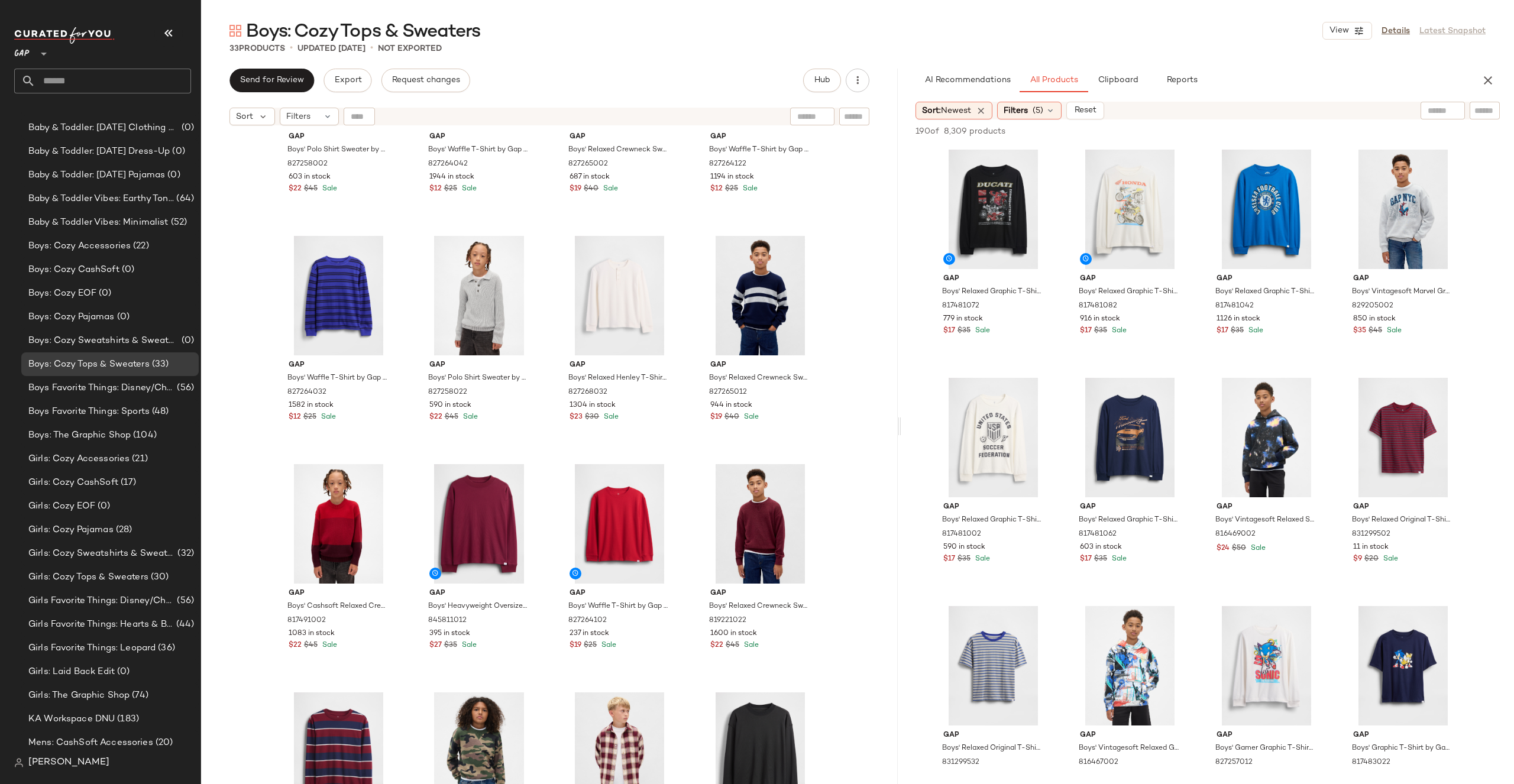
scroll to position [610, 0]
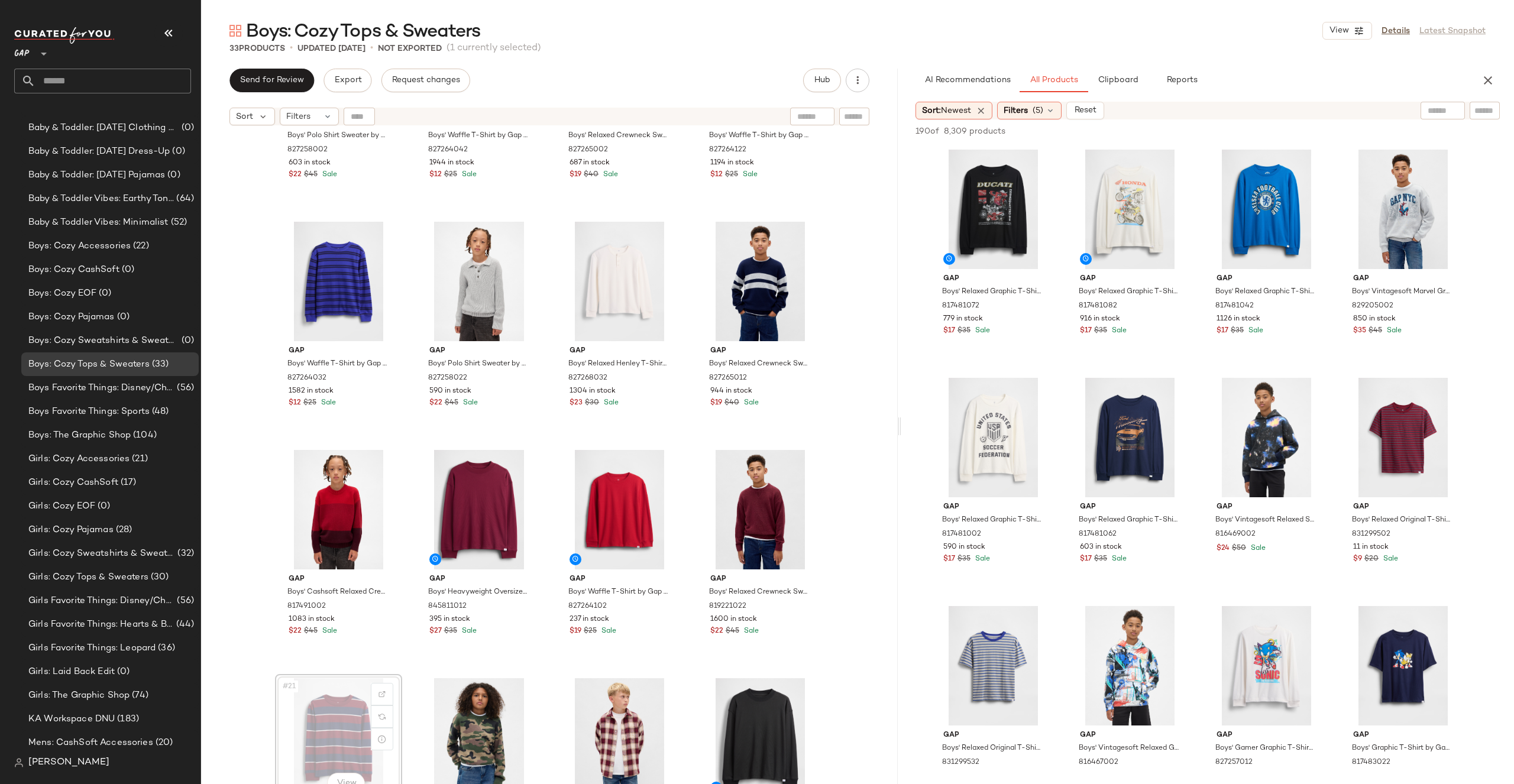
scroll to position [611, 0]
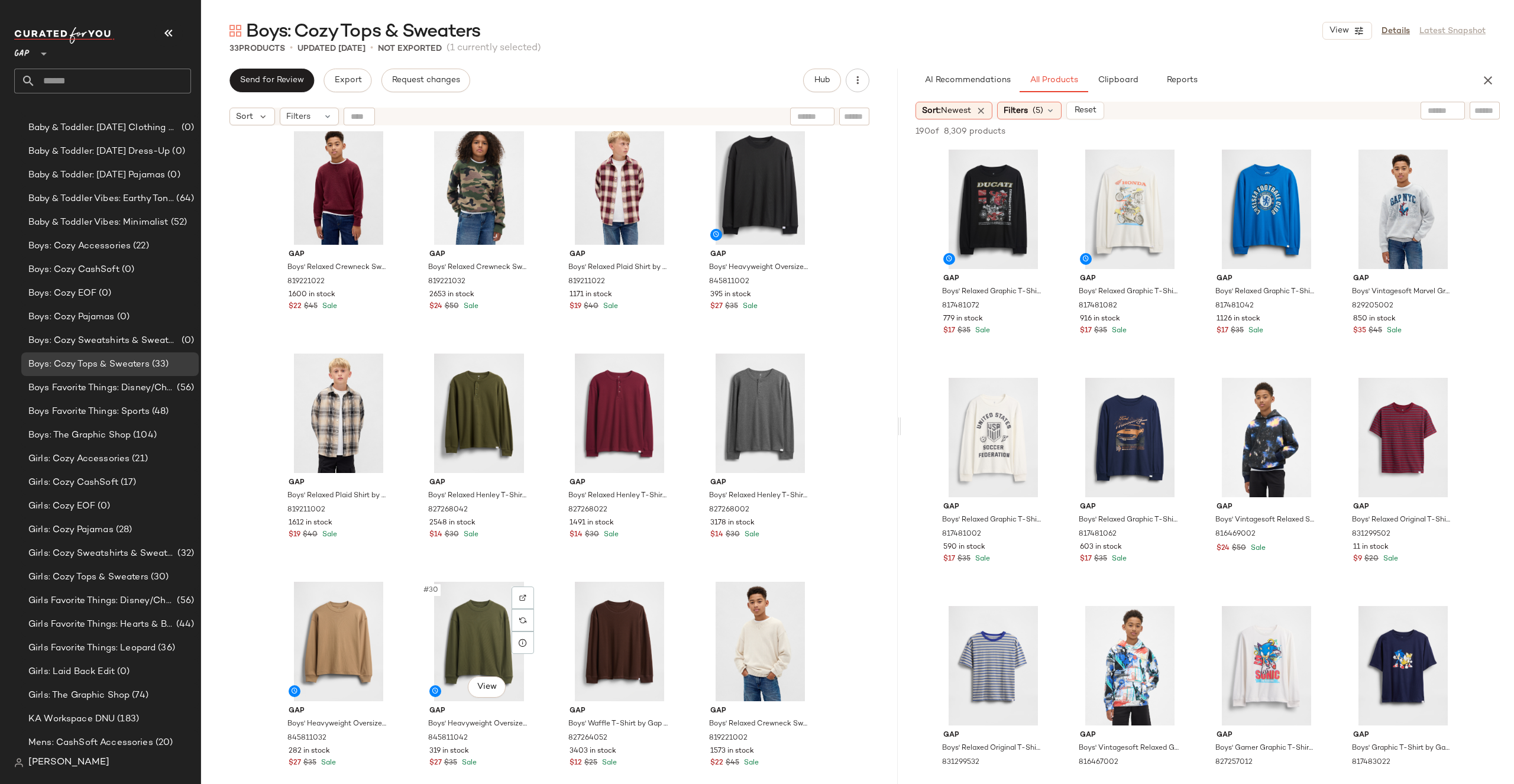
scroll to position [1130, 0]
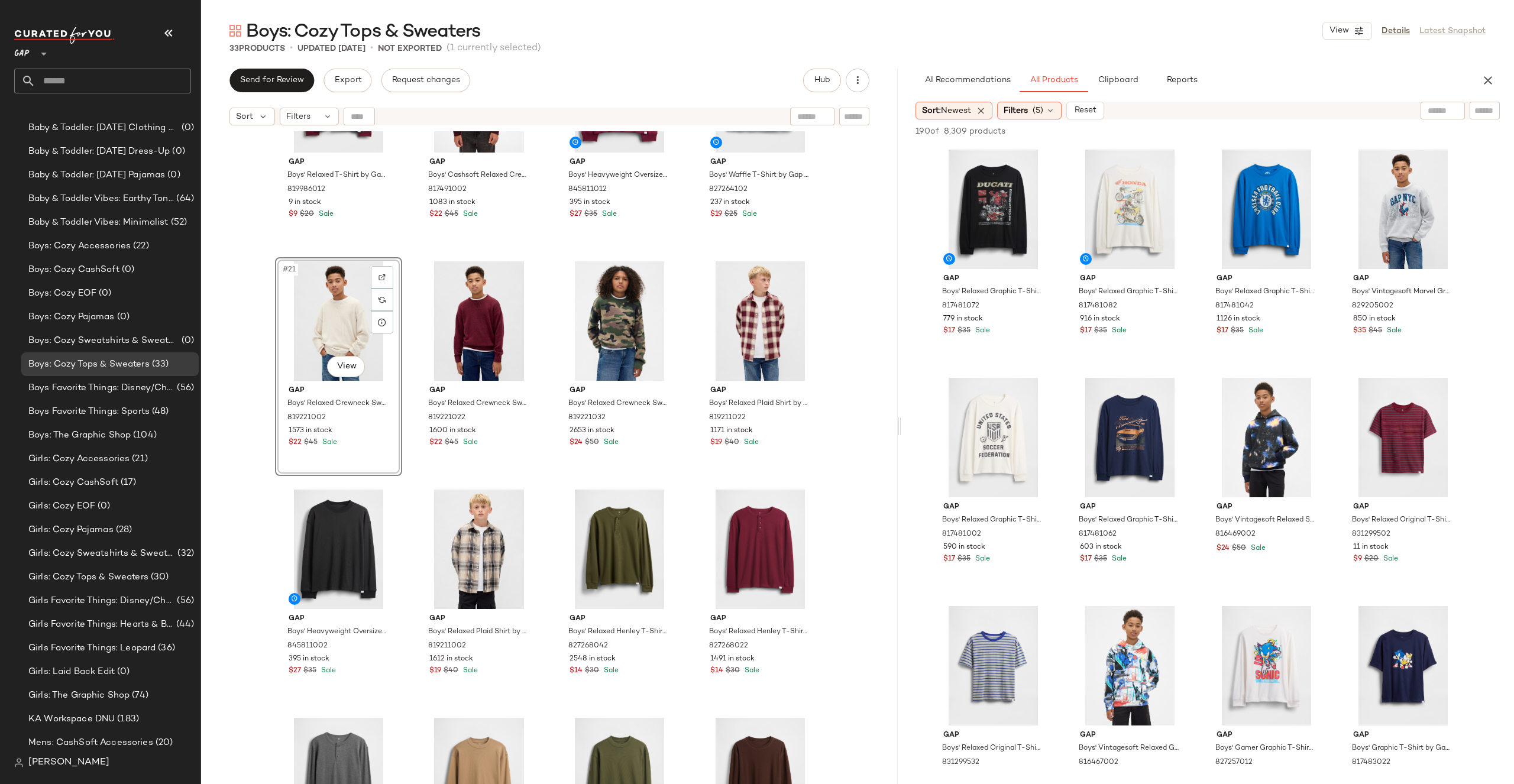
scroll to position [828, 0]
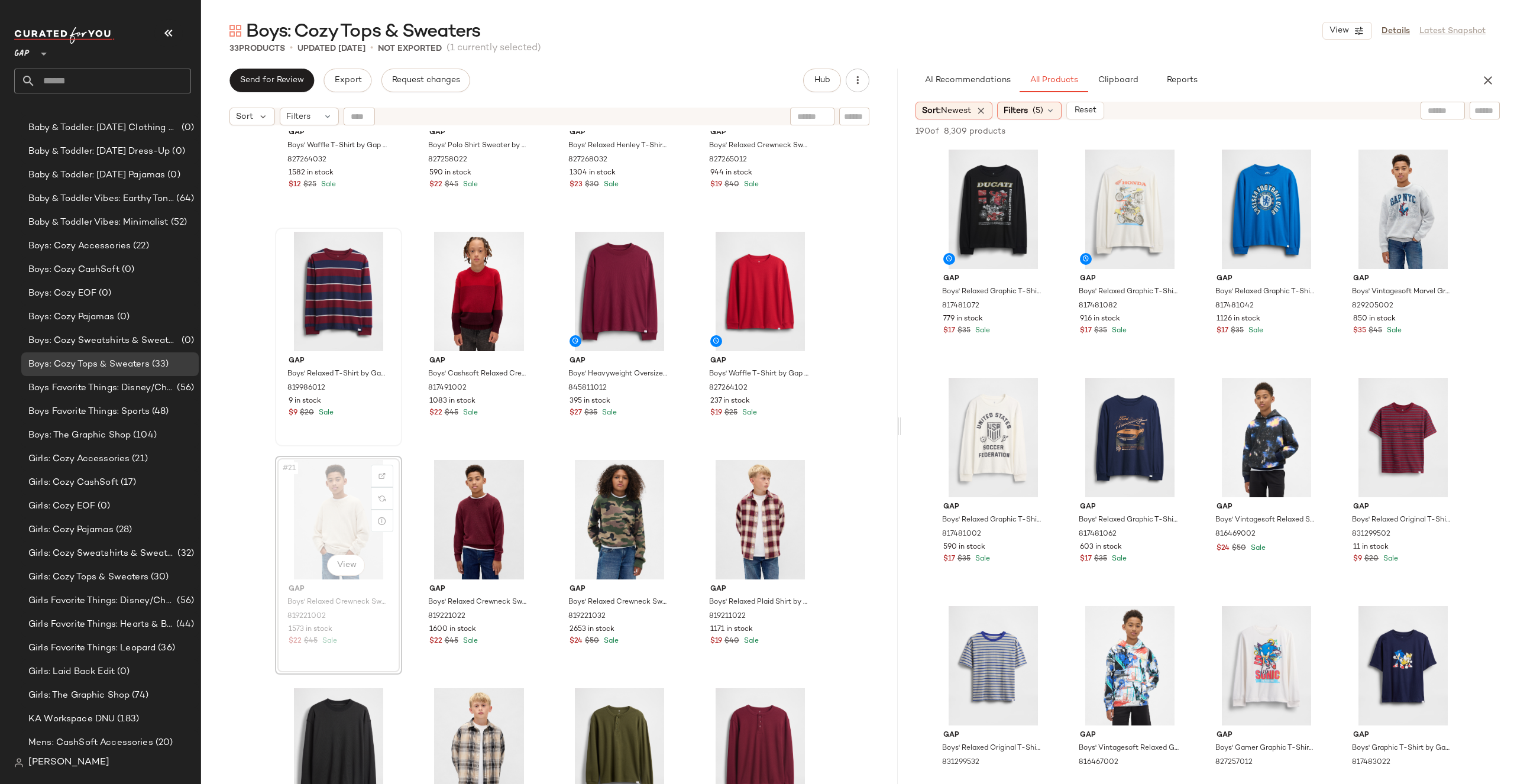
drag, startPoint x: 365, startPoint y: 482, endPoint x: 286, endPoint y: 311, distance: 188.4
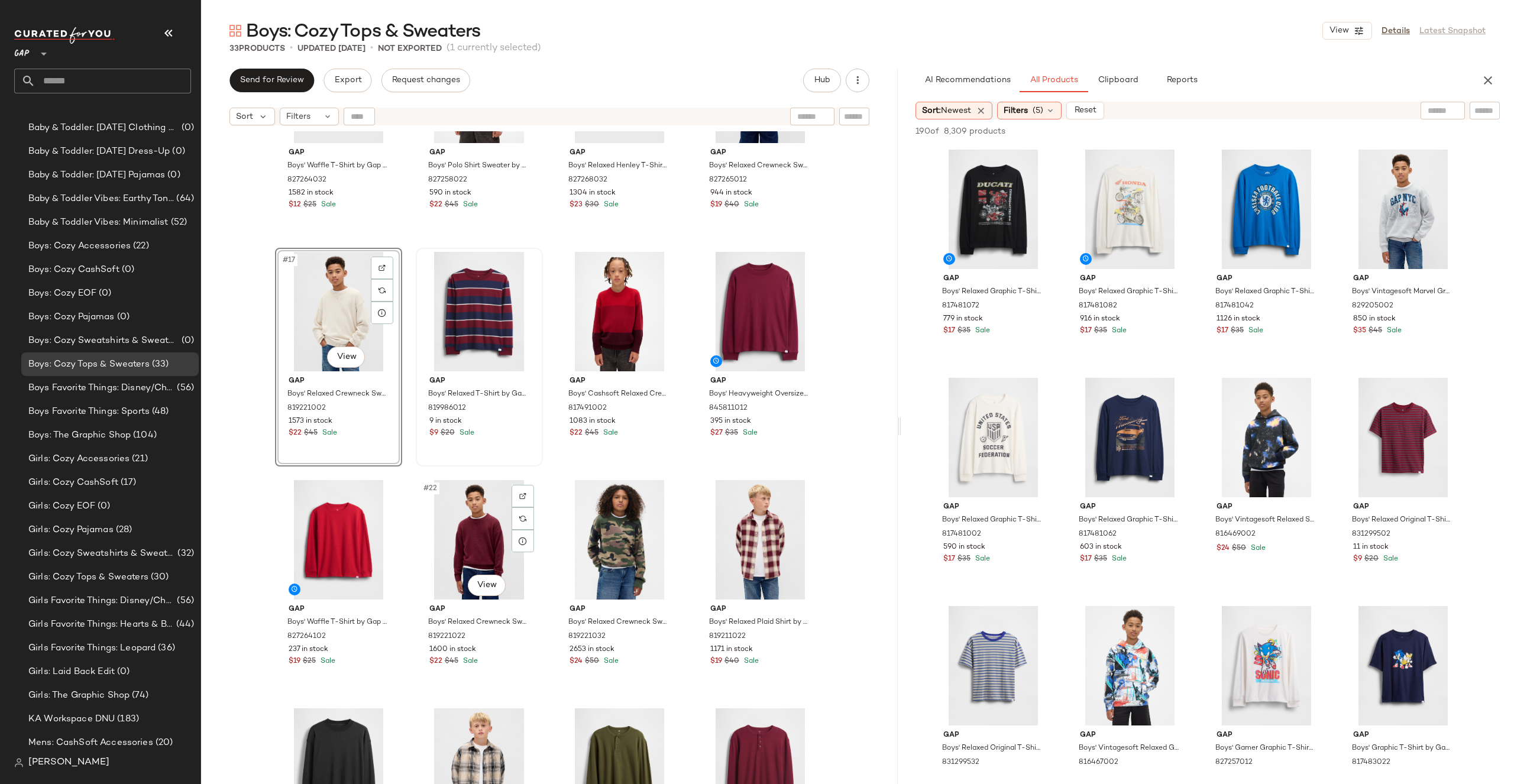
scroll to position [893, 0]
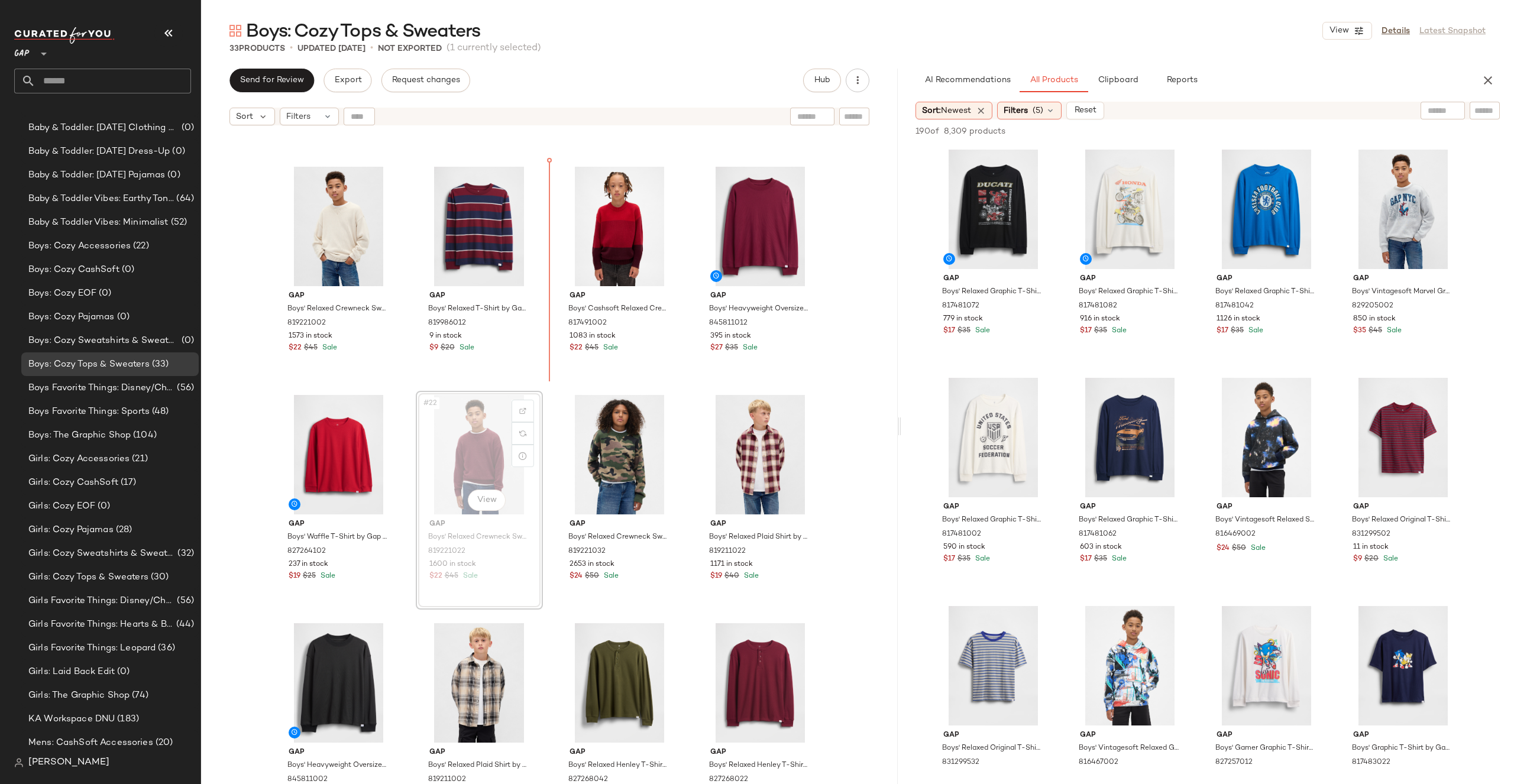
drag, startPoint x: 489, startPoint y: 439, endPoint x: 489, endPoint y: 430, distance: 9.0
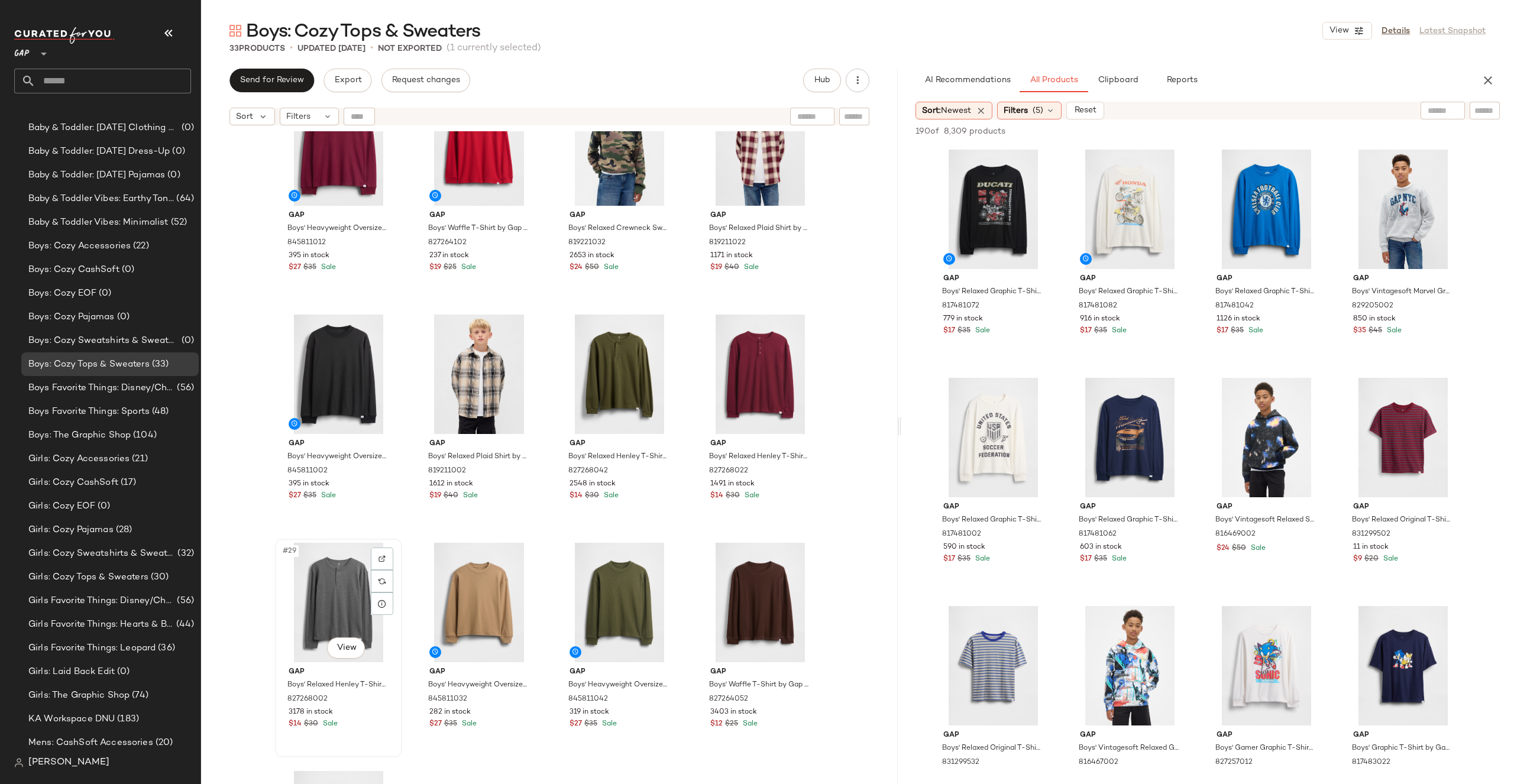
scroll to position [1355, 0]
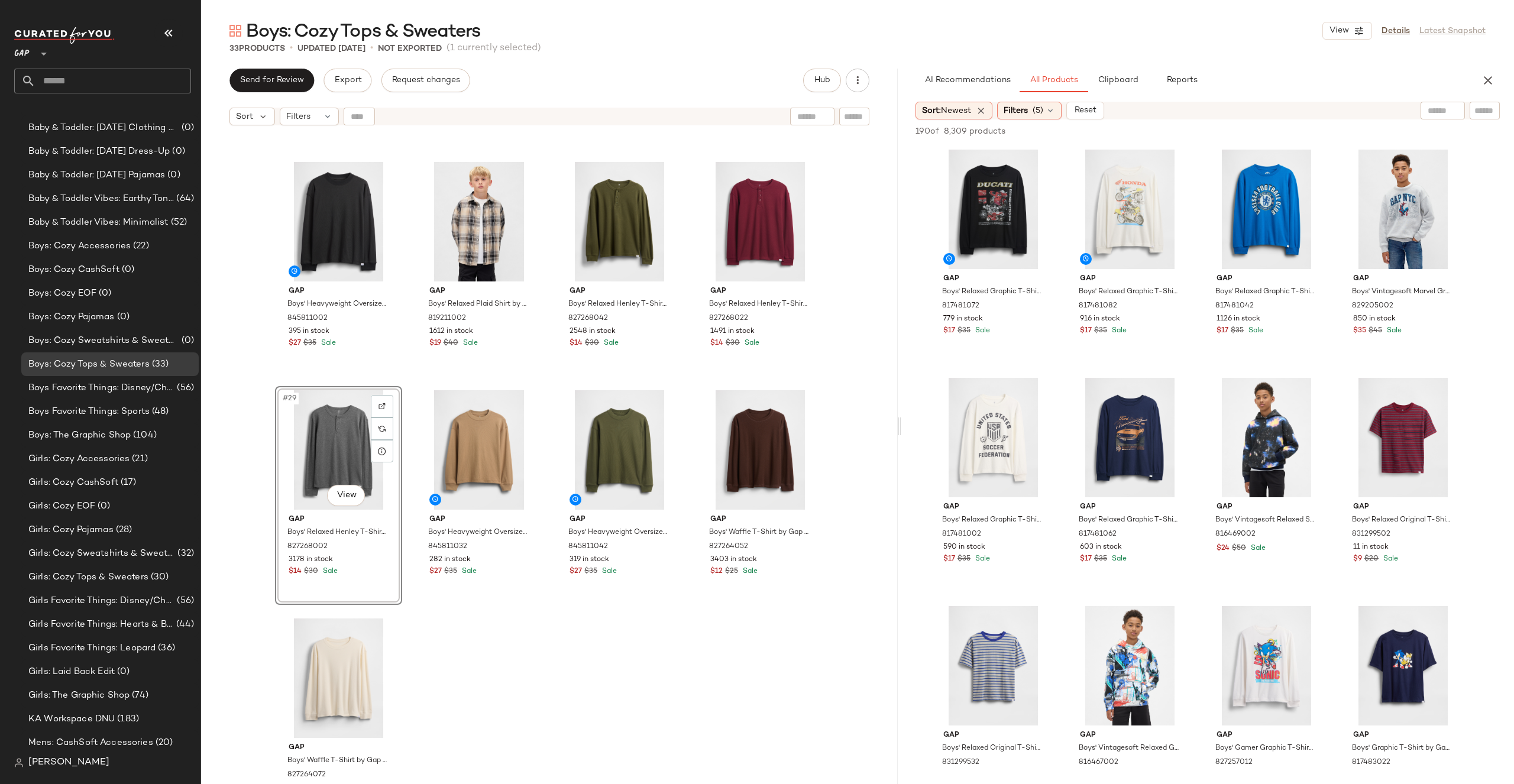
drag, startPoint x: 319, startPoint y: 430, endPoint x: 334, endPoint y: 425, distance: 15.8
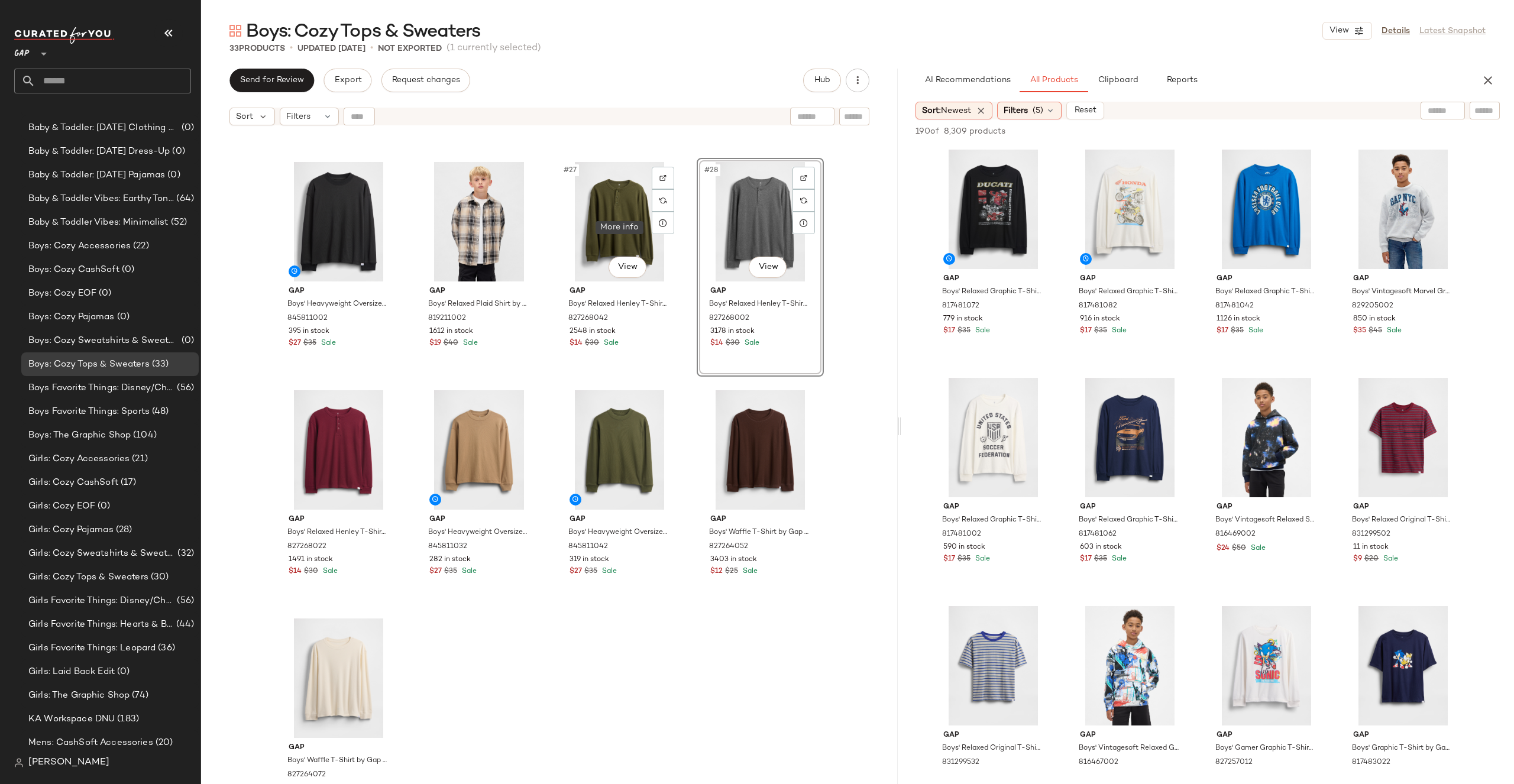
scroll to position [1023, 0]
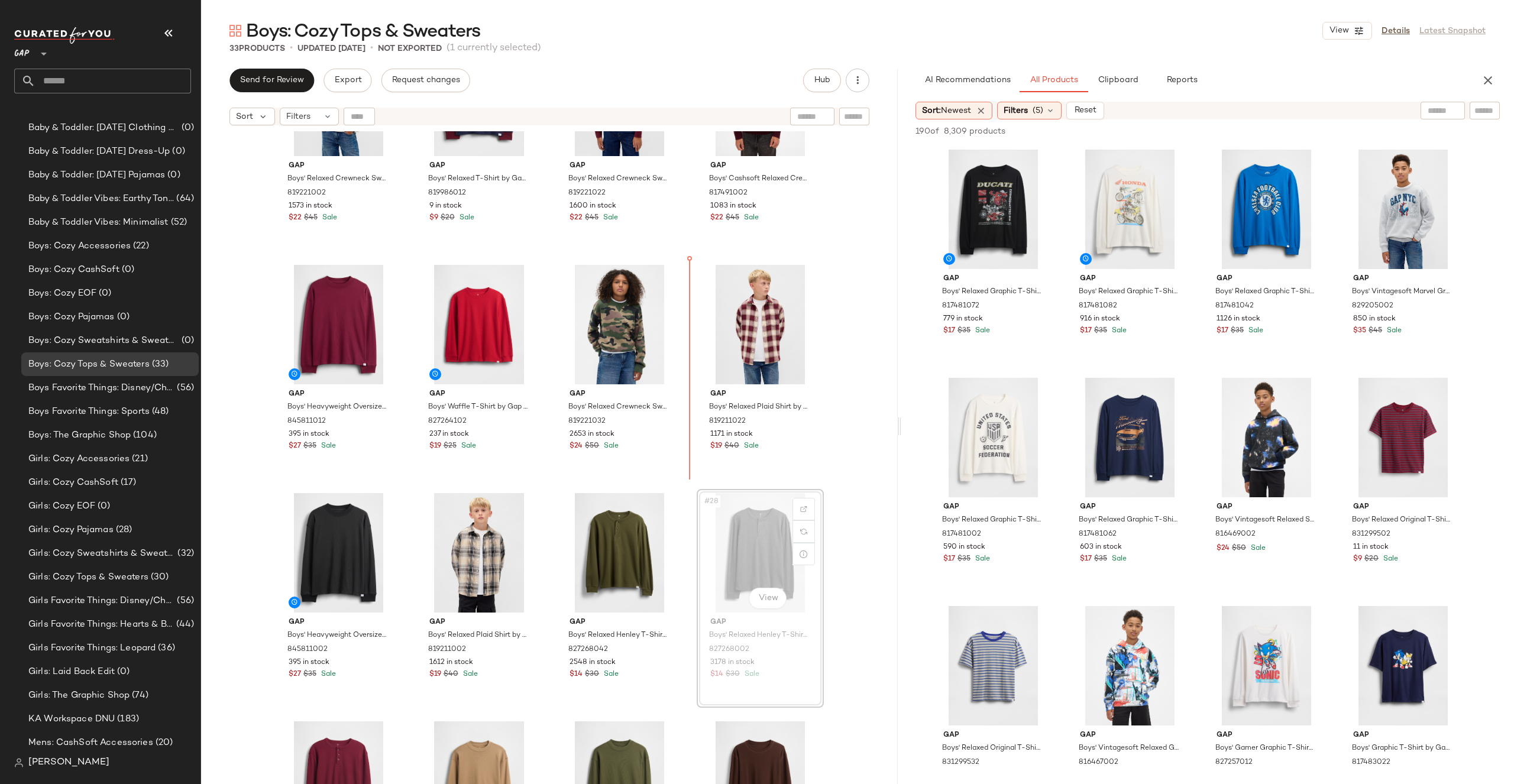
drag, startPoint x: 751, startPoint y: 512, endPoint x: 748, endPoint y: 506, distance: 6.7
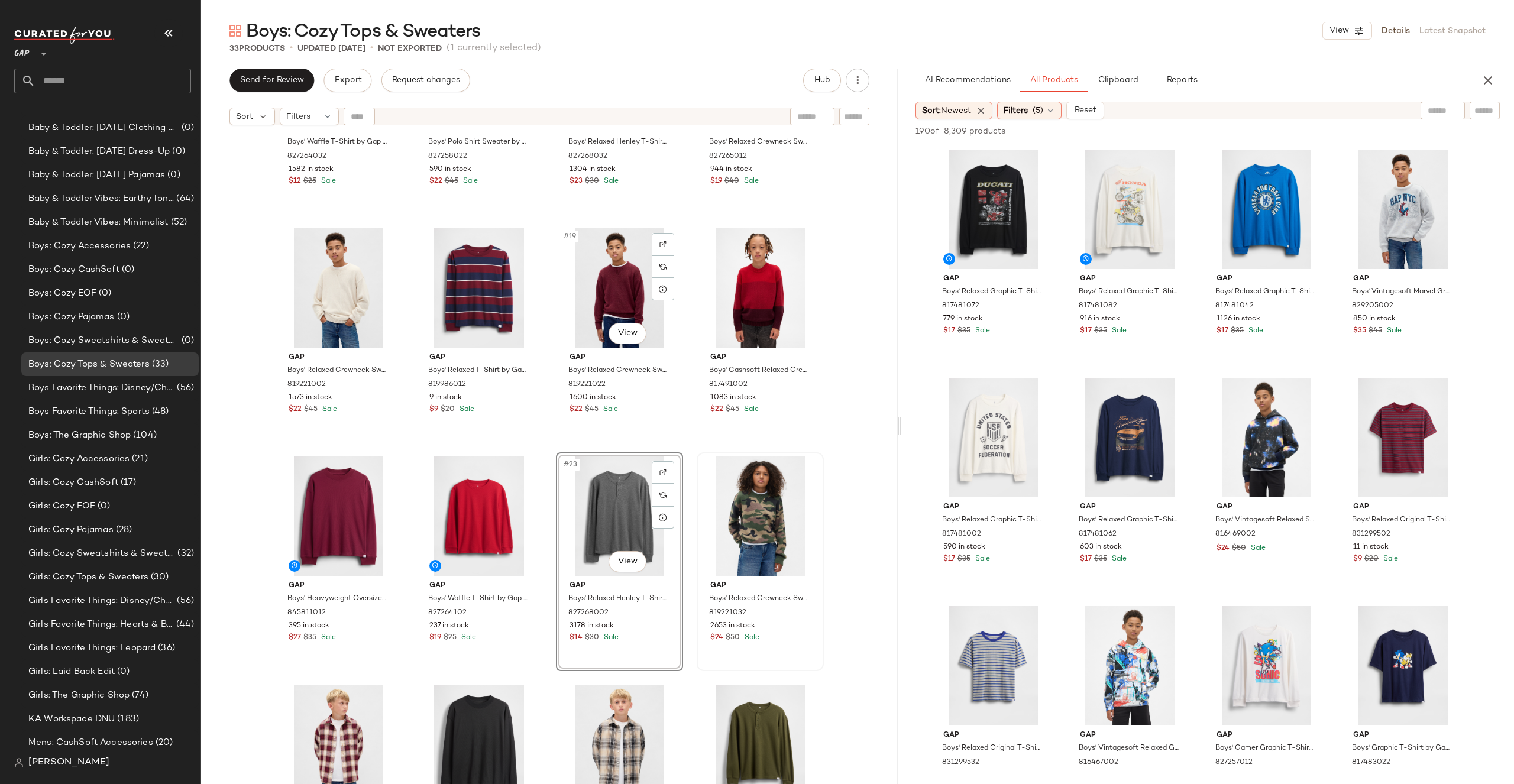
scroll to position [796, 0]
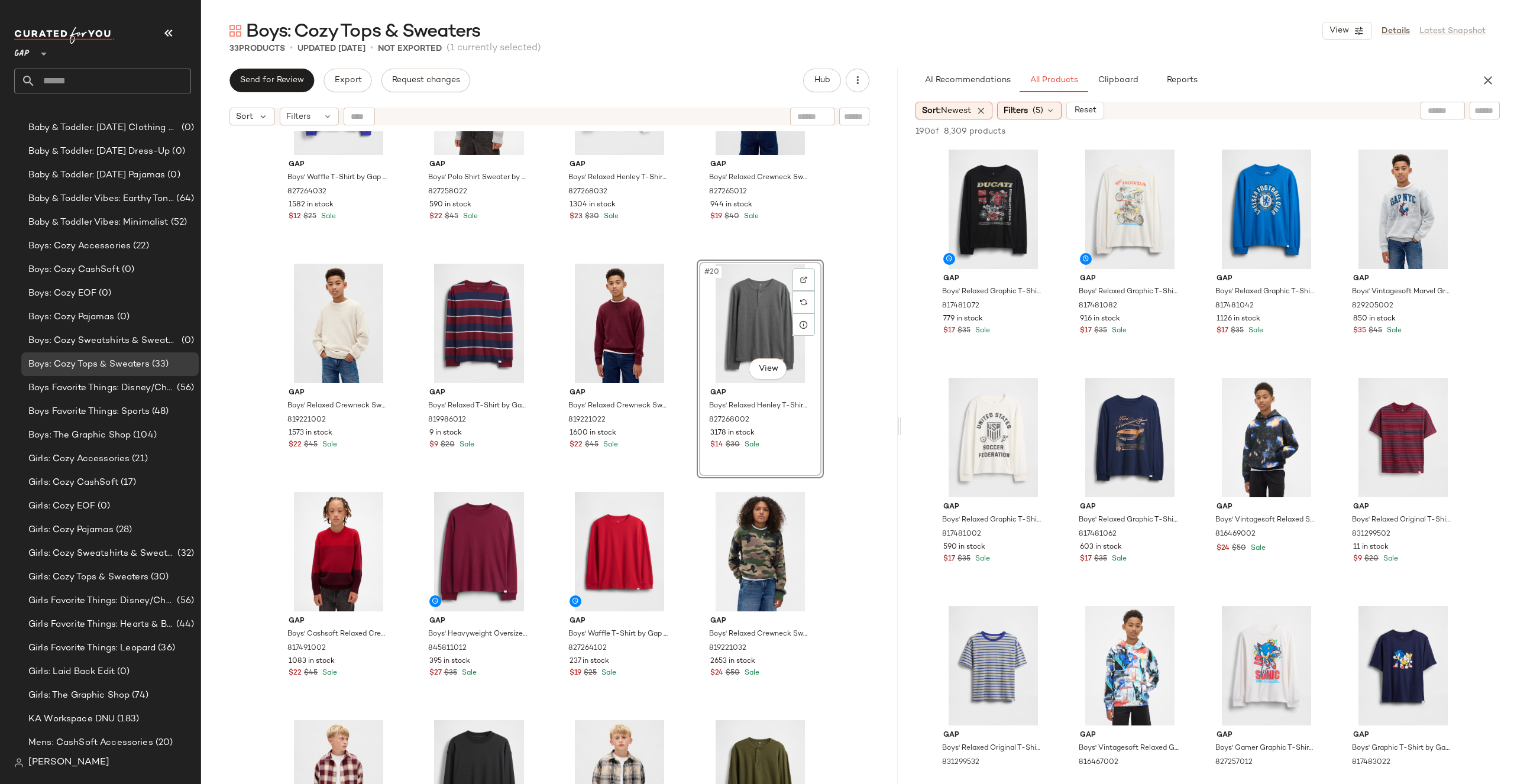
click at [857, 301] on div "Gap Boys' Waffle T-Shirt by Gap Navy Stripe Size XS (4/5) 827264032 1582 in sto…" at bounding box center [549, 473] width 697 height 682
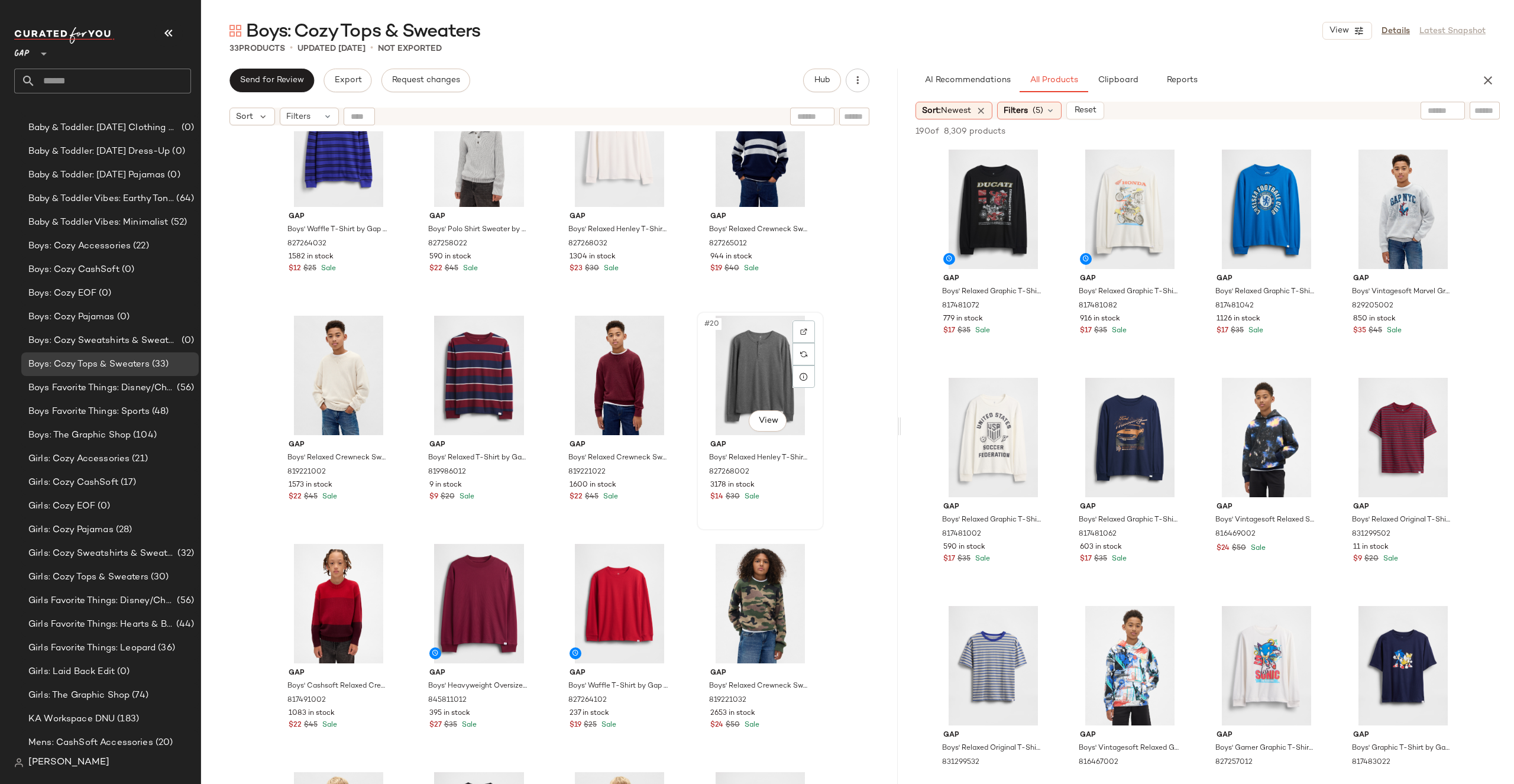
scroll to position [750, 0]
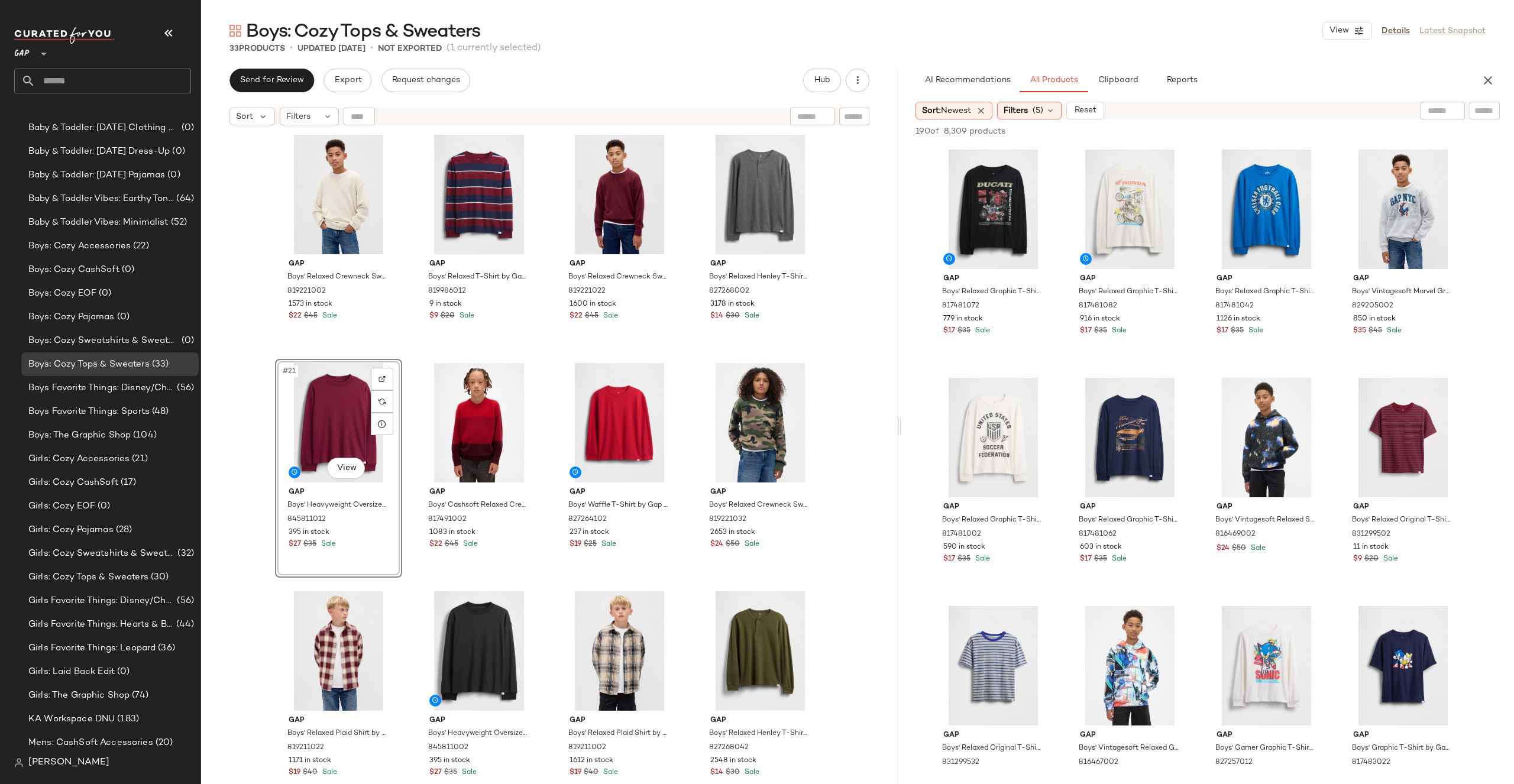
scroll to position [936, 0]
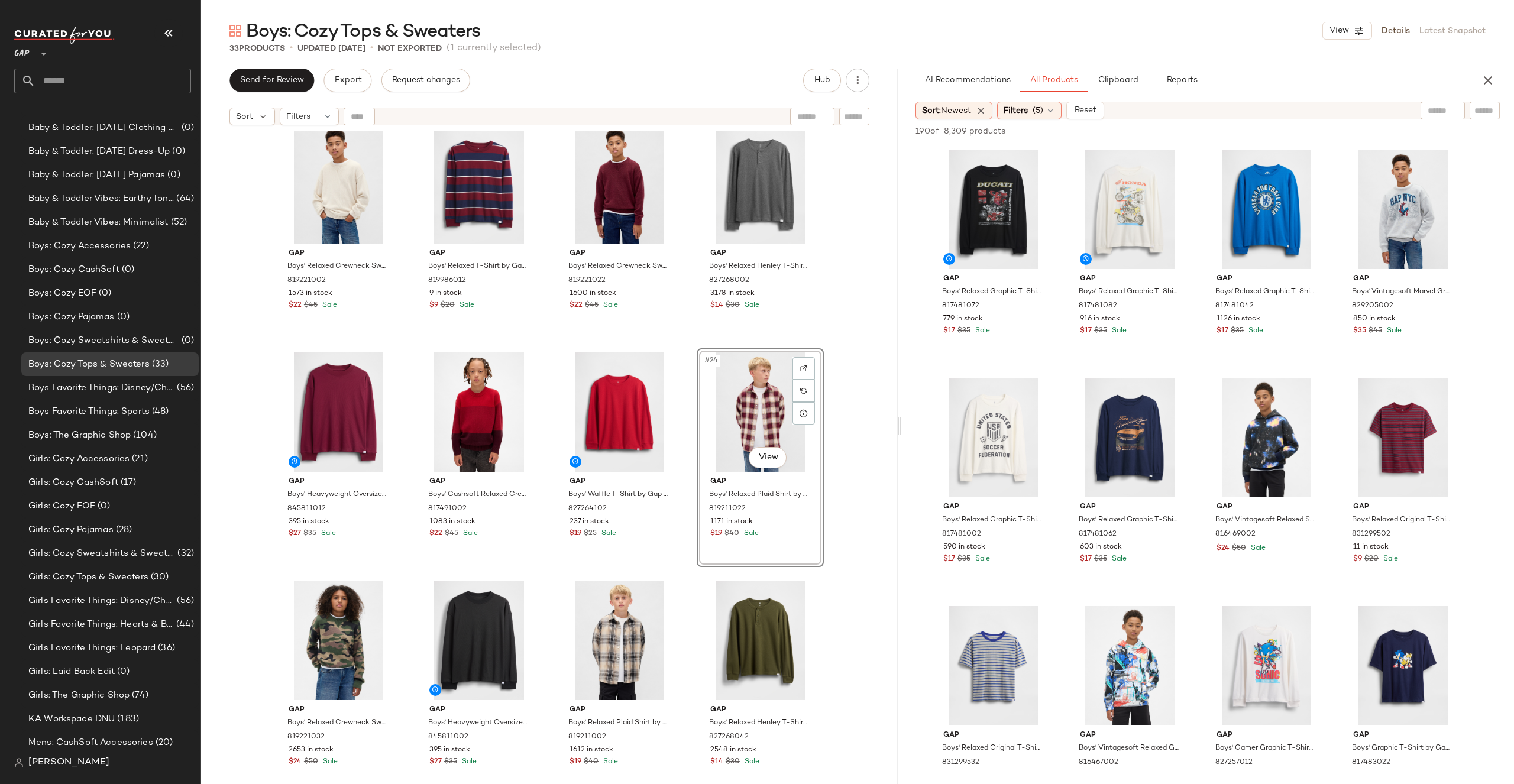
click at [855, 397] on div "Gap Boys' Waffle T-Shirt by Gap Navy Stripe Size XS (4/5) 827264032 1582 in sto…" at bounding box center [549, 473] width 697 height 682
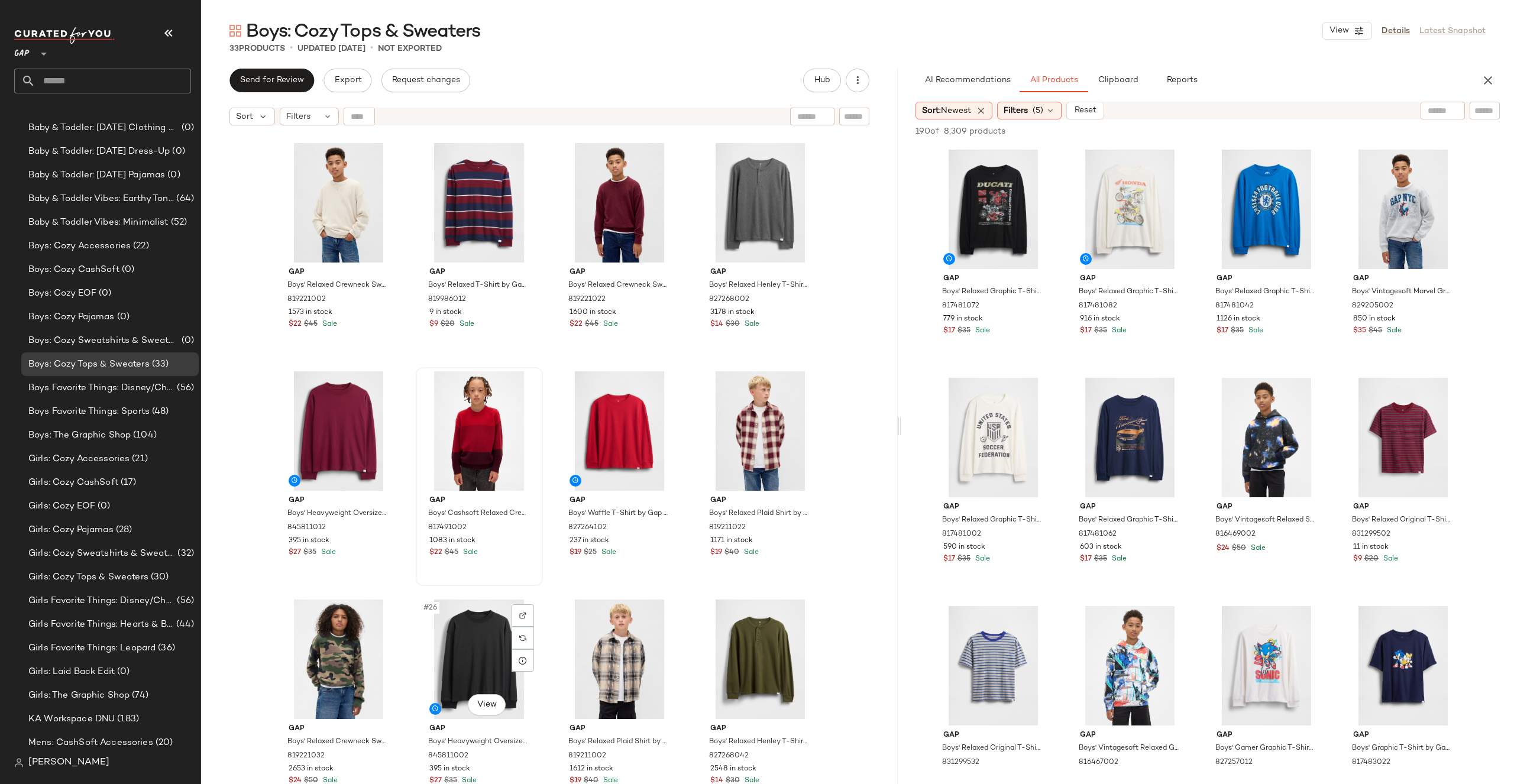
scroll to position [908, 0]
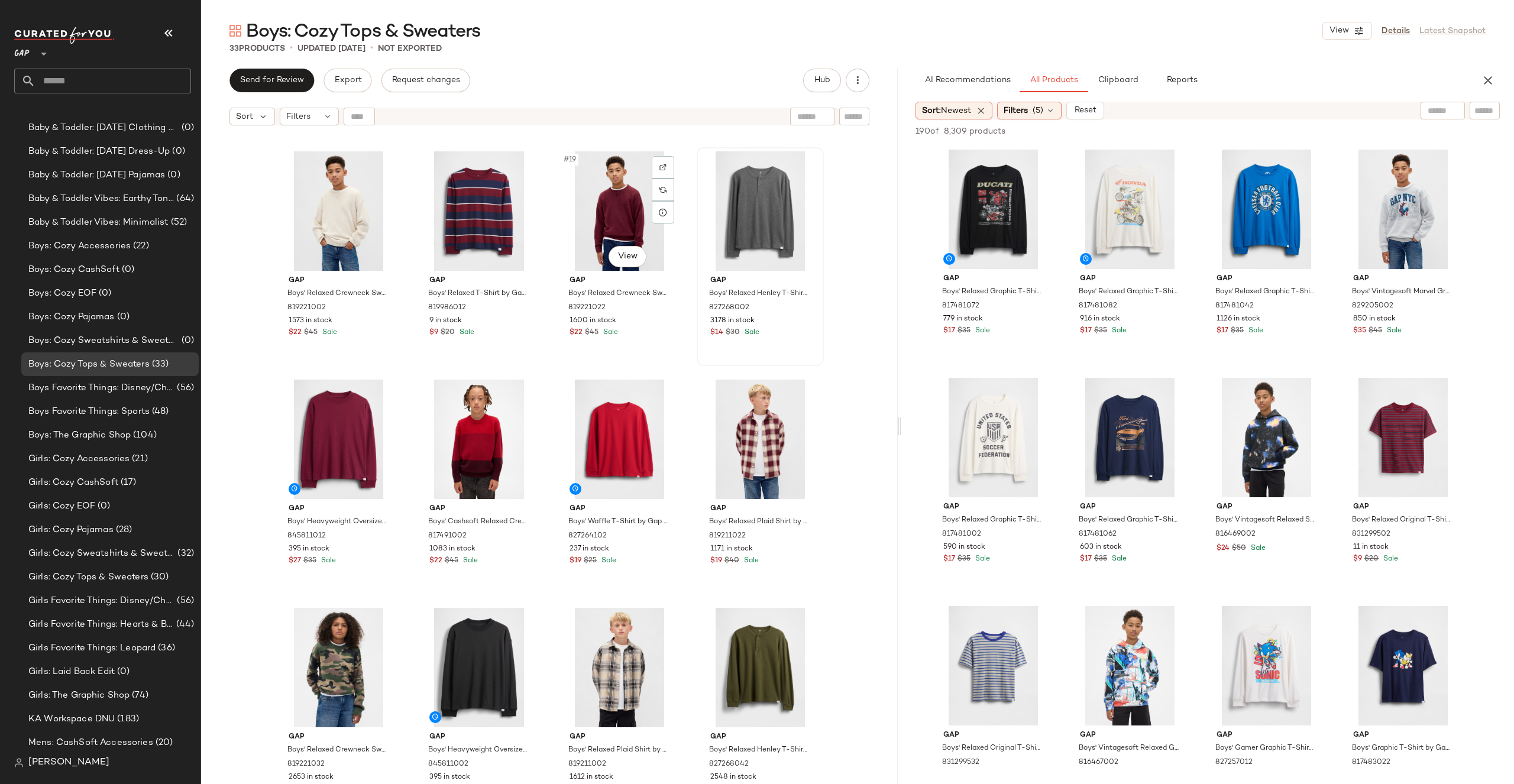
drag, startPoint x: 504, startPoint y: 598, endPoint x: 700, endPoint y: 228, distance: 418.7
click at [700, 228] on div "Gap Boys' Relaxed Crewneck Sweater by Gap Chino Pant Size XS 819221002 1573 in …" at bounding box center [549, 473] width 697 height 682
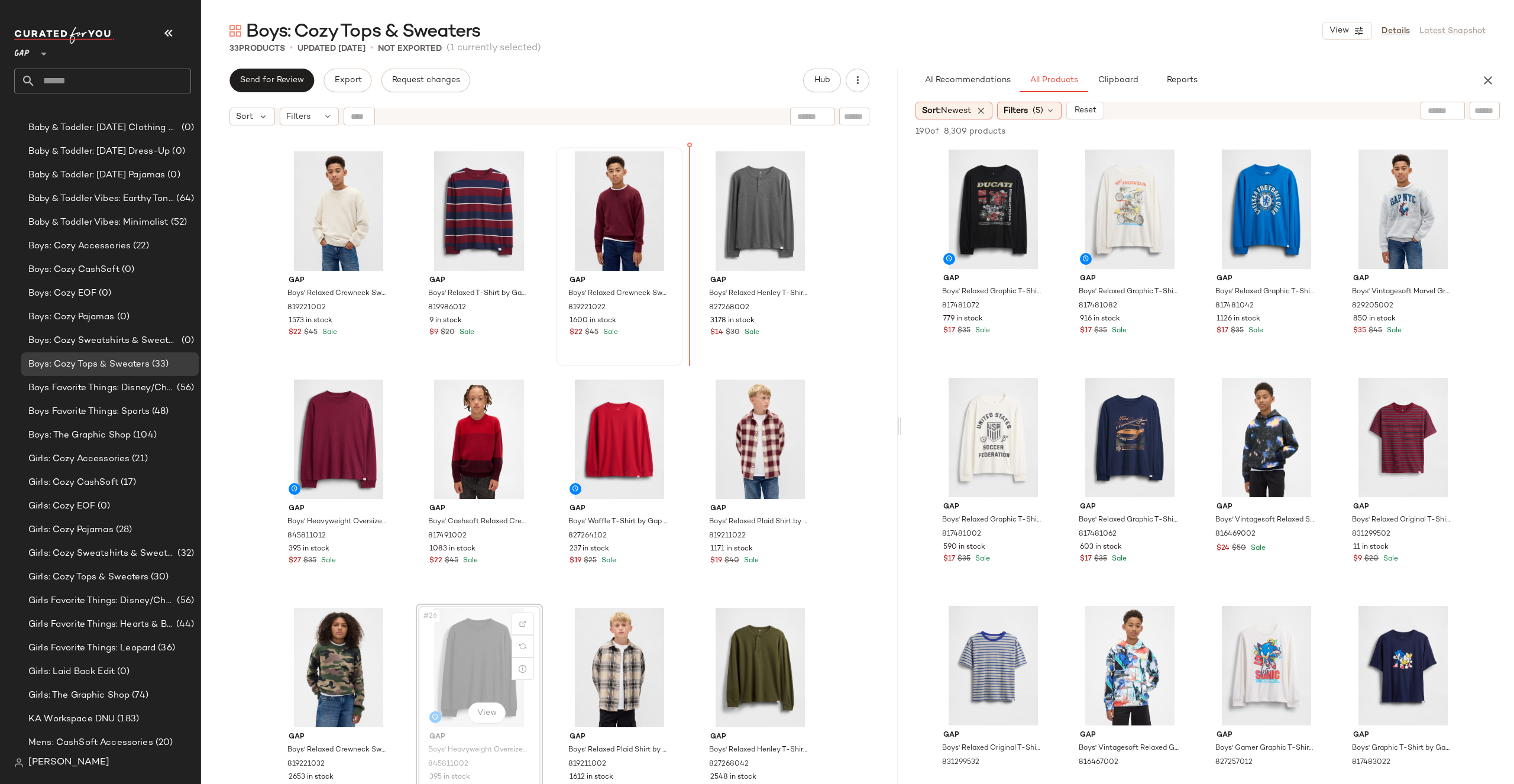
drag, startPoint x: 491, startPoint y: 634, endPoint x: 675, endPoint y: 254, distance: 422.2
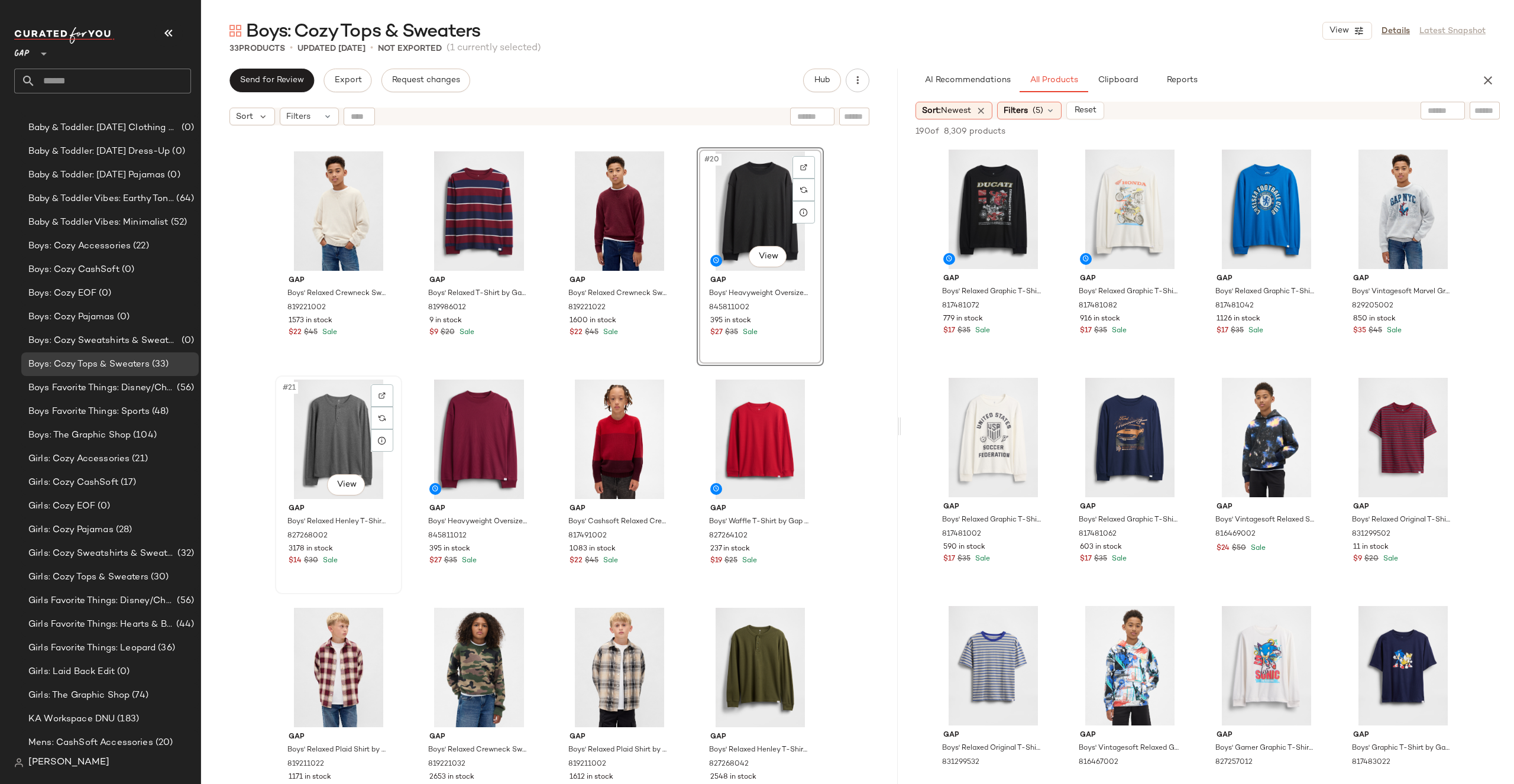
click at [329, 439] on div "#21 View" at bounding box center [339, 439] width 119 height 120
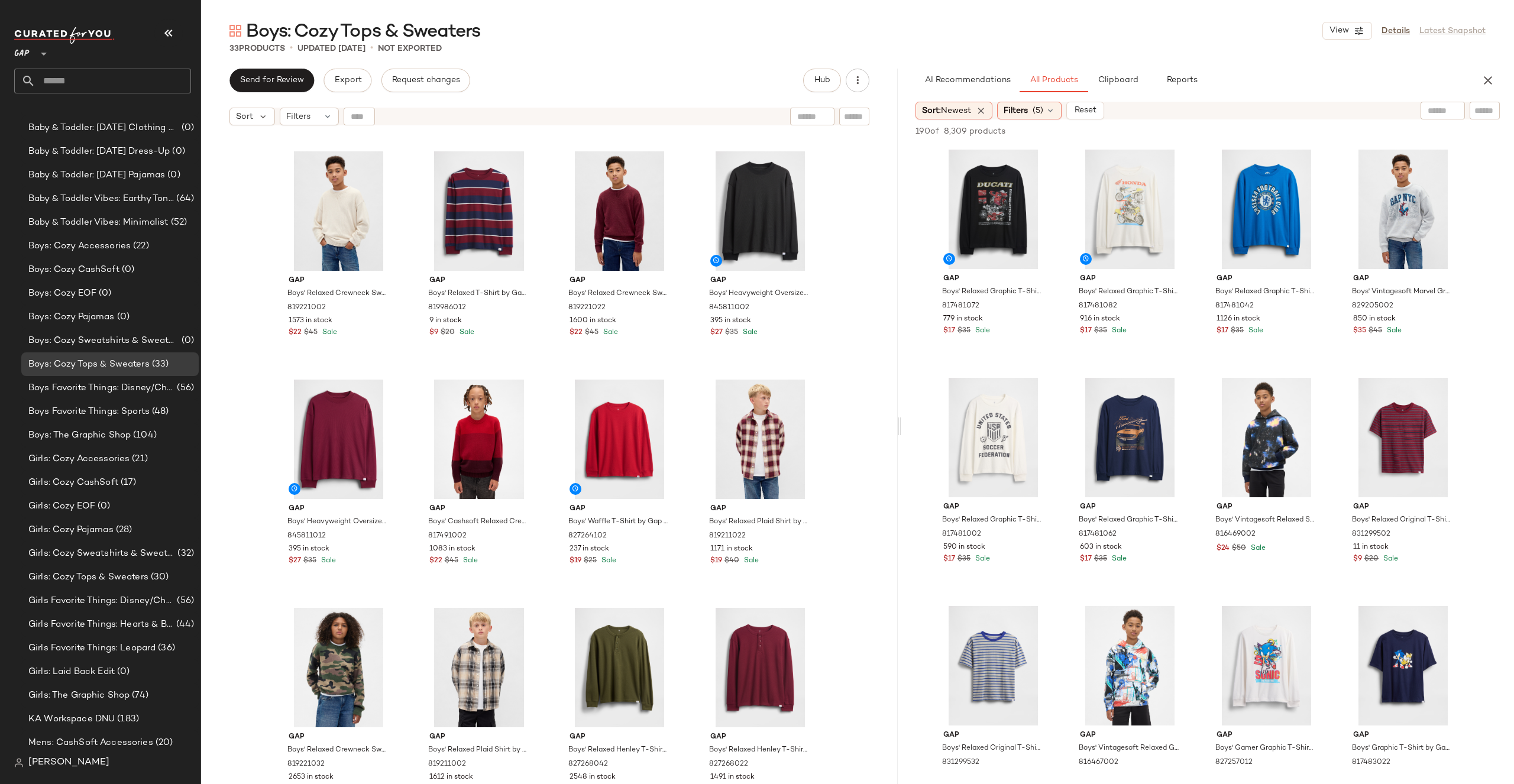
click at [850, 396] on div "Gap Boys' Relaxed Crewneck Sweater by Gap Chino Pant Size XS 819221002 1573 in …" at bounding box center [549, 473] width 697 height 682
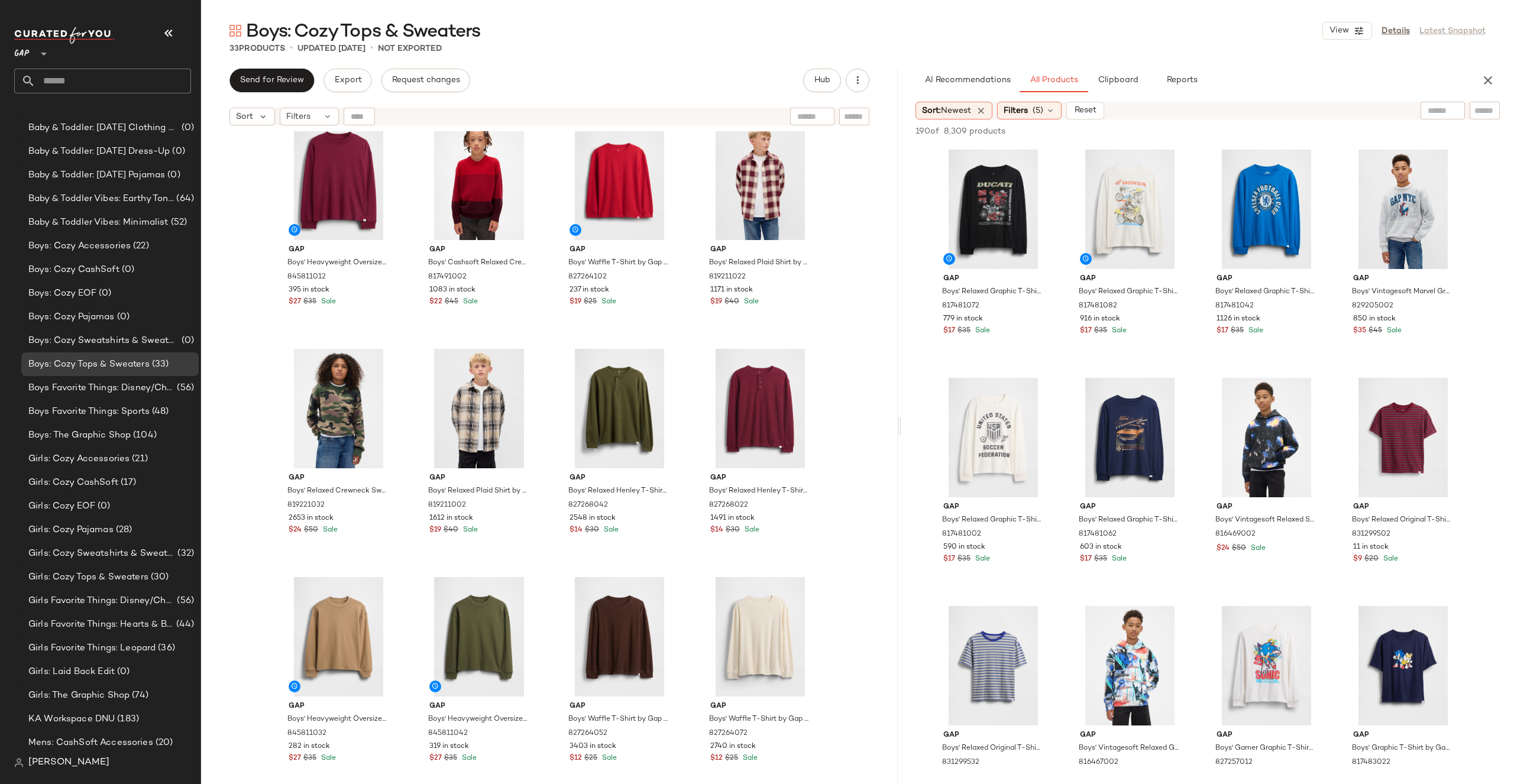
scroll to position [1127, 0]
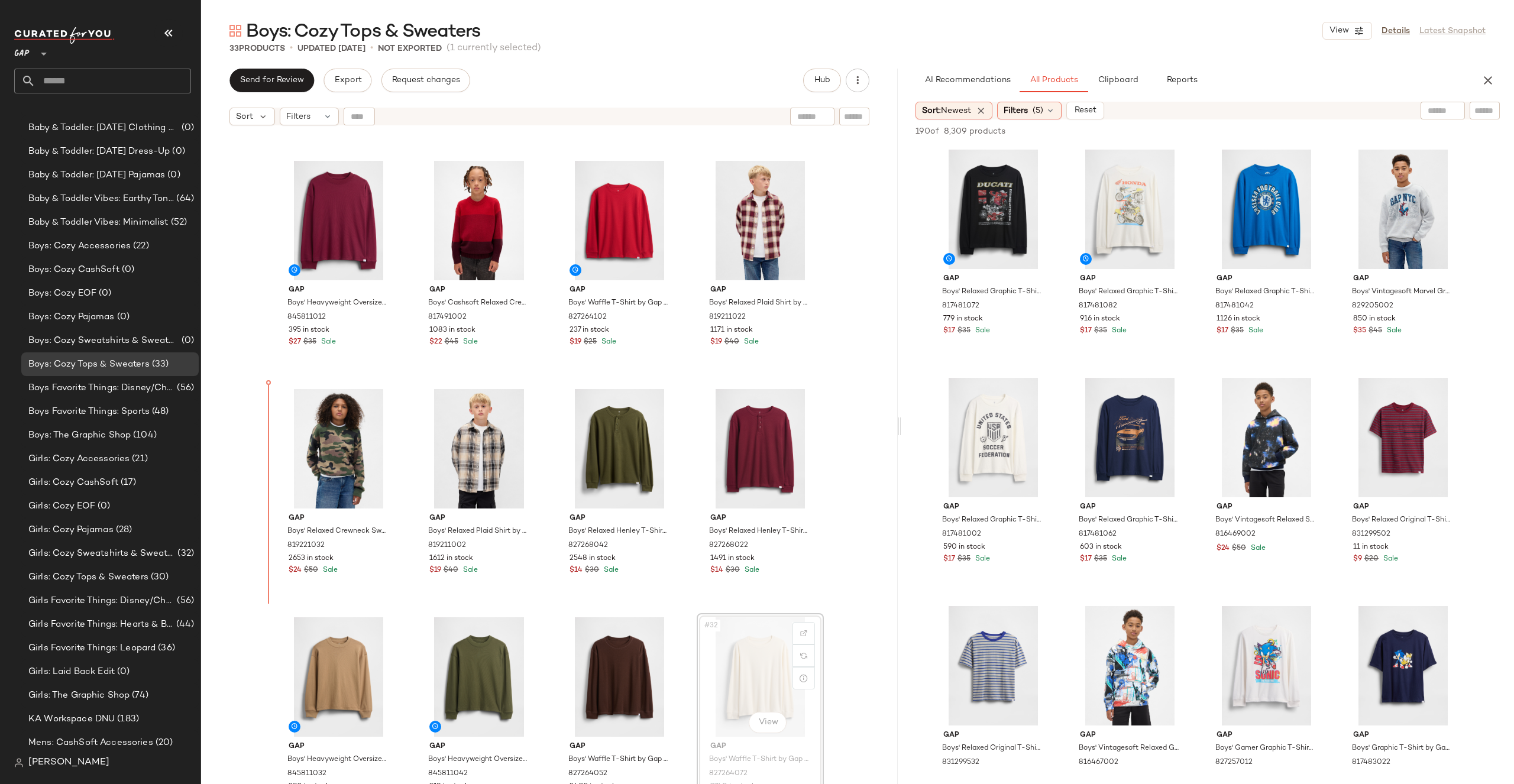
drag, startPoint x: 749, startPoint y: 648, endPoint x: 306, endPoint y: 473, distance: 476.3
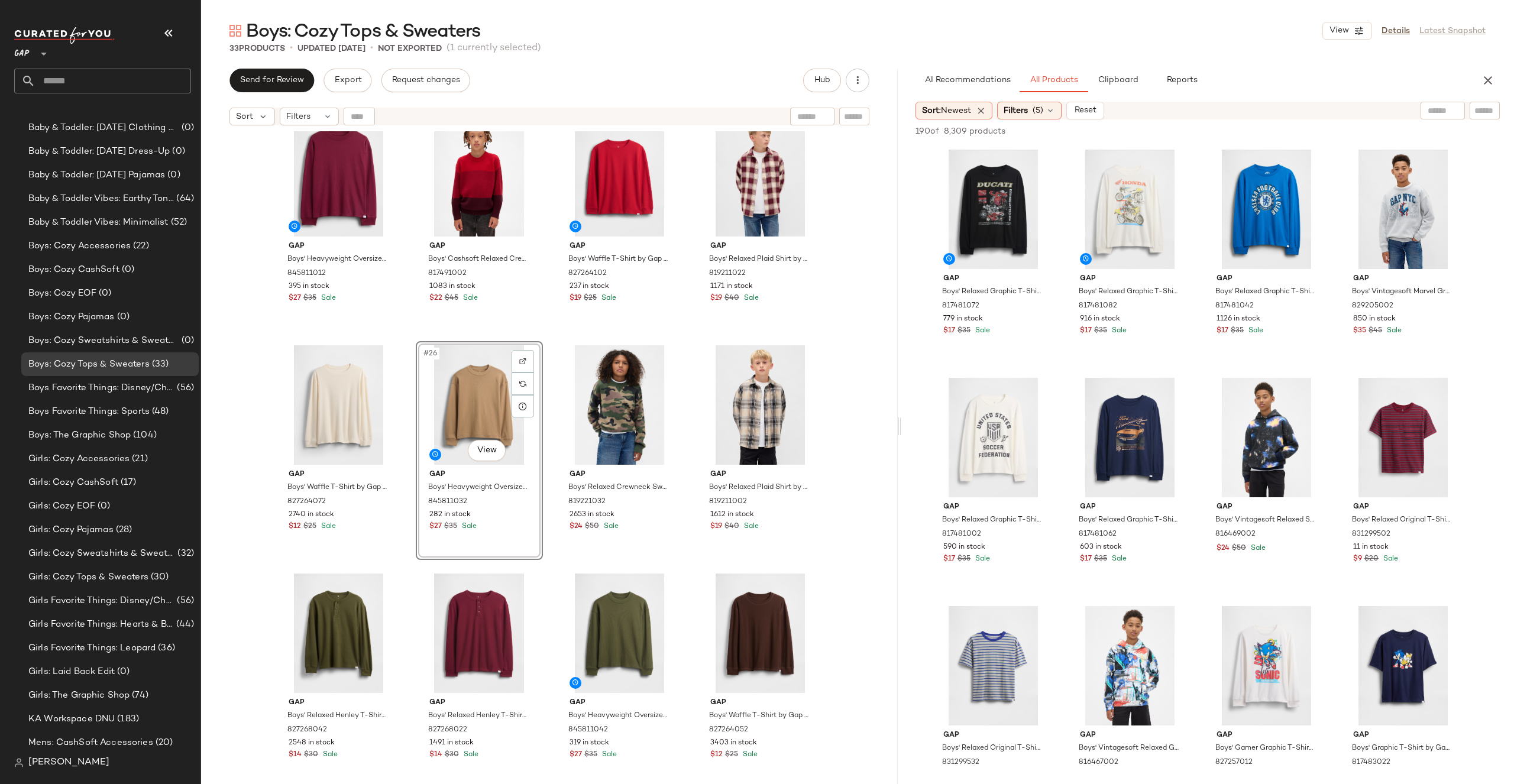
scroll to position [1315, 0]
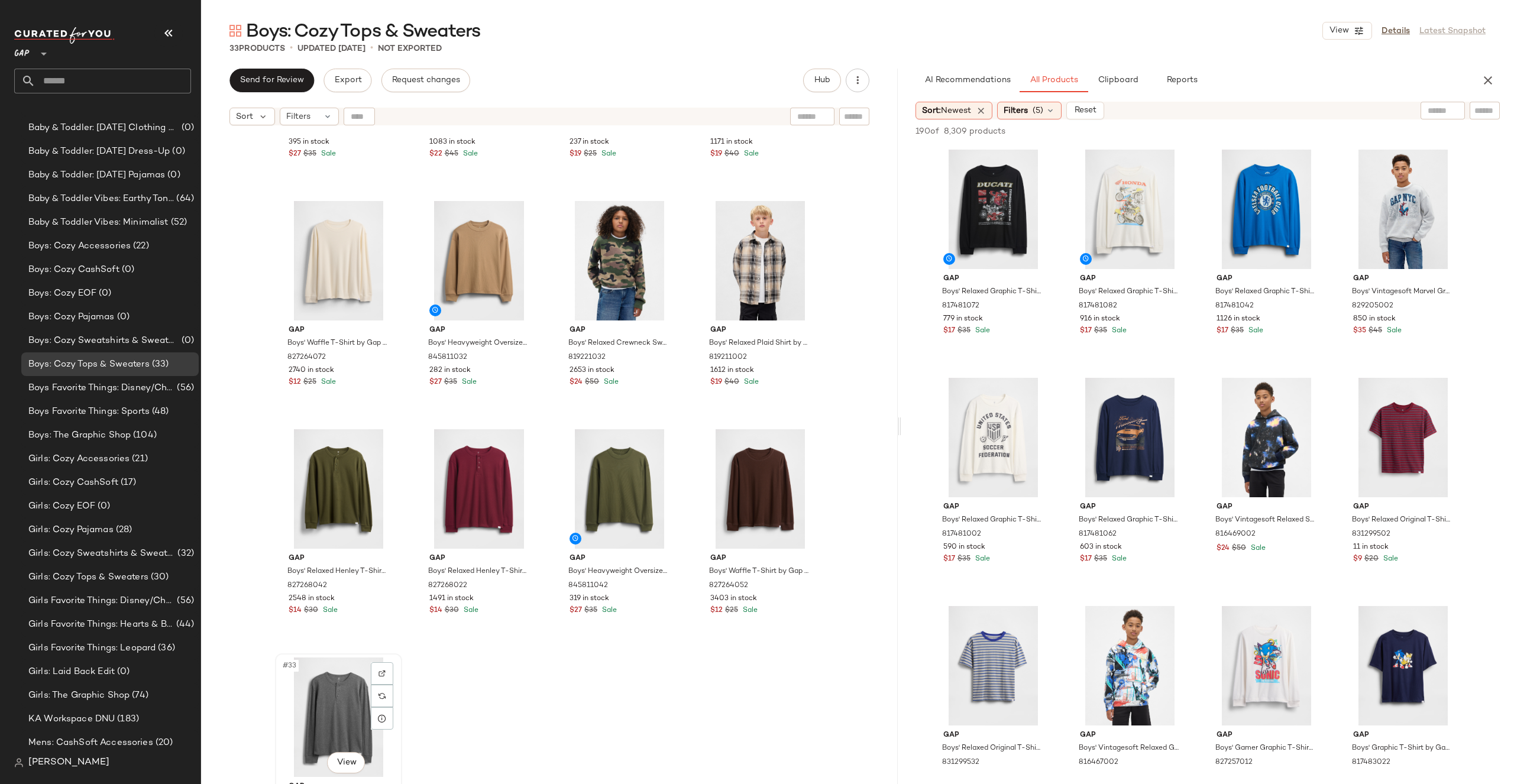
scroll to position [1317, 0]
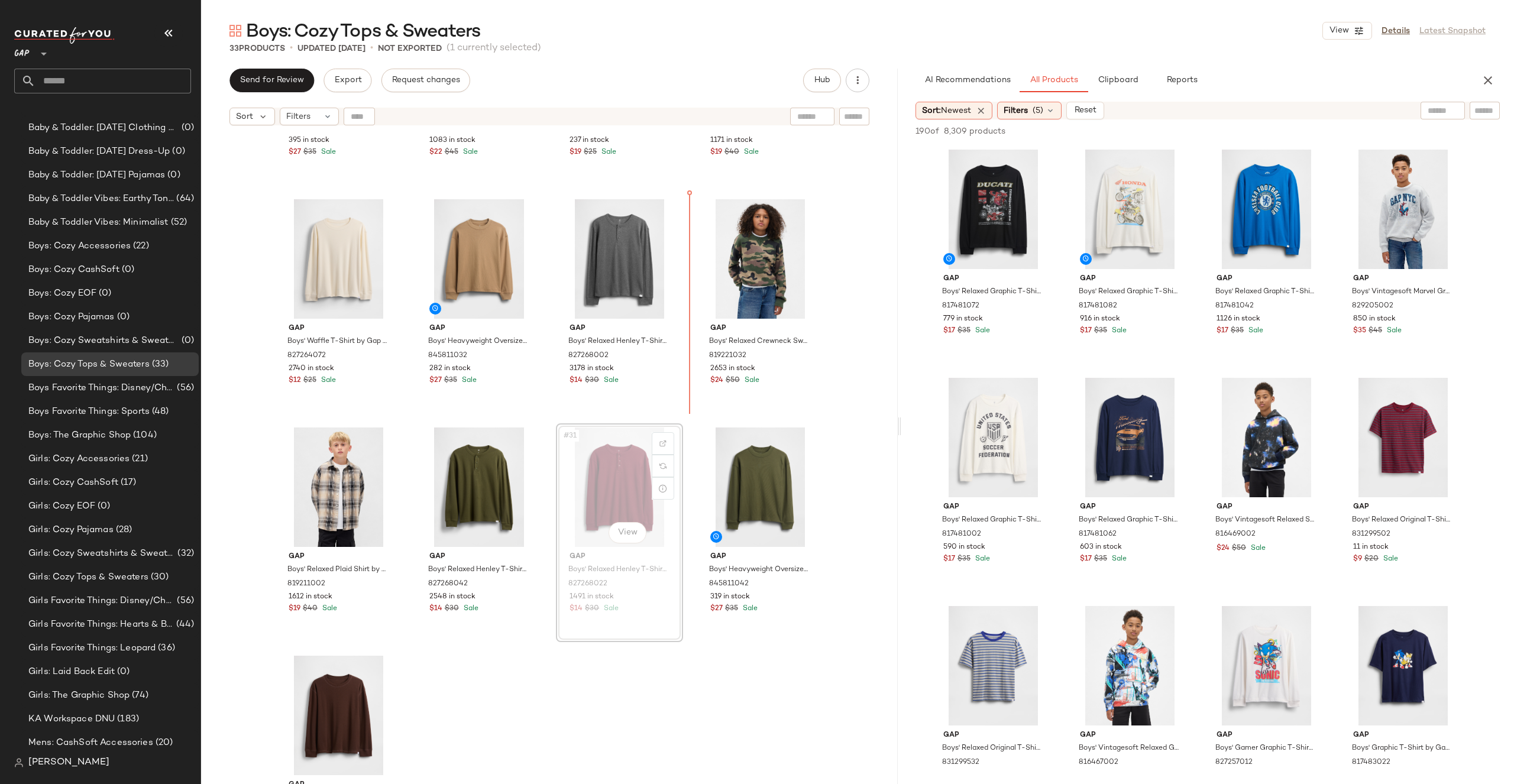
drag, startPoint x: 631, startPoint y: 470, endPoint x: 709, endPoint y: 265, distance: 219.3
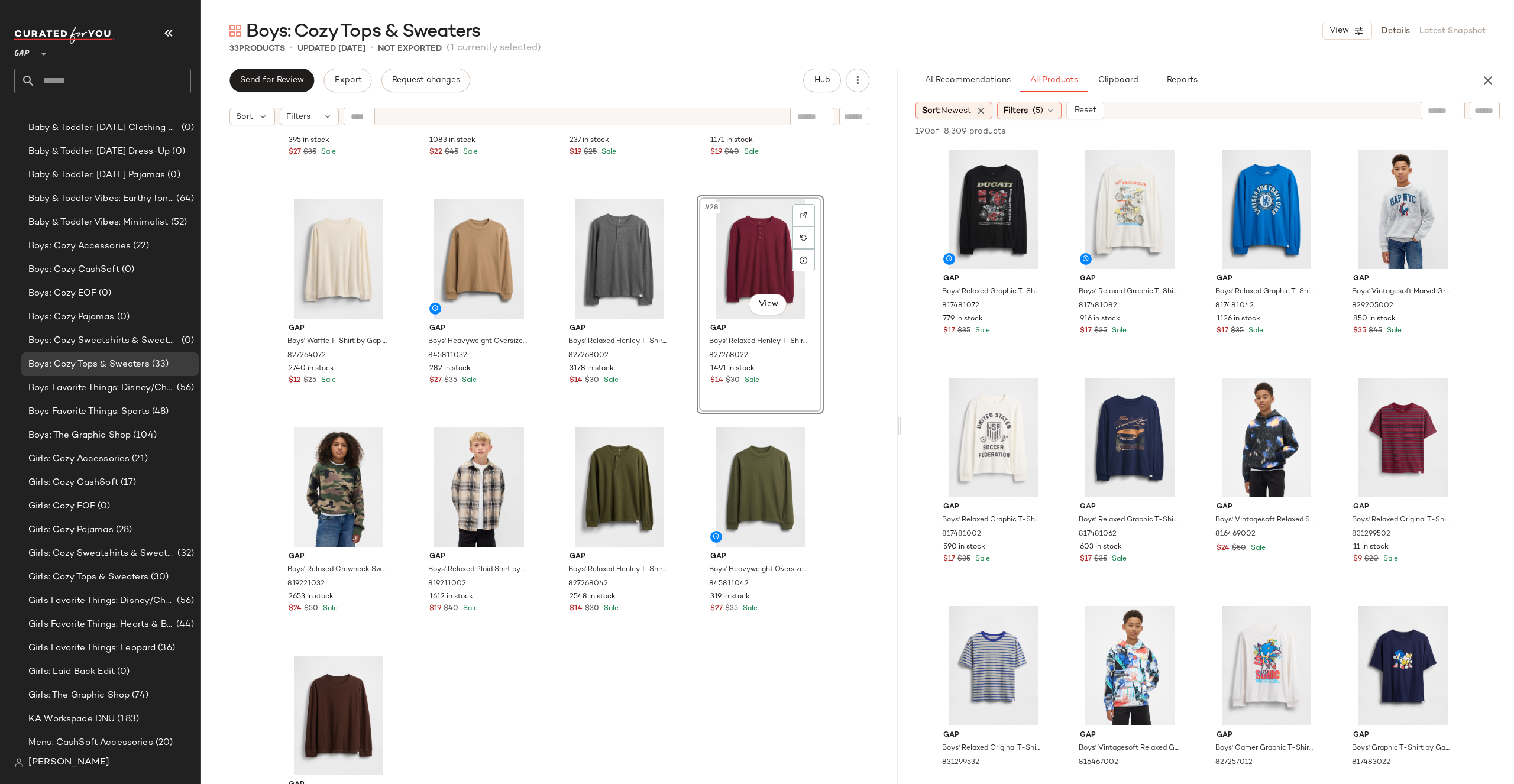
click at [852, 278] on div "Gap Boys' Heavyweight Oversized T-Shirt by Gap Red Delicious Size XS 845811012 …" at bounding box center [549, 473] width 697 height 682
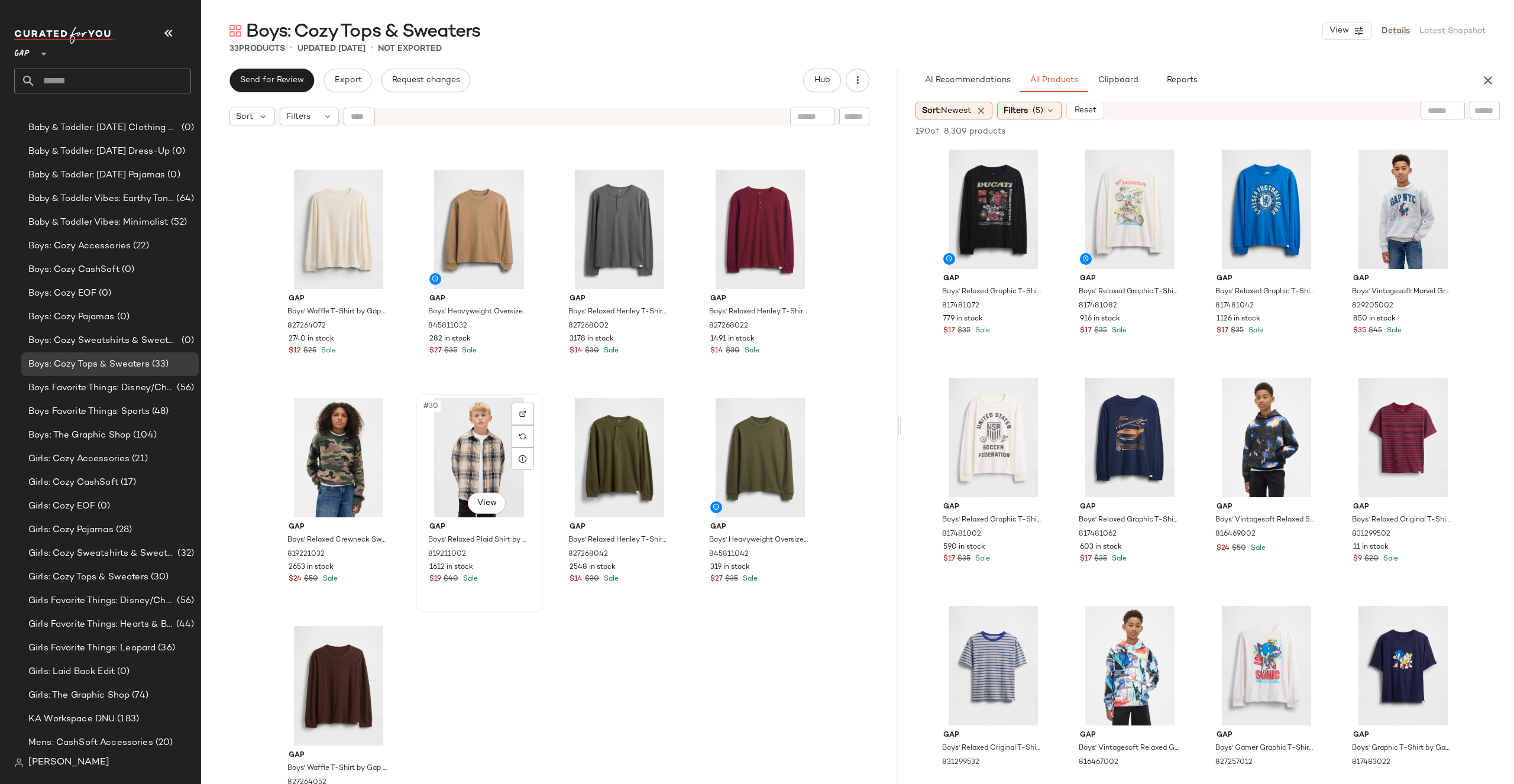
scroll to position [1374, 0]
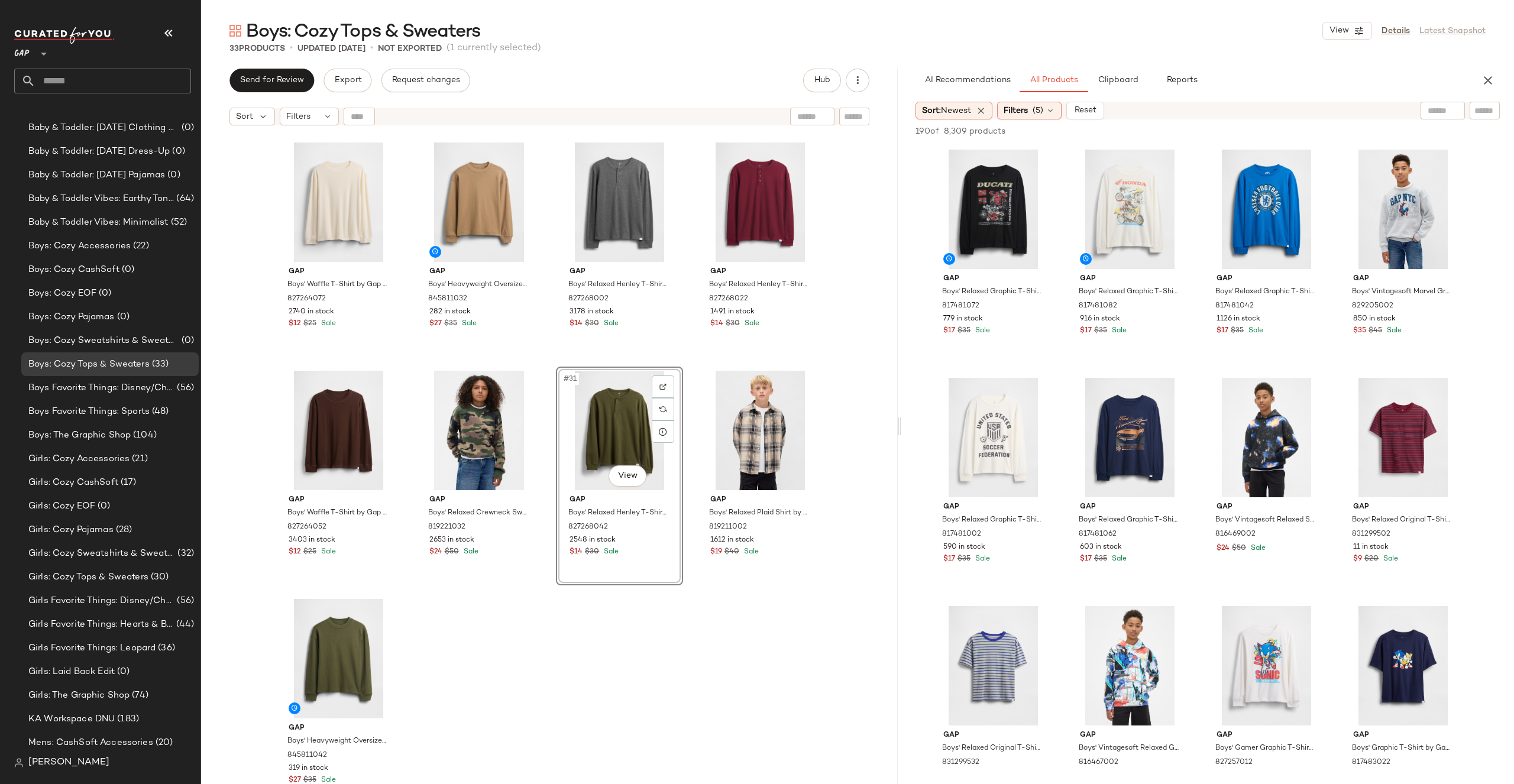
click at [617, 643] on div "Gap Boys' Heavyweight Oversized T-Shirt by Gap Red Delicious Size XS 845811012 …" at bounding box center [549, 473] width 697 height 682
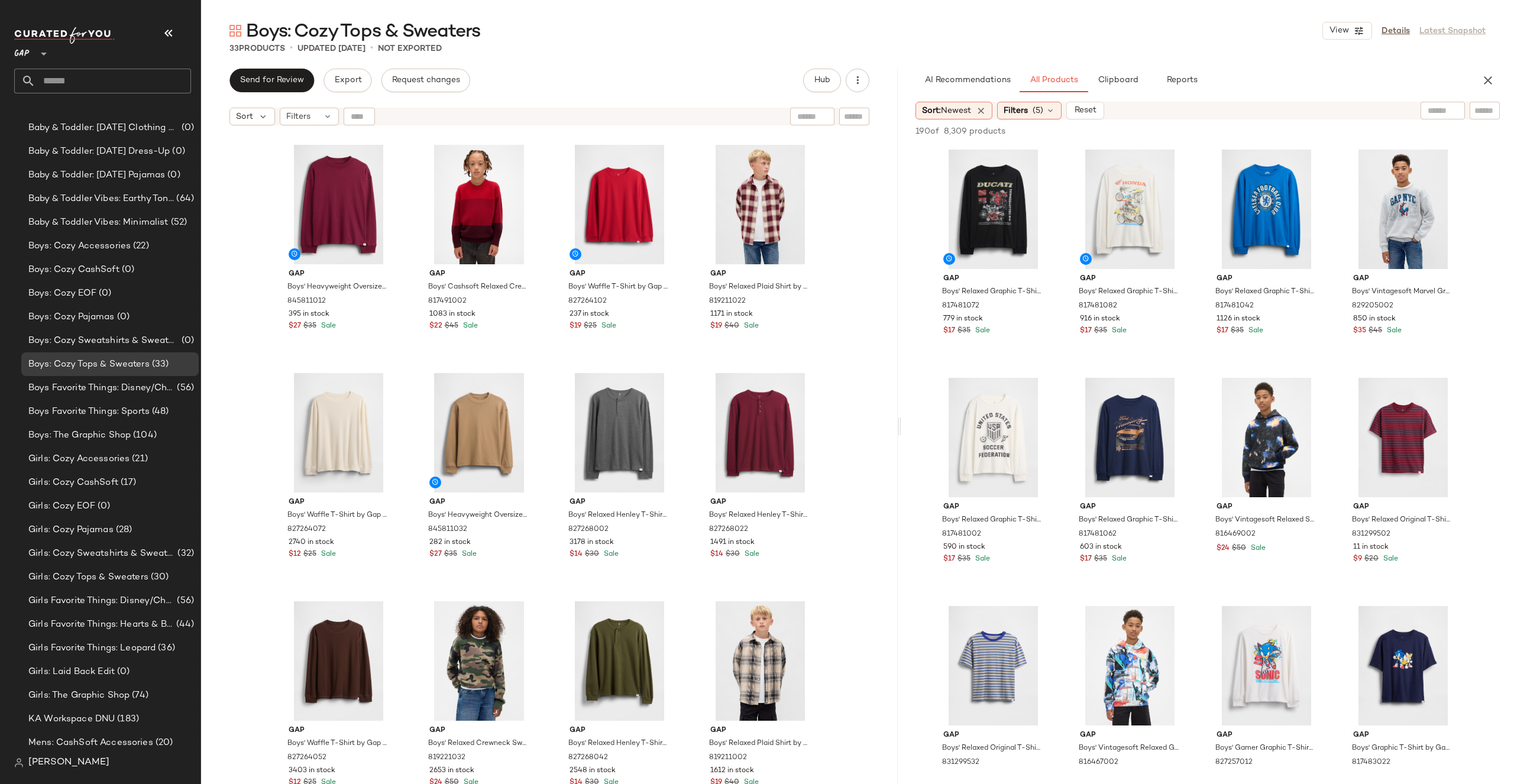
scroll to position [1219, 0]
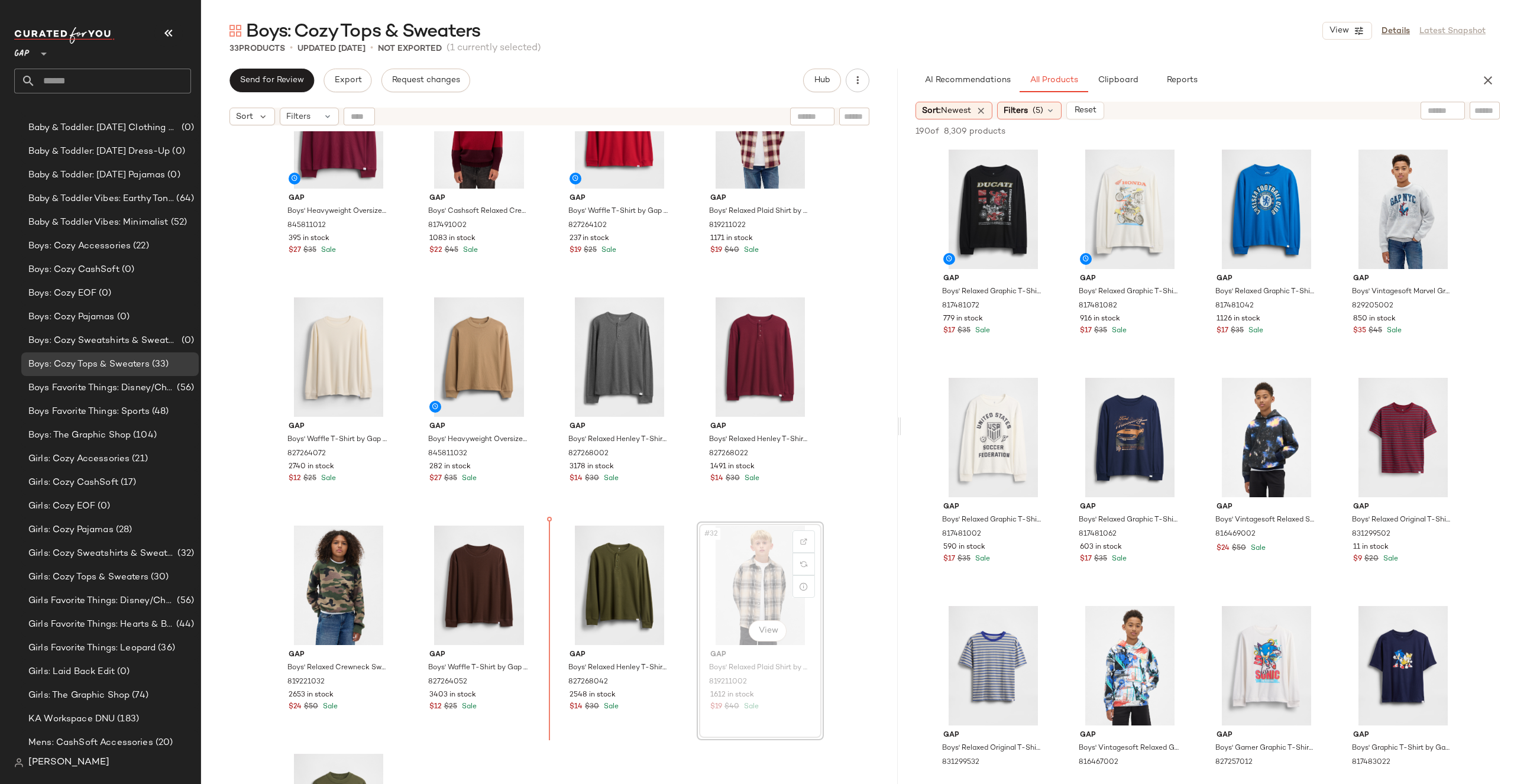
drag, startPoint x: 763, startPoint y: 585, endPoint x: 608, endPoint y: 583, distance: 155.0
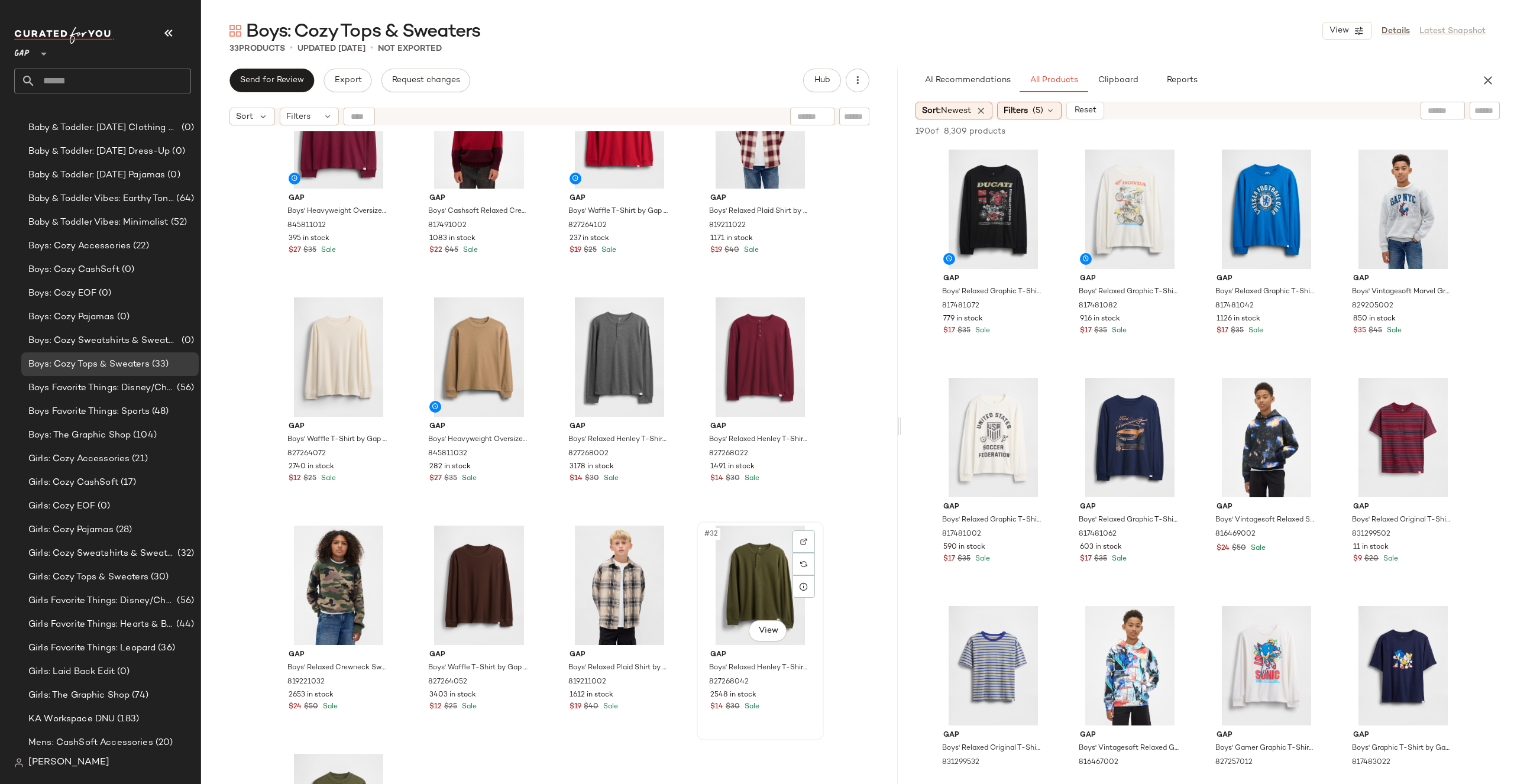
click at [820, 540] on div "#32 View Gap Boys' Relaxed Henley T-Shirt by Gap Army Jacket Green Size XS (4/5…" at bounding box center [760, 631] width 127 height 219
click at [835, 496] on div "Gap Boys' Heavyweight Oversized T-Shirt by Gap Red Delicious Size XS 845811012 …" at bounding box center [549, 473] width 697 height 682
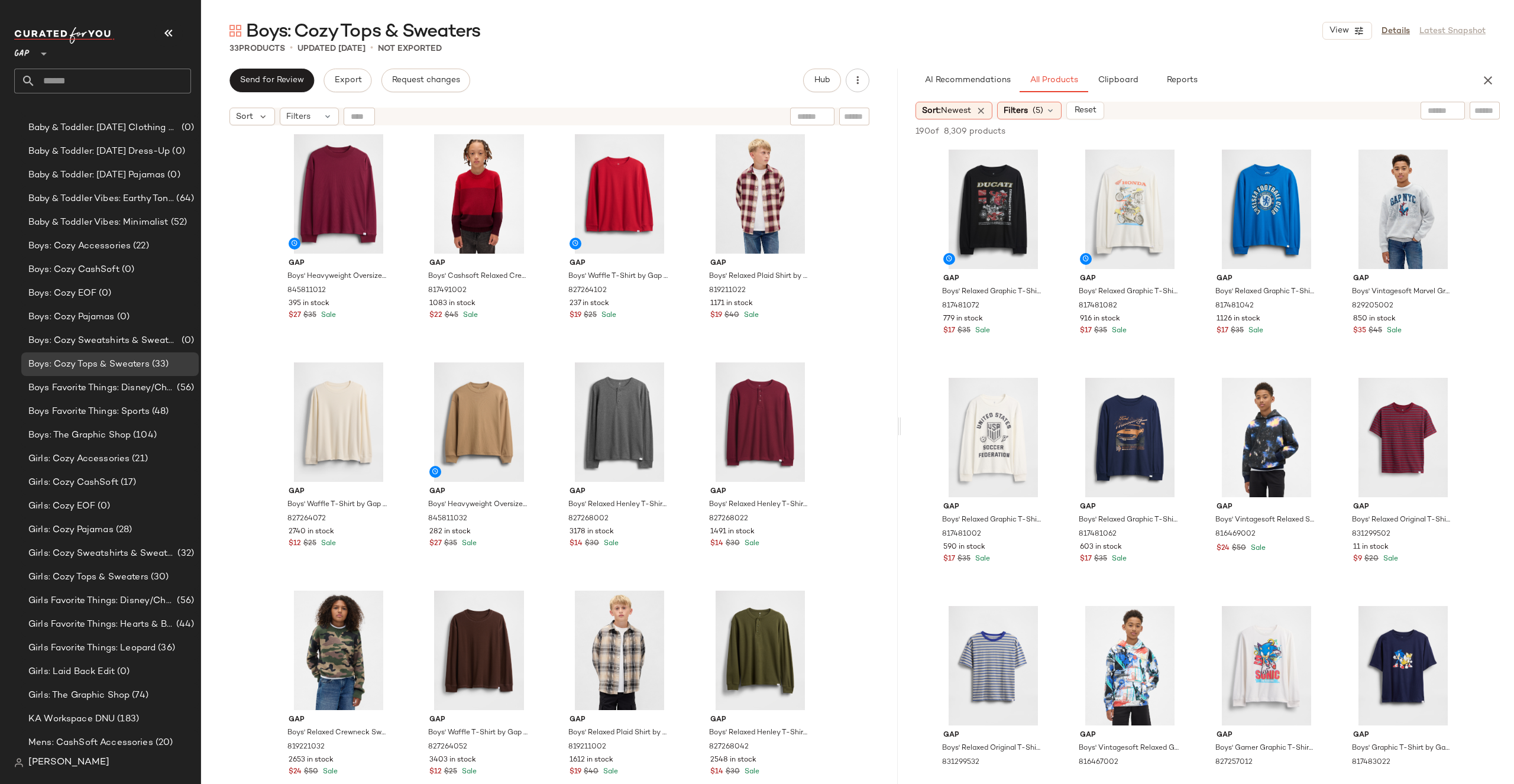
scroll to position [1164, 0]
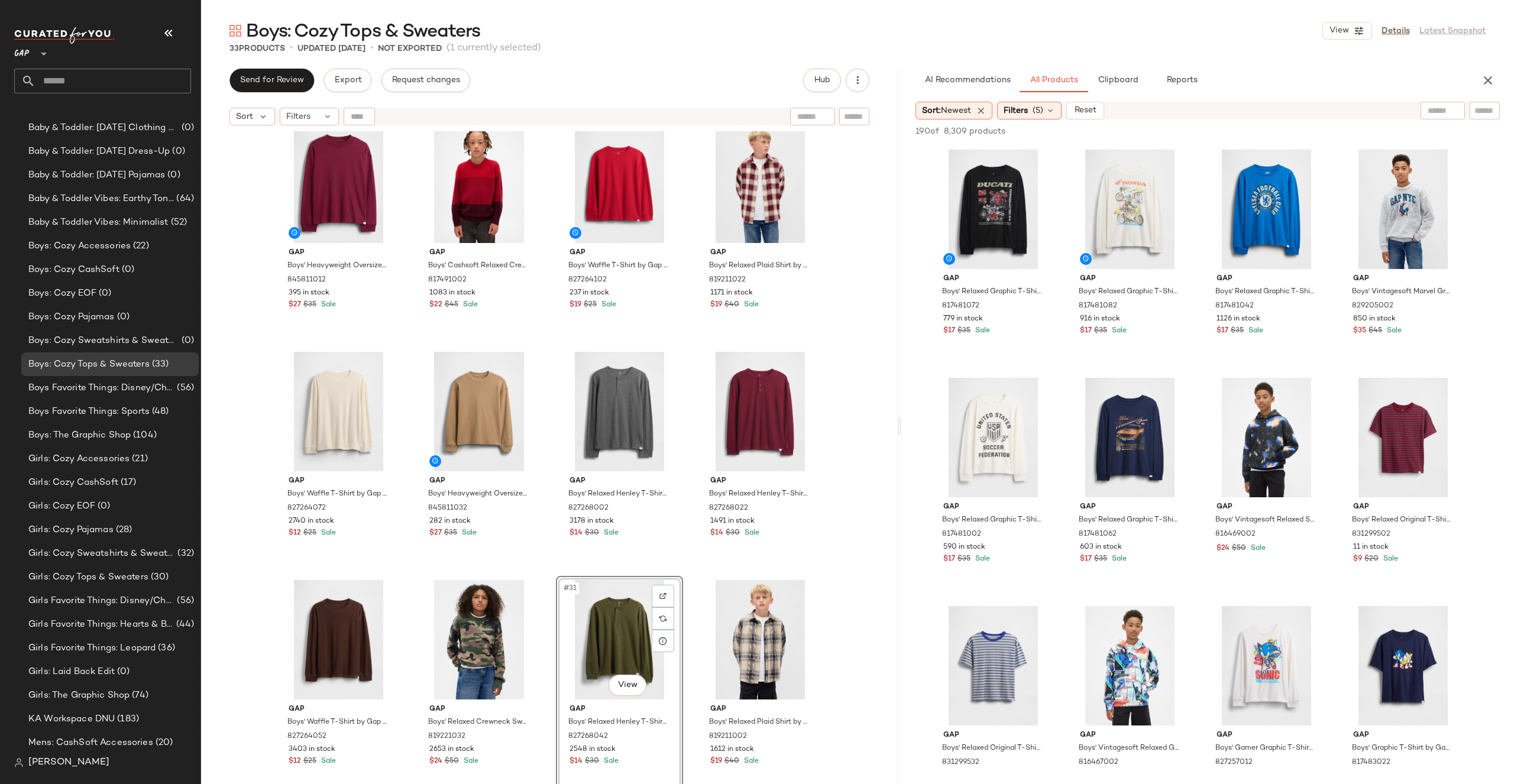
click at [853, 539] on div "Gap Boys' Heavyweight Oversized T-Shirt by Gap Red Delicious Size XS 845811012 …" at bounding box center [549, 473] width 697 height 682
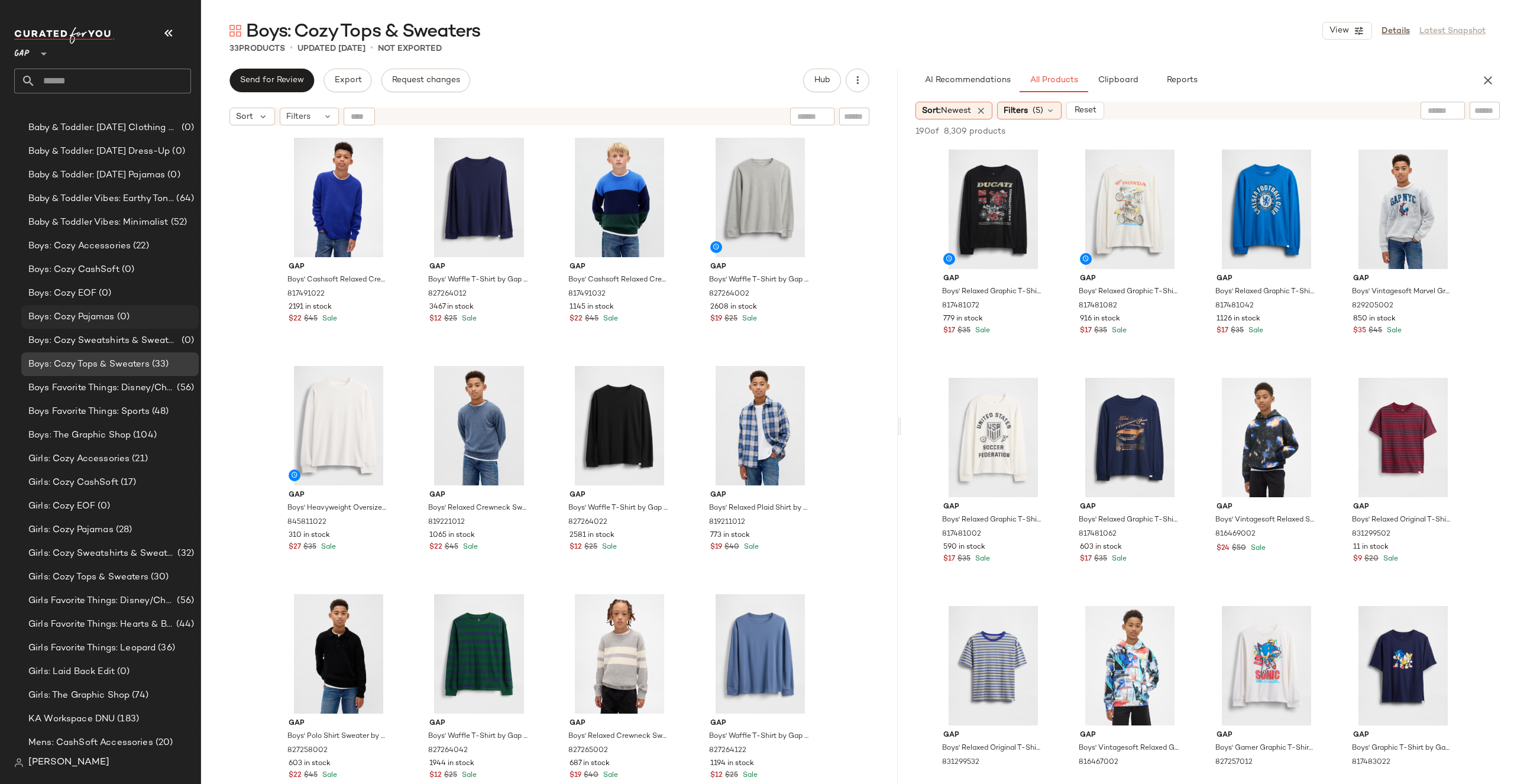
click at [113, 313] on span "Boys: Cozy Pajamas" at bounding box center [71, 317] width 87 height 14
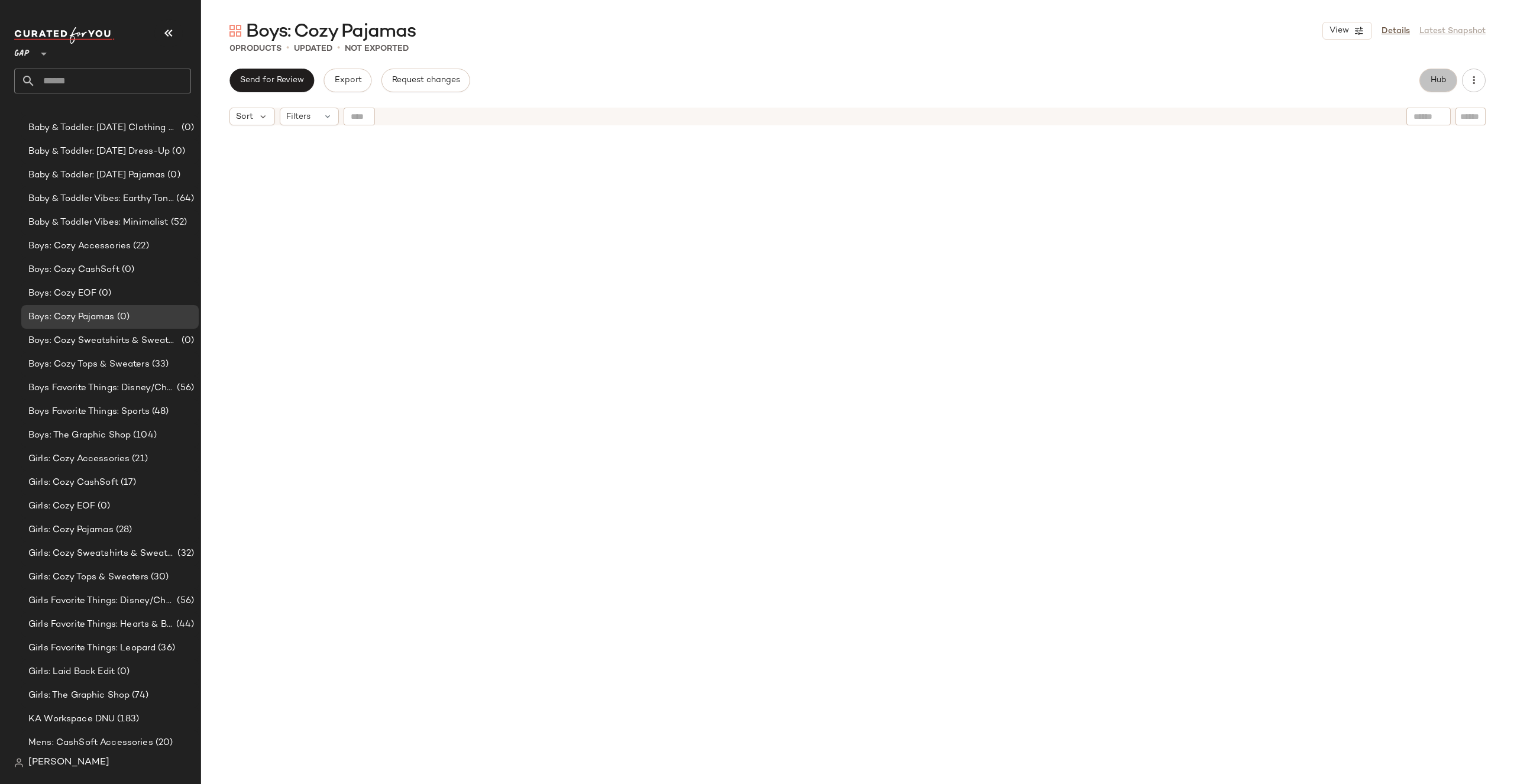
click at [1447, 77] on button "Hub" at bounding box center [1438, 79] width 38 height 23
click at [980, 106] on icon at bounding box center [976, 111] width 10 height 10
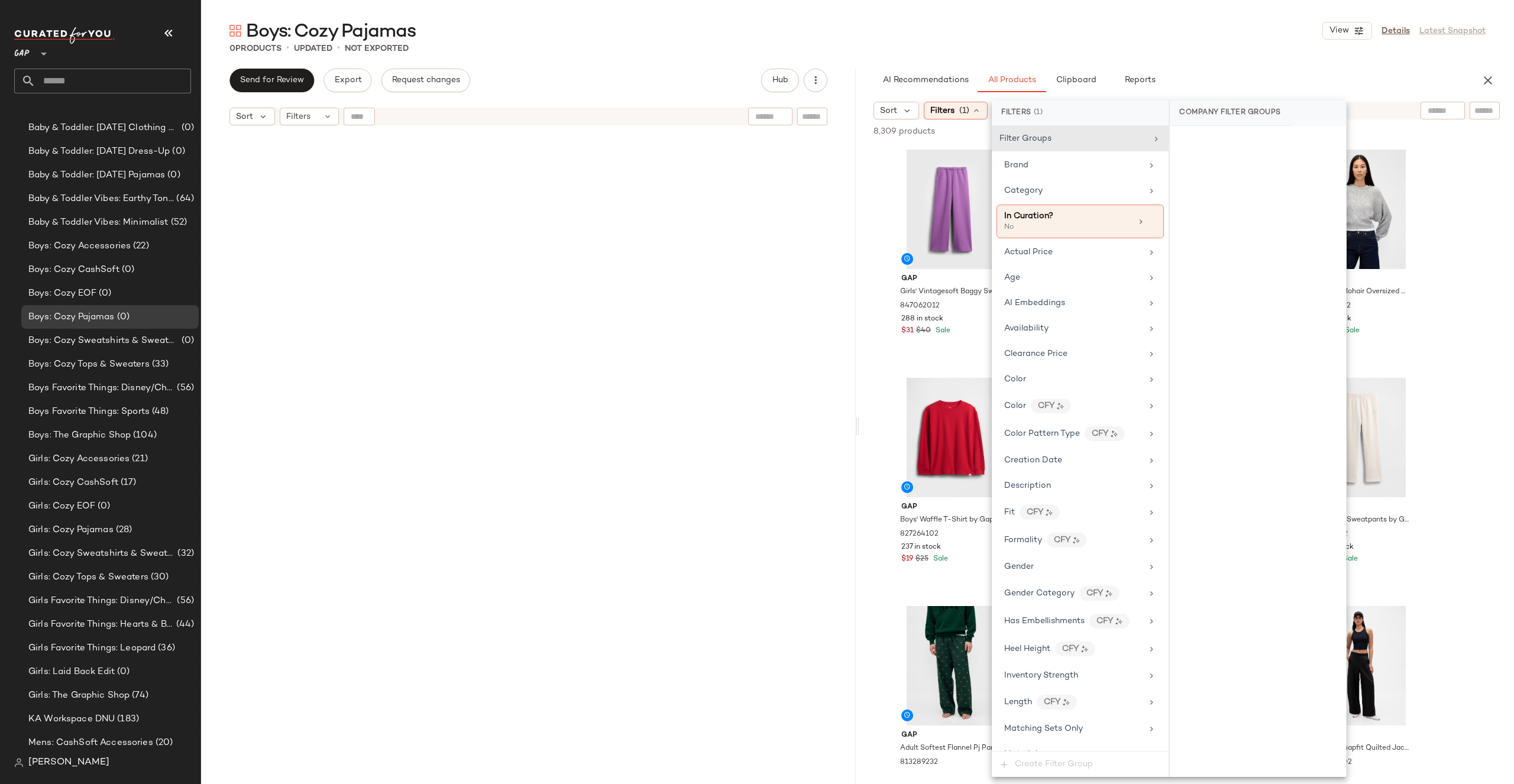
click at [656, 223] on div at bounding box center [529, 473] width 549 height 680
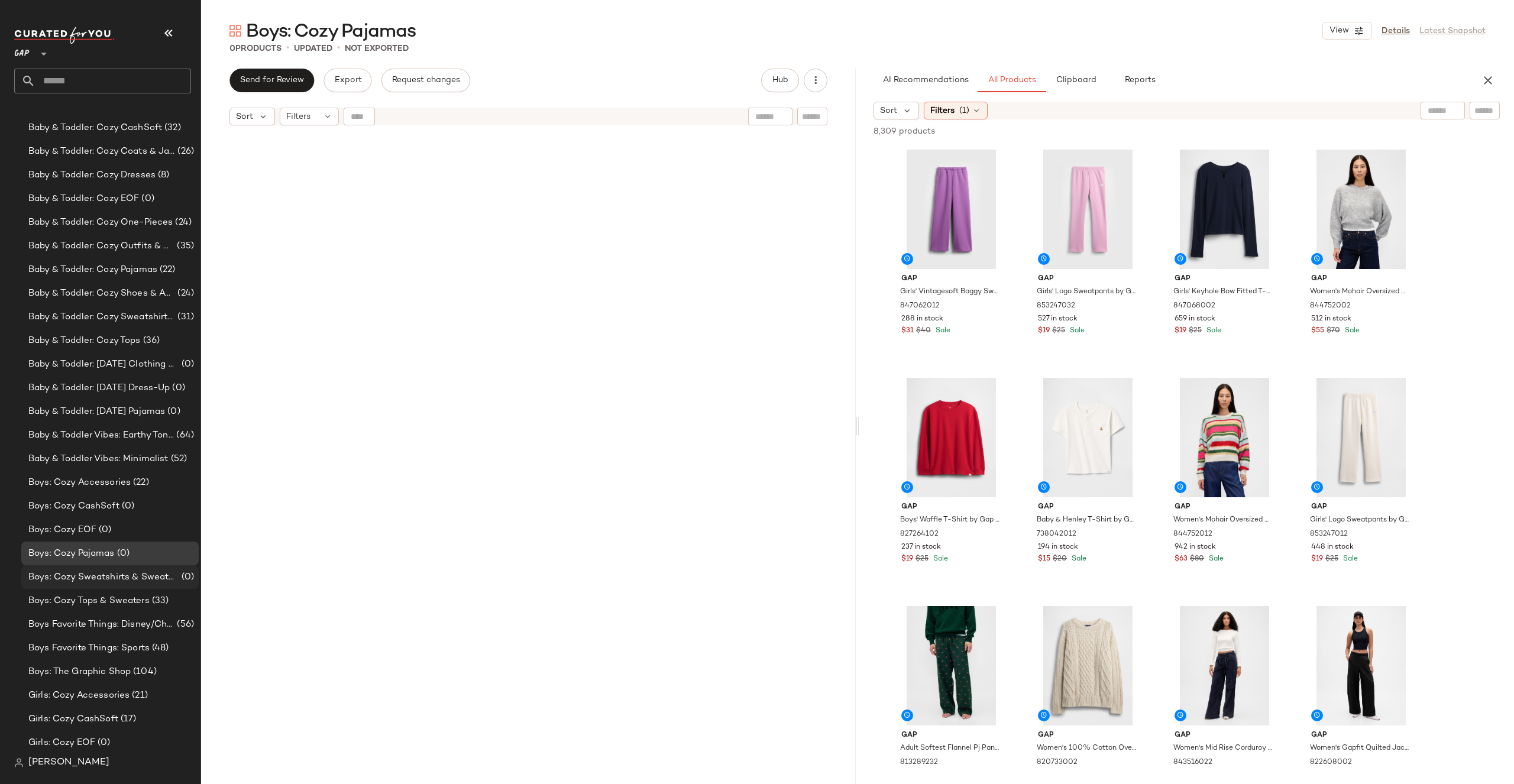
scroll to position [213, 0]
click at [971, 113] on icon at bounding box center [976, 111] width 10 height 10
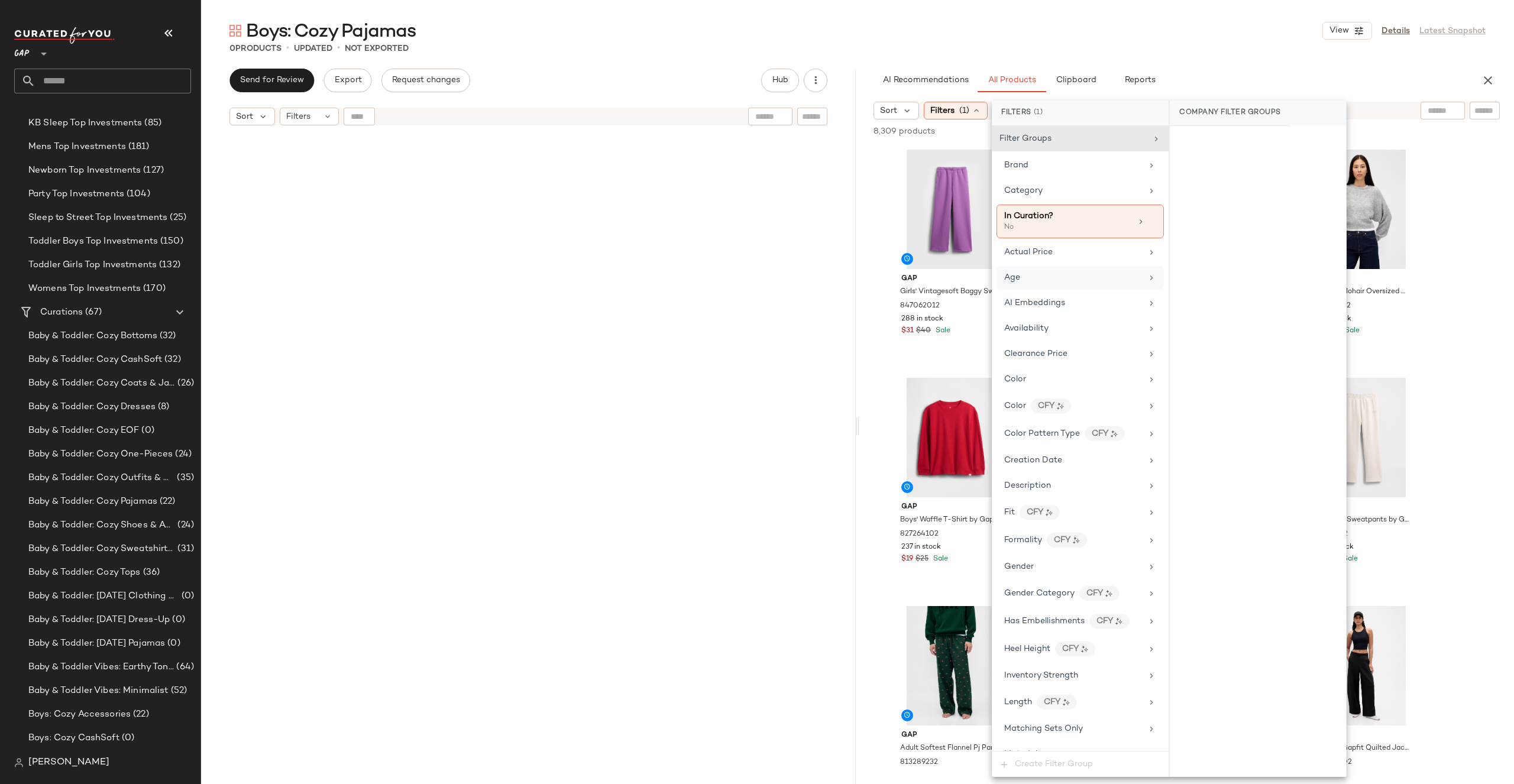
click at [1056, 272] on div "Age" at bounding box center [1073, 277] width 138 height 12
click at [1216, 225] on div "child" at bounding box center [1258, 228] width 177 height 28
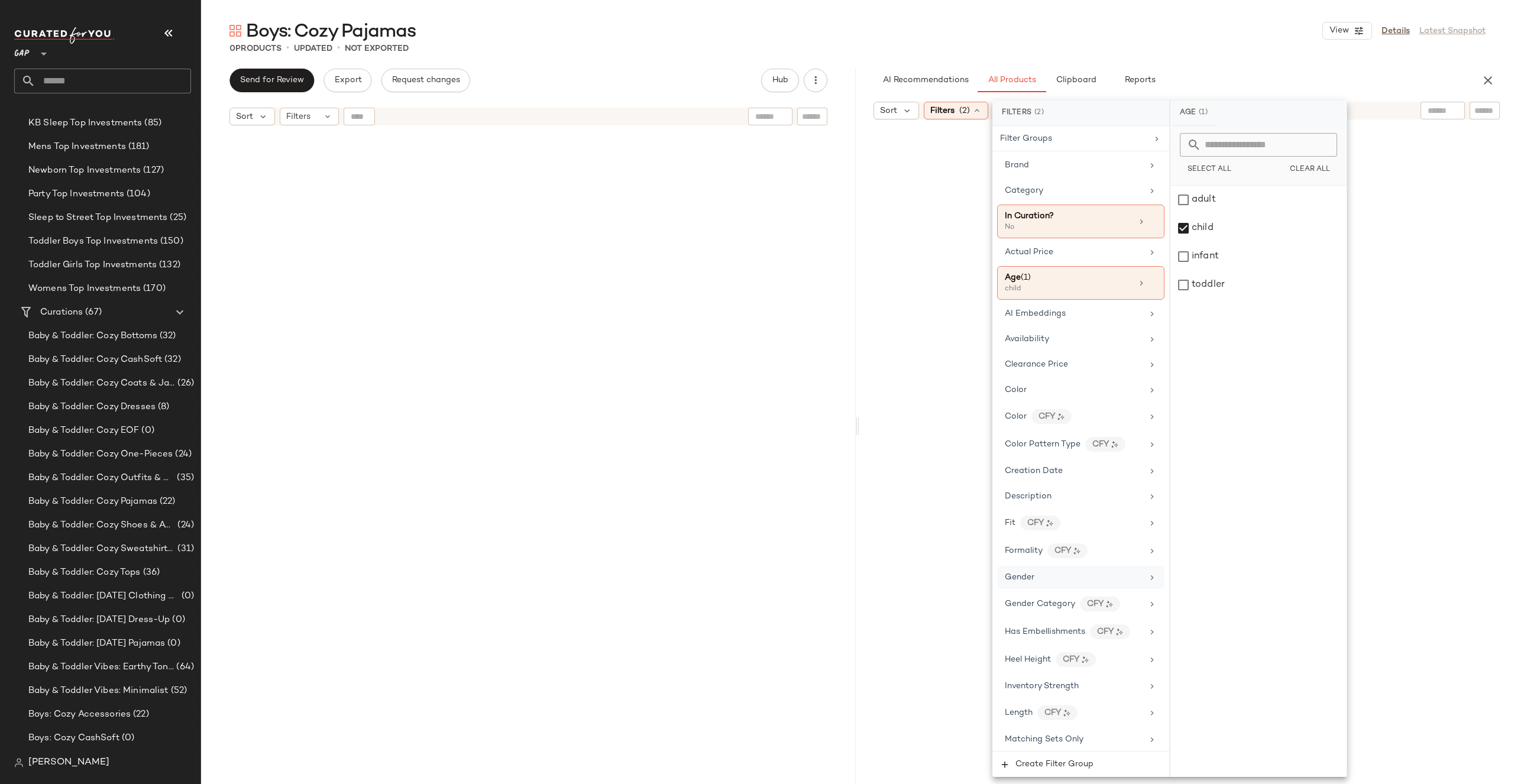
click at [1034, 570] on div "Gender" at bounding box center [1081, 577] width 167 height 23
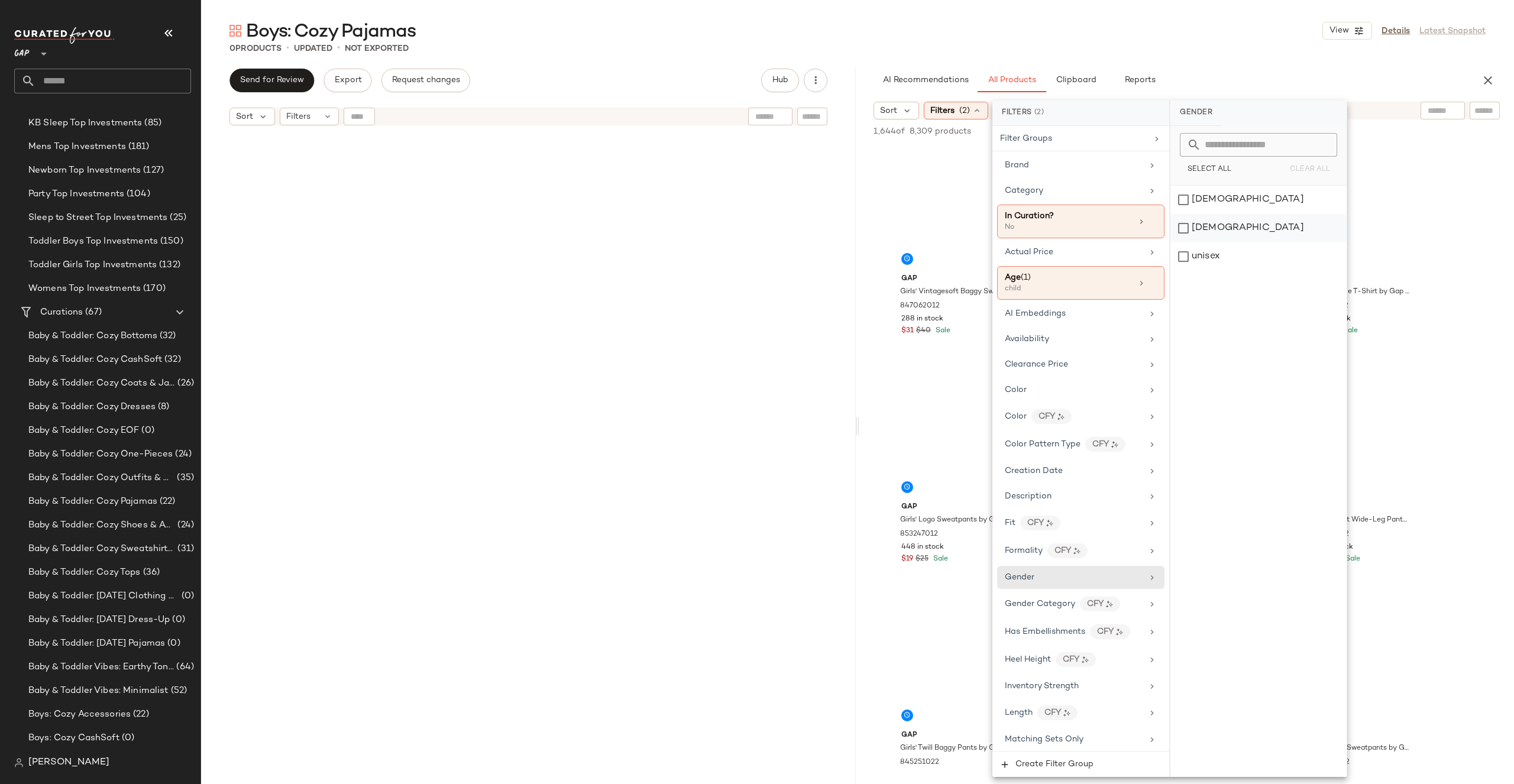
click at [1223, 221] on div "[DEMOGRAPHIC_DATA]" at bounding box center [1259, 228] width 177 height 28
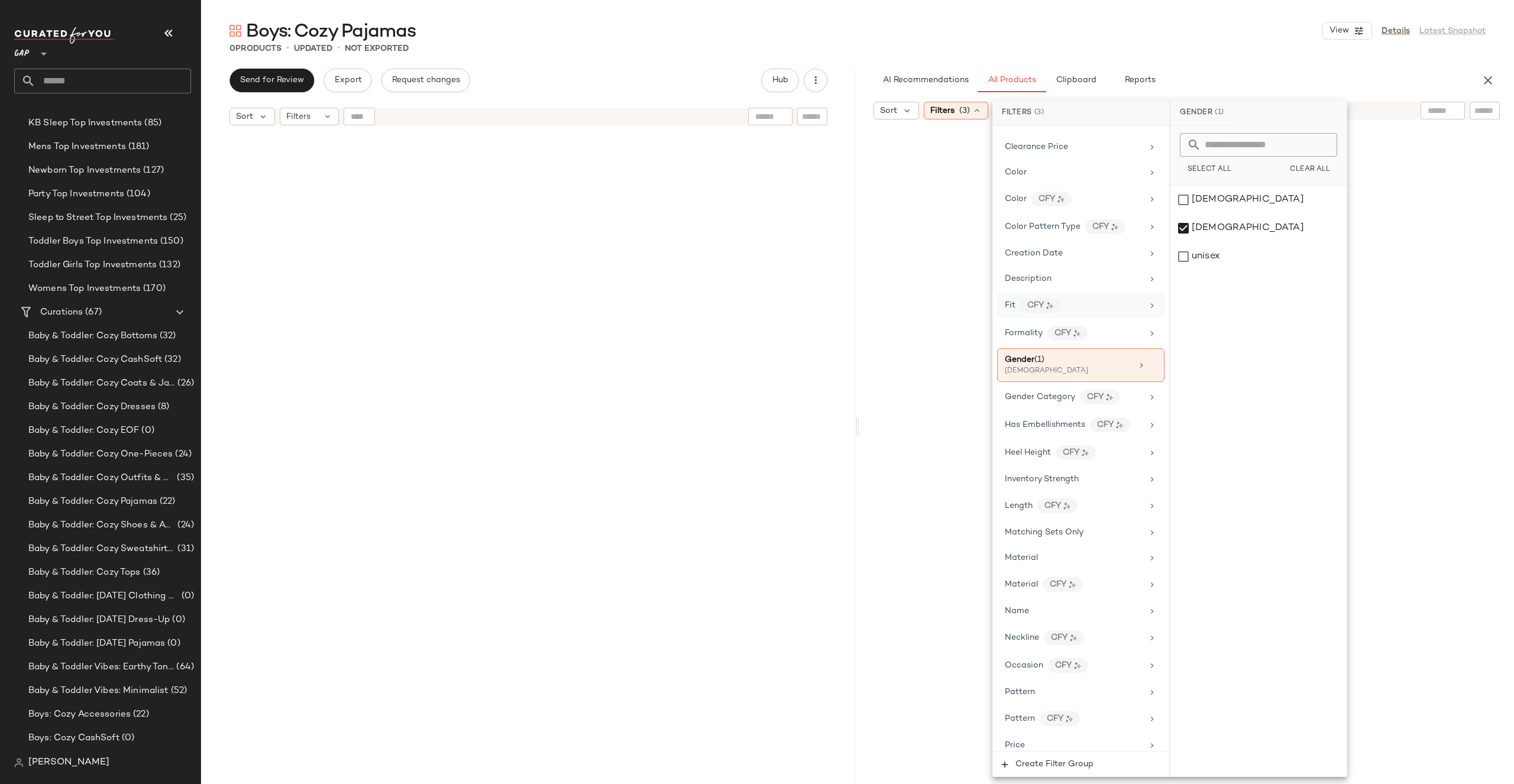
scroll to position [547, 0]
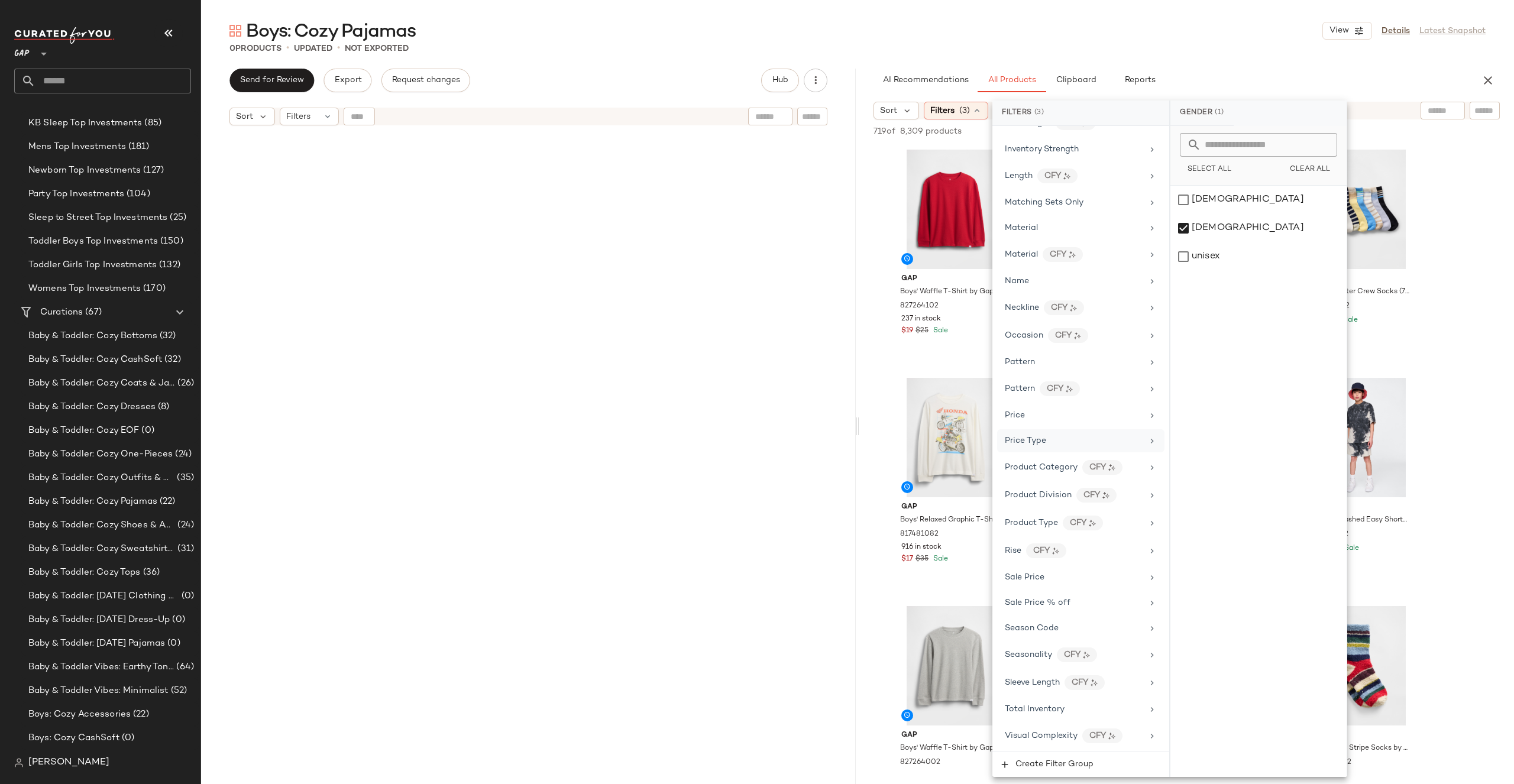
click at [1059, 448] on div "Price Type" at bounding box center [1081, 441] width 167 height 23
click at [1226, 252] on div "PROMO" at bounding box center [1259, 256] width 177 height 28
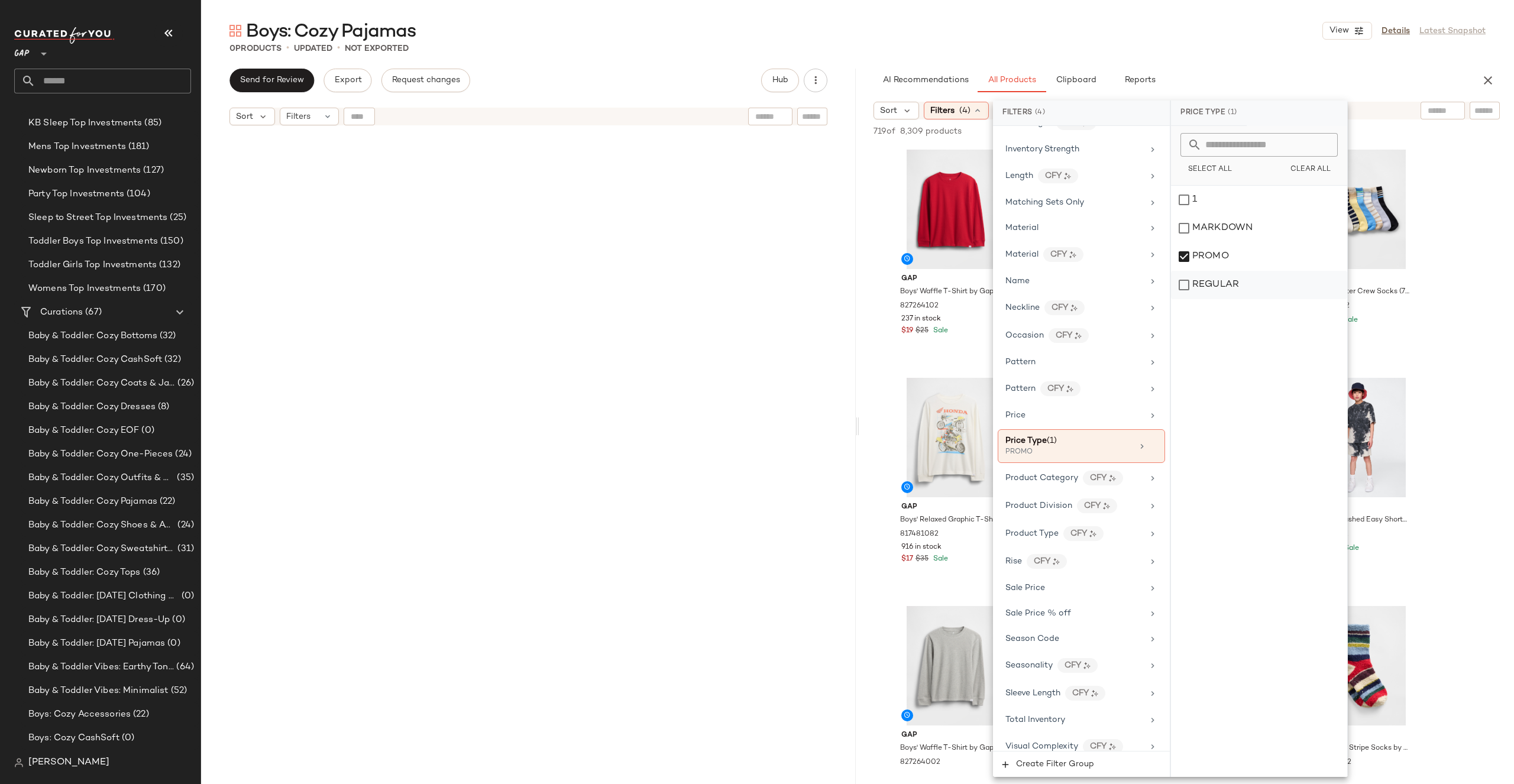
click at [1226, 270] on div "REGULAR" at bounding box center [1260, 284] width 177 height 28
click at [1243, 61] on div "Boys: Cozy Pajamas View Details Latest Snapshot 0 Products • updated • Not Expo…" at bounding box center [857, 401] width 1313 height 765
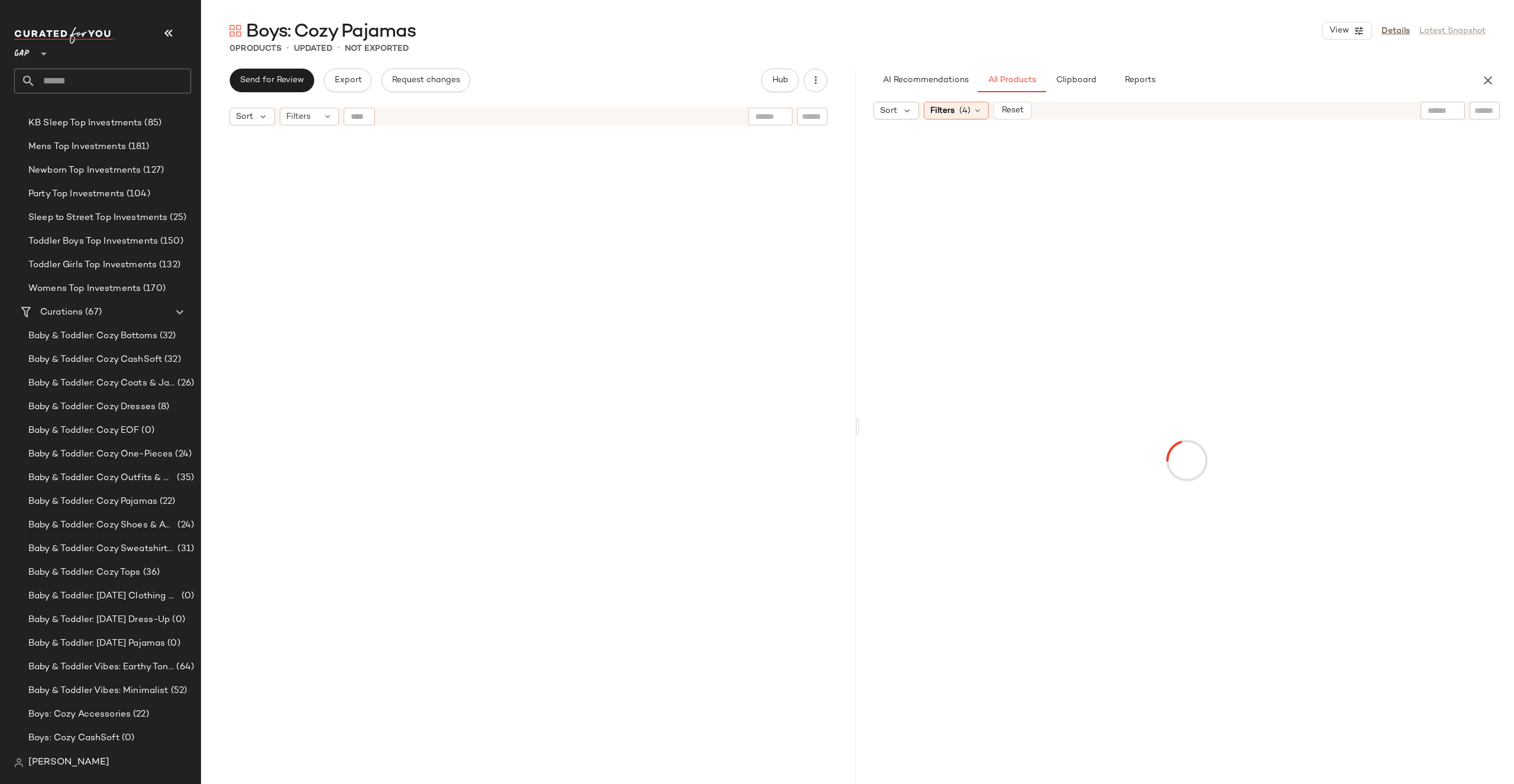
click at [1486, 108] on input "text" at bounding box center [1485, 110] width 21 height 12
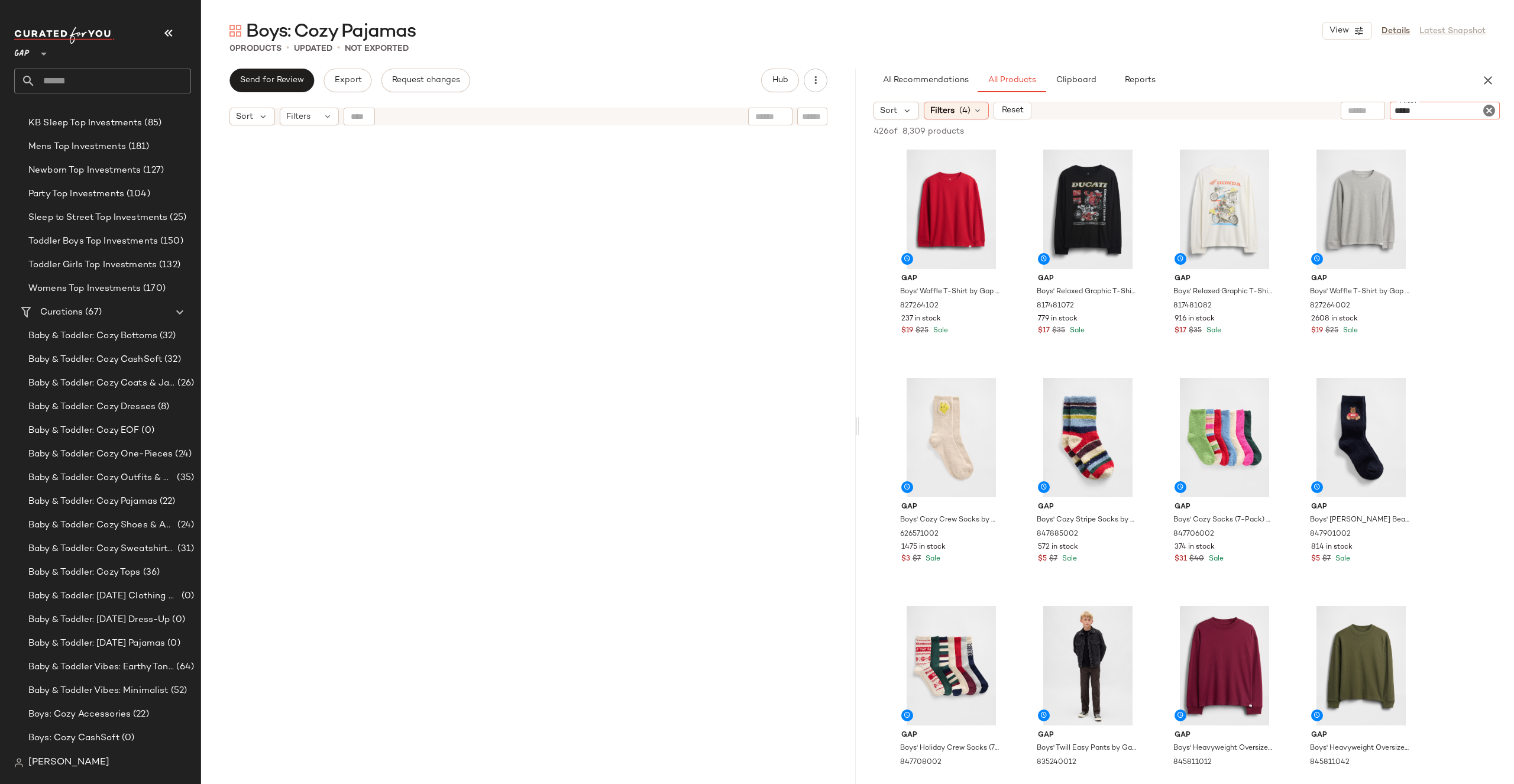
type input "******"
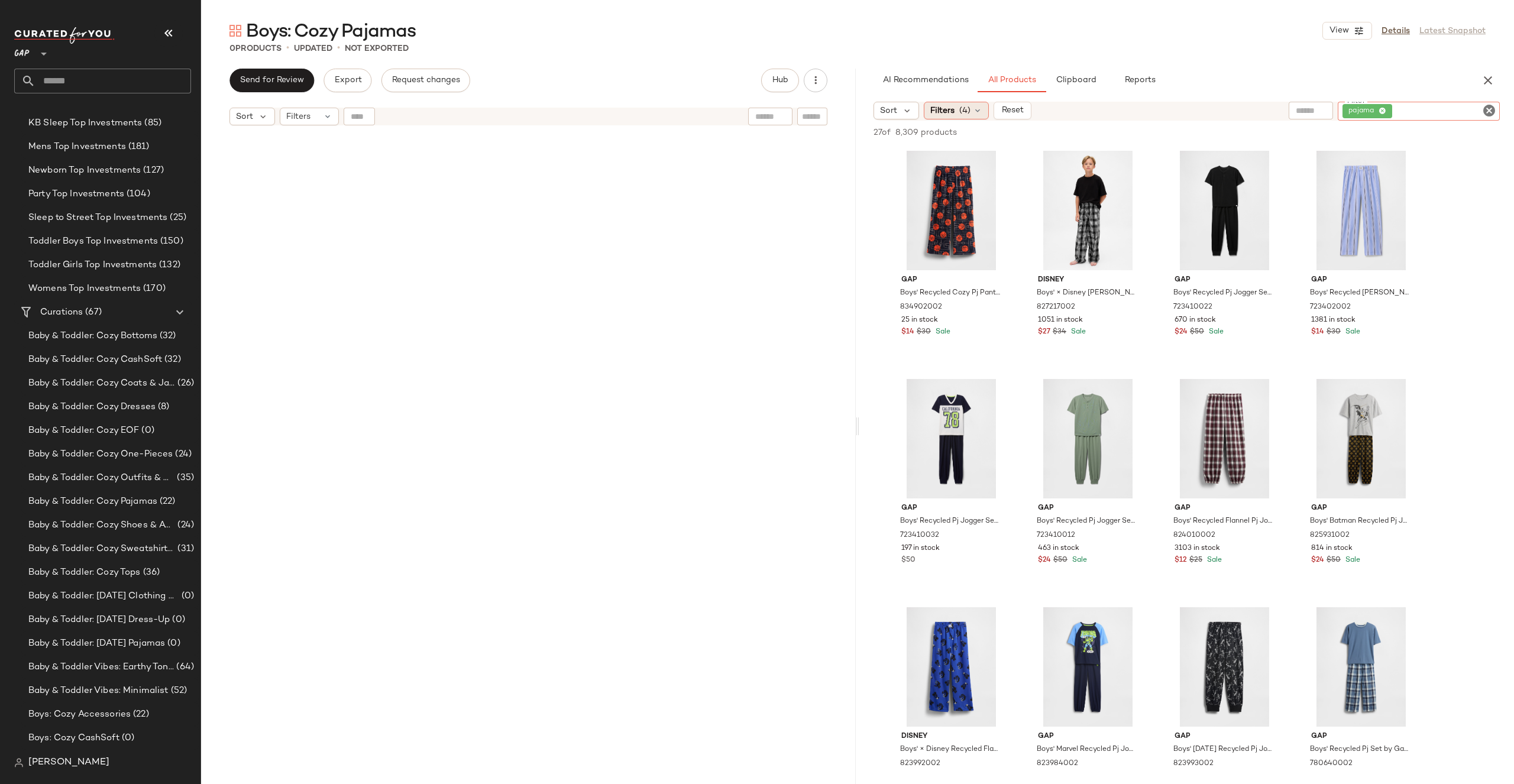
click at [956, 105] on div "Filters (4)" at bounding box center [956, 111] width 65 height 18
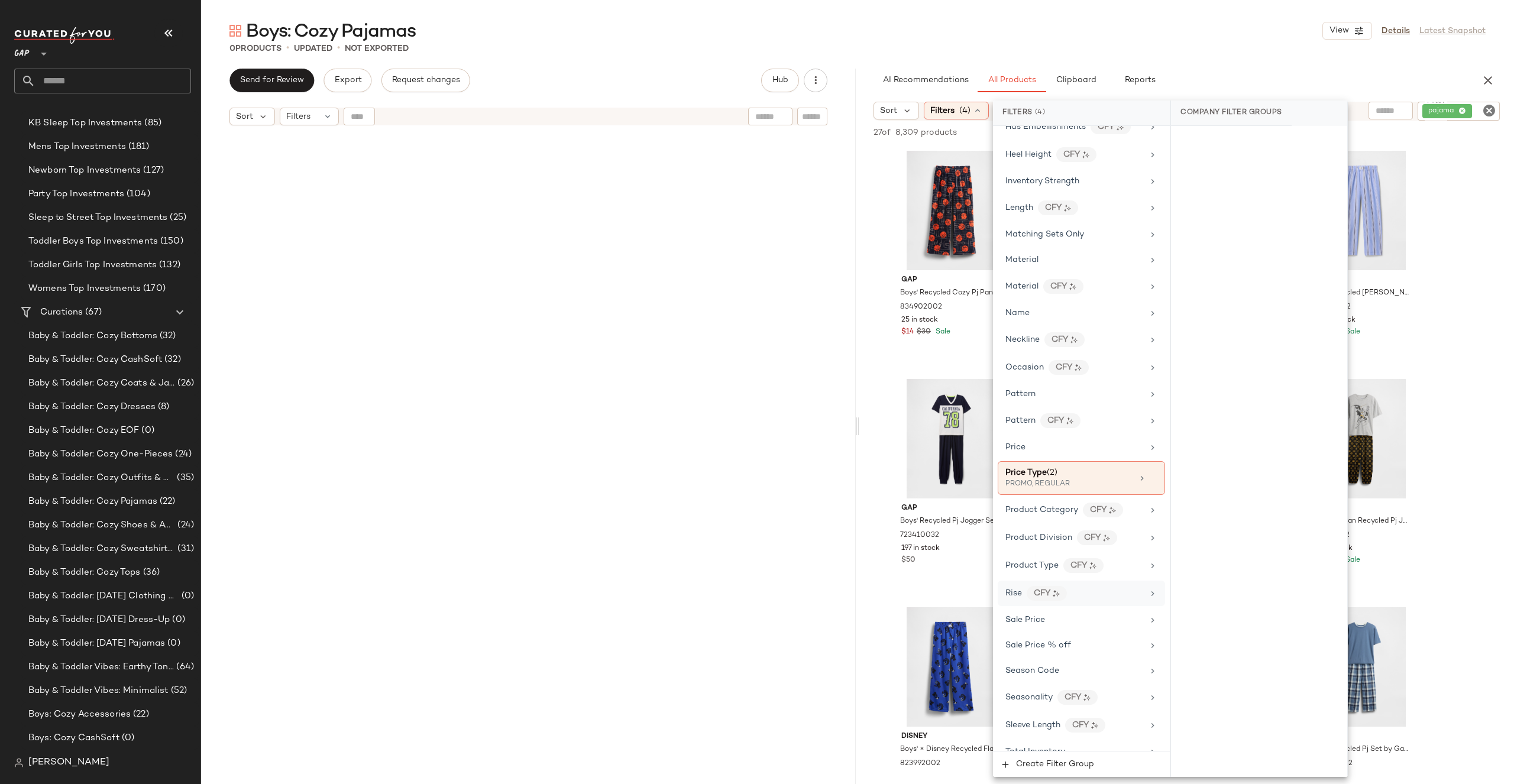
scroll to position [557, 0]
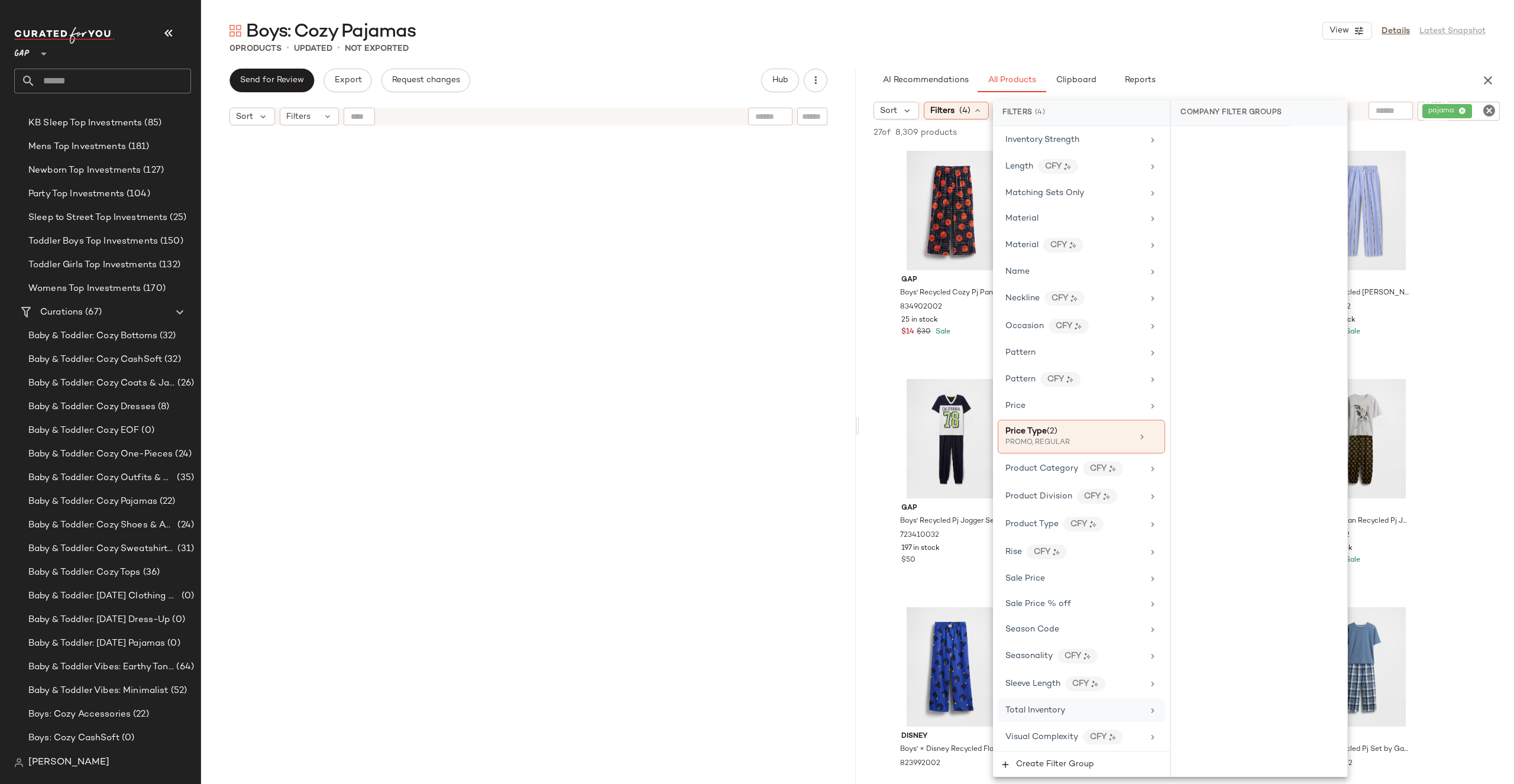
click at [1057, 709] on span "Total Inventory" at bounding box center [1035, 710] width 59 height 9
click at [1227, 224] on input "Min" at bounding box center [1215, 221] width 71 height 23
type input "**"
click at [1203, 253] on span "Apply" at bounding box center [1199, 253] width 23 height 10
click at [1255, 26] on div "Boys: Cozy Pajamas View Details Latest Snapshot" at bounding box center [857, 30] width 1313 height 23
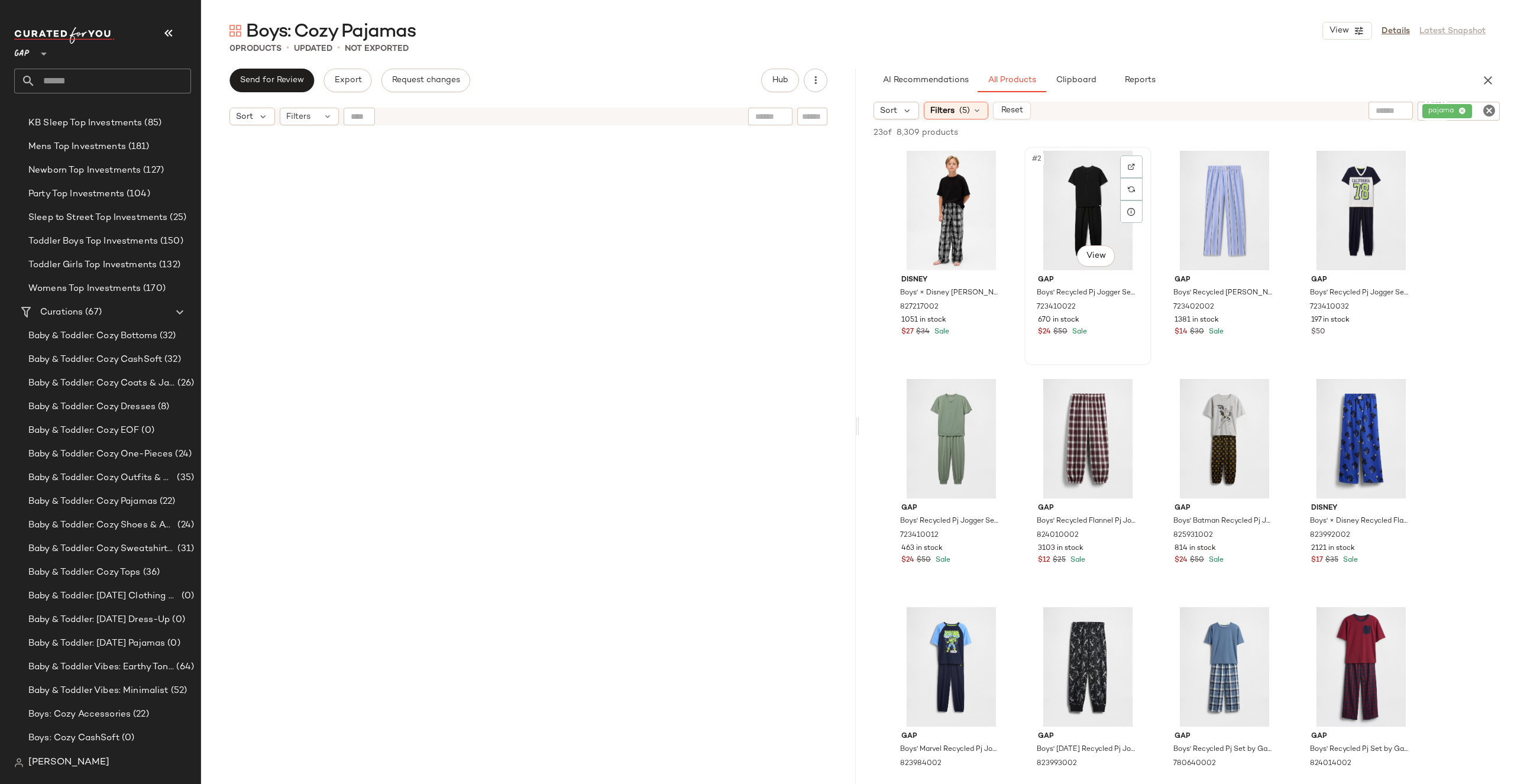
click at [1064, 213] on div "#2 View" at bounding box center [1088, 210] width 119 height 120
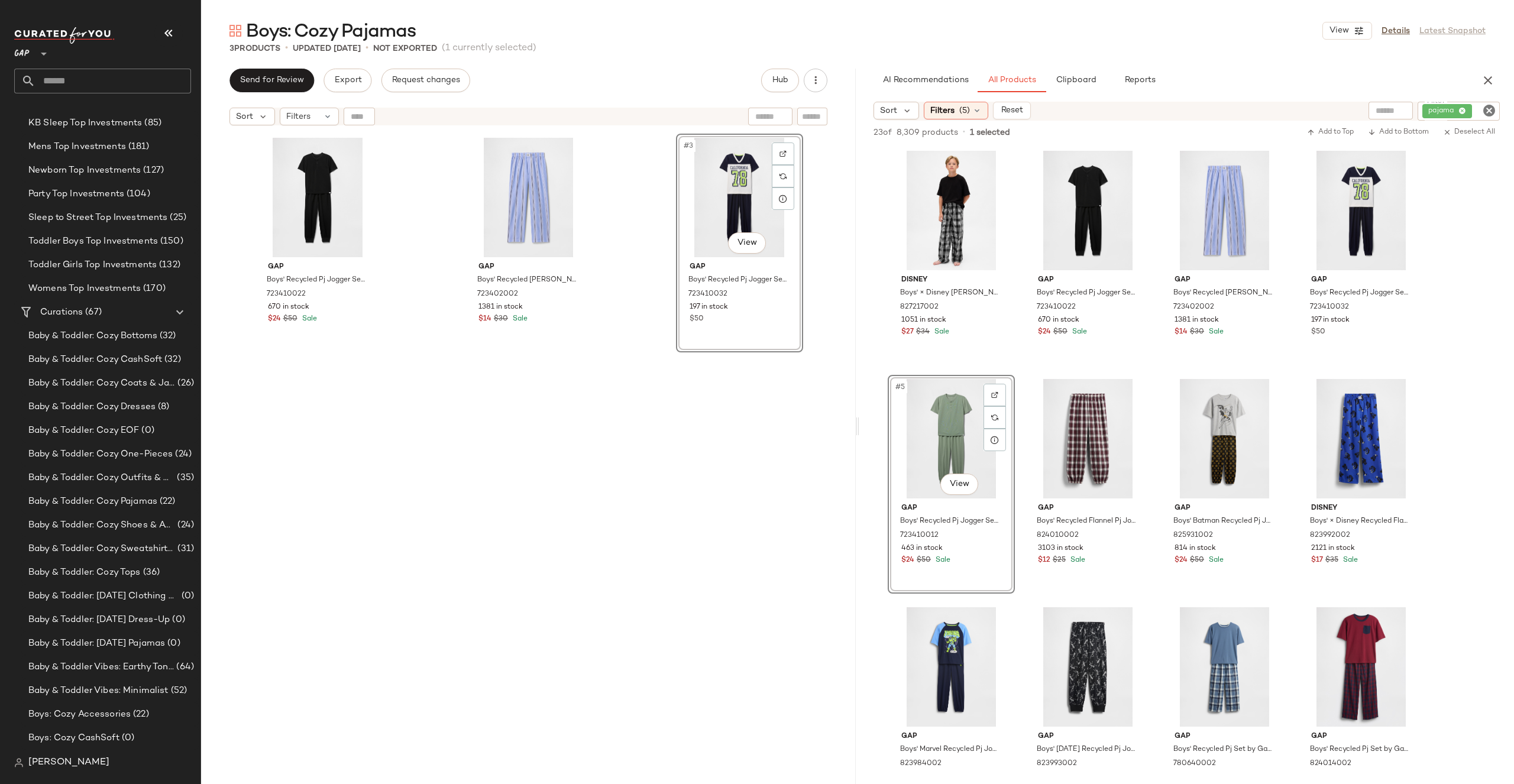
drag, startPoint x: 954, startPoint y: 426, endPoint x: 949, endPoint y: 420, distance: 7.8
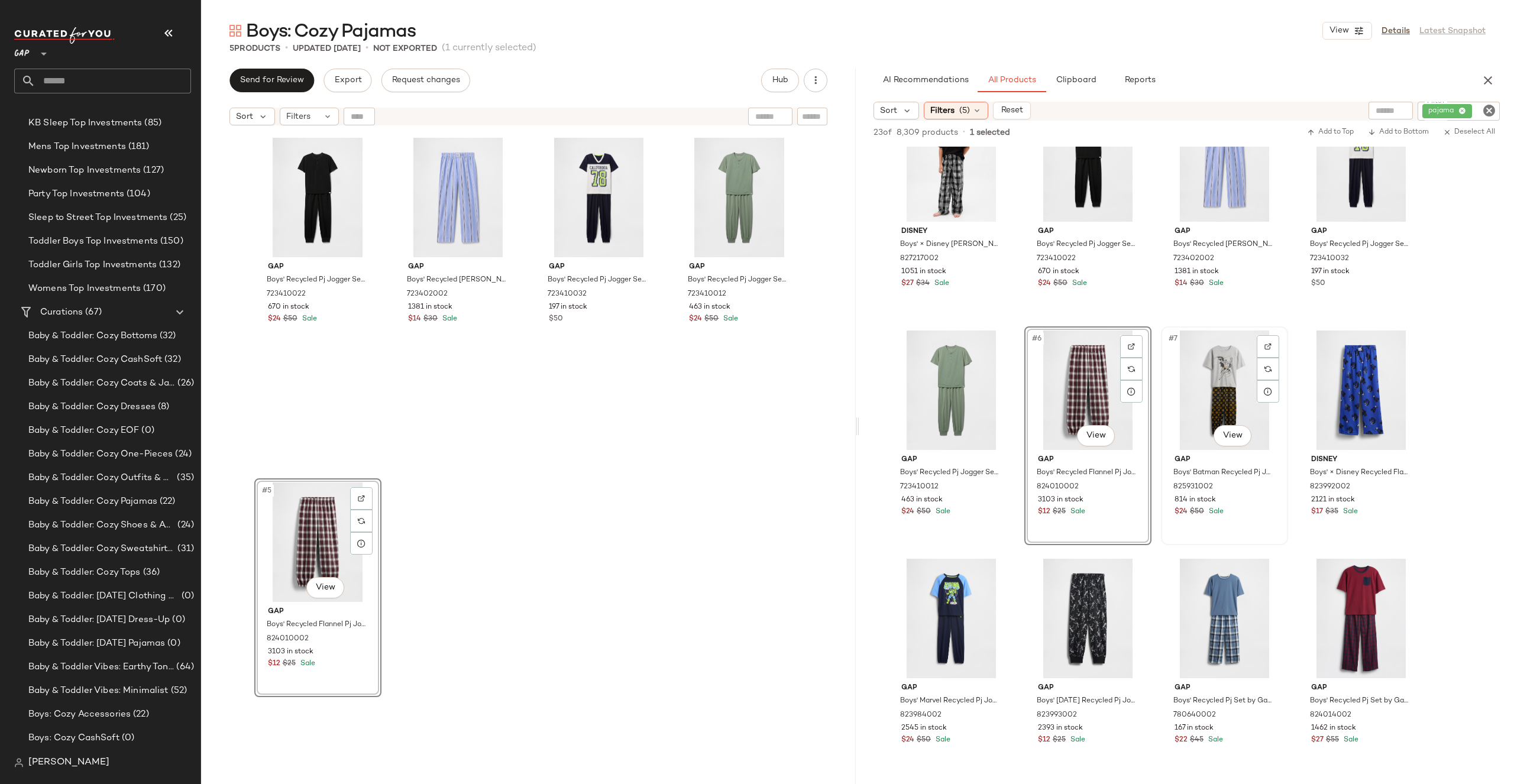
scroll to position [227, 0]
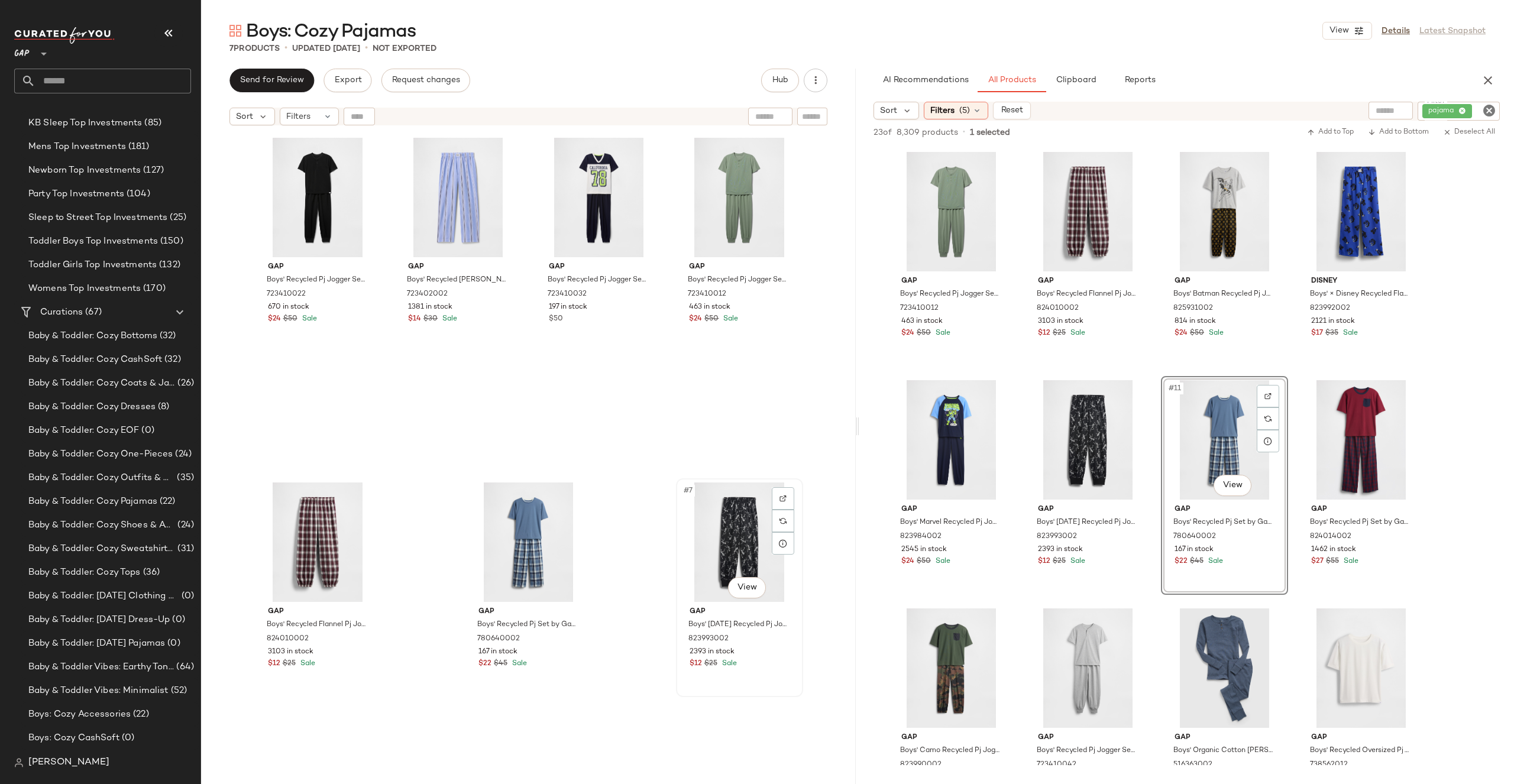
click at [732, 518] on div "#7 View" at bounding box center [739, 542] width 119 height 120
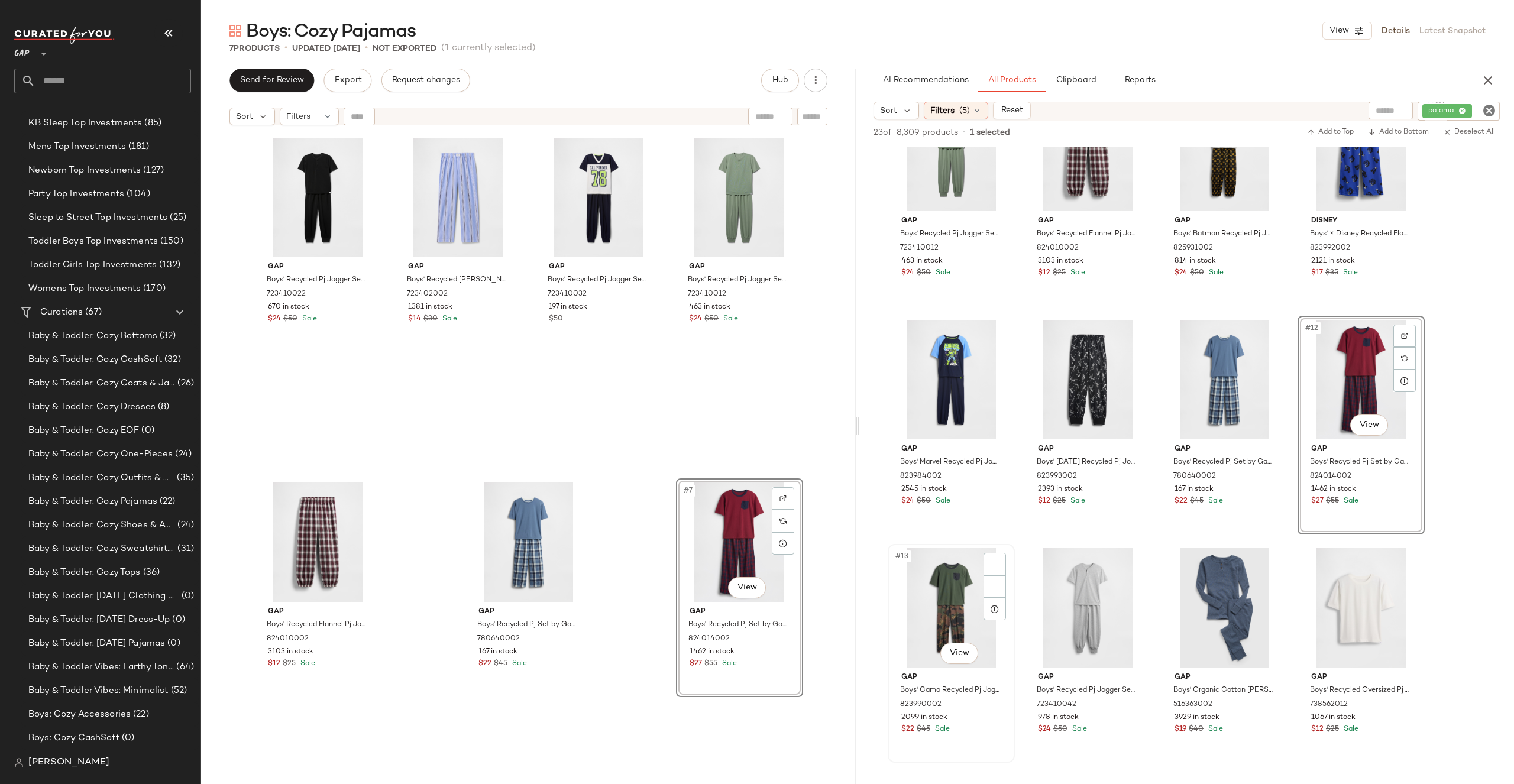
scroll to position [340, 0]
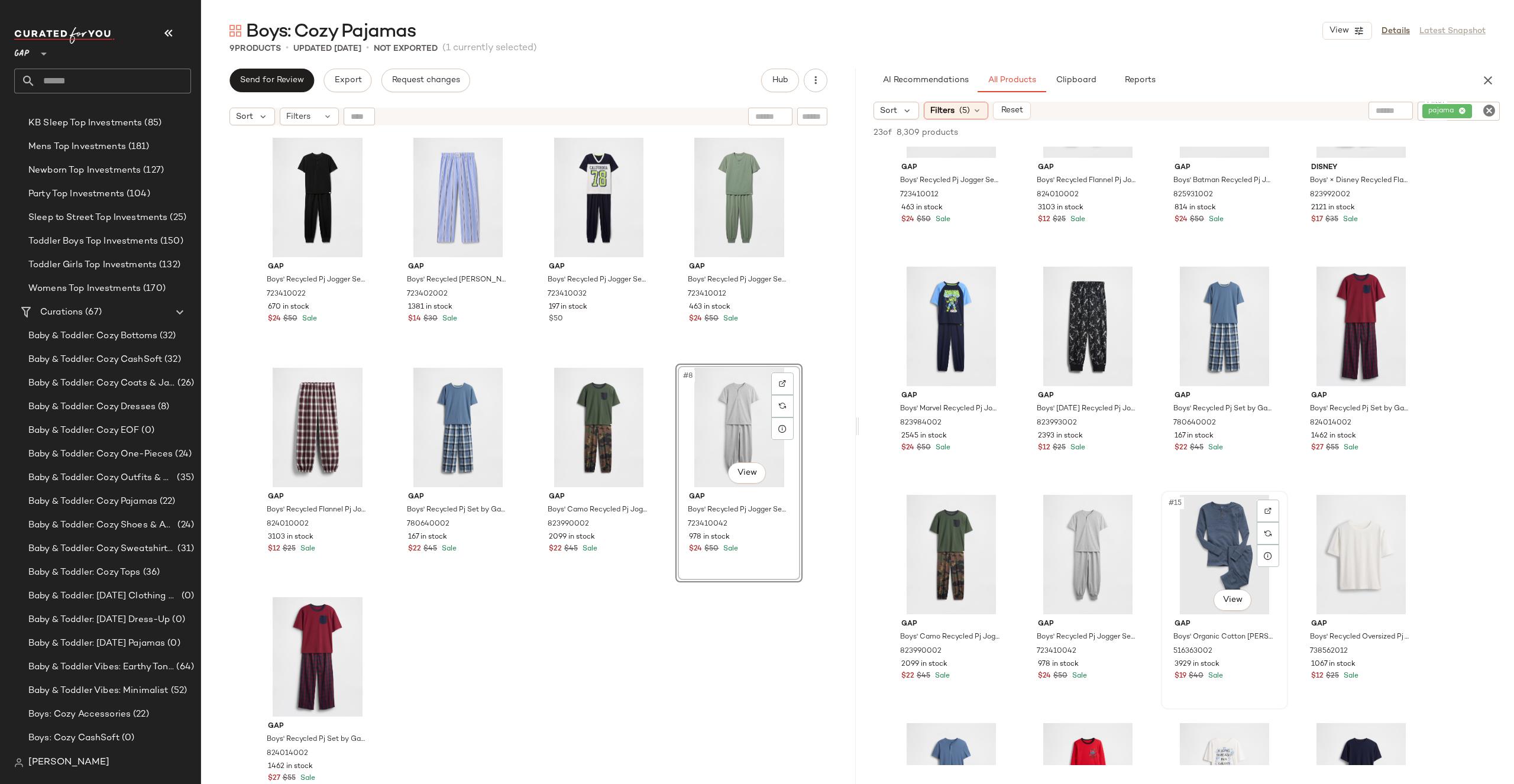
click at [1212, 548] on div "#15 View" at bounding box center [1224, 554] width 119 height 120
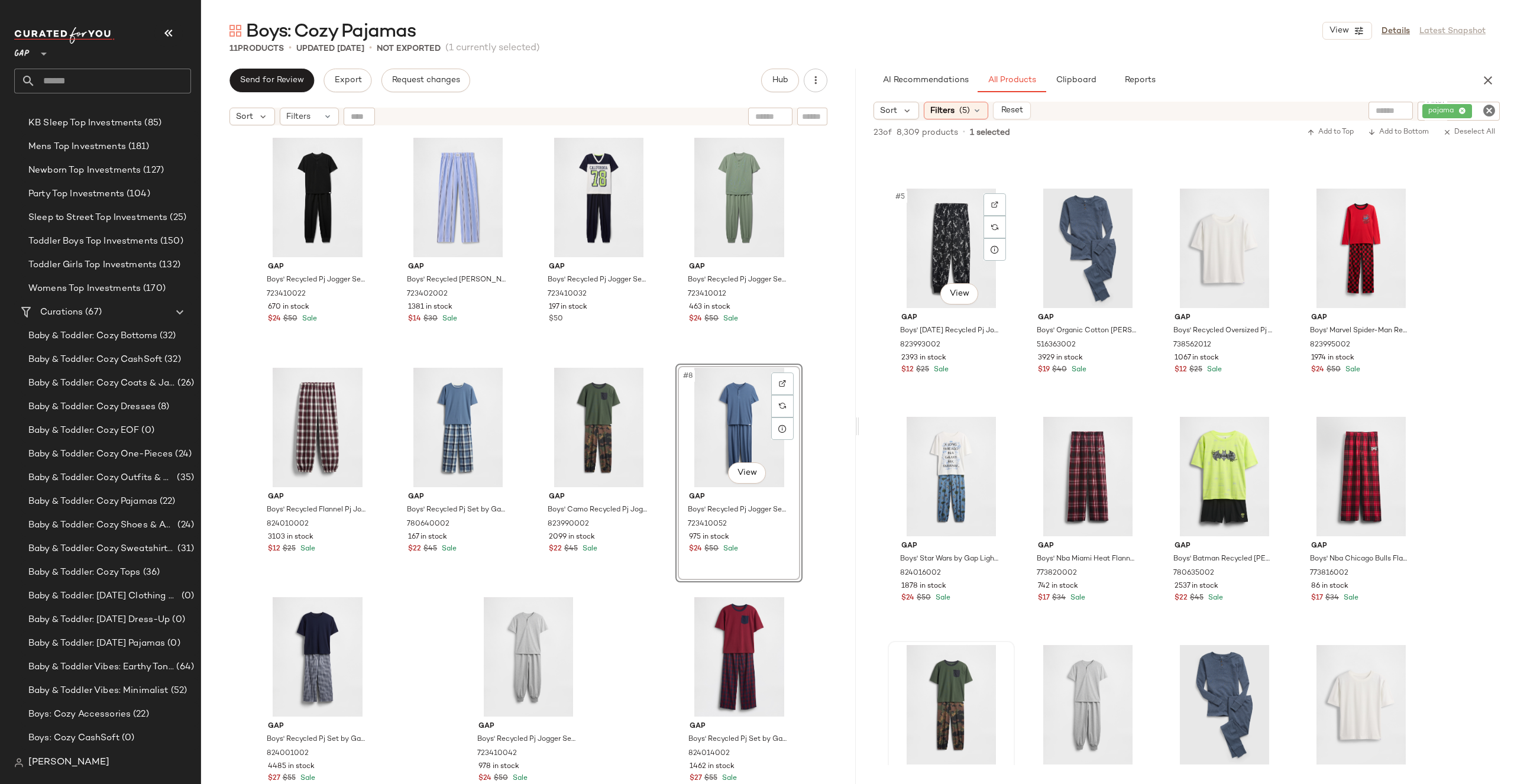
scroll to position [0, 0]
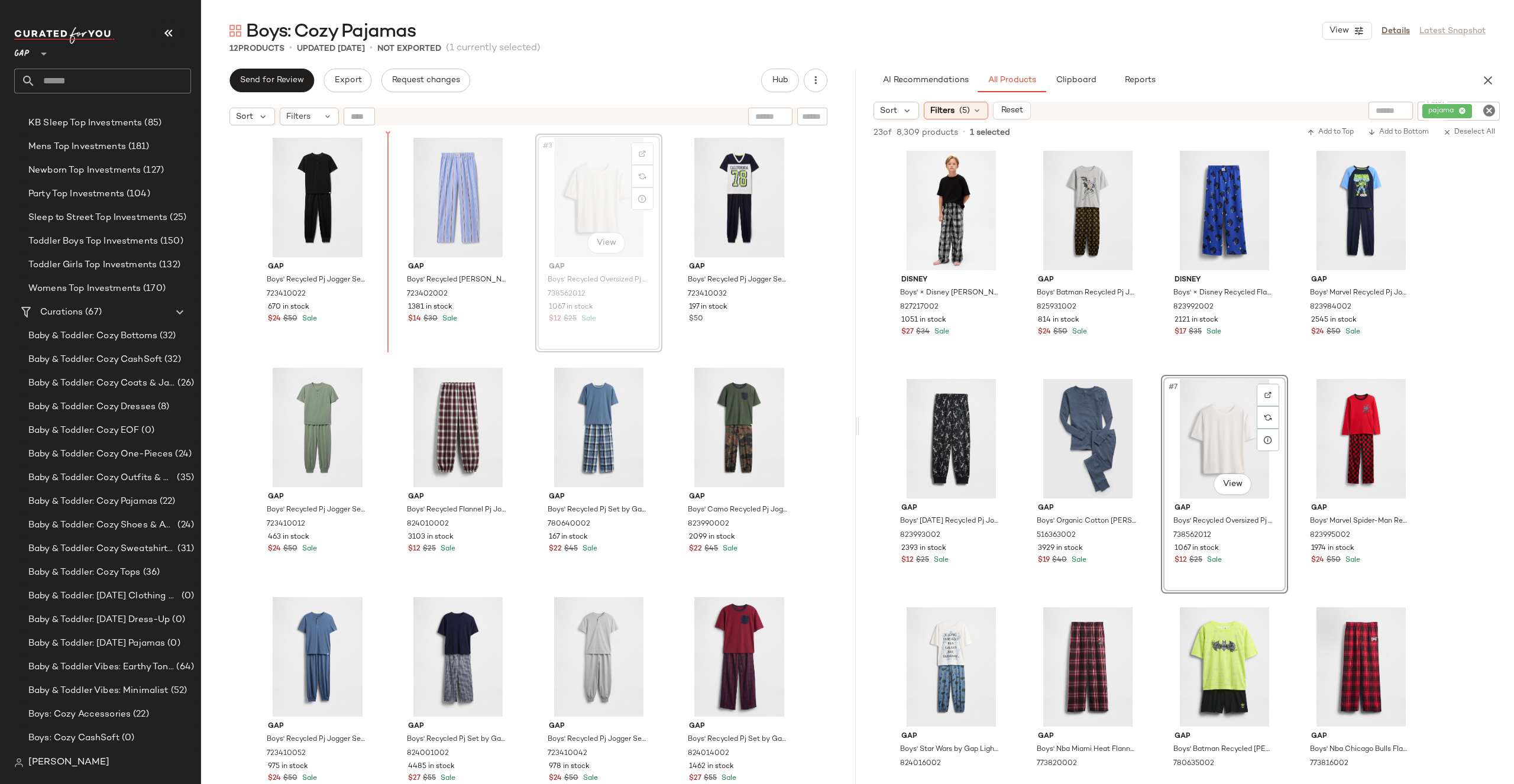
drag, startPoint x: 538, startPoint y: 222, endPoint x: 530, endPoint y: 222, distance: 8.0
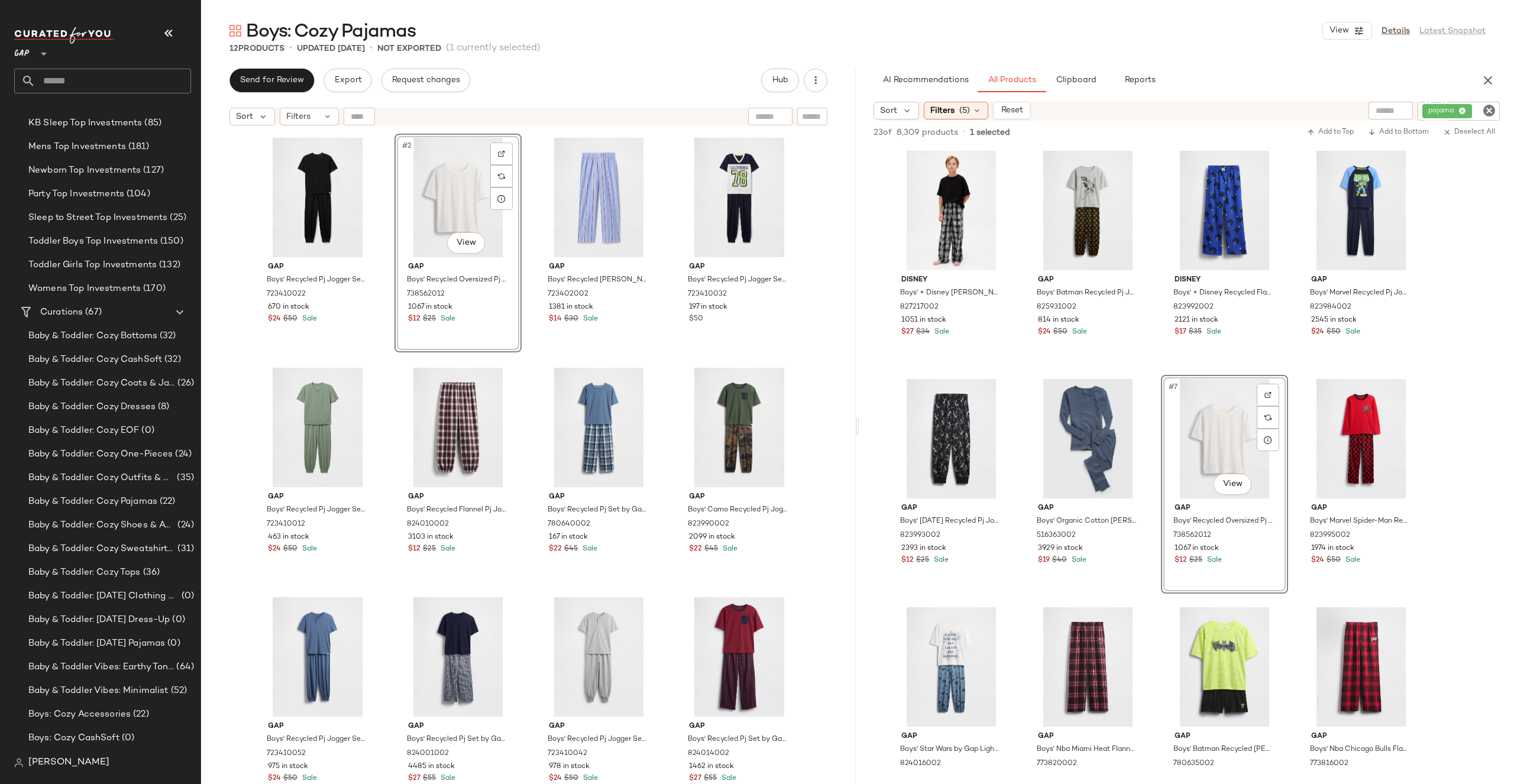
click at [1483, 104] on icon "Clear Filter" at bounding box center [1489, 111] width 14 height 14
type input "**"
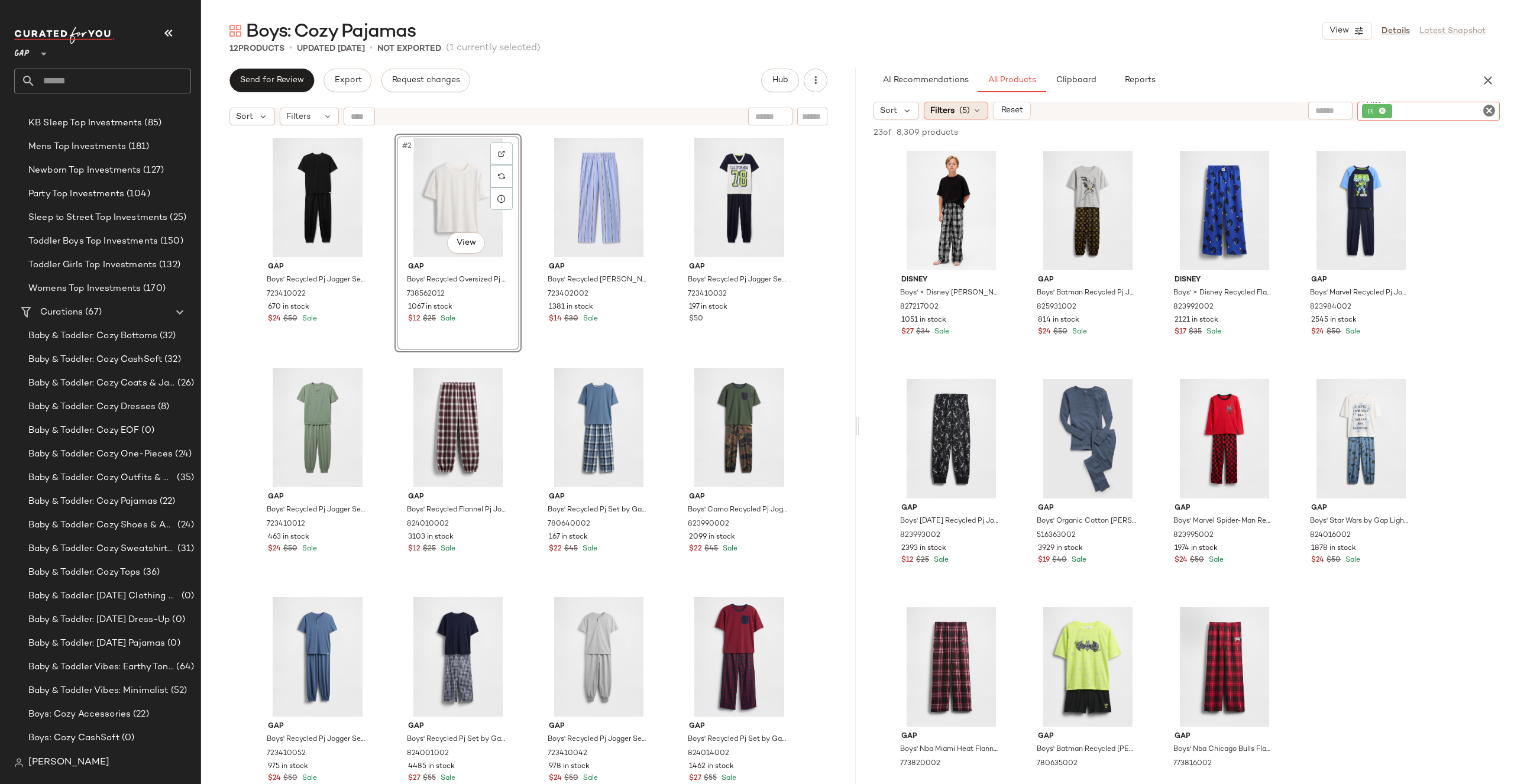
click at [942, 112] on span "Filters" at bounding box center [942, 110] width 24 height 12
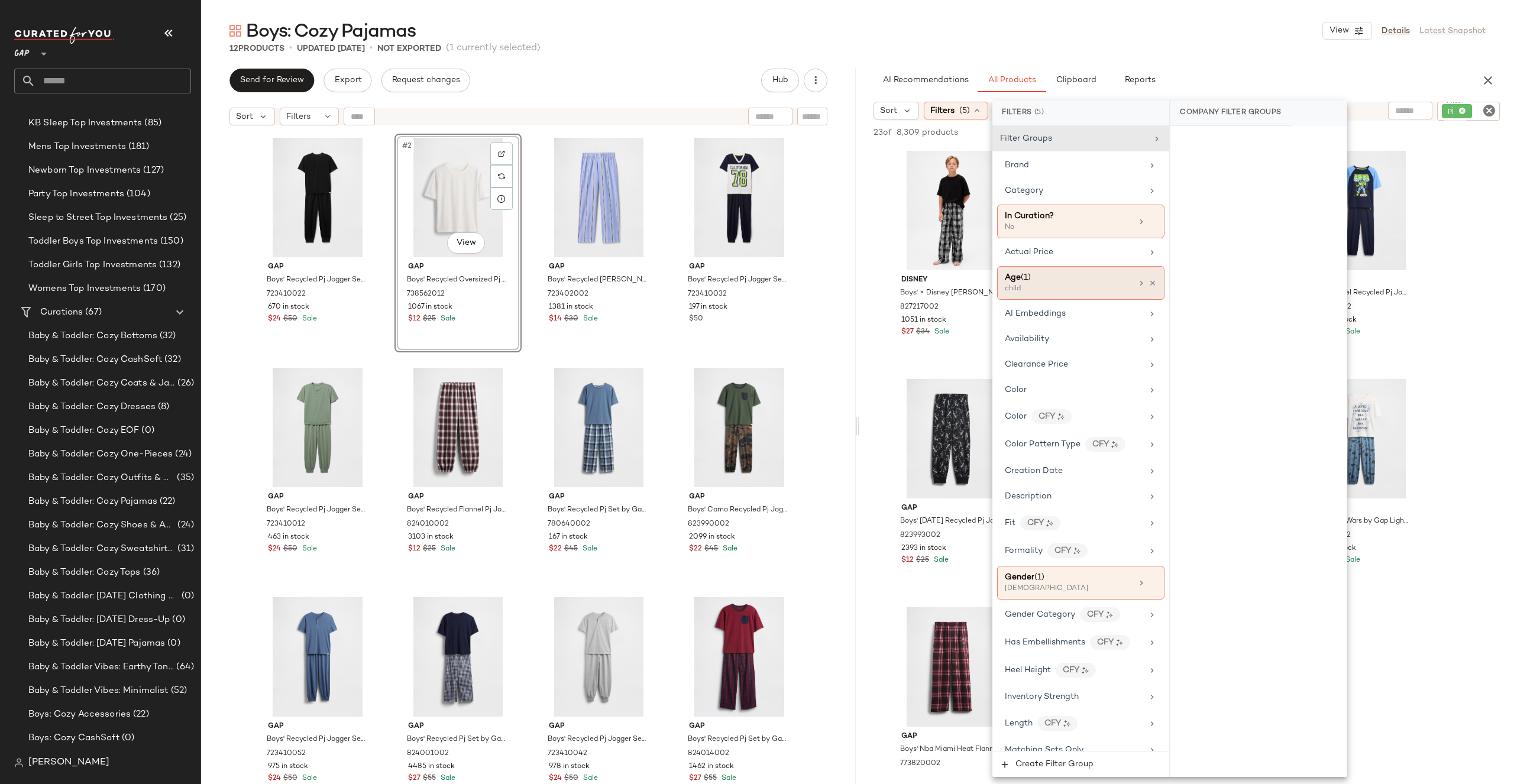
click at [1070, 282] on div "Age ([DEMOGRAPHIC_DATA])" at bounding box center [1068, 277] width 127 height 12
click at [1106, 275] on div "Age ([DEMOGRAPHIC_DATA])" at bounding box center [1068, 277] width 127 height 12
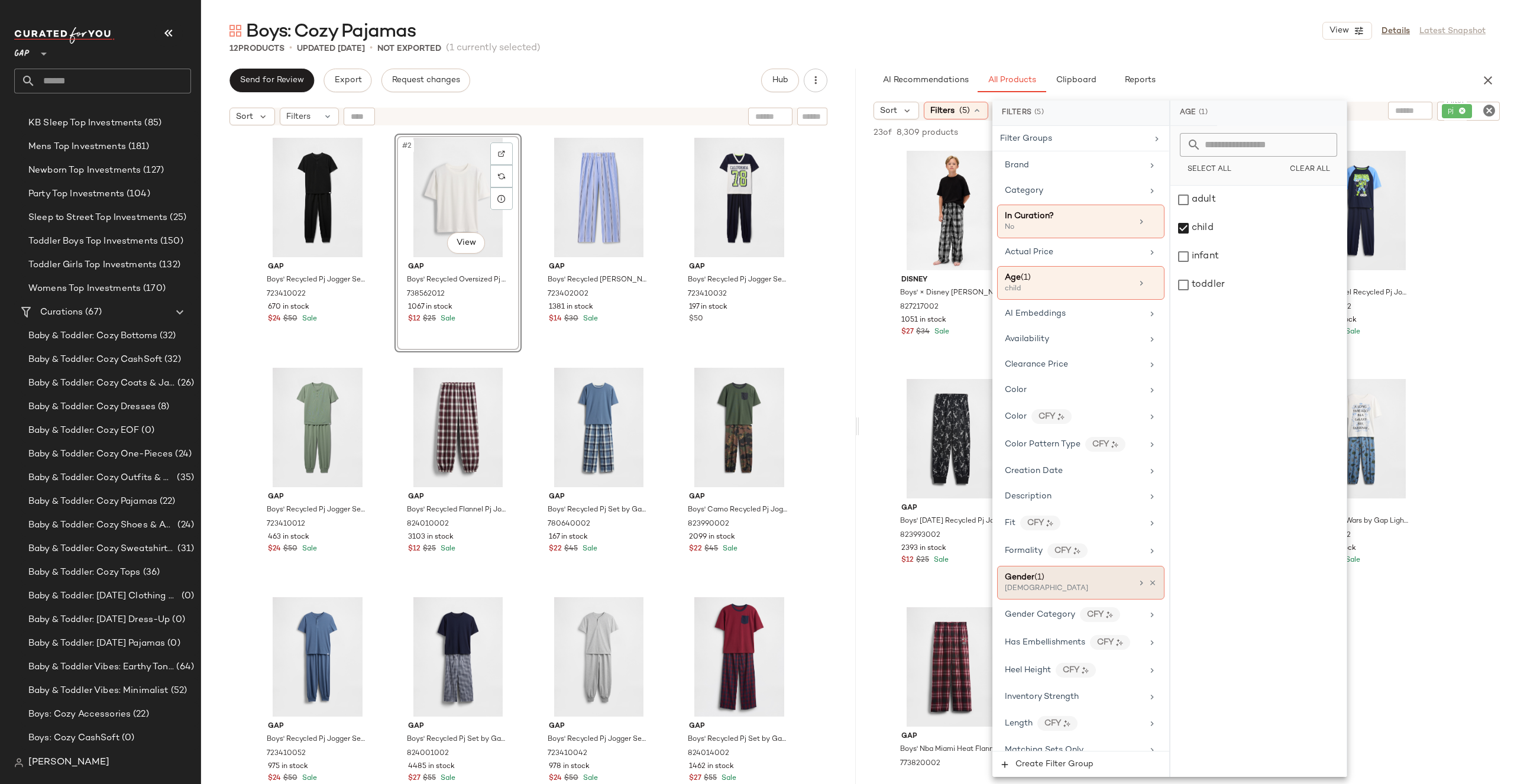
click at [1048, 589] on div "[DEMOGRAPHIC_DATA]" at bounding box center [1064, 588] width 118 height 10
click at [1207, 252] on div "unisex" at bounding box center [1259, 256] width 177 height 28
click at [1270, 53] on div "12 Products • updated [DATE] • Not Exported (1 currently selected)" at bounding box center [857, 48] width 1313 height 12
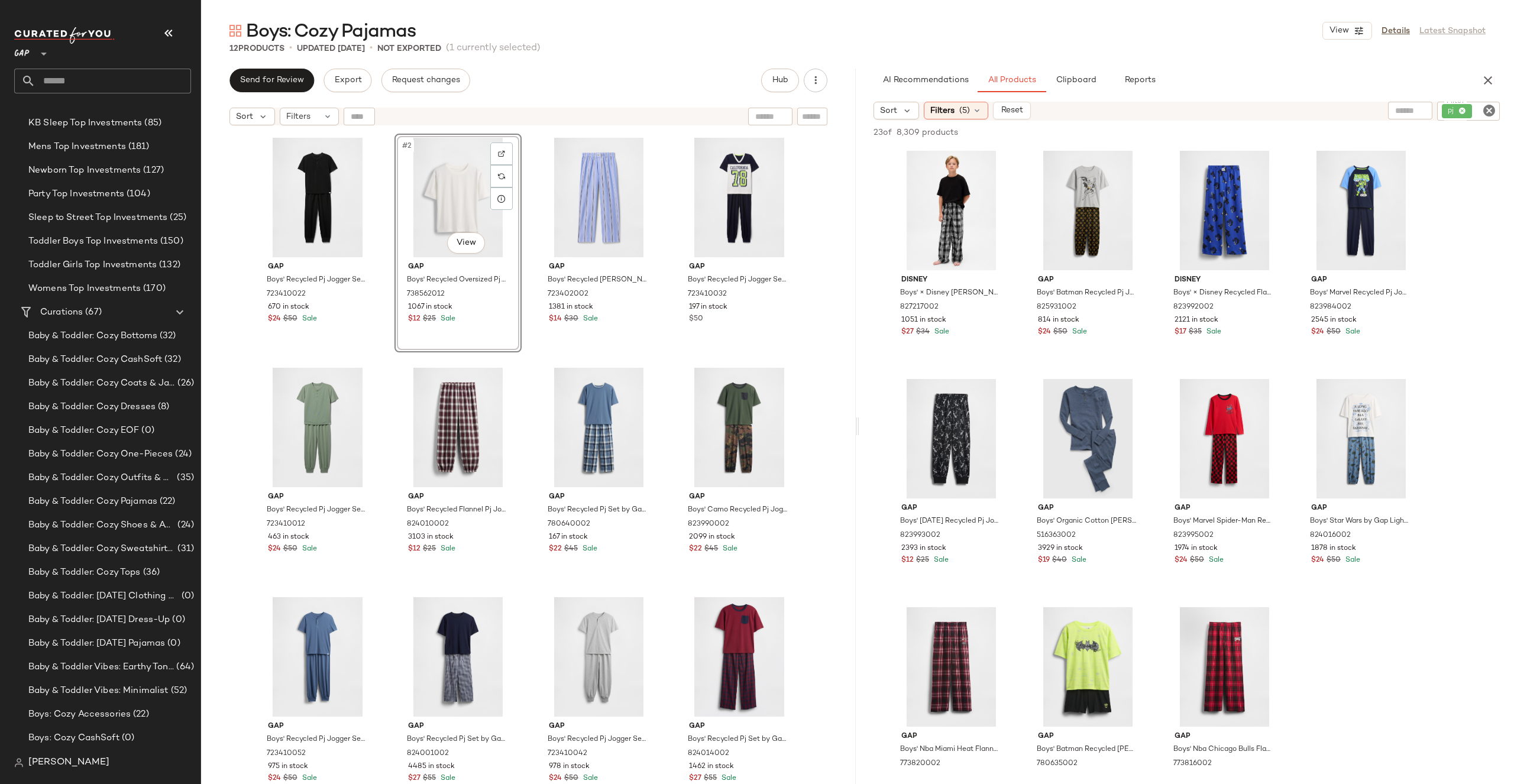
click at [1486, 107] on icon "Clear Filter" at bounding box center [1489, 111] width 14 height 14
click at [948, 111] on span "Filters" at bounding box center [942, 110] width 24 height 12
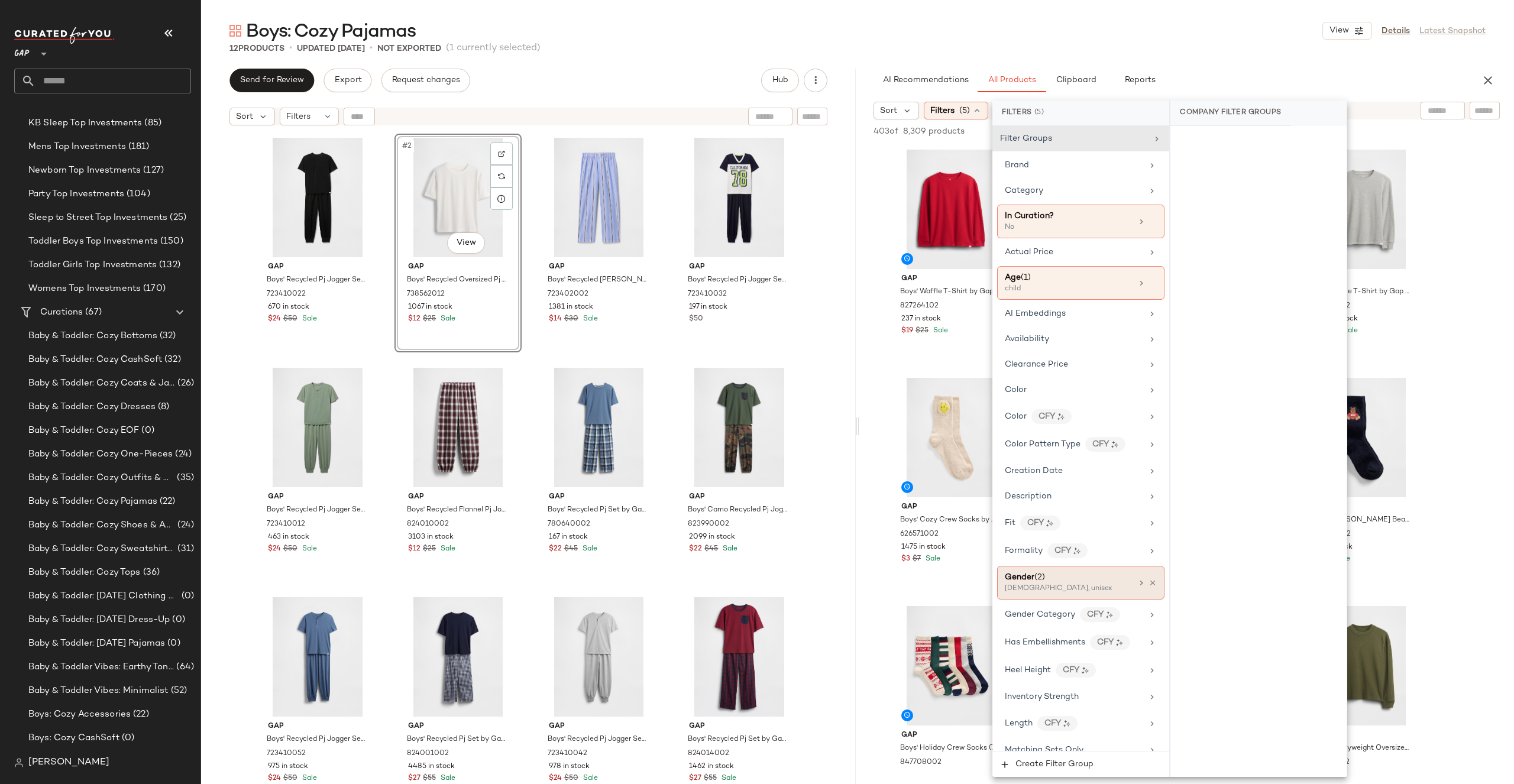
click at [1152, 580] on div "Gender (2) [DEMOGRAPHIC_DATA], unisex" at bounding box center [1081, 583] width 167 height 34
click at [1154, 577] on div "Gender (2) [DEMOGRAPHIC_DATA], unisex" at bounding box center [1081, 583] width 167 height 34
click at [1150, 583] on icon at bounding box center [1153, 583] width 8 height 8
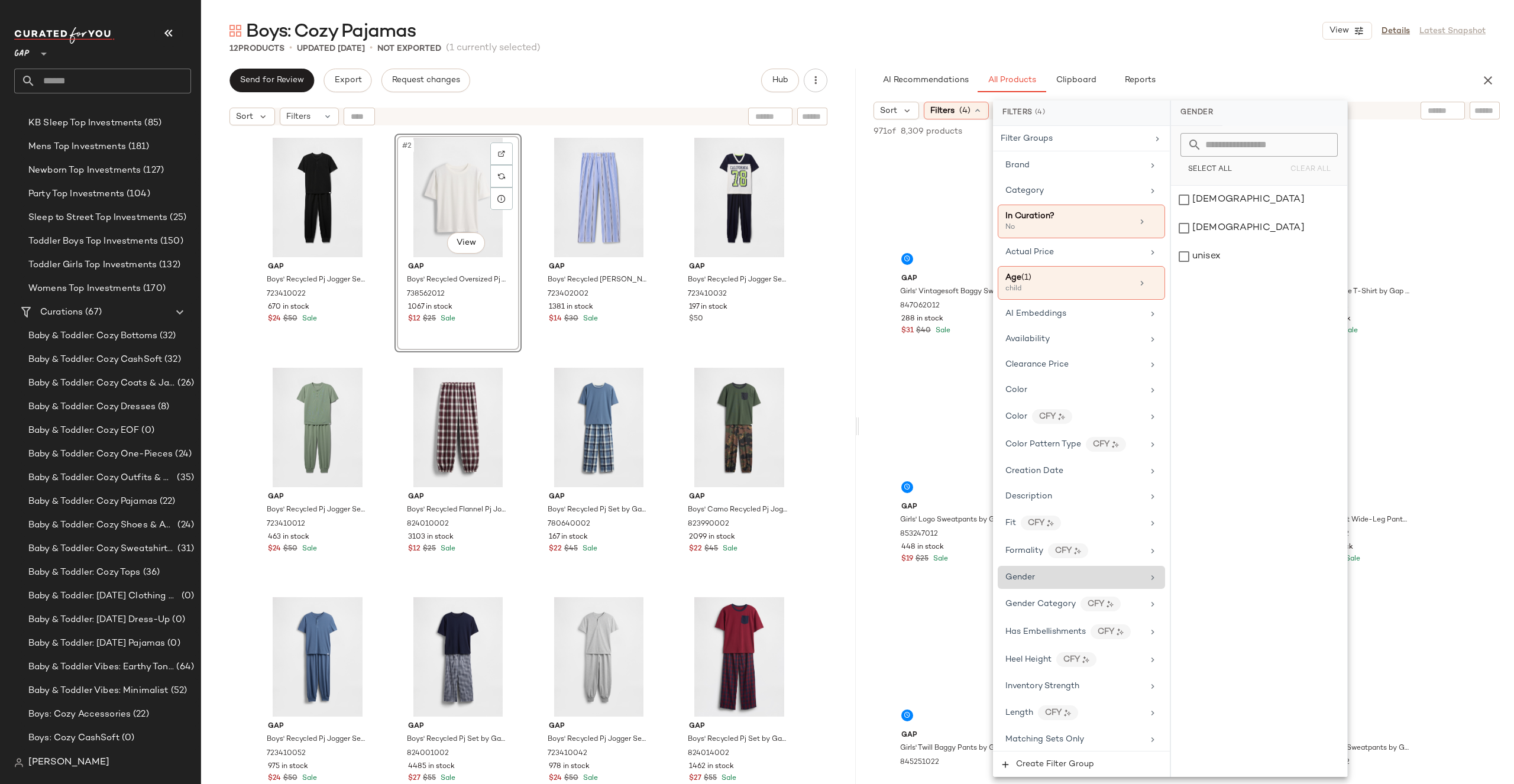
click at [1481, 95] on div "AI Recommendations All Products Clipboard Reports Sort Filters (4) Reset 971 of…" at bounding box center [1186, 425] width 655 height 715
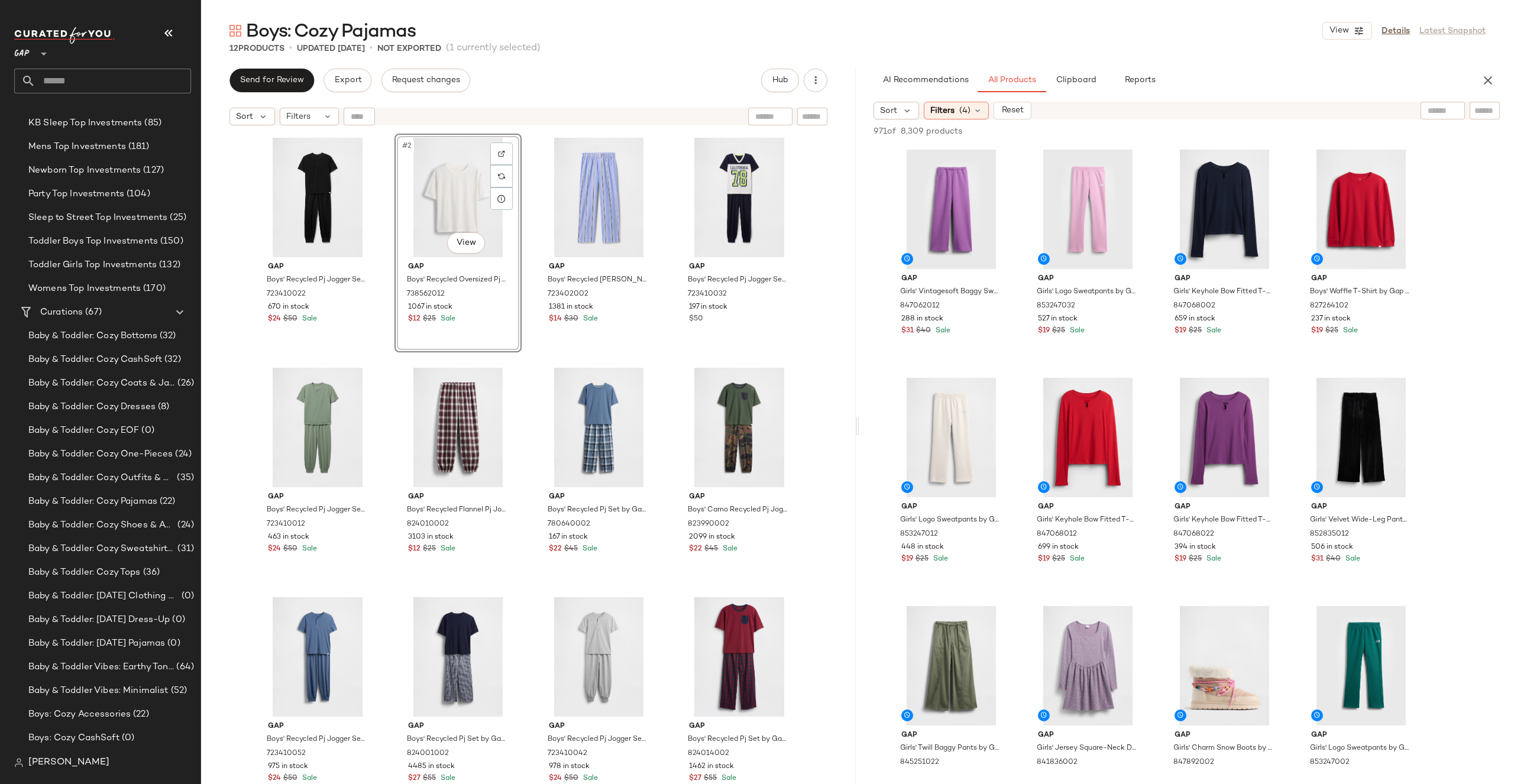
click at [1483, 100] on div "AI Recommendations All Products Clipboard Reports Sort Filters (4) Reset 971 of…" at bounding box center [1186, 425] width 655 height 715
click at [1486, 108] on input "text" at bounding box center [1485, 110] width 21 height 12
type input "**"
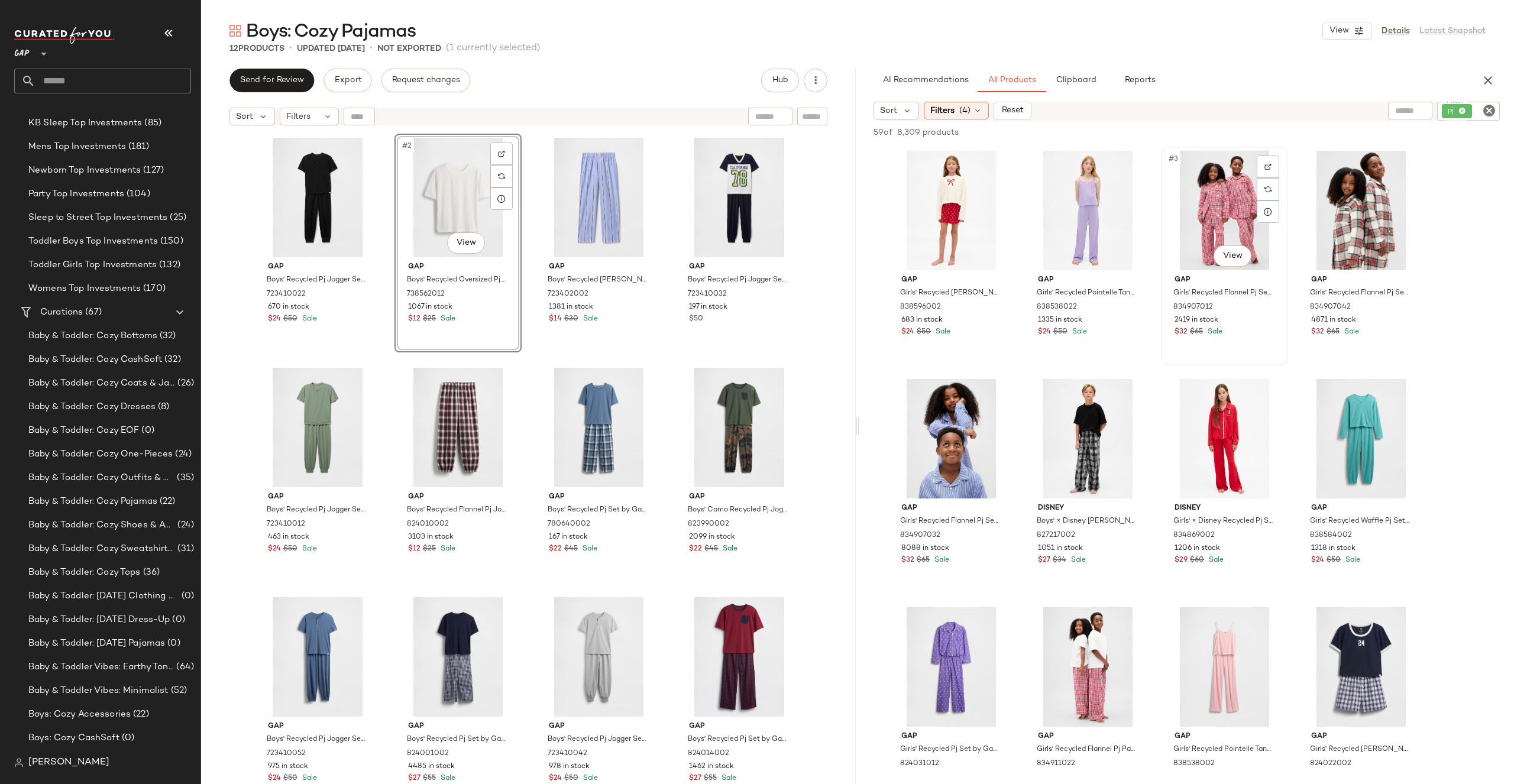
click at [1227, 199] on div "#3 View" at bounding box center [1224, 210] width 119 height 120
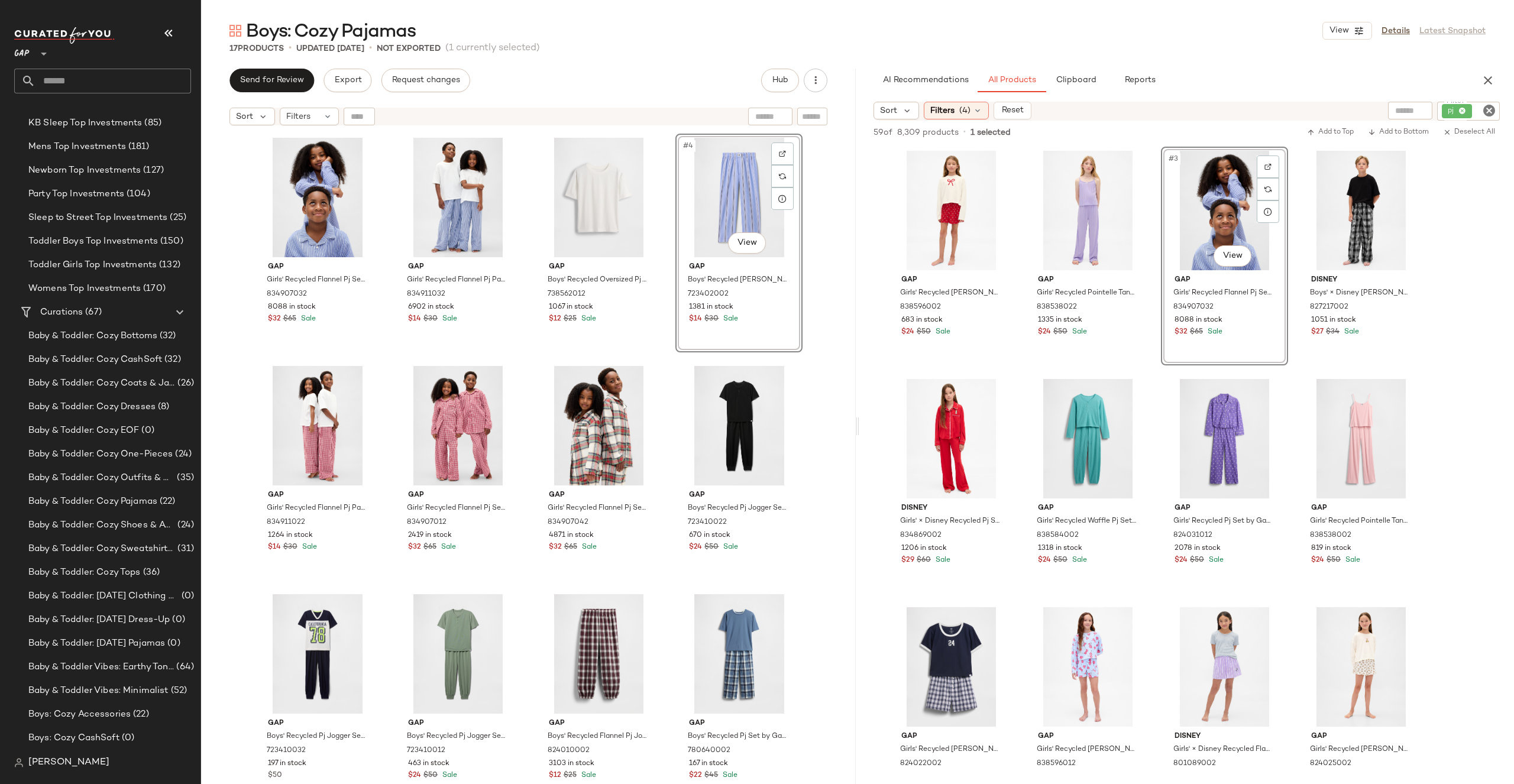
click at [816, 242] on div "Gap Girls' Recycled Flannel Pj Set by Gap Blue Pinstripe Size 6 834907032 8088 …" at bounding box center [528, 473] width 655 height 682
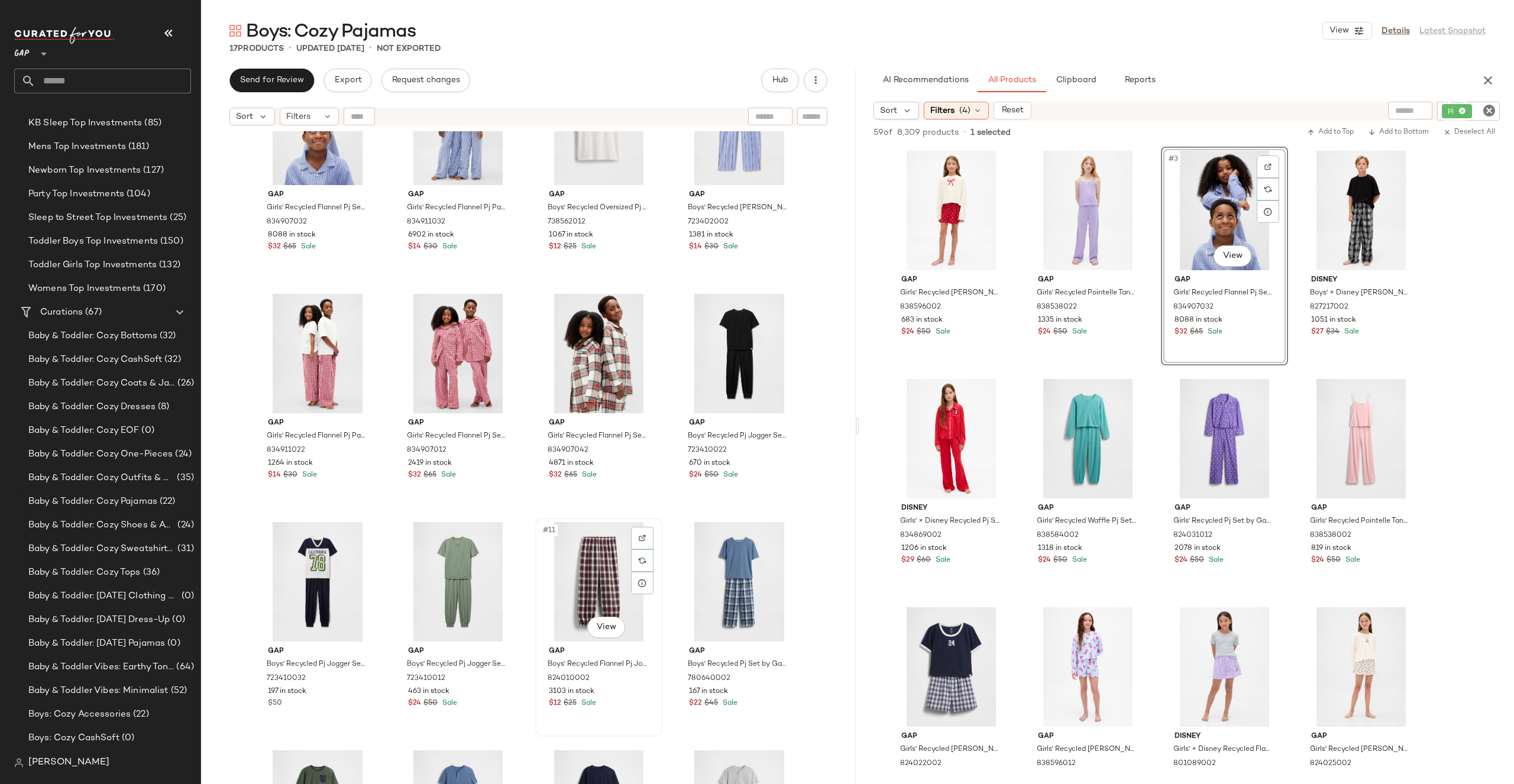
scroll to position [58, 0]
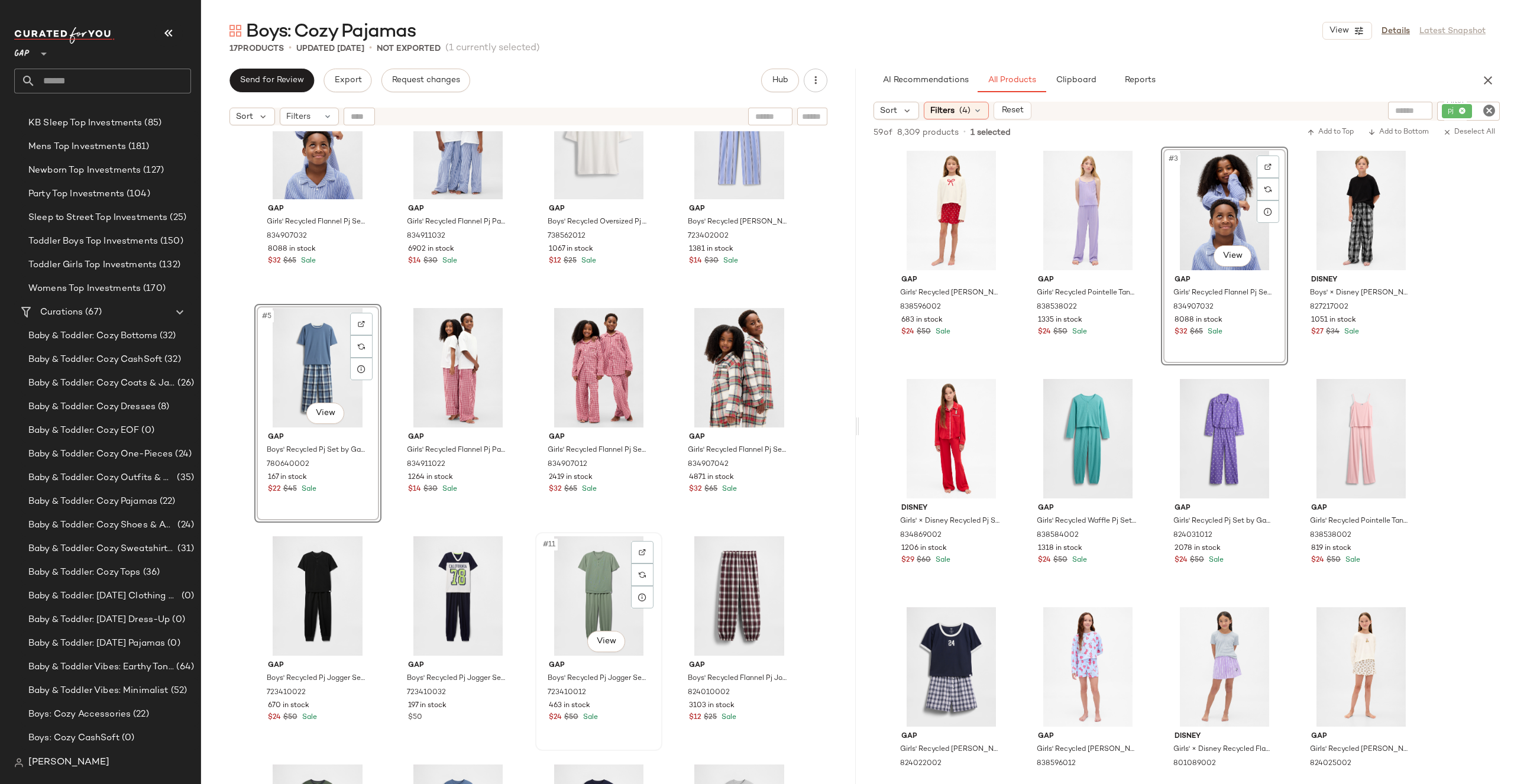
click at [589, 595] on div "#11 View" at bounding box center [599, 595] width 119 height 120
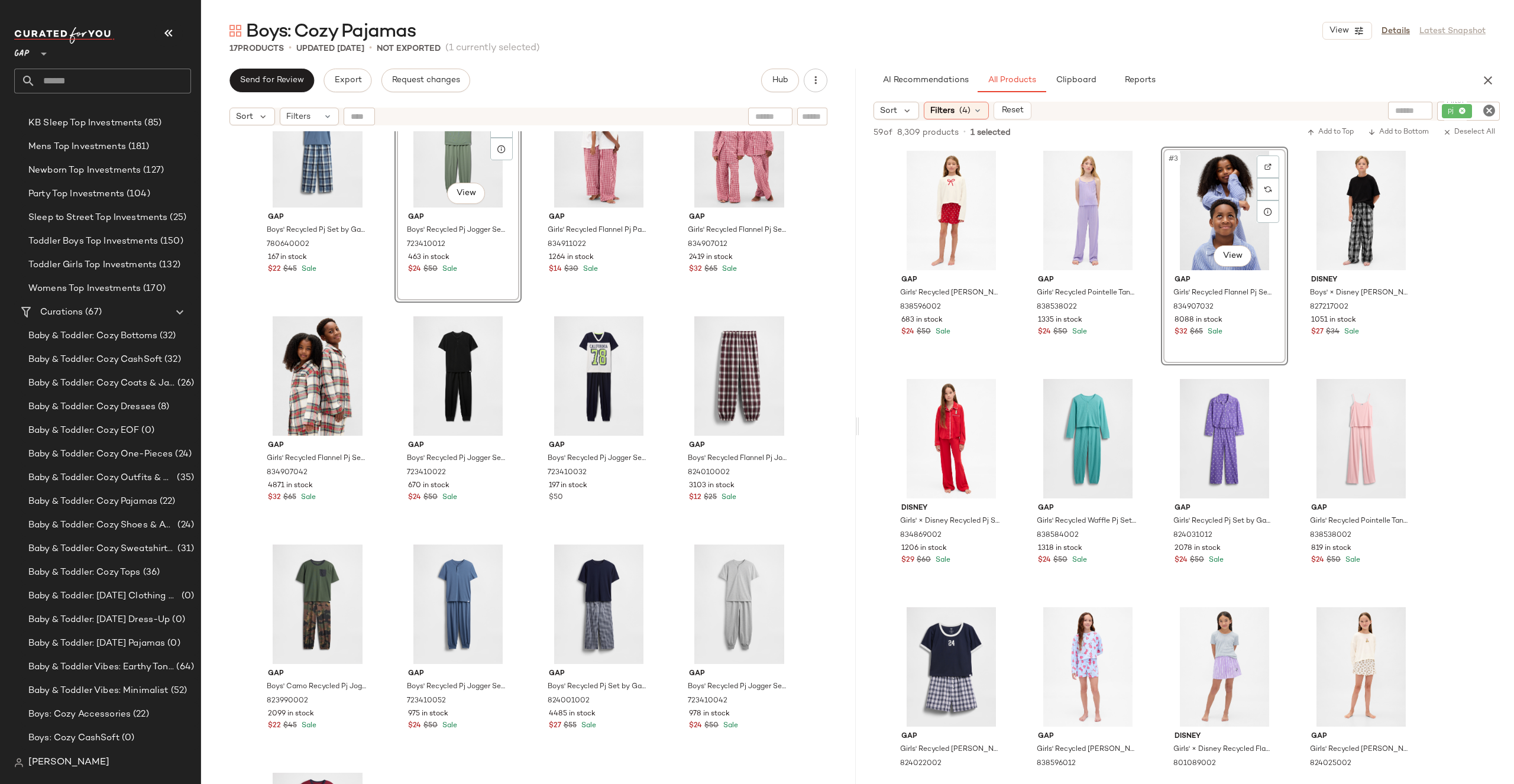
scroll to position [233, 0]
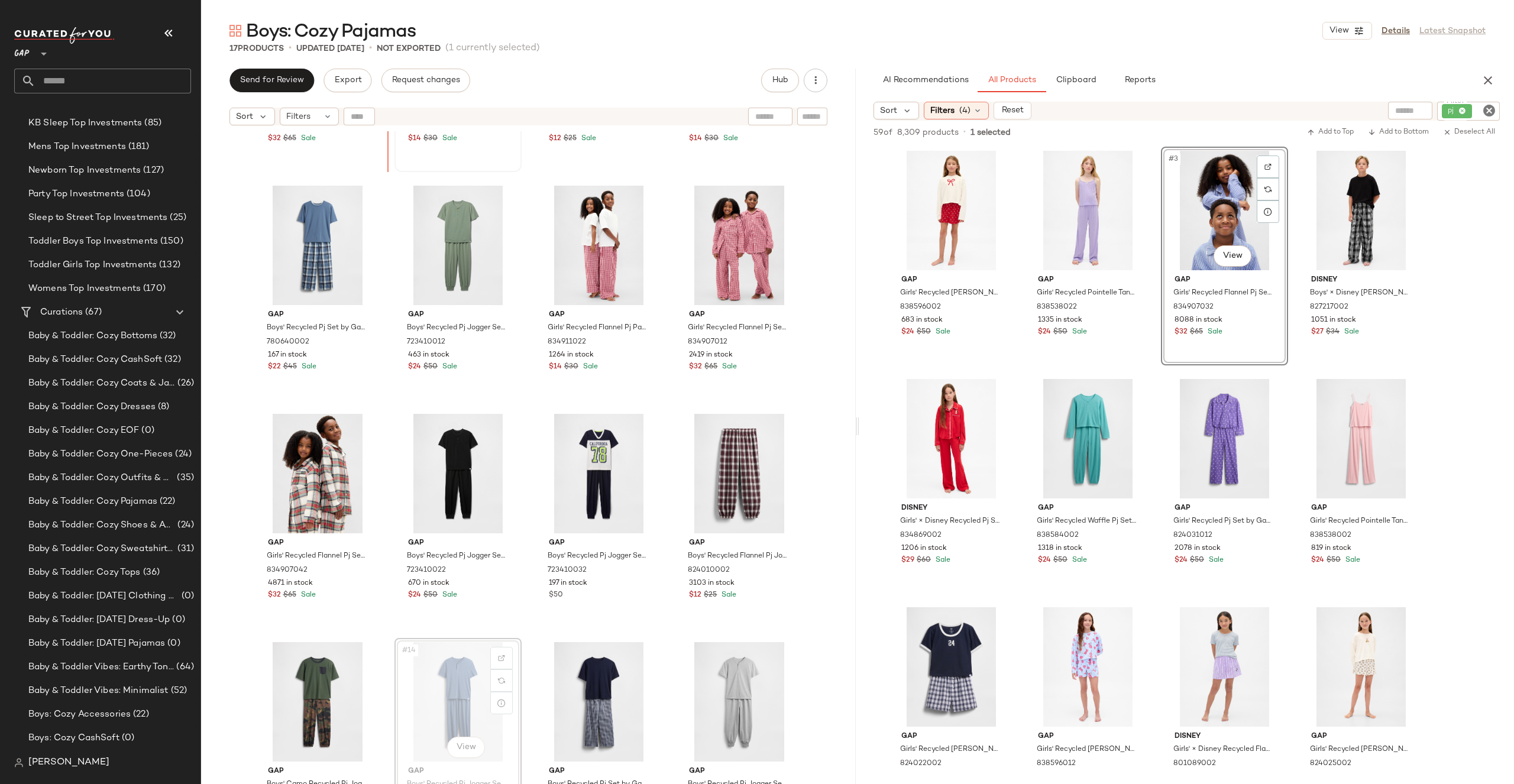
scroll to position [172, 0]
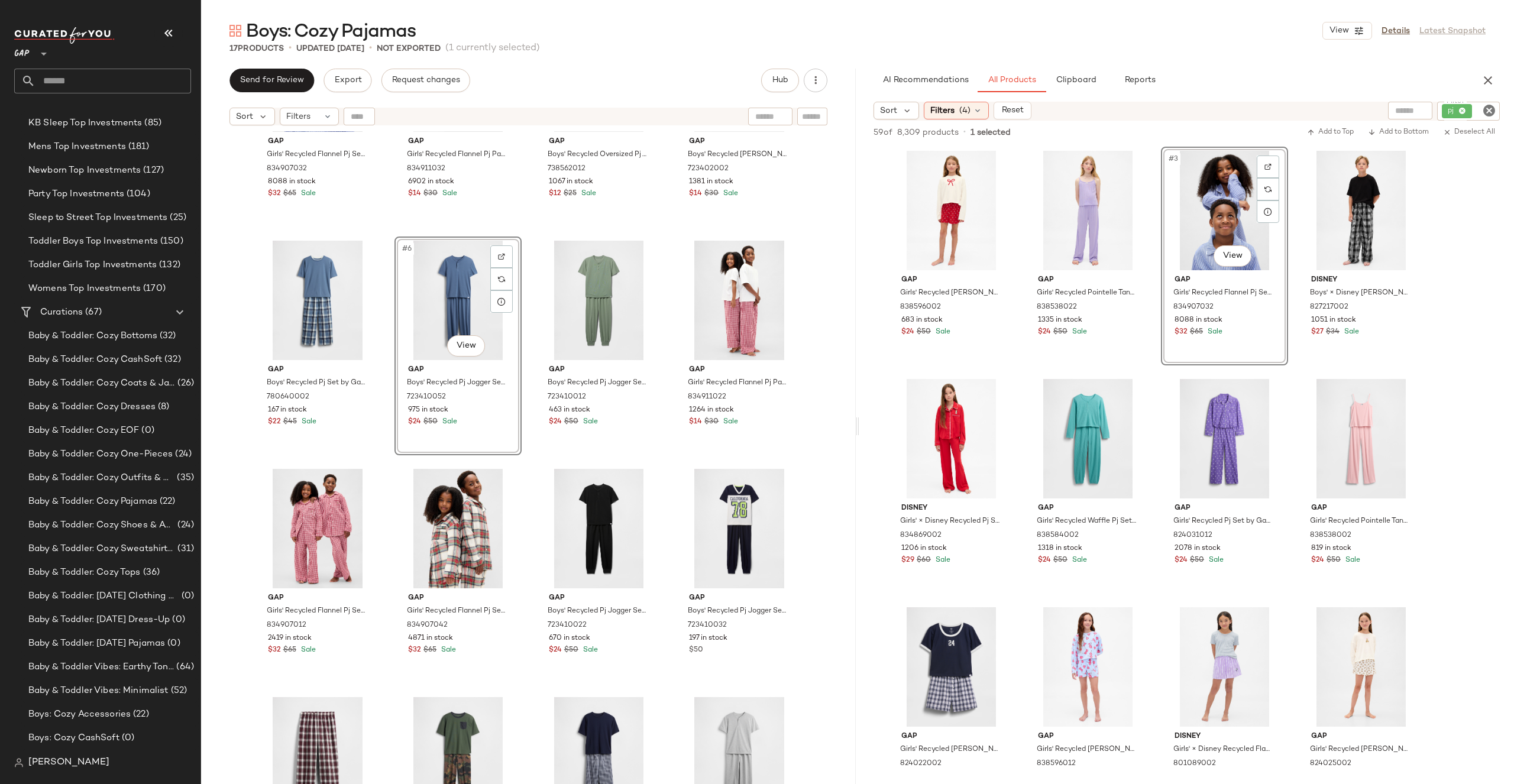
scroll to position [177, 0]
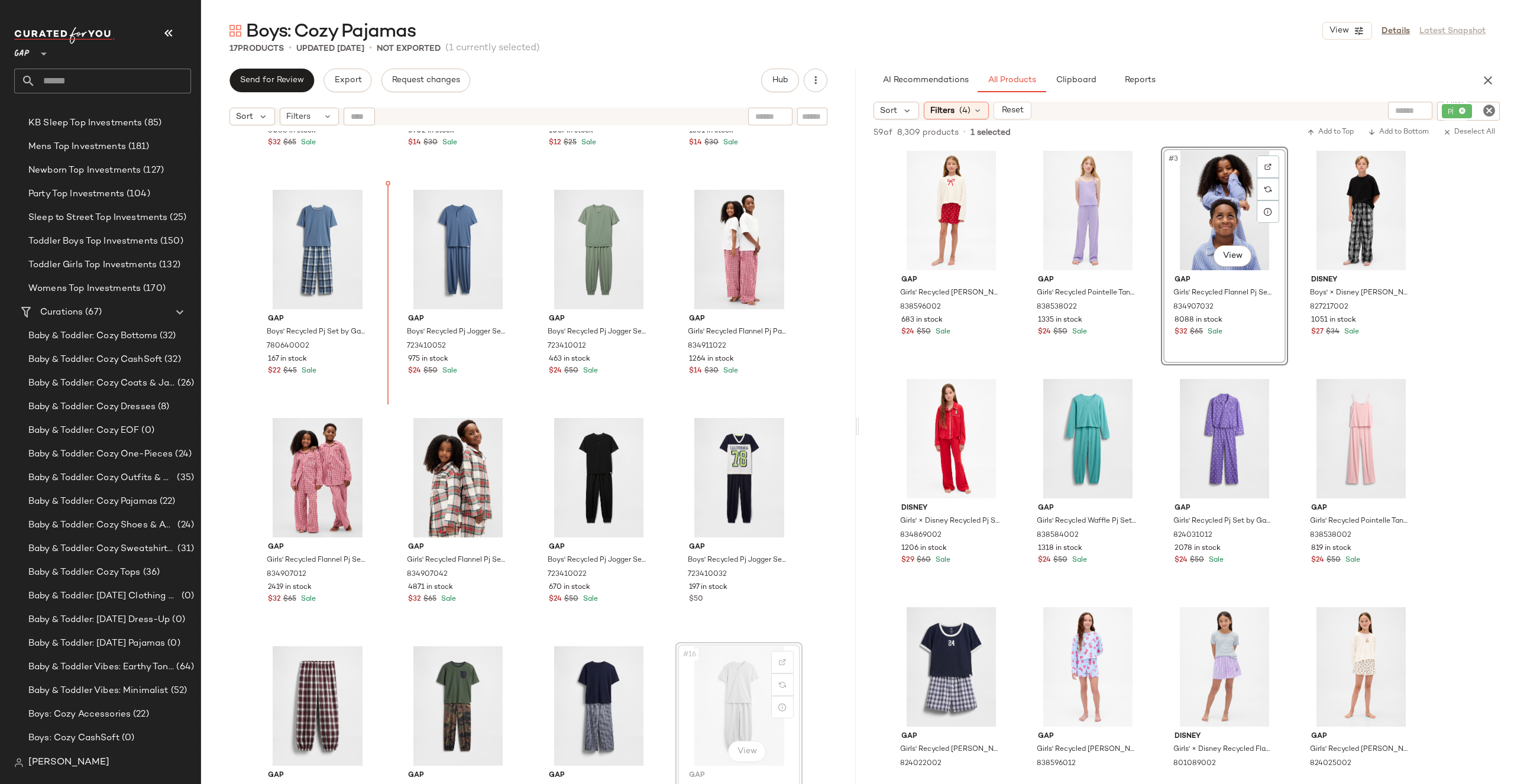
drag, startPoint x: 704, startPoint y: 685, endPoint x: 693, endPoint y: 677, distance: 13.6
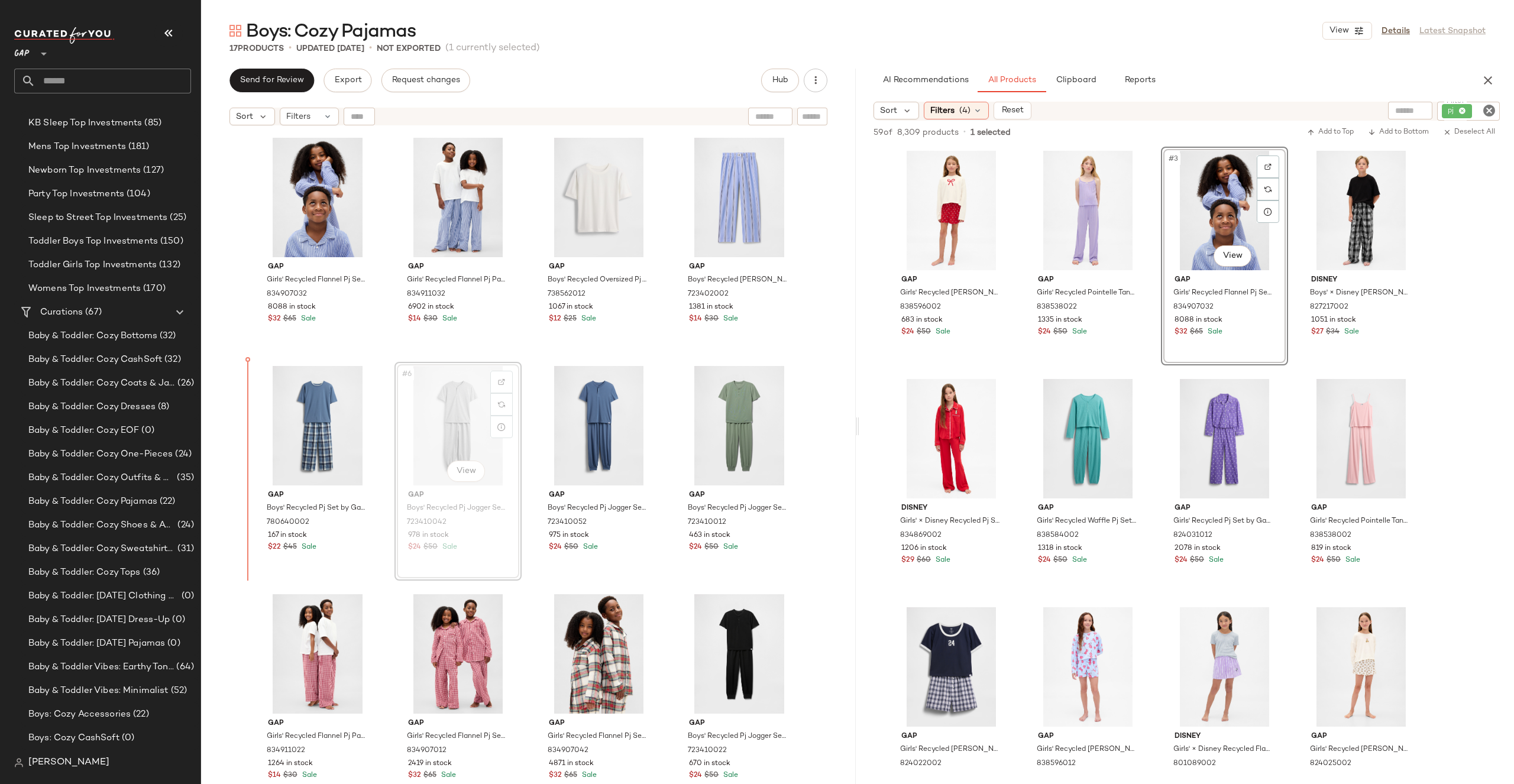
drag, startPoint x: 470, startPoint y: 441, endPoint x: 464, endPoint y: 441, distance: 6.0
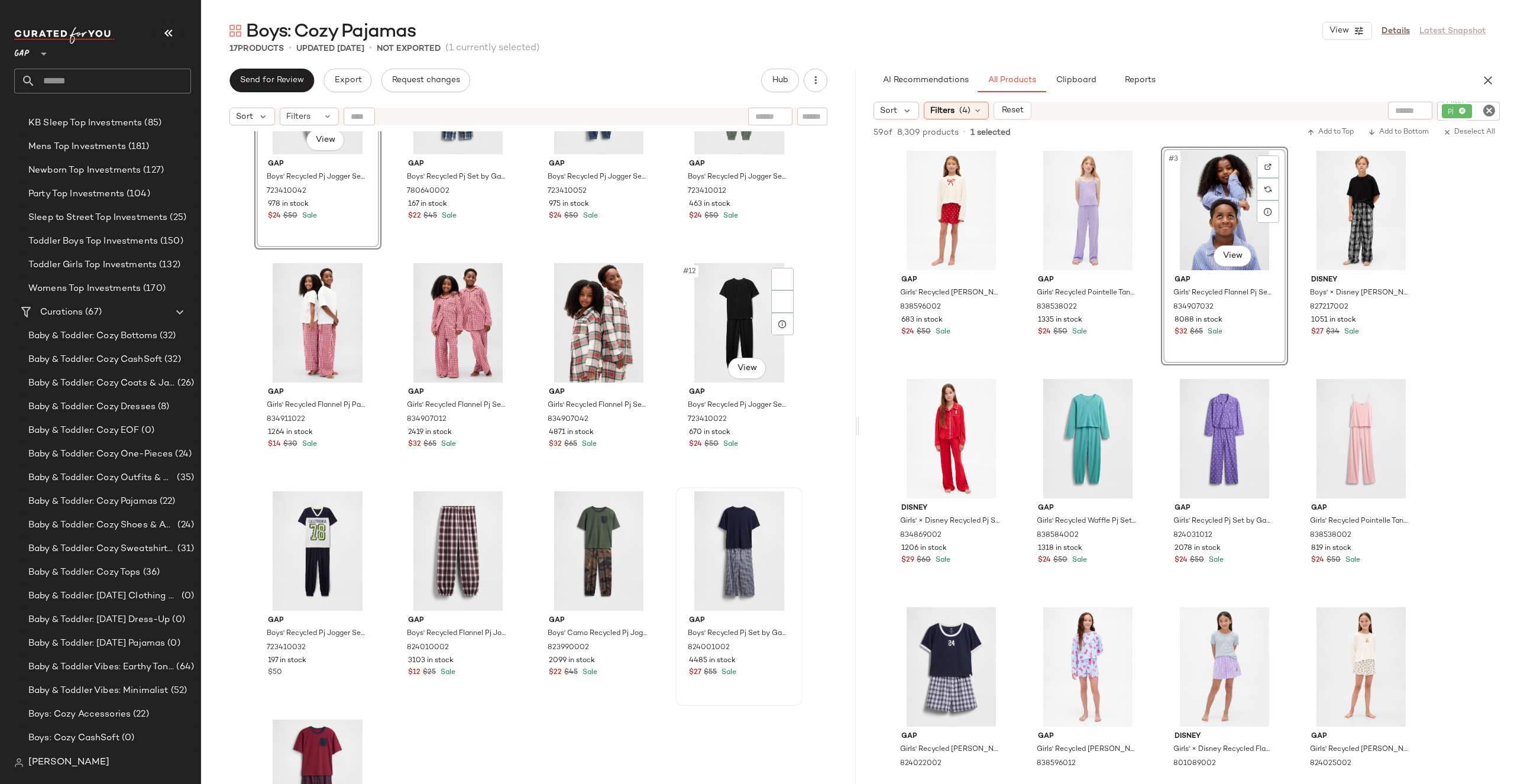
scroll to position [38, 0]
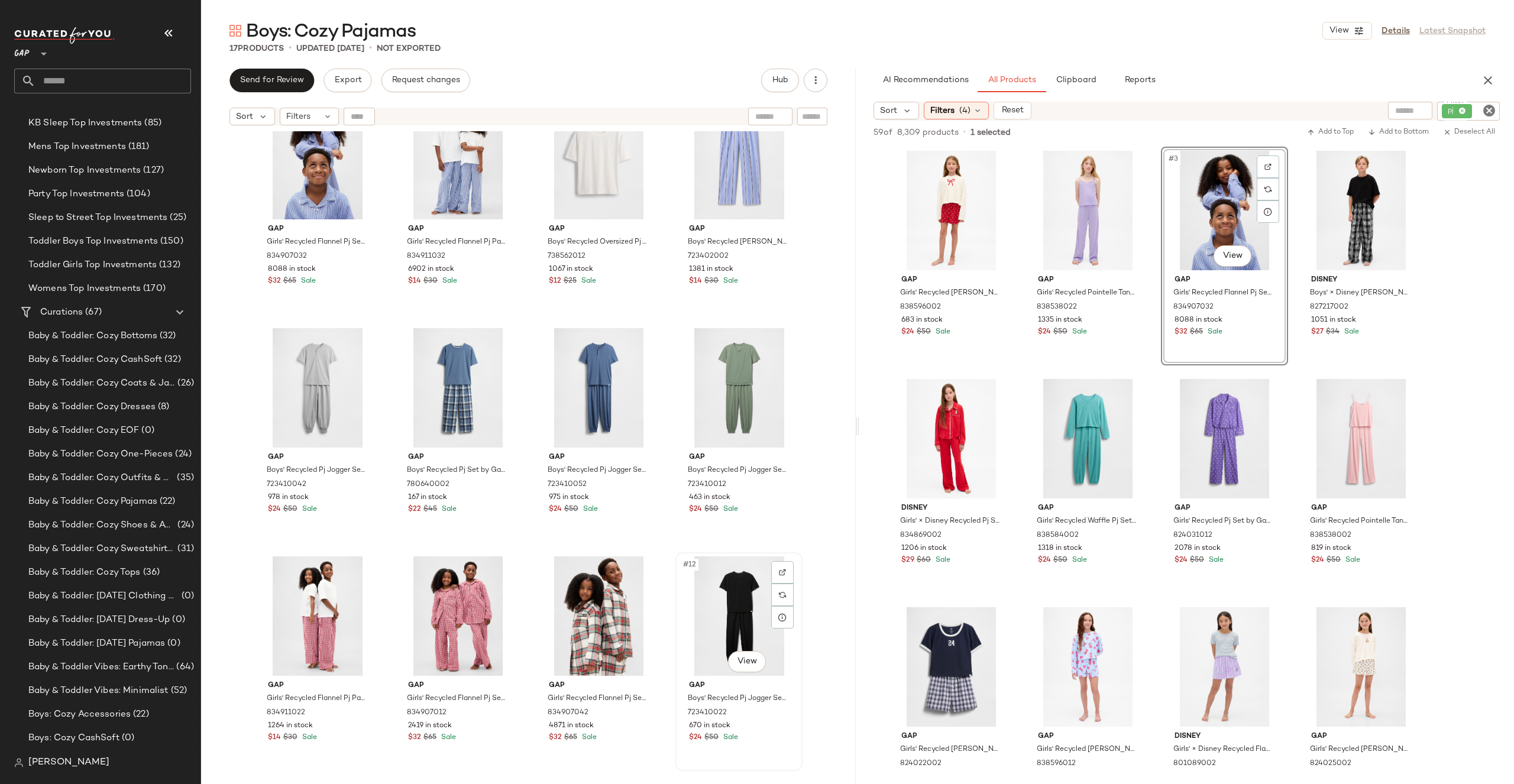
click at [718, 555] on div "#12 View Gap Boys' Recycled Pj Jogger Set by Gap Moonless Night Size 6 72341002…" at bounding box center [739, 662] width 124 height 217
drag, startPoint x: 724, startPoint y: 583, endPoint x: 715, endPoint y: 579, distance: 9.8
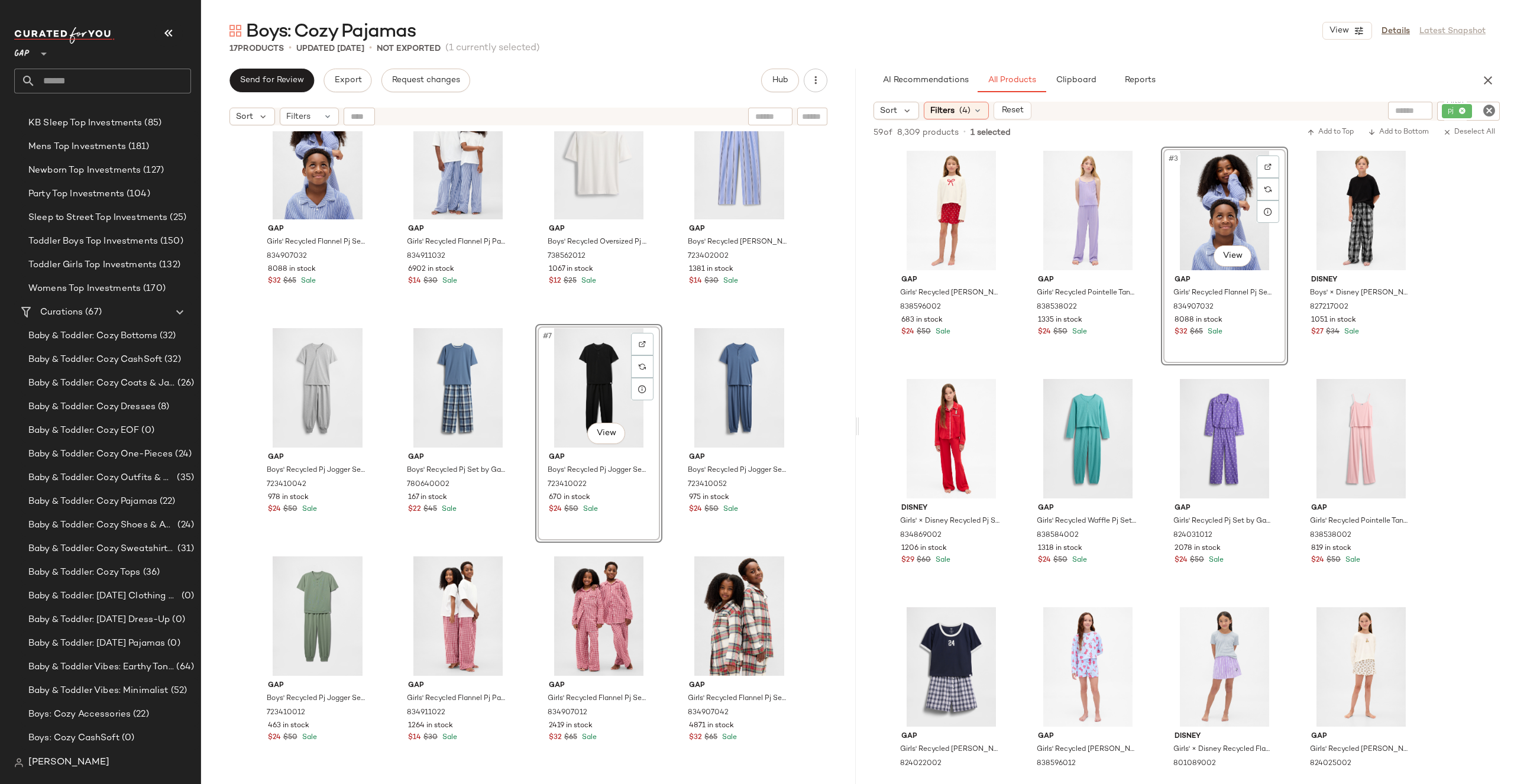
click at [821, 367] on div "Gap Girls' Recycled Flannel Pj Set by Gap Blue Pinstripe Size 6 834907032 8088 …" at bounding box center [528, 473] width 655 height 682
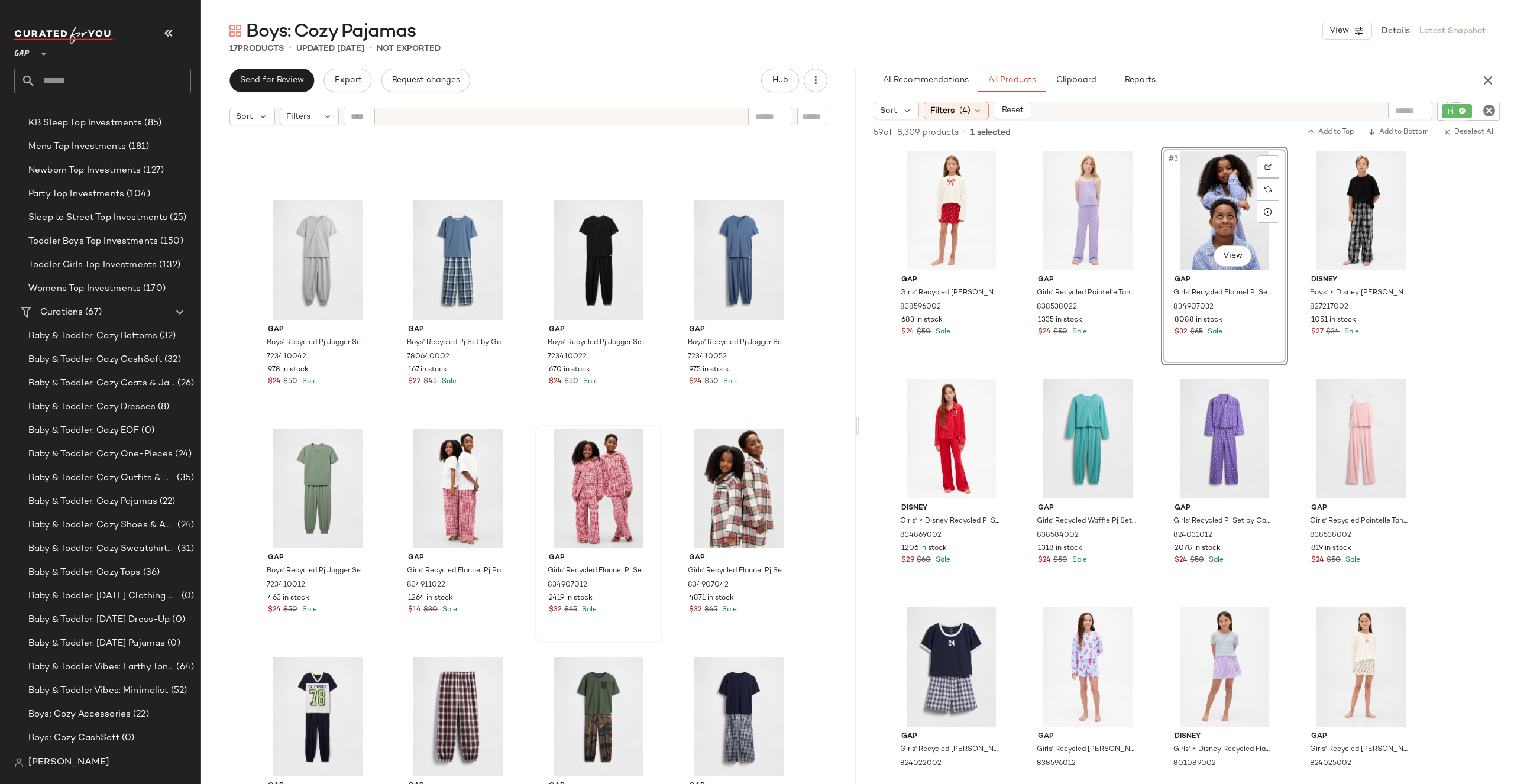
scroll to position [165, 0]
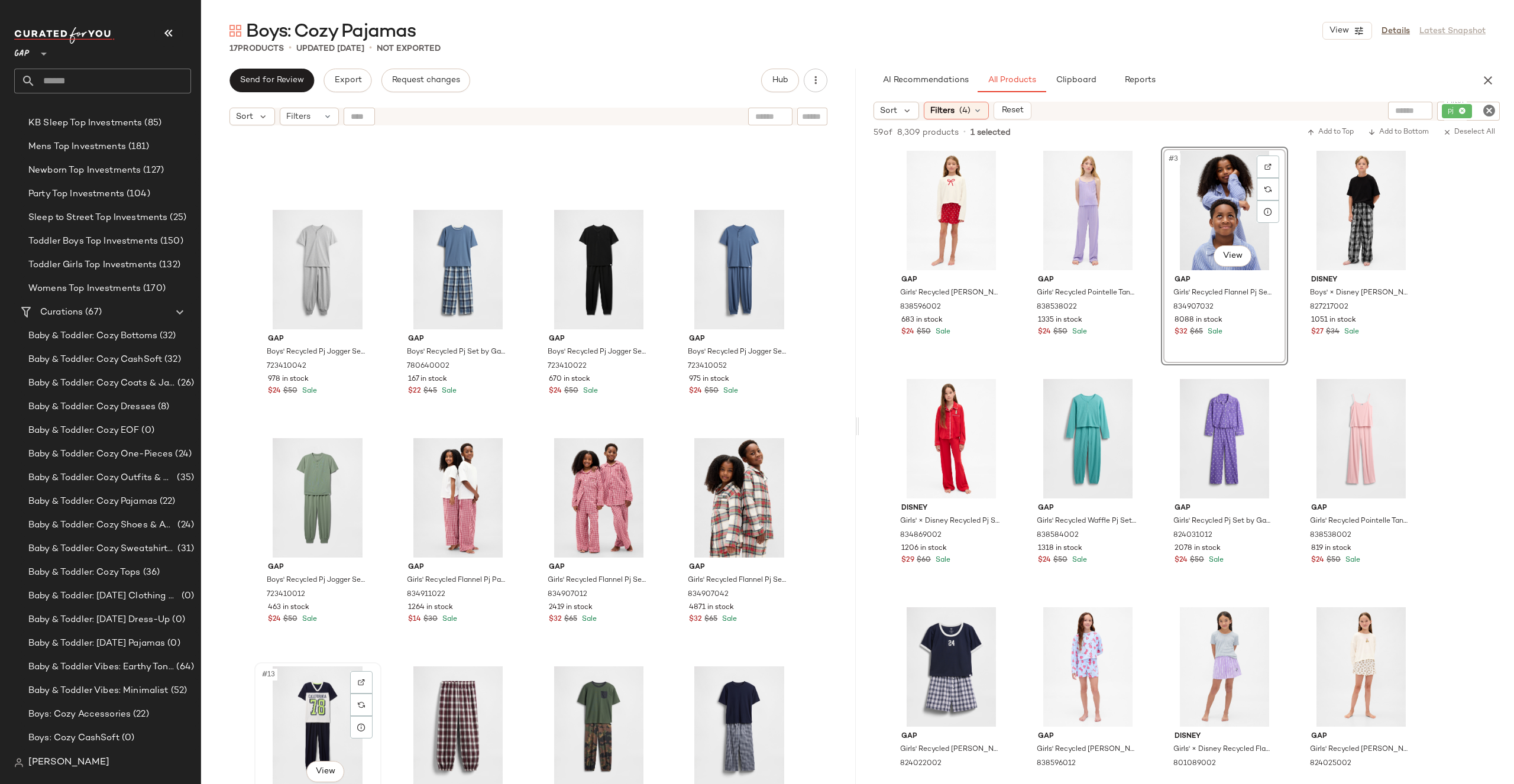
click at [315, 706] on div "#13 View" at bounding box center [318, 725] width 119 height 120
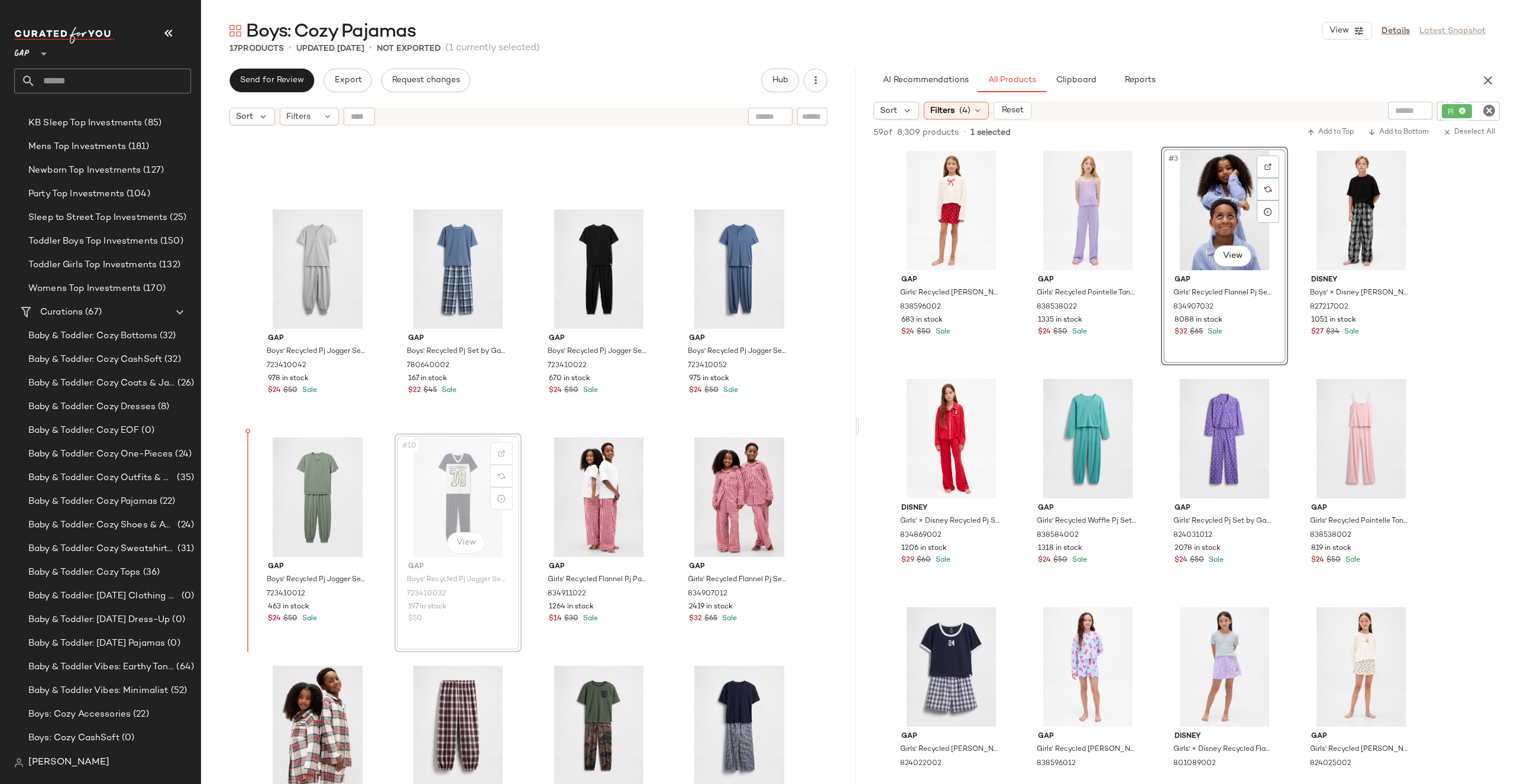
drag, startPoint x: 431, startPoint y: 508, endPoint x: 278, endPoint y: 506, distance: 153.0
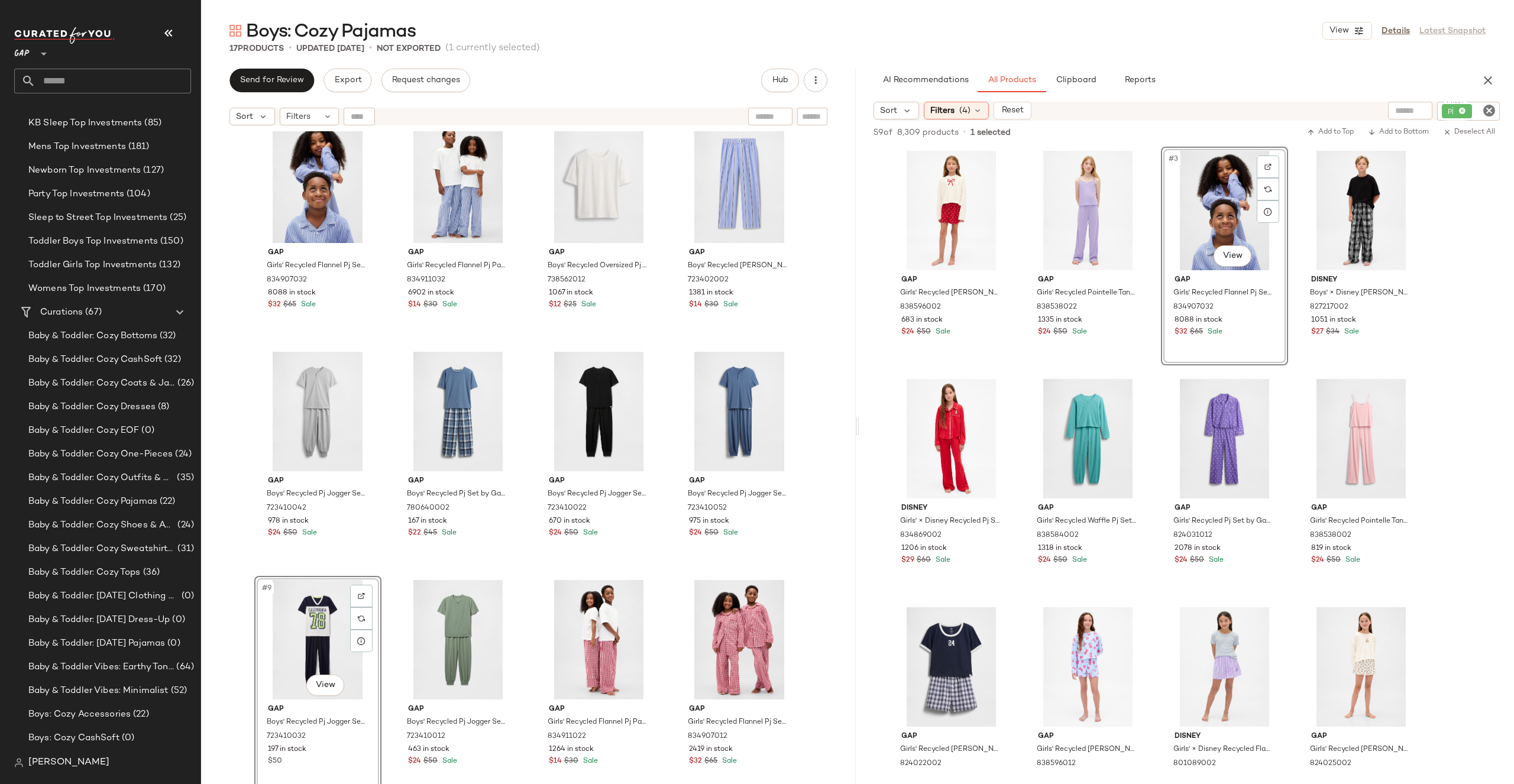
scroll to position [272, 0]
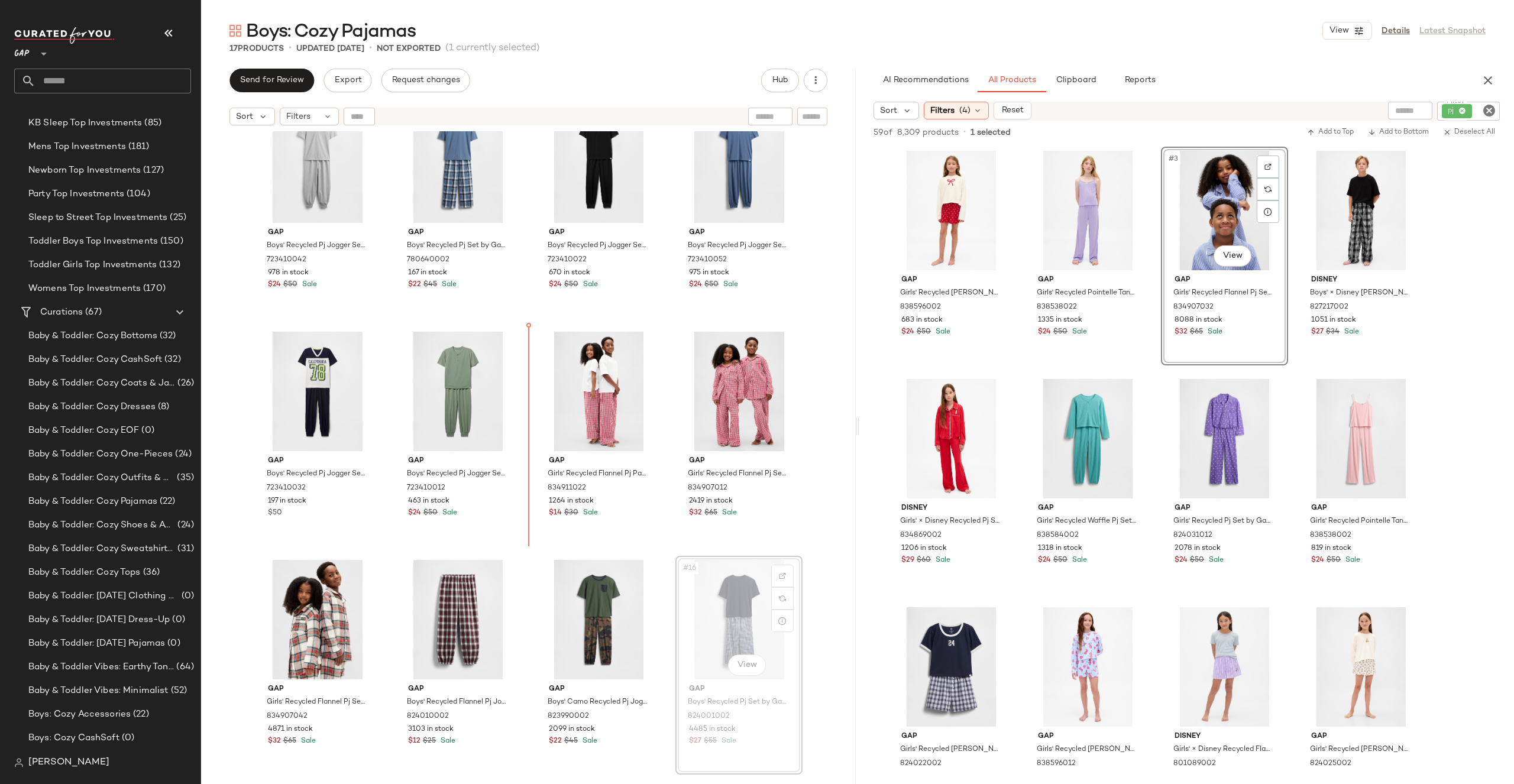
drag, startPoint x: 733, startPoint y: 596, endPoint x: 726, endPoint y: 591, distance: 8.6
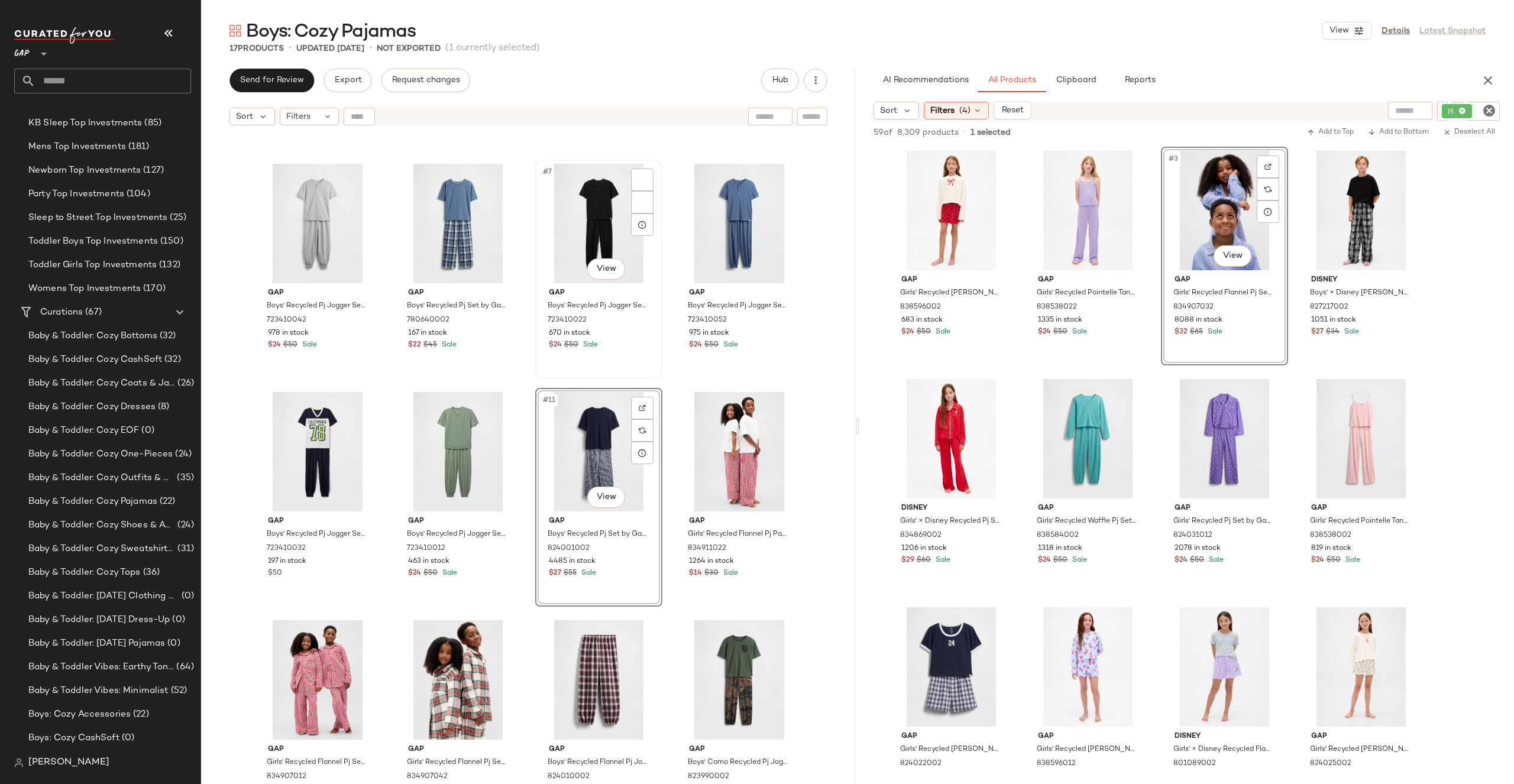
scroll to position [98, 0]
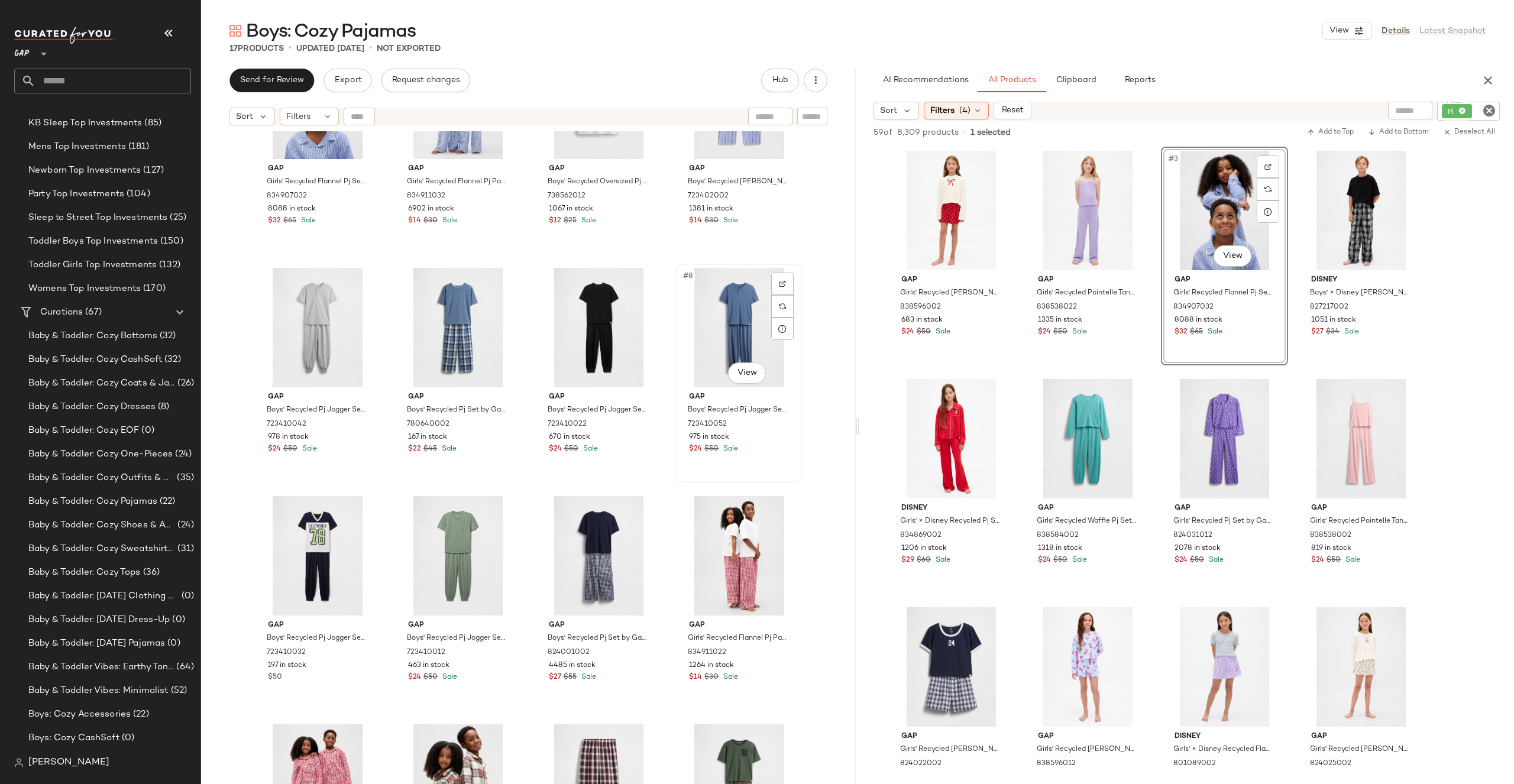
click at [722, 343] on div "#8 View" at bounding box center [739, 327] width 119 height 120
drag, startPoint x: 607, startPoint y: 515, endPoint x: 549, endPoint y: 351, distance: 174.0
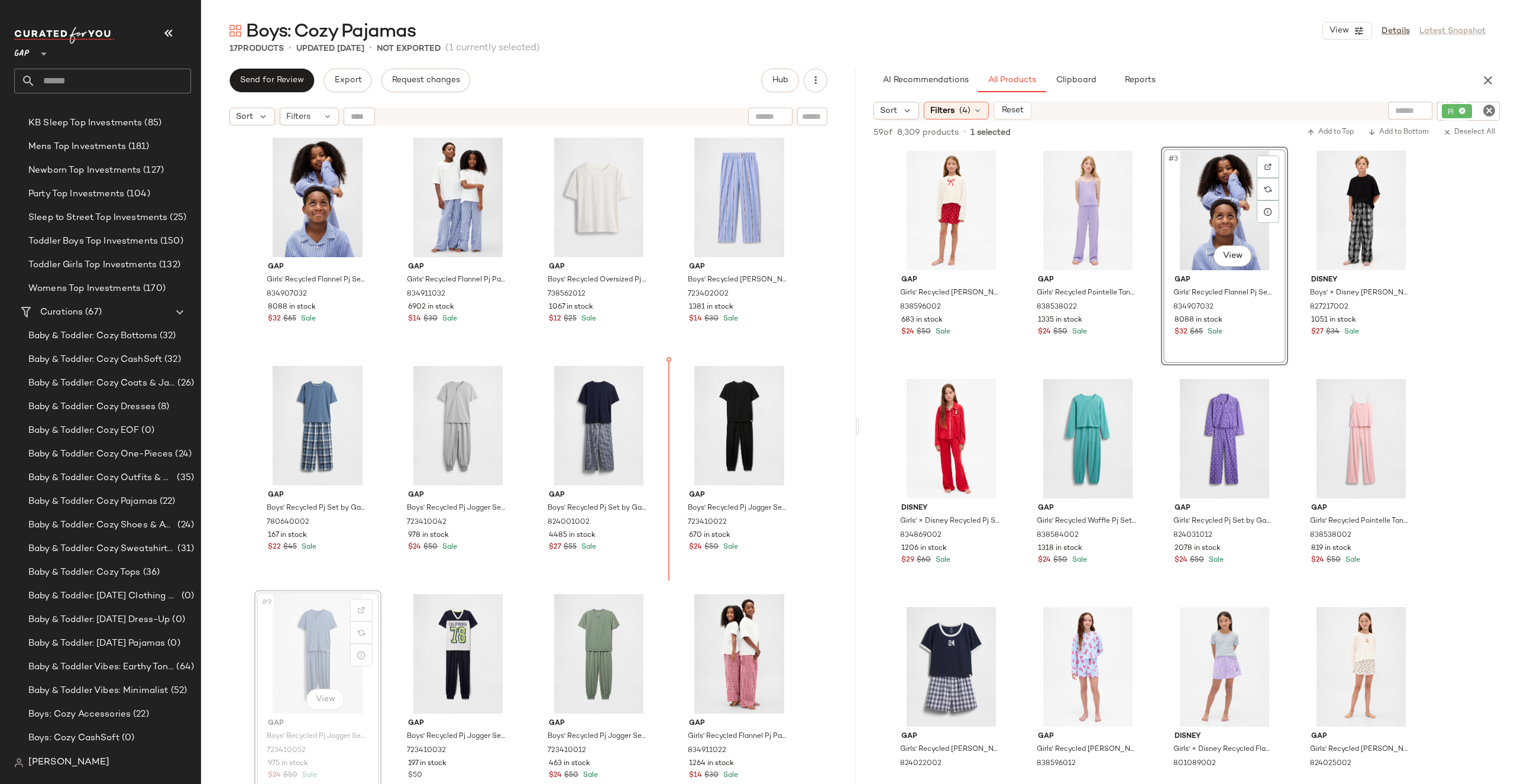
drag, startPoint x: 327, startPoint y: 656, endPoint x: 335, endPoint y: 645, distance: 13.6
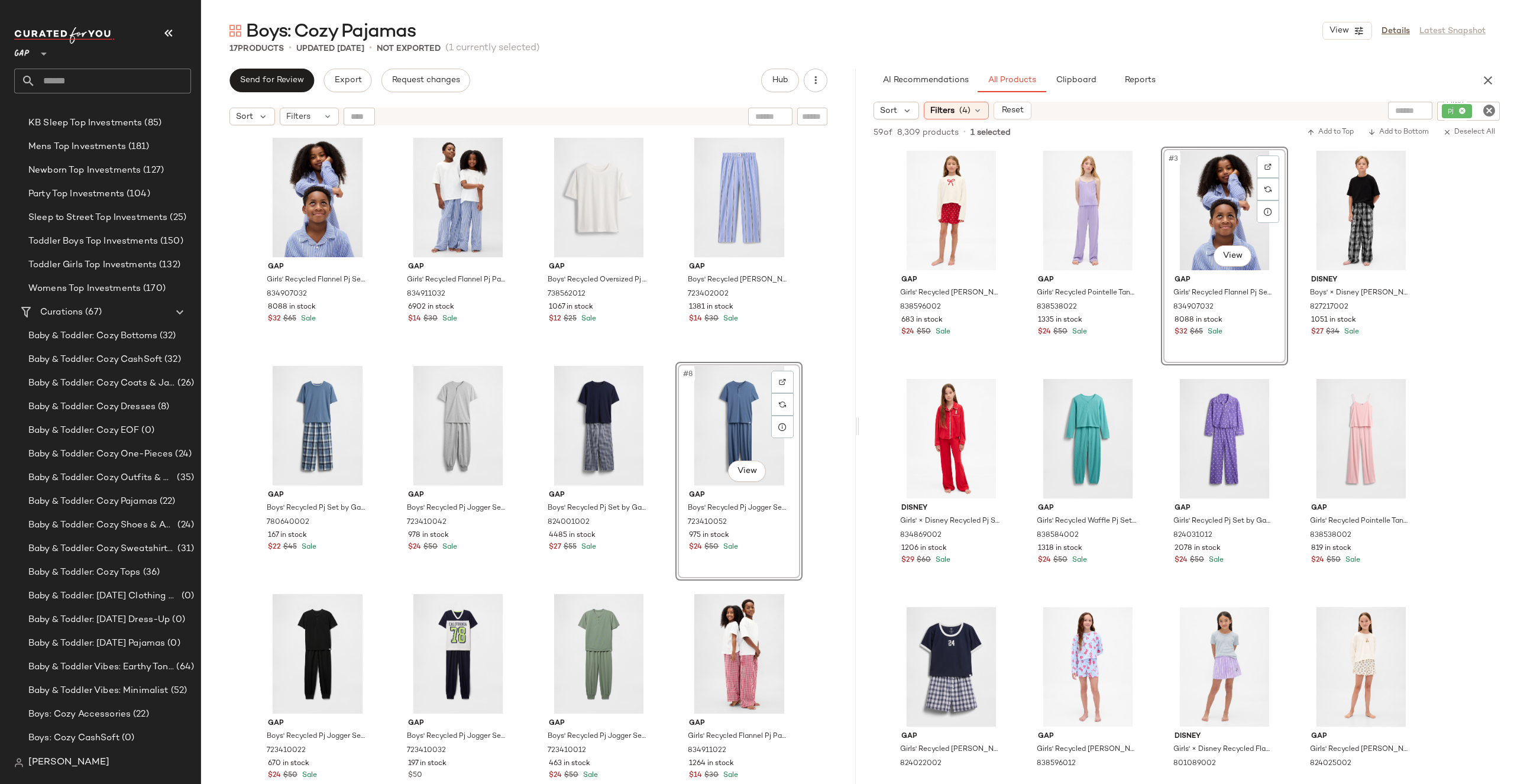
click at [803, 388] on div "Gap Girls' Recycled Flannel Pj Set by Gap Blue Pinstripe Size 6 834907032 8088 …" at bounding box center [528, 473] width 655 height 682
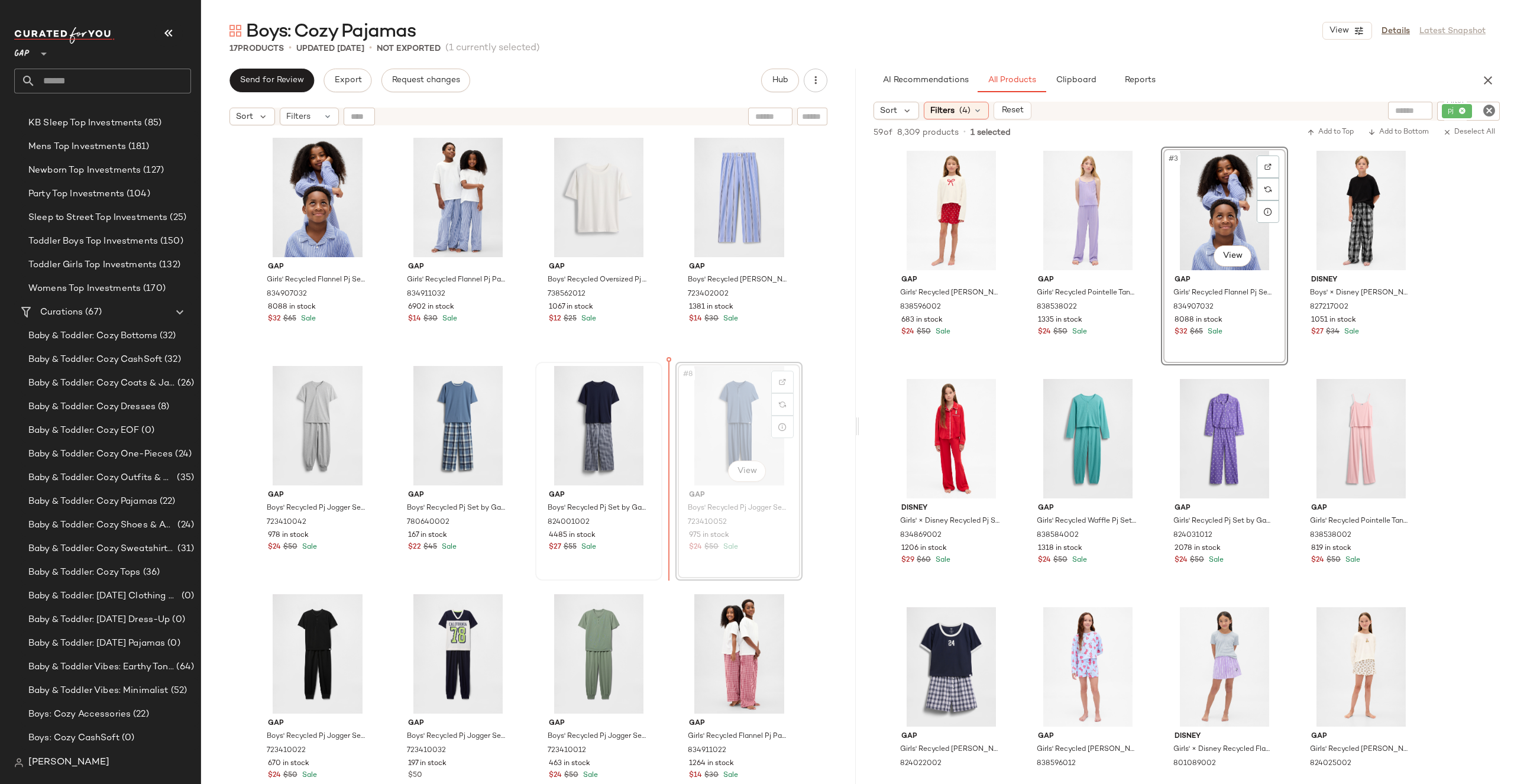
drag, startPoint x: 720, startPoint y: 414, endPoint x: 538, endPoint y: 414, distance: 182.0
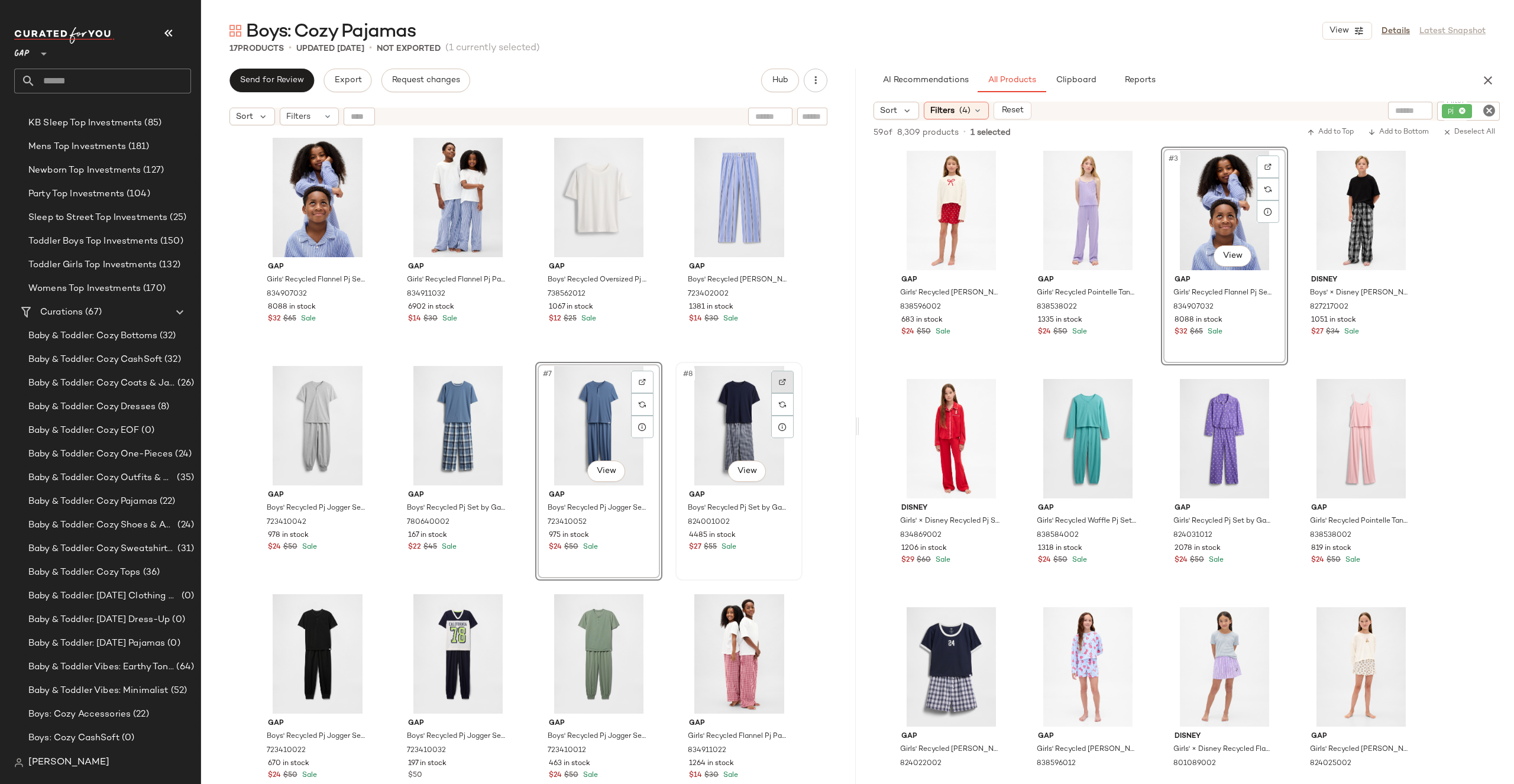
click at [787, 389] on div at bounding box center [783, 382] width 22 height 22
click at [820, 400] on div "Gap Girls' Recycled Flannel Pj Set by Gap Blue Pinstripe Size 6 834907032 8088 …" at bounding box center [528, 473] width 655 height 682
click at [820, 394] on div "Gap Girls' Recycled Flannel Pj Set by Gap Blue Pinstripe Size 6 834907032 8088 …" at bounding box center [528, 473] width 655 height 682
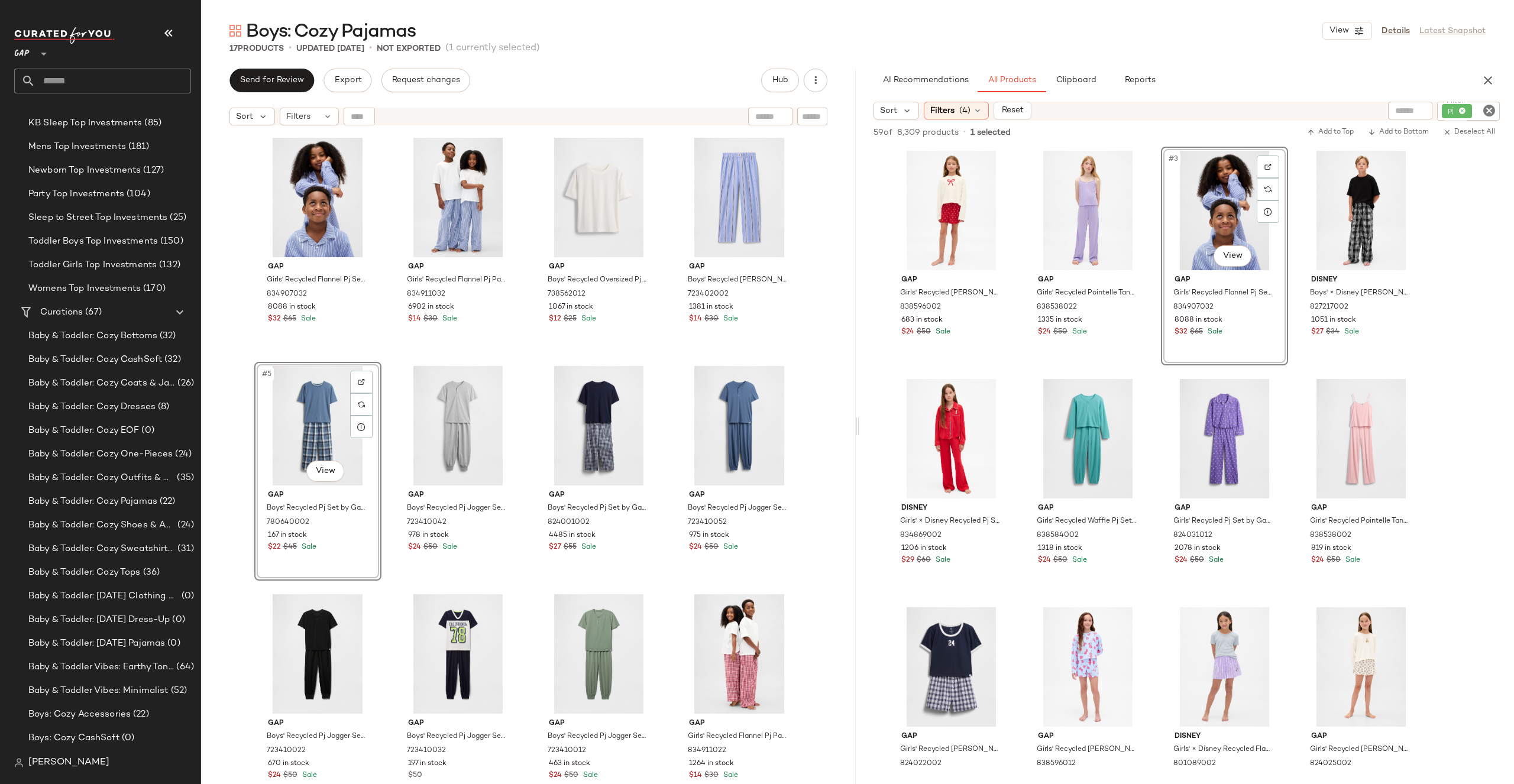
click at [845, 388] on div "Gap Girls' Recycled Flannel Pj Set by Gap Blue Pinstripe Size 6 834907032 8088 …" at bounding box center [528, 473] width 655 height 682
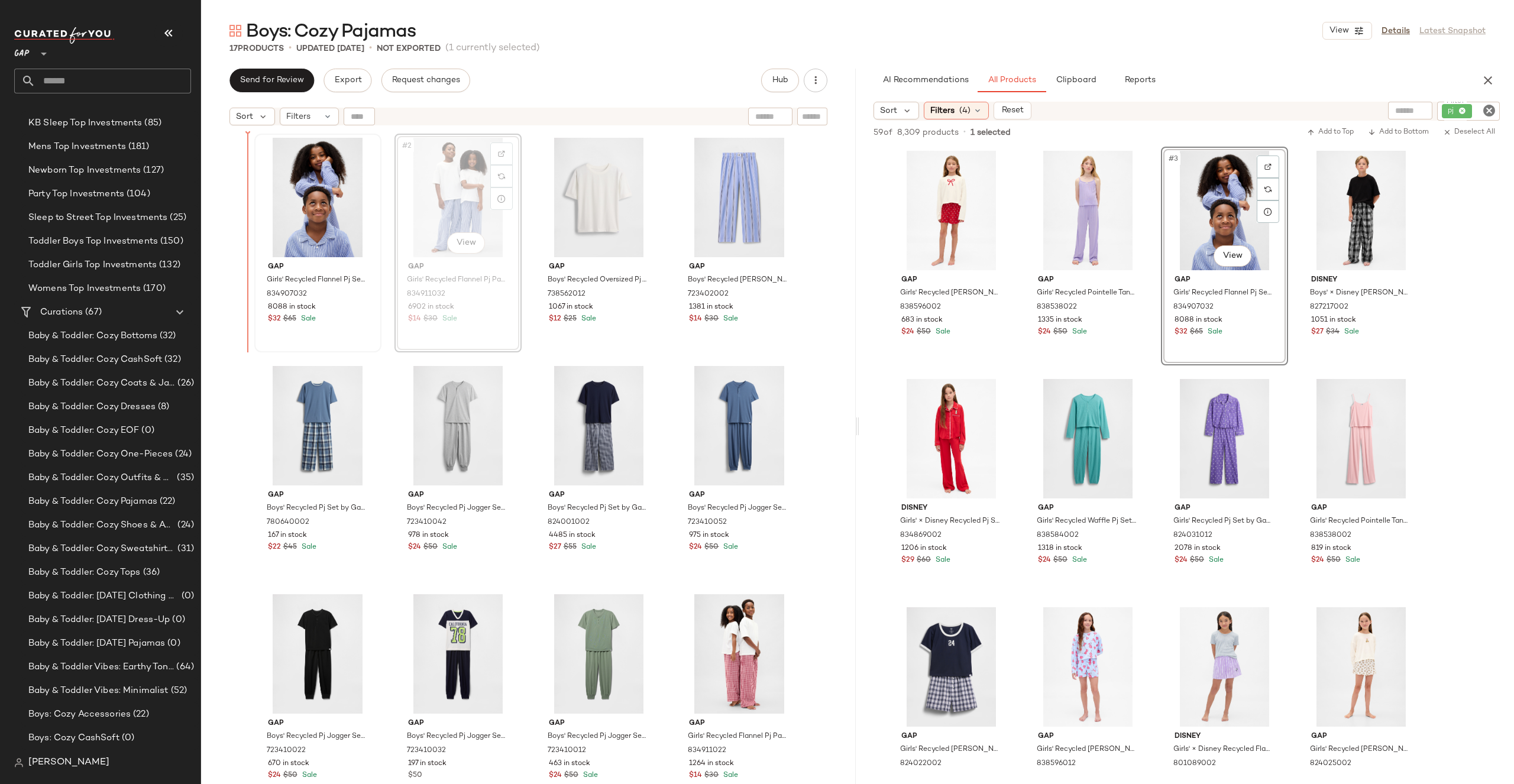
drag, startPoint x: 464, startPoint y: 198, endPoint x: 294, endPoint y: 201, distance: 170.0
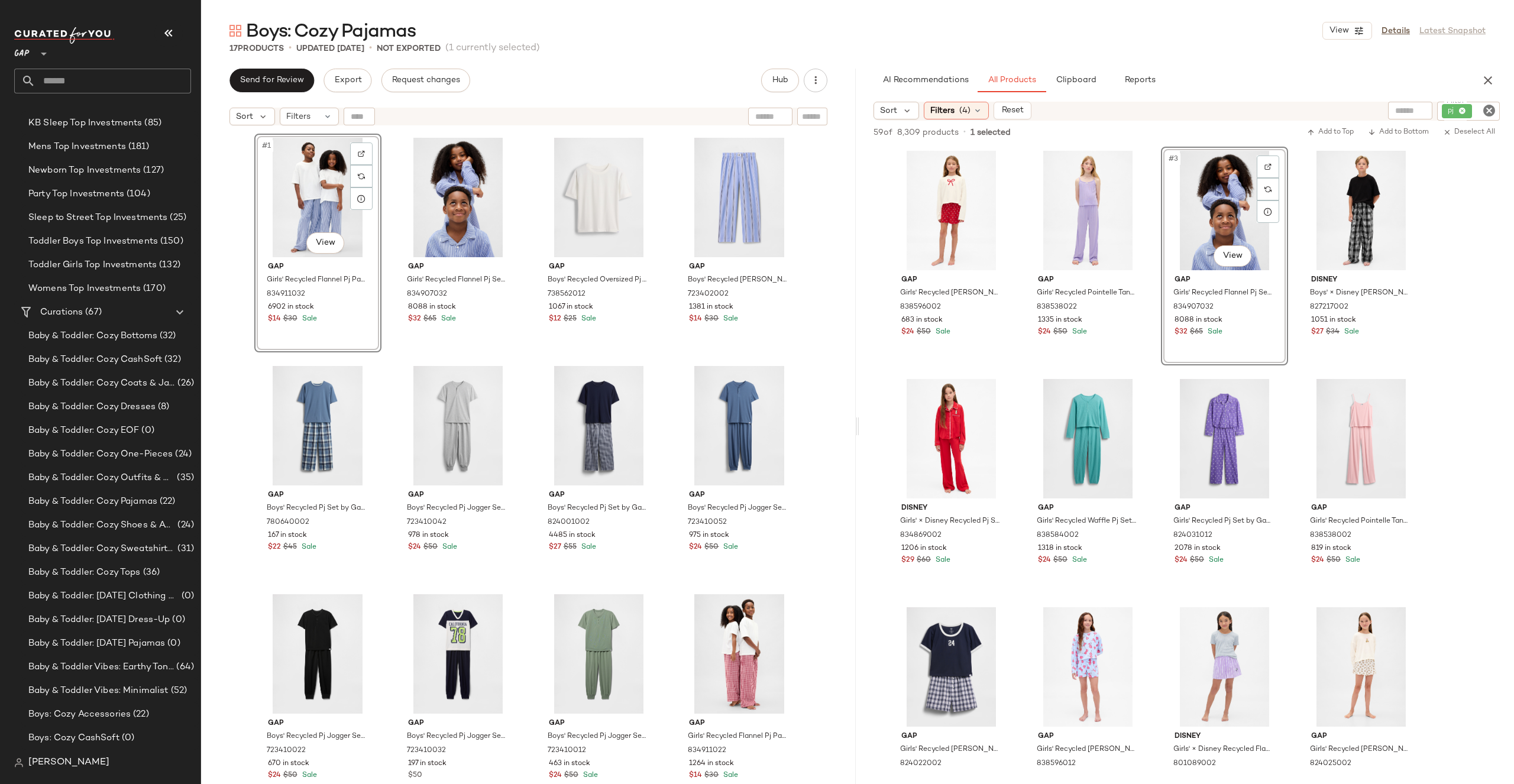
click at [643, 53] on div "17 Products • updated [DATE] • Not Exported (1 currently selected)" at bounding box center [857, 48] width 1313 height 12
click at [824, 278] on div "#1 View Gap Girls' Recycled Flannel Pj Pants by Gap Blue Pinstripe Size 6 83491…" at bounding box center [528, 473] width 655 height 682
click at [826, 314] on div "#1 View Gap Girls' Recycled Flannel Pj Pants by Gap Blue Pinstripe Size 6 83491…" at bounding box center [528, 473] width 655 height 682
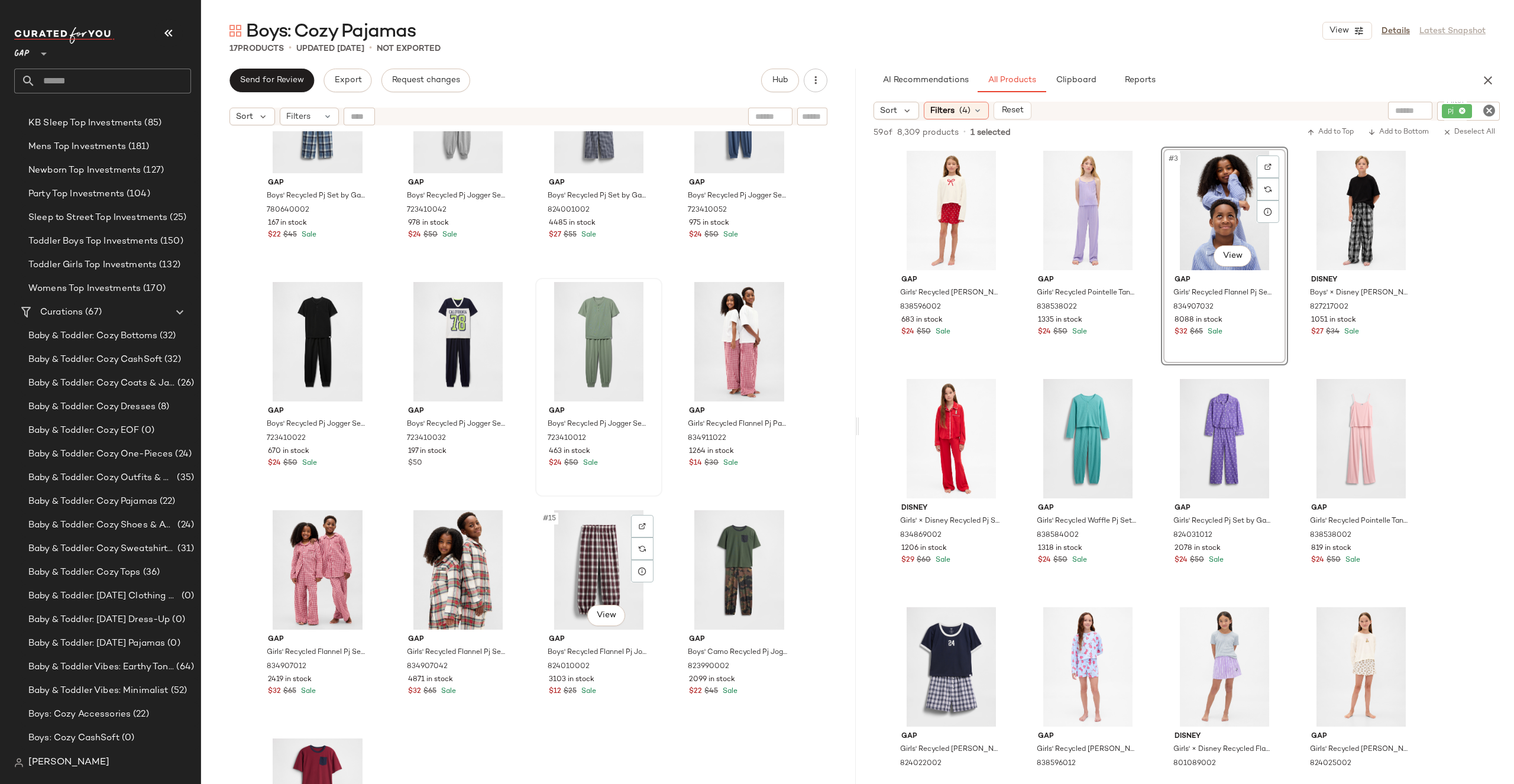
scroll to position [324, 0]
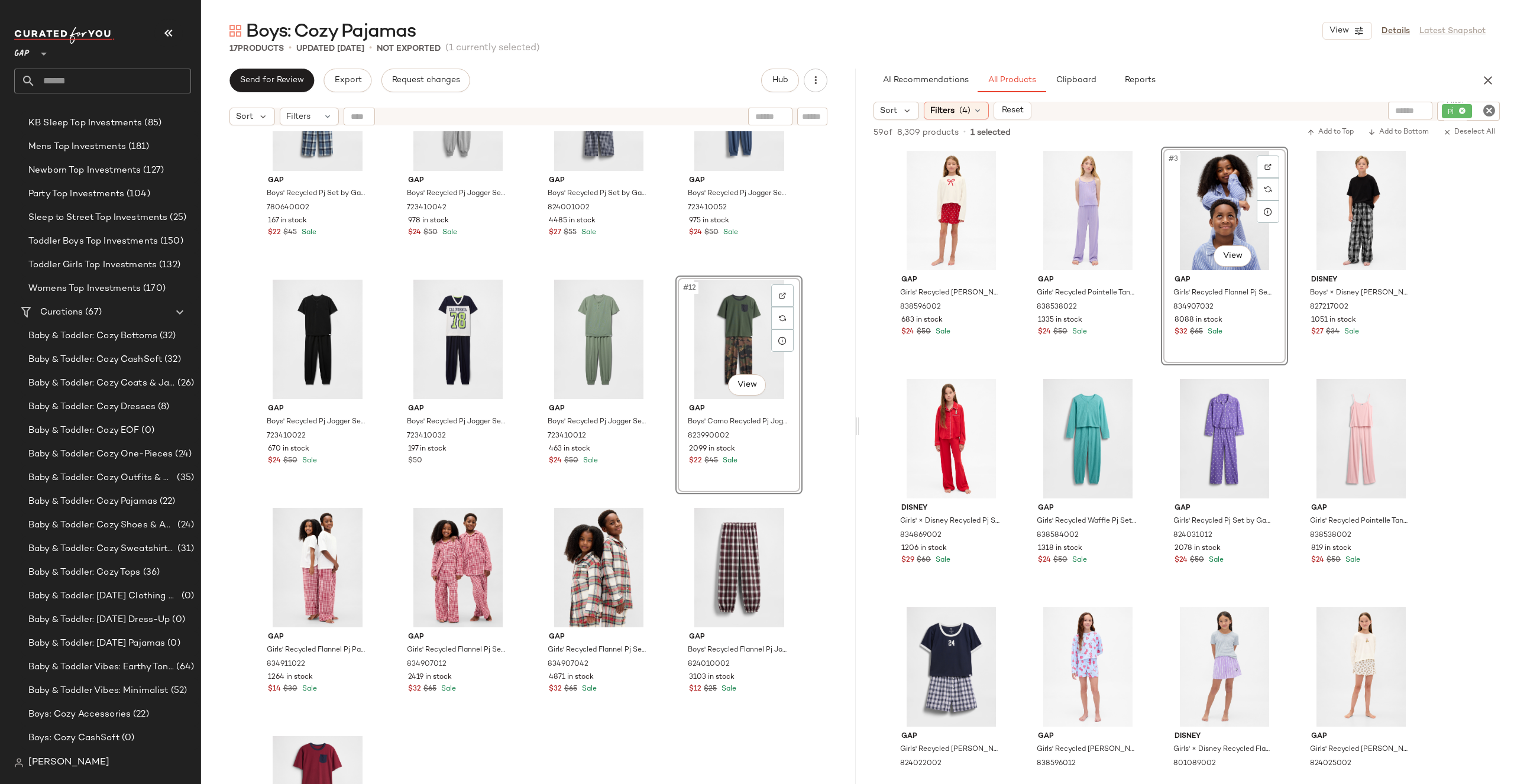
click at [843, 368] on div "Gap Boys' Recycled Pj Set by Gap Blue White Plaid Size 6 780640002 167 in stock…" at bounding box center [528, 473] width 655 height 682
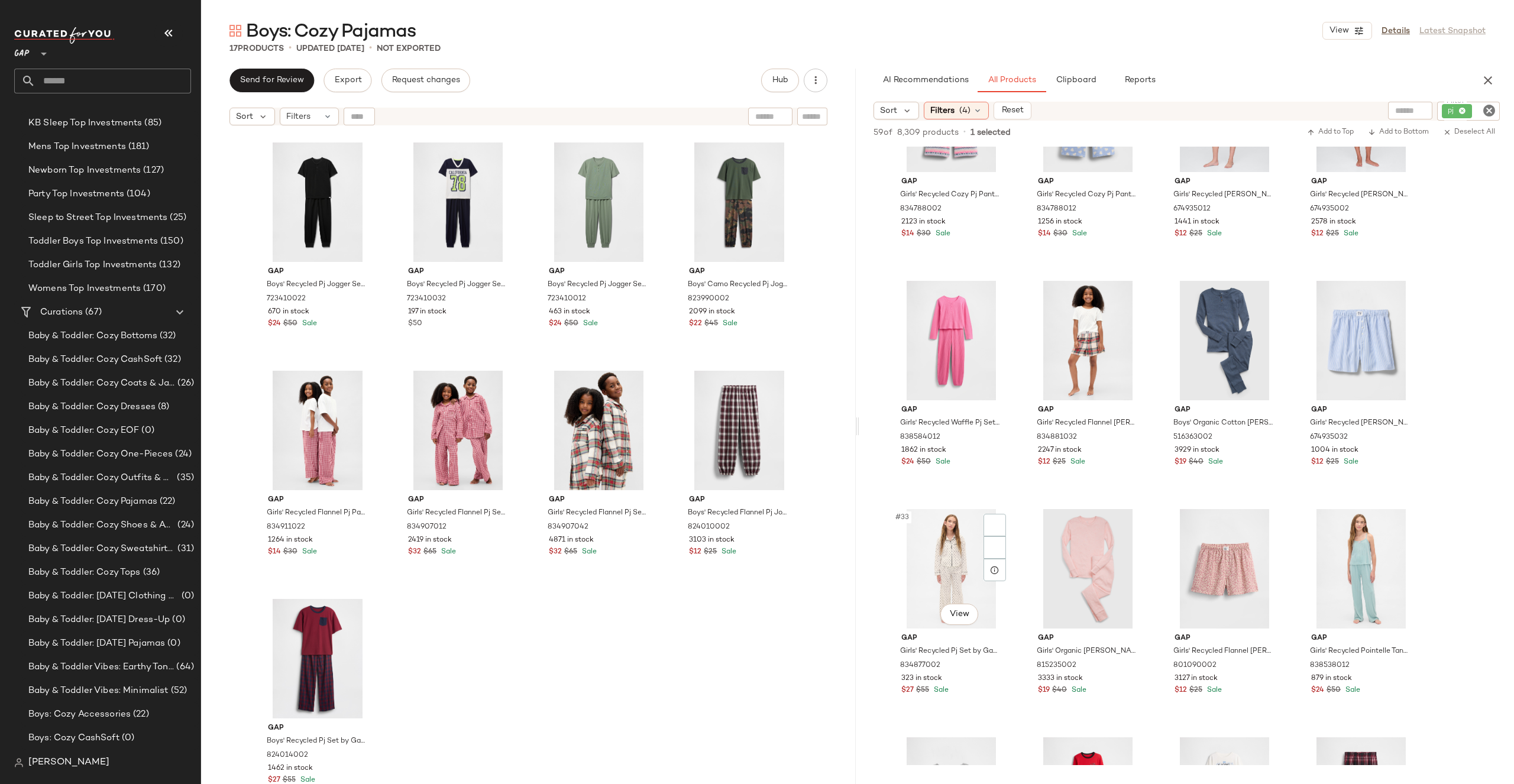
scroll to position [1538, 0]
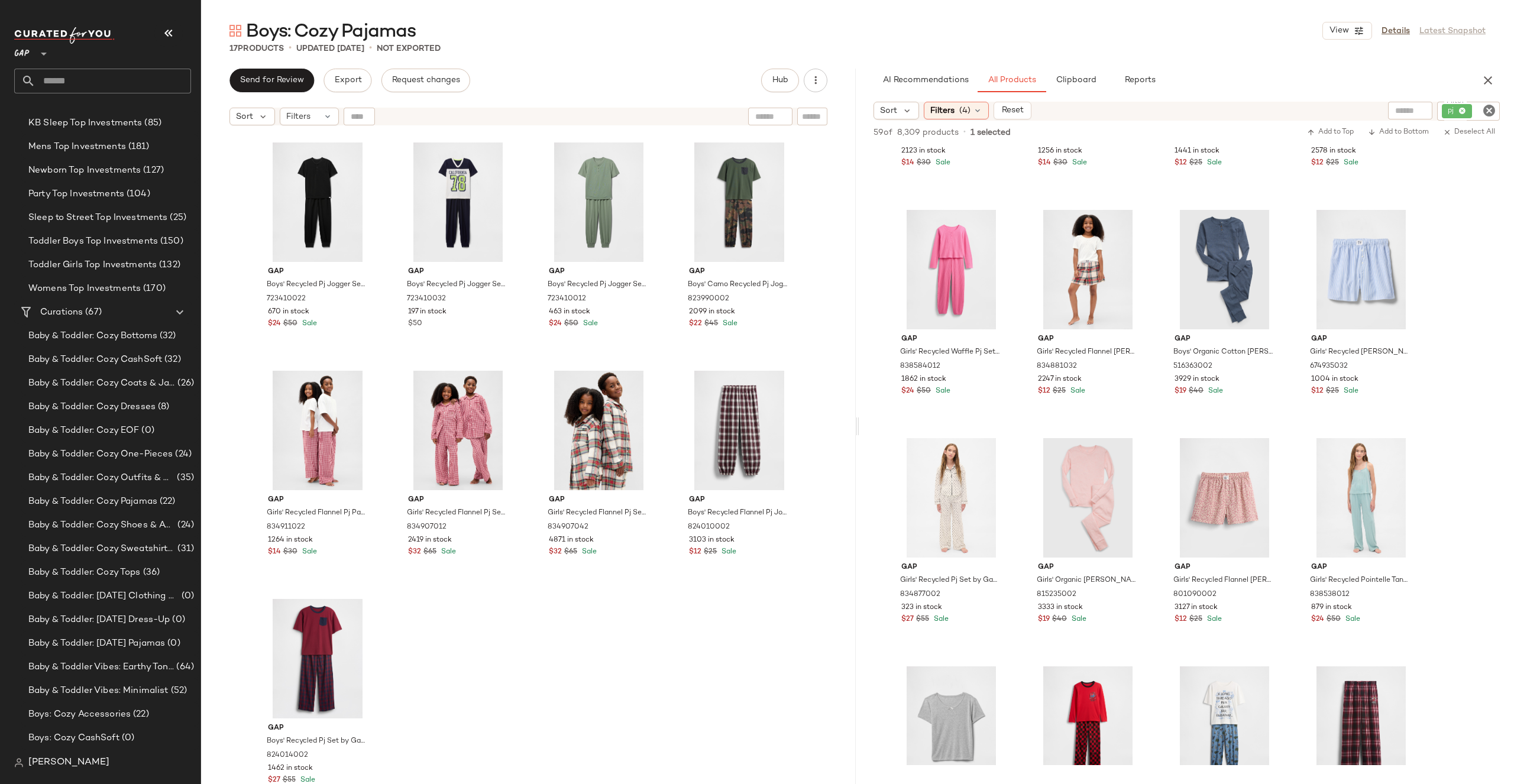
click at [528, 645] on div "Gap Boys' Recycled Pj Set by Gap Blue White Plaid Size 6 780640002 167 in stock…" at bounding box center [528, 473] width 655 height 682
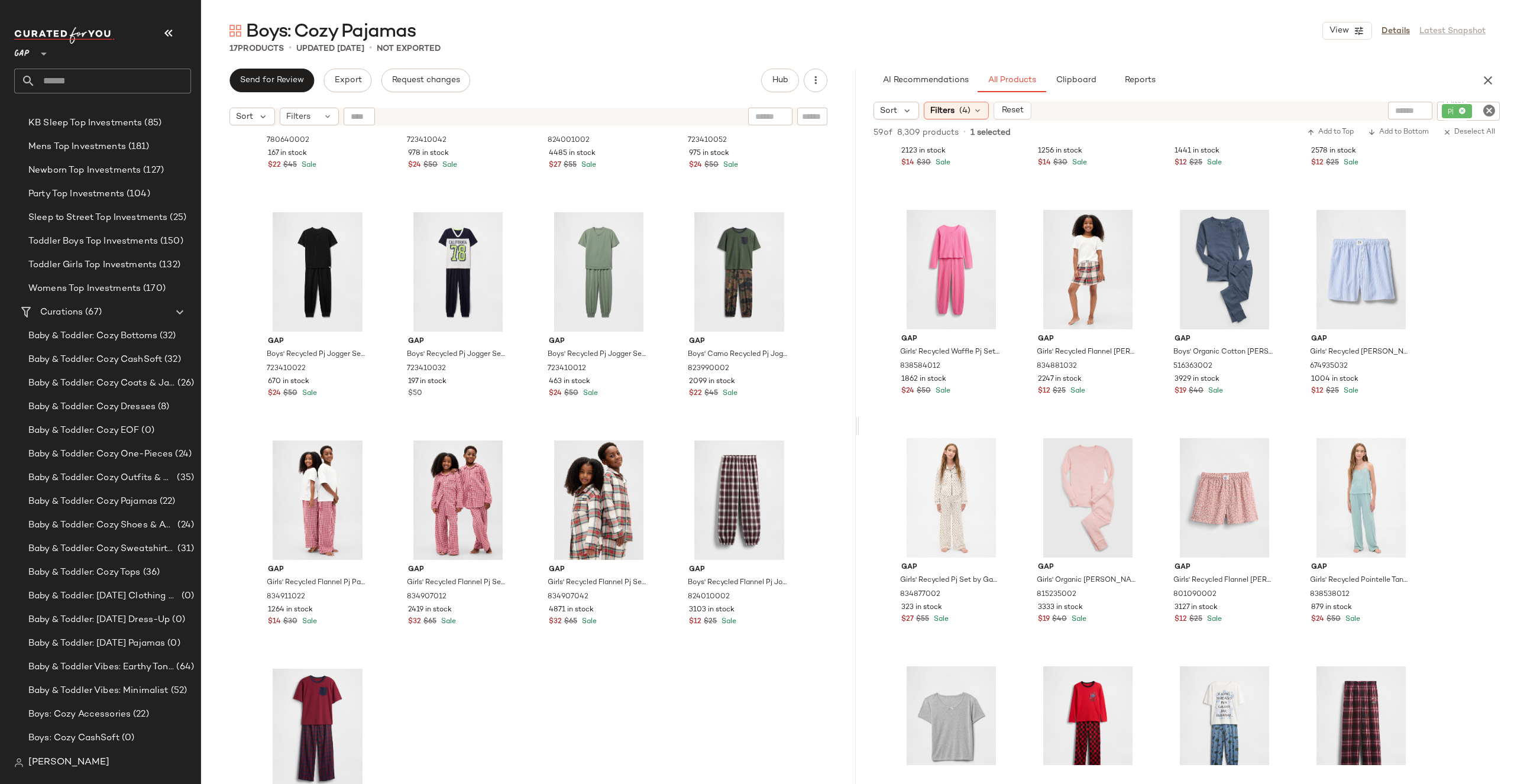
scroll to position [248, 0]
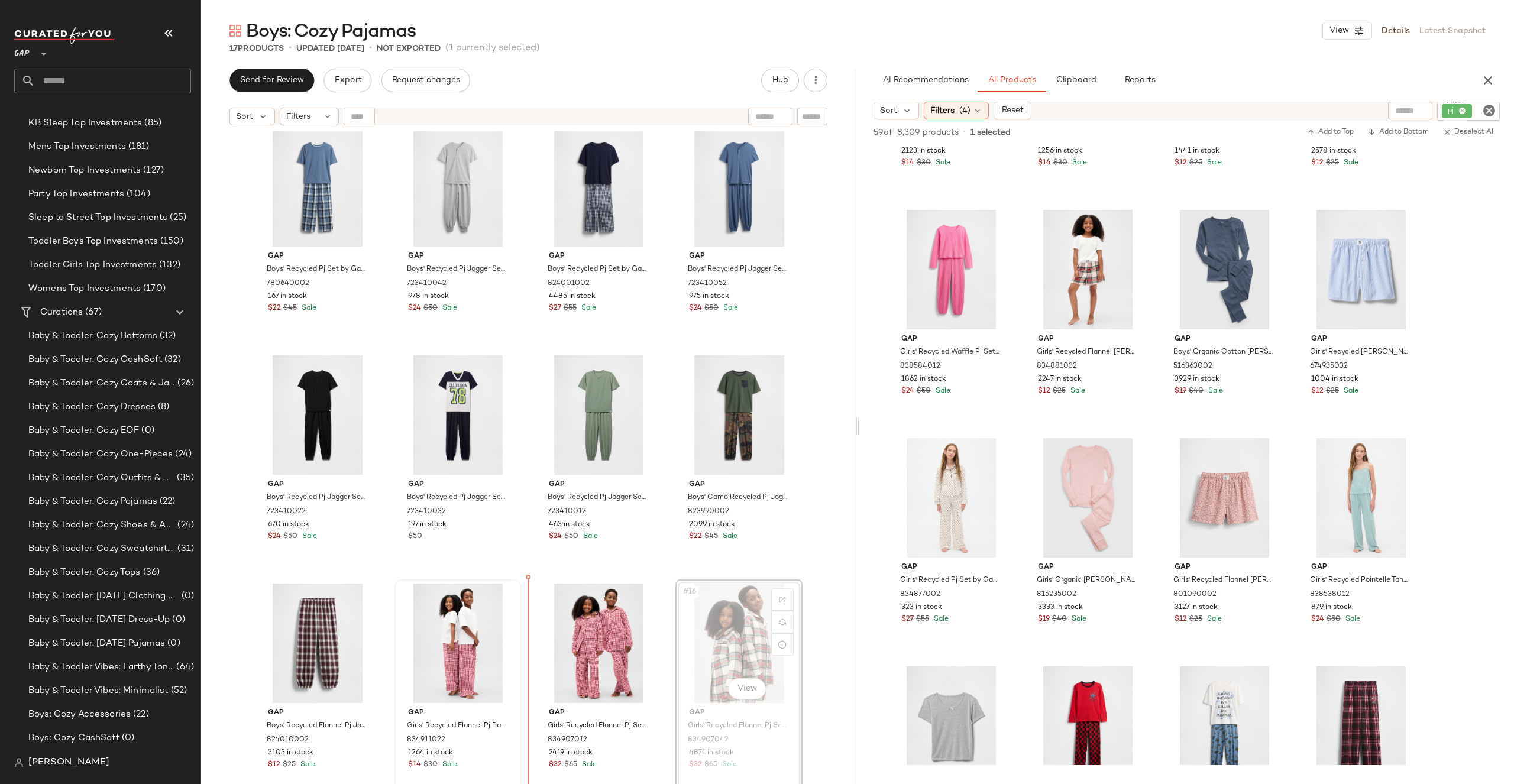
drag, startPoint x: 758, startPoint y: 625, endPoint x: 442, endPoint y: 632, distance: 316.1
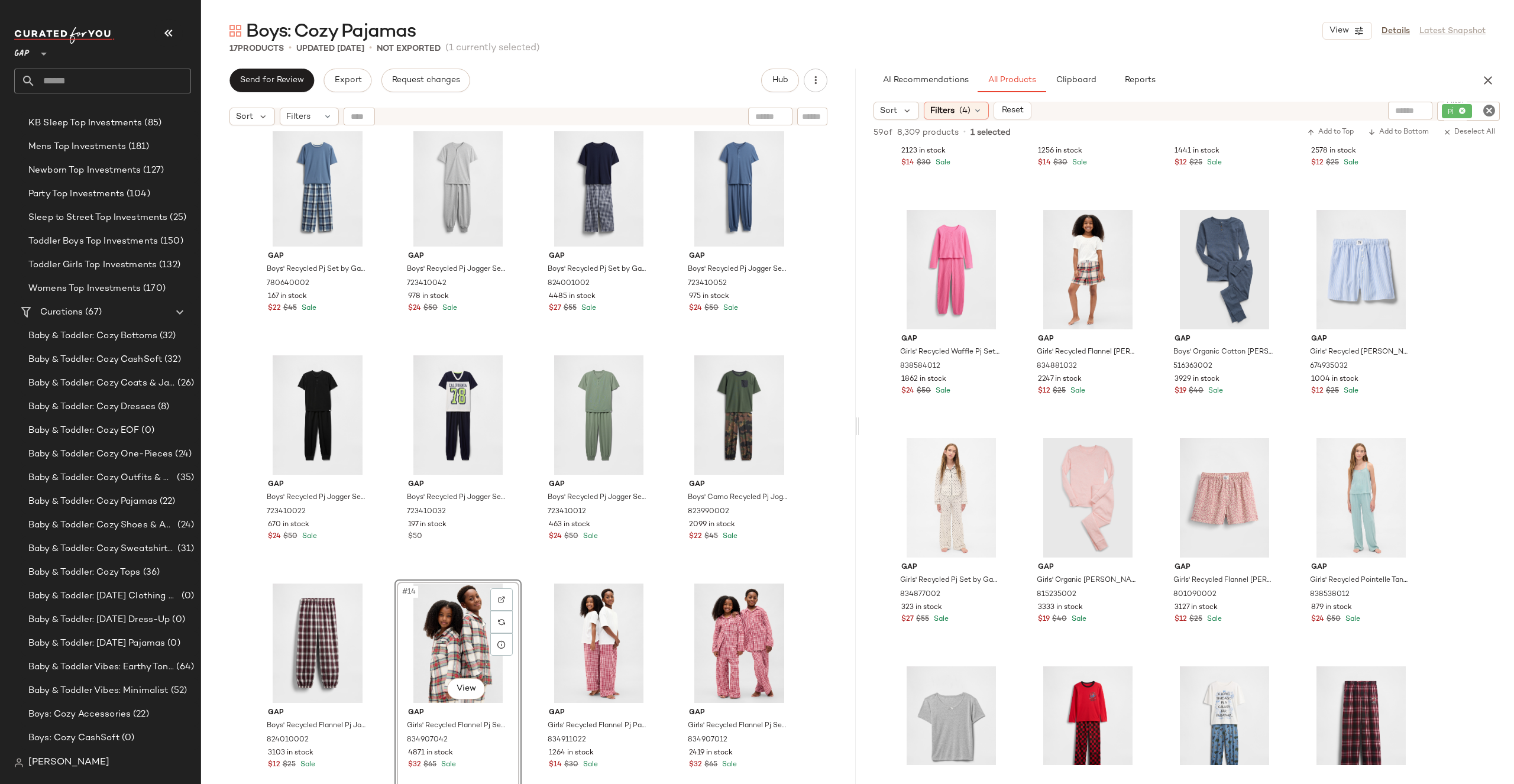
click at [806, 560] on div "Gap Boys' Recycled Pj Set by Gap Blue White Plaid Size 6 780640002 167 in stock…" at bounding box center [528, 473] width 655 height 682
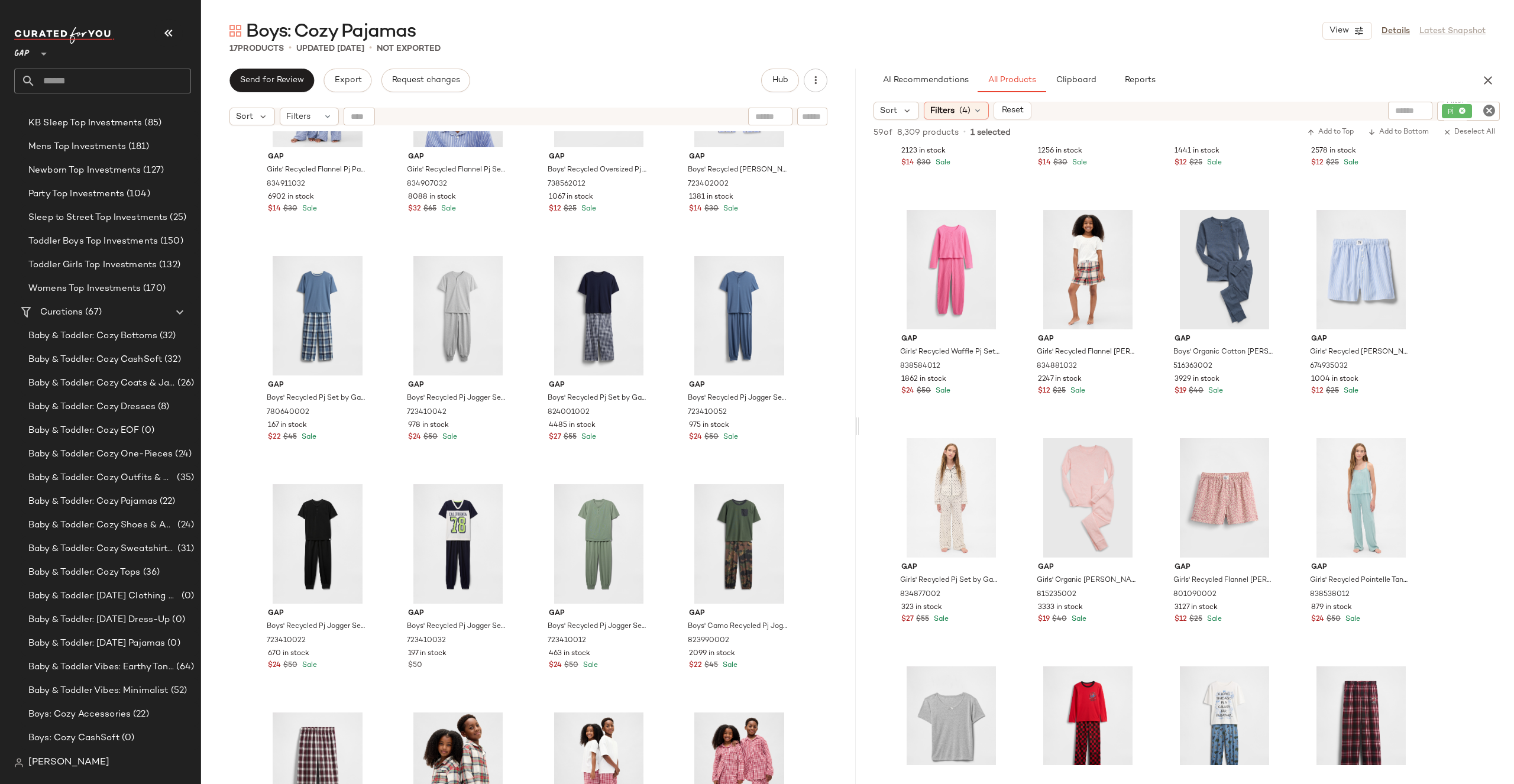
scroll to position [461, 0]
